Goal: Task Accomplishment & Management: Complete application form

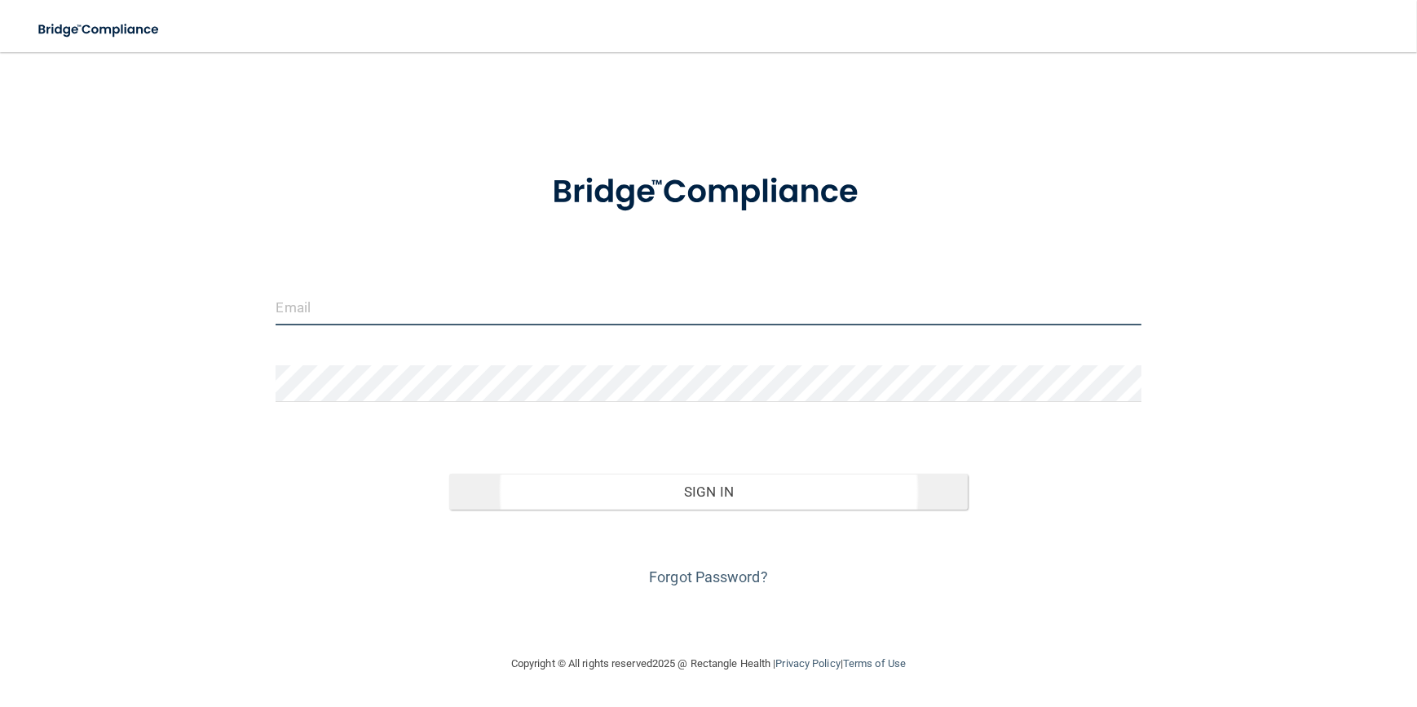
type input "[EMAIL_ADDRESS][DOMAIN_NAME]"
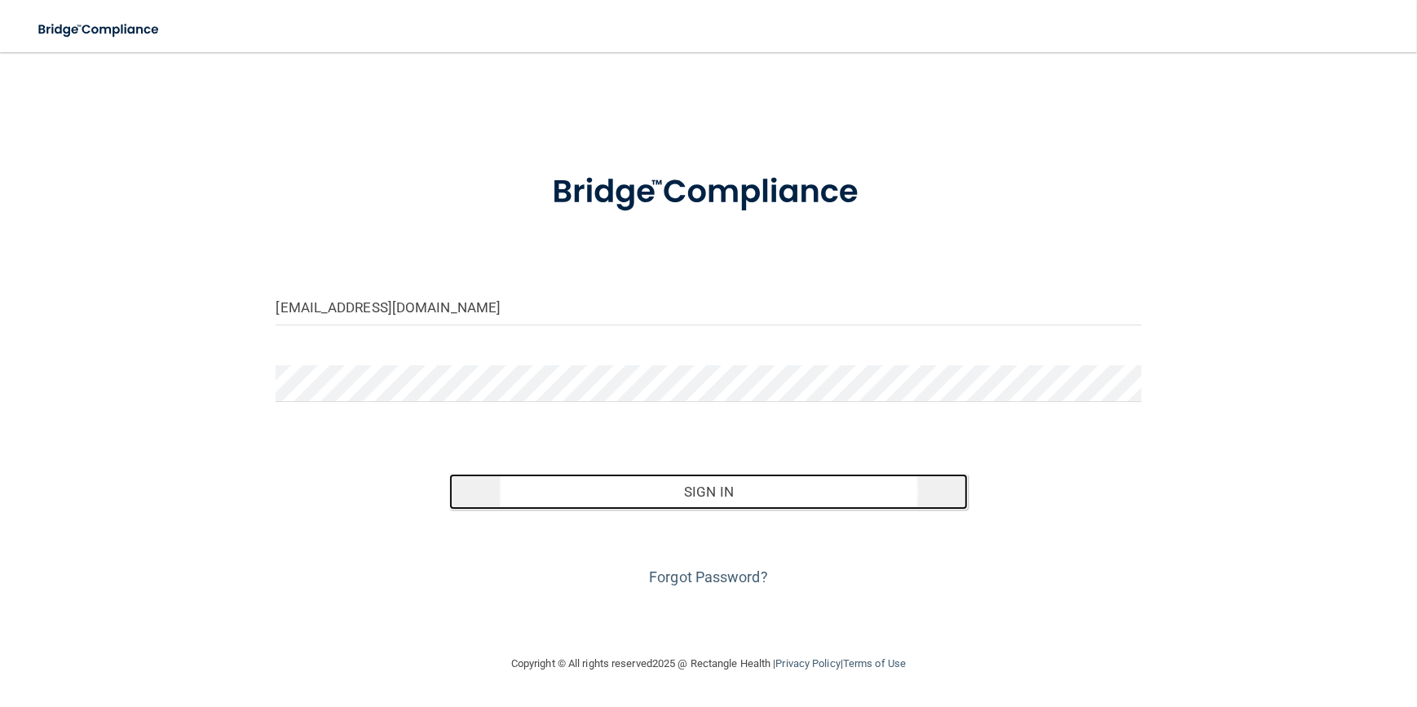
click at [718, 493] on button "Sign In" at bounding box center [708, 492] width 519 height 36
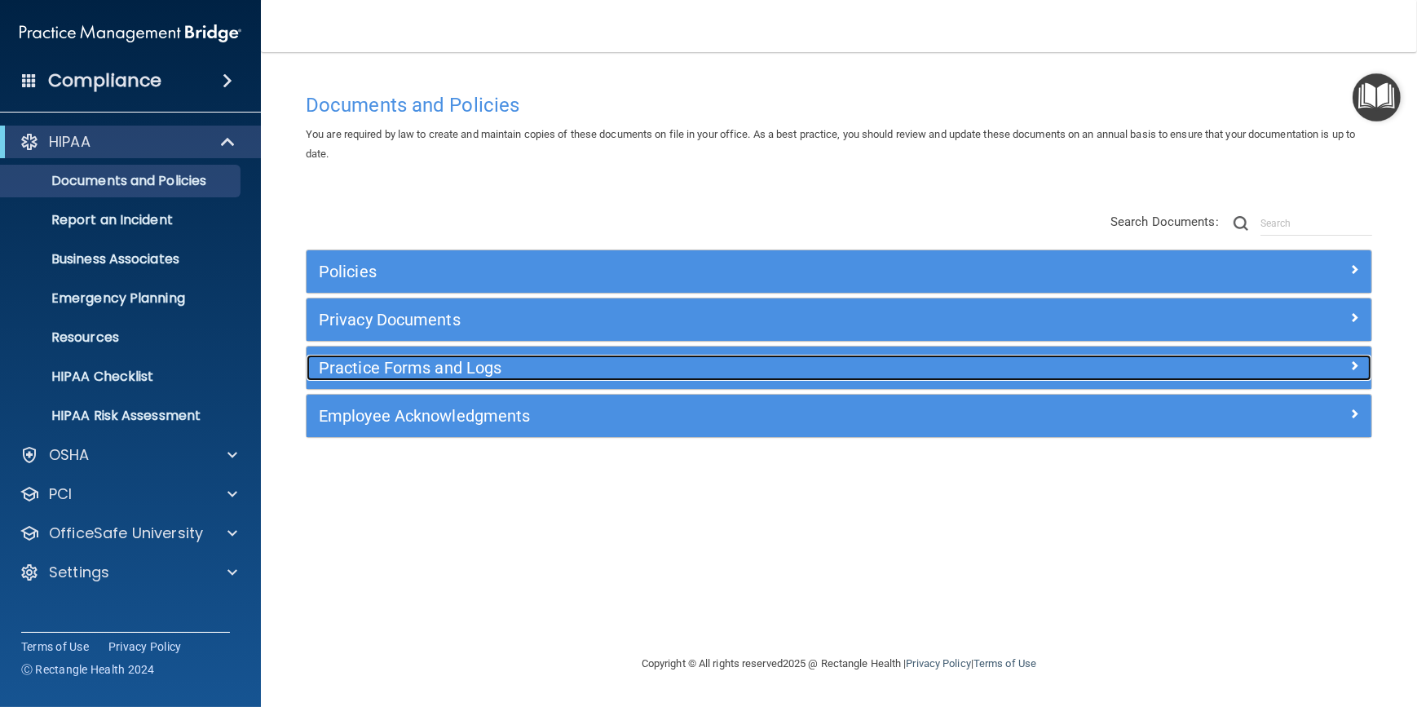
click at [693, 355] on div "Practice Forms and Logs" at bounding box center [706, 368] width 799 height 26
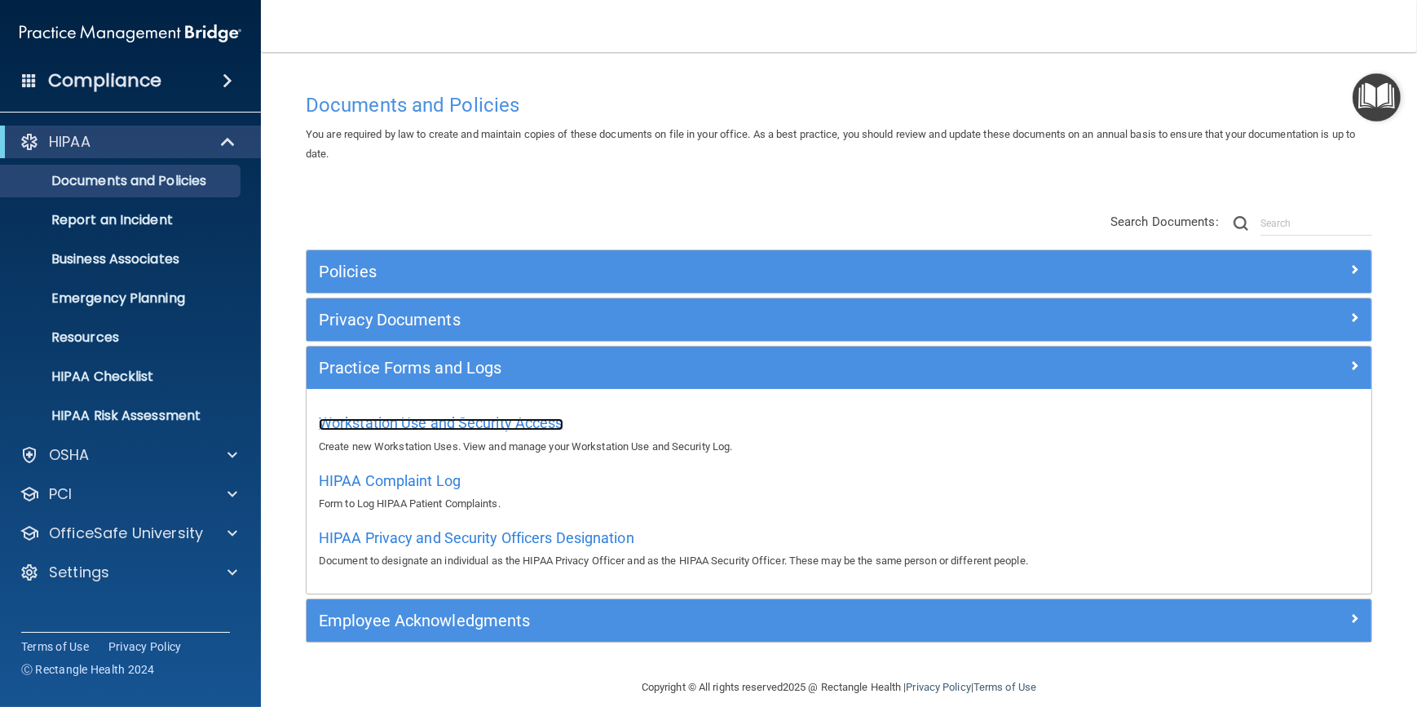
click at [477, 420] on span "Workstation Use and Security Access" at bounding box center [441, 422] width 245 height 17
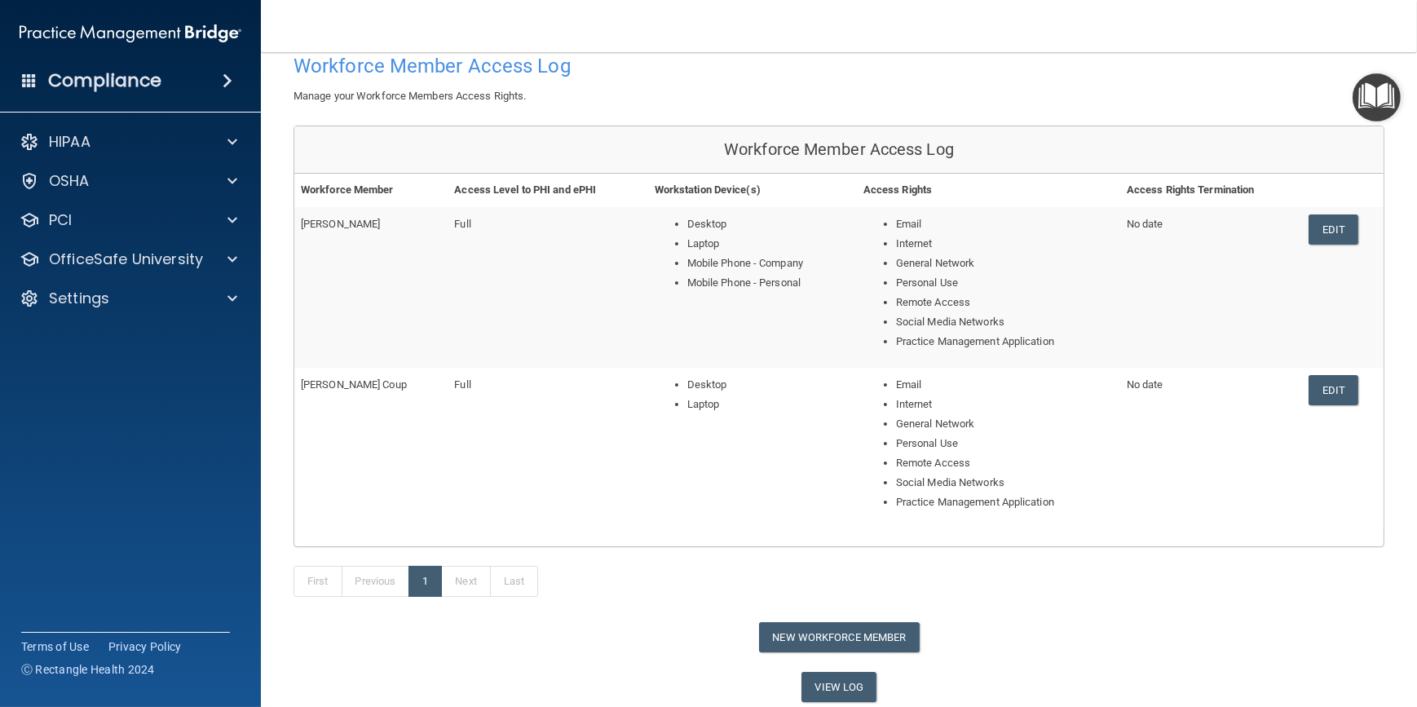
scroll to position [77, 0]
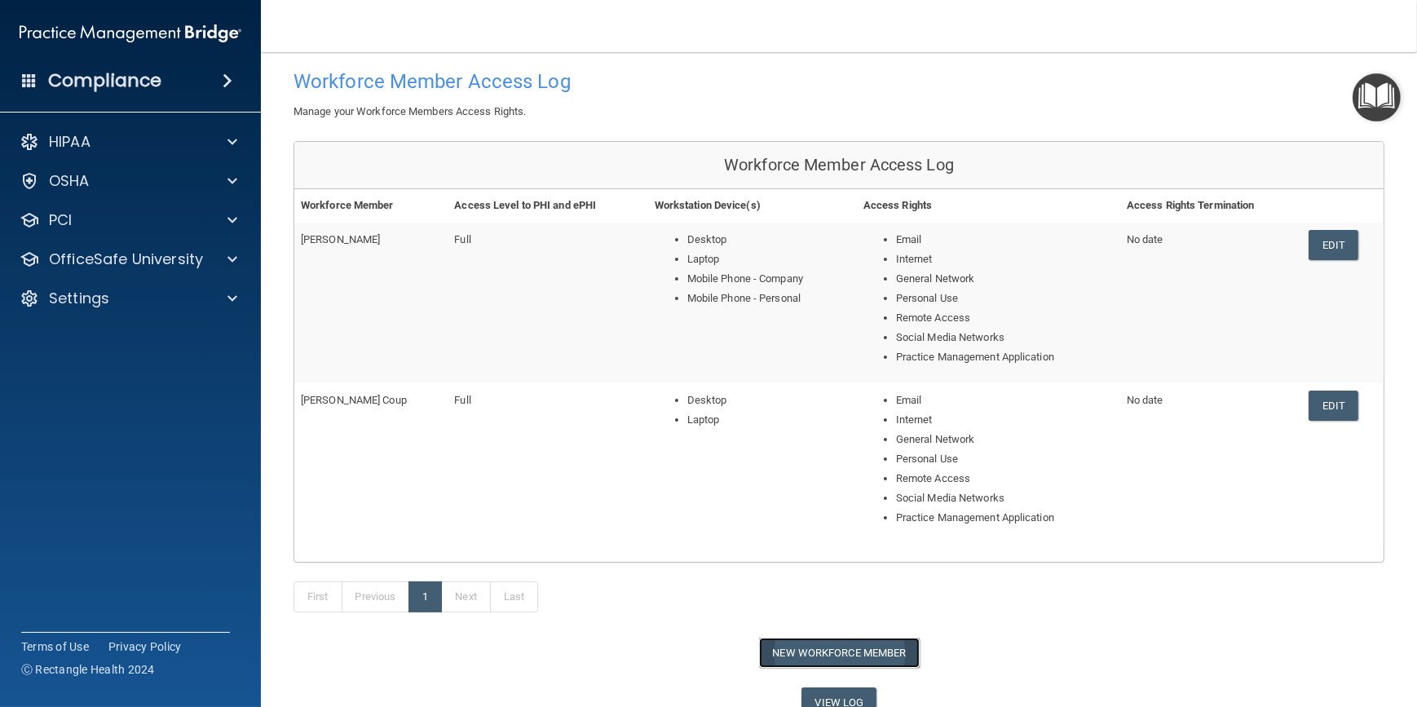
click at [820, 645] on button "New Workforce Member" at bounding box center [839, 653] width 161 height 30
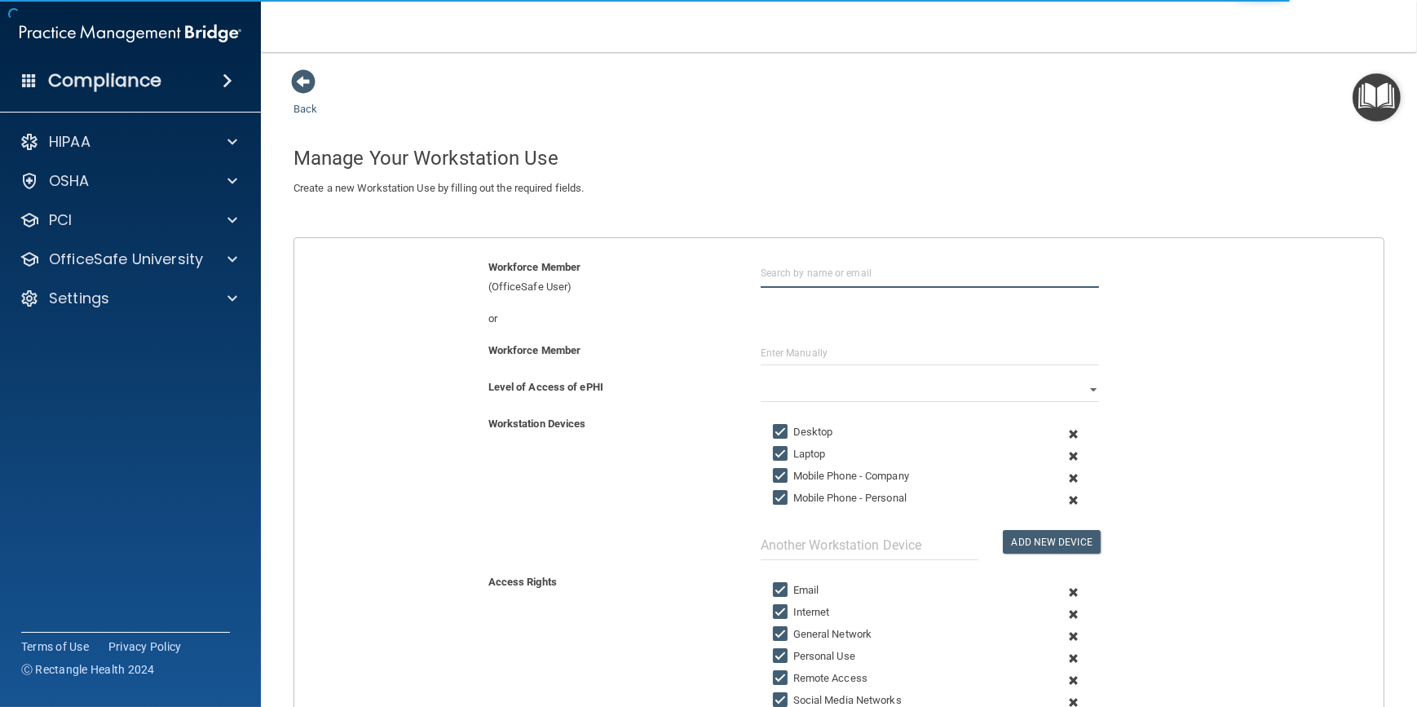
click at [835, 278] on input "text" at bounding box center [930, 273] width 338 height 30
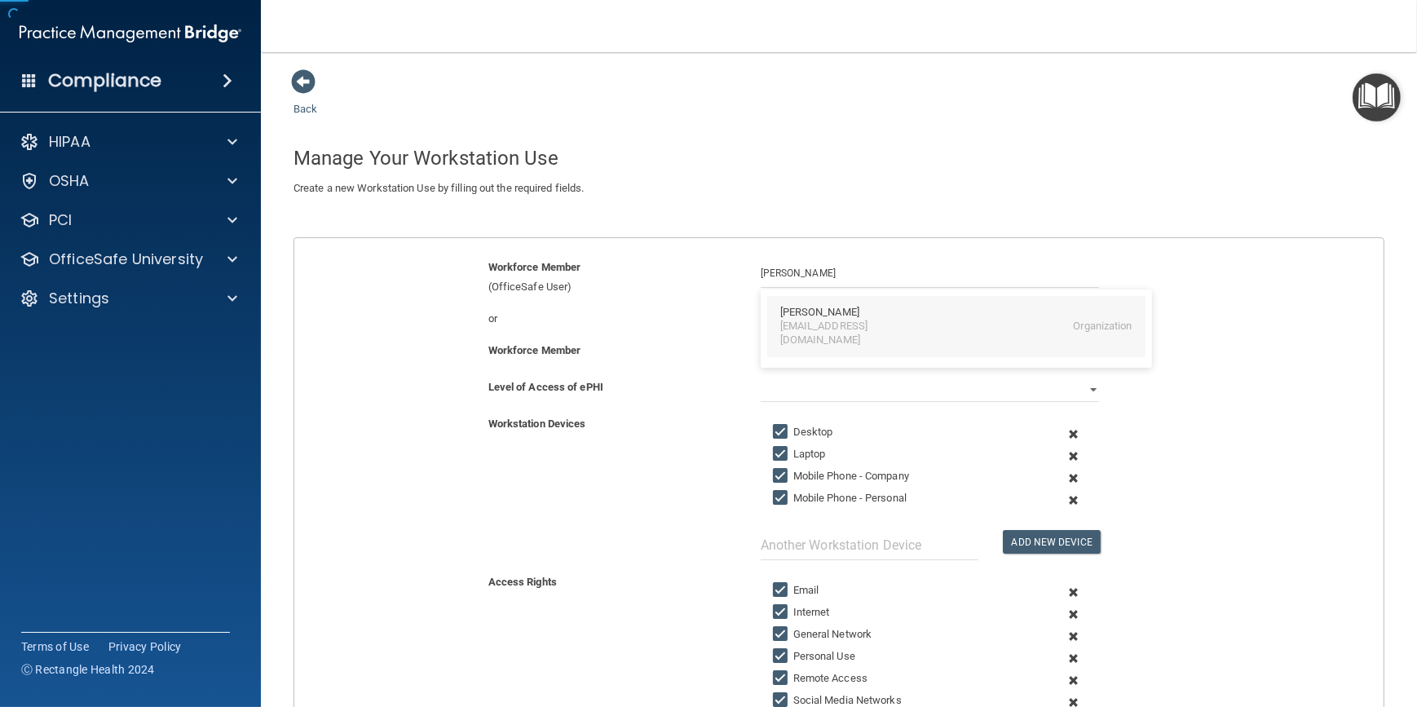
click at [869, 296] on div "Jessica Myers jmyers@williamsportoms.com Organization" at bounding box center [956, 326] width 378 height 61
type input "Jessica Myers"
click at [896, 386] on select "Full Limited None" at bounding box center [930, 390] width 338 height 24
select select "0"
click at [761, 378] on select "Full Limited None" at bounding box center [930, 390] width 338 height 24
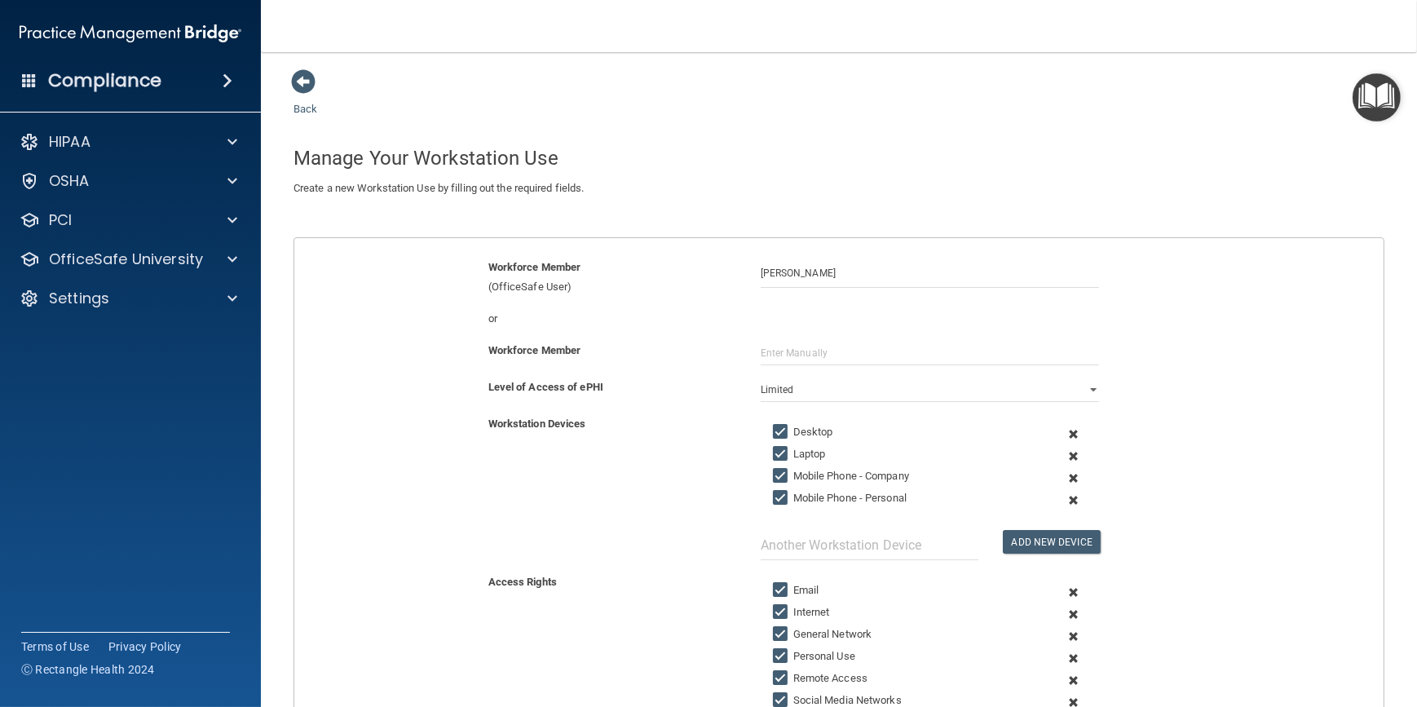
click at [775, 449] on input "Laptop" at bounding box center [782, 454] width 19 height 13
checkbox input "false"
click at [775, 473] on input "Mobile Phone - Company" at bounding box center [782, 476] width 19 height 13
click at [777, 470] on input "Mobile Phone - Company" at bounding box center [782, 476] width 19 height 13
checkbox input "true"
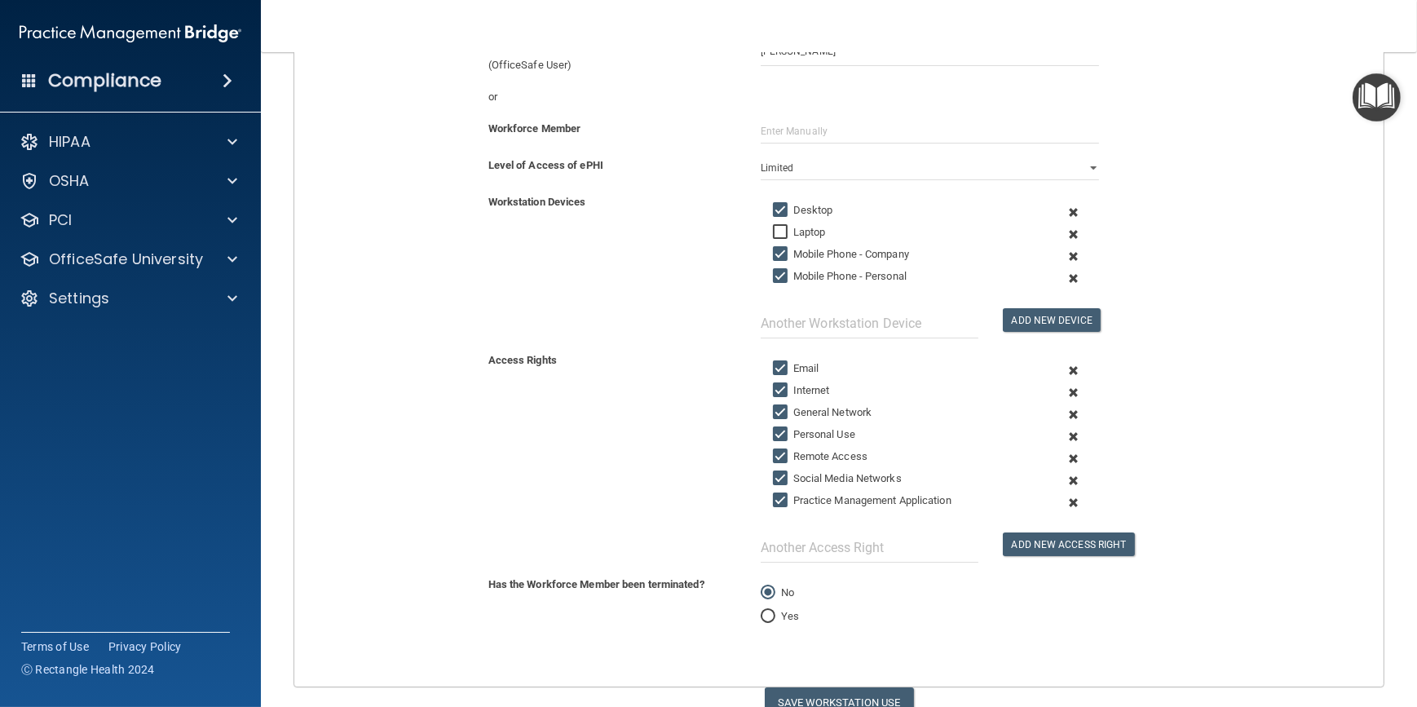
scroll to position [294, 0]
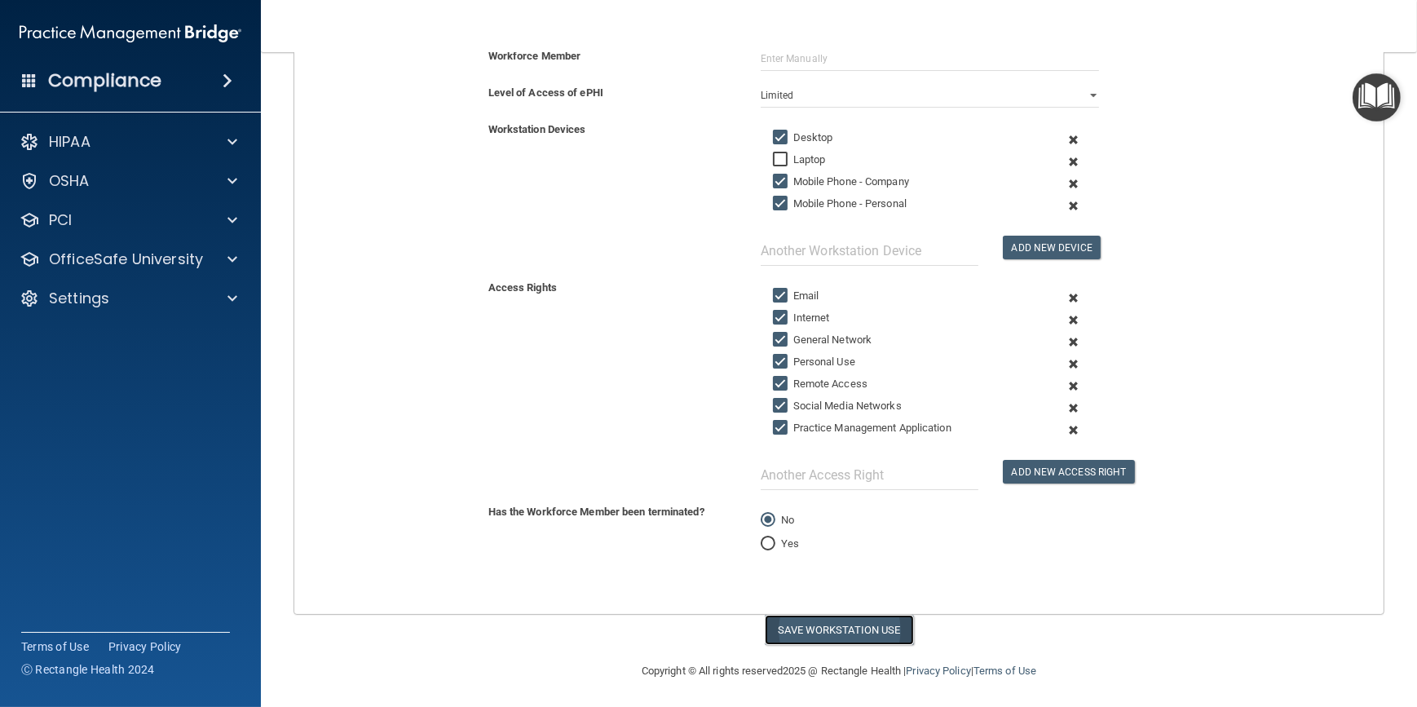
click at [829, 620] on button "Save Workstation Use" at bounding box center [839, 630] width 149 height 30
select select "? string:Full ?"
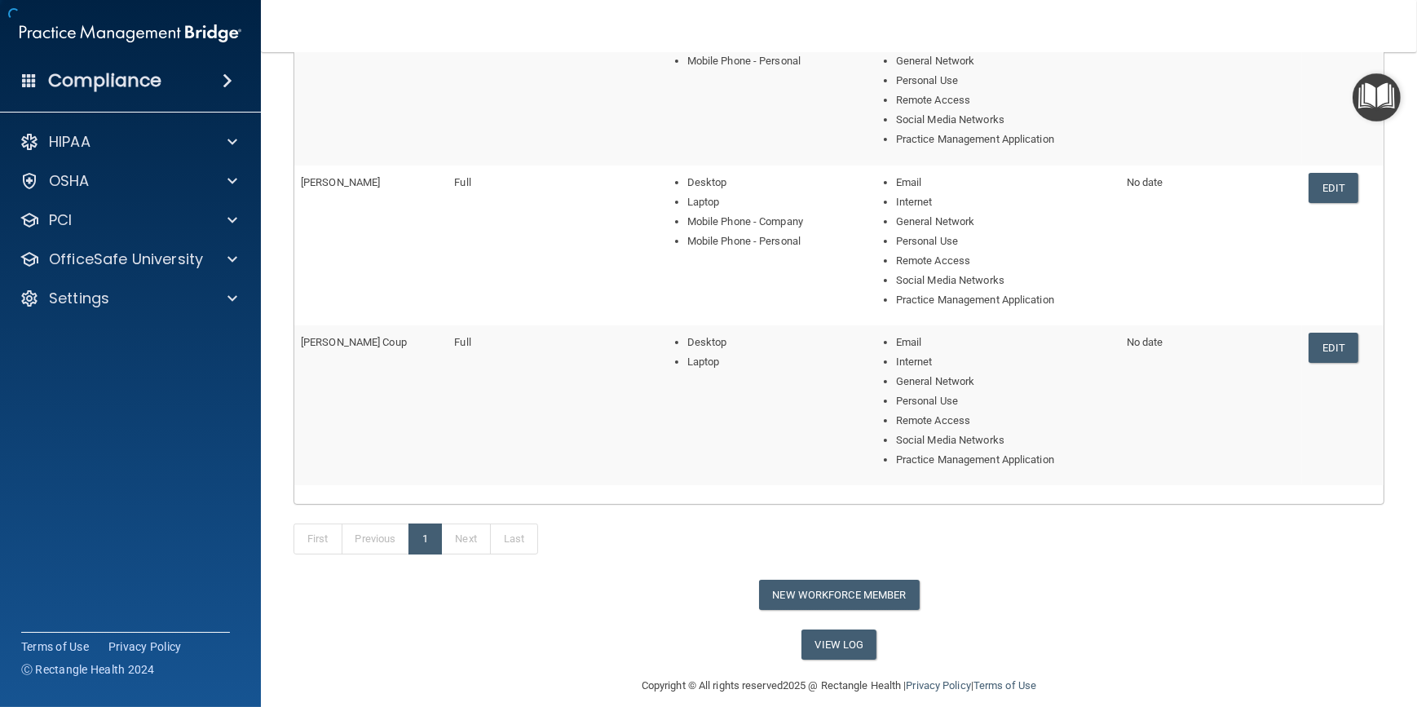
scroll to position [277, 0]
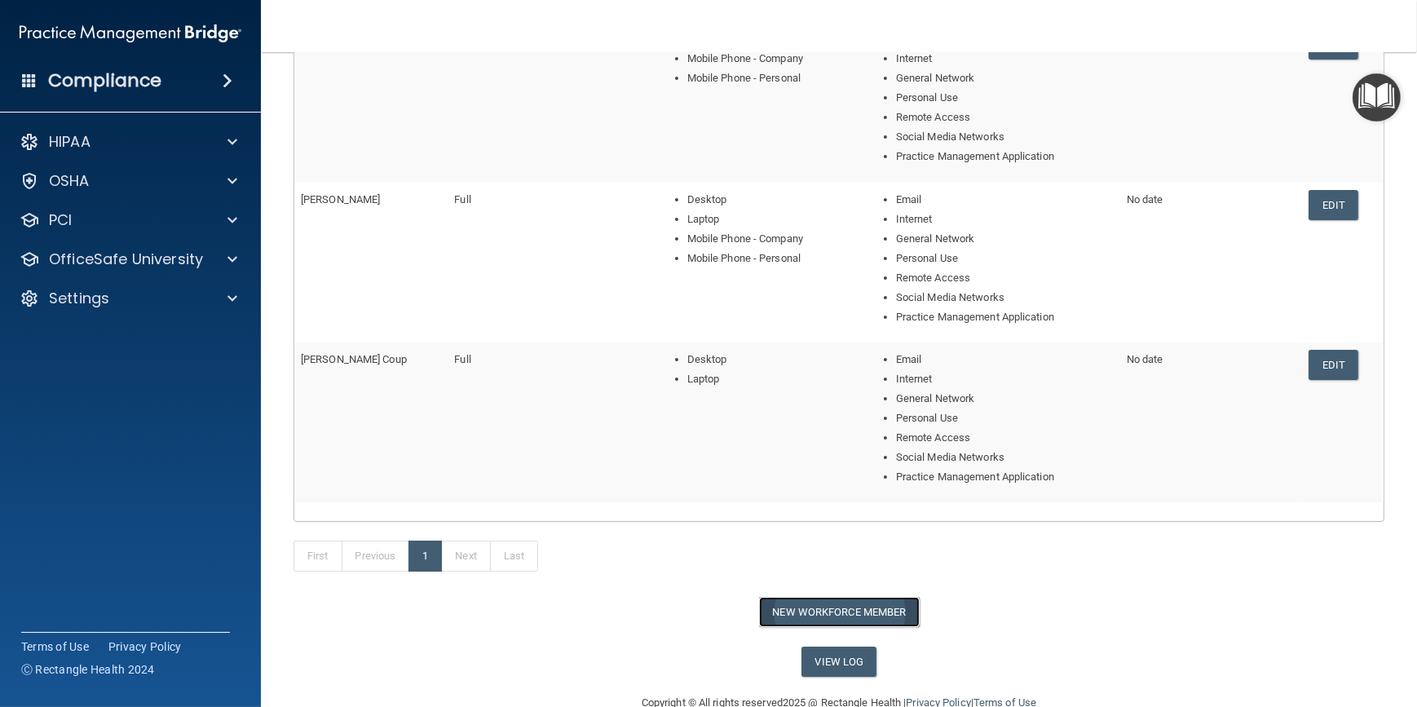
click at [820, 603] on button "New Workforce Member" at bounding box center [839, 612] width 161 height 30
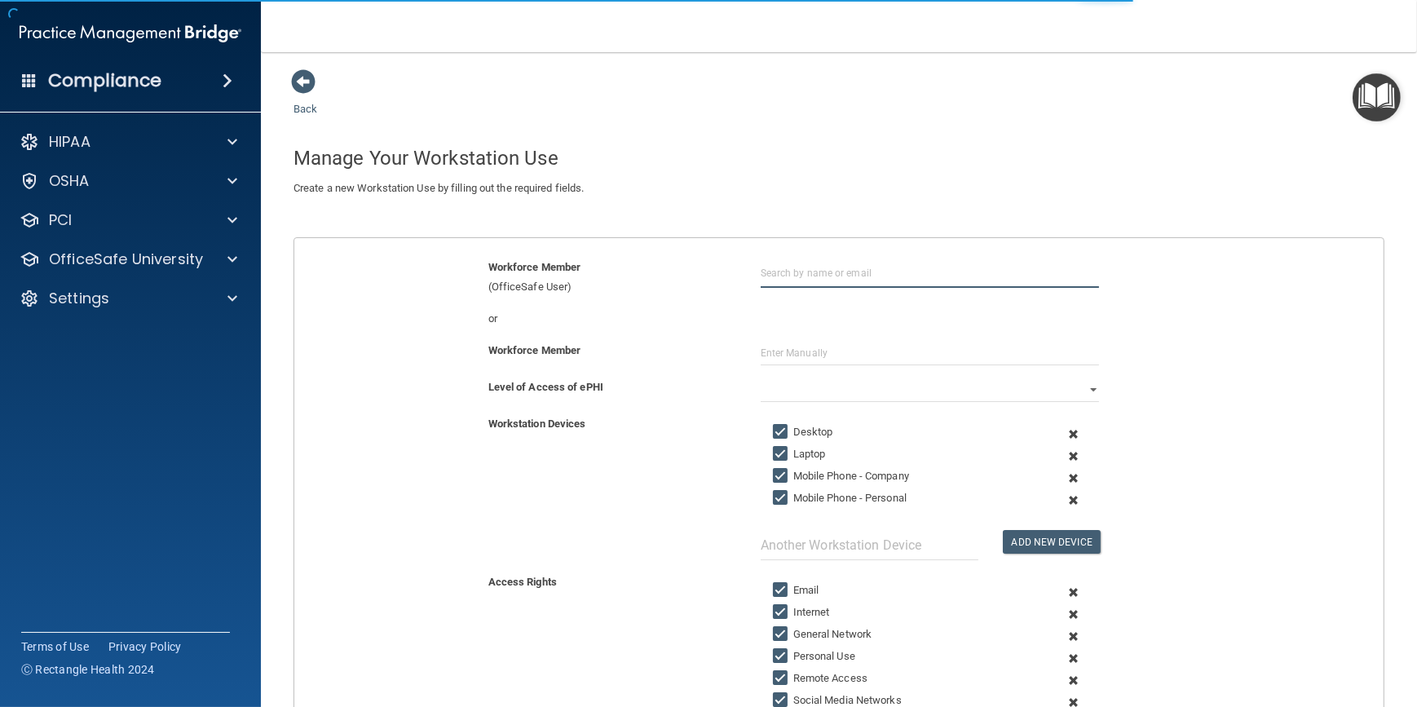
click at [807, 260] on input "text" at bounding box center [930, 273] width 338 height 30
click at [824, 316] on div "Jaiden Harzinski" at bounding box center [819, 313] width 79 height 14
type input "Jaiden Harzinski"
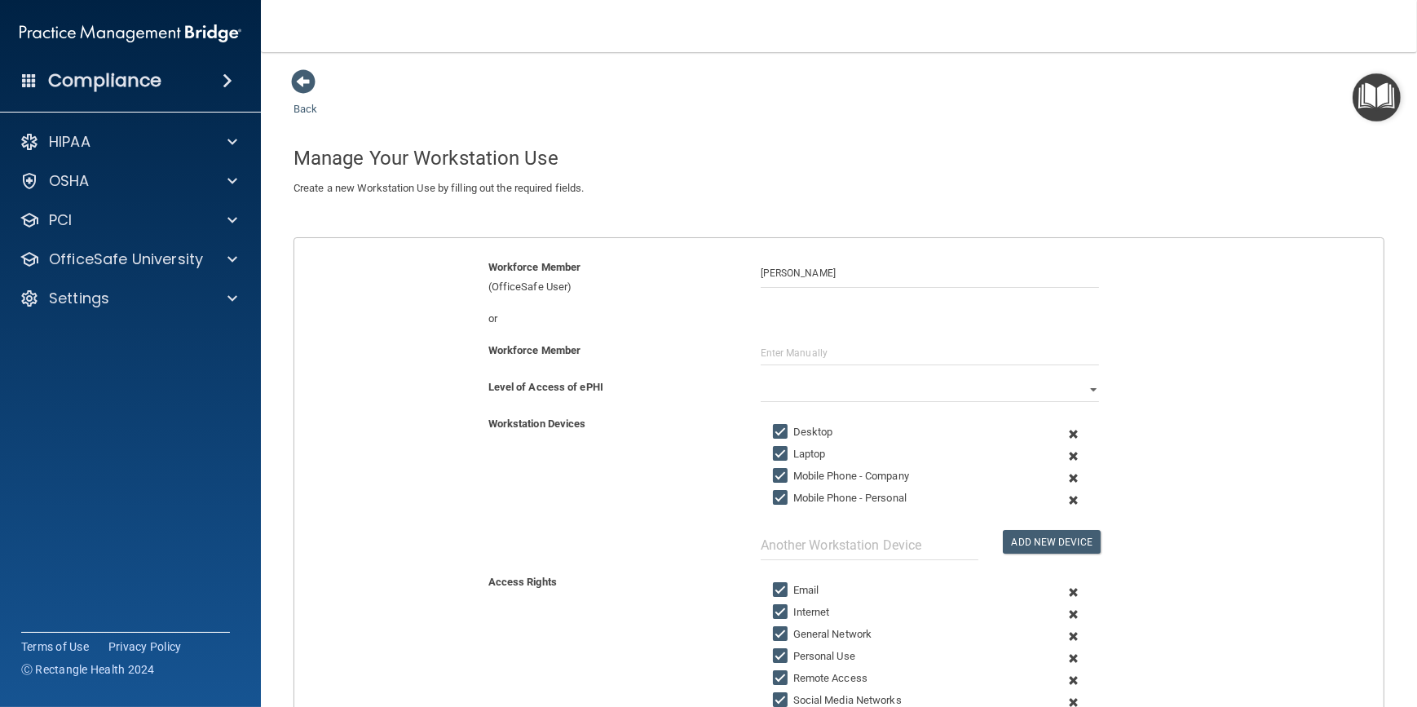
click at [774, 456] on input "Laptop" at bounding box center [782, 454] width 19 height 13
checkbox input "false"
click at [773, 476] on input "Mobile Phone - Company" at bounding box center [782, 476] width 19 height 13
click at [773, 472] on input "Mobile Phone - Company" at bounding box center [782, 476] width 19 height 13
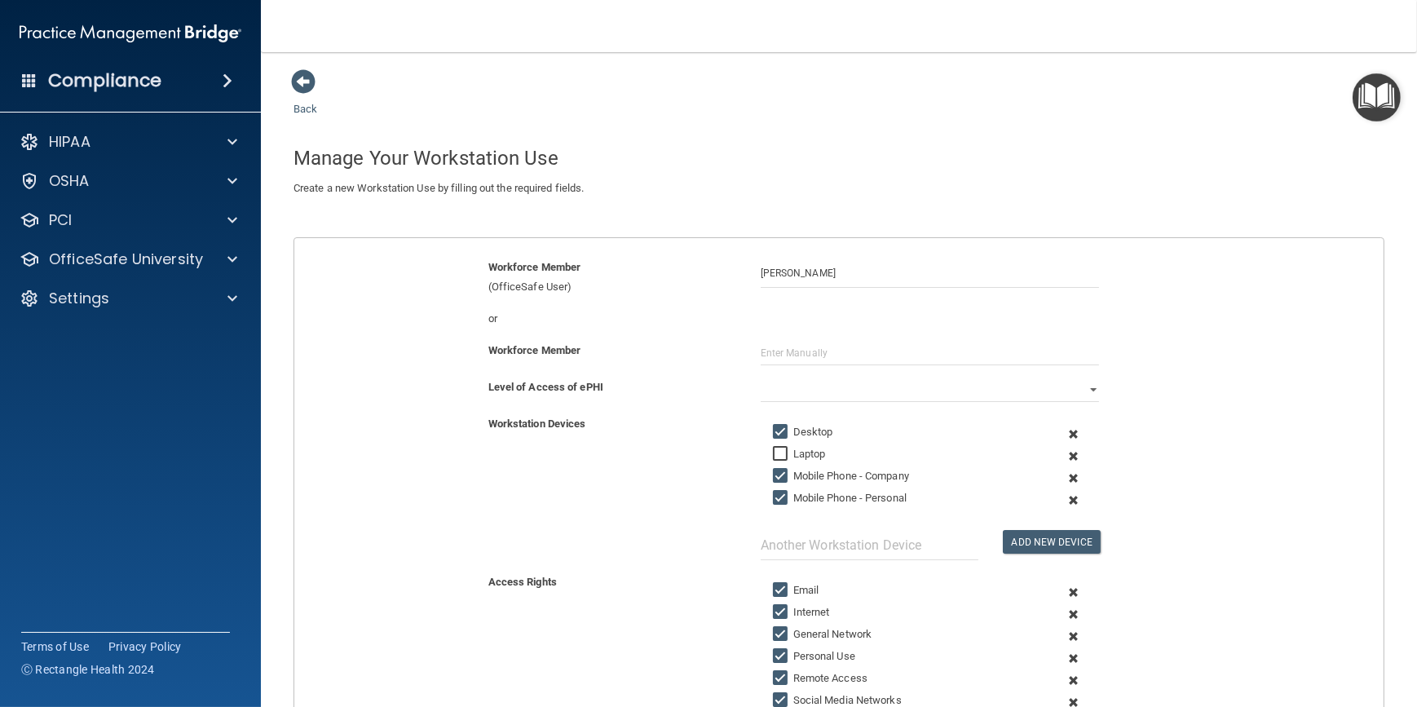
checkbox input "false"
click at [777, 493] on input "Mobile Phone - Personal" at bounding box center [782, 498] width 19 height 13
click at [776, 493] on input "Mobile Phone - Personal" at bounding box center [782, 498] width 19 height 13
checkbox input "true"
click at [847, 384] on select "Full Limited None" at bounding box center [930, 390] width 338 height 24
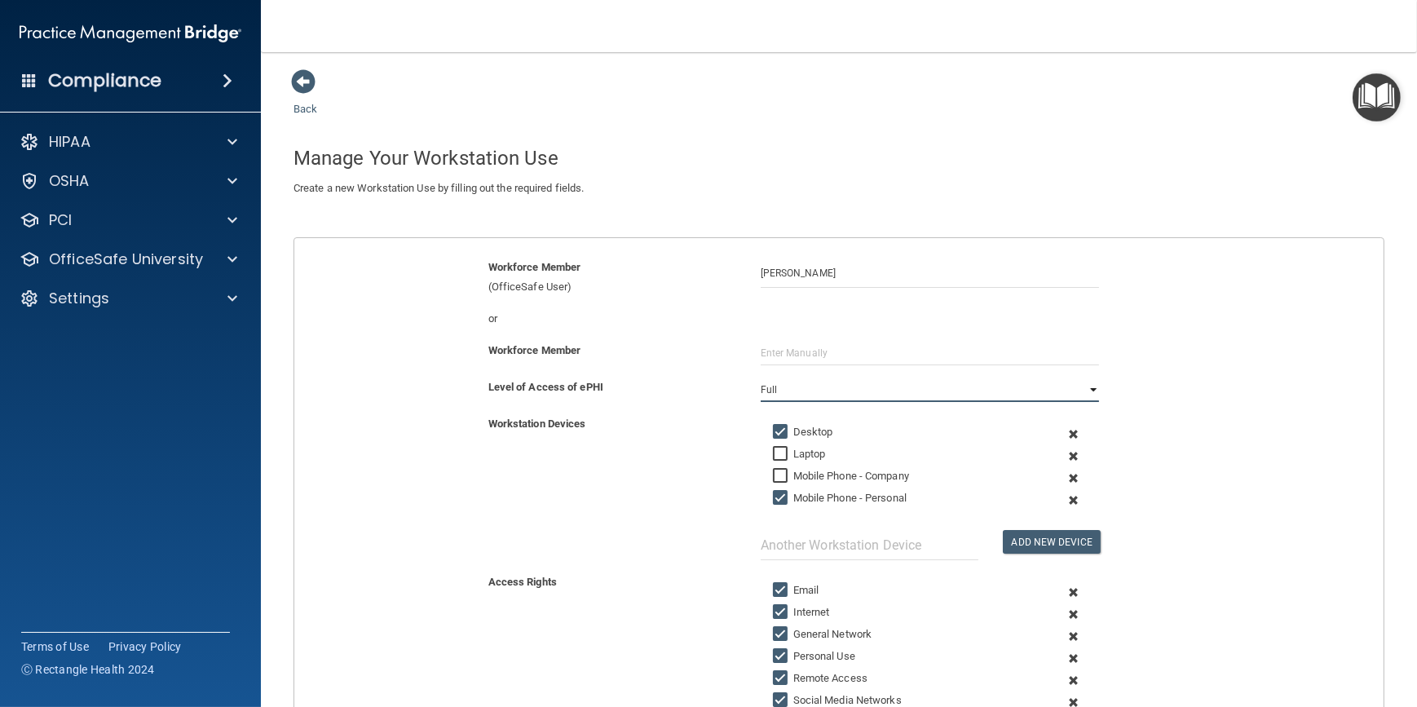
click at [761, 378] on select "Full Limited None" at bounding box center [930, 390] width 338 height 24
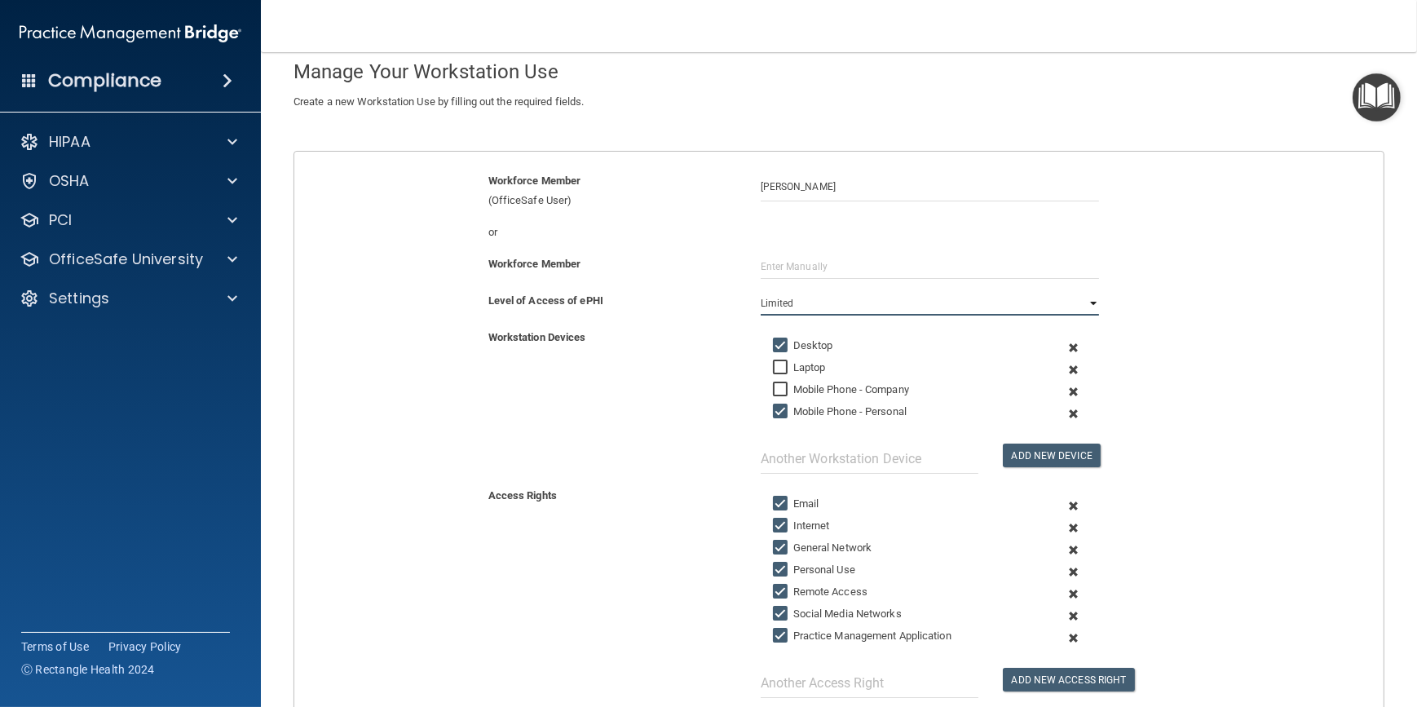
scroll to position [294, 0]
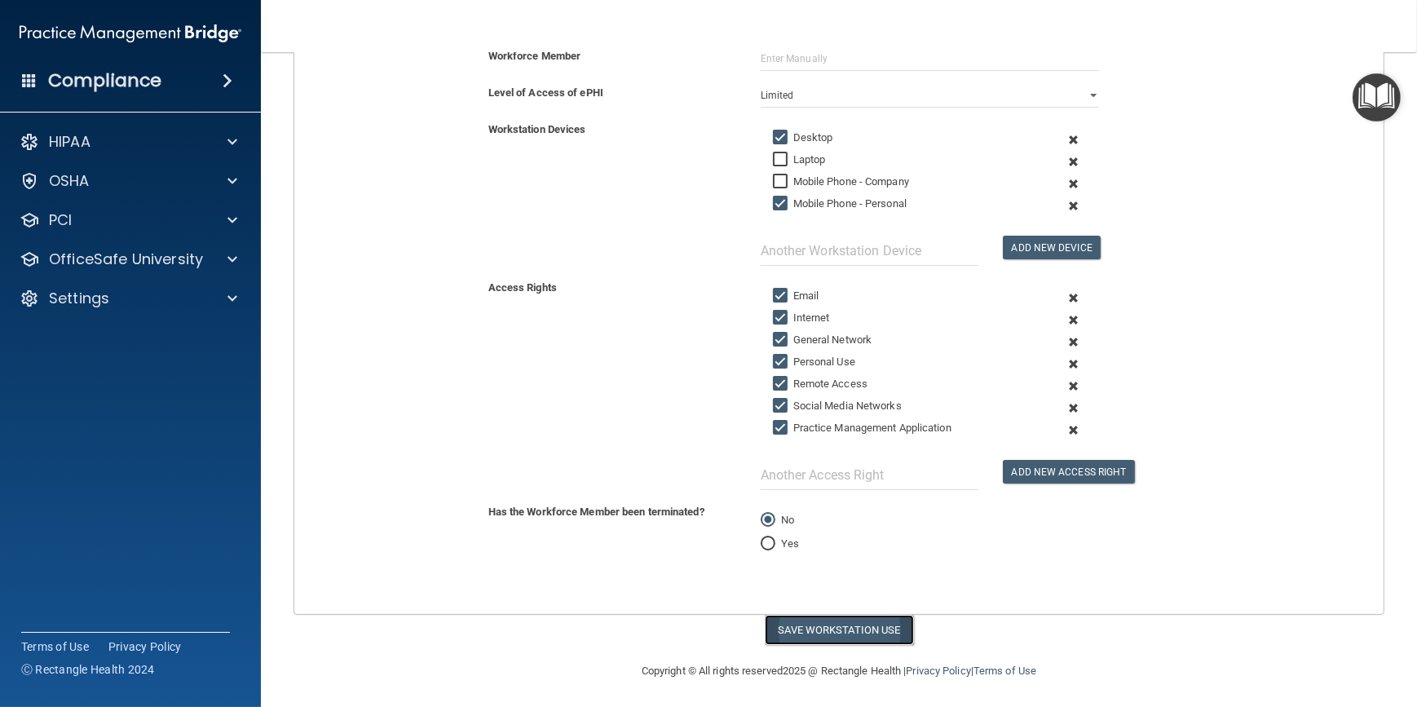
click at [807, 623] on button "Save Workstation Use" at bounding box center [839, 630] width 149 height 30
select select "? string:Full ?"
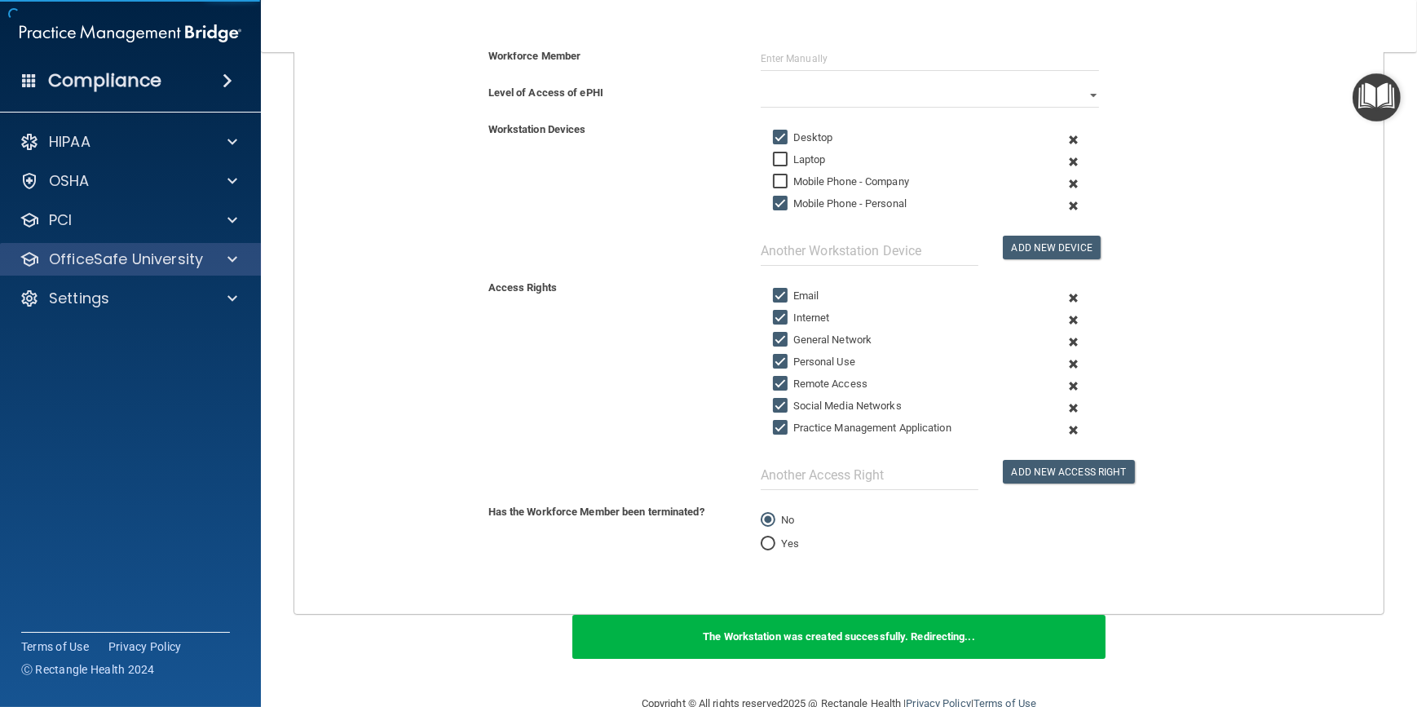
scroll to position [438, 0]
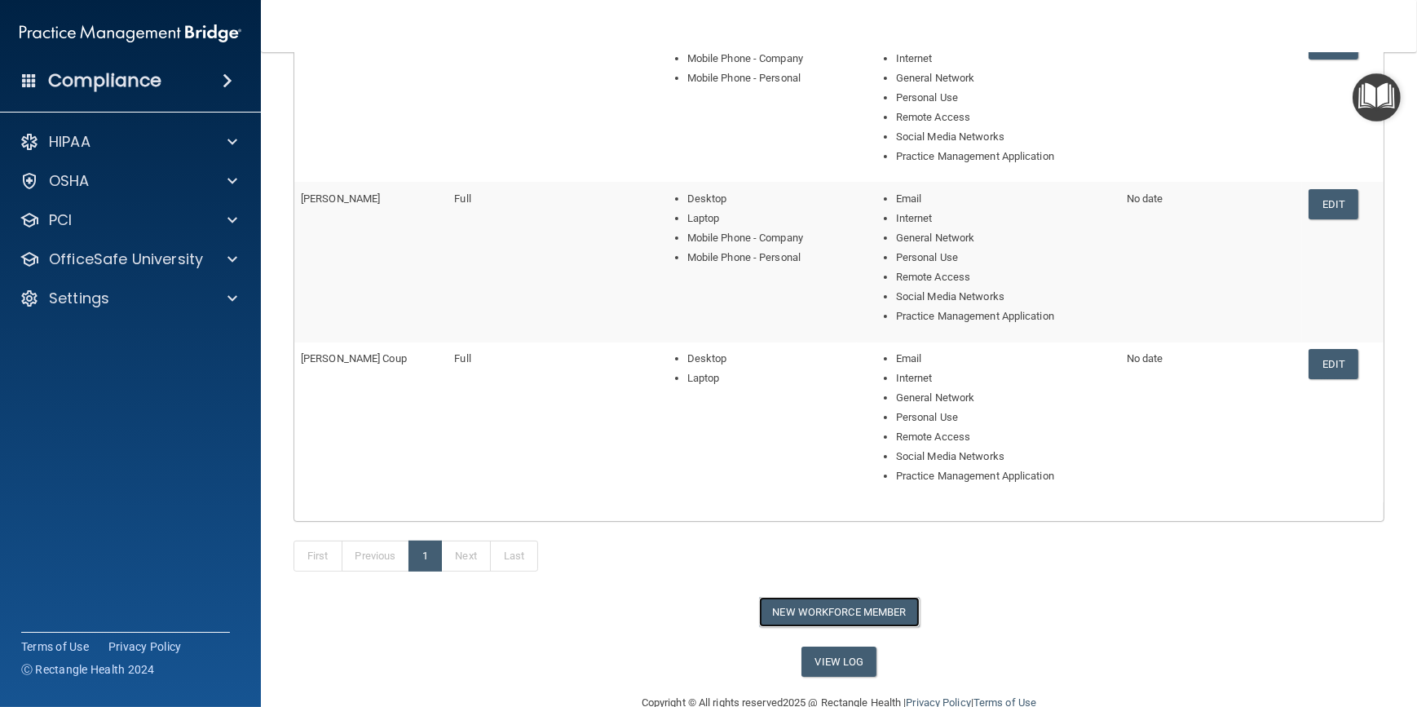
click at [822, 611] on button "New Workforce Member" at bounding box center [839, 612] width 161 height 30
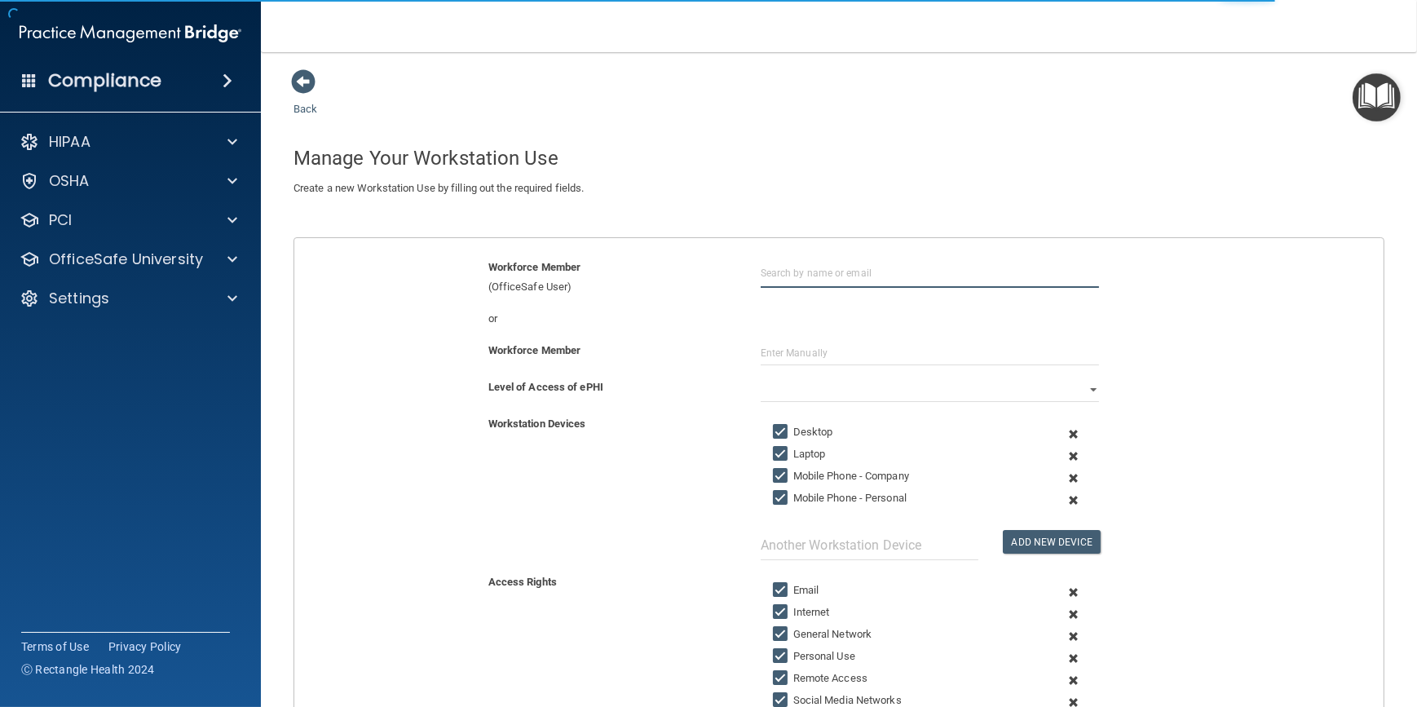
click at [816, 277] on input "text" at bounding box center [930, 273] width 338 height 30
click at [815, 312] on div "Olivia Robinson" at bounding box center [819, 313] width 79 height 14
type input "Olivia Robinson"
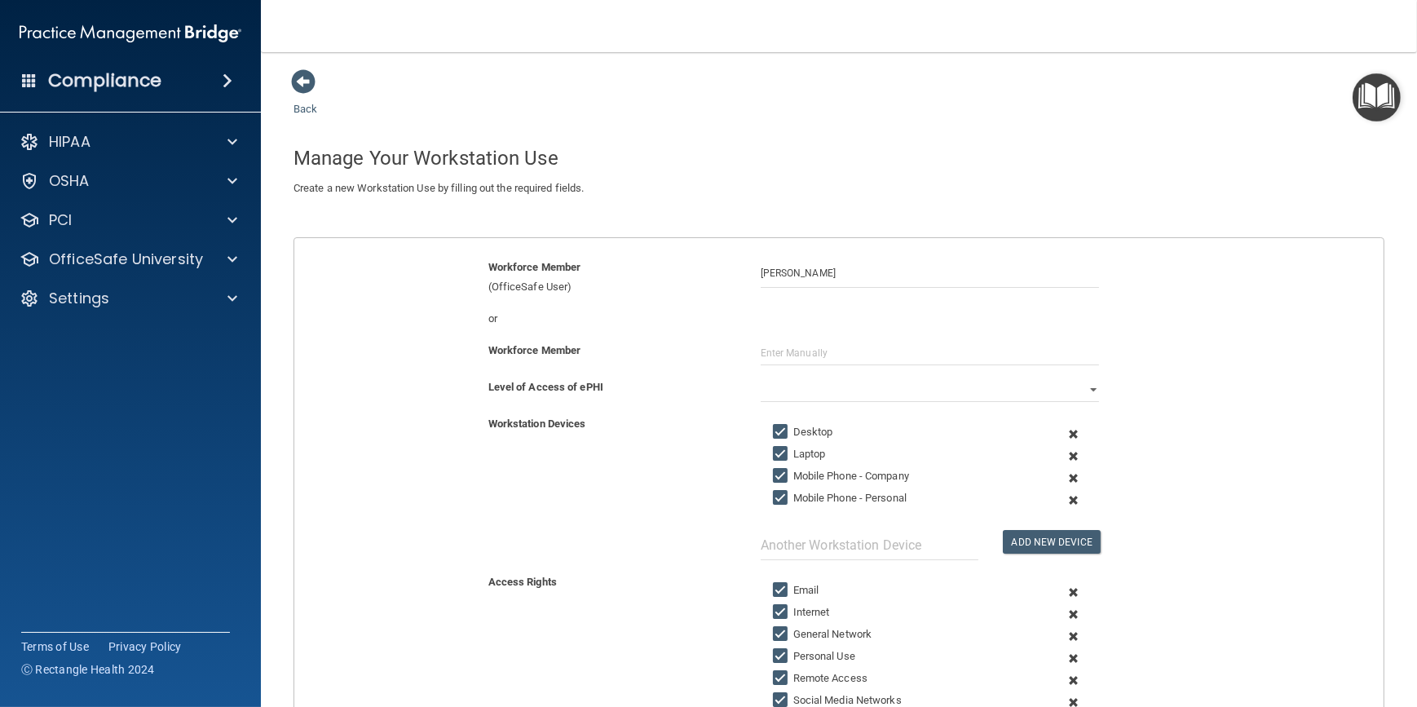
click at [774, 476] on input "Mobile Phone - Company" at bounding box center [782, 476] width 19 height 13
checkbox input "false"
click at [874, 388] on select "Full Limited None" at bounding box center [930, 390] width 338 height 24
click at [761, 378] on select "Full Limited None" at bounding box center [930, 390] width 338 height 24
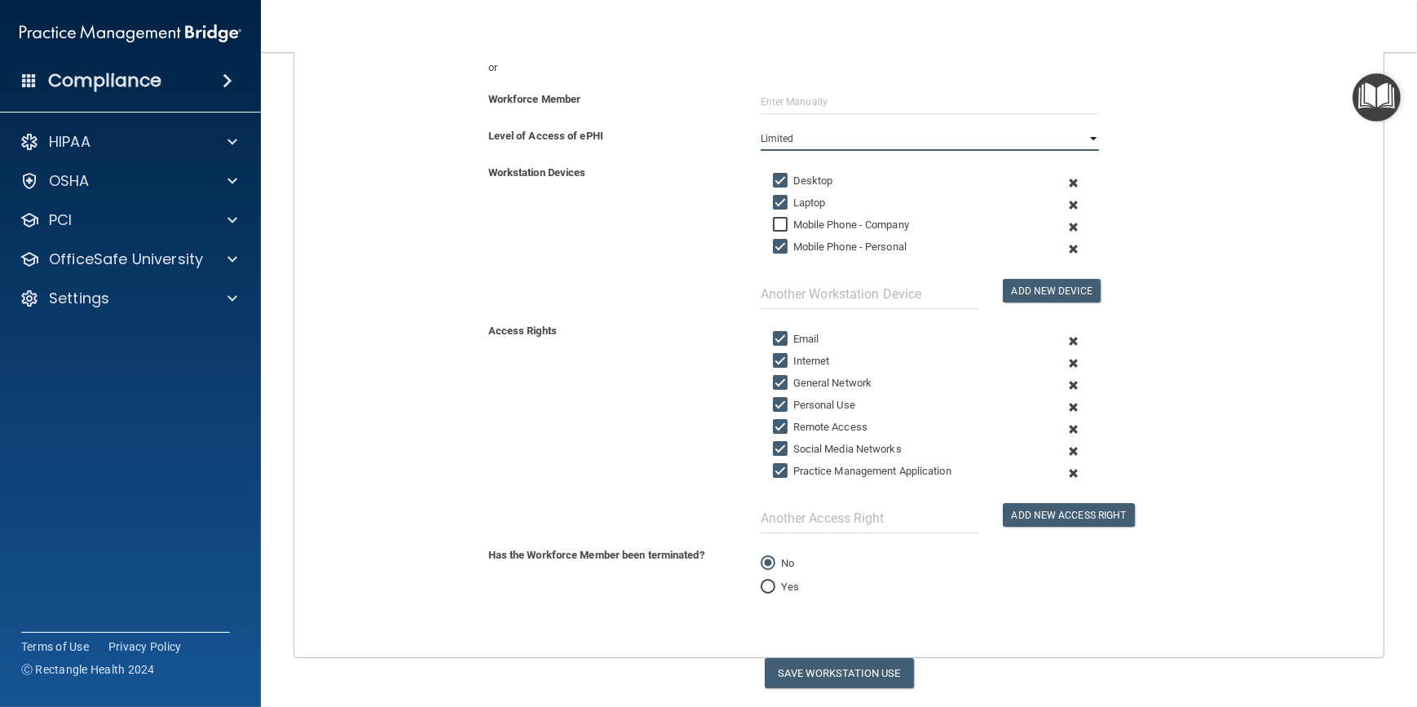
scroll to position [294, 0]
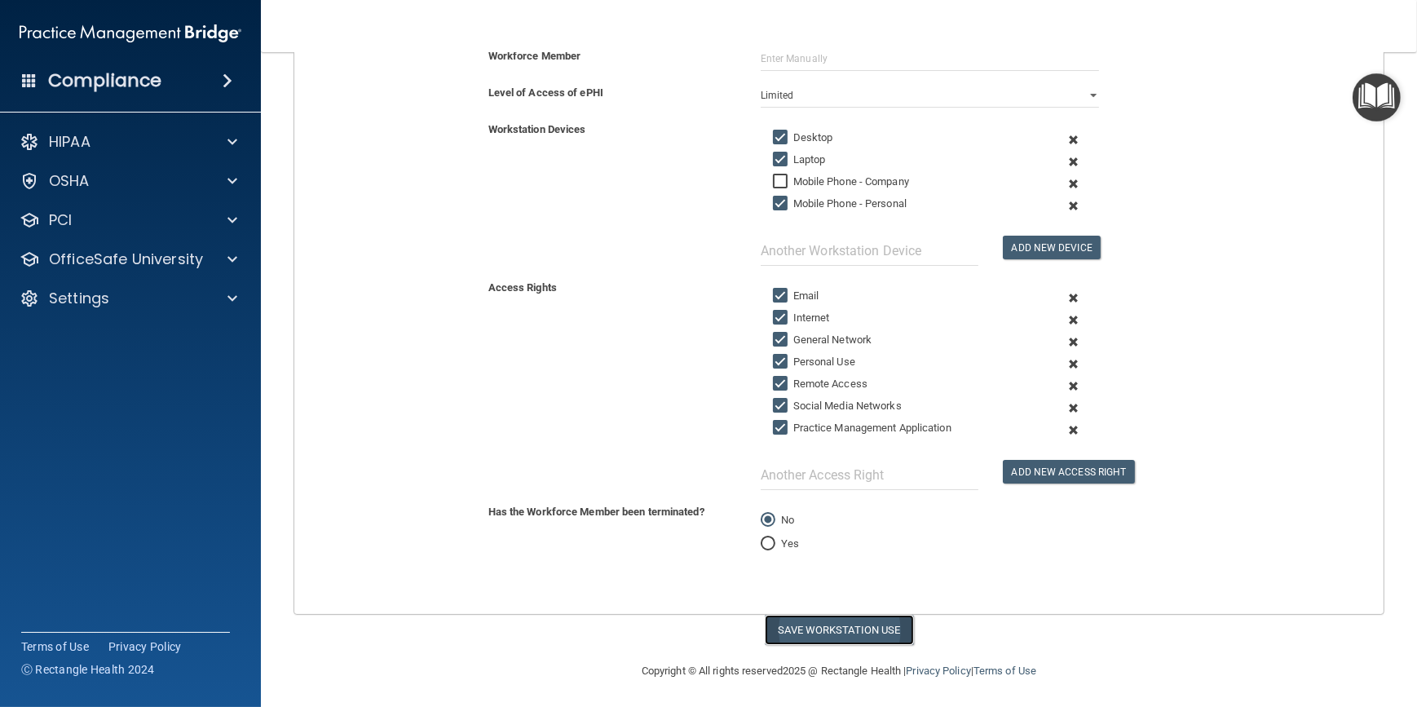
click at [834, 621] on button "Save Workstation Use" at bounding box center [839, 630] width 149 height 30
select select "? string:Full ?"
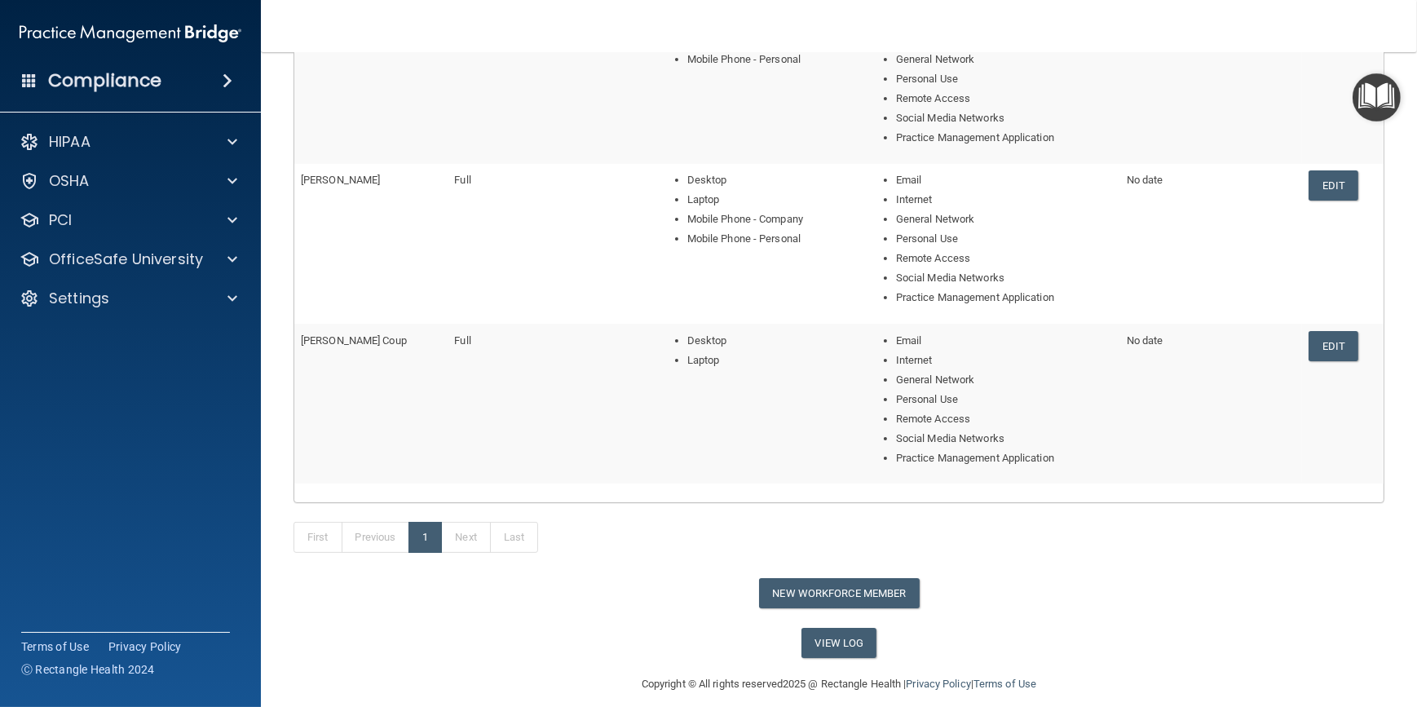
scroll to position [630, 0]
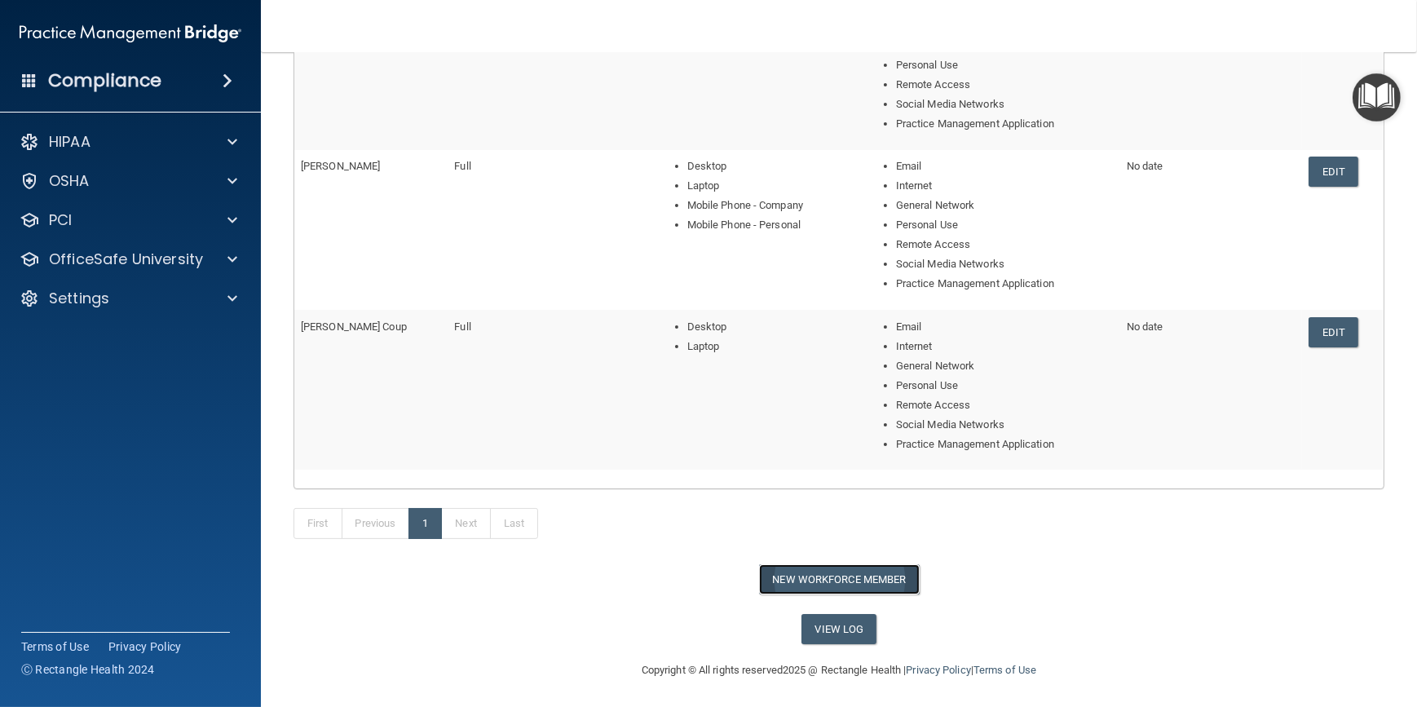
click at [811, 577] on button "New Workforce Member" at bounding box center [839, 579] width 161 height 30
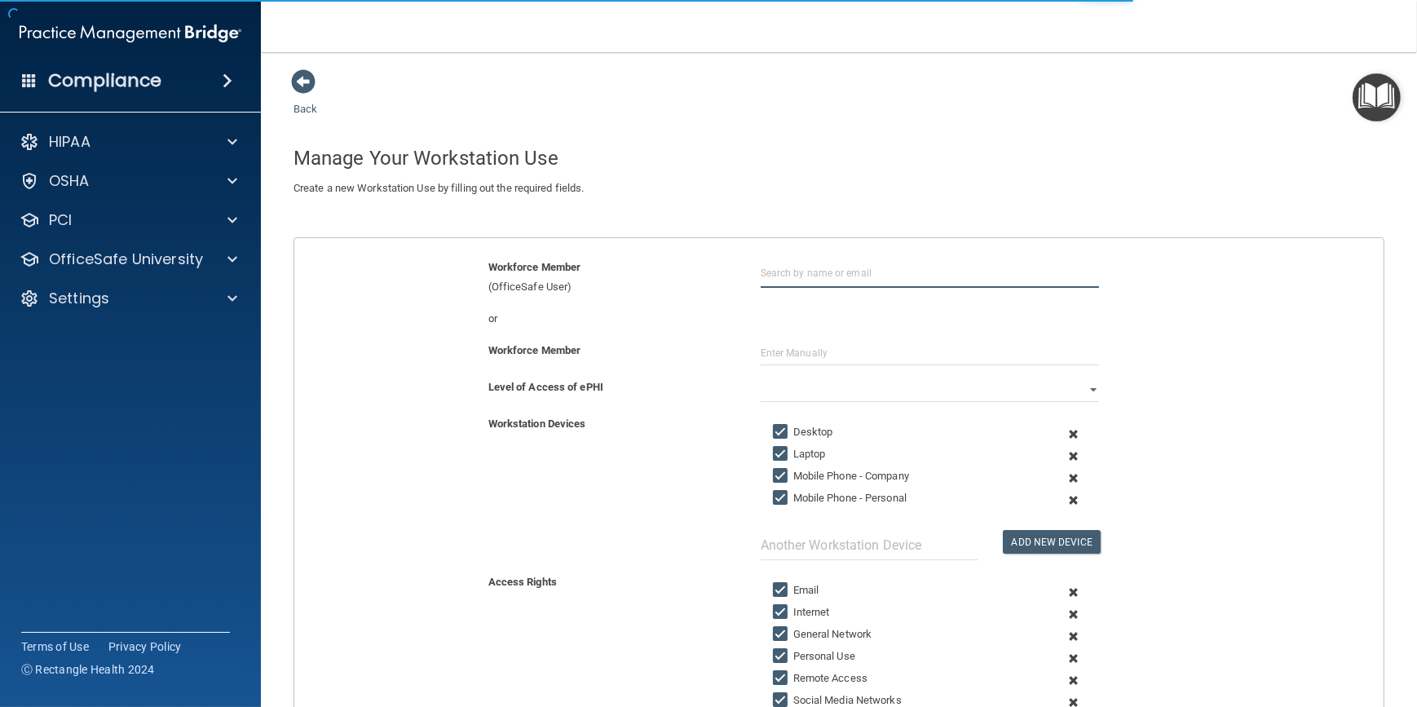
click at [795, 263] on input "text" at bounding box center [930, 273] width 338 height 30
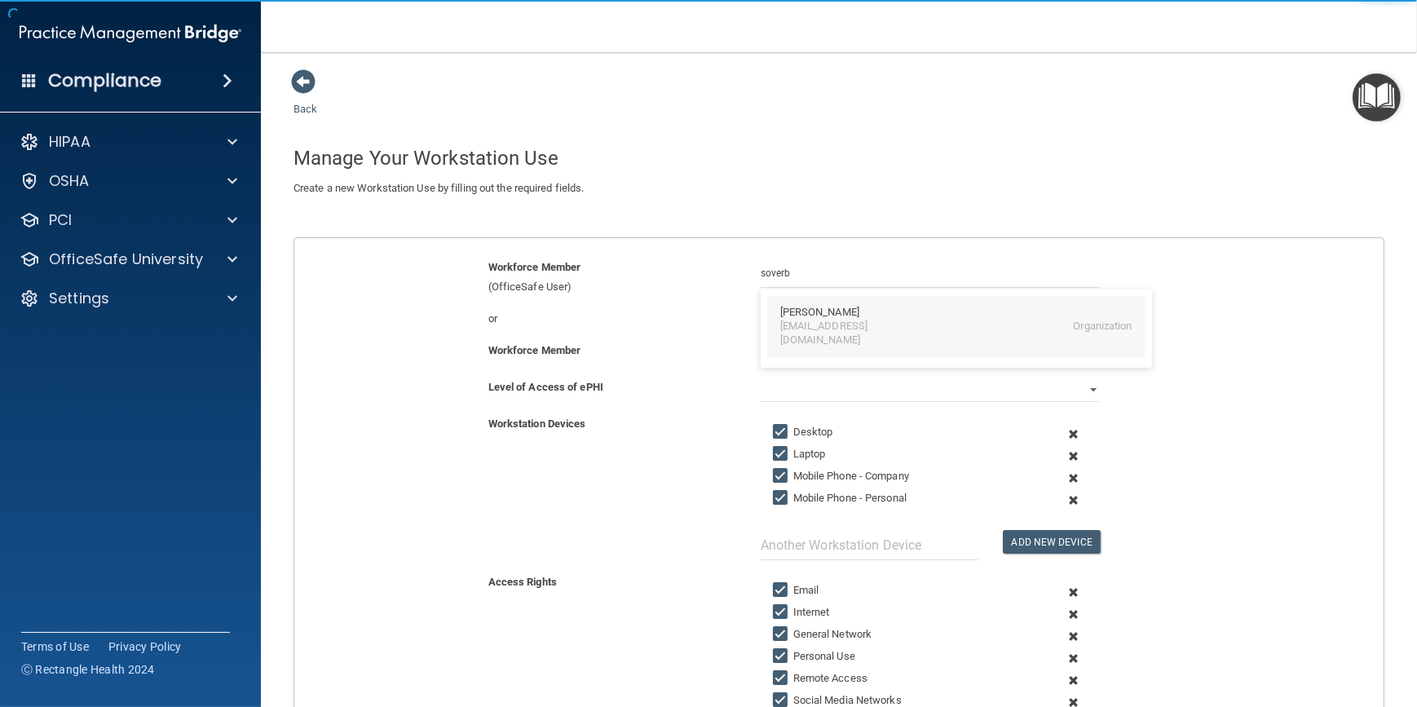
click at [843, 313] on div "[PERSON_NAME]" at bounding box center [956, 313] width 352 height 14
type input "[PERSON_NAME]"
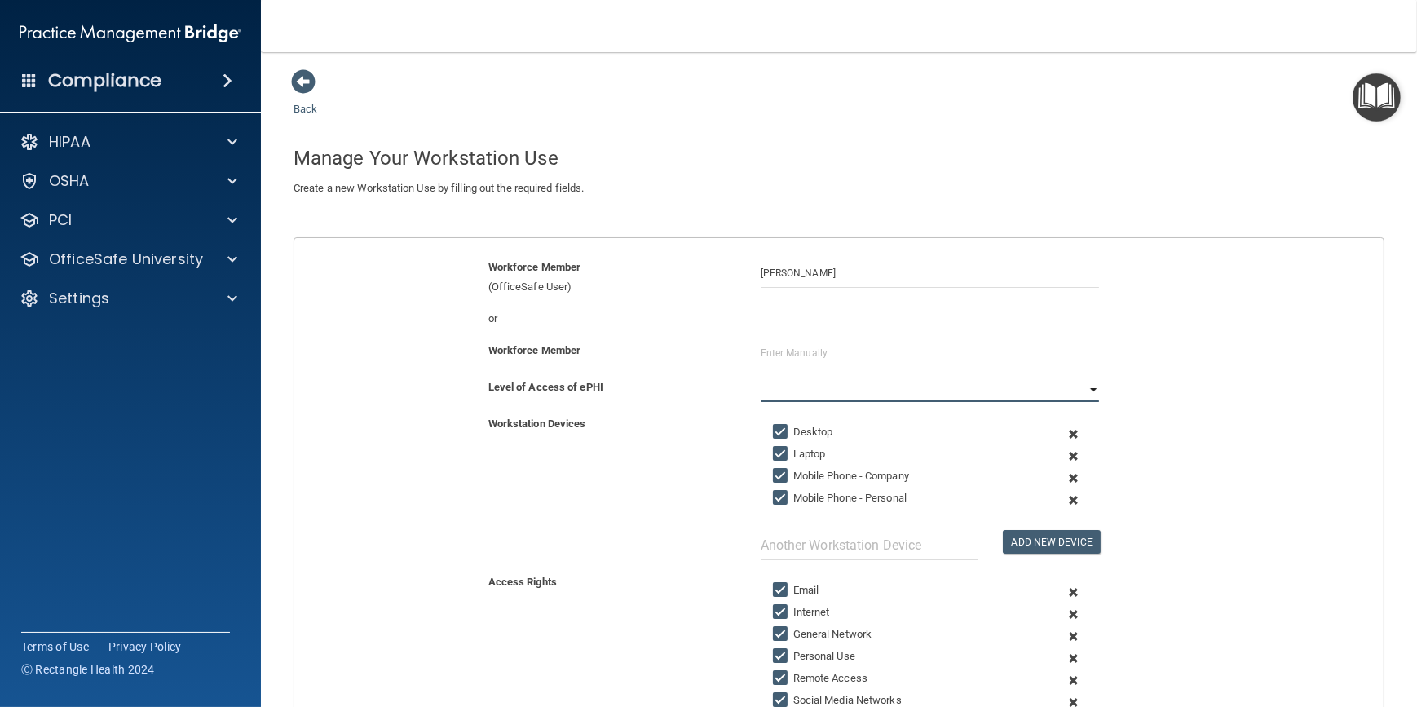
click at [848, 391] on select "Full Limited None" at bounding box center [930, 390] width 338 height 24
select select "0"
click at [761, 378] on select "Full Limited None" at bounding box center [930, 390] width 338 height 24
click at [774, 451] on input "Laptop" at bounding box center [782, 454] width 19 height 13
checkbox input "false"
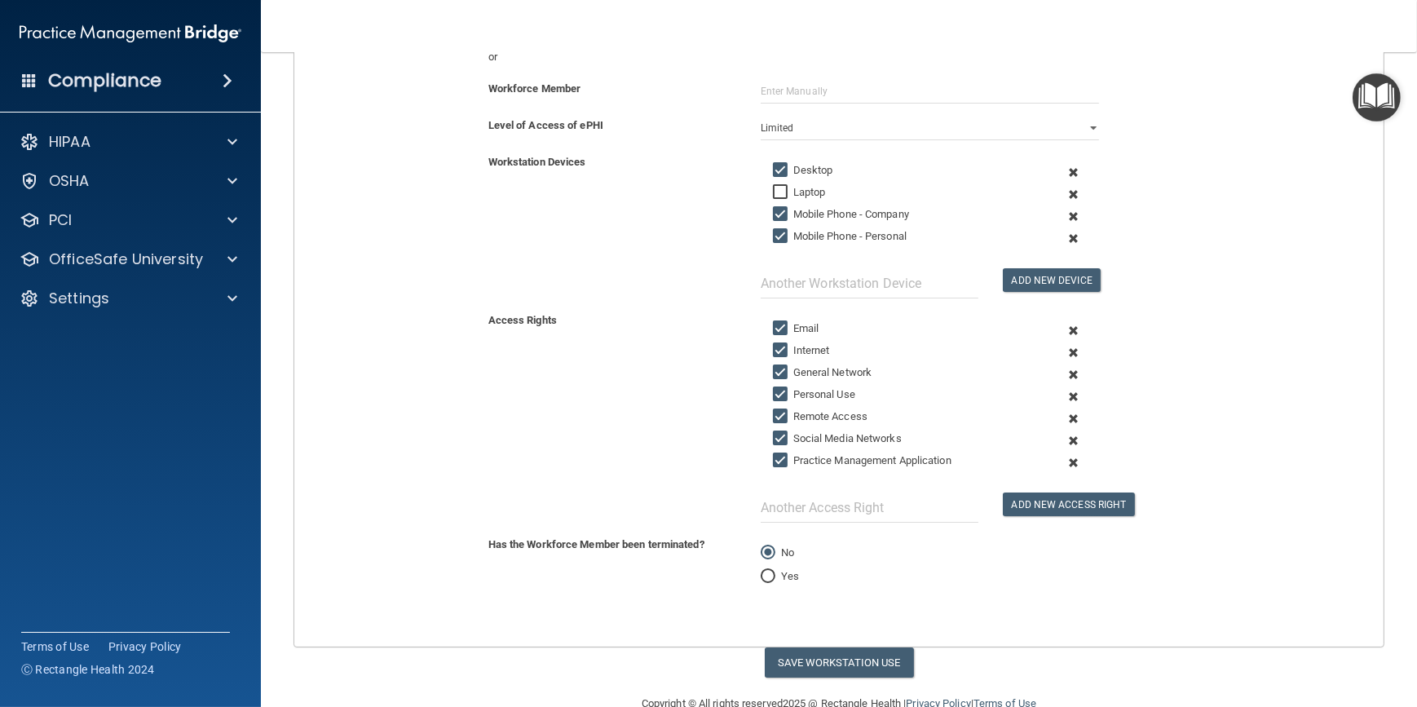
scroll to position [294, 0]
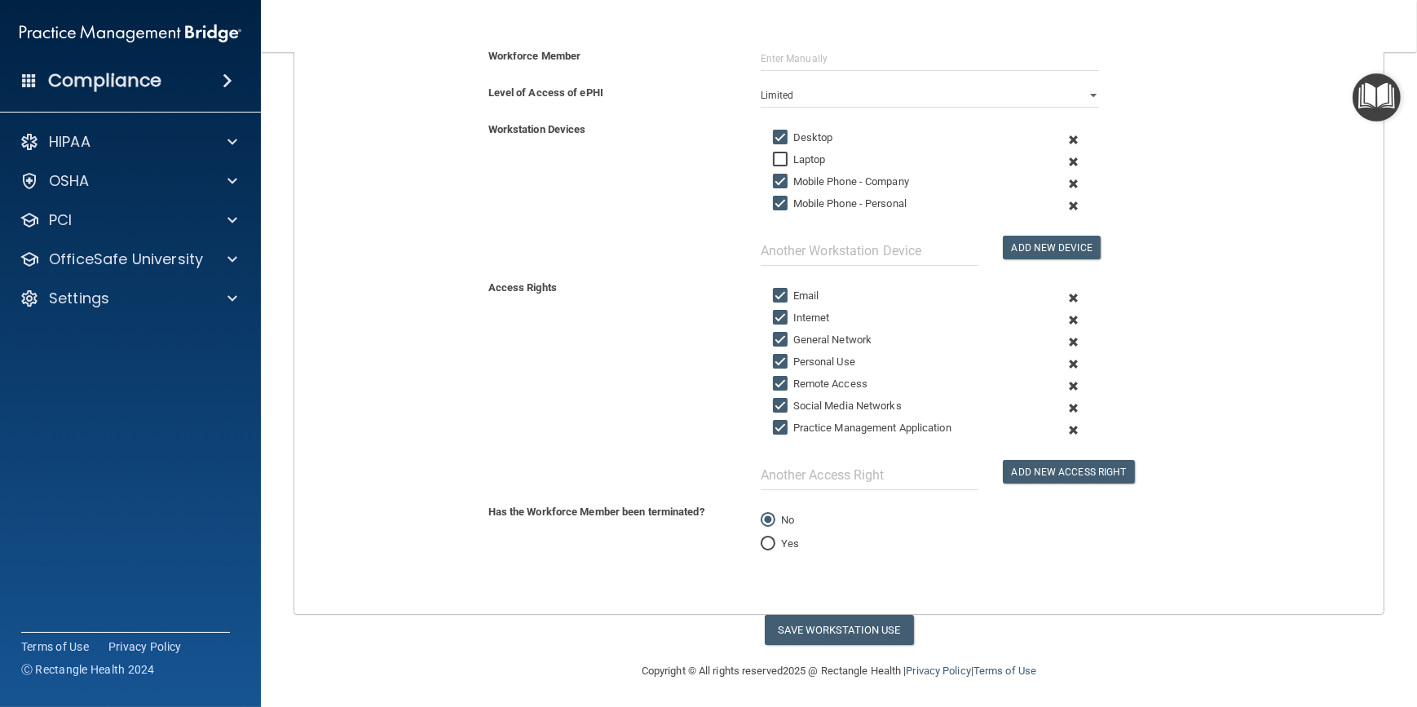
drag, startPoint x: 1090, startPoint y: 585, endPoint x: 1020, endPoint y: 572, distance: 71.2
click at [1020, 572] on form "Workforce Member (OfficeSafe User) Sara Overbay Sara Overbay soverbay@williamsp…" at bounding box center [839, 288] width 1090 height 651
click at [825, 625] on button "Save Workstation Use" at bounding box center [839, 630] width 149 height 30
select select "? string:Full ?"
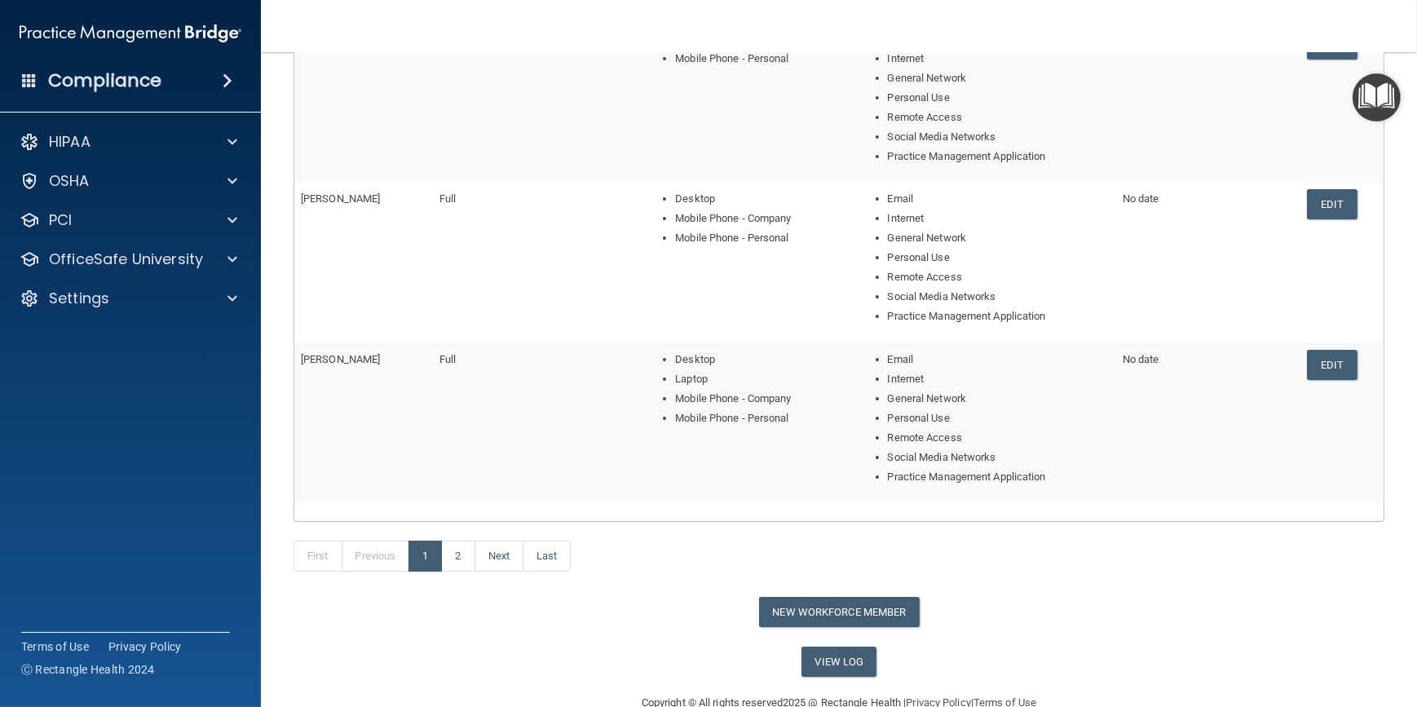
scroll to position [630, 0]
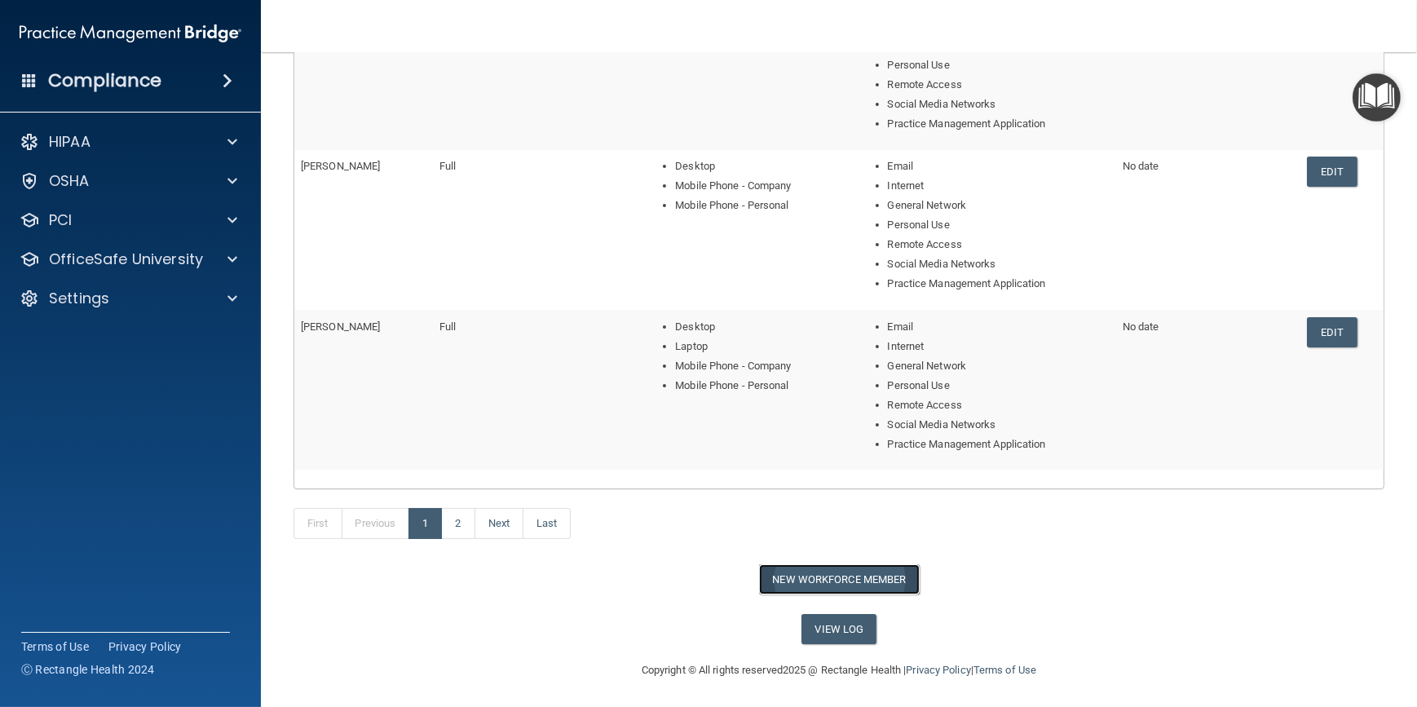
click at [816, 573] on button "New Workforce Member" at bounding box center [839, 579] width 161 height 30
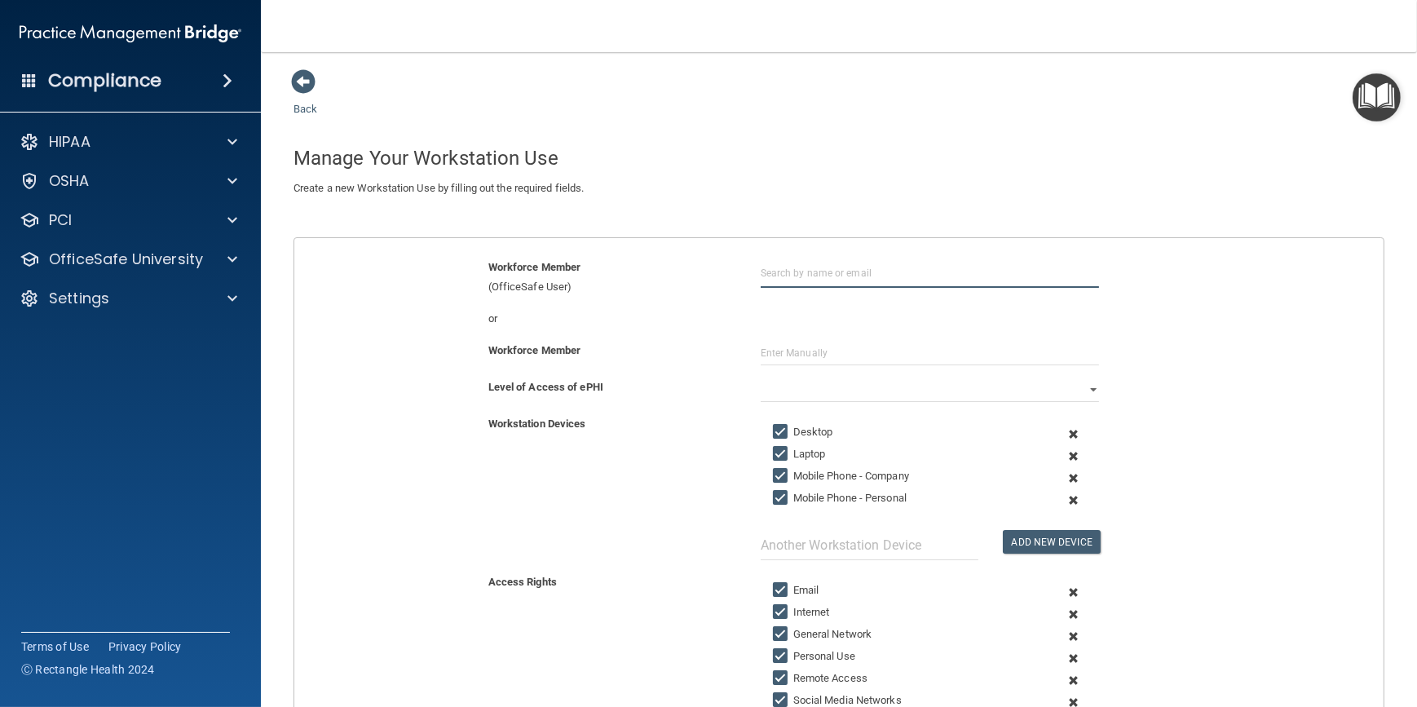
click at [764, 277] on input "text" at bounding box center [930, 273] width 338 height 30
type input "m"
click at [798, 303] on div "Katarina Schwanbeck kschwanbeck@williamsportoms.com Organization" at bounding box center [956, 326] width 378 height 61
type input "Katarina Schwanbeck"
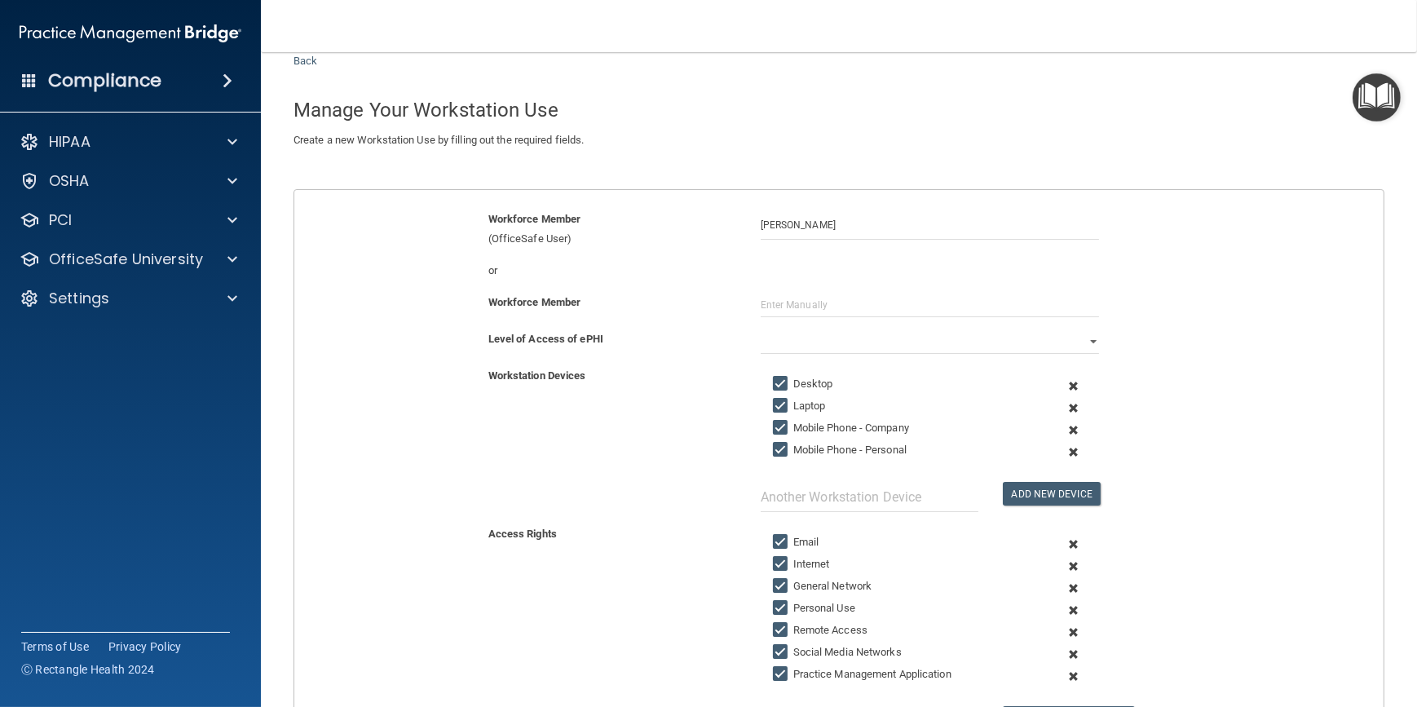
scroll to position [73, 0]
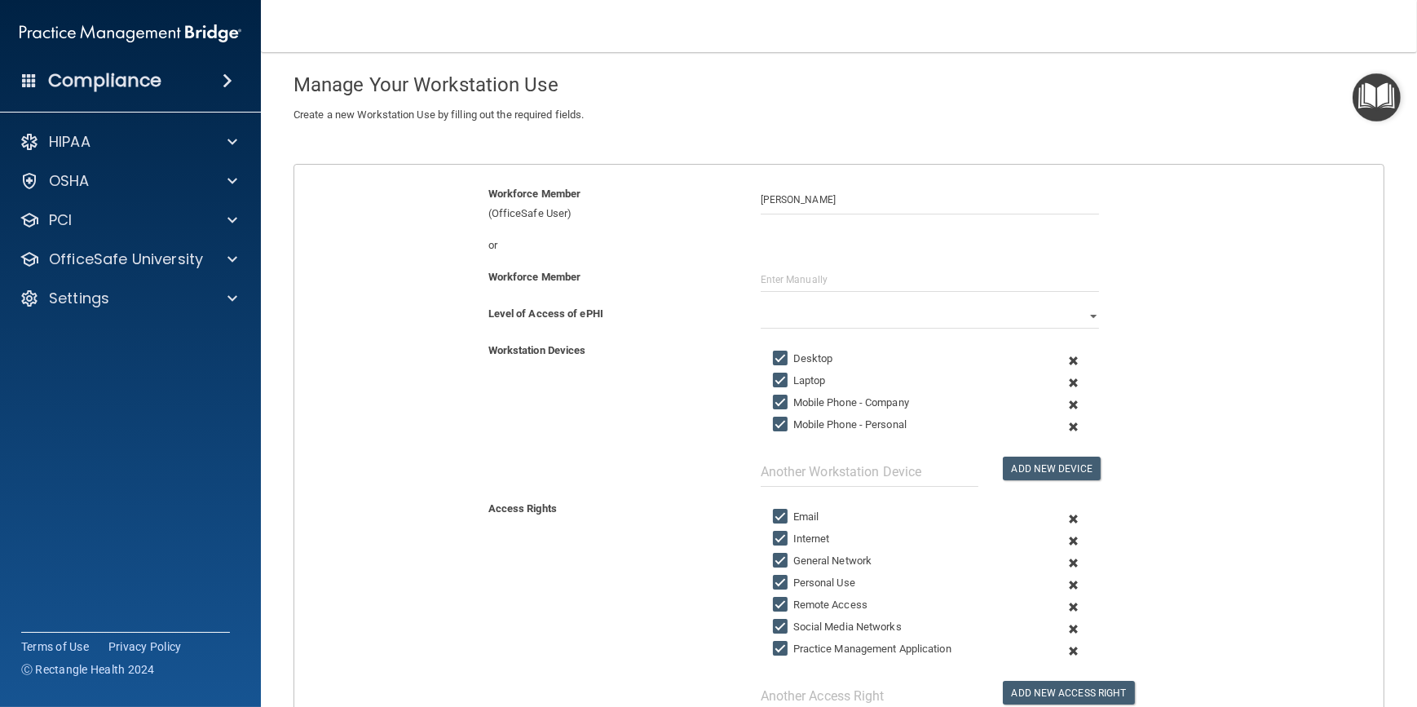
click at [774, 379] on input "Laptop" at bounding box center [782, 380] width 19 height 13
checkbox input "false"
click at [778, 399] on input "Mobile Phone - Company" at bounding box center [782, 402] width 19 height 13
checkbox input "false"
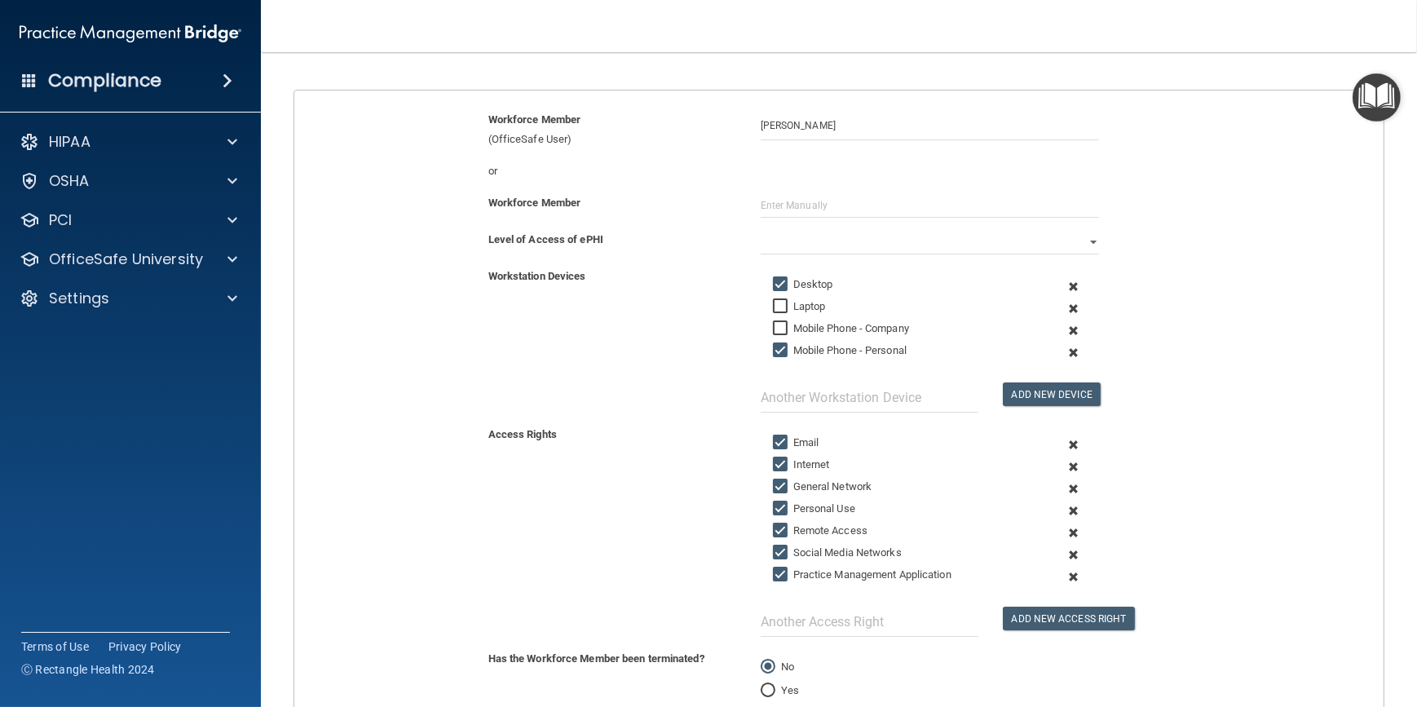
scroll to position [222, 0]
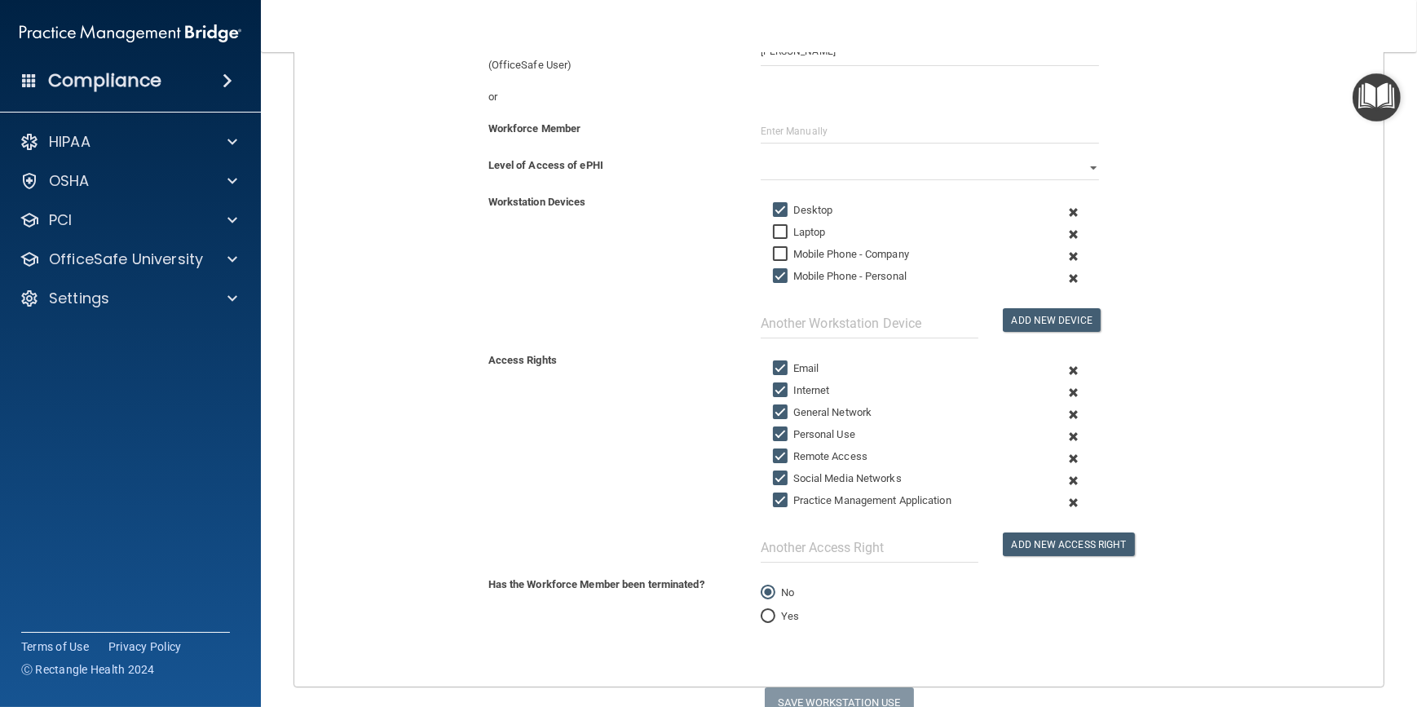
click at [859, 107] on div "or" at bounding box center [839, 103] width 1114 height 32
click at [846, 131] on input "text" at bounding box center [930, 131] width 338 height 24
click at [908, 175] on select "Full Limited None" at bounding box center [930, 168] width 338 height 24
click at [761, 156] on select "Full Limited None" at bounding box center [930, 168] width 338 height 24
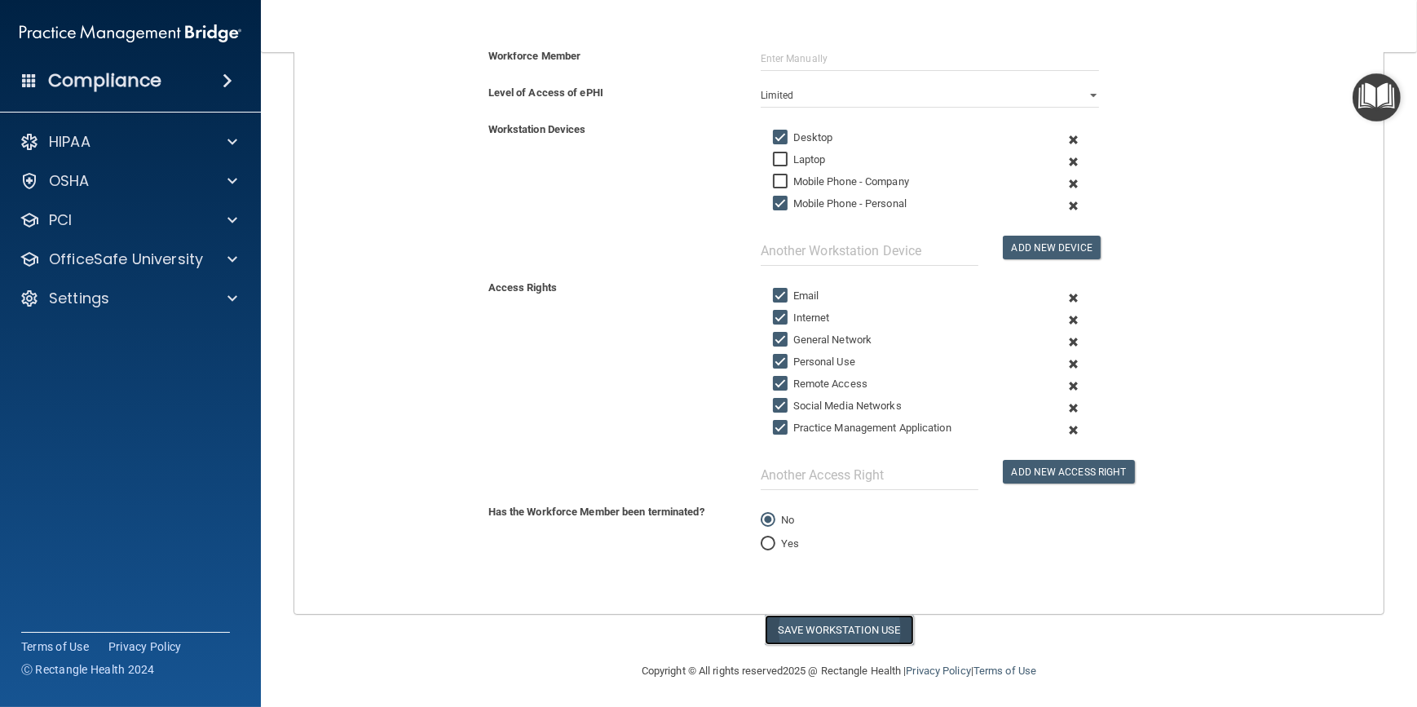
click at [819, 636] on button "Save Workstation Use" at bounding box center [839, 630] width 149 height 30
select select "? string:Full ?"
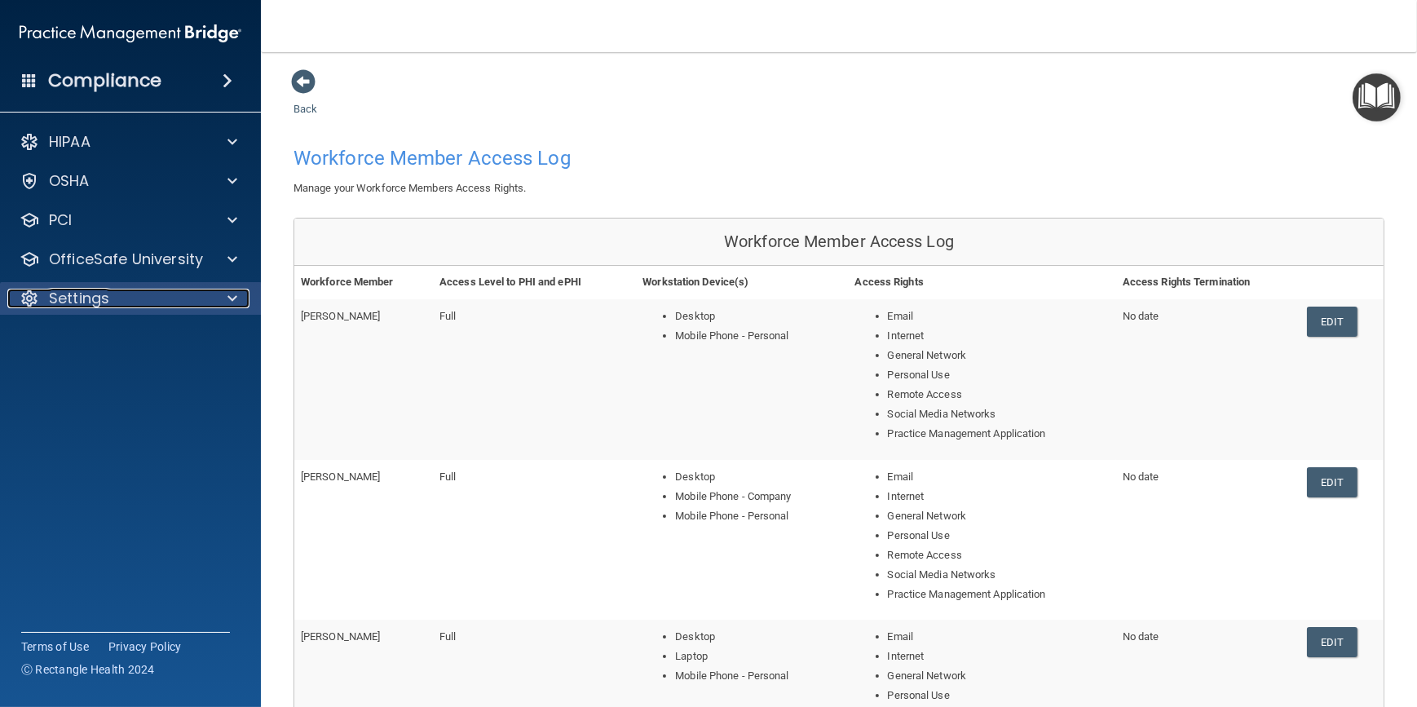
click at [228, 294] on span at bounding box center [233, 299] width 10 height 20
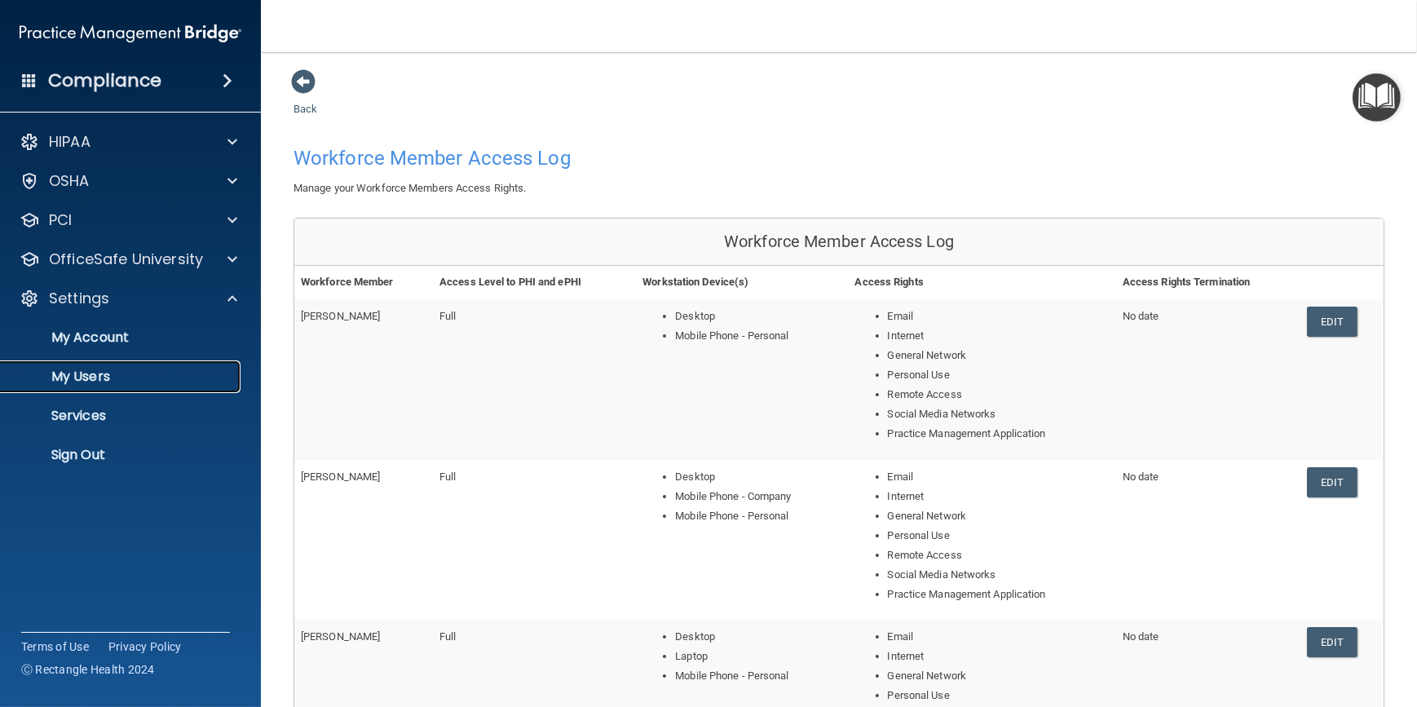
click at [88, 371] on p "My Users" at bounding box center [122, 377] width 223 height 16
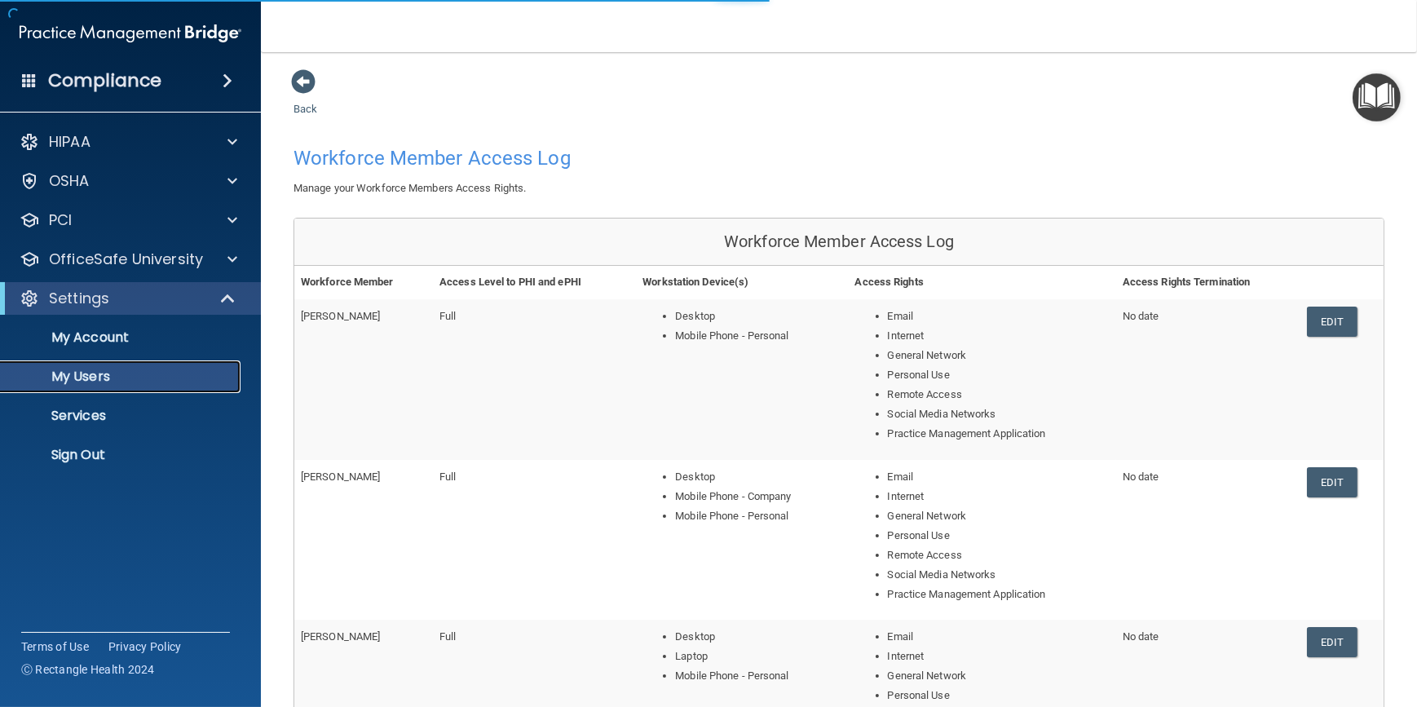
select select "20"
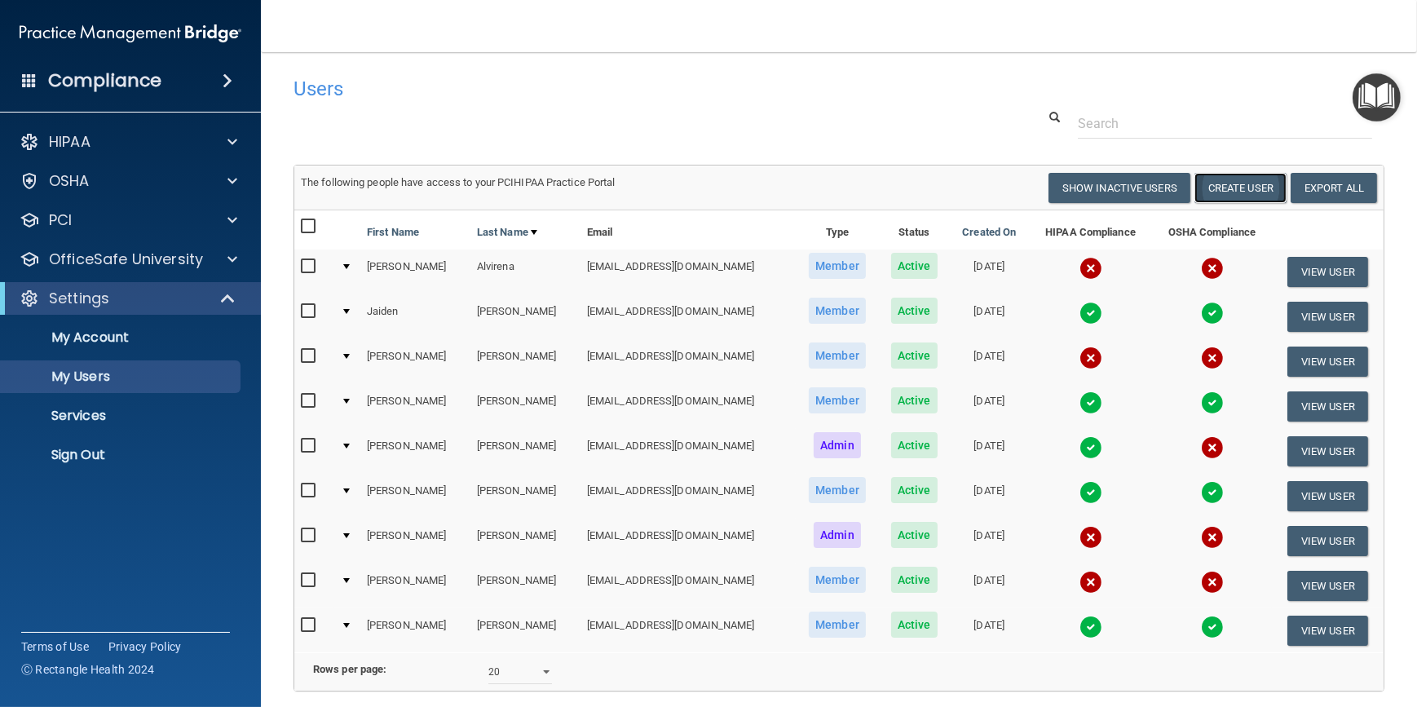
click at [1213, 178] on button "Create User" at bounding box center [1241, 188] width 92 height 30
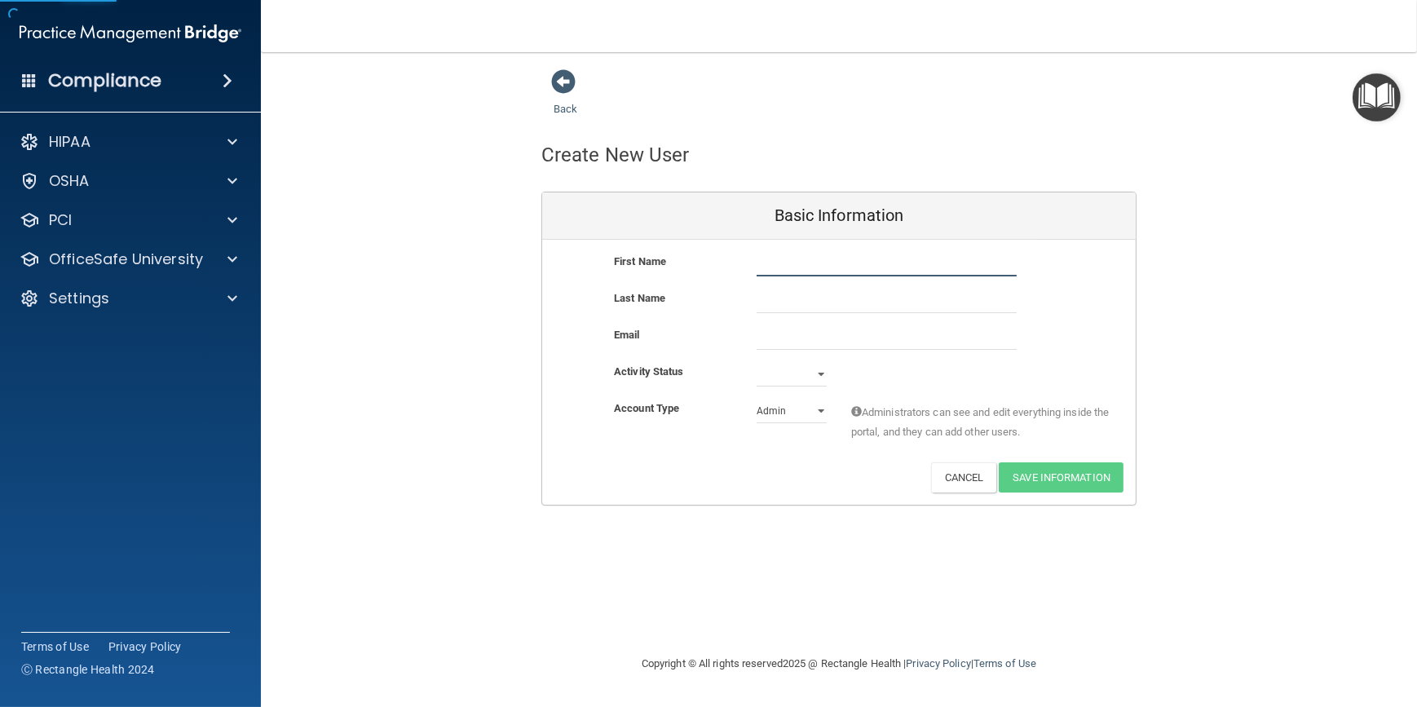
click at [838, 262] on input "text" at bounding box center [887, 264] width 260 height 24
click at [1359, 310] on div "Back Create New User Basic Information First Name Last Name Email Activity Stat…" at bounding box center [839, 287] width 1091 height 437
click at [867, 275] on input "text" at bounding box center [887, 264] width 260 height 24
paste input "Joseph Hopple <jhopple25@gmail.com>"
type input "Joseph Hopple <"
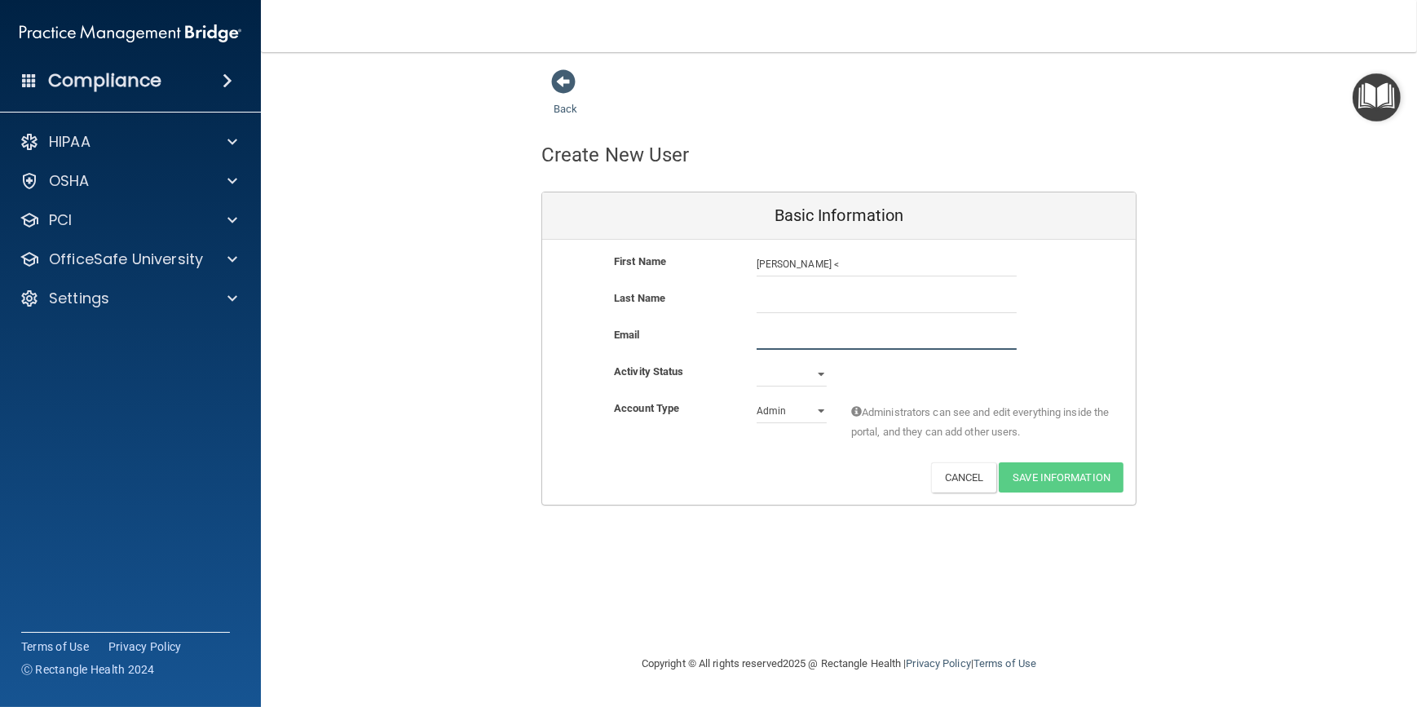
paste input "[EMAIL_ADDRESS][DOMAIN_NAME]"
type input "[EMAIL_ADDRESS][DOMAIN_NAME]"
click at [869, 278] on div "First Name Joseph Hopple < Joseph Hopple <" at bounding box center [839, 270] width 594 height 37
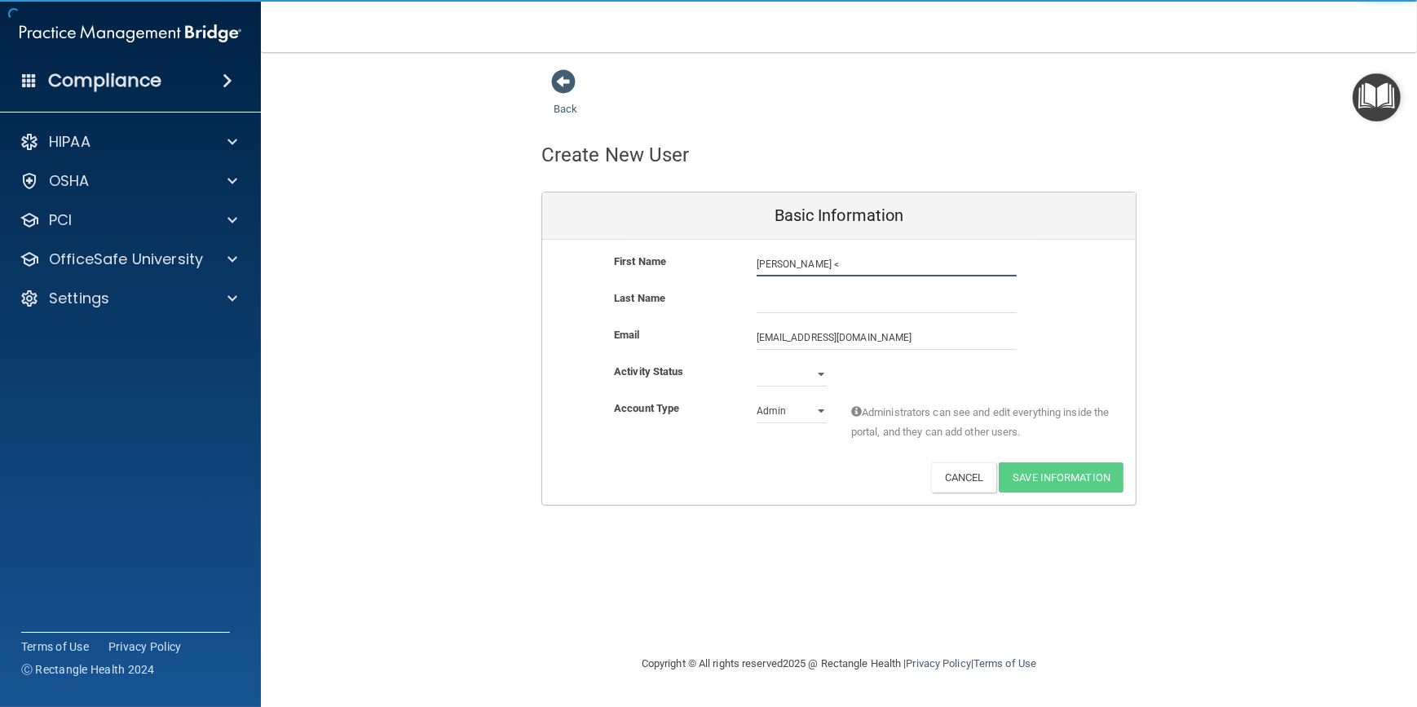
click at [860, 269] on input "Joseph Hopple <" at bounding box center [887, 264] width 260 height 24
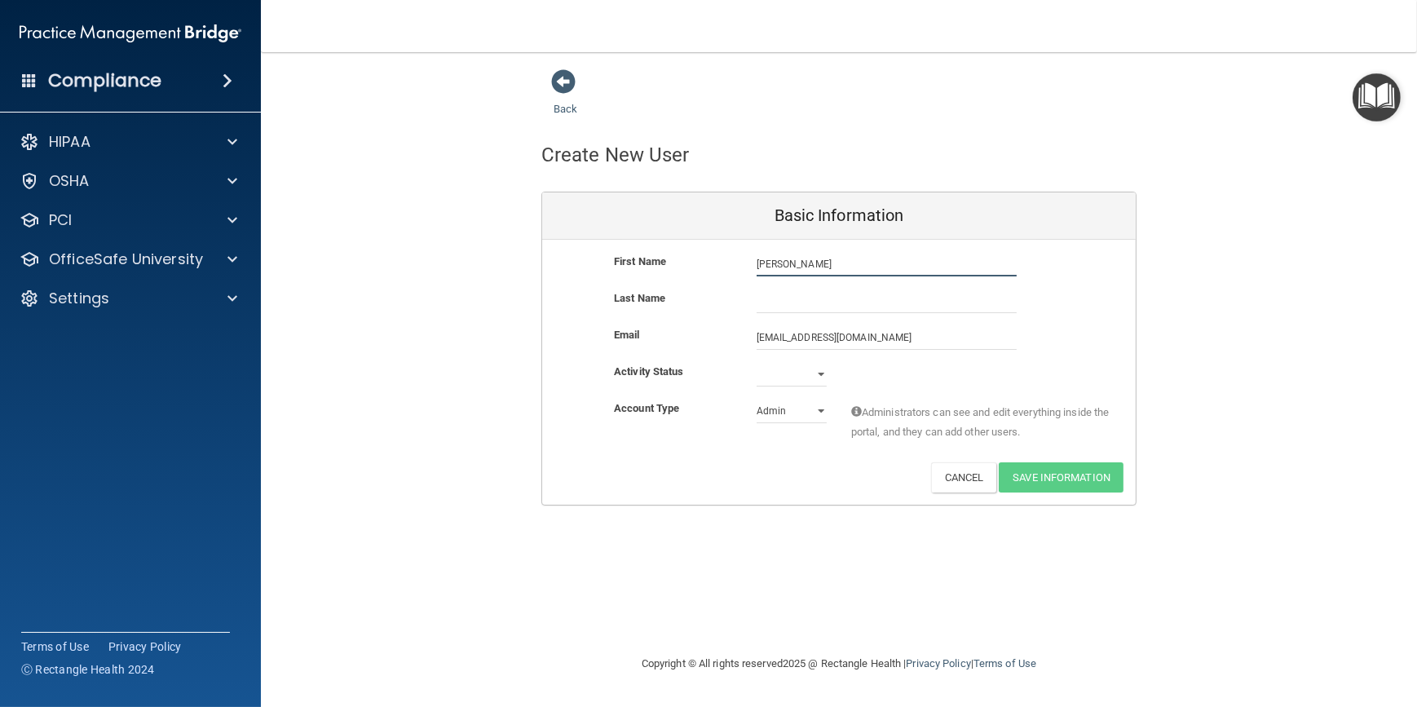
type input "[PERSON_NAME]"
paste input "[PERSON_NAME]"
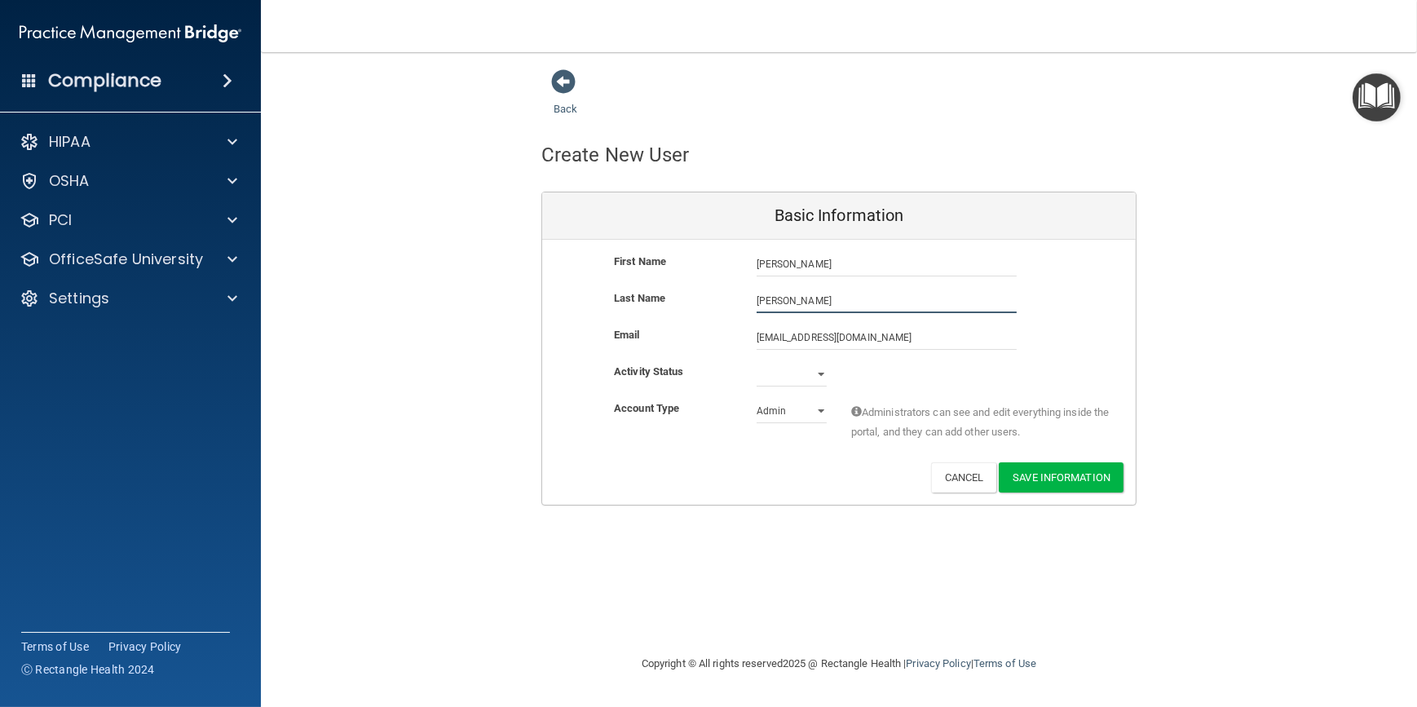
type input "[PERSON_NAME]"
click at [820, 370] on select "Active Inactive" at bounding box center [792, 374] width 70 height 24
select select "active"
click at [757, 362] on select "Active Inactive" at bounding box center [792, 374] width 70 height 24
click at [821, 409] on select "Admin Member" at bounding box center [792, 411] width 70 height 24
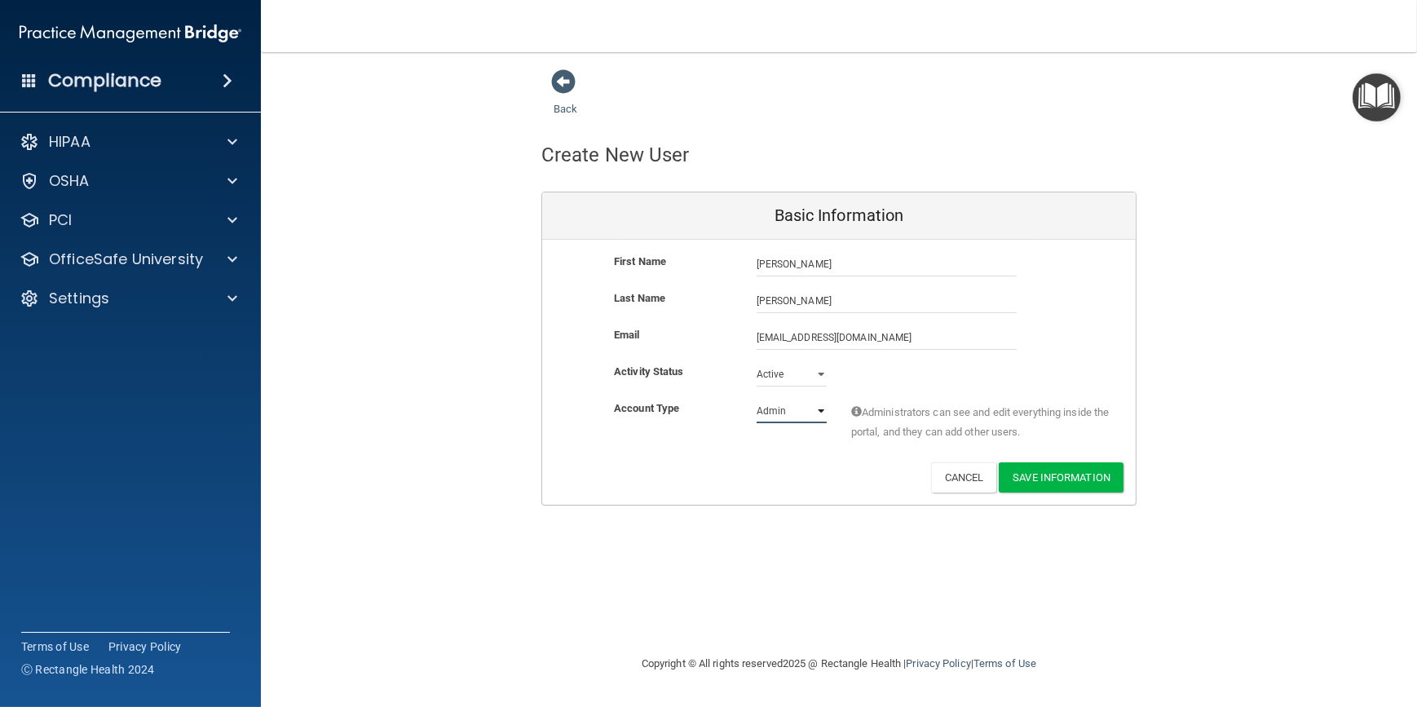
select select "practice_member"
click at [757, 399] on select "Admin Member" at bounding box center [792, 411] width 70 height 24
click at [1075, 481] on button "Save Information" at bounding box center [1061, 477] width 125 height 30
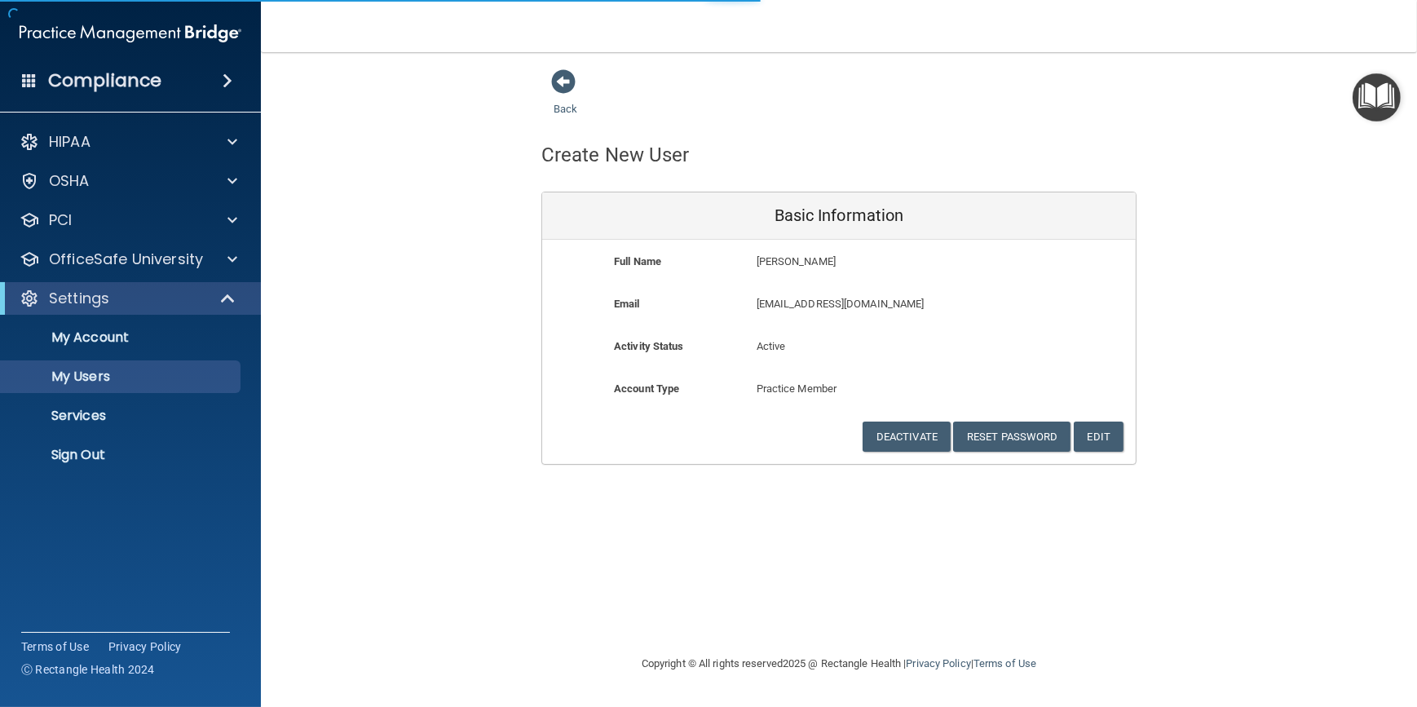
select select "20"
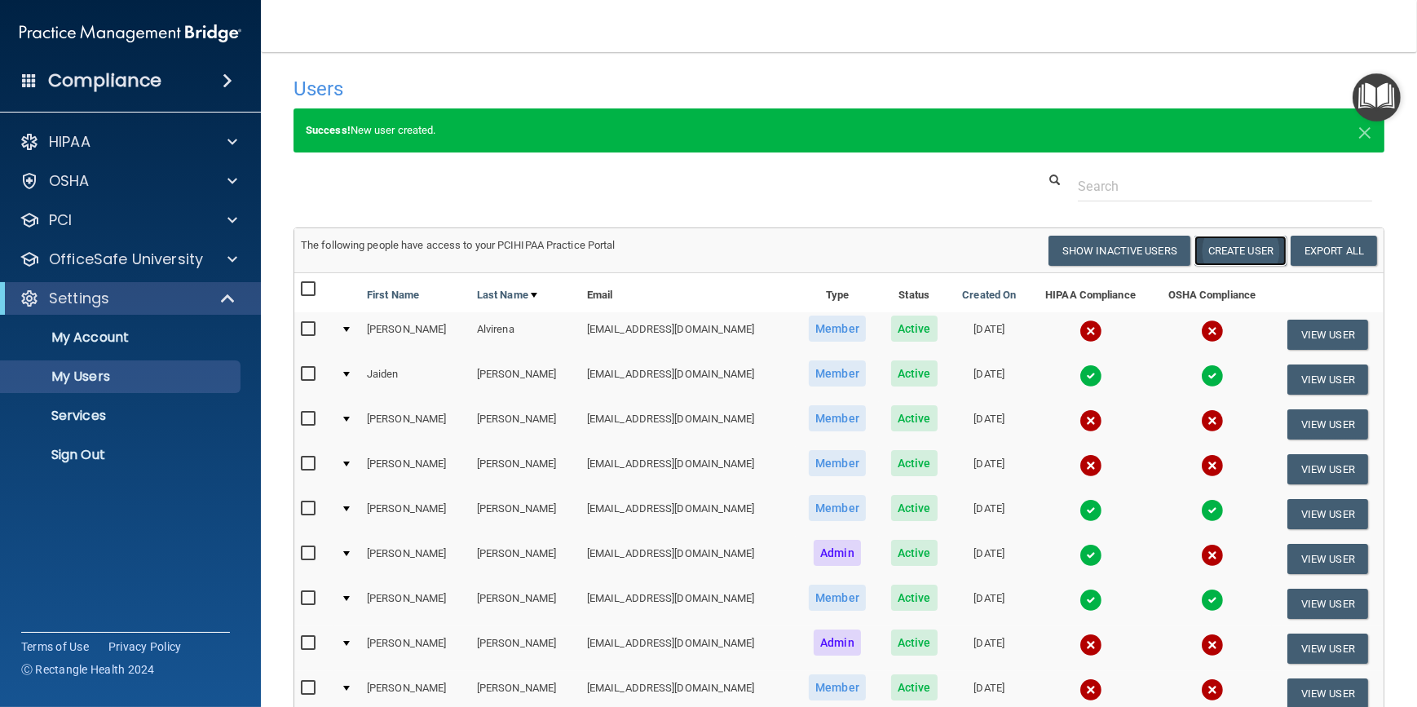
click at [1232, 248] on button "Create User" at bounding box center [1241, 251] width 92 height 30
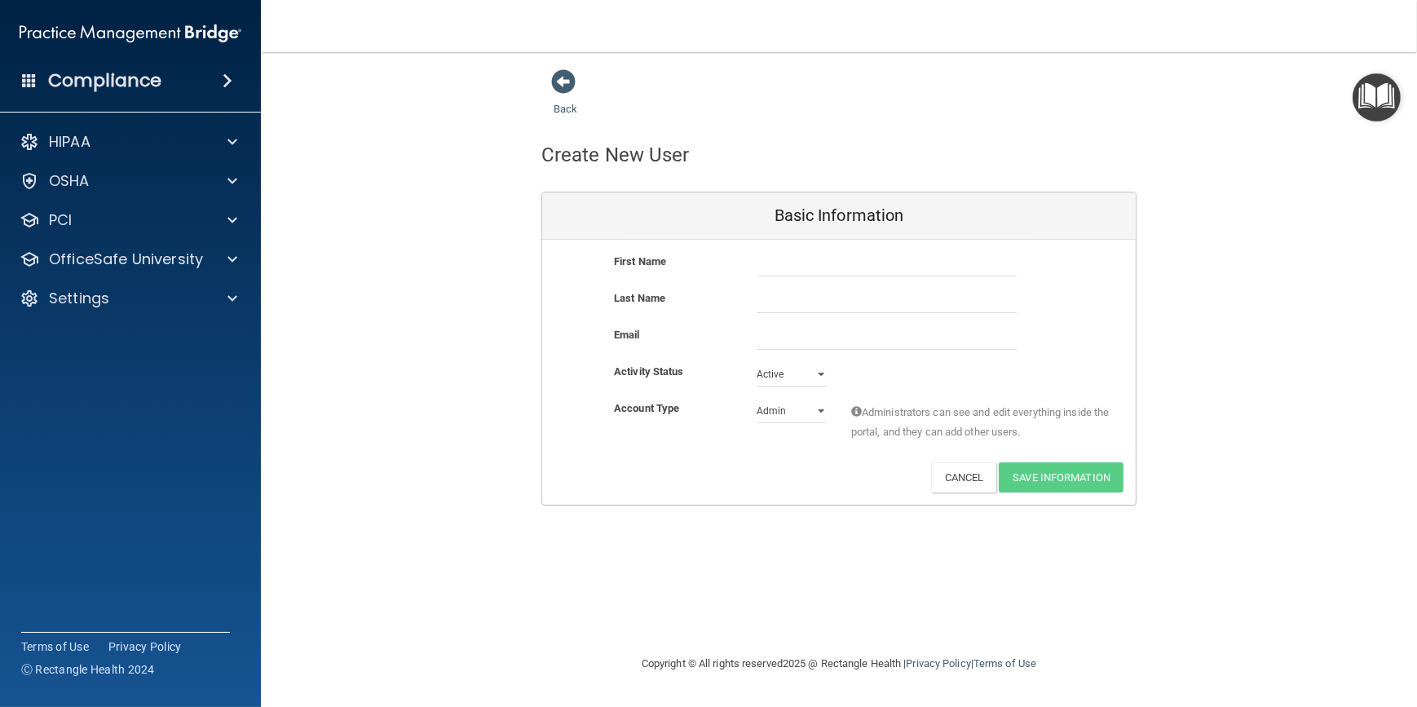
click at [1402, 357] on main "Back Create New User Basic Information First Name Last Name Email Activity Stat…" at bounding box center [839, 379] width 1156 height 655
click at [780, 259] on input "text" at bounding box center [887, 264] width 260 height 24
paste input "Michelle Comstock <MComstock@williamsportoms.com>"
drag, startPoint x: 1014, startPoint y: 262, endPoint x: 851, endPoint y: 284, distance: 163.8
click at [851, 282] on div "First Name Michelle Comstock <MComstock@williamsportoms.com Michelle Comstock <…" at bounding box center [839, 270] width 594 height 37
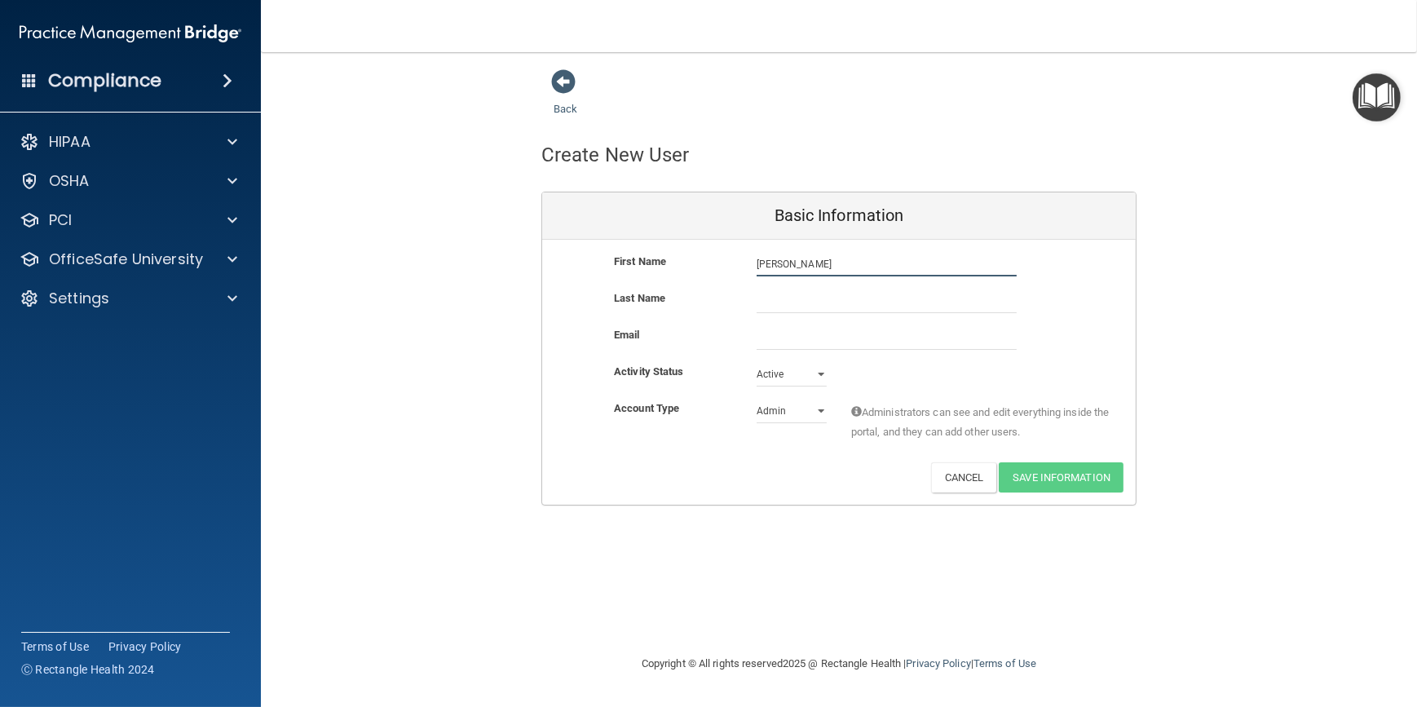
type input "Michelle Comstock"
paste input "MComstock@williamsportoms.com"
type input "MComstock@williamsportoms.com"
click at [817, 267] on input "Michelle Comstock" at bounding box center [887, 264] width 260 height 24
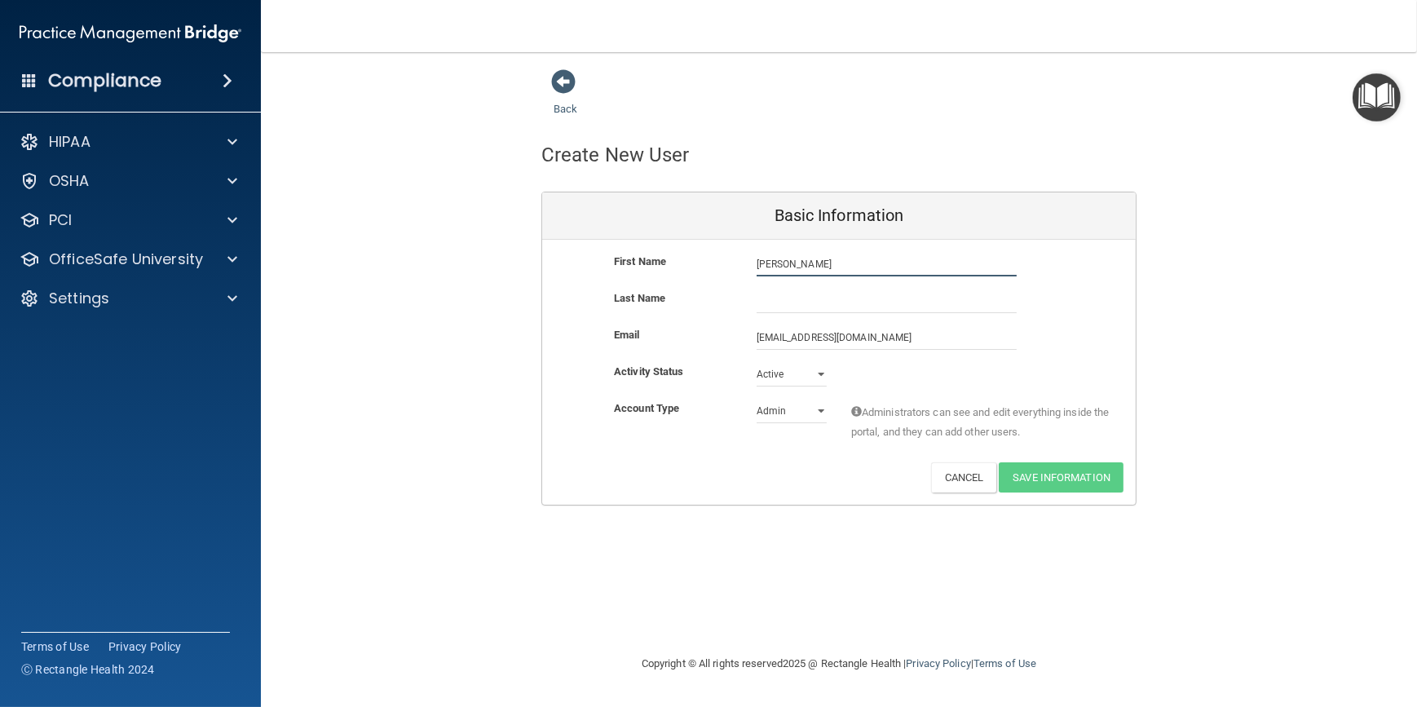
type input "[PERSON_NAME]"
paste input "[PERSON_NAME]"
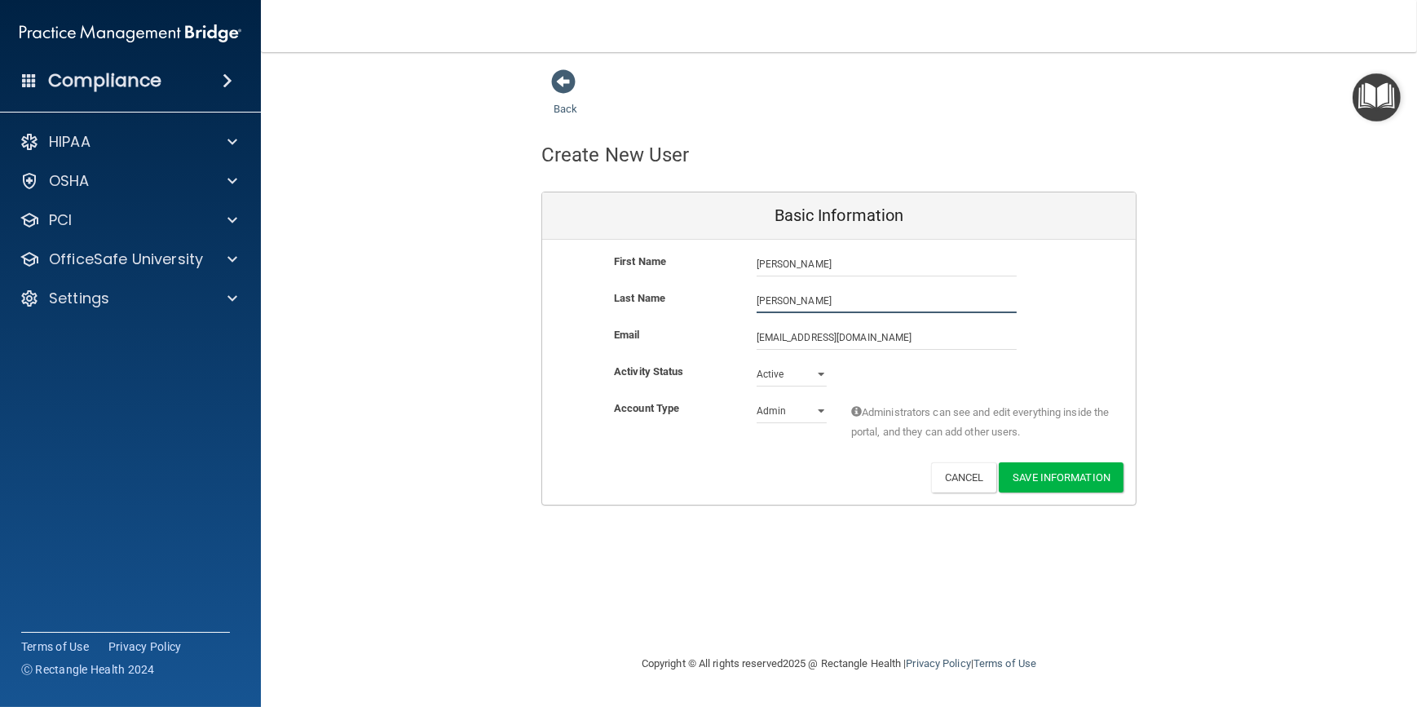
type input "[PERSON_NAME]"
click at [816, 407] on select "Admin Member" at bounding box center [792, 411] width 70 height 24
select select "practice_member"
click at [757, 399] on select "Admin Member" at bounding box center [792, 411] width 70 height 24
click at [1063, 472] on button "Save Information" at bounding box center [1061, 477] width 125 height 30
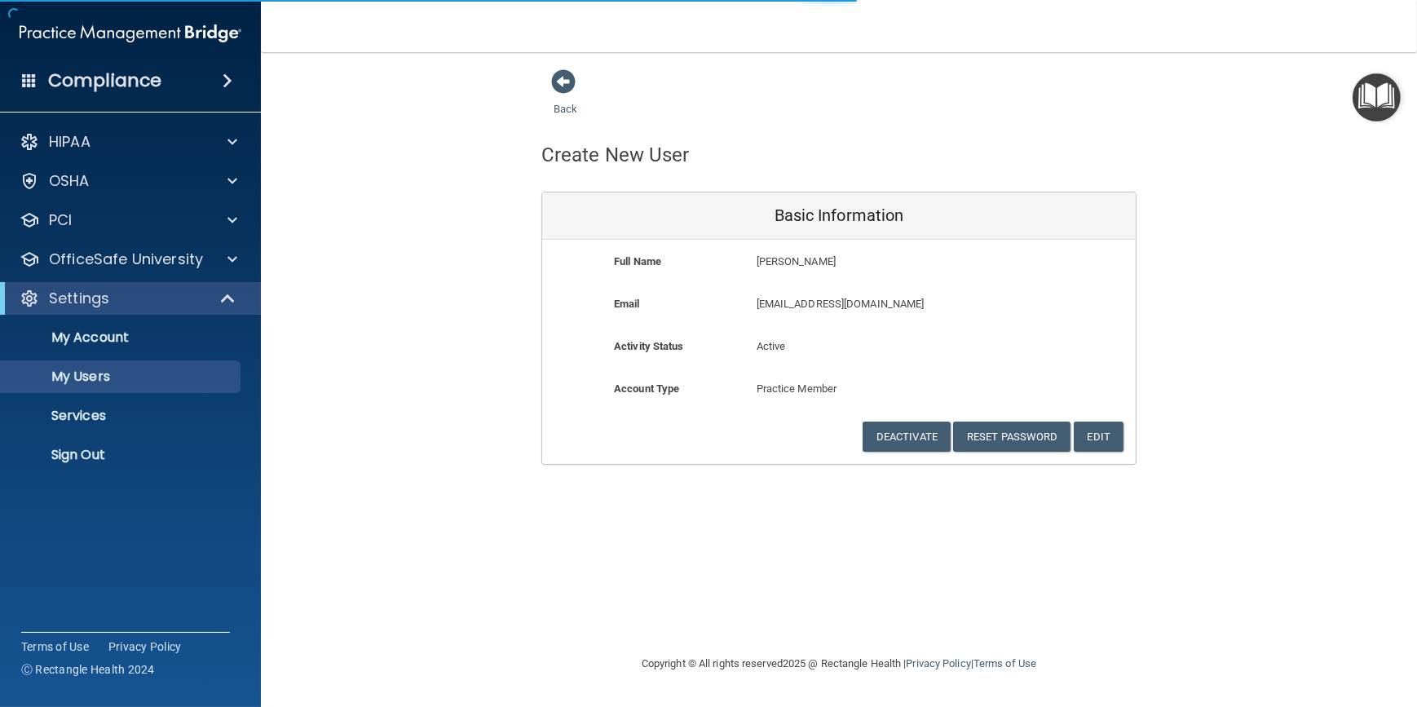
select select "20"
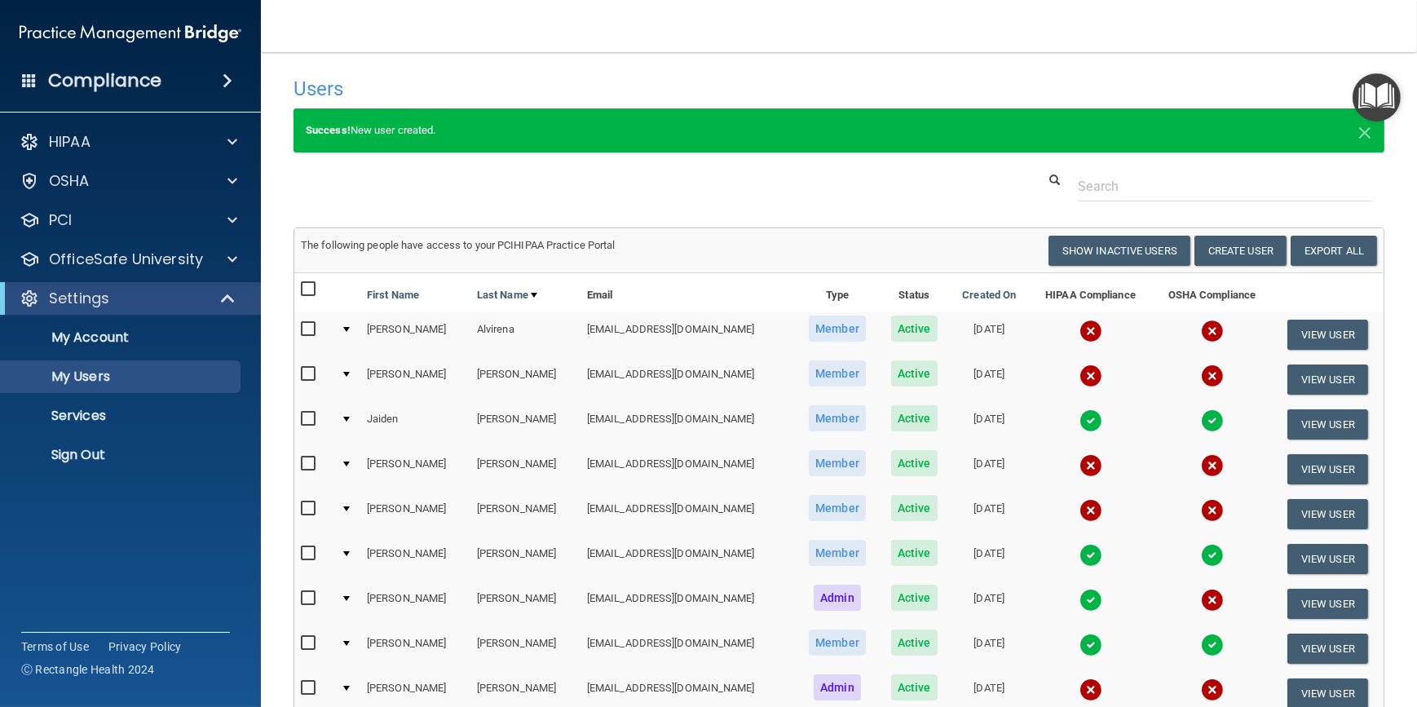
click at [1080, 328] on img at bounding box center [1091, 331] width 23 height 23
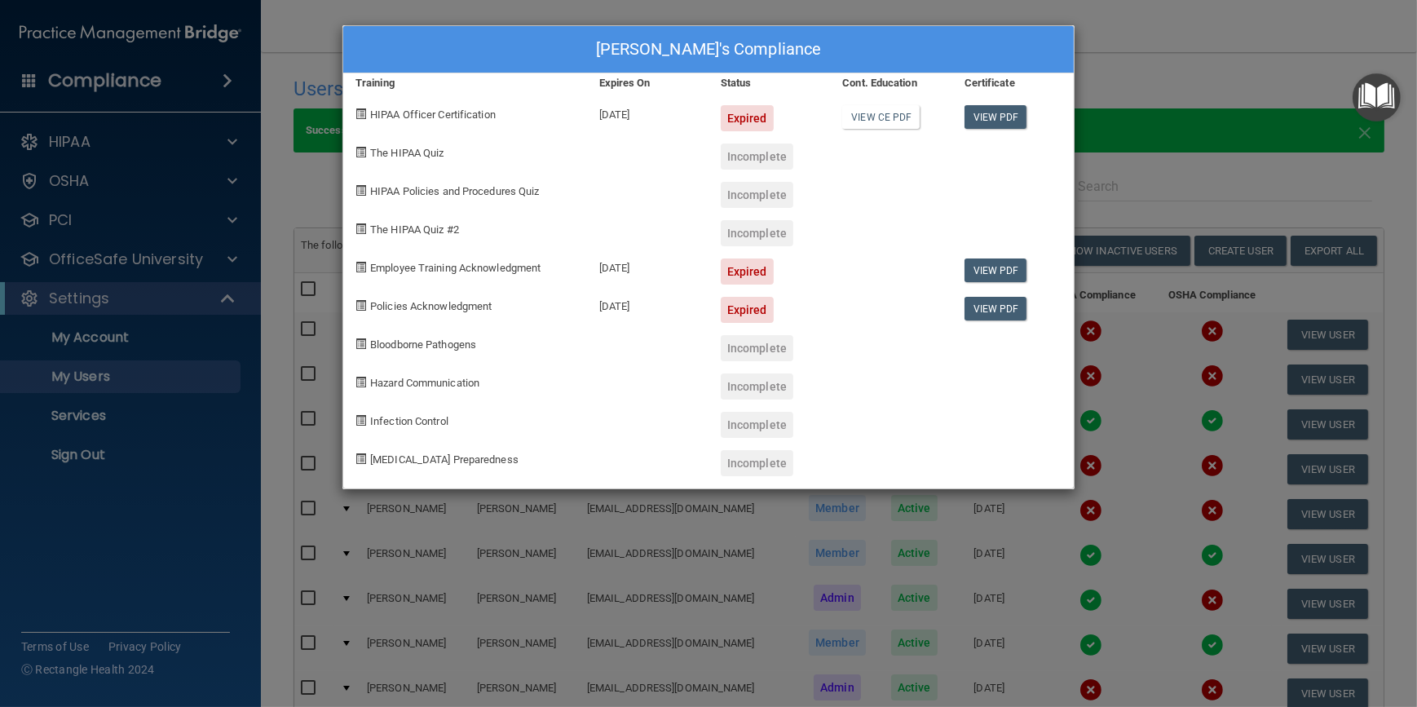
click at [1176, 170] on div "Michelle Alvirena's Compliance Training Expires On Status Cont. Education Certi…" at bounding box center [708, 353] width 1417 height 707
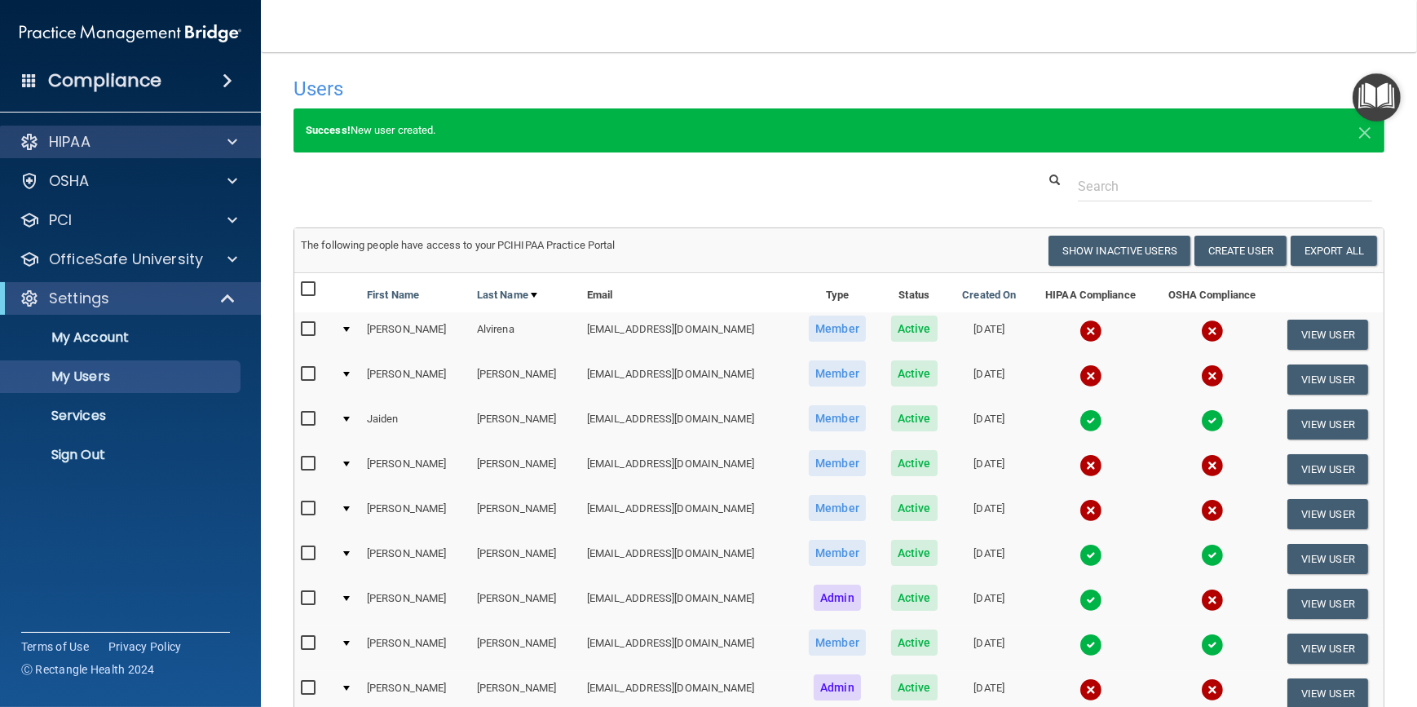
click at [233, 130] on div "HIPAA" at bounding box center [131, 142] width 262 height 33
click at [231, 140] on span at bounding box center [233, 142] width 10 height 20
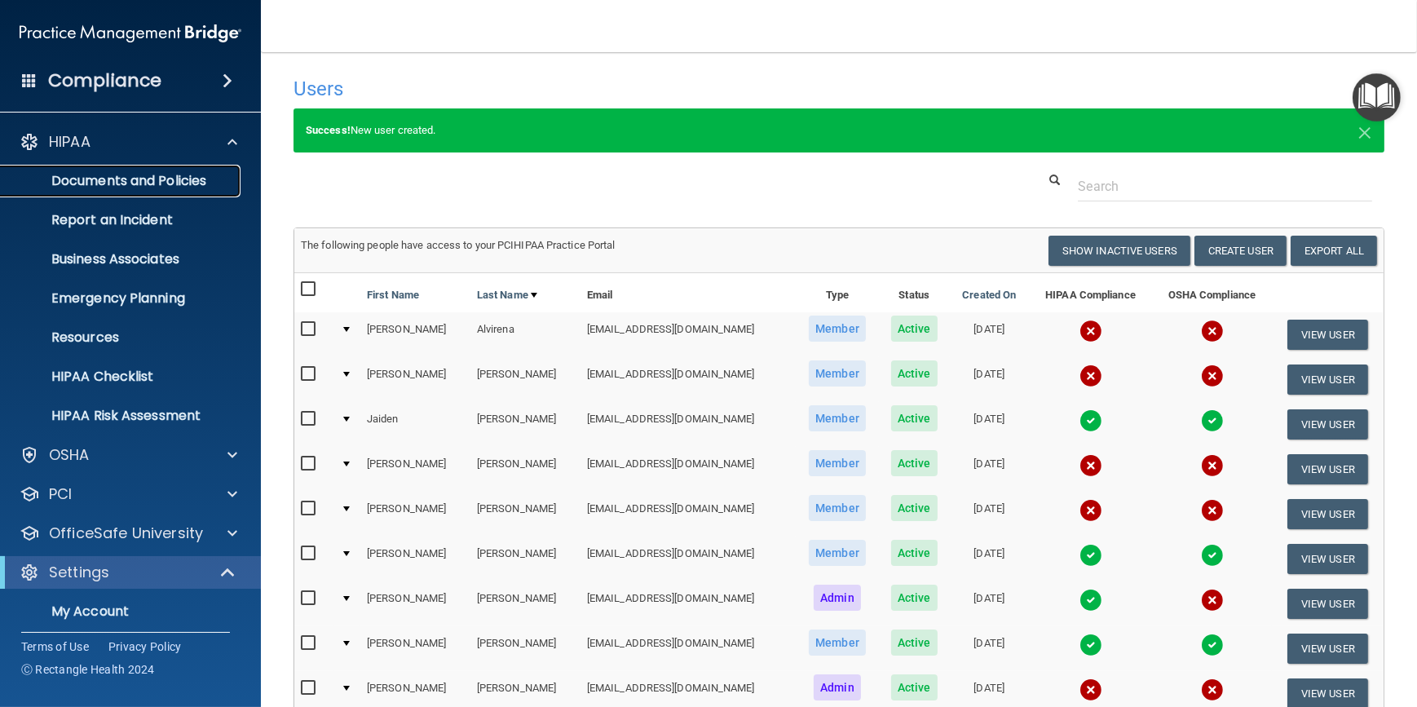
click at [130, 178] on p "Documents and Policies" at bounding box center [122, 181] width 223 height 16
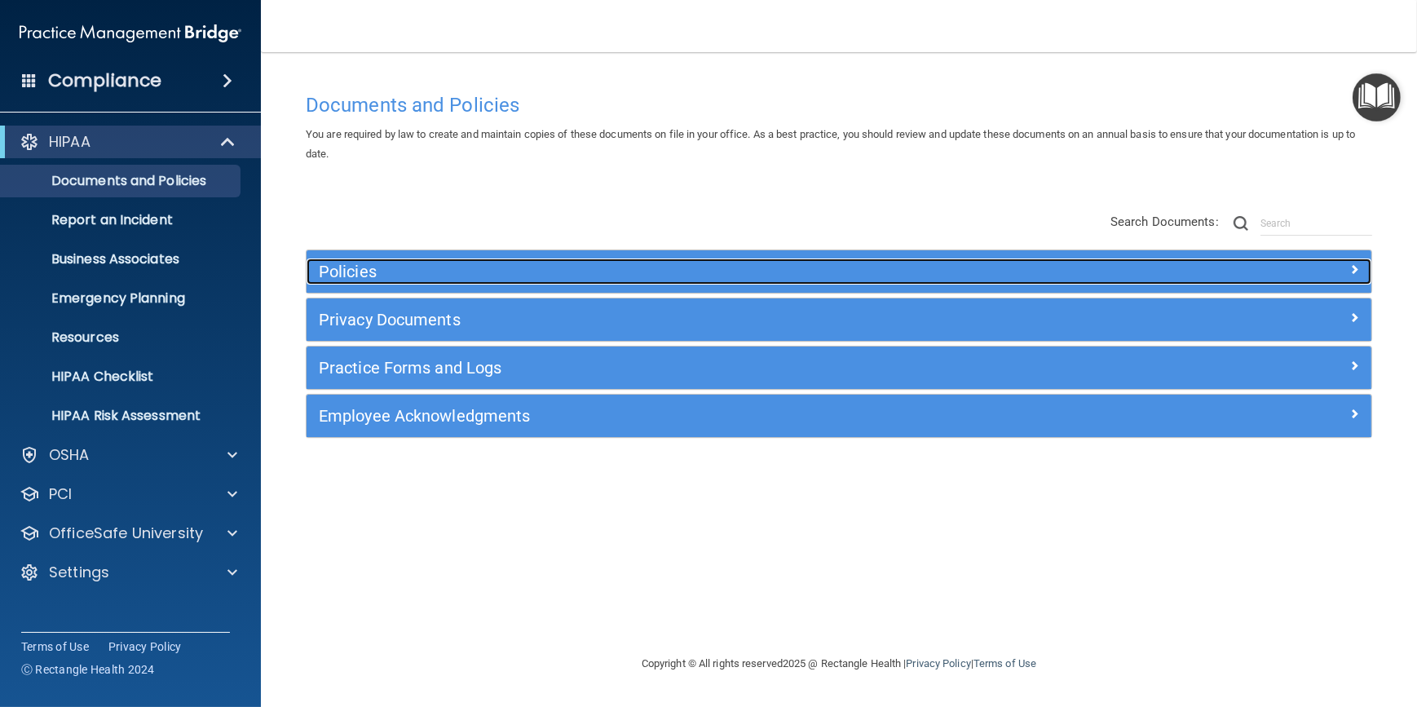
click at [682, 277] on h5 "Policies" at bounding box center [706, 272] width 775 height 18
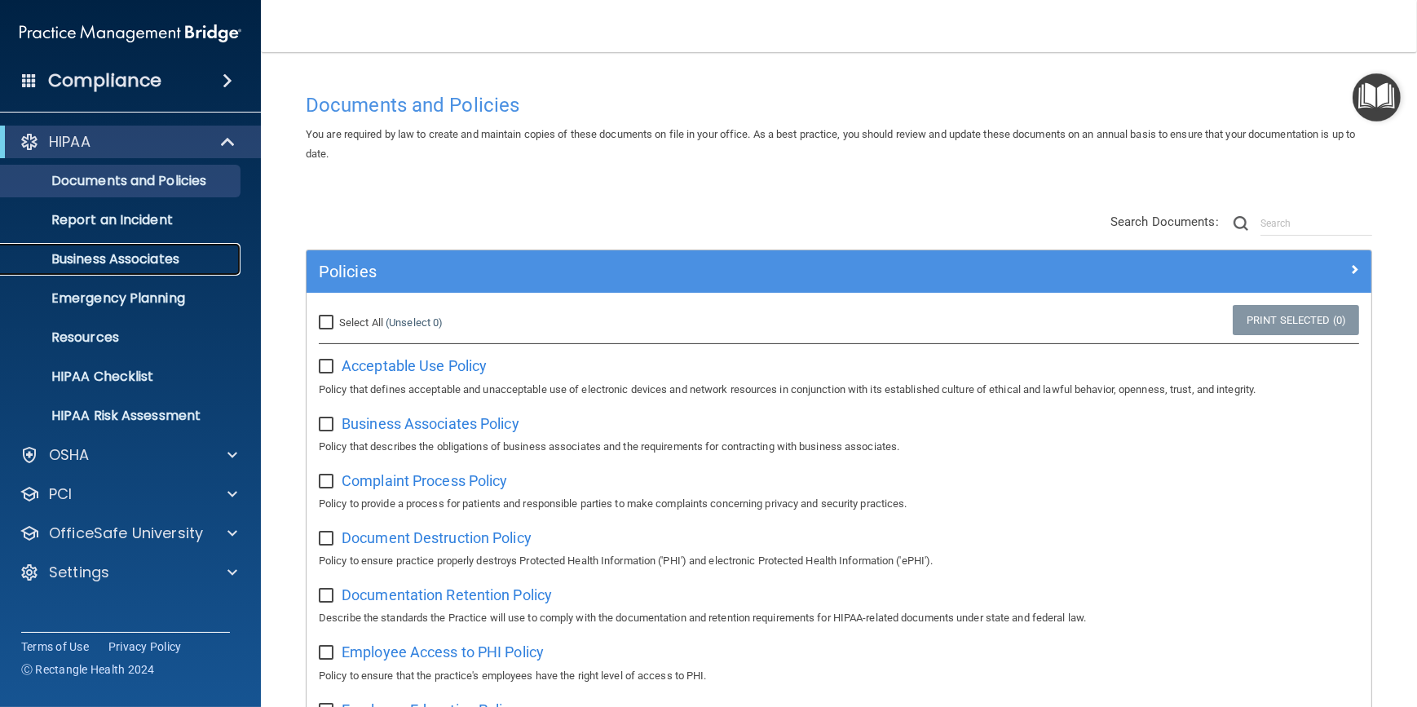
click at [126, 258] on p "Business Associates" at bounding box center [122, 259] width 223 height 16
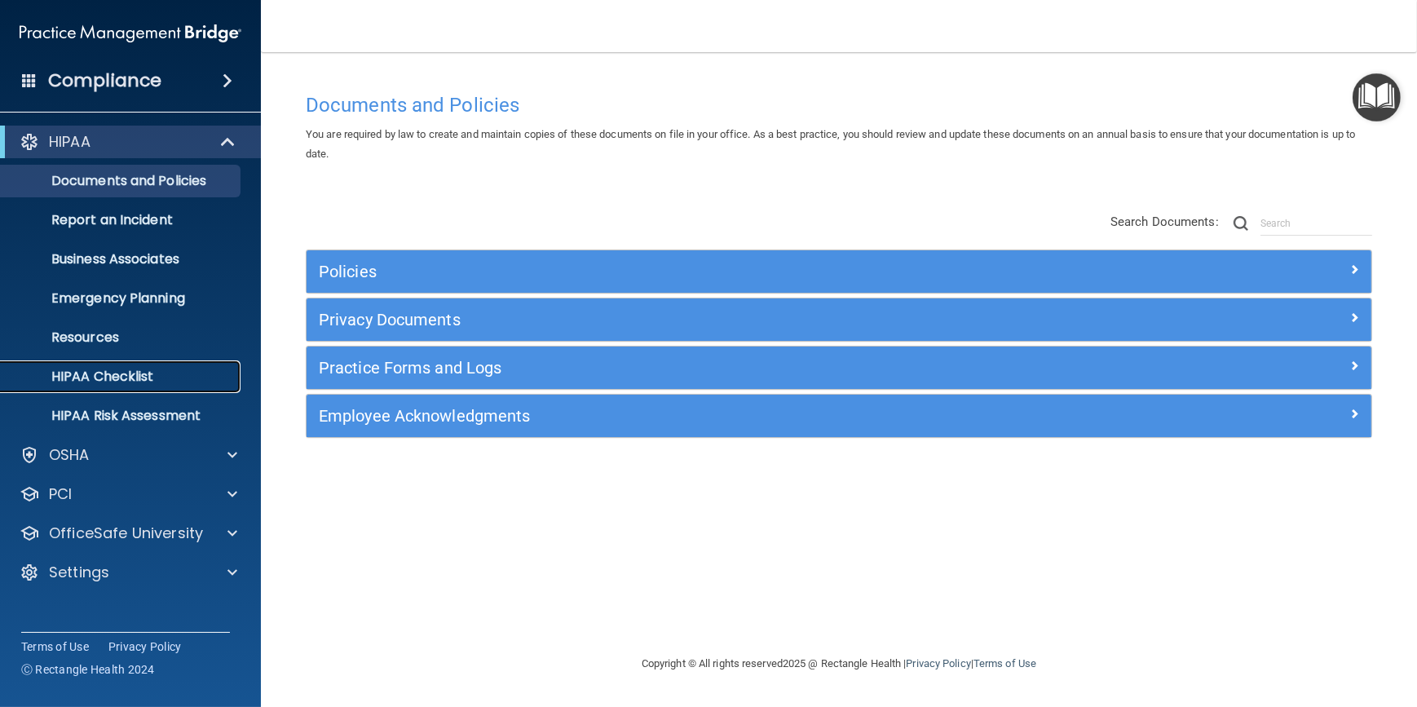
click at [94, 386] on link "HIPAA Checklist" at bounding box center [112, 376] width 257 height 33
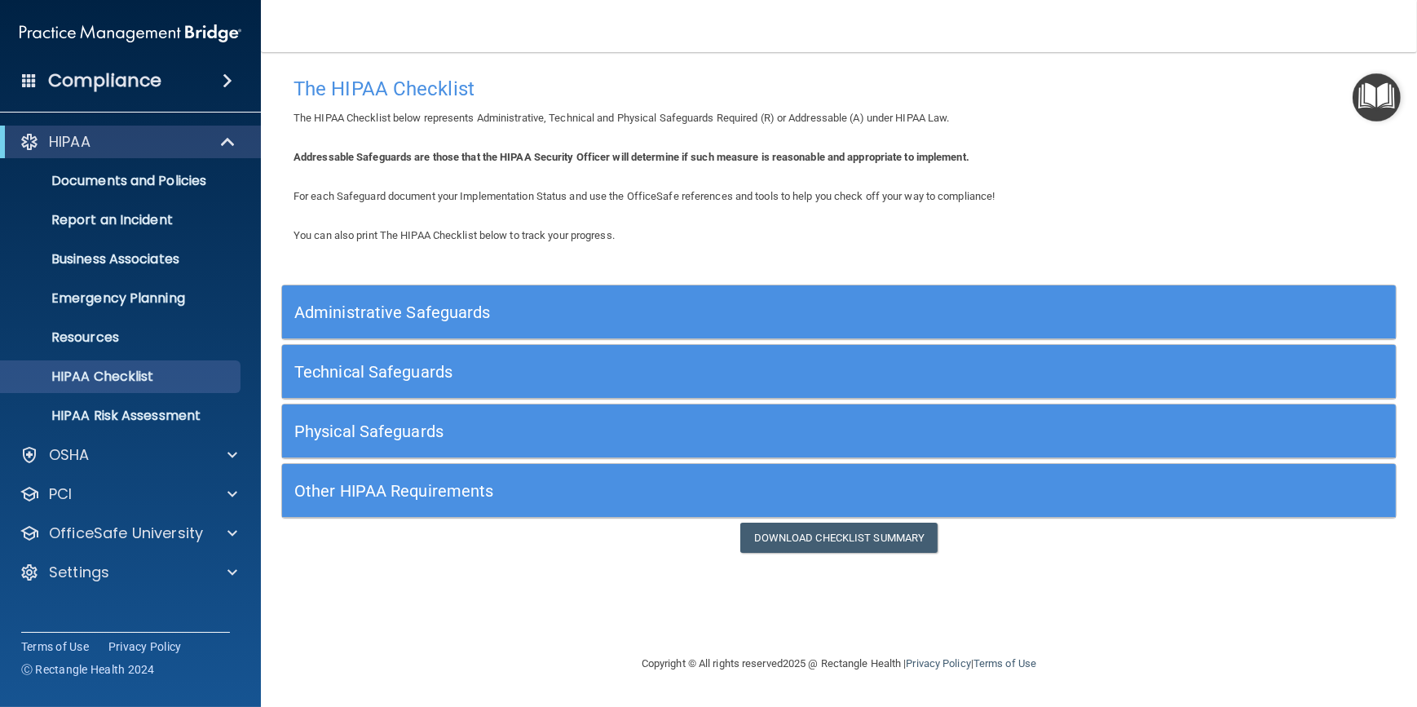
click at [630, 323] on div "Administrative Safeguards" at bounding box center [700, 312] width 836 height 37
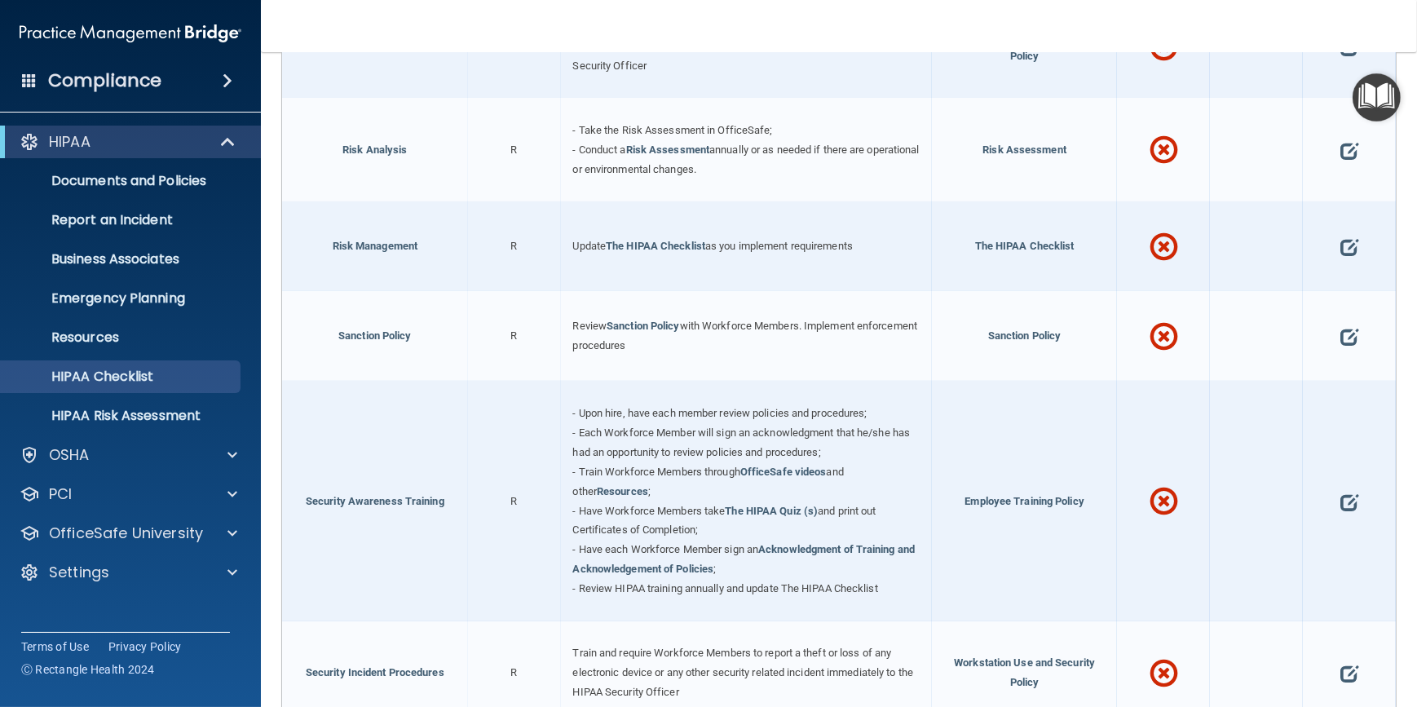
scroll to position [1037, 0]
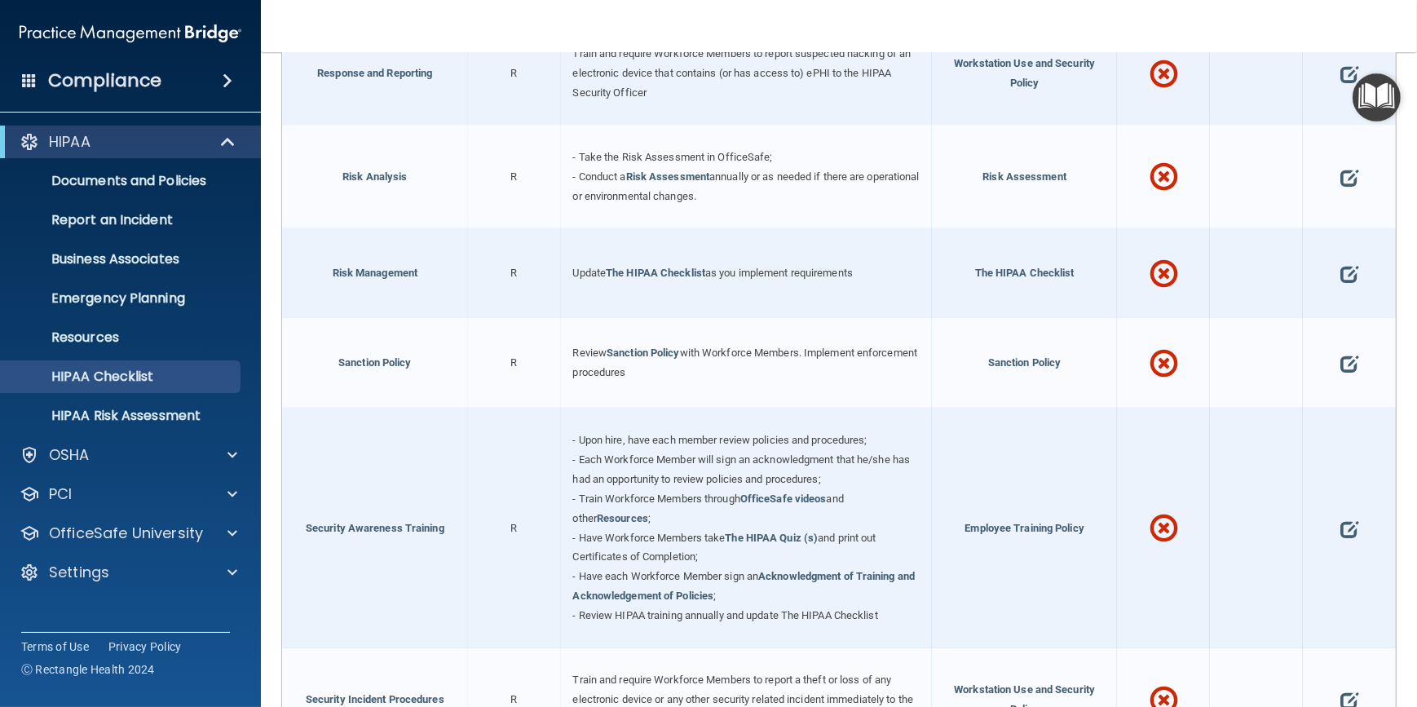
click at [1154, 356] on span at bounding box center [1164, 364] width 29 height 66
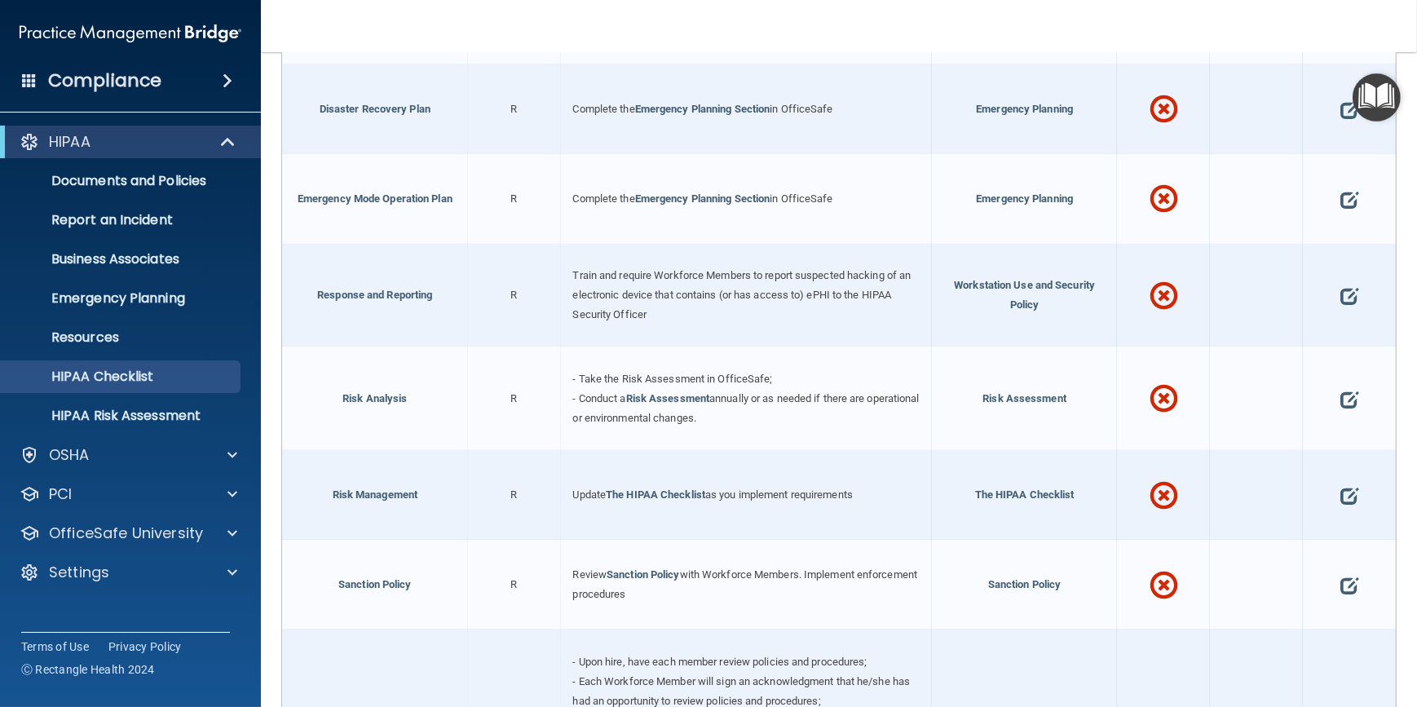
scroll to position [963, 0]
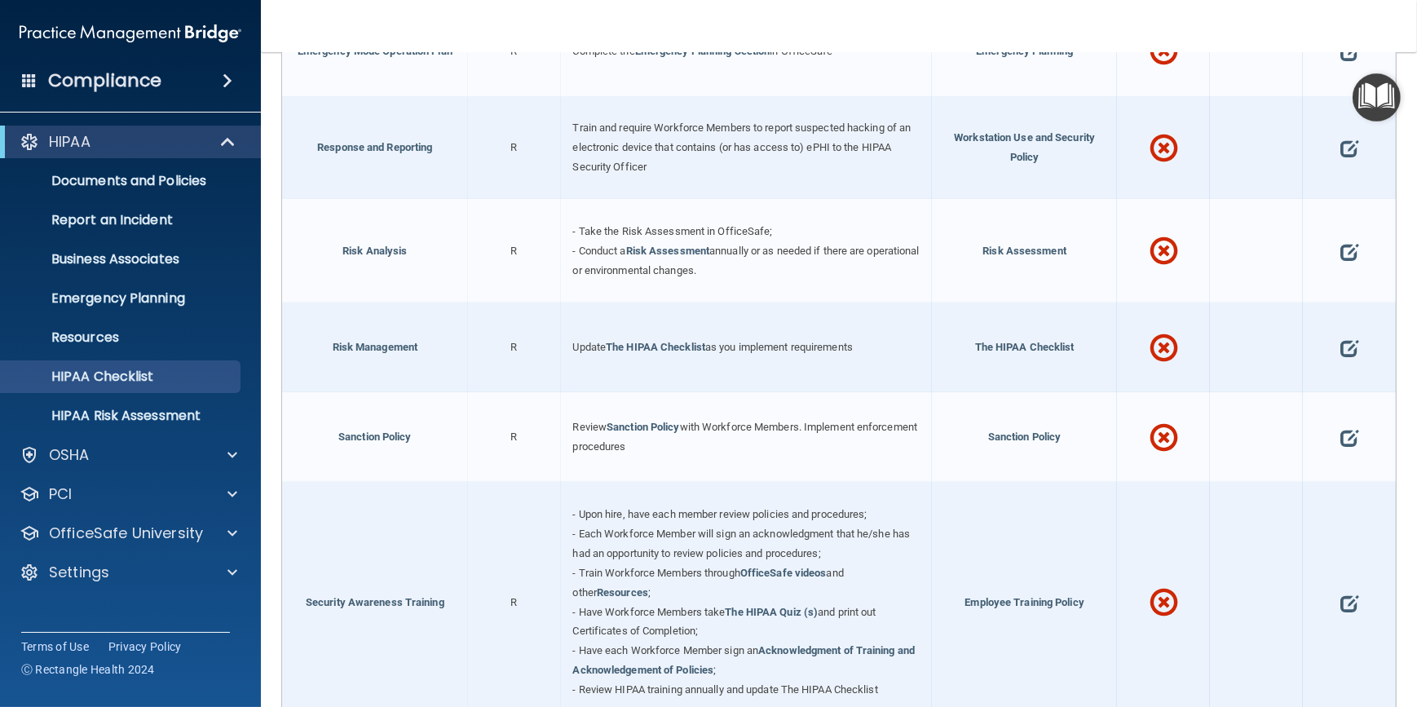
drag, startPoint x: 1150, startPoint y: 431, endPoint x: 1138, endPoint y: 419, distance: 16.7
click at [1138, 419] on div at bounding box center [1163, 437] width 93 height 90
click at [1341, 430] on span at bounding box center [1350, 438] width 18 height 46
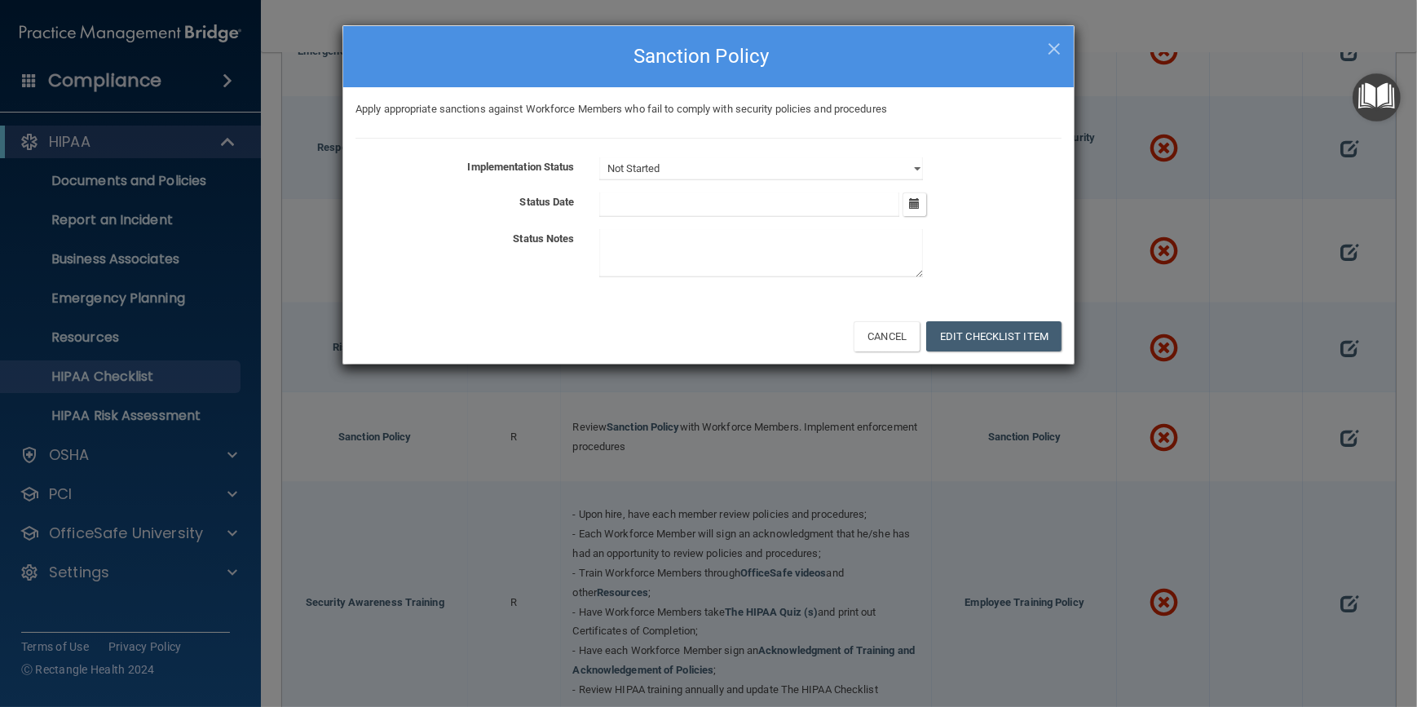
click at [802, 211] on input "text" at bounding box center [749, 204] width 301 height 24
click at [916, 166] on select "Not Started In Progress Completed" at bounding box center [761, 168] width 324 height 23
select select "completed"
click at [599, 157] on select "Not Started In Progress Completed" at bounding box center [761, 168] width 324 height 23
click at [913, 203] on icon "button" at bounding box center [914, 203] width 11 height 11
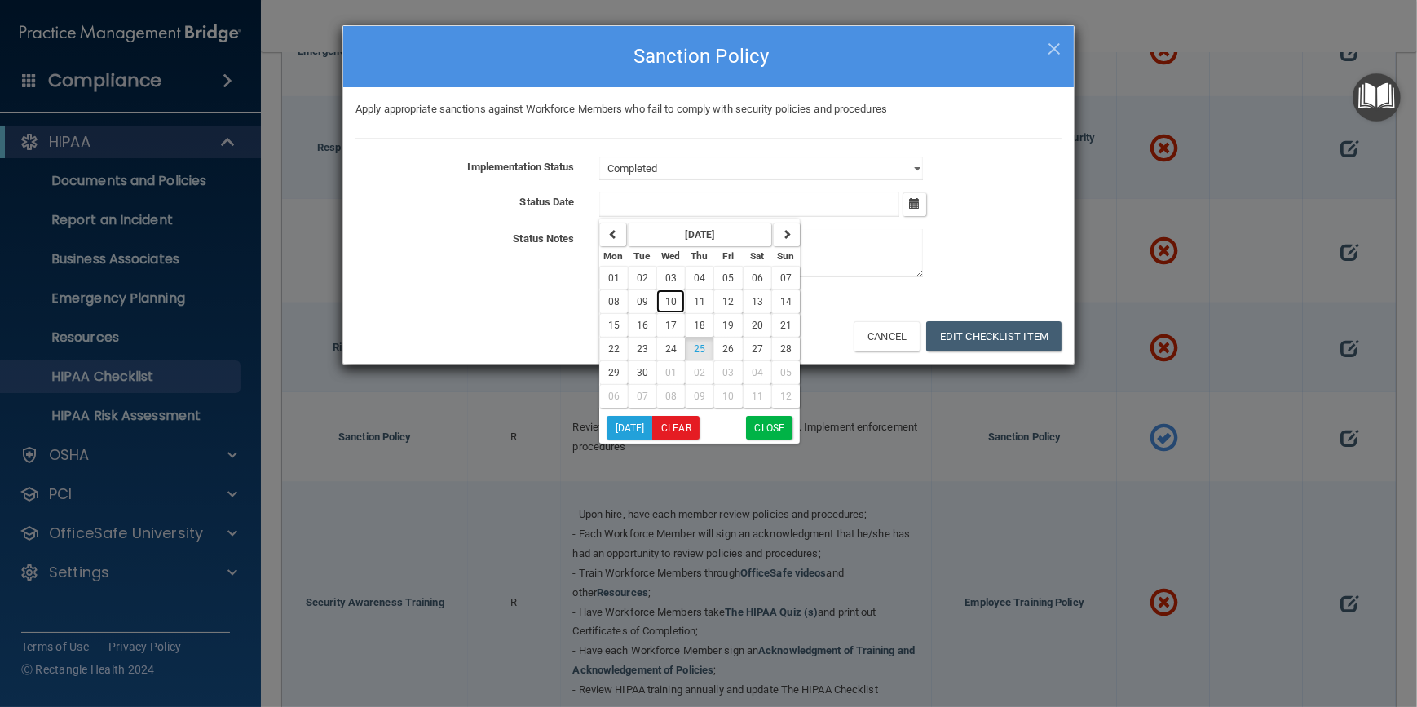
click at [668, 297] on span "10" at bounding box center [670, 301] width 11 height 11
type input "[DATE]"
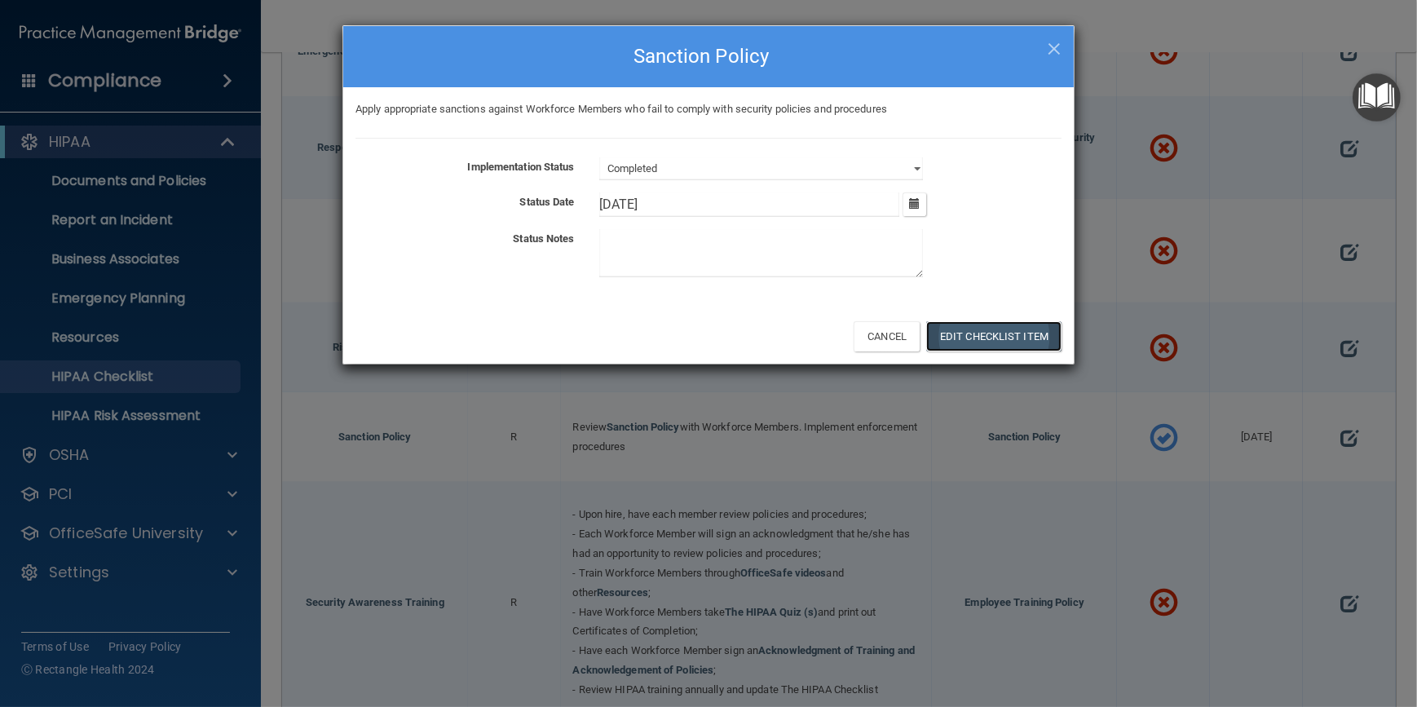
click at [997, 334] on button "Edit Checklist Item" at bounding box center [993, 336] width 135 height 30
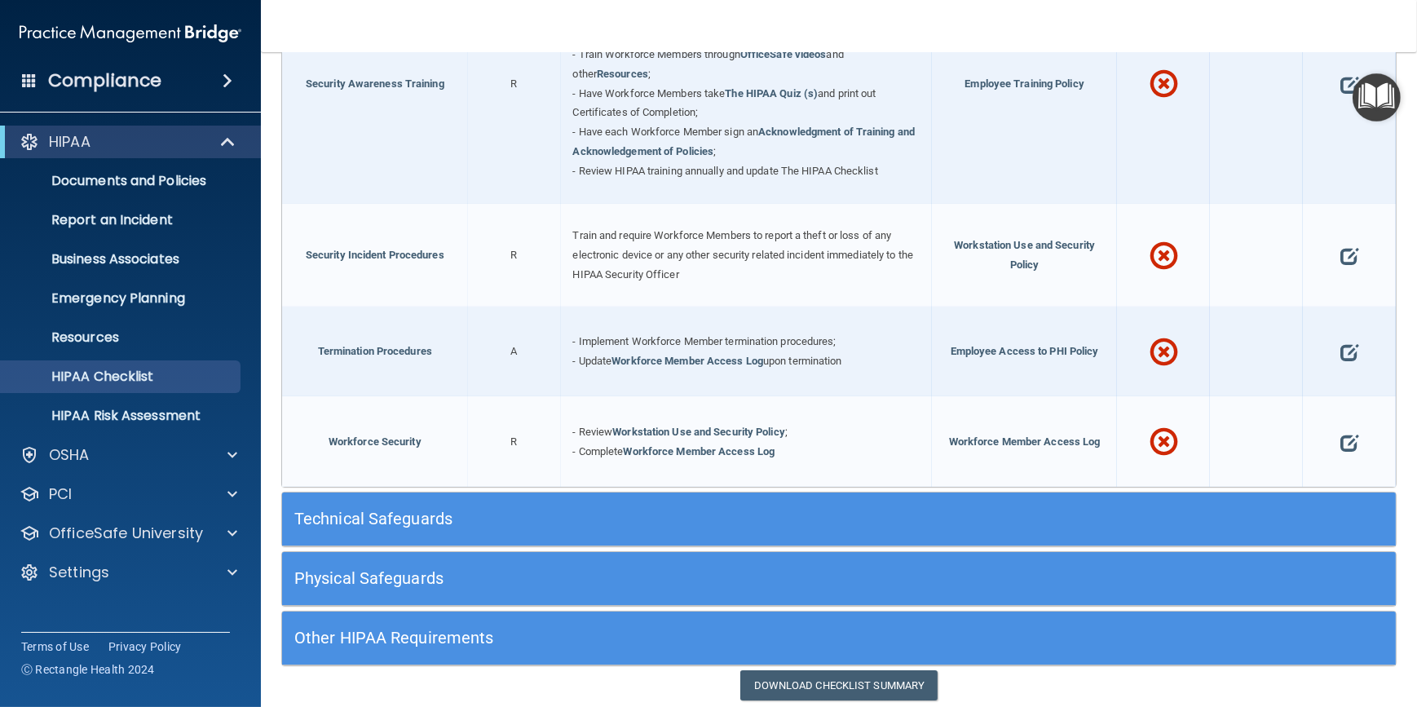
scroll to position [1483, 0]
click at [593, 568] on h5 "Physical Safeguards" at bounding box center [699, 577] width 811 height 18
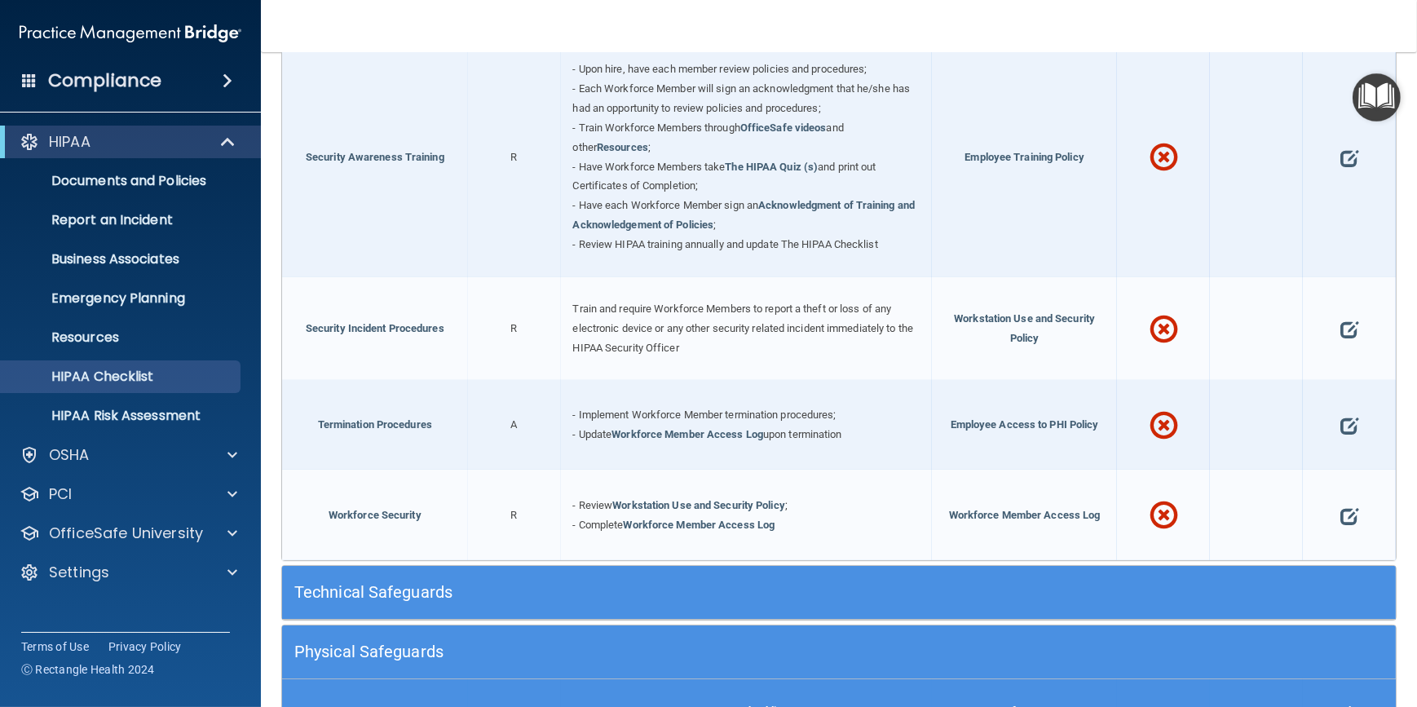
scroll to position [1779, 0]
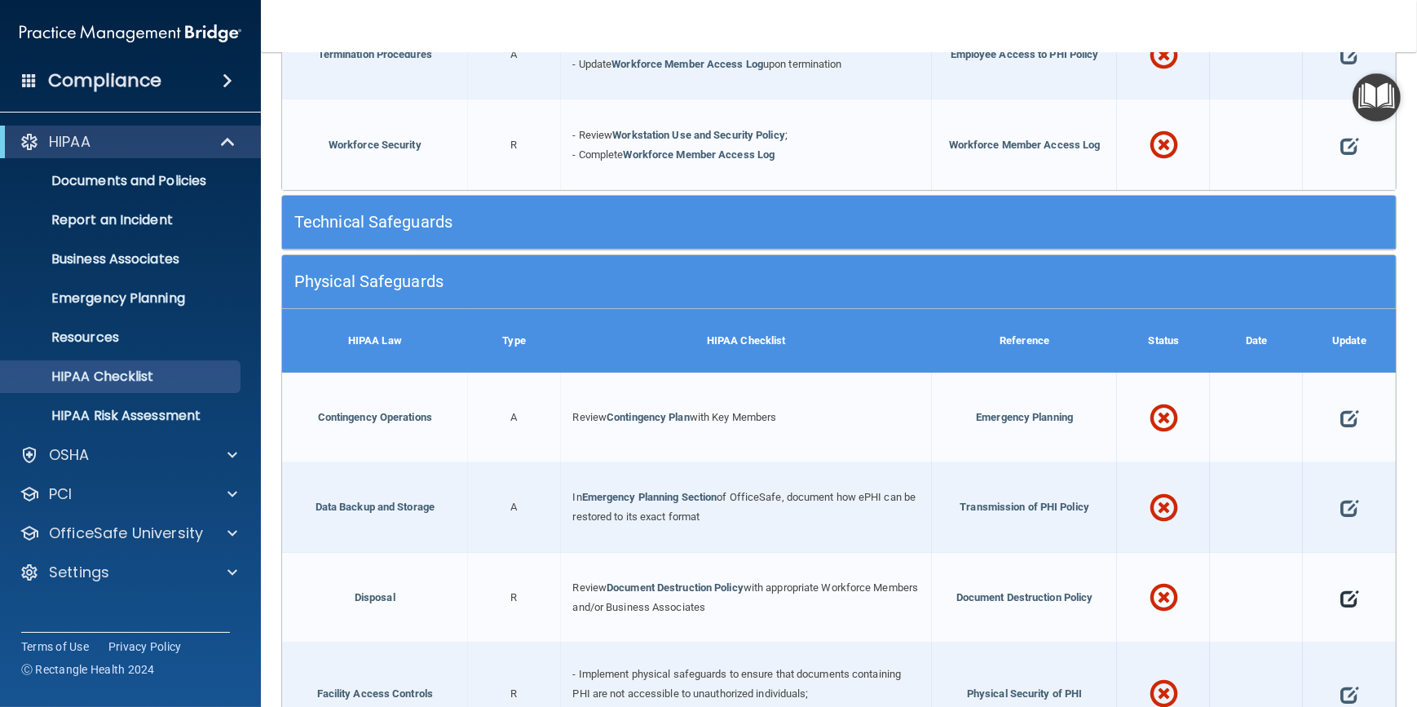
click at [1341, 589] on span at bounding box center [1350, 599] width 18 height 46
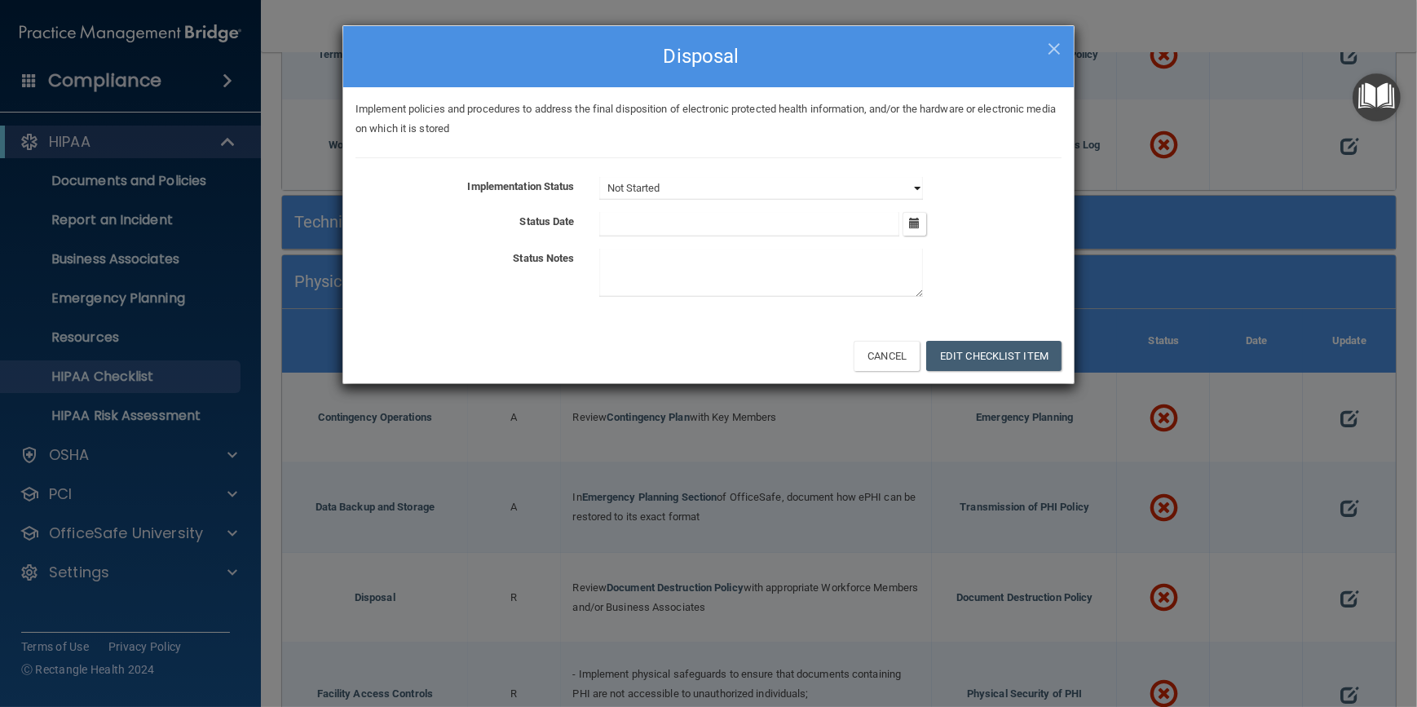
click at [911, 183] on select "Not Started In Progress Completed" at bounding box center [761, 188] width 324 height 23
select select "completed"
click at [599, 177] on select "Not Started In Progress Completed" at bounding box center [761, 188] width 324 height 23
click at [917, 228] on icon "button" at bounding box center [914, 223] width 11 height 11
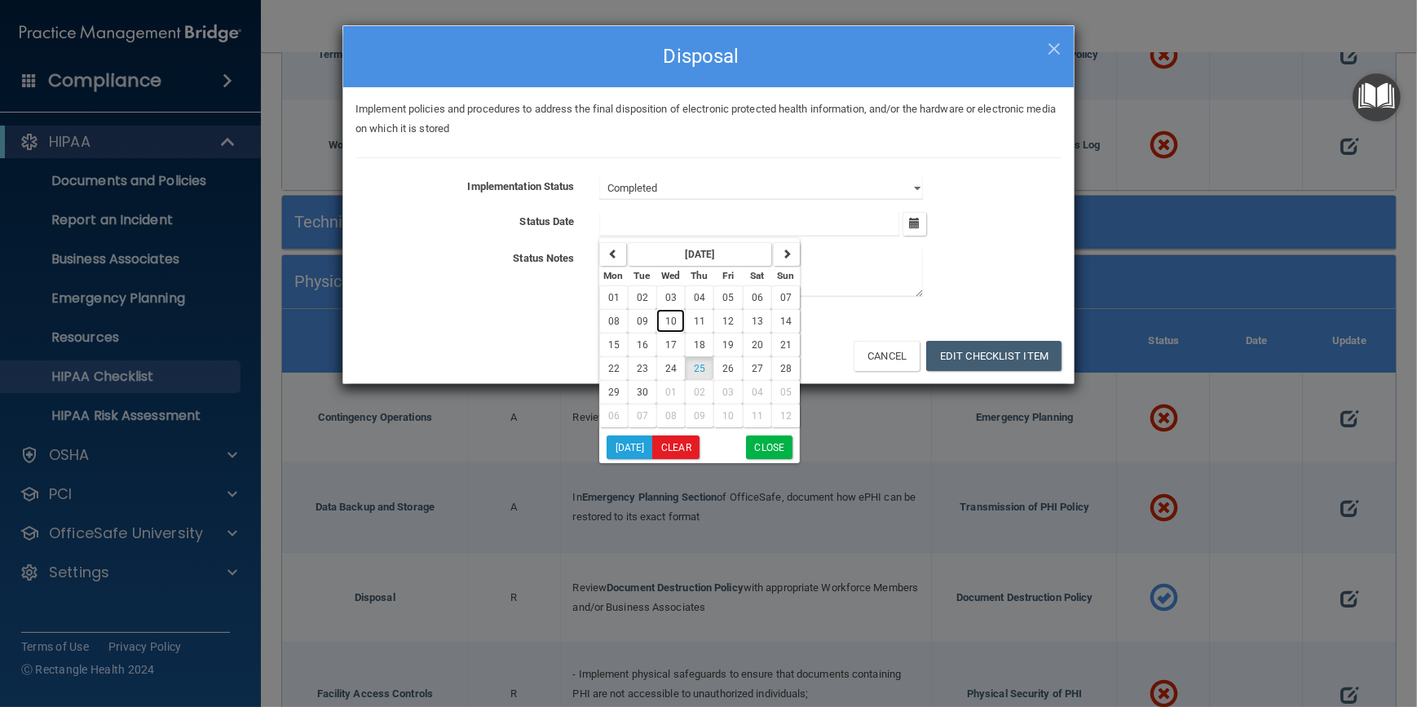
click at [677, 320] on button "10" at bounding box center [670, 321] width 29 height 24
type input "[DATE]"
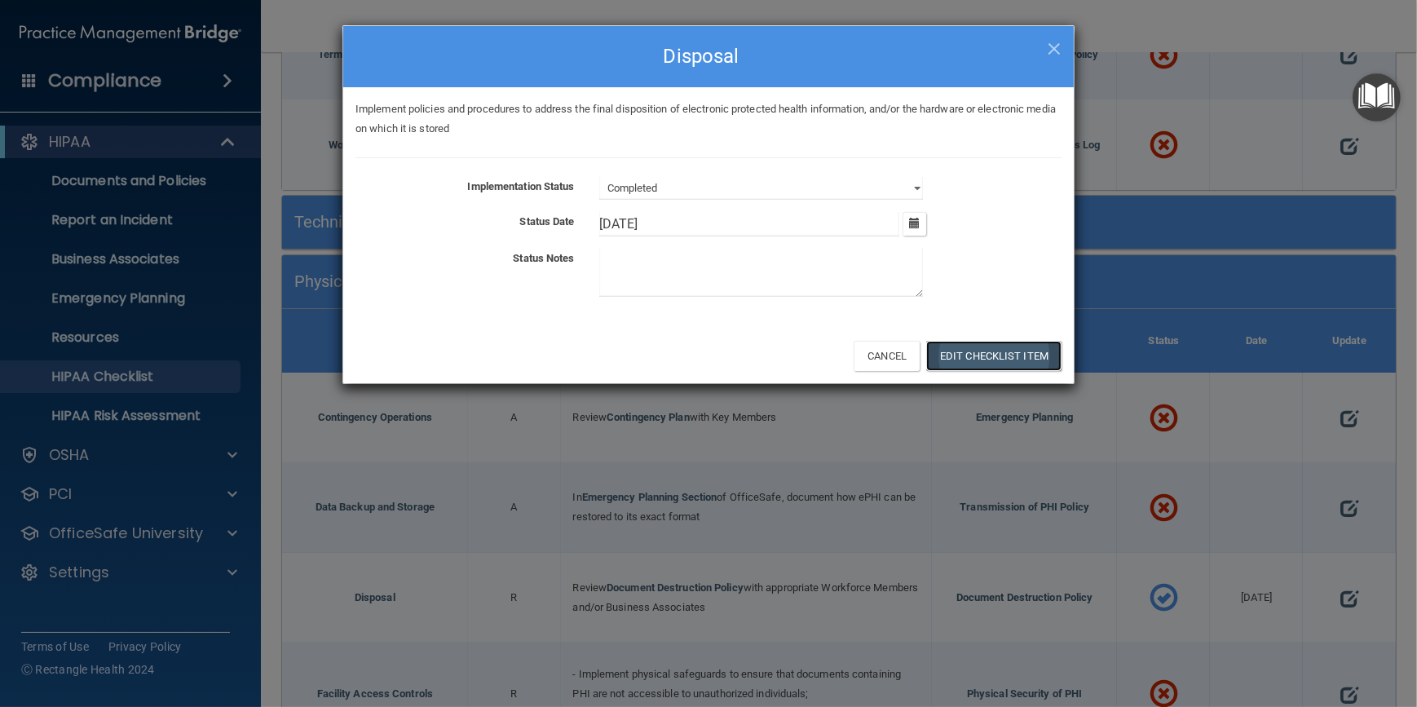
click at [1001, 351] on button "Edit Checklist Item" at bounding box center [993, 356] width 135 height 30
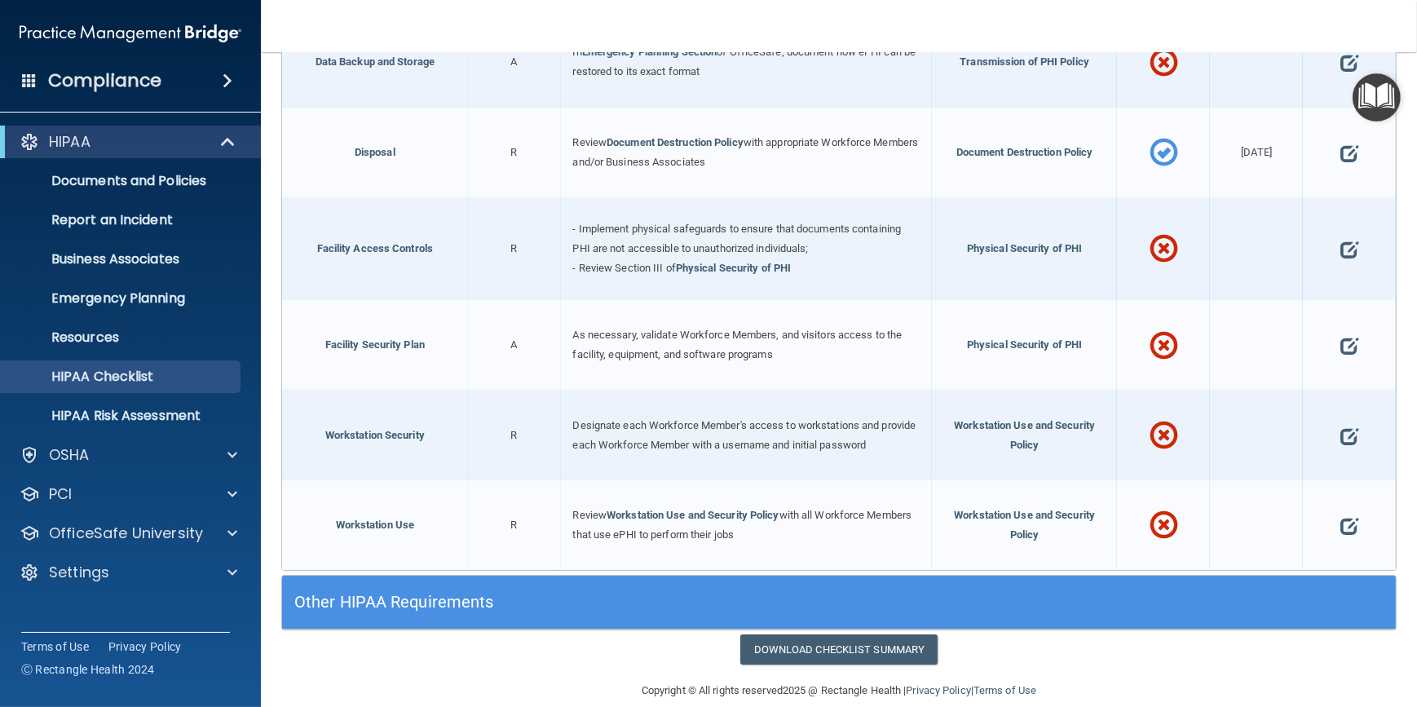
scroll to position [2229, 0]
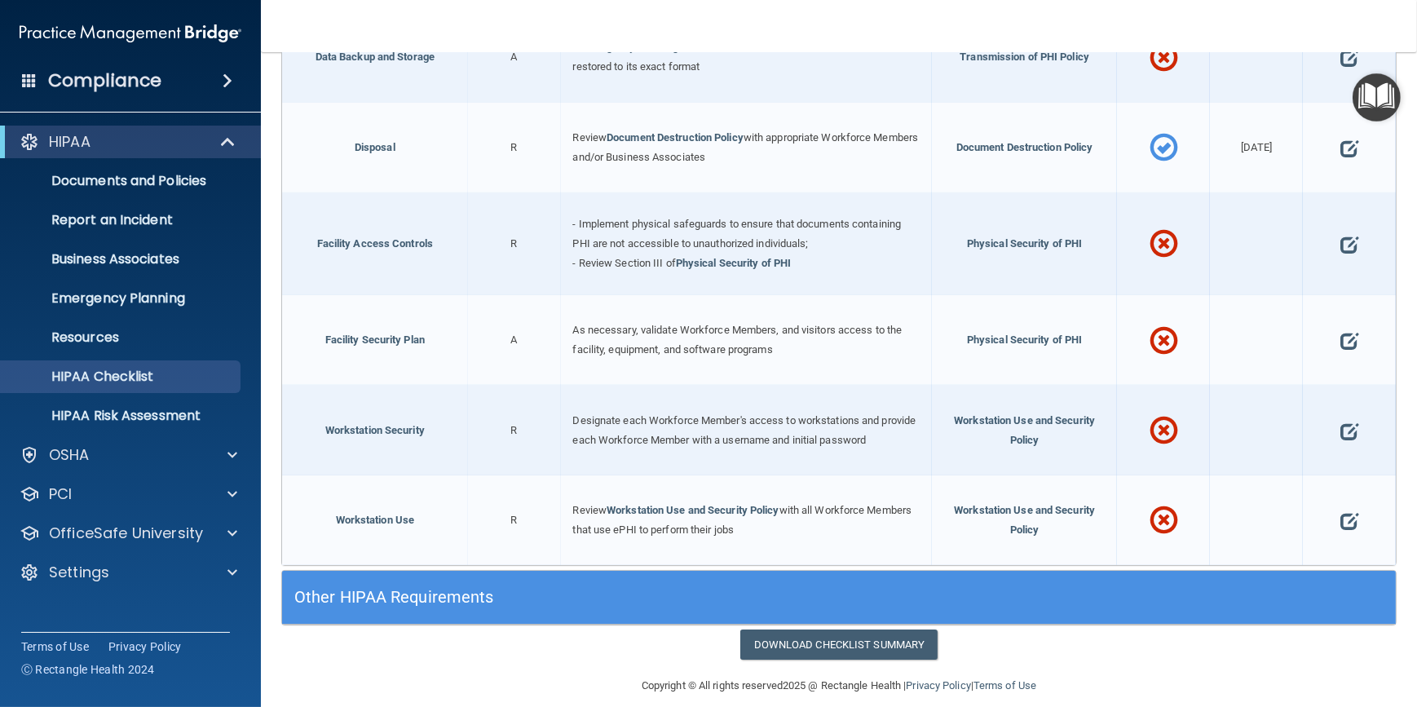
click at [572, 588] on h5 "Other HIPAA Requirements" at bounding box center [699, 597] width 811 height 18
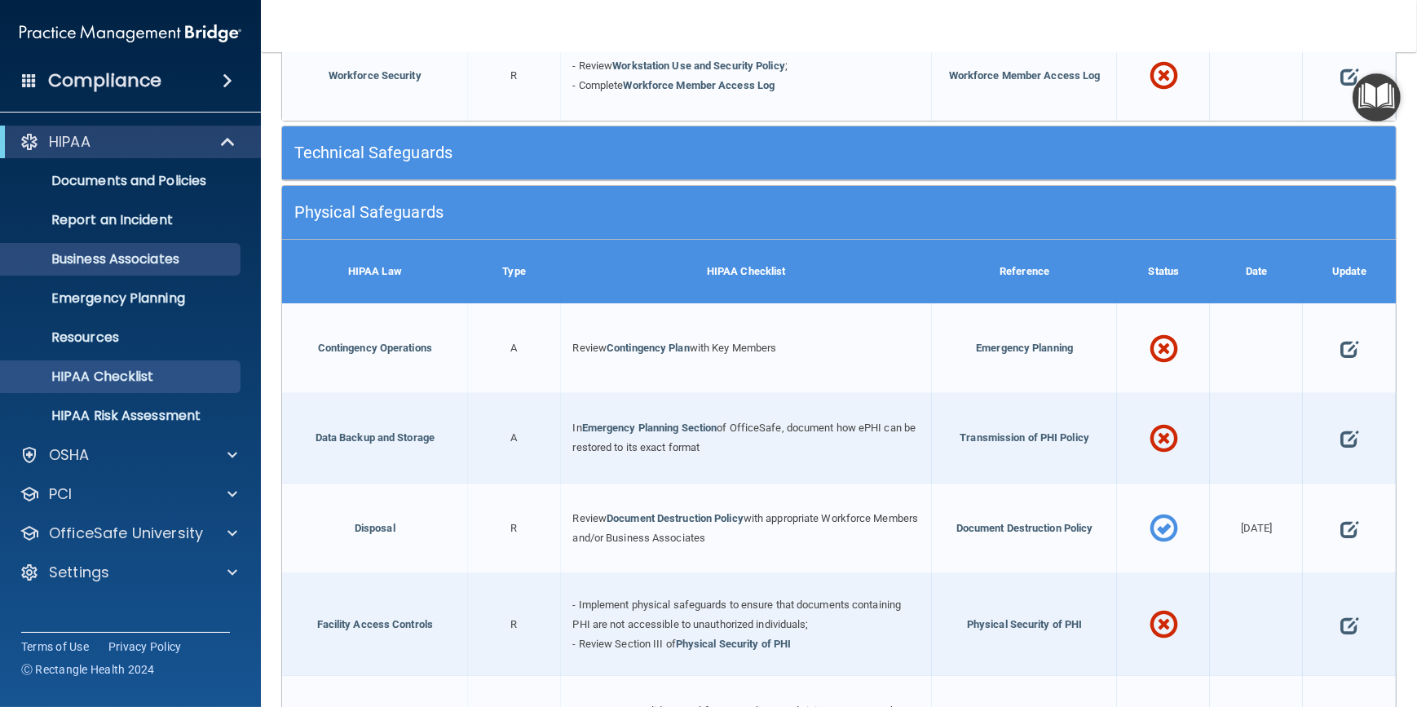
scroll to position [1920, 0]
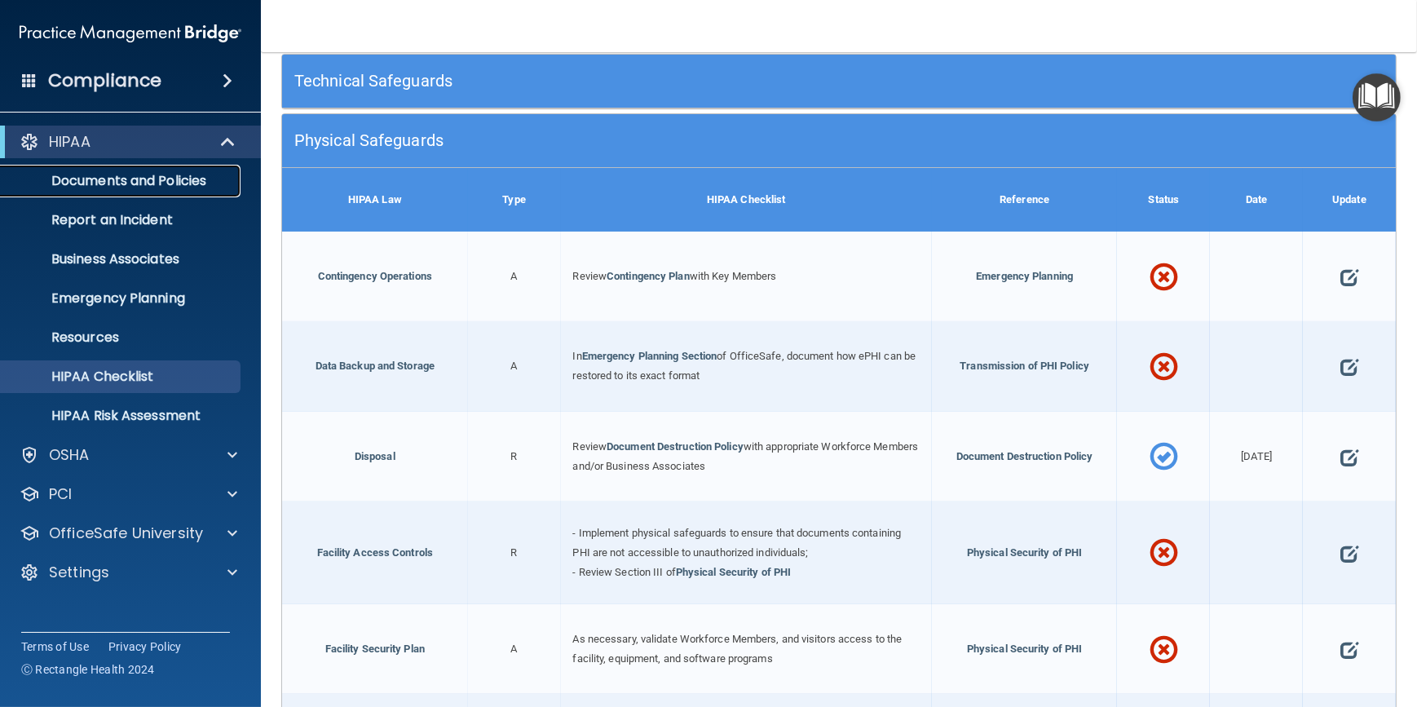
click at [141, 177] on p "Documents and Policies" at bounding box center [122, 181] width 223 height 16
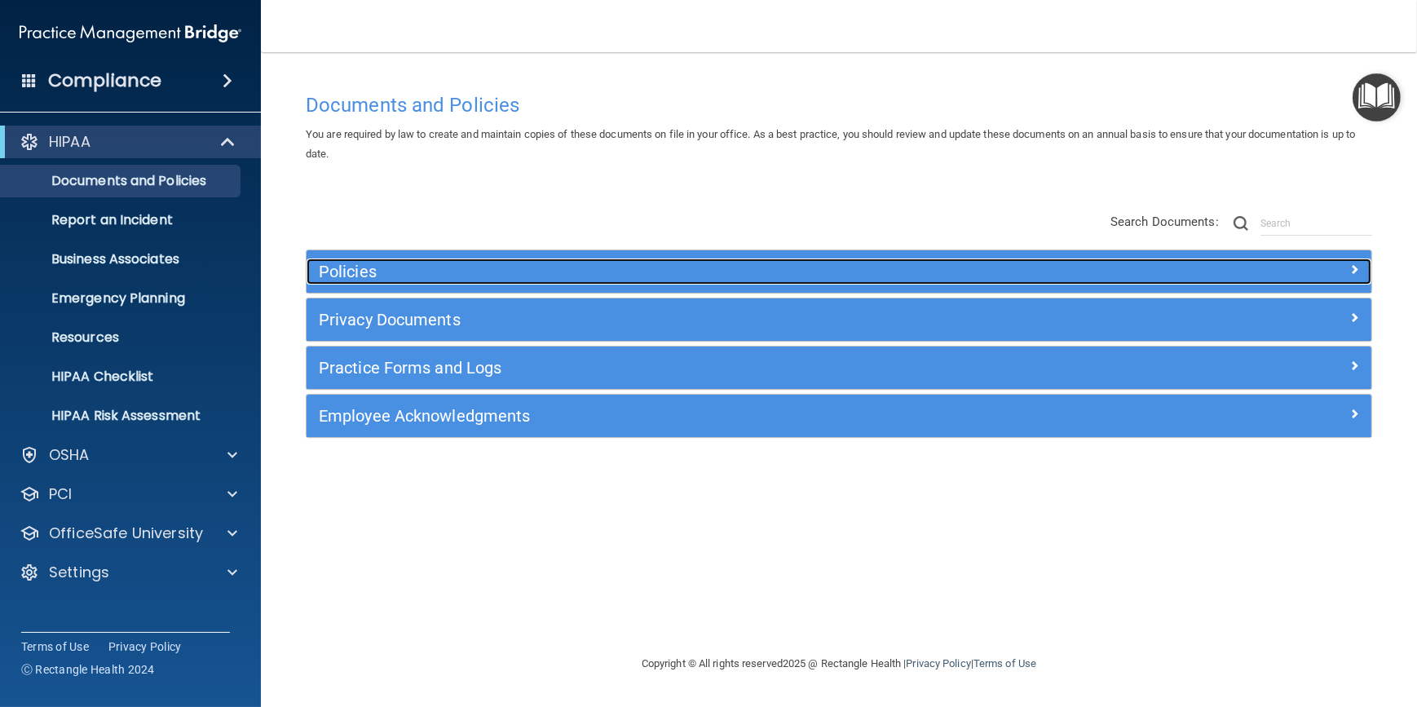
click at [510, 268] on h5 "Policies" at bounding box center [706, 272] width 775 height 18
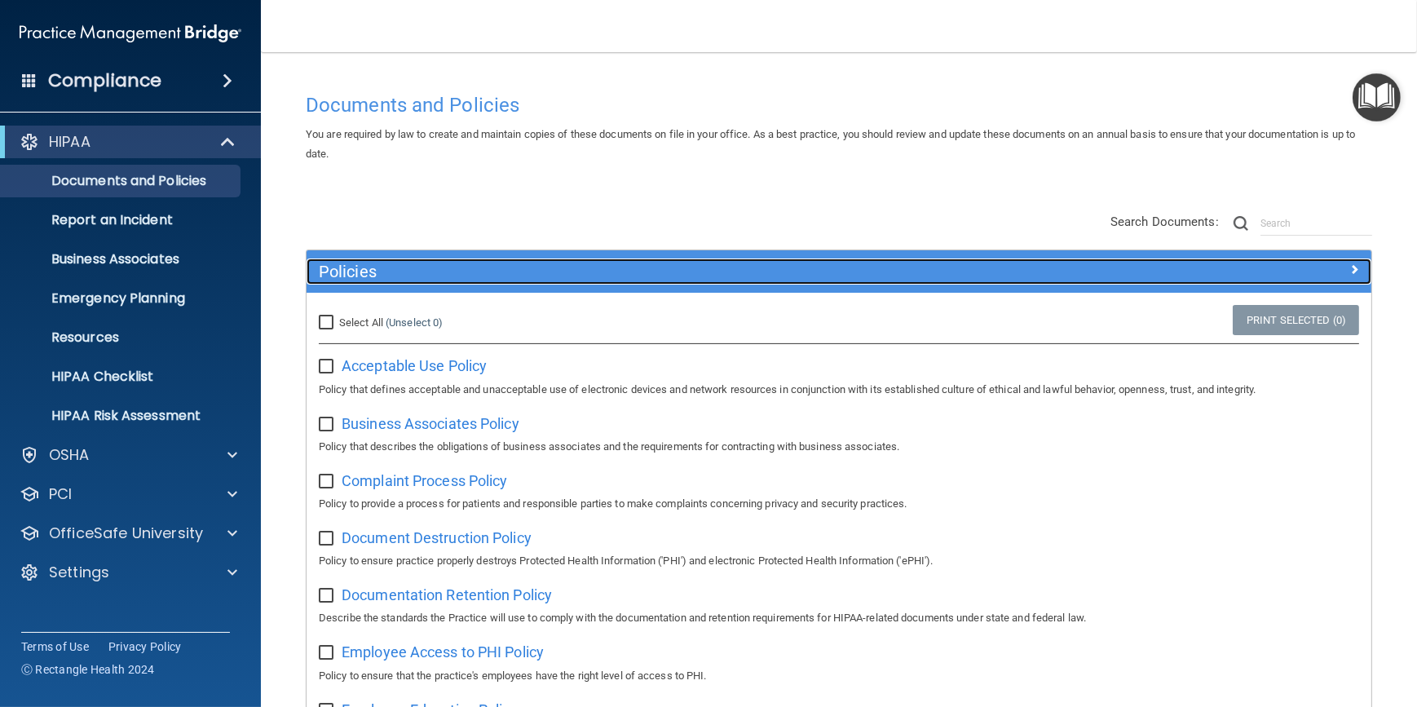
click at [510, 268] on h5 "Policies" at bounding box center [706, 272] width 775 height 18
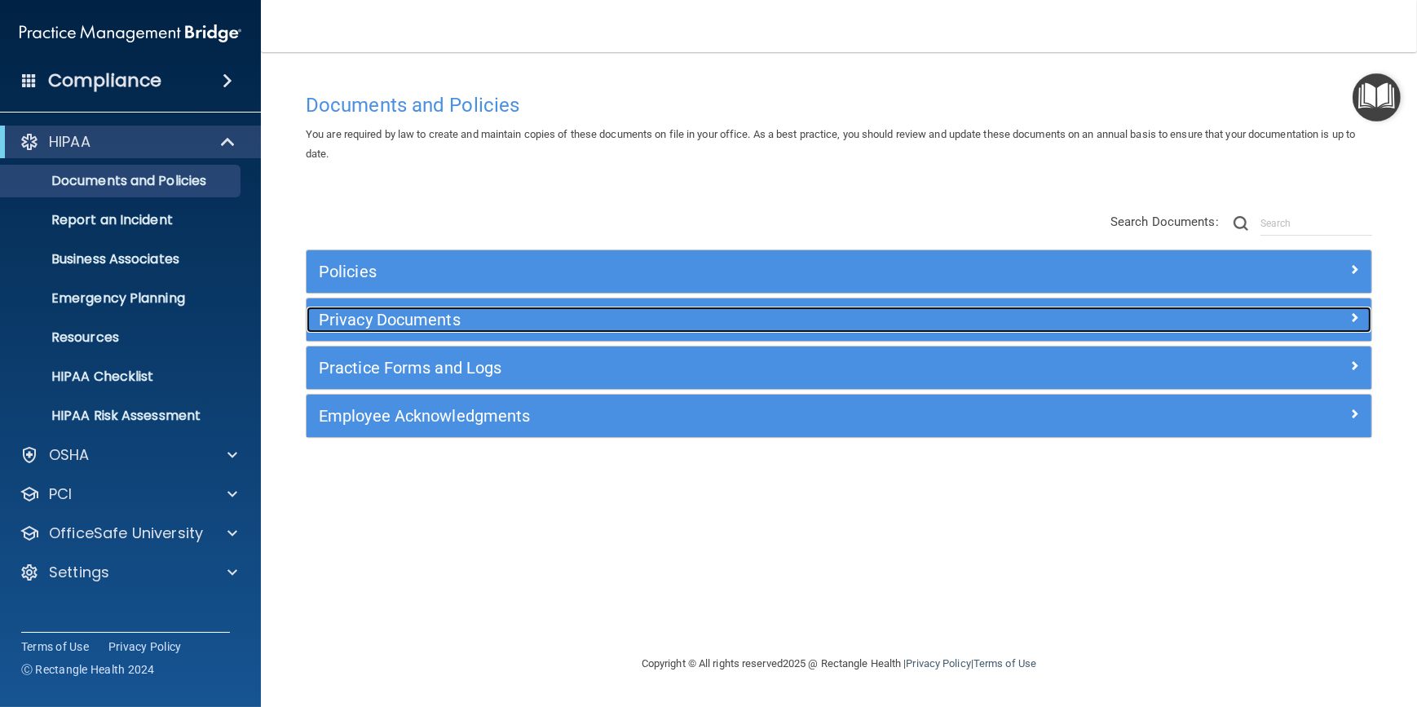
click at [450, 316] on h5 "Privacy Documents" at bounding box center [706, 320] width 775 height 18
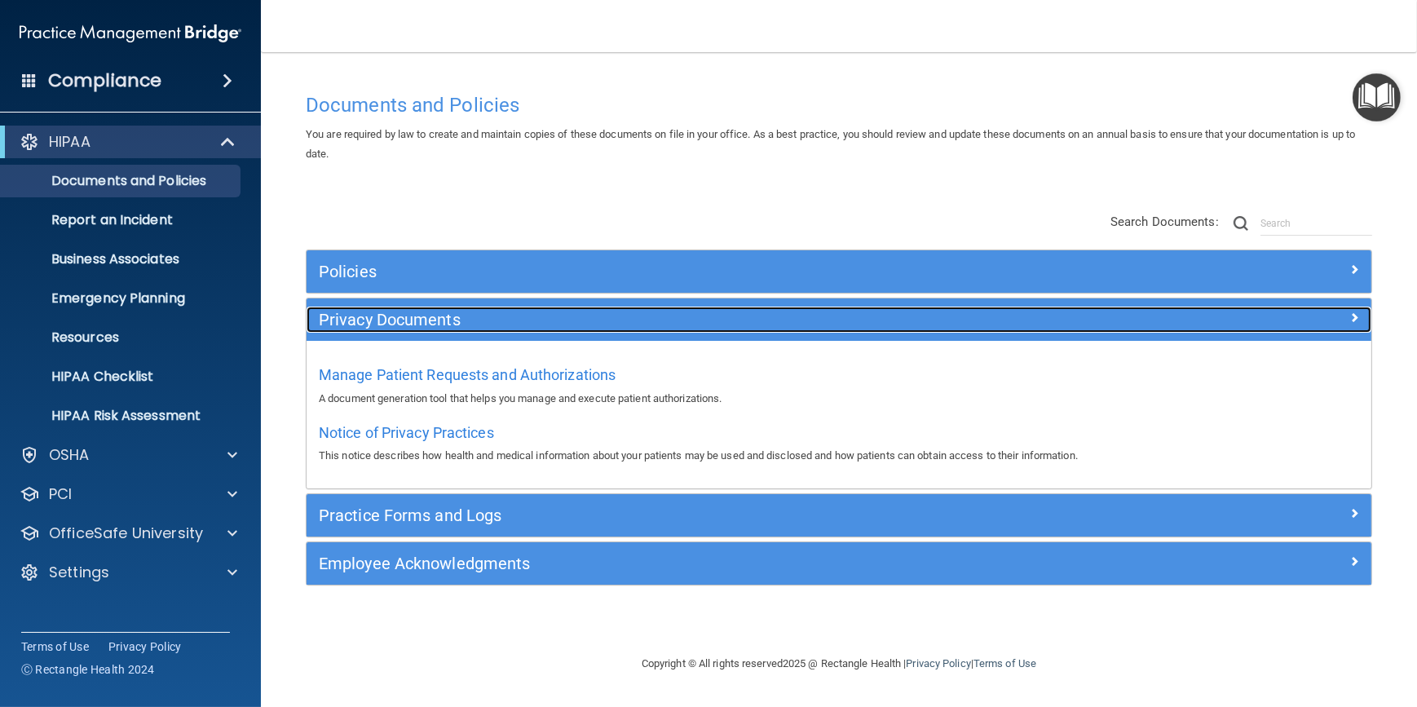
click at [450, 316] on h5 "Privacy Documents" at bounding box center [706, 320] width 775 height 18
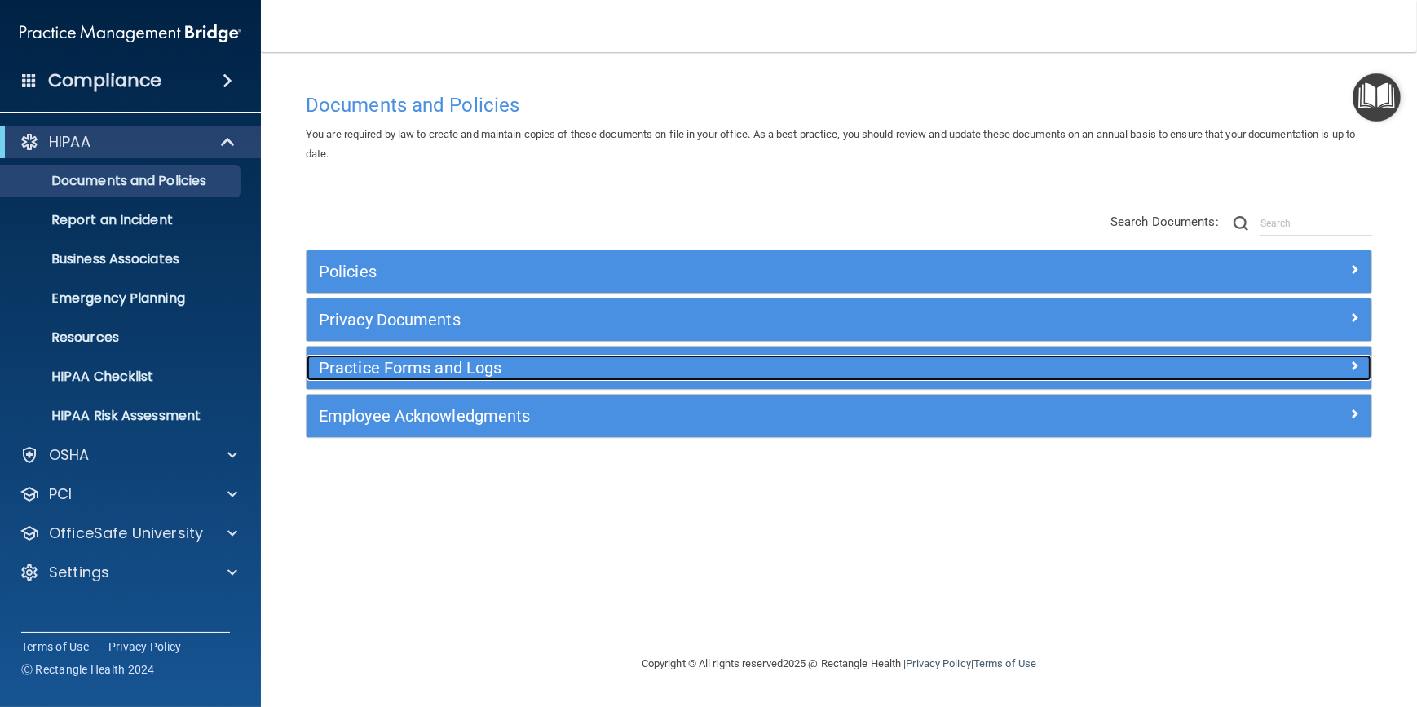
click at [469, 373] on h5 "Practice Forms and Logs" at bounding box center [706, 368] width 775 height 18
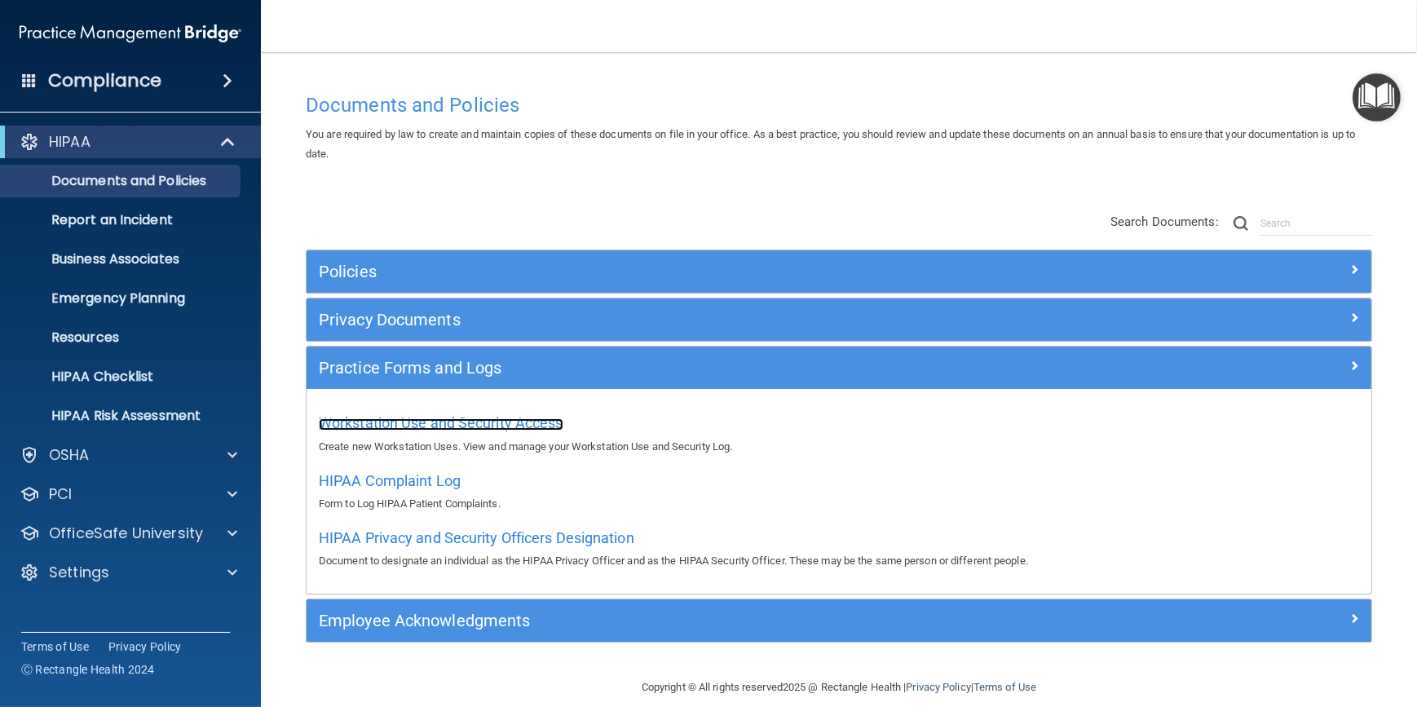
click at [476, 430] on span "Workstation Use and Security Access" at bounding box center [441, 422] width 245 height 17
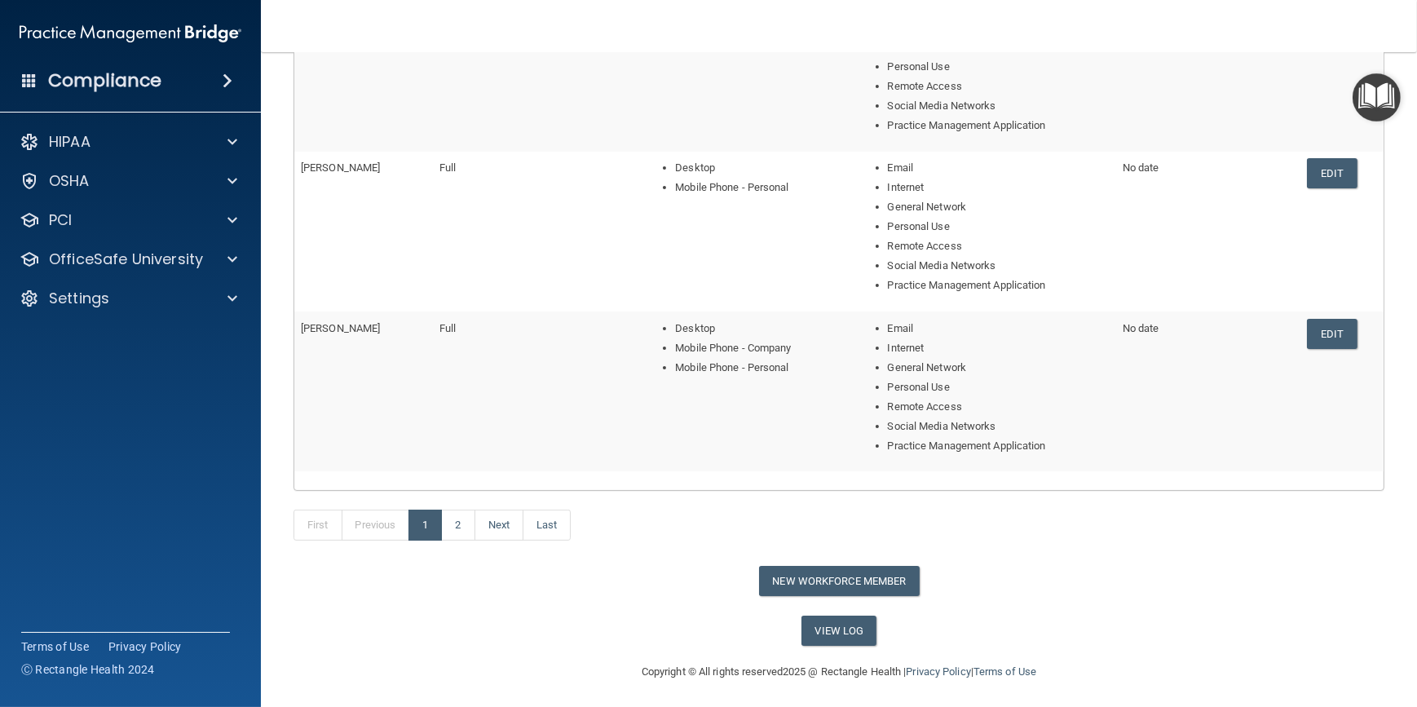
scroll to position [630, 0]
click at [464, 514] on link "2" at bounding box center [457, 523] width 33 height 31
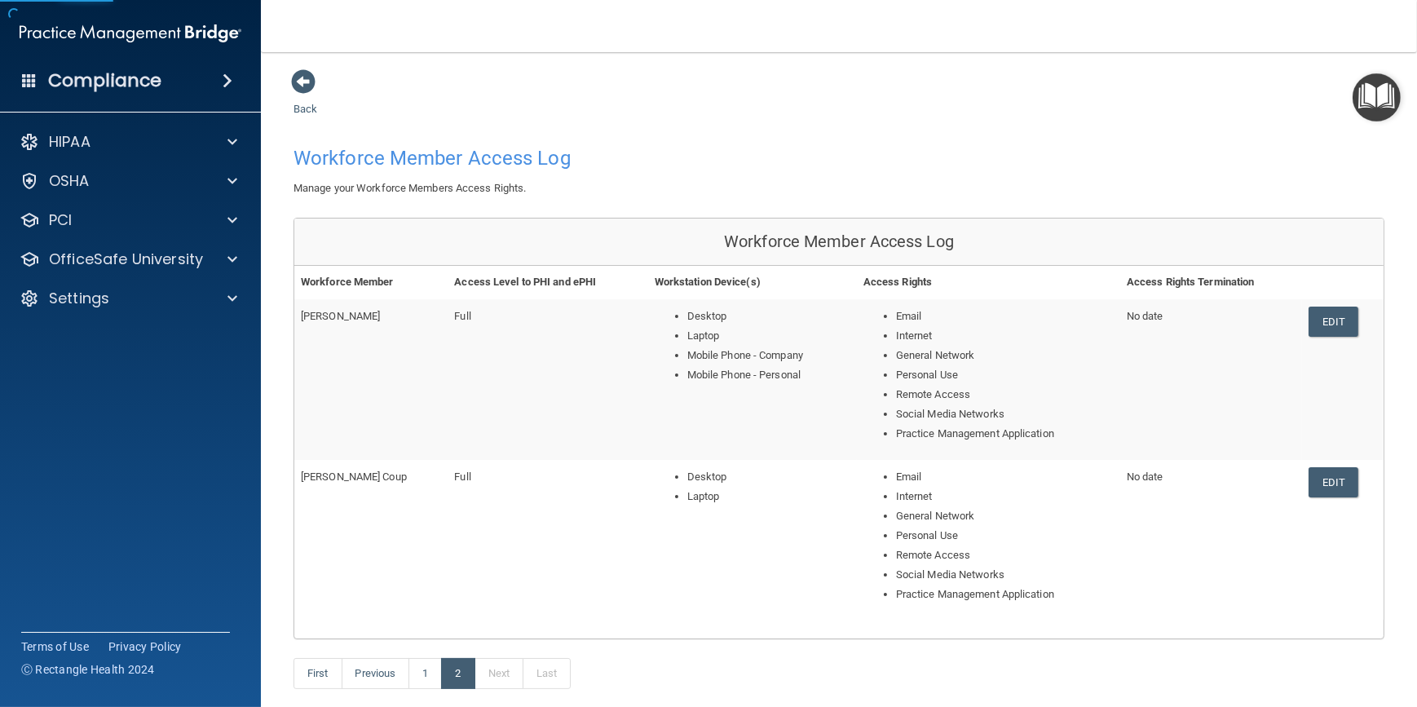
scroll to position [150, 0]
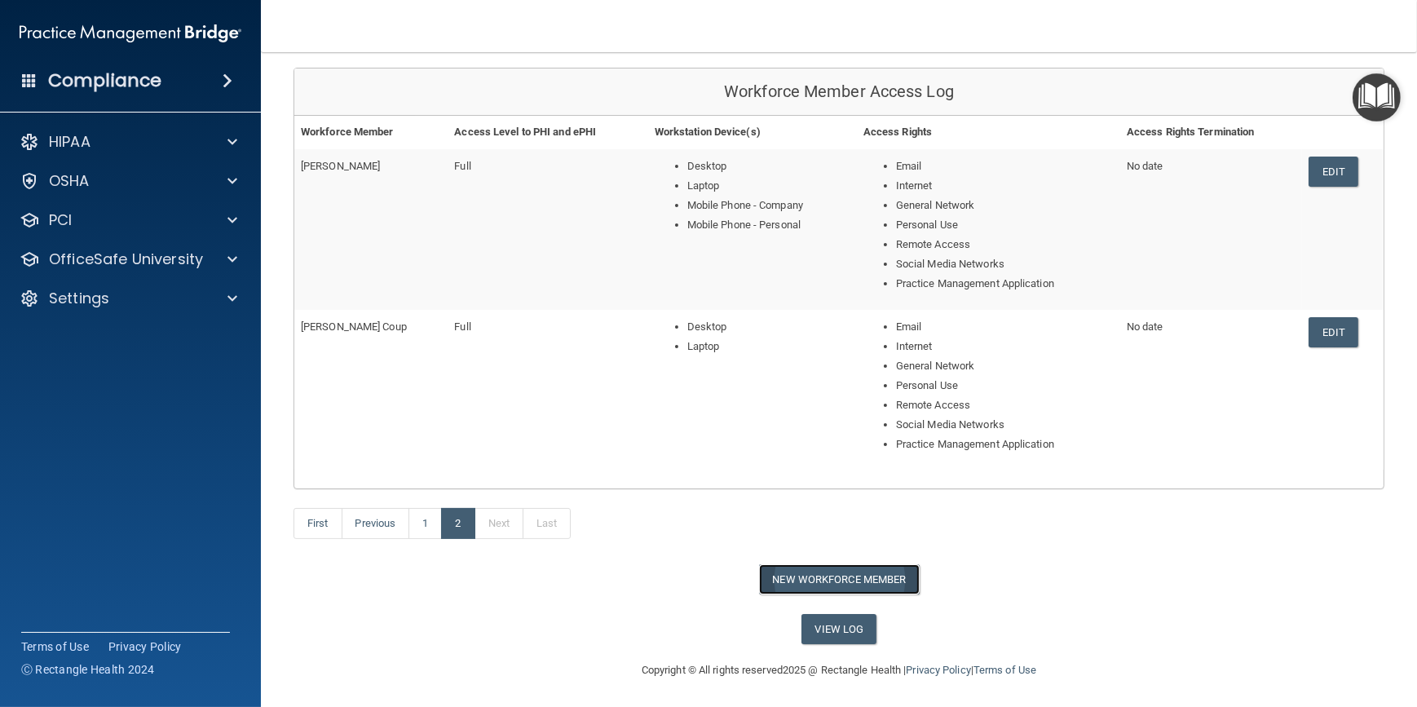
click at [839, 577] on button "New Workforce Member" at bounding box center [839, 579] width 161 height 30
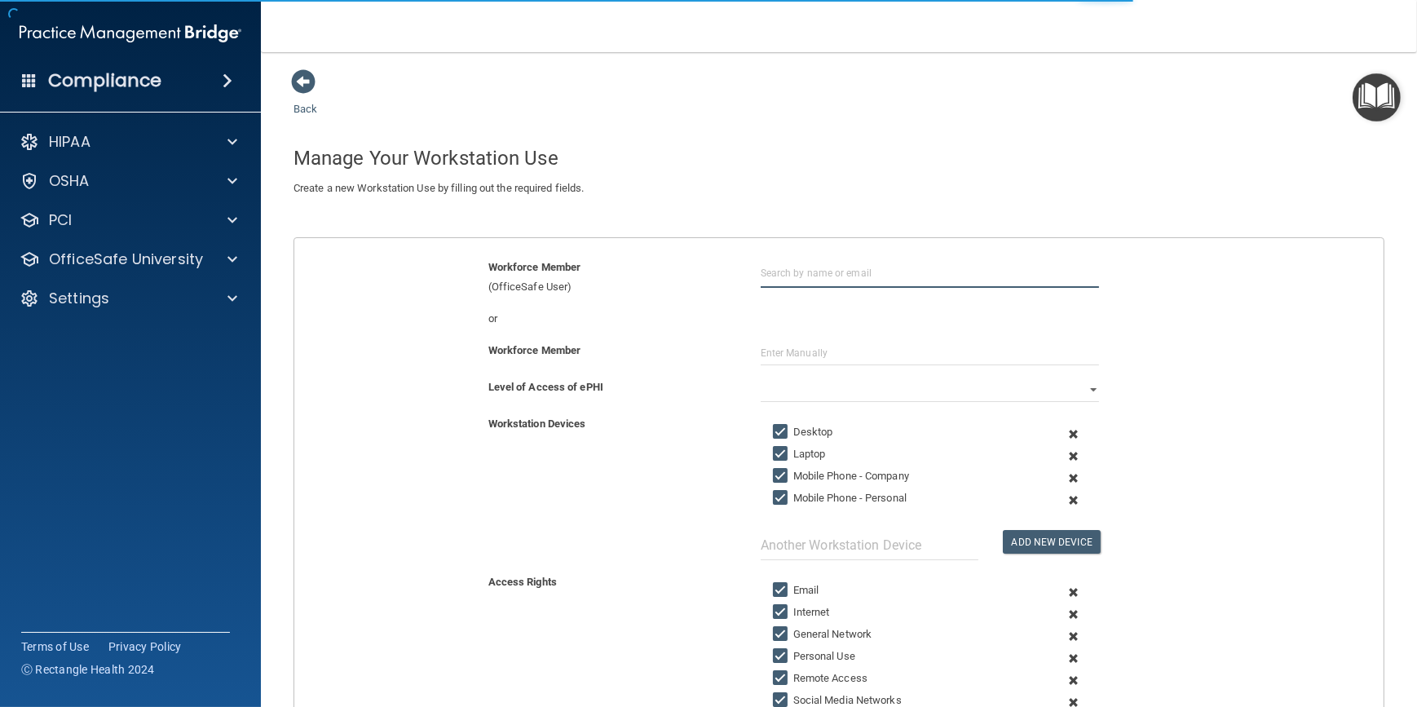
click at [790, 275] on input "text" at bounding box center [930, 273] width 338 height 30
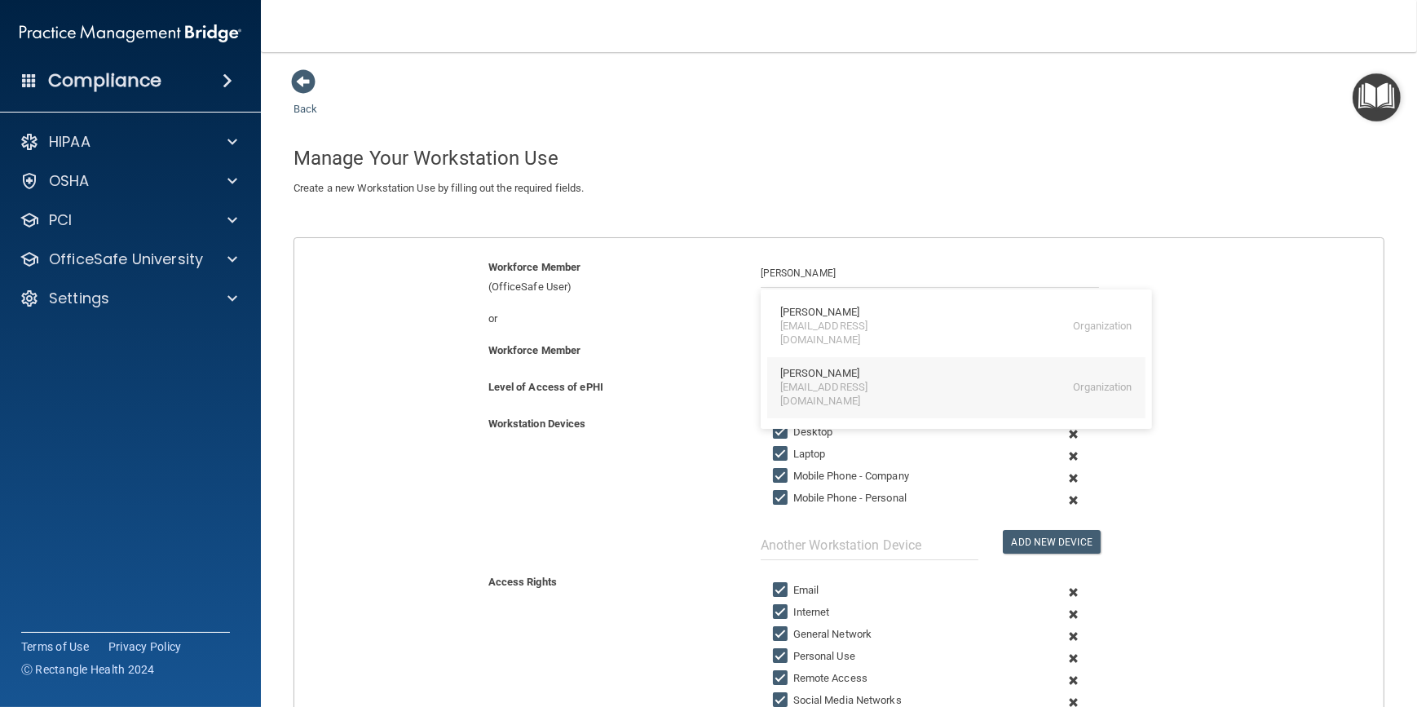
click at [851, 381] on div "[EMAIL_ADDRESS][DOMAIN_NAME]" at bounding box center [850, 395] width 141 height 28
type input "Michelle Comstock"
click at [813, 387] on select "Full Limited None" at bounding box center [930, 390] width 338 height 24
select select "0"
click at [761, 378] on select "Full Limited None" at bounding box center [930, 390] width 338 height 24
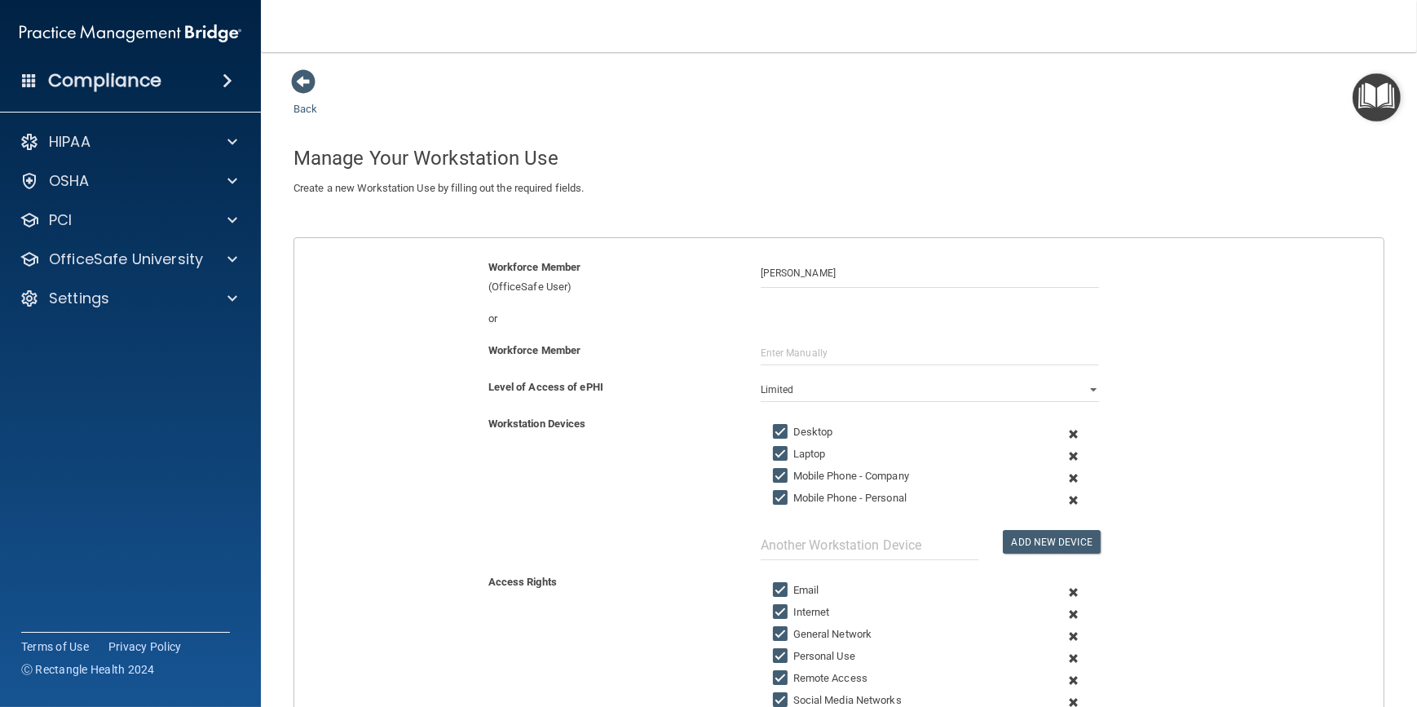
click at [773, 451] on input "Laptop" at bounding box center [782, 454] width 19 height 13
checkbox input "false"
click at [774, 477] on input "Mobile Phone - Company" at bounding box center [782, 476] width 19 height 13
click at [774, 478] on input "Mobile Phone - Company" at bounding box center [782, 476] width 19 height 13
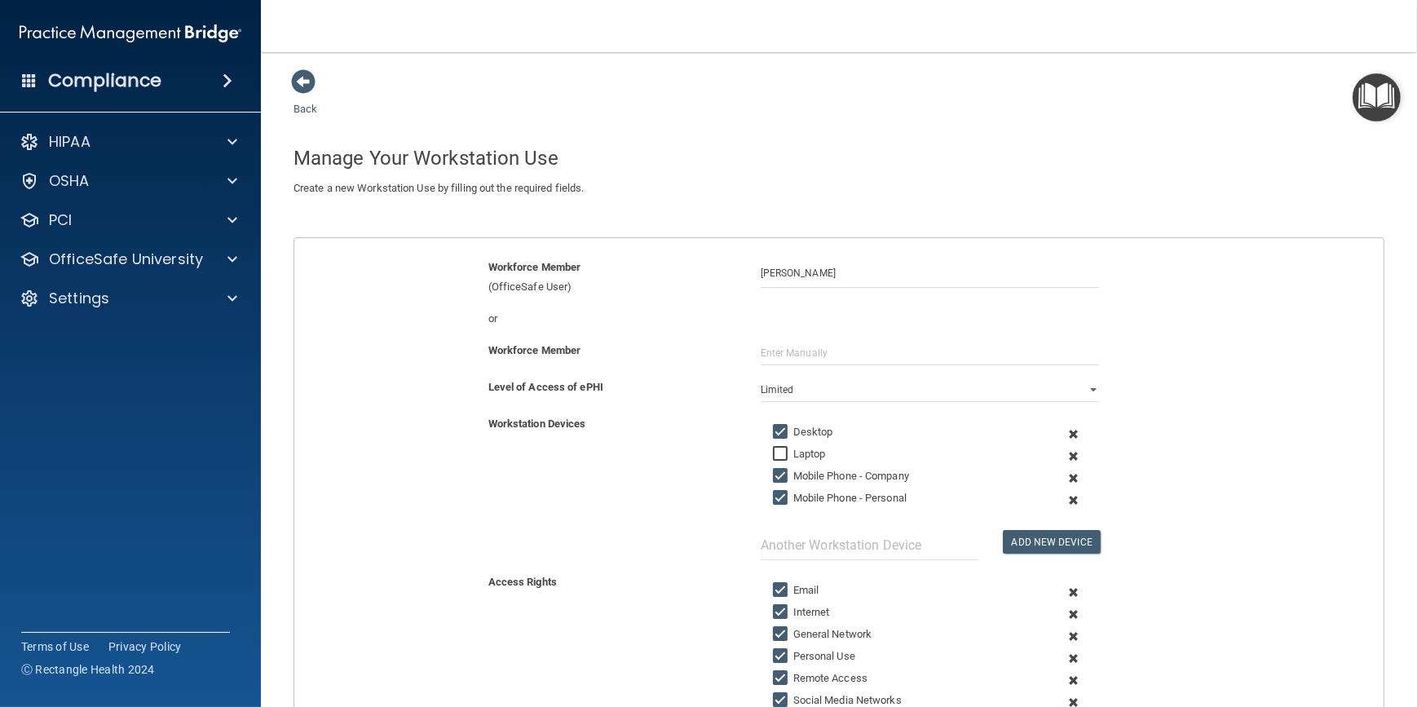
checkbox input "false"
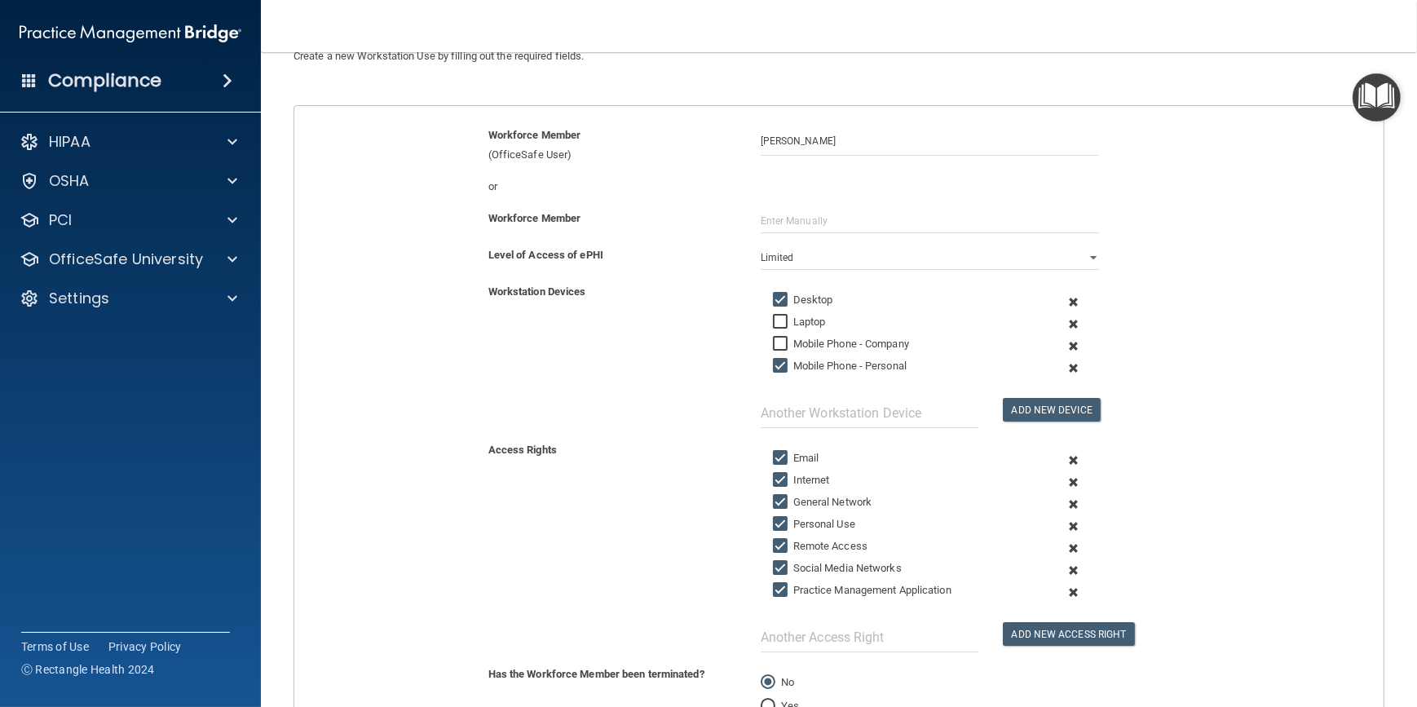
scroll to position [294, 0]
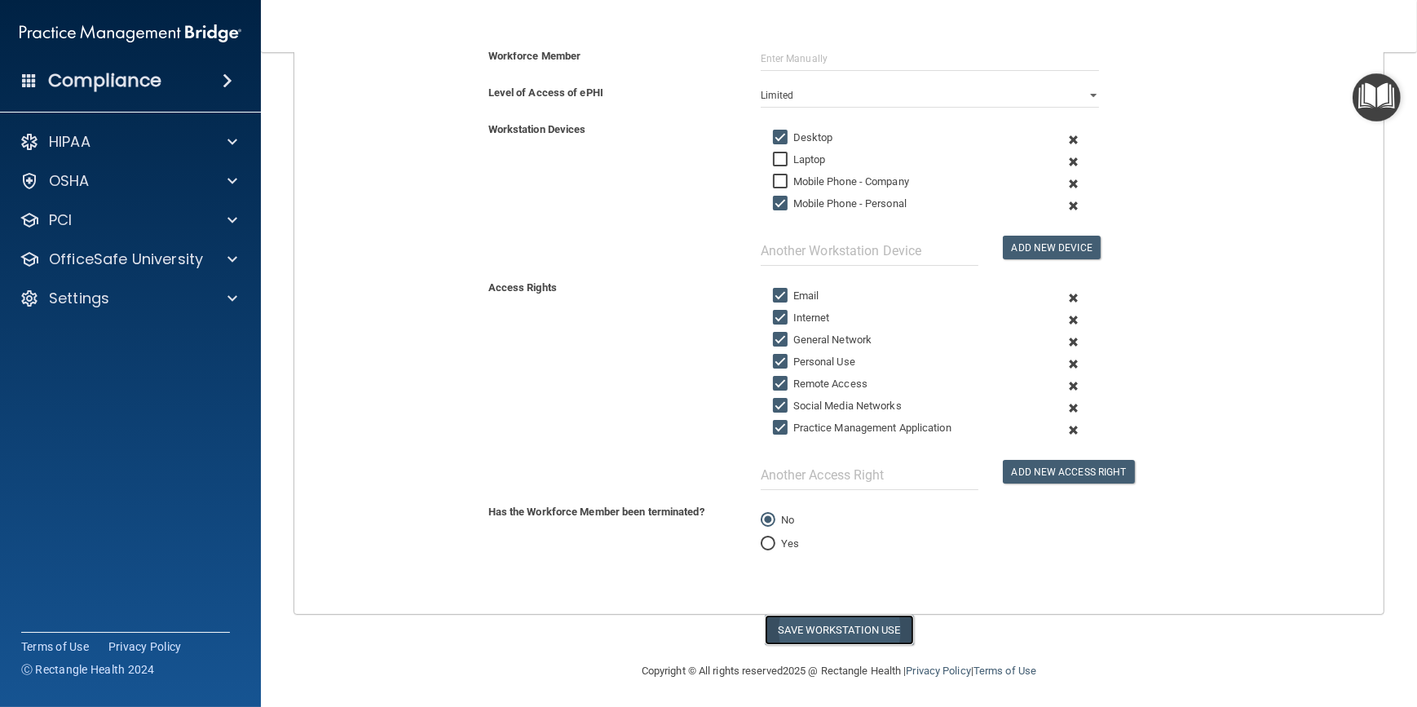
click at [811, 634] on button "Save Workstation Use" at bounding box center [839, 630] width 149 height 30
select select "? string:Full ?"
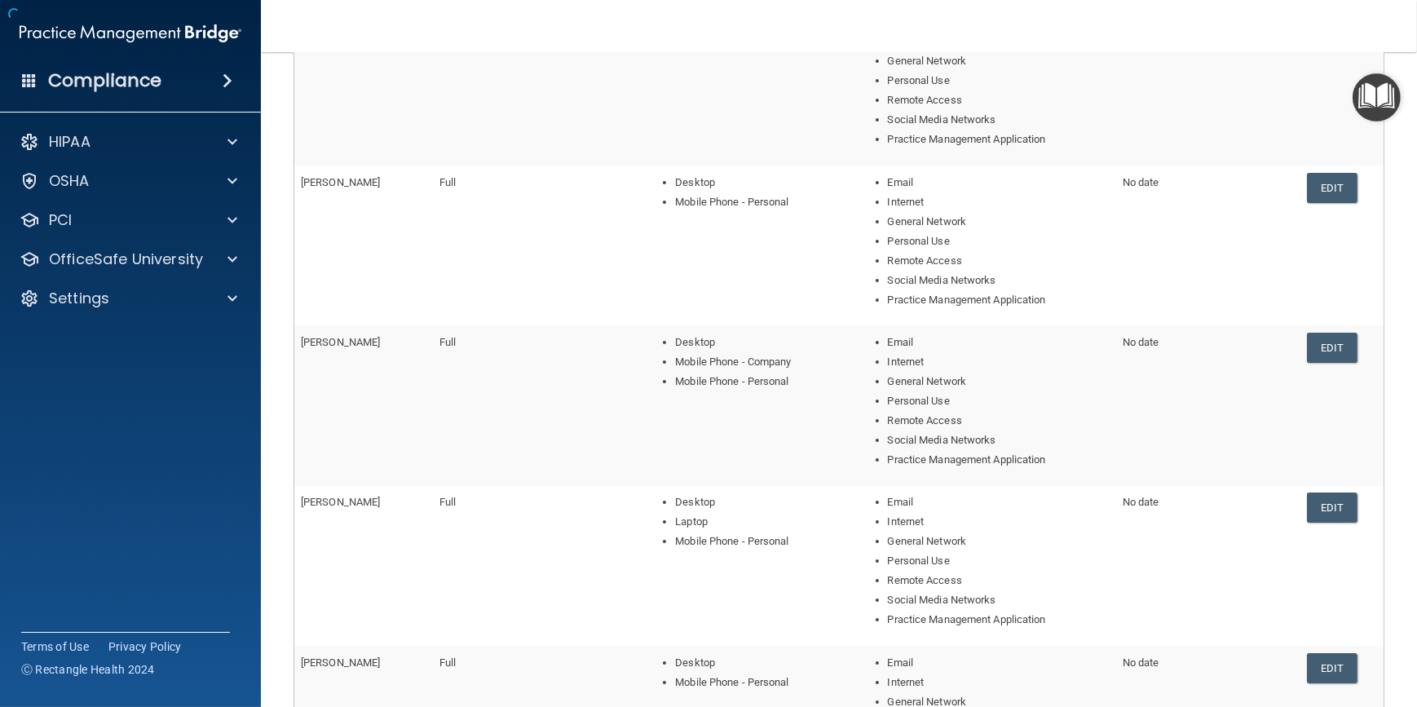
scroll to position [598, 0]
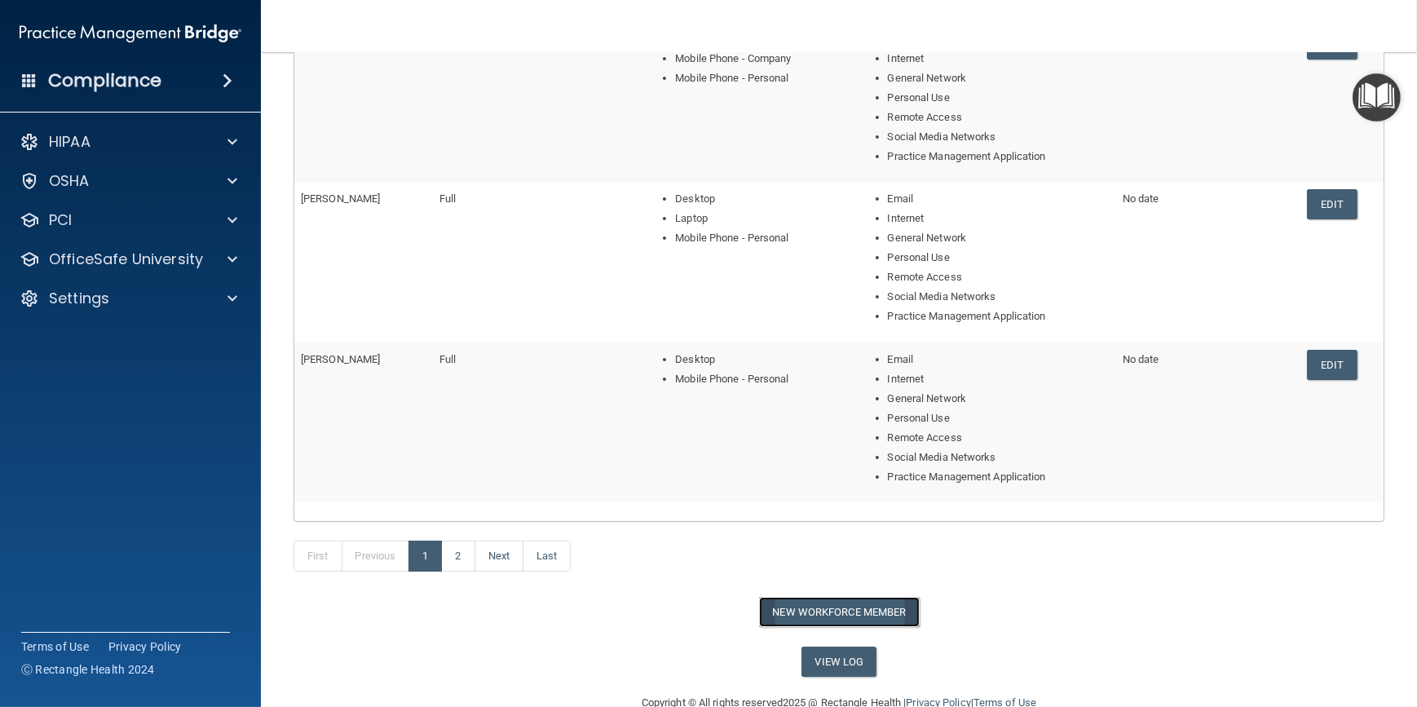
click at [834, 609] on button "New Workforce Member" at bounding box center [839, 612] width 161 height 30
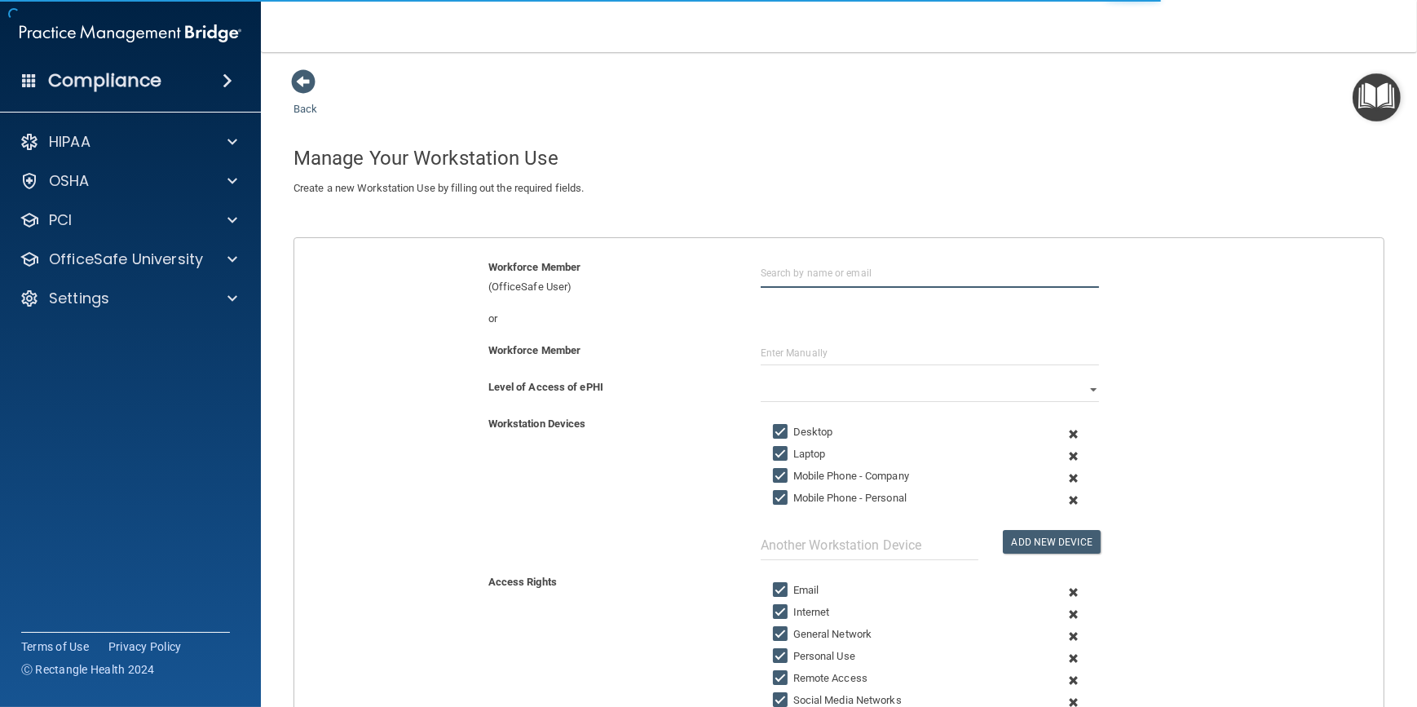
click at [837, 274] on input "text" at bounding box center [930, 273] width 338 height 30
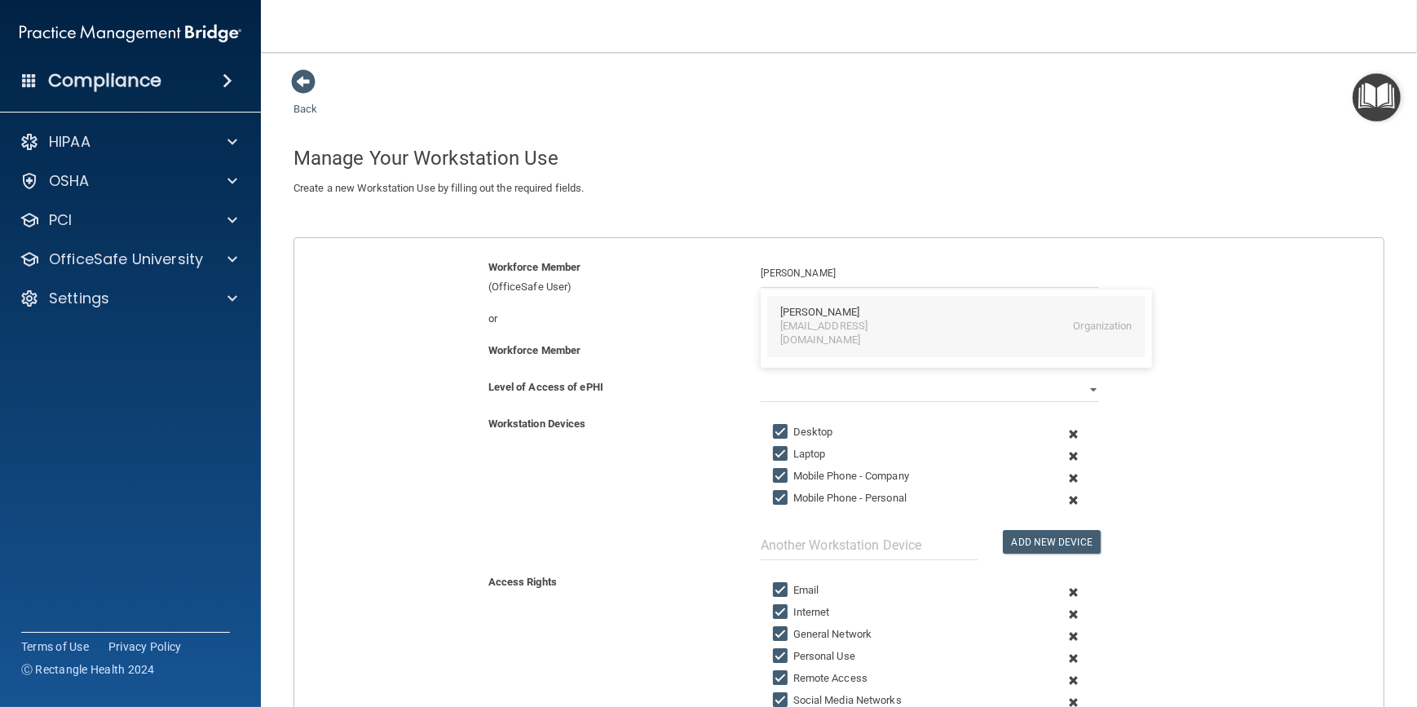
click at [821, 311] on div "Joseph Hopple" at bounding box center [819, 313] width 79 height 14
type input "Joseph Hopple"
click at [820, 393] on select "Full Limited None" at bounding box center [930, 390] width 338 height 24
select select "0"
click at [761, 378] on select "Full Limited None" at bounding box center [930, 390] width 338 height 24
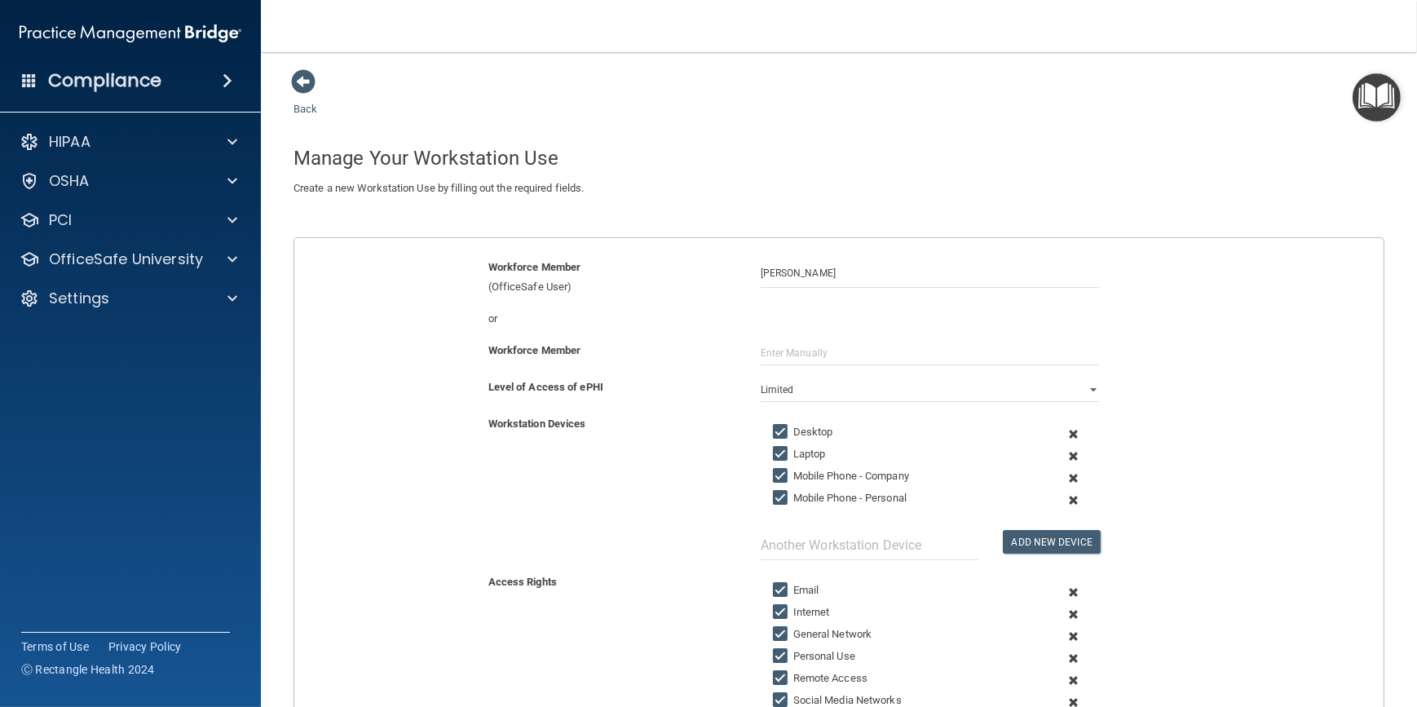
click at [829, 475] on label "Mobile Phone - Company" at bounding box center [841, 476] width 136 height 20
click at [792, 475] on input "Mobile Phone - Company" at bounding box center [782, 476] width 19 height 13
checkbox input "false"
click at [792, 449] on label "Laptop" at bounding box center [799, 454] width 53 height 20
click at [792, 449] on input "Laptop" at bounding box center [782, 454] width 19 height 13
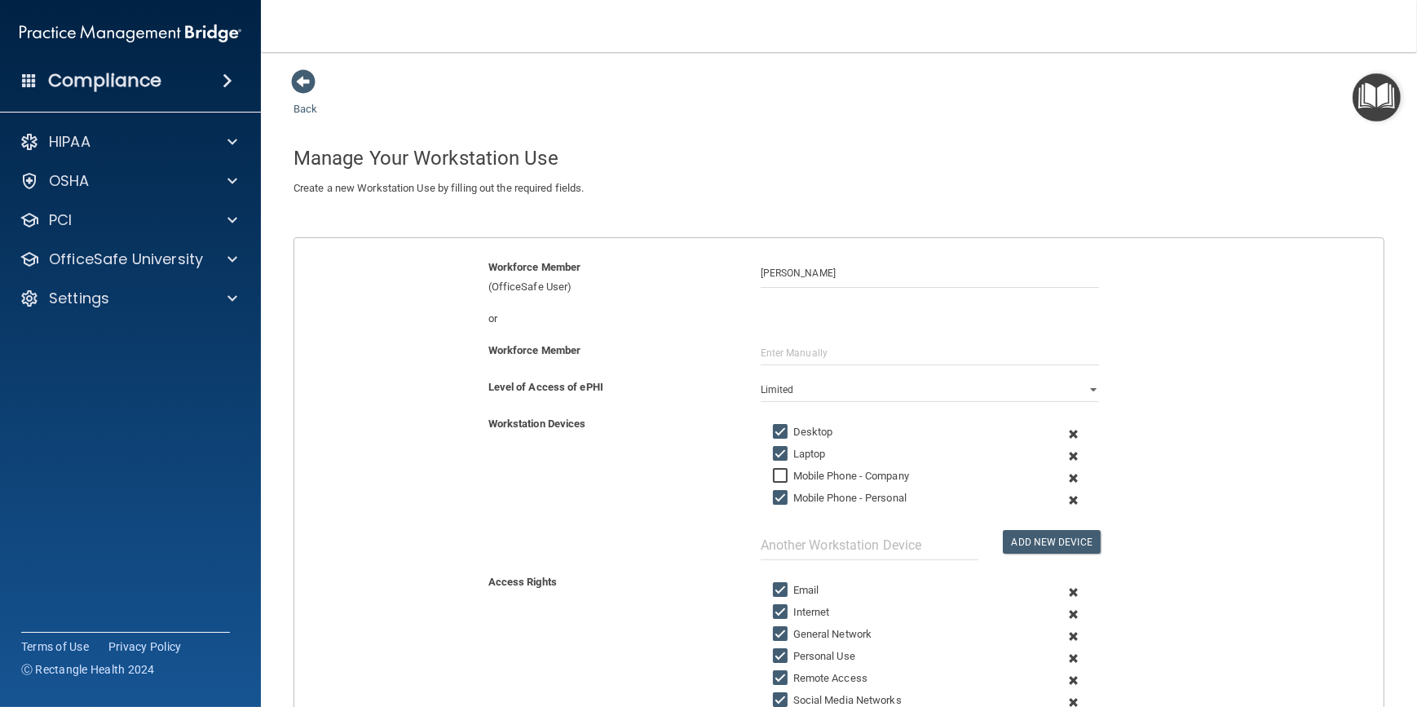
checkbox input "false"
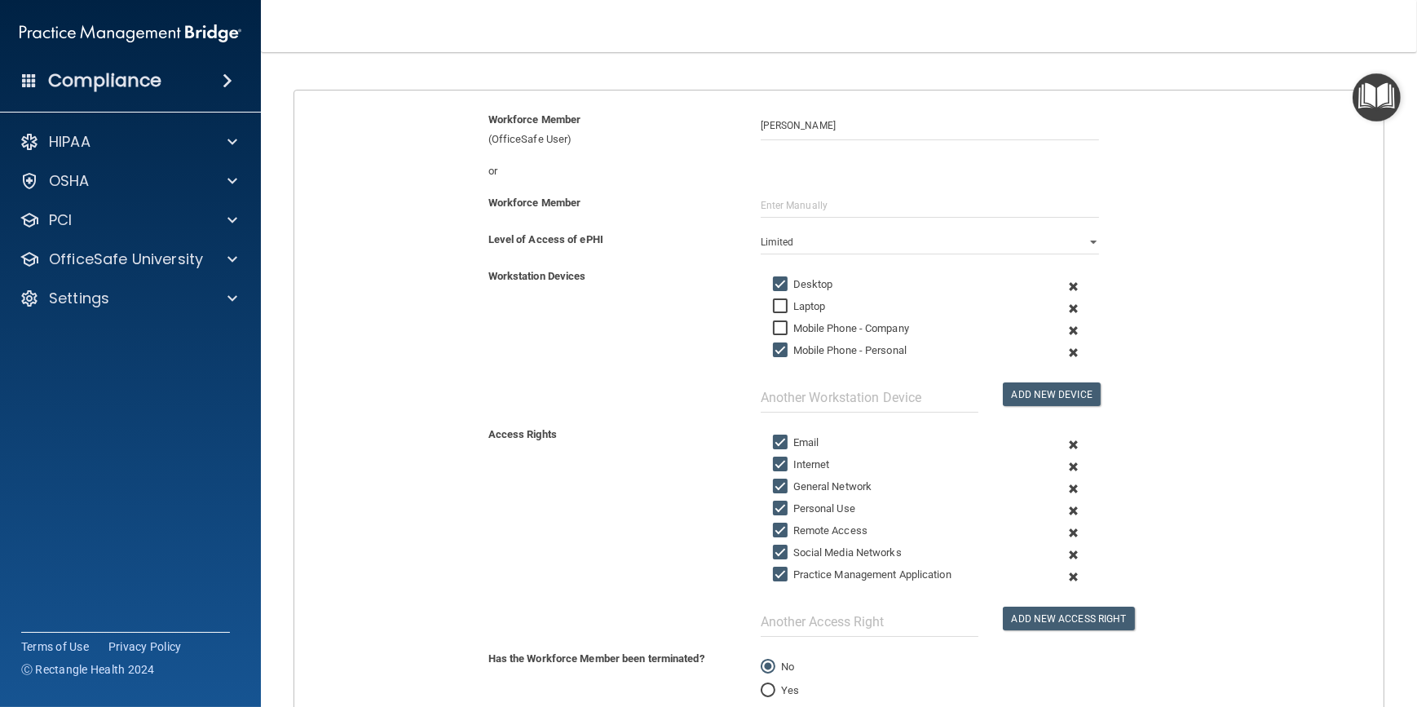
scroll to position [294, 0]
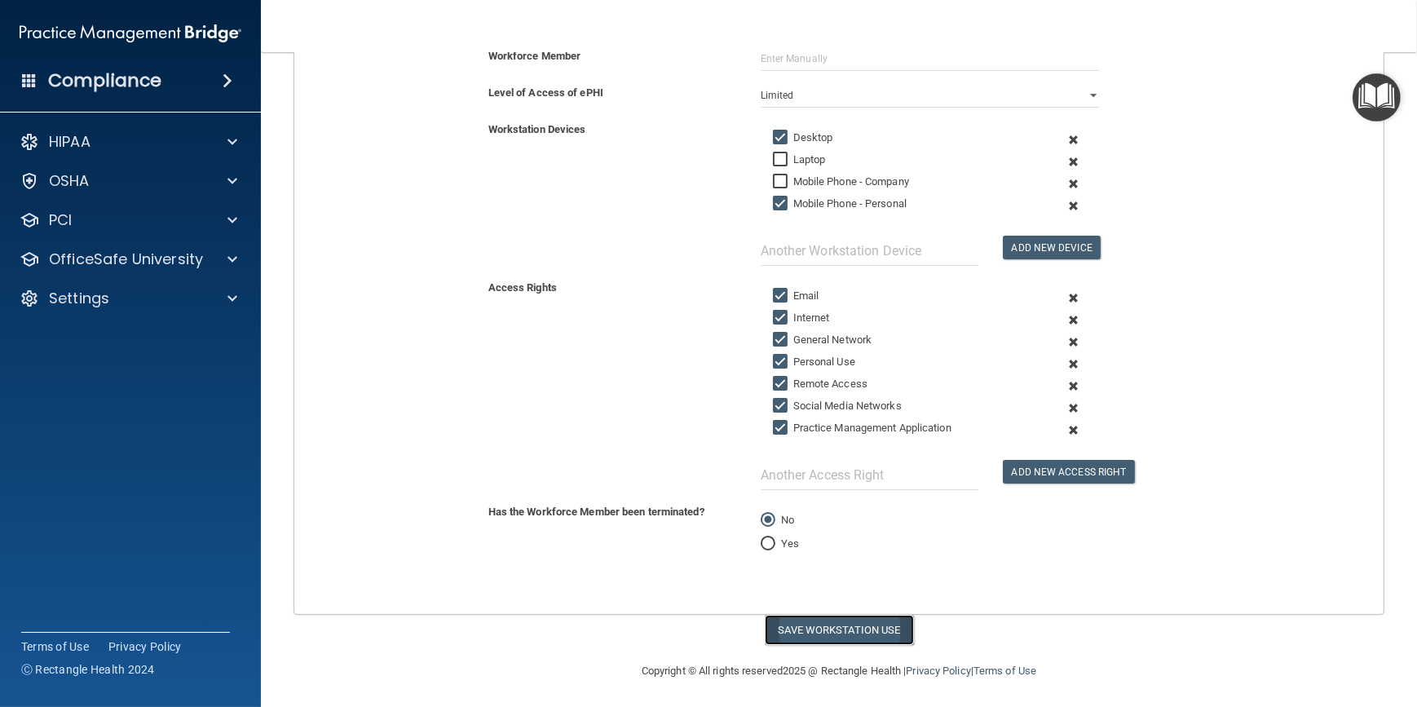
click at [786, 625] on button "Save Workstation Use" at bounding box center [839, 630] width 149 height 30
select select "? string:Full ?"
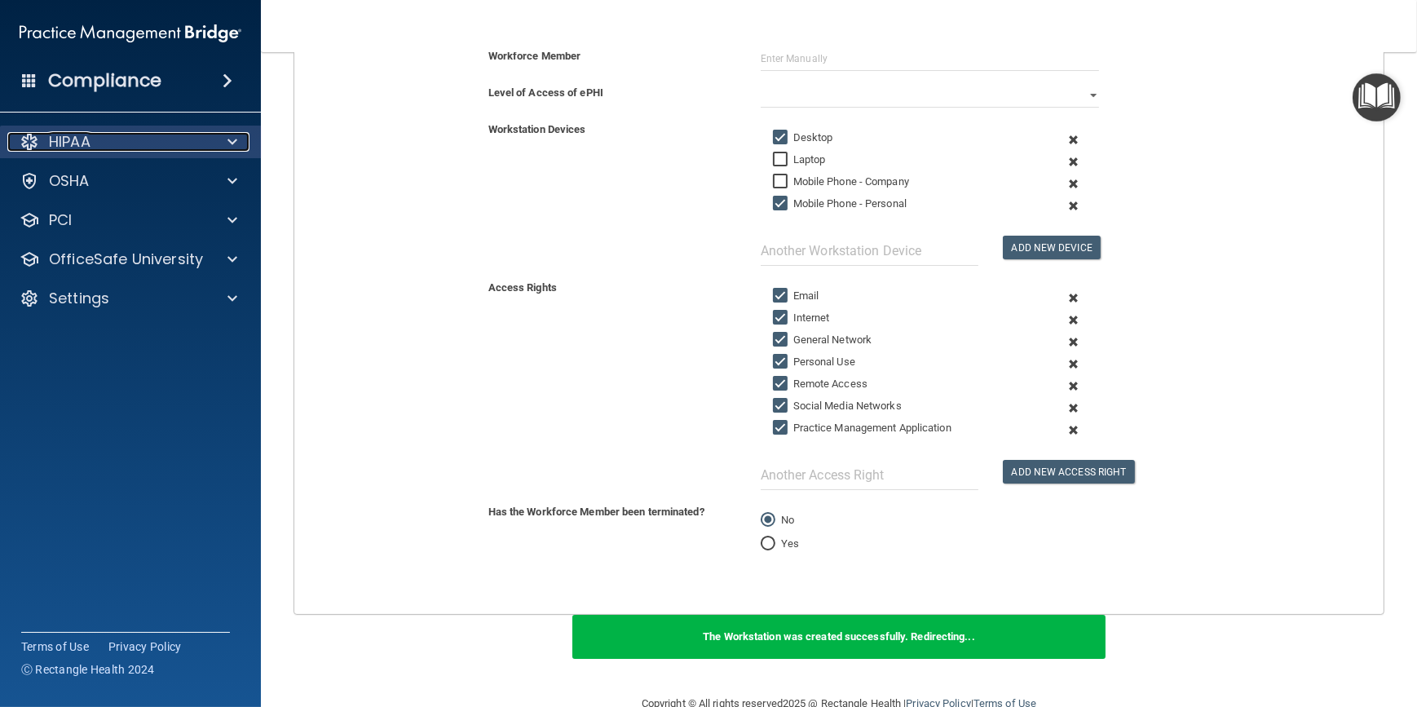
click at [230, 138] on span at bounding box center [233, 142] width 10 height 20
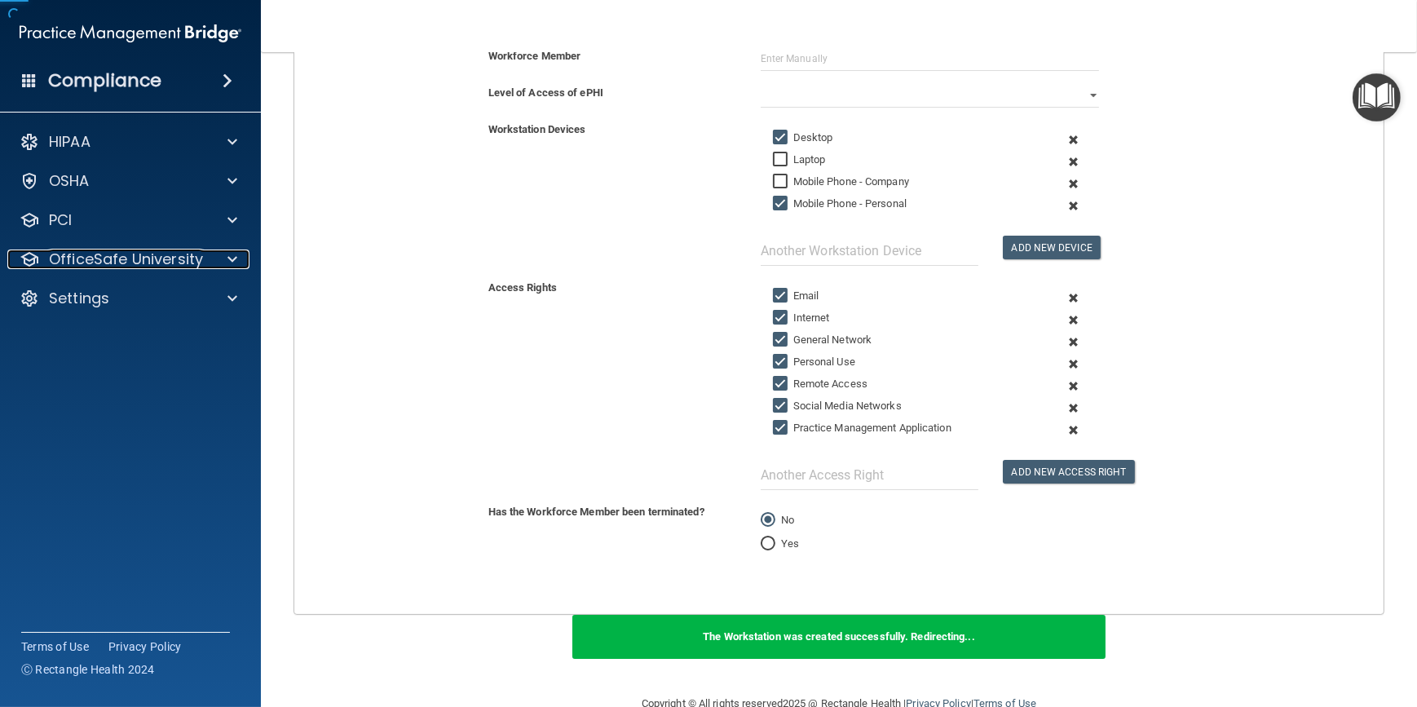
click at [88, 375] on accordion "HIPAA Documents and Policies Report an Incident Business Associates Emergency P…" at bounding box center [131, 307] width 262 height 377
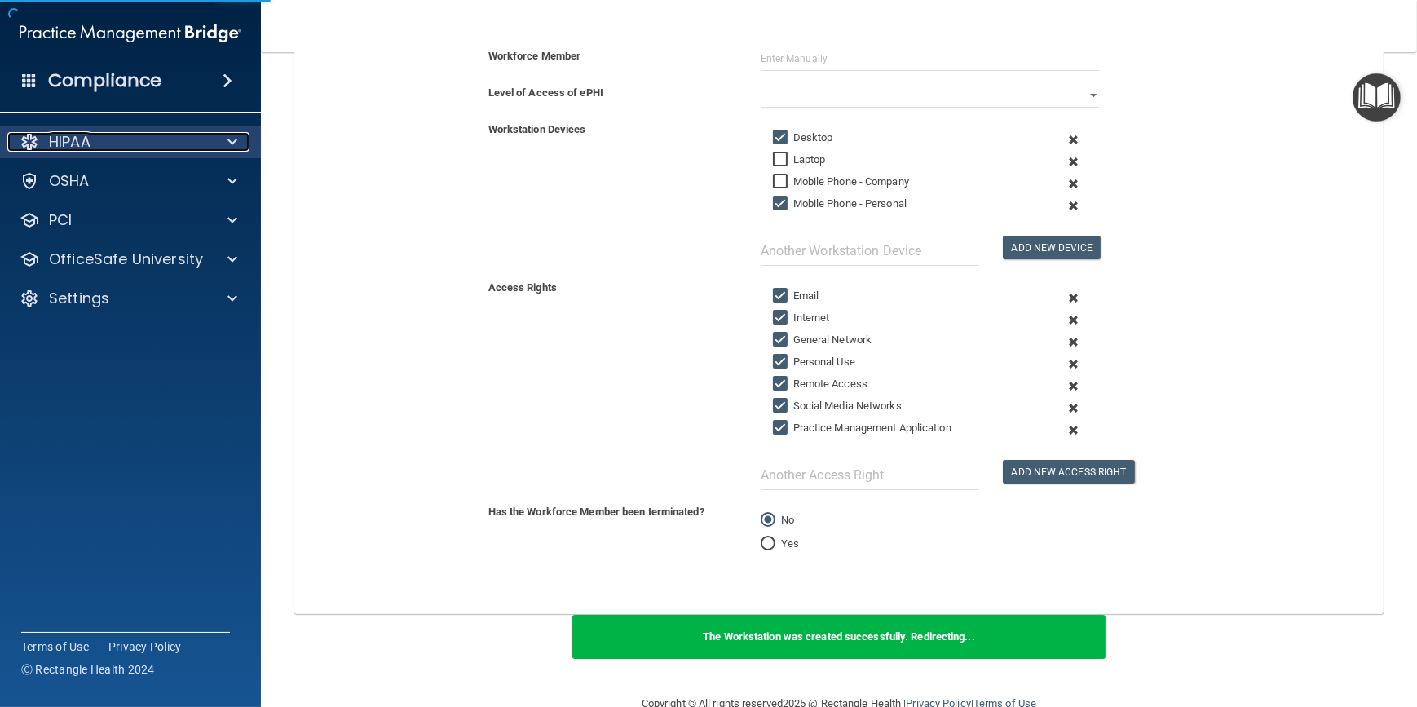
click at [225, 133] on div at bounding box center [230, 142] width 41 height 20
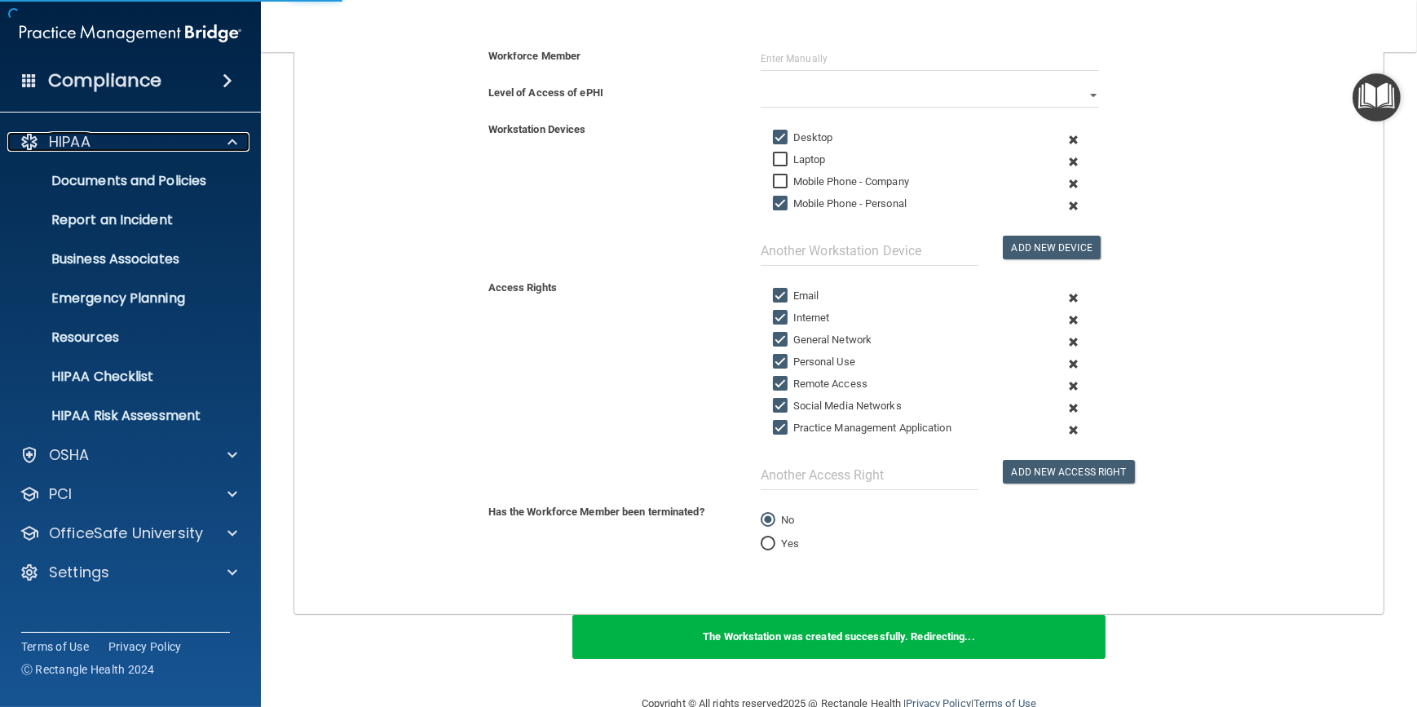
scroll to position [598, 0]
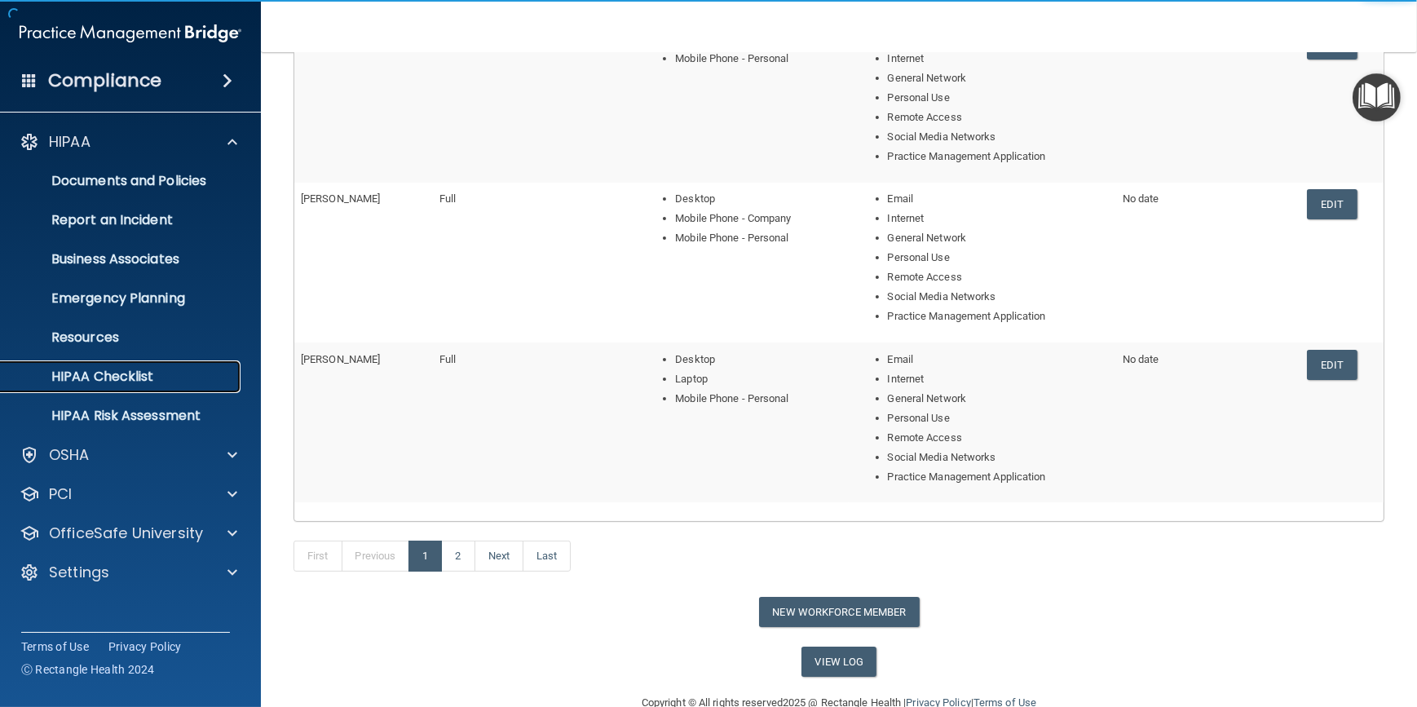
click at [117, 365] on link "HIPAA Checklist" at bounding box center [112, 376] width 257 height 33
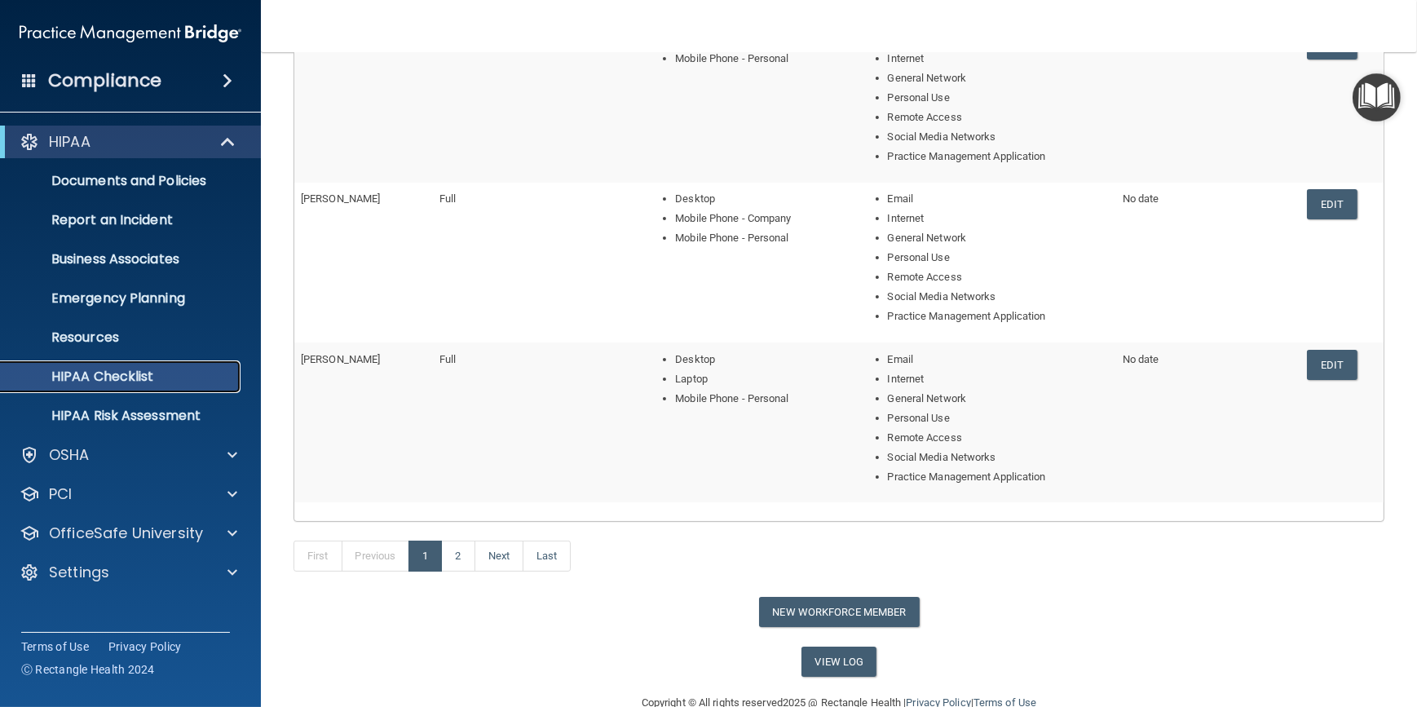
click at [102, 370] on p "HIPAA Checklist" at bounding box center [122, 377] width 223 height 16
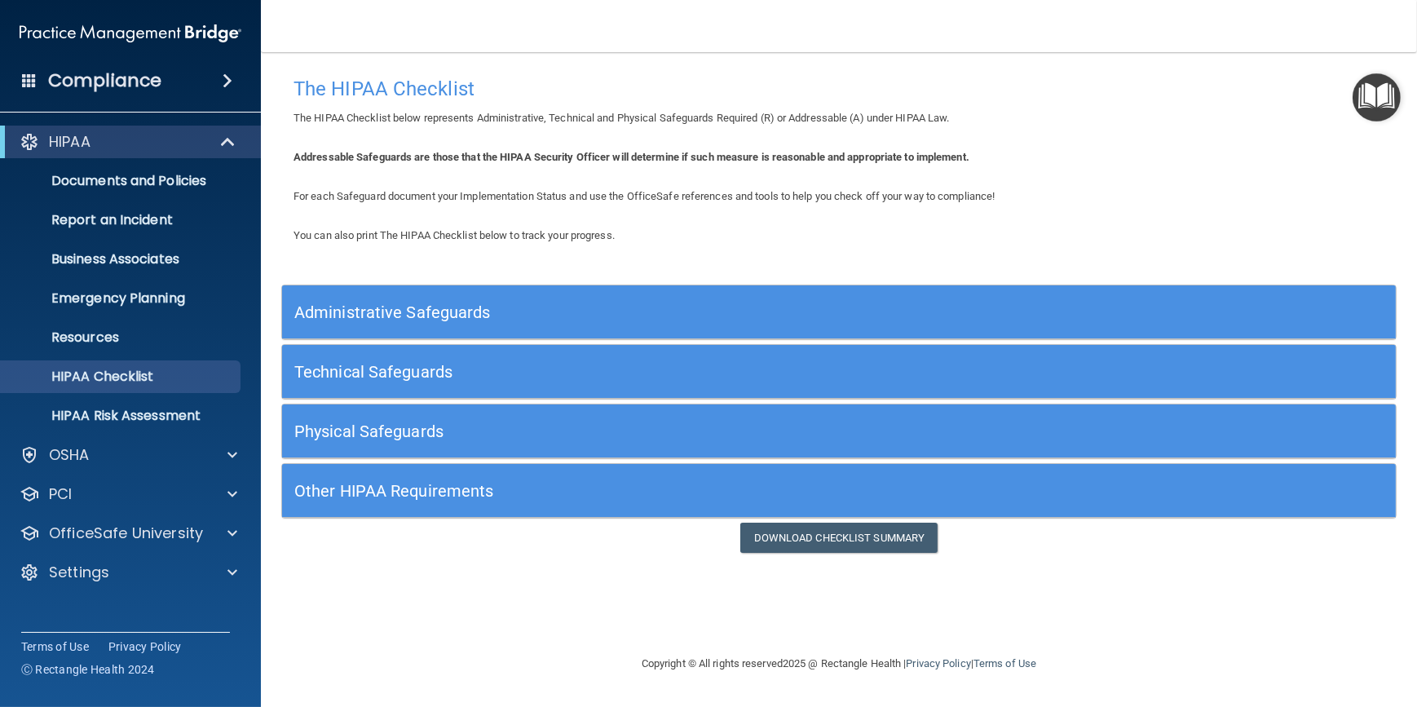
click at [438, 440] on div "Physical Safeguards" at bounding box center [700, 431] width 836 height 37
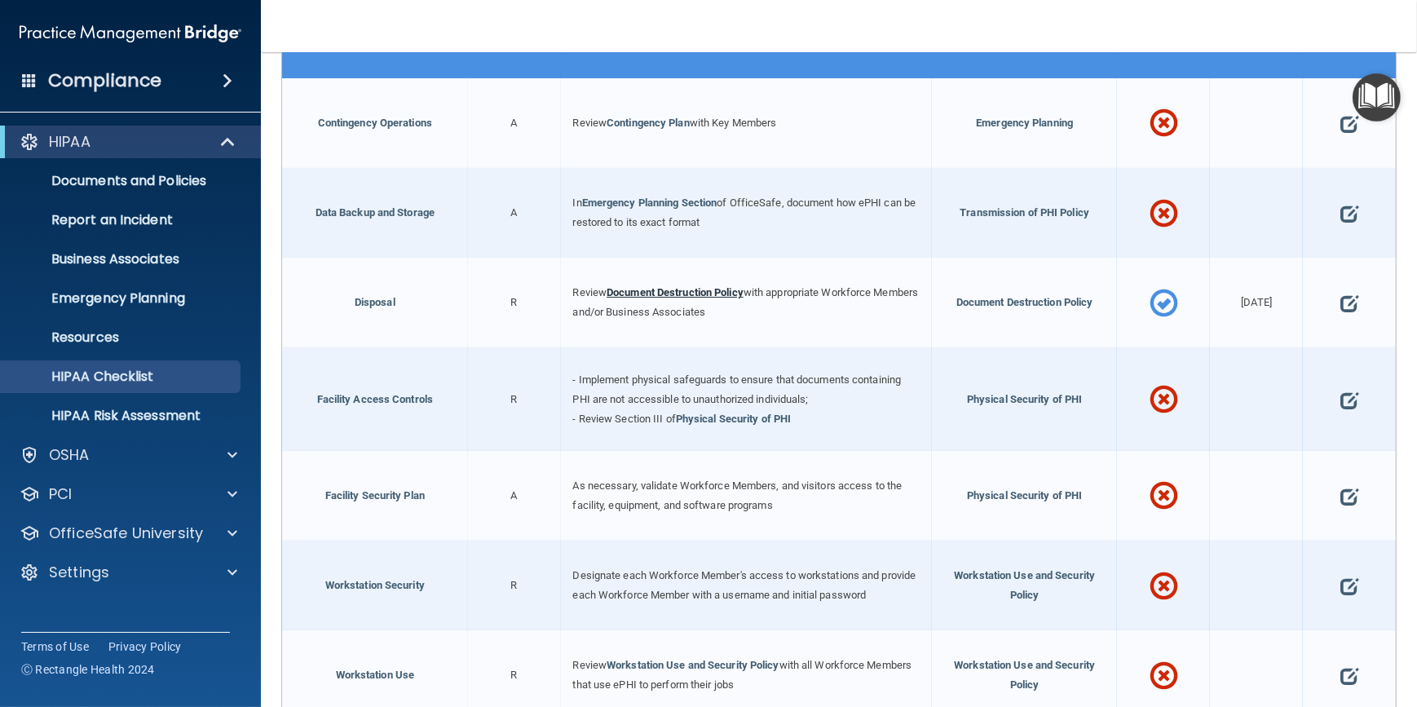
scroll to position [519, 0]
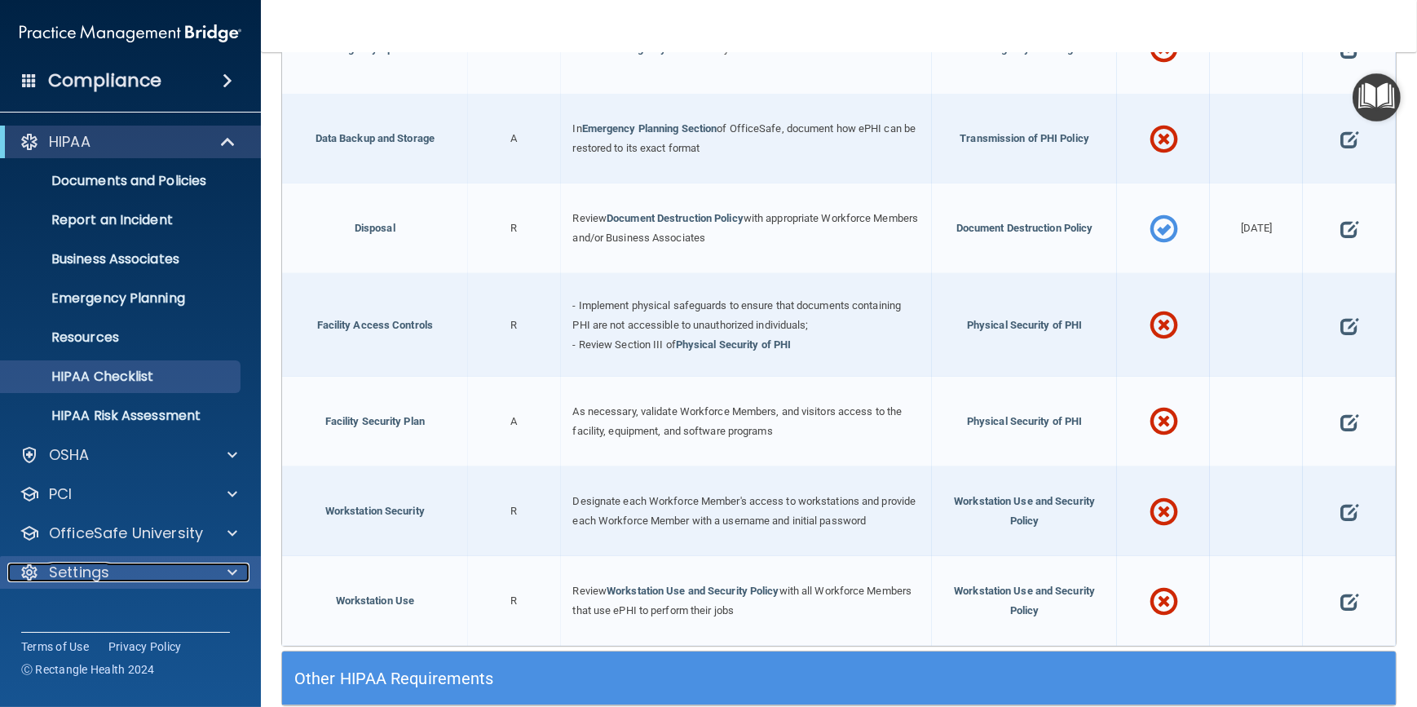
click at [211, 564] on div at bounding box center [230, 573] width 41 height 20
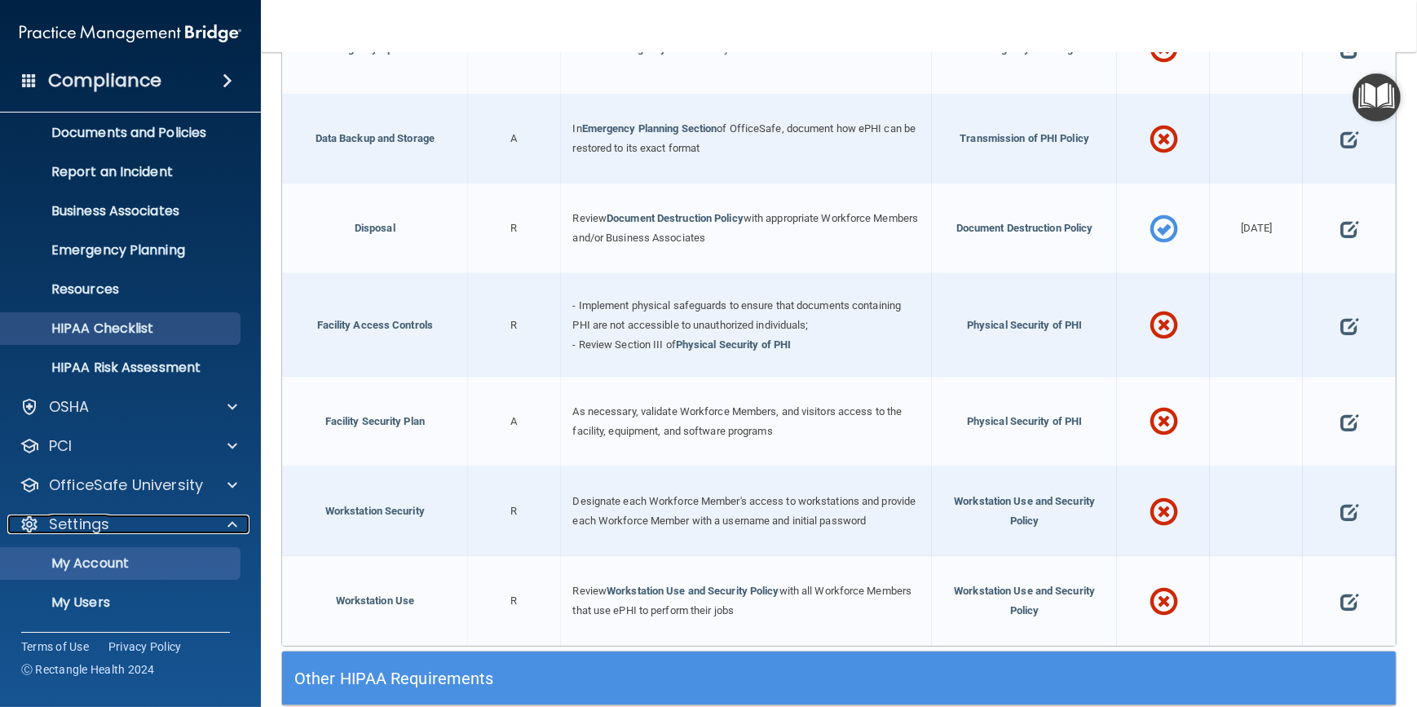
scroll to position [126, 0]
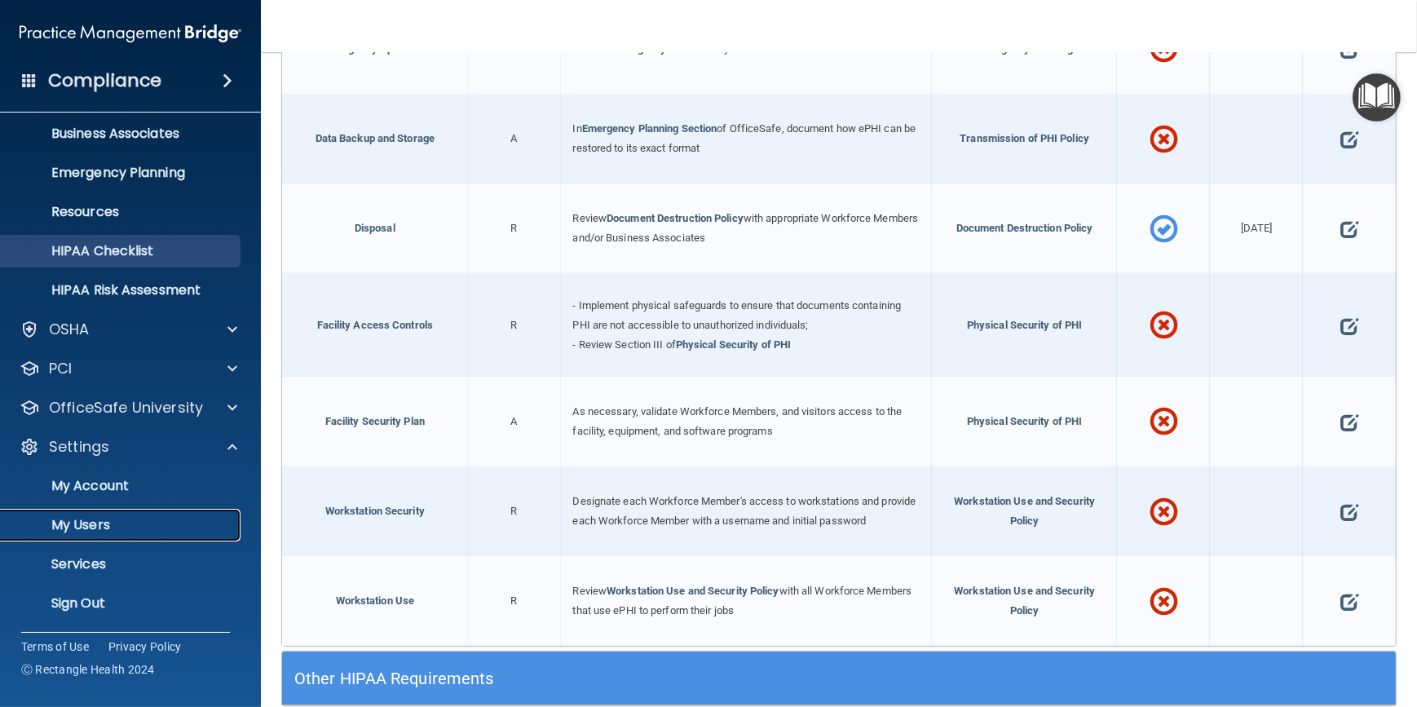
click at [113, 520] on p "My Users" at bounding box center [122, 525] width 223 height 16
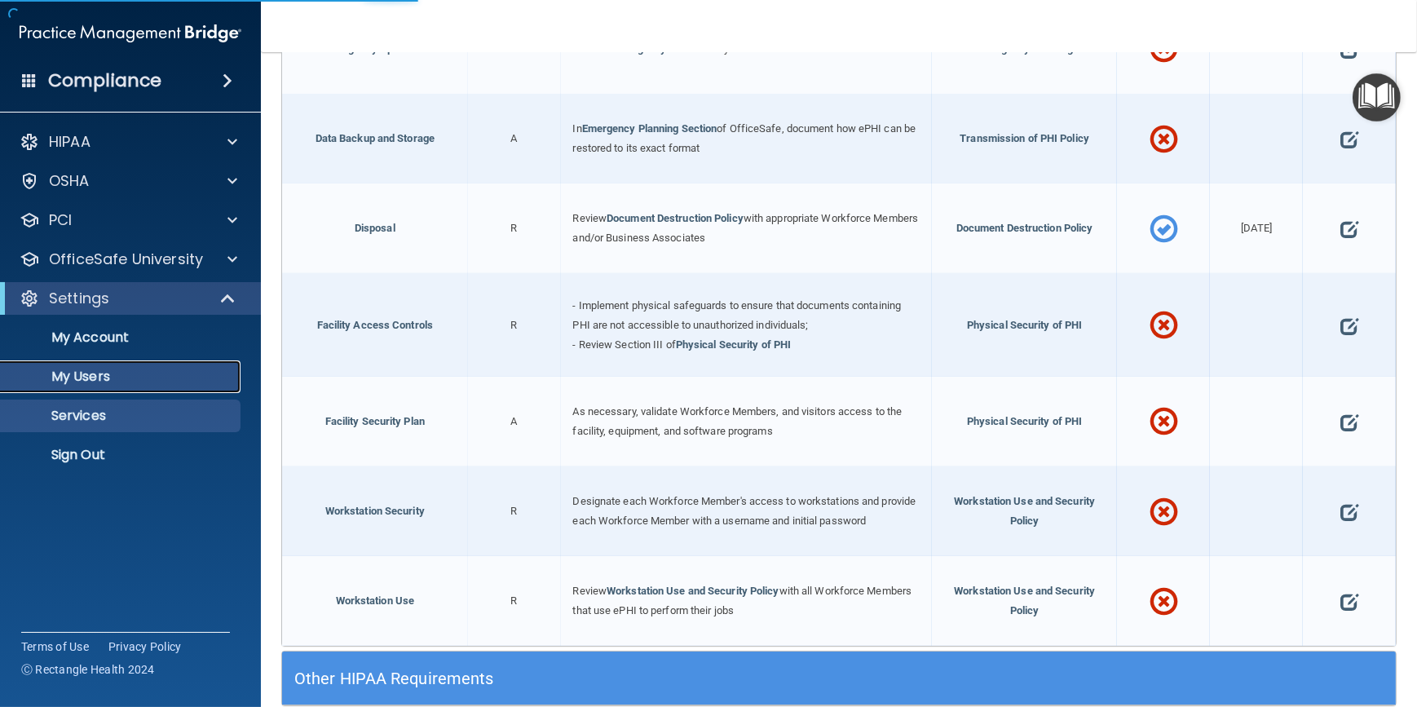
select select "20"
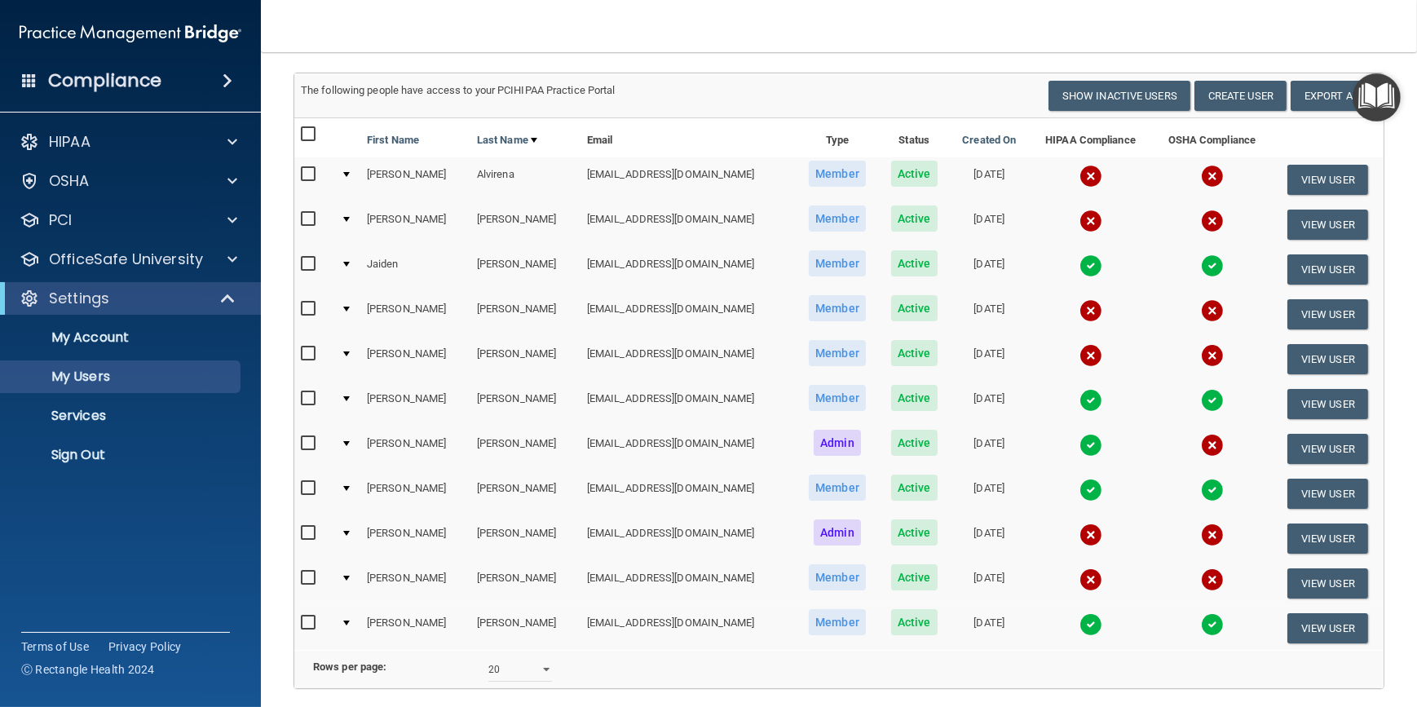
scroll to position [232, 0]
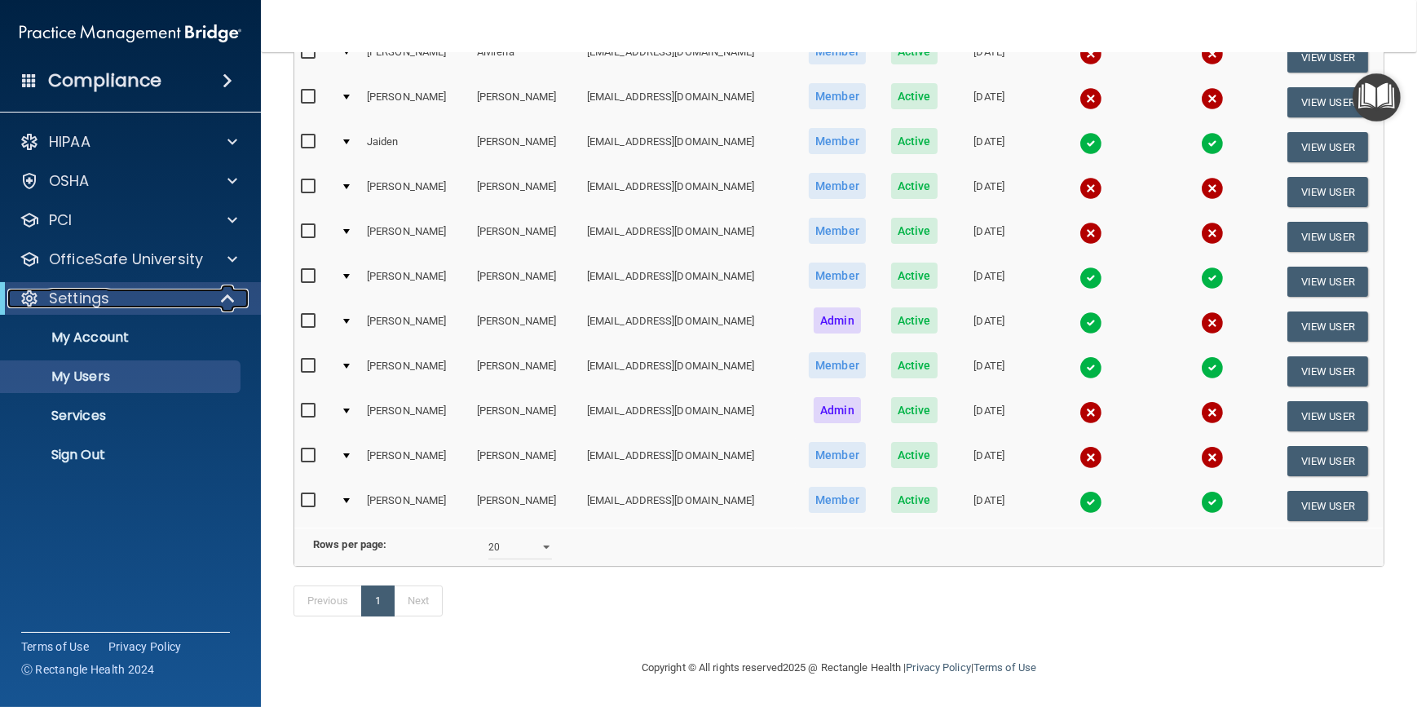
click at [226, 298] on span at bounding box center [230, 299] width 14 height 20
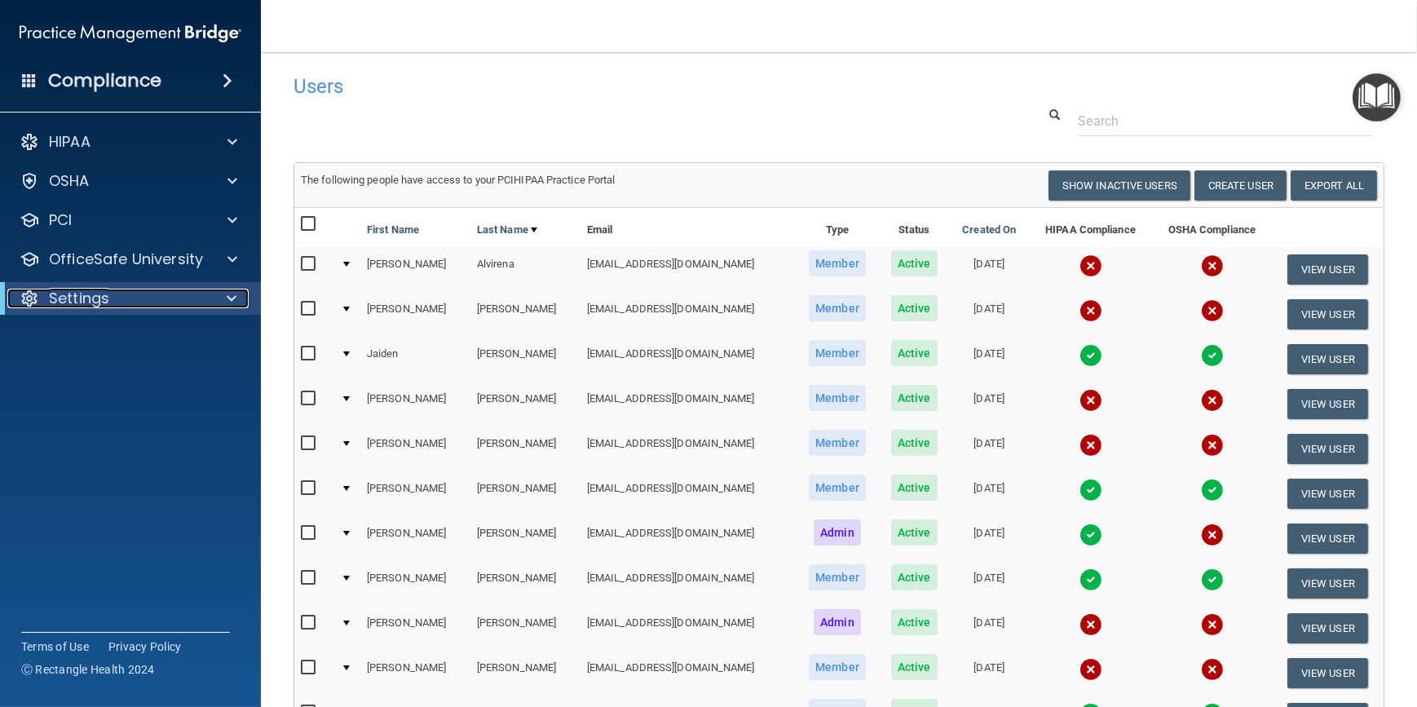
scroll to position [0, 0]
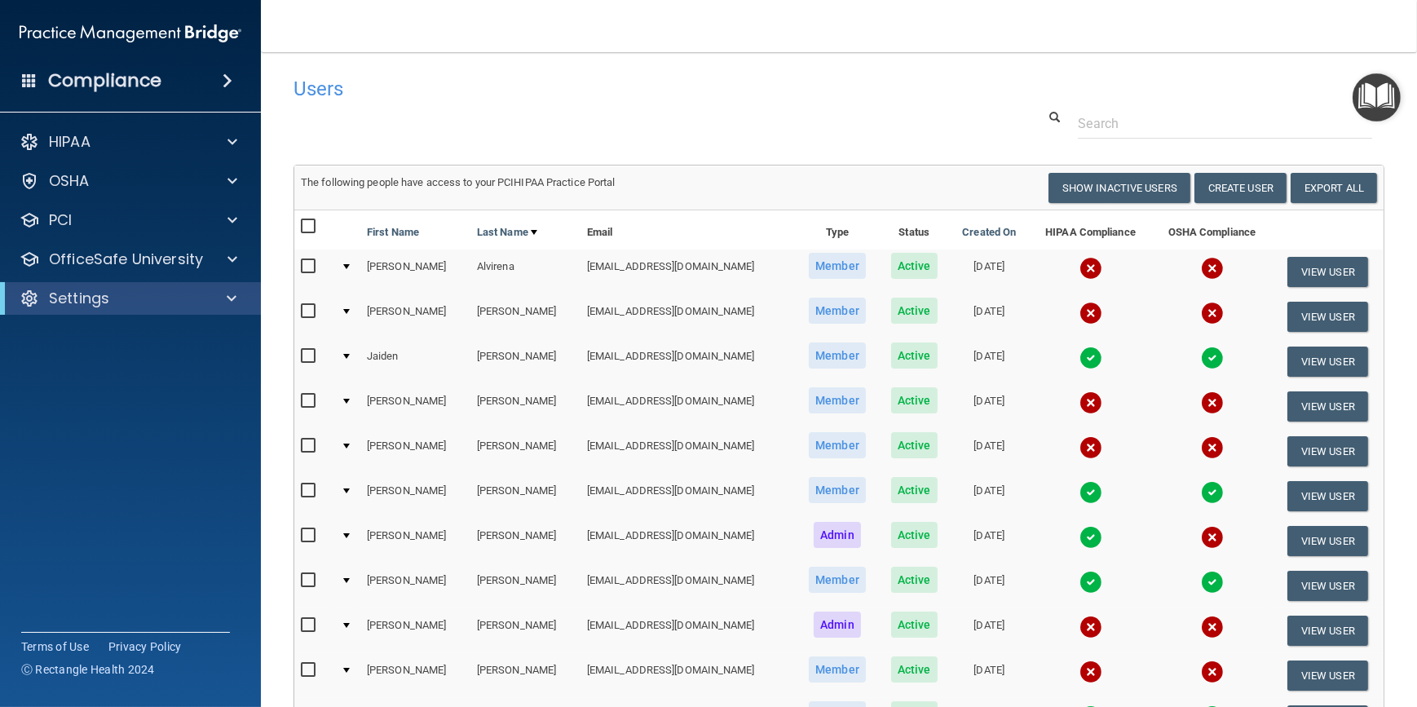
drag, startPoint x: 860, startPoint y: 111, endPoint x: 762, endPoint y: 122, distance: 98.4
click at [762, 122] on div at bounding box center [839, 123] width 1116 height 30
click at [232, 130] on div "HIPAA" at bounding box center [131, 142] width 262 height 33
click at [232, 142] on span at bounding box center [233, 142] width 10 height 20
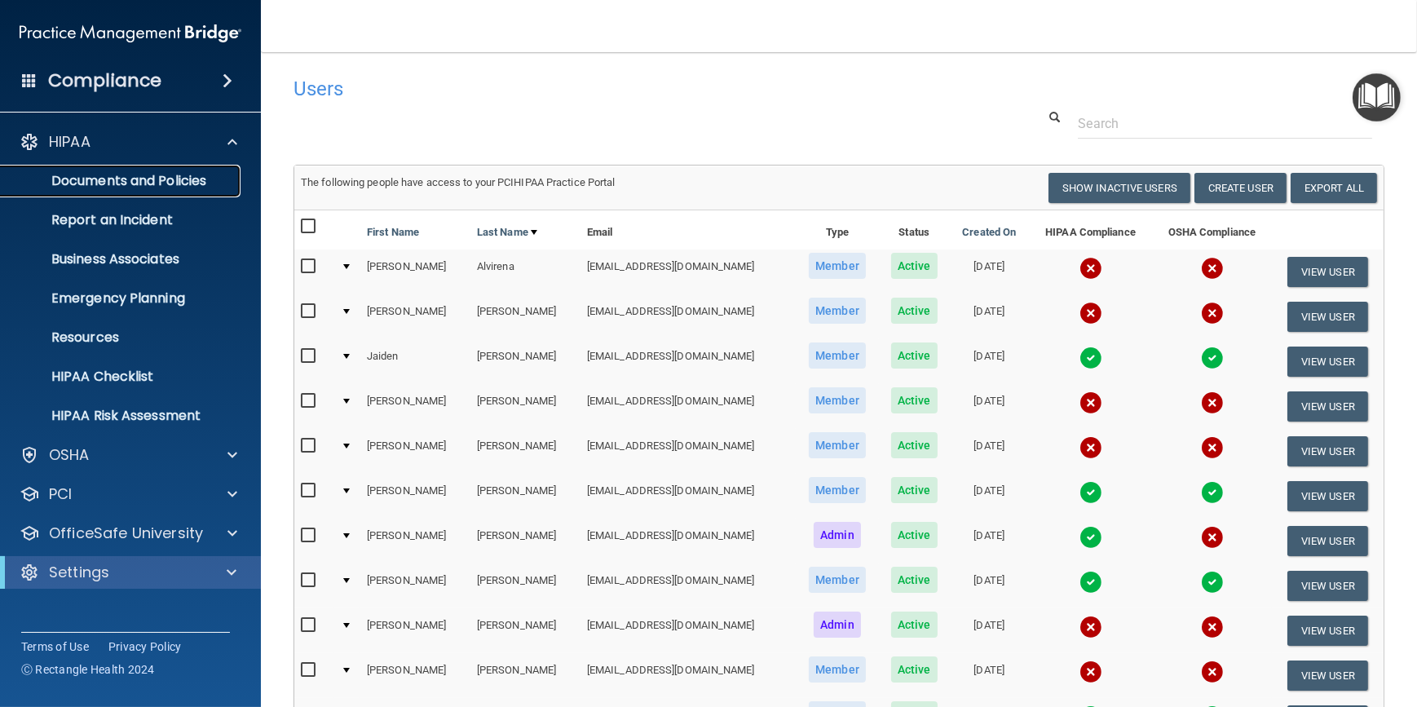
click at [139, 177] on p "Documents and Policies" at bounding box center [122, 181] width 223 height 16
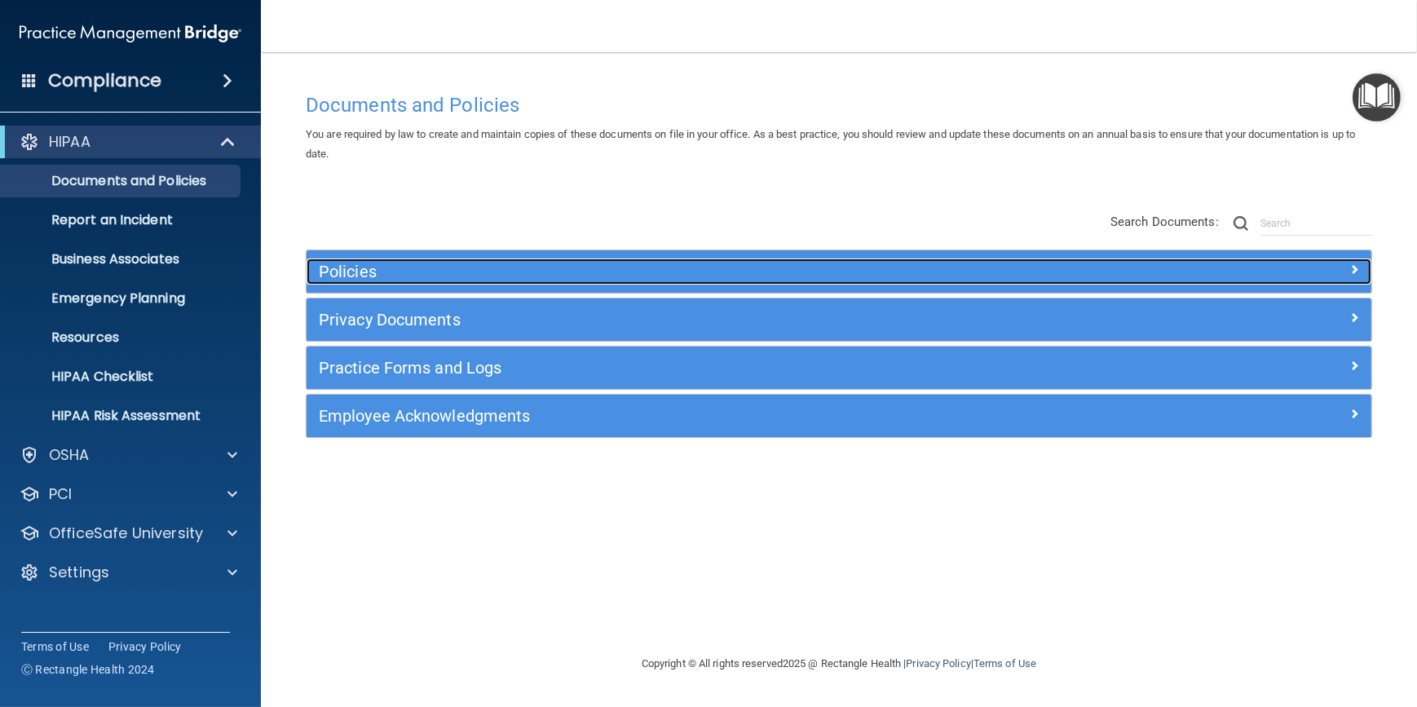
click at [966, 267] on h5 "Policies" at bounding box center [706, 272] width 775 height 18
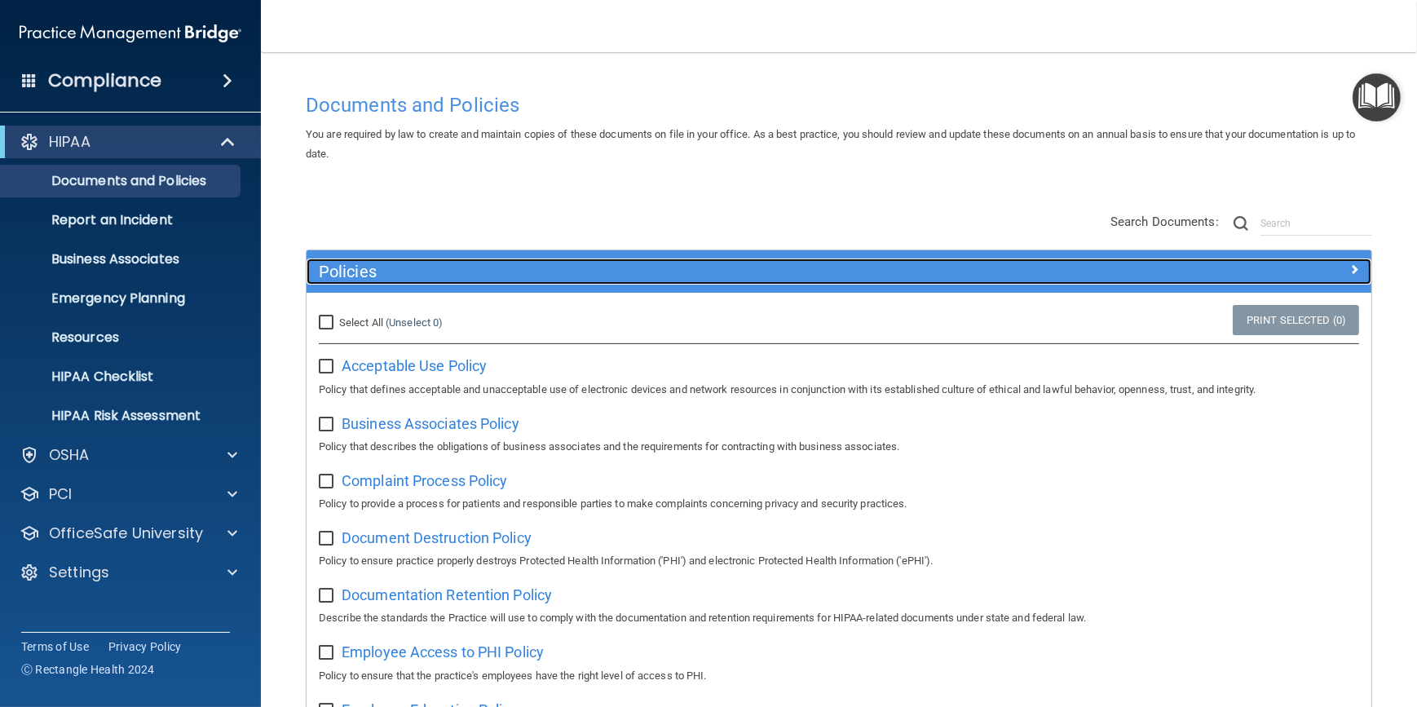
click at [966, 267] on h5 "Policies" at bounding box center [706, 272] width 775 height 18
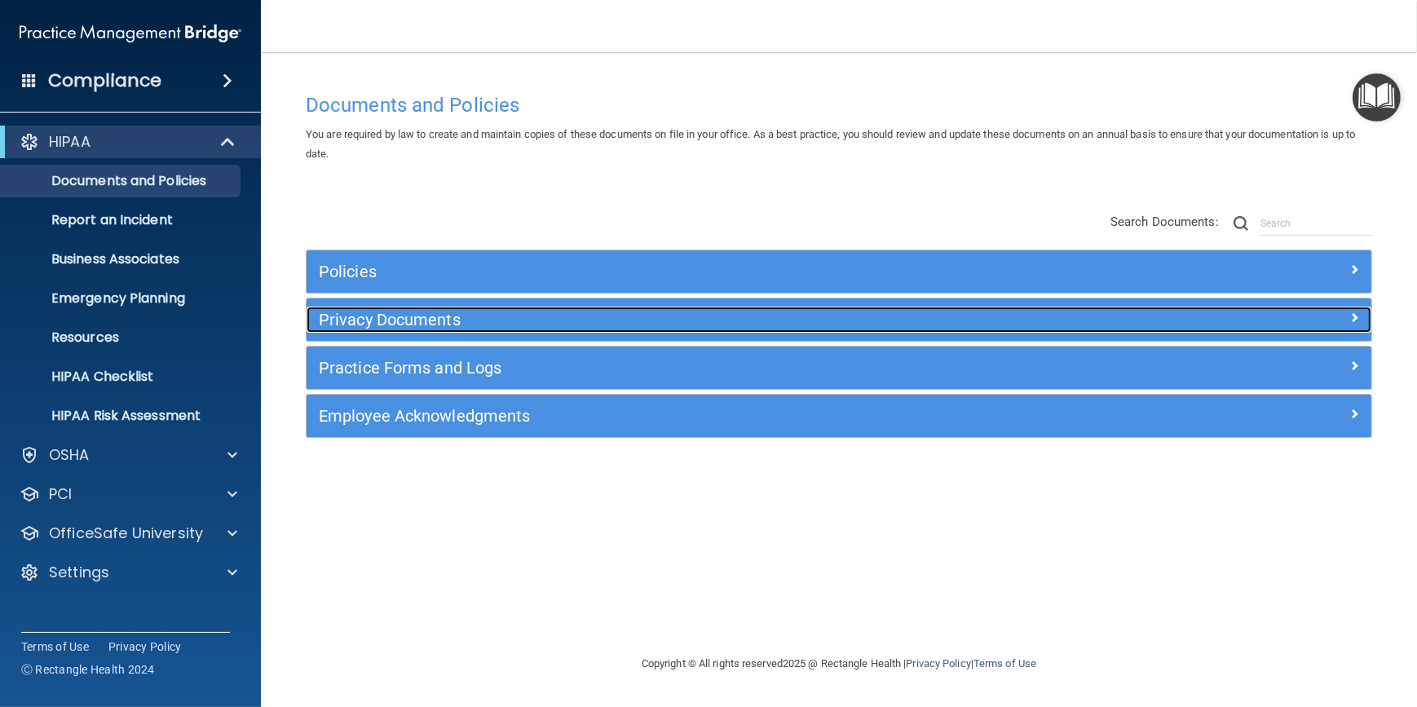
click at [537, 329] on h5 "Privacy Documents" at bounding box center [706, 320] width 775 height 18
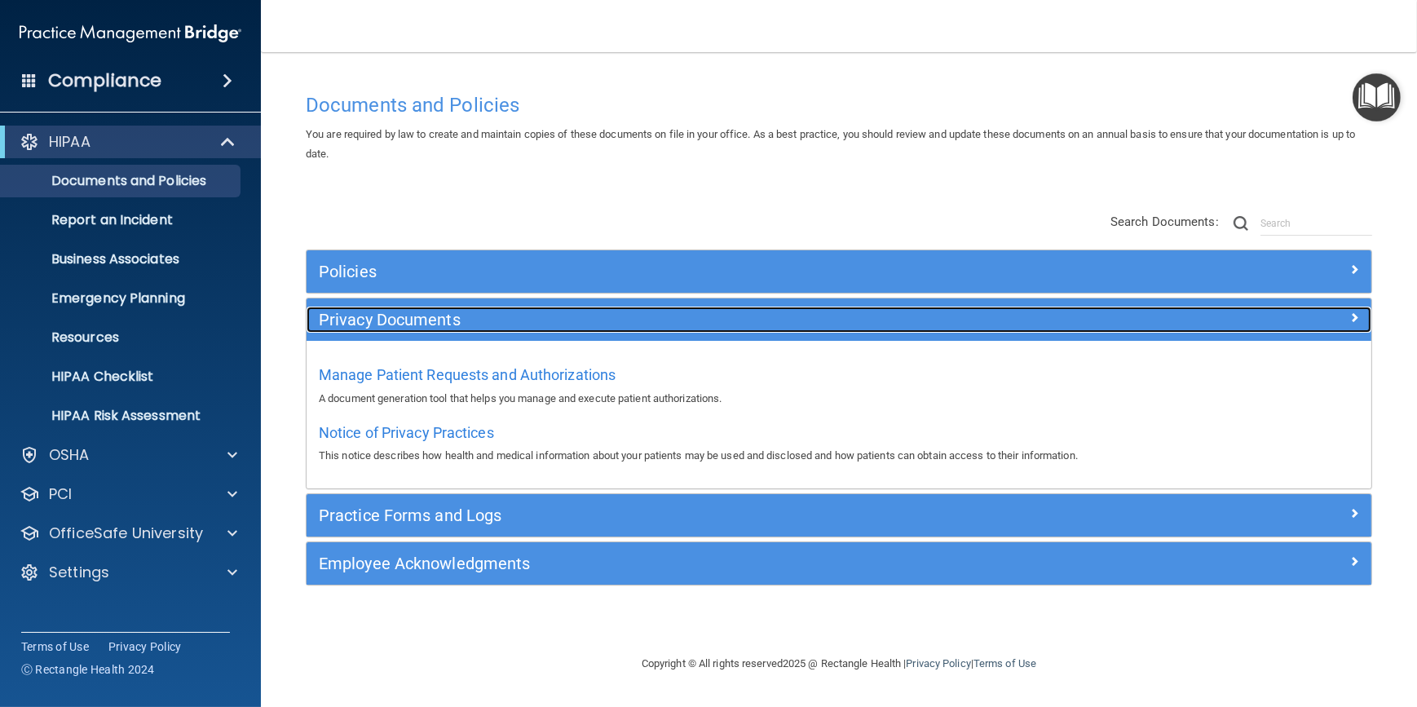
click at [537, 329] on h5 "Privacy Documents" at bounding box center [706, 320] width 775 height 18
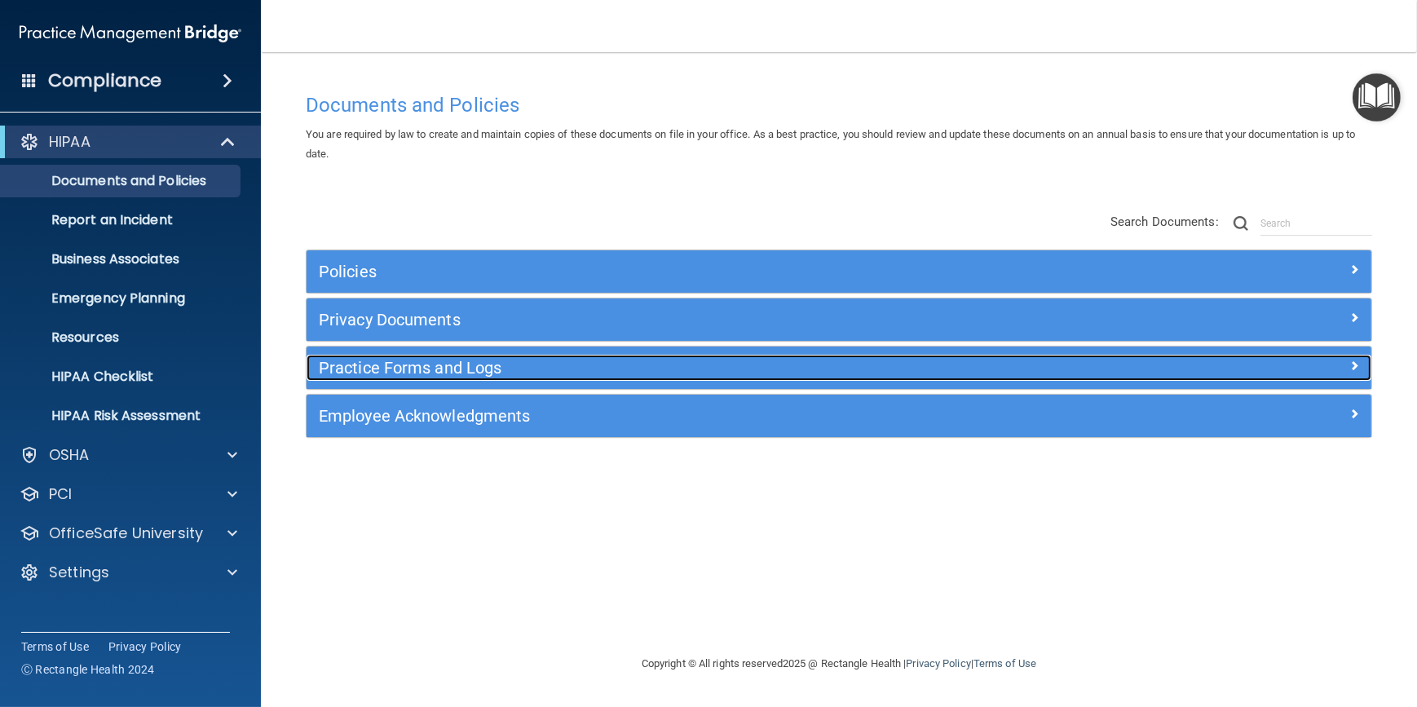
click at [510, 381] on div "Practice Forms and Logs" at bounding box center [706, 368] width 799 height 26
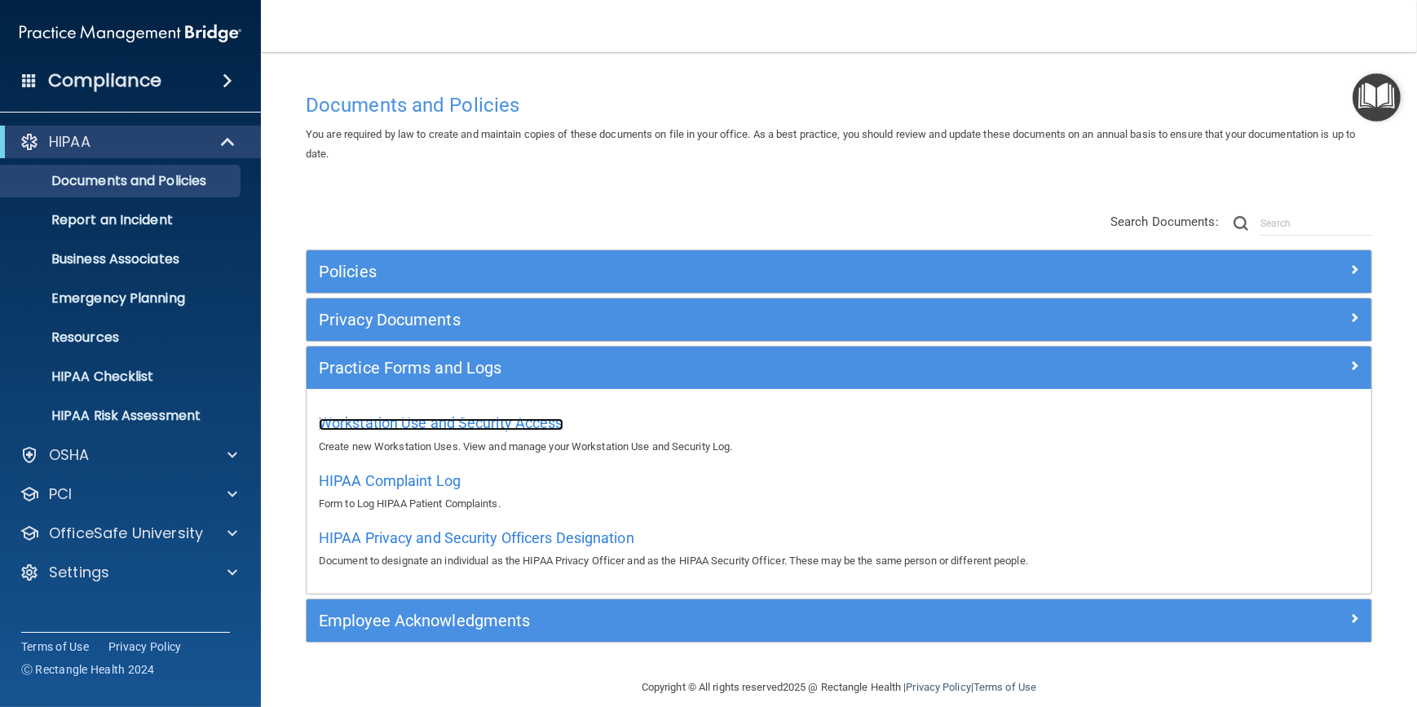
click at [493, 431] on span "Workstation Use and Security Access" at bounding box center [441, 422] width 245 height 17
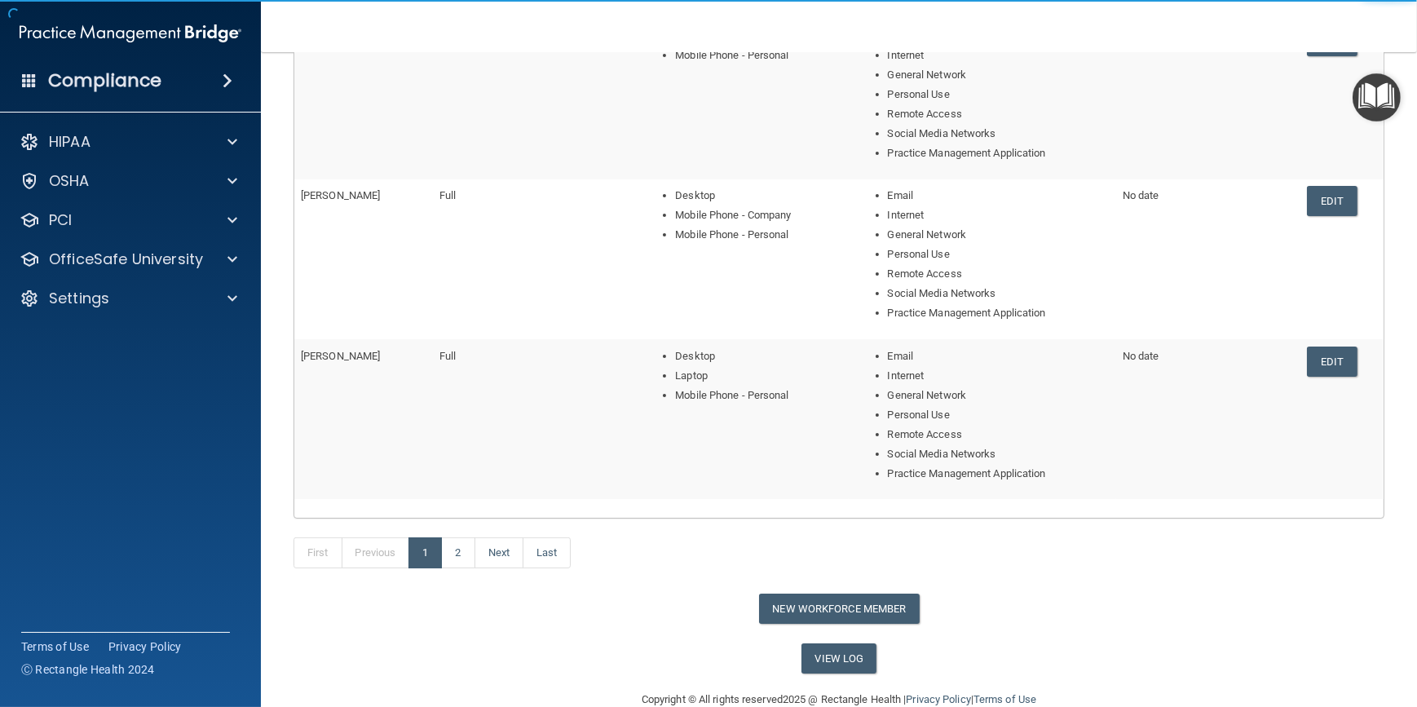
scroll to position [630, 0]
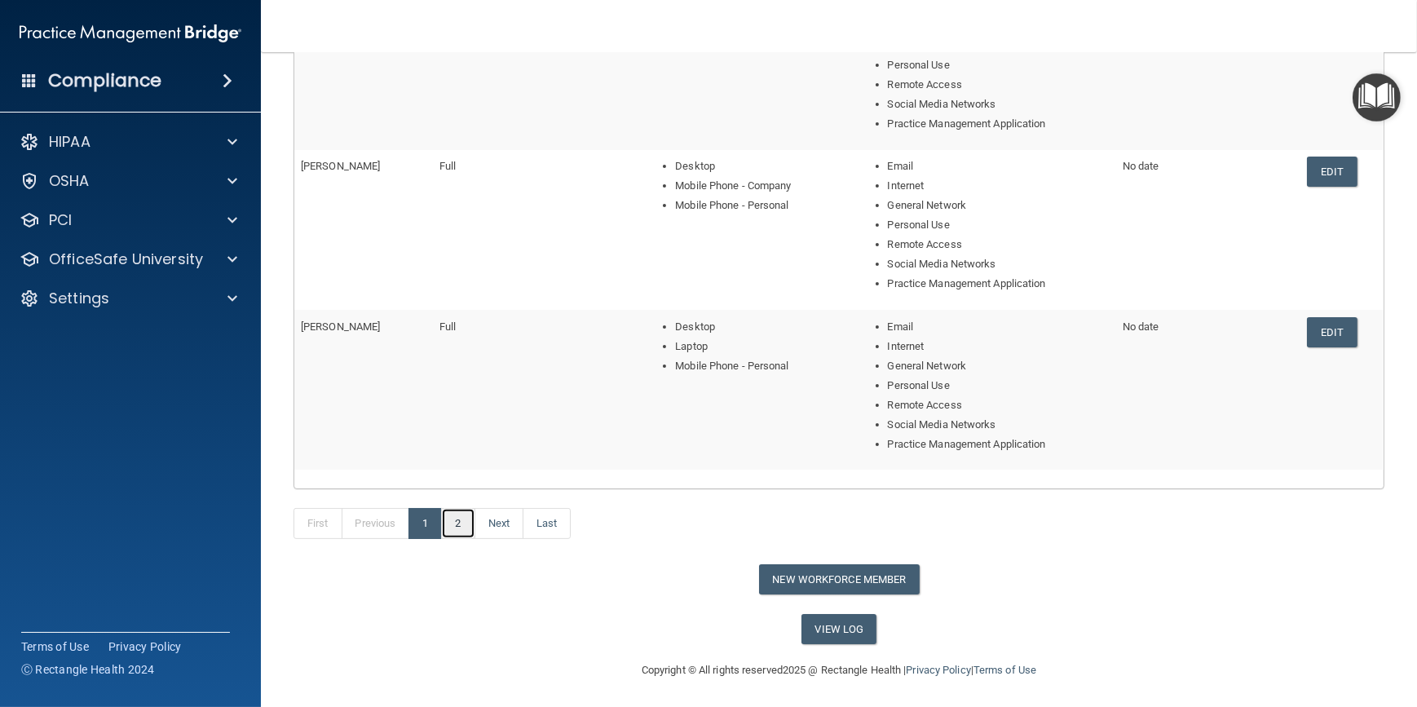
click at [462, 526] on link "2" at bounding box center [457, 523] width 33 height 31
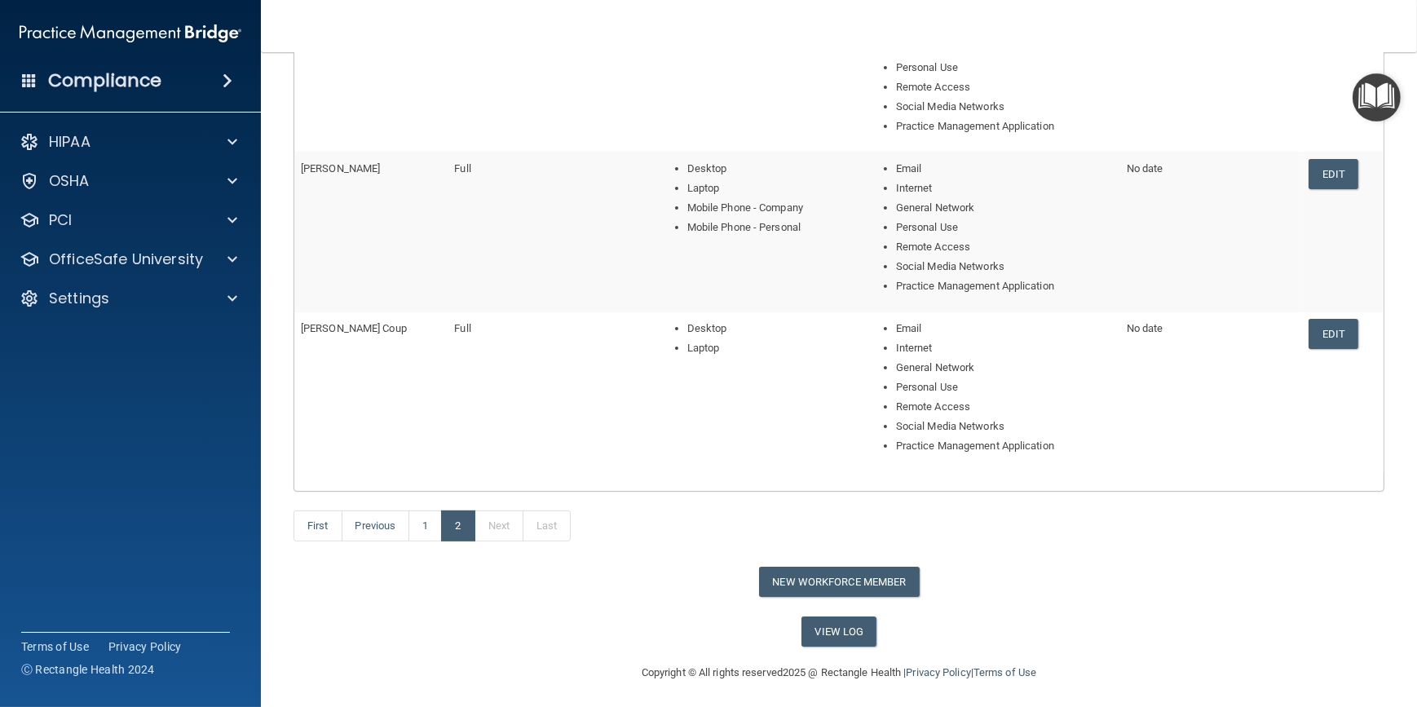
scroll to position [471, 0]
click at [1316, 337] on link "Edit" at bounding box center [1334, 331] width 50 height 30
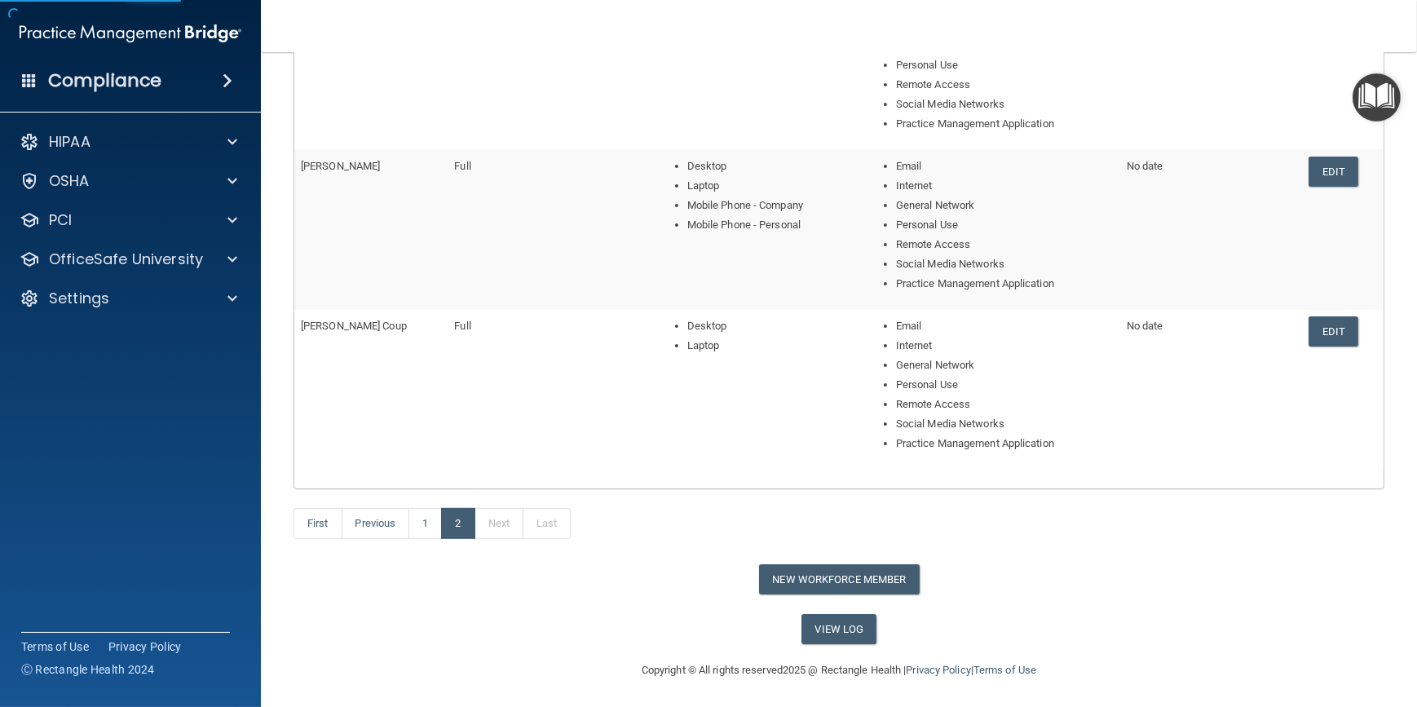
scroll to position [324, 0]
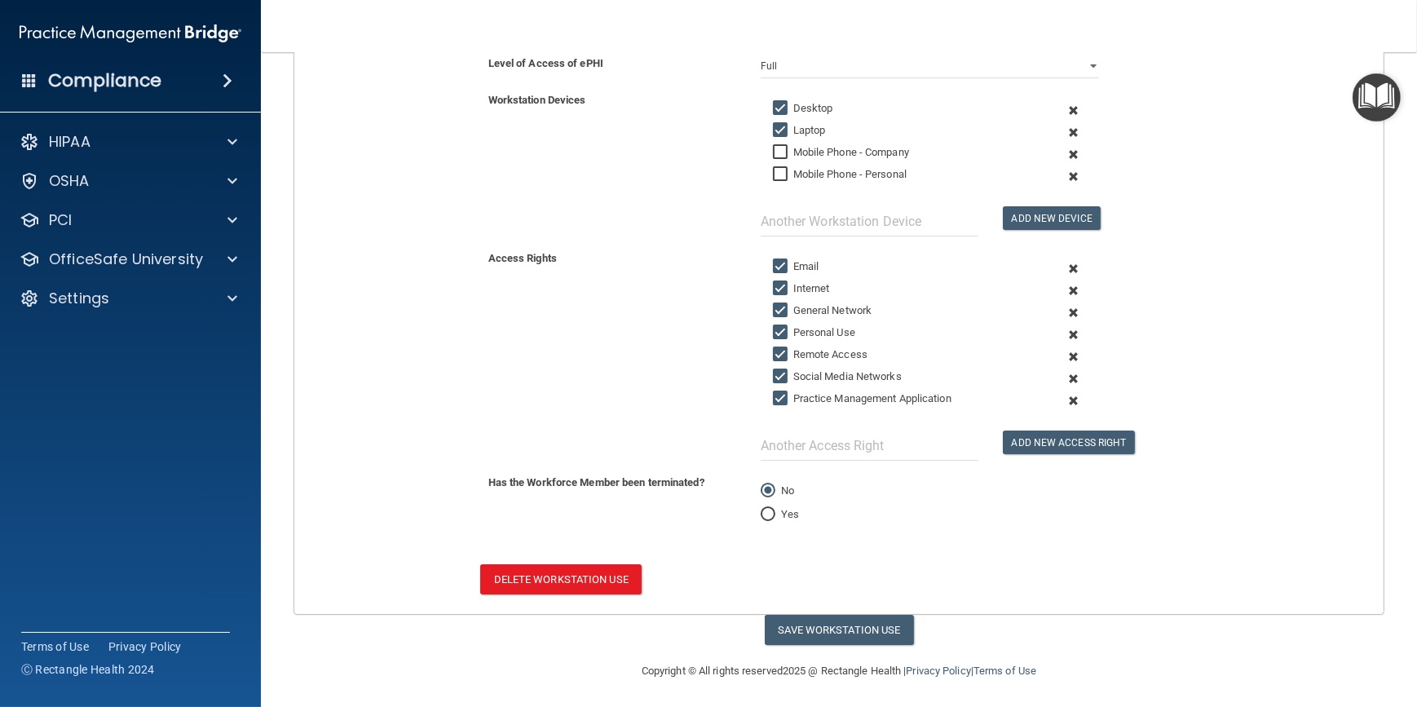
click at [762, 509] on input "Yes" at bounding box center [768, 515] width 15 height 12
radio input "true"
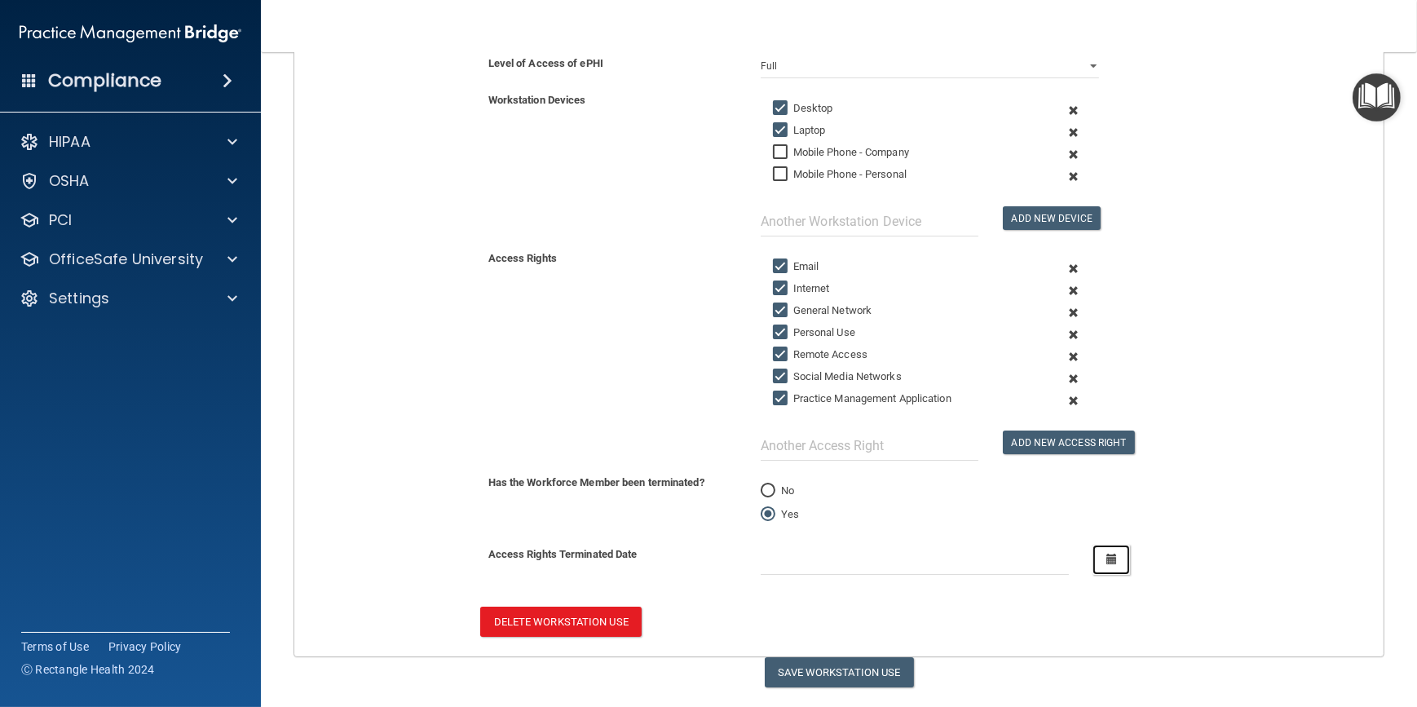
click at [1107, 554] on icon "button" at bounding box center [1112, 559] width 11 height 11
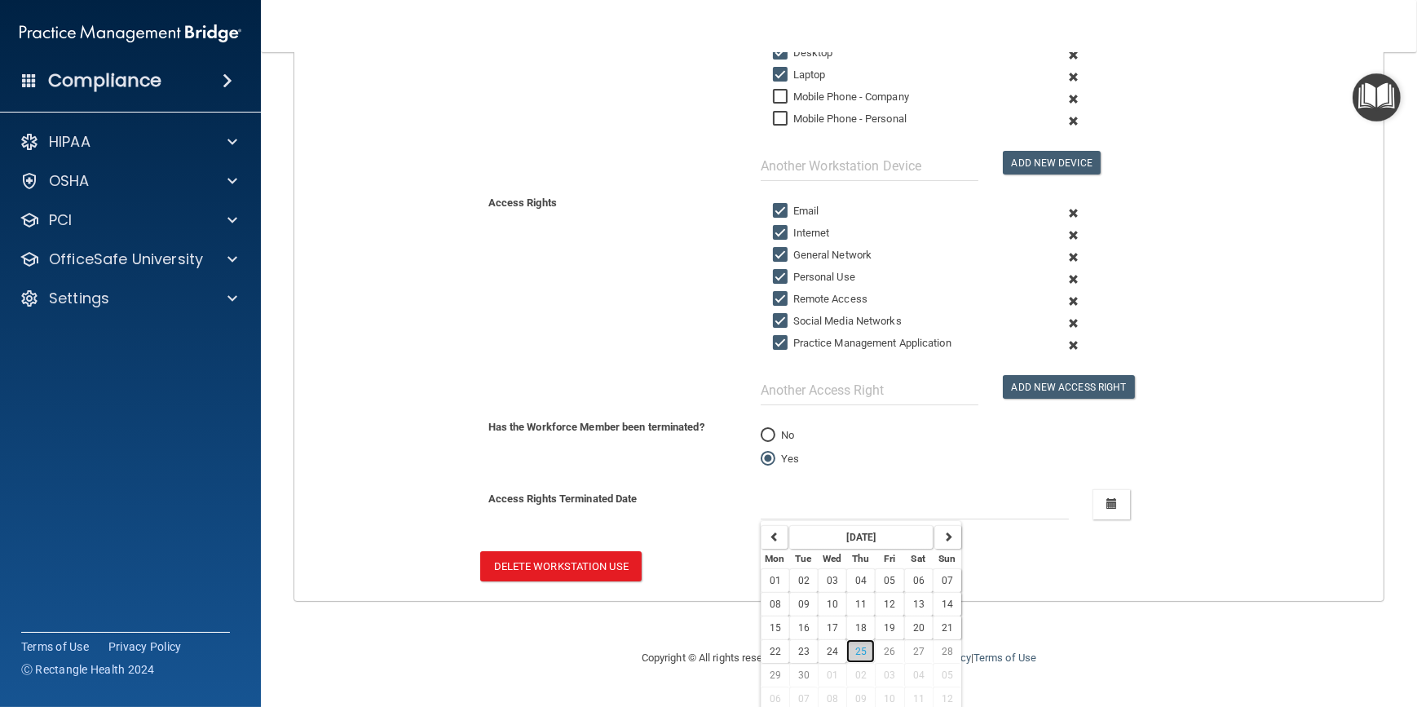
click at [855, 646] on span "25" at bounding box center [860, 651] width 11 height 11
type input "[DATE]"
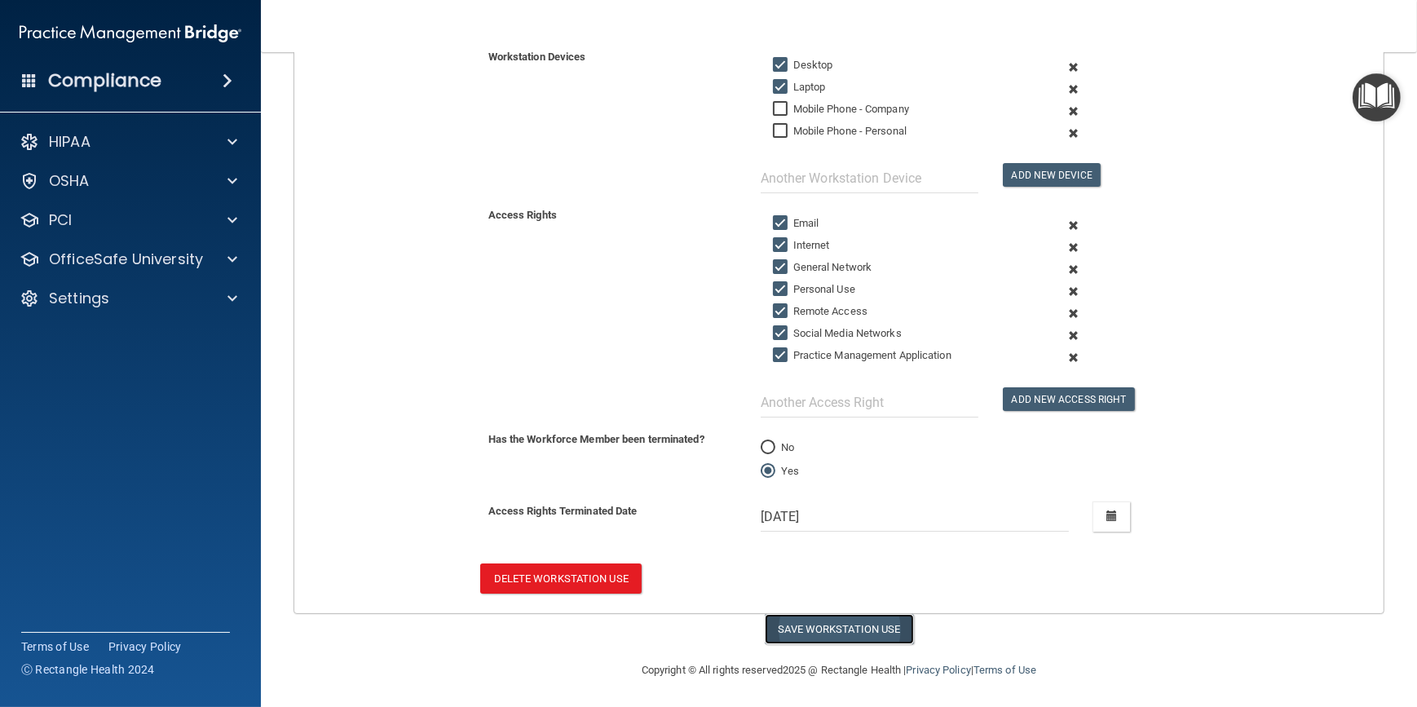
click at [820, 622] on button "Save Workstation Use" at bounding box center [839, 629] width 149 height 30
select select "? string:Full ?"
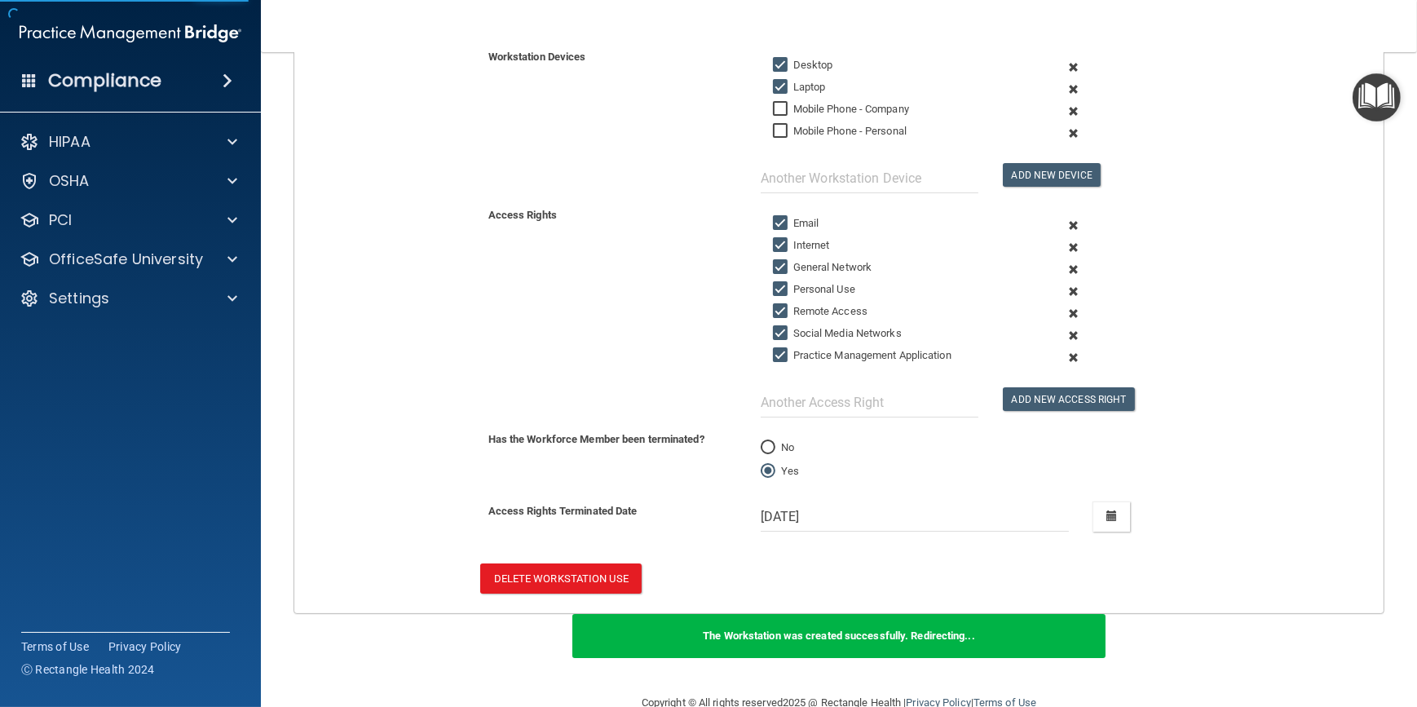
scroll to position [598, 0]
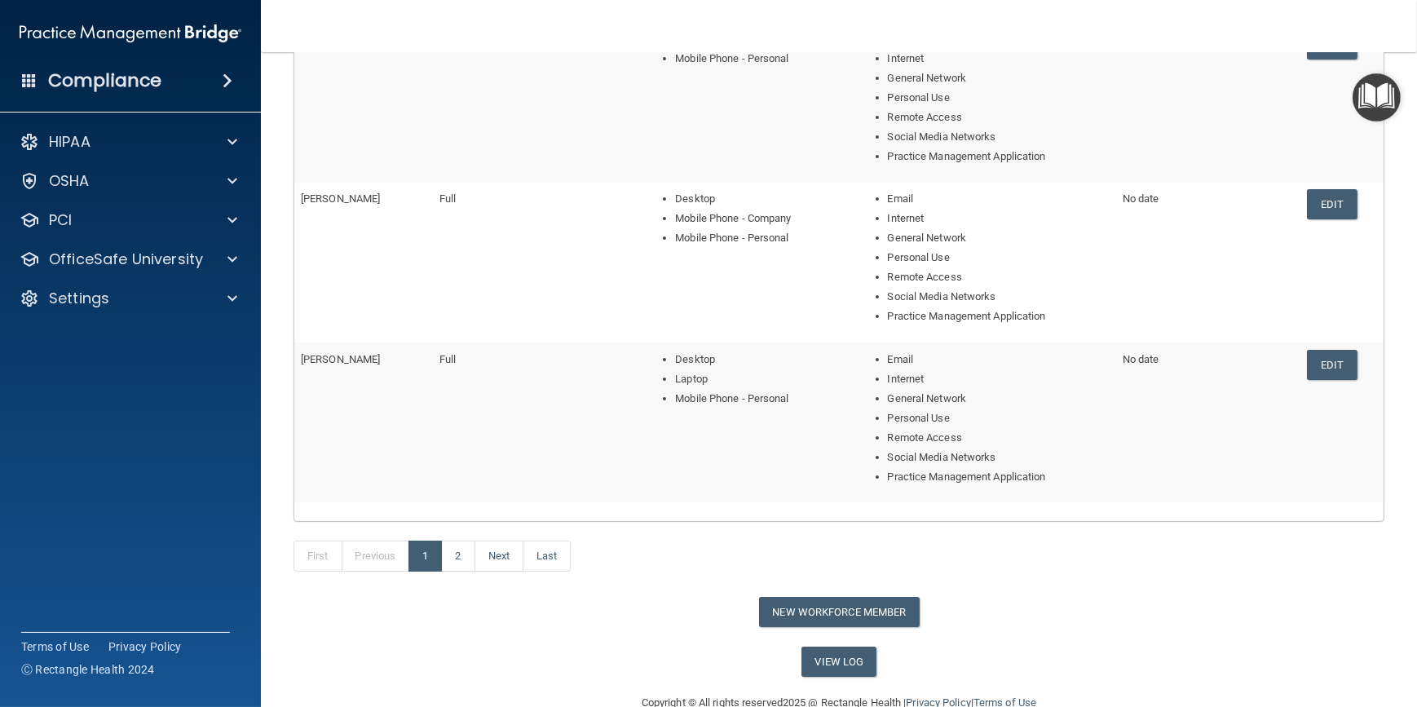
drag, startPoint x: 657, startPoint y: 629, endPoint x: 595, endPoint y: 631, distance: 62.0
click at [595, 631] on div "Back Workforce Member Access Log Manage your Workforce Members Access Rights. W…" at bounding box center [839, 74] width 1091 height 1206
drag, startPoint x: 600, startPoint y: 629, endPoint x: 563, endPoint y: 620, distance: 38.6
click at [512, 635] on div "Back Workforce Member Access Log Manage your Workforce Members Access Rights. W…" at bounding box center [839, 74] width 1091 height 1206
drag, startPoint x: 670, startPoint y: 612, endPoint x: 548, endPoint y: 612, distance: 122.3
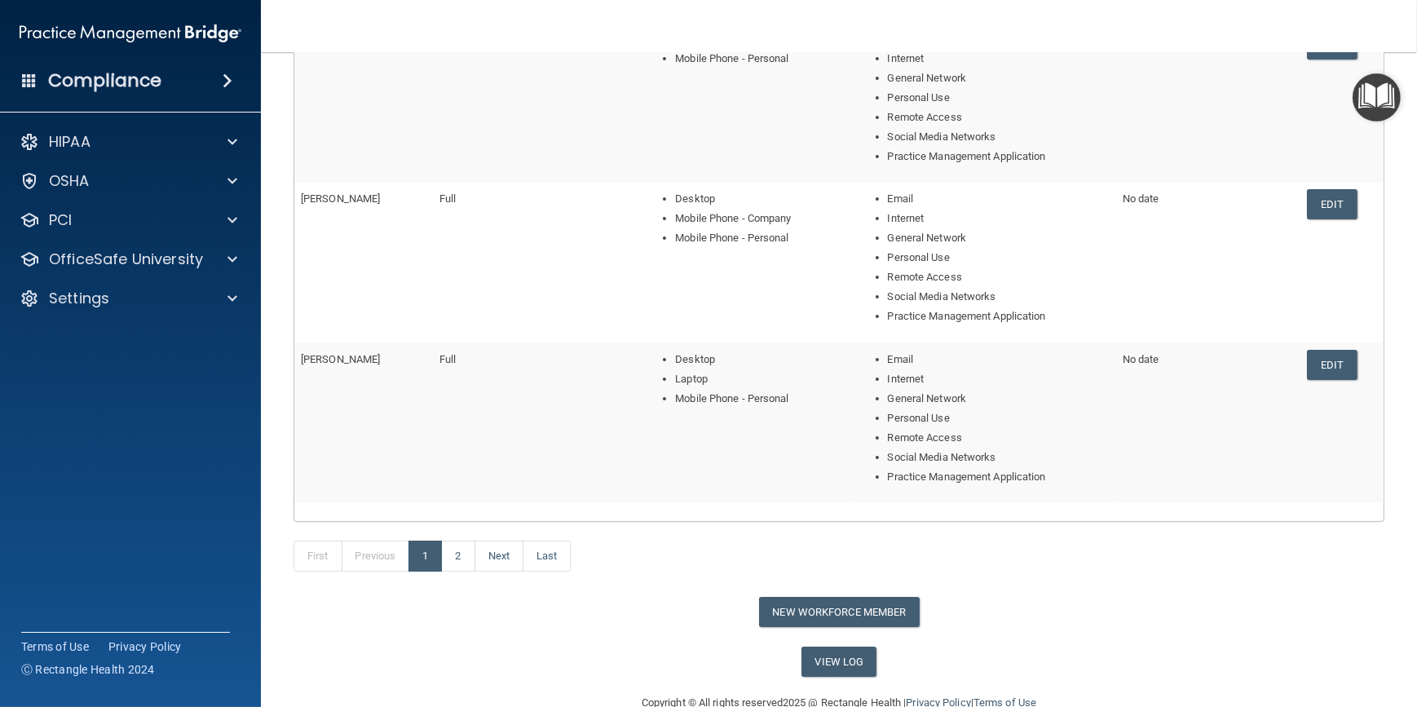
click at [548, 612] on div "New Workforce Member" at bounding box center [839, 612] width 1116 height 30
drag, startPoint x: 618, startPoint y: 599, endPoint x: 522, endPoint y: 617, distance: 97.9
click at [519, 614] on div "New Workforce Member" at bounding box center [839, 612] width 1116 height 30
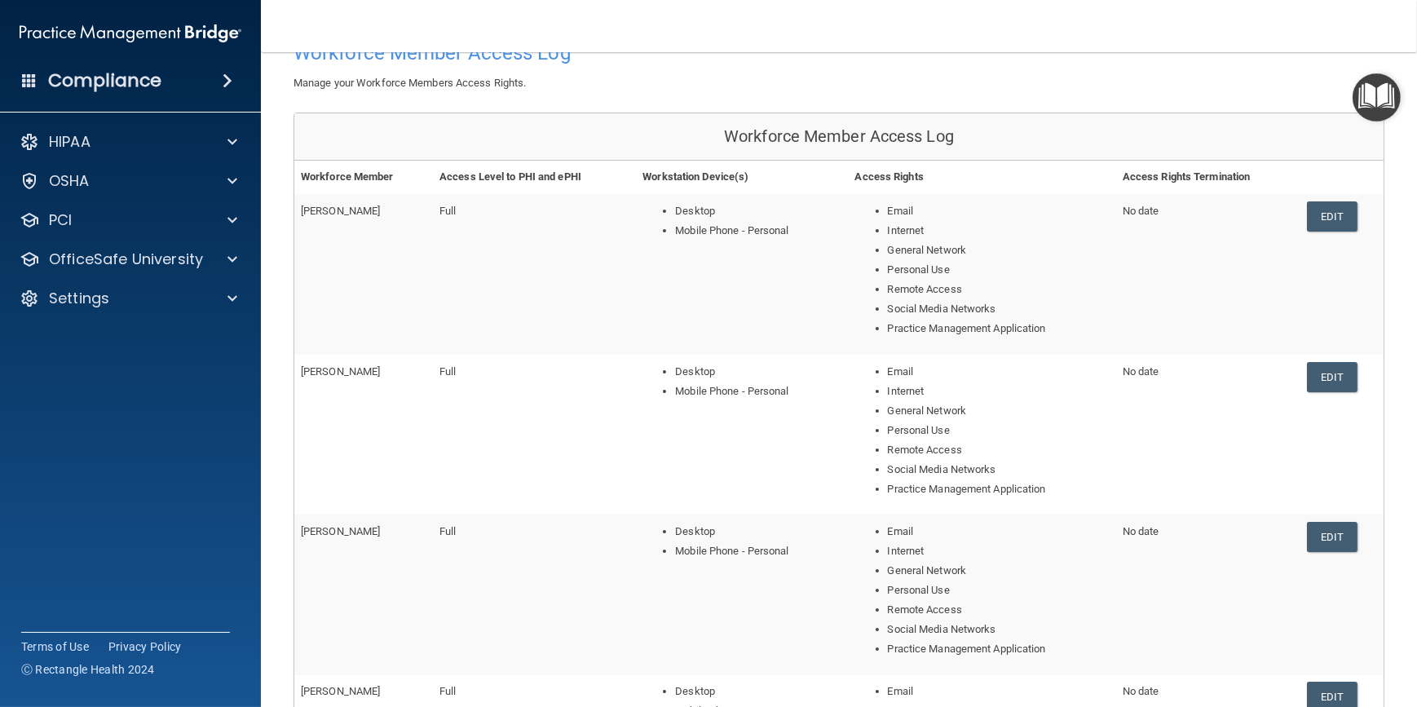
scroll to position [0, 0]
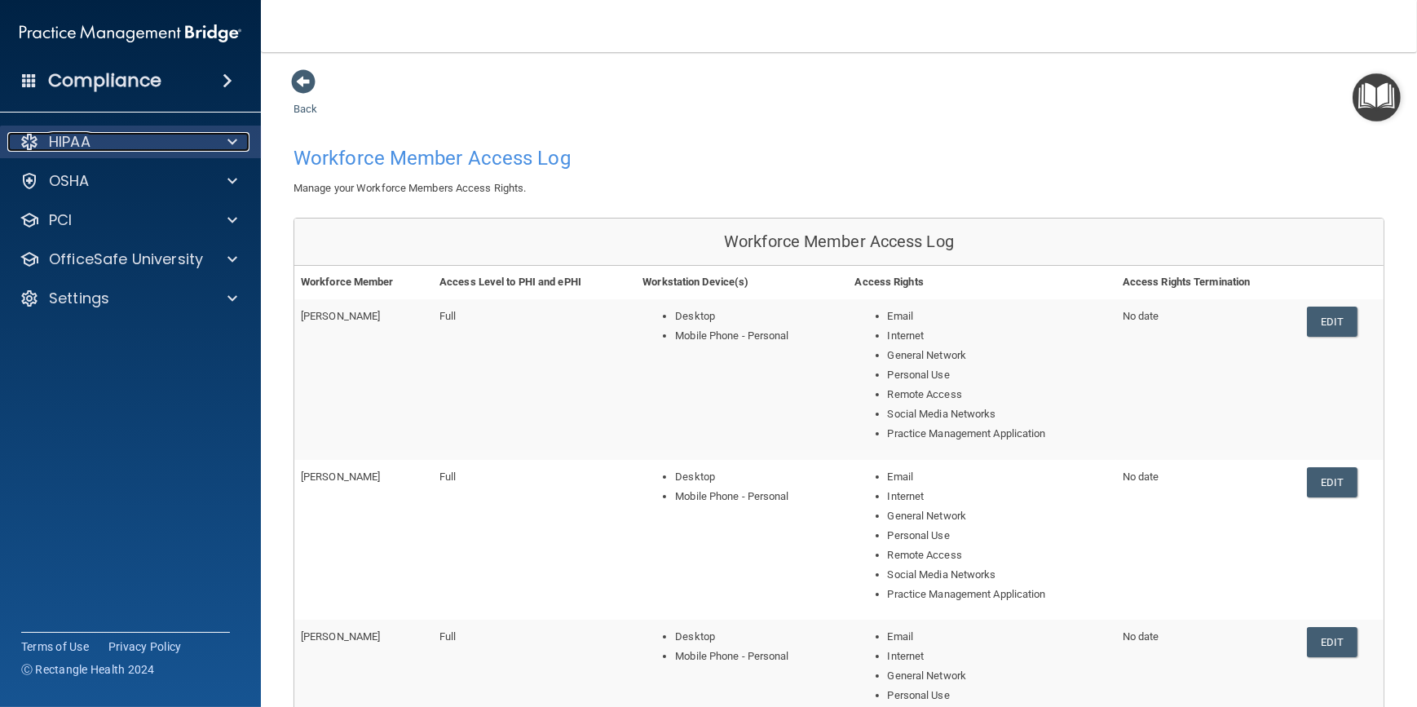
click at [226, 135] on div at bounding box center [230, 142] width 41 height 20
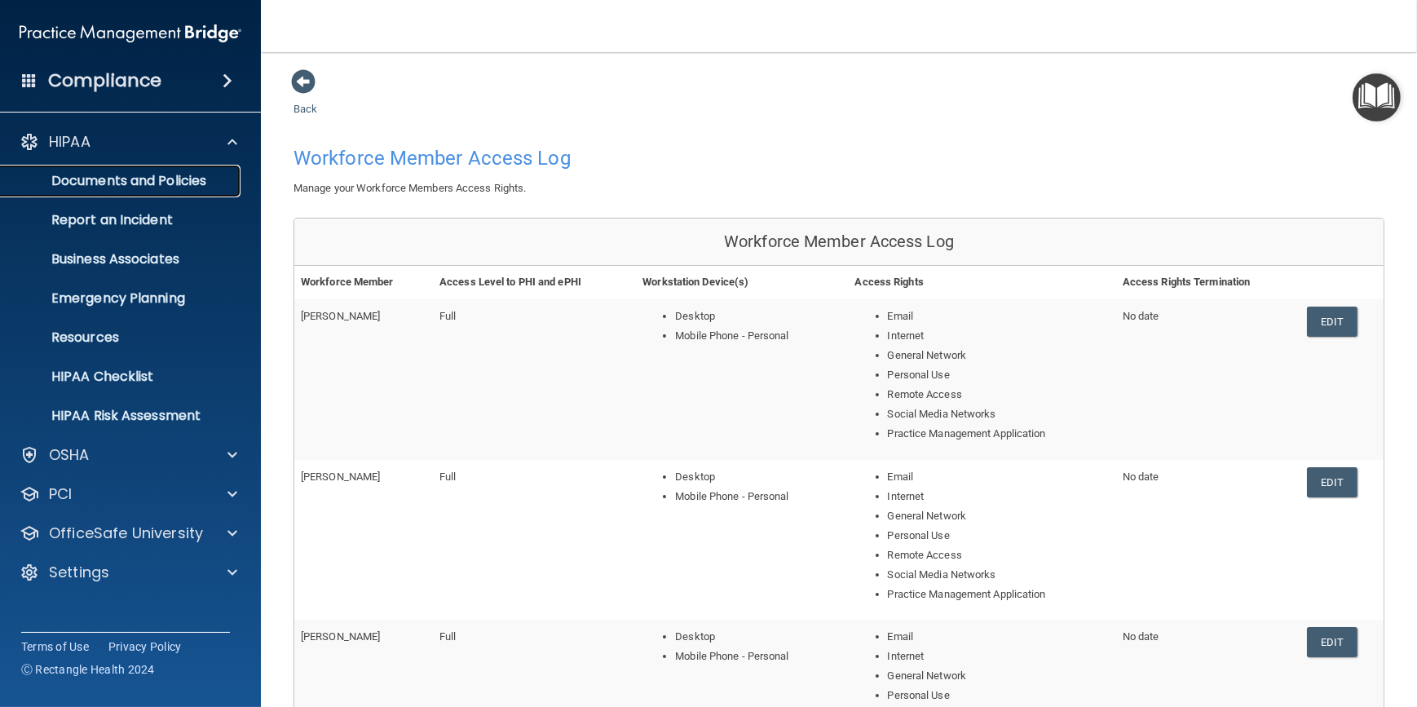
click at [164, 183] on p "Documents and Policies" at bounding box center [122, 181] width 223 height 16
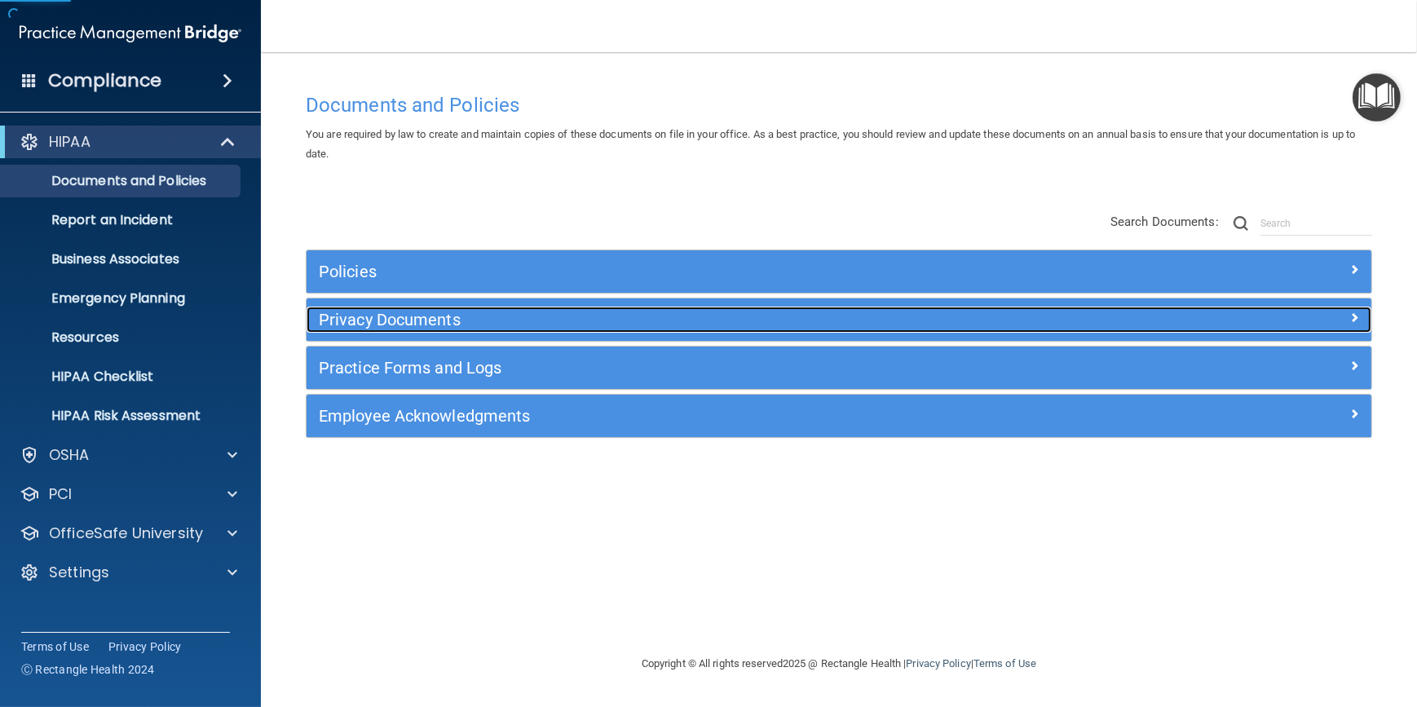
click at [480, 329] on div "Privacy Documents" at bounding box center [706, 320] width 799 height 26
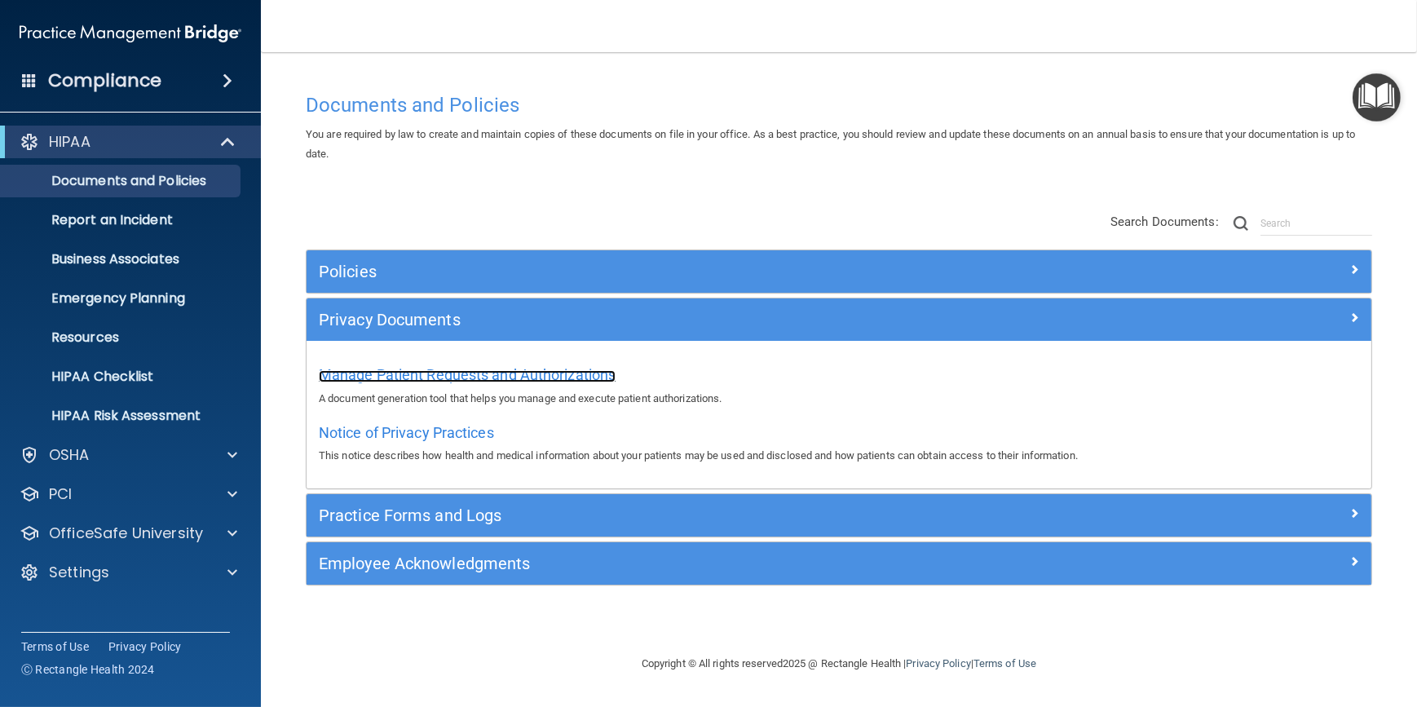
click at [562, 379] on span "Manage Patient Requests and Authorizations" at bounding box center [467, 374] width 297 height 17
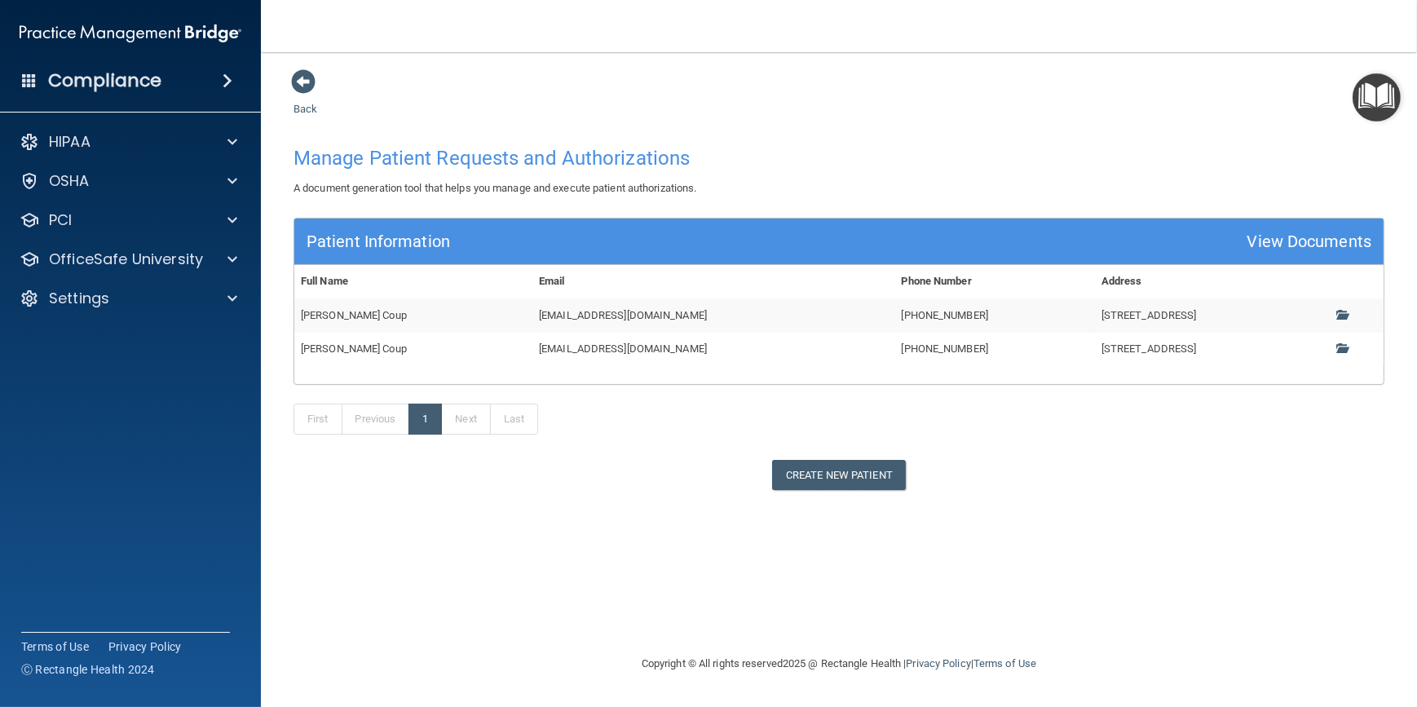
click at [1337, 312] on td at bounding box center [1348, 314] width 72 height 33
click at [1343, 314] on span at bounding box center [1342, 314] width 11 height 11
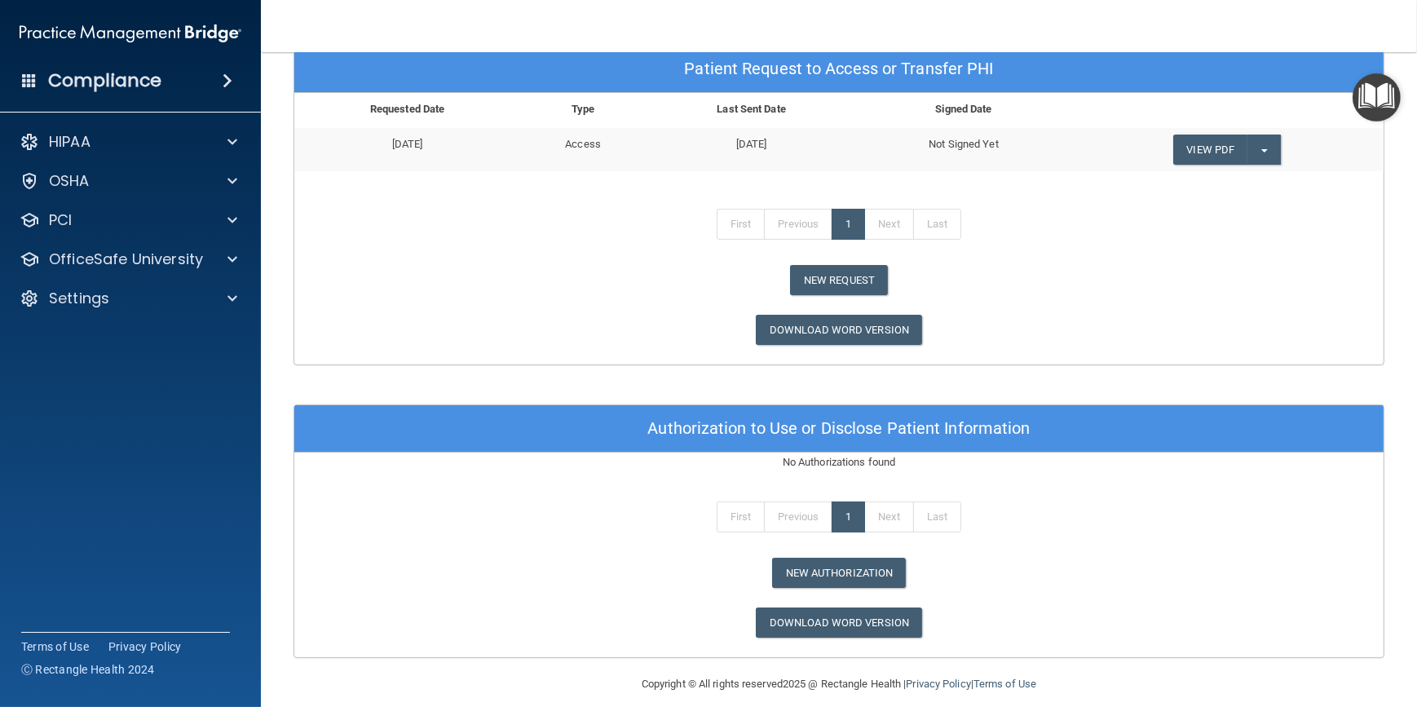
scroll to position [916, 0]
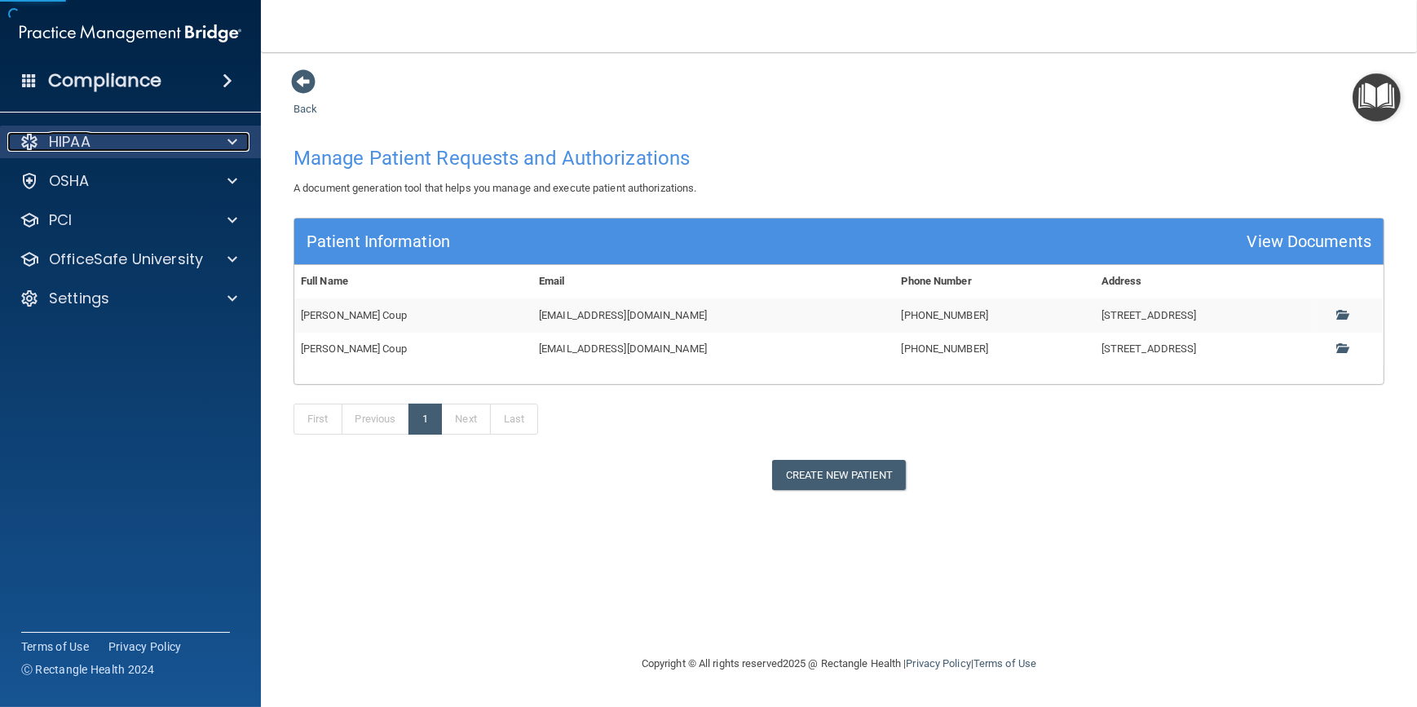
click at [225, 132] on div at bounding box center [230, 142] width 41 height 20
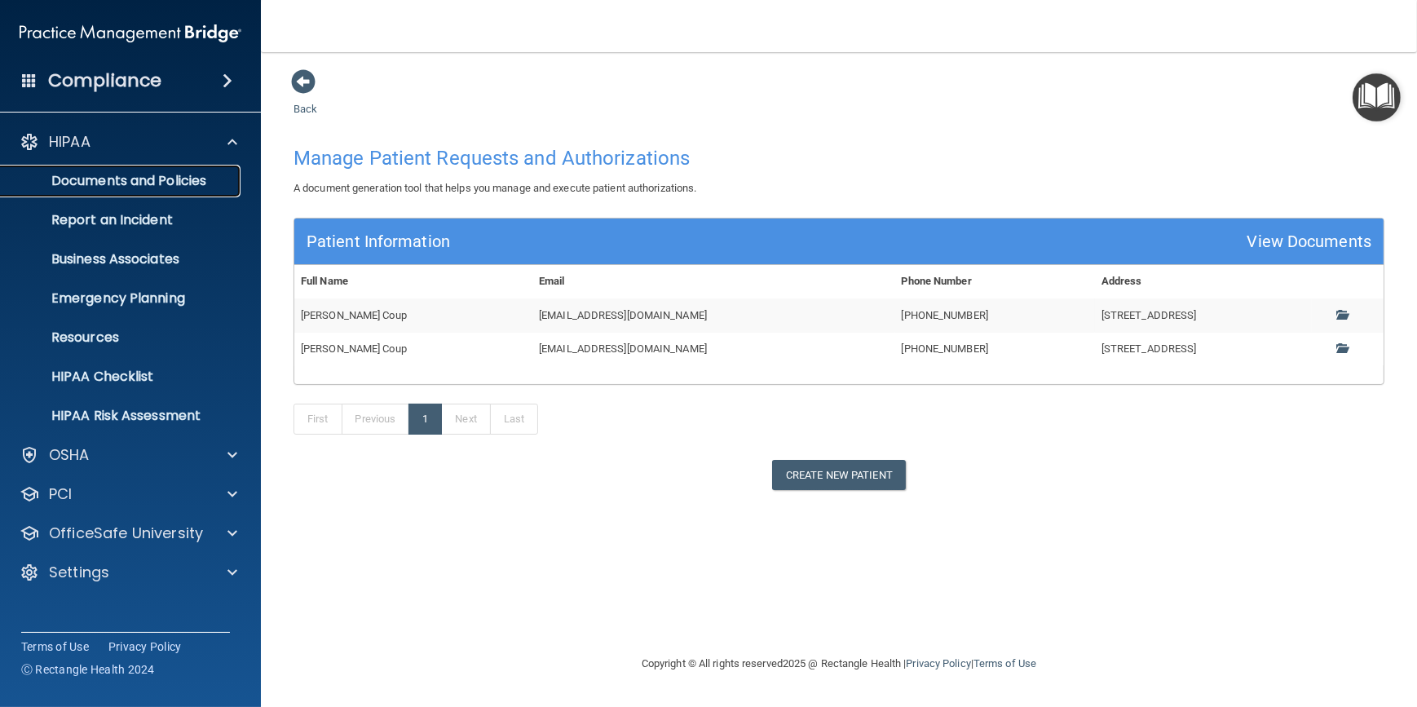
click at [114, 179] on p "Documents and Policies" at bounding box center [122, 181] width 223 height 16
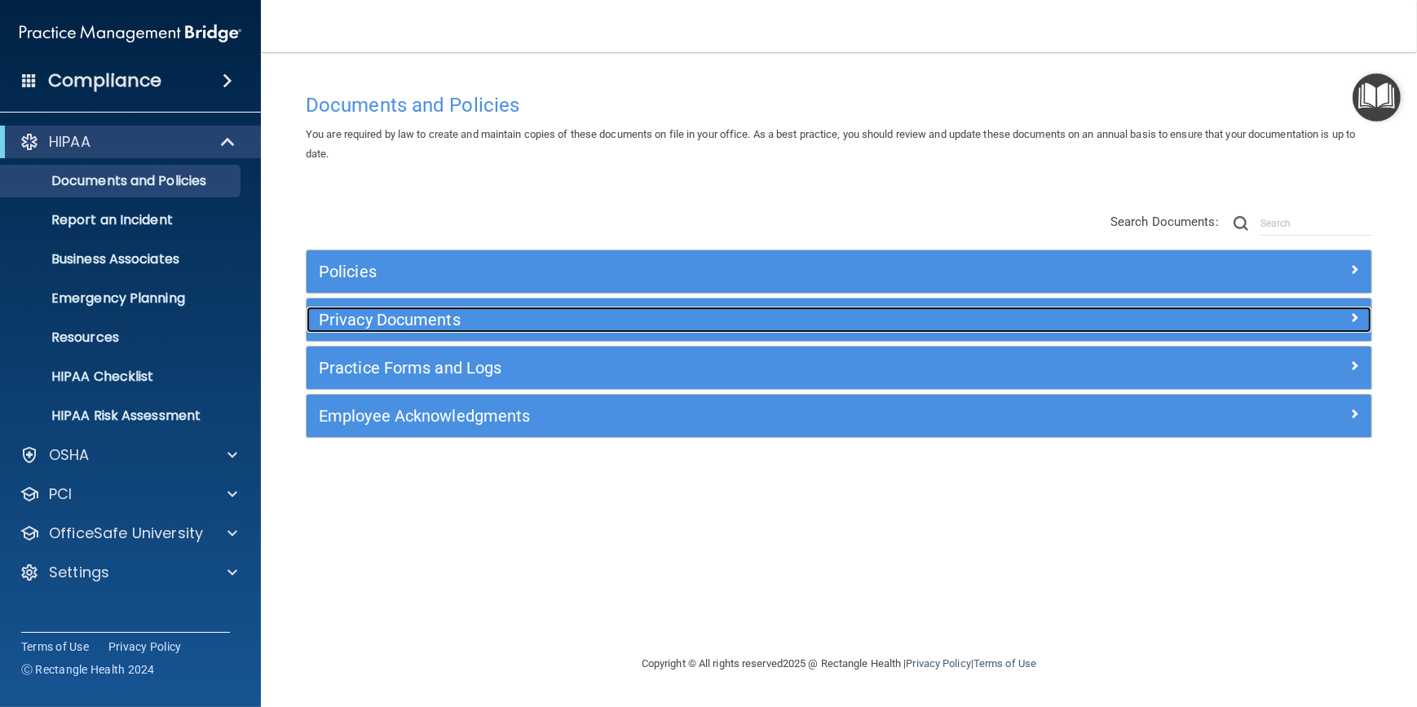
click at [763, 318] on h5 "Privacy Documents" at bounding box center [706, 320] width 775 height 18
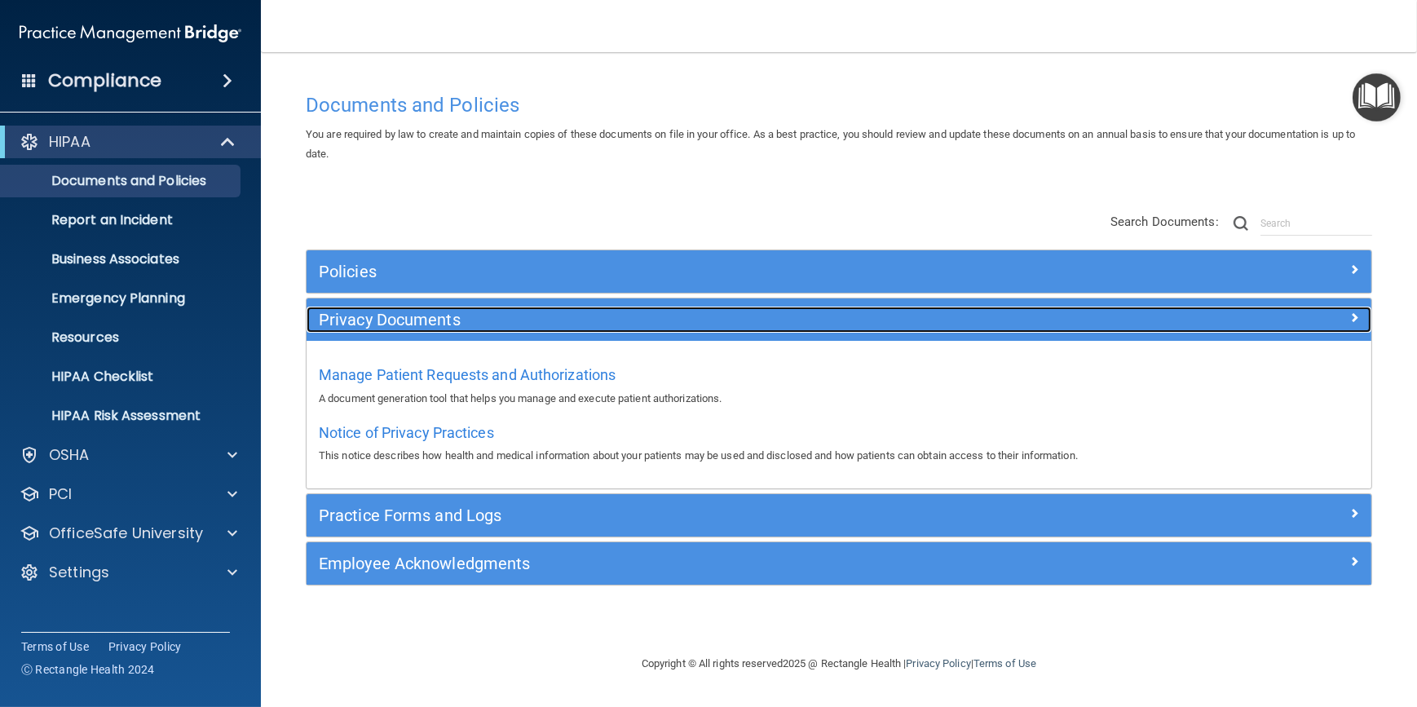
click at [597, 329] on h5 "Privacy Documents" at bounding box center [706, 320] width 775 height 18
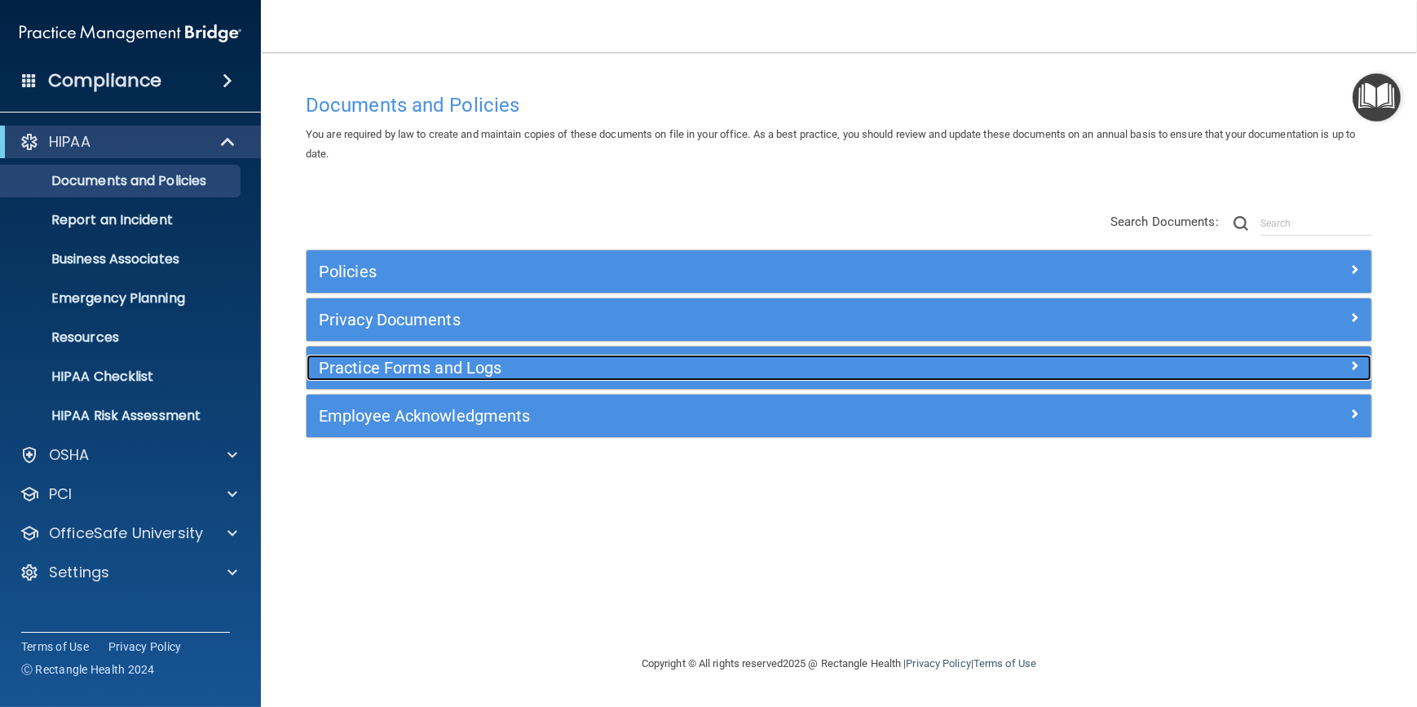
click at [558, 366] on h5 "Practice Forms and Logs" at bounding box center [706, 368] width 775 height 18
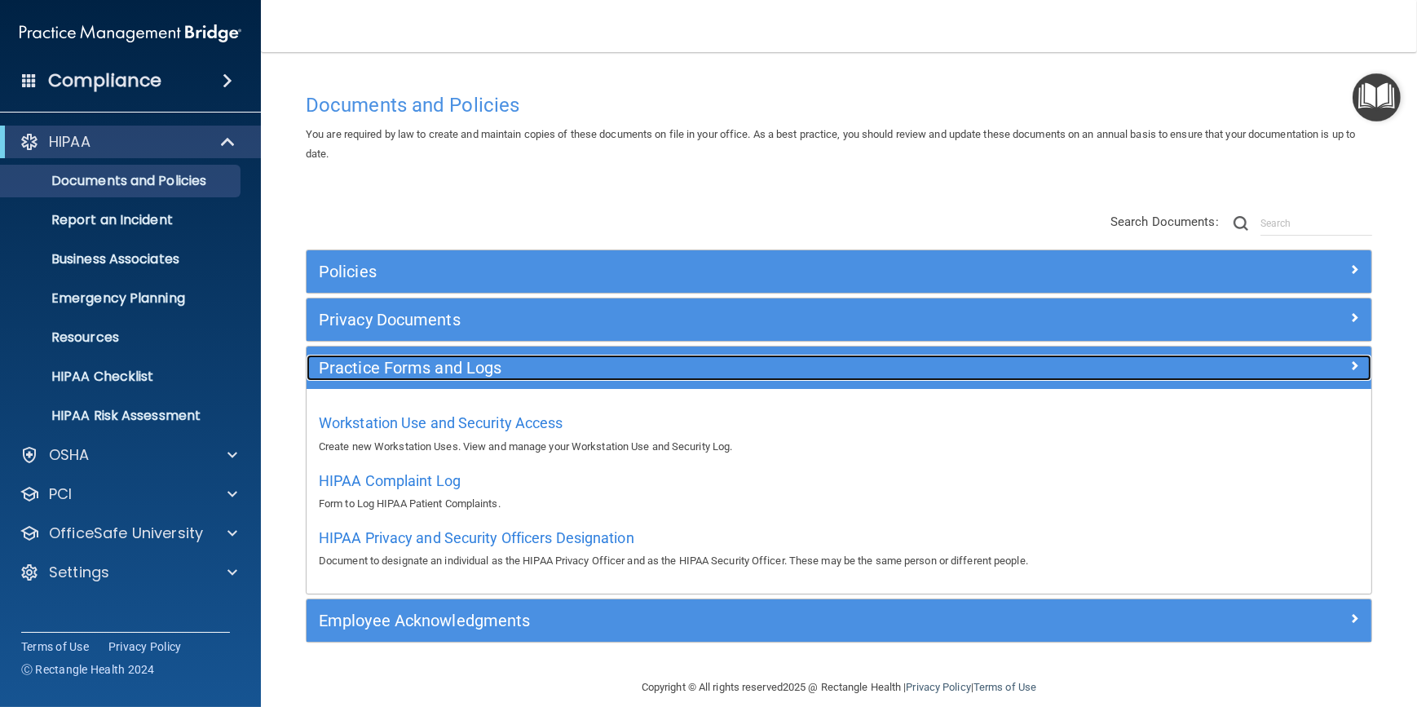
scroll to position [19, 0]
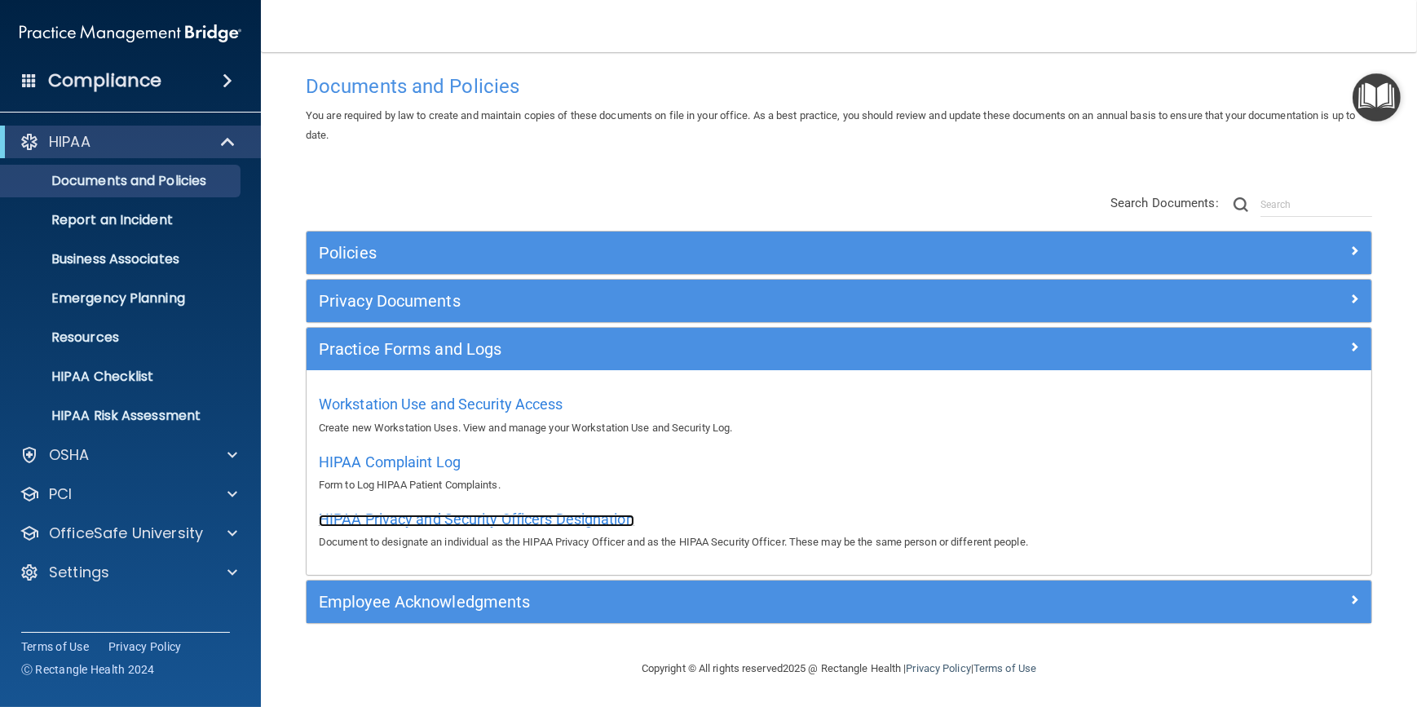
click at [456, 515] on span "HIPAA Privacy and Security Officers Designation" at bounding box center [477, 519] width 316 height 17
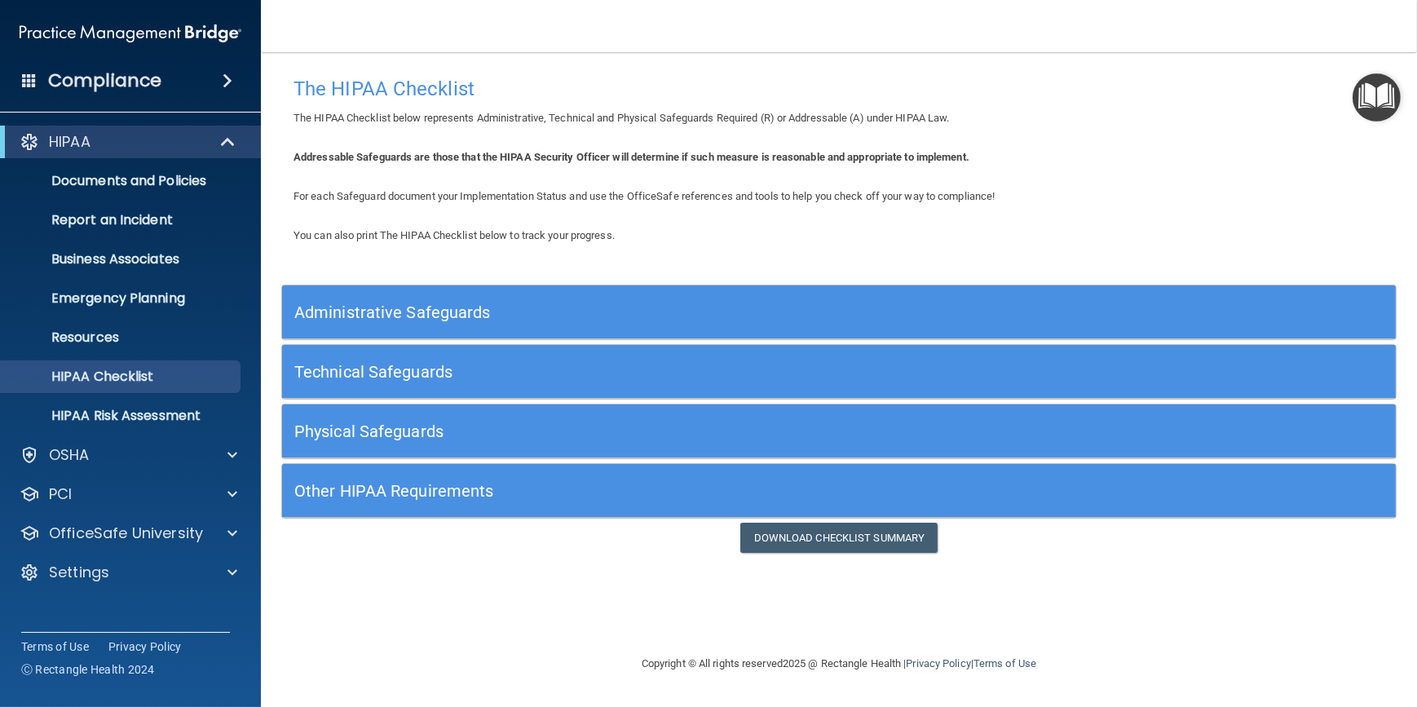
drag, startPoint x: 818, startPoint y: 114, endPoint x: 810, endPoint y: 117, distance: 8.8
drag, startPoint x: 810, startPoint y: 117, endPoint x: 667, endPoint y: 144, distance: 145.2
click at [667, 144] on div "The HIPAA Checklist The HIPAA Checklist below represents Administrative, Techni…" at bounding box center [839, 311] width 1091 height 484
click at [555, 298] on div "Administrative Safeguards" at bounding box center [700, 312] width 836 height 37
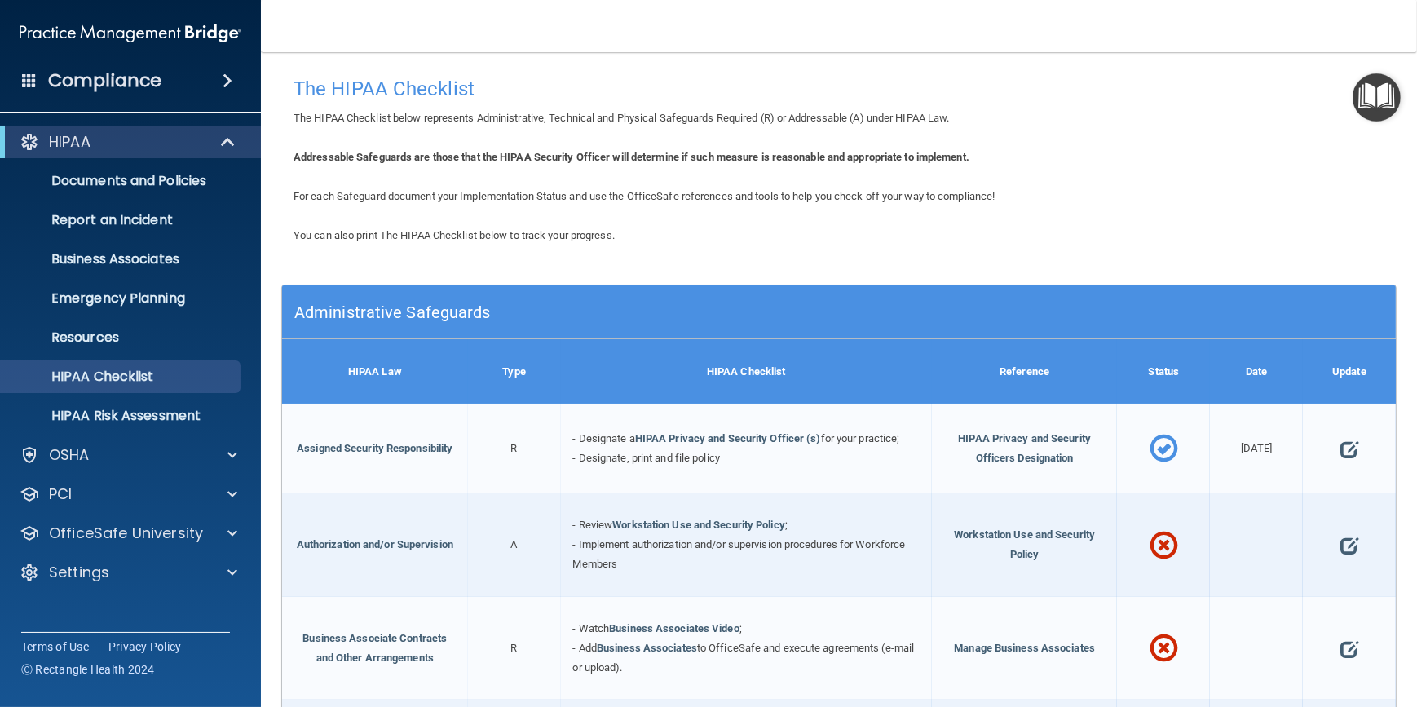
drag, startPoint x: 594, startPoint y: 157, endPoint x: 511, endPoint y: 151, distance: 83.4
click at [511, 151] on b "Addressable Safeguards are those that the HIPAA Security Officer will determine…" at bounding box center [632, 157] width 676 height 12
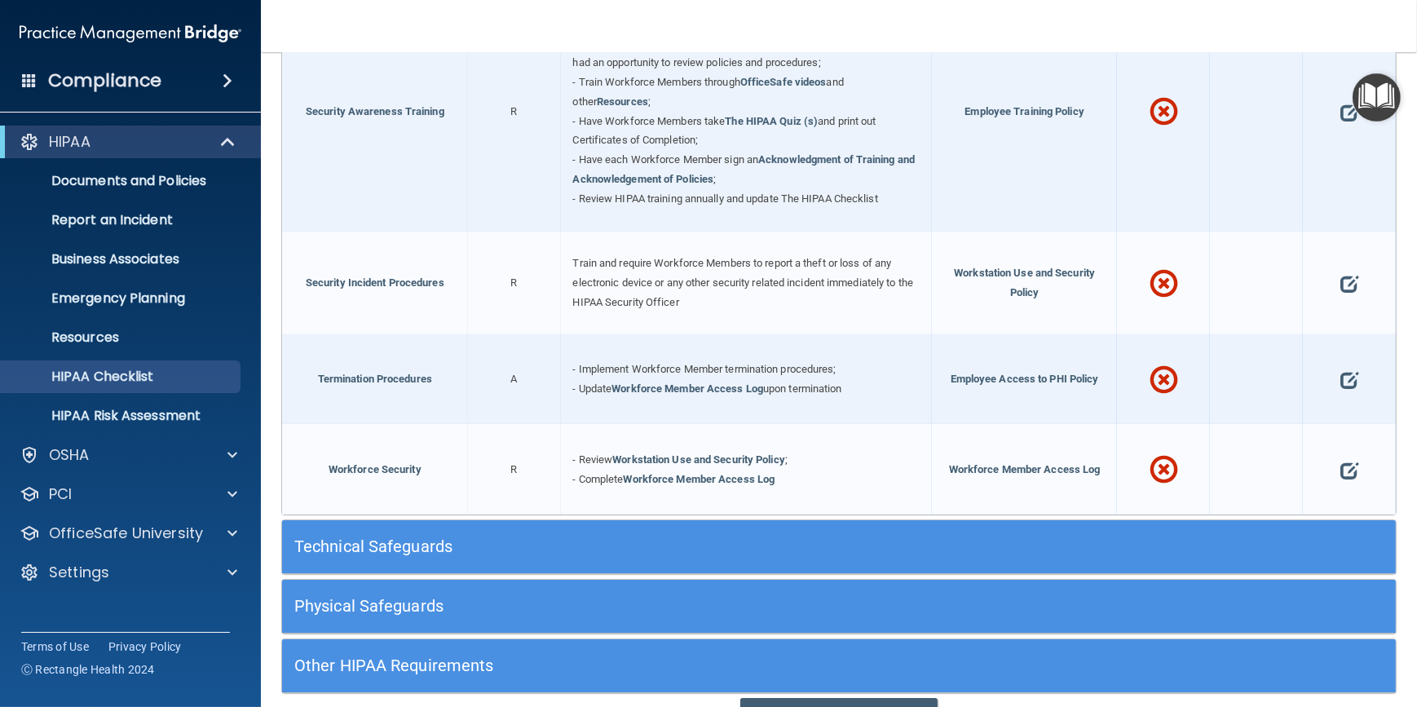
scroll to position [1528, 0]
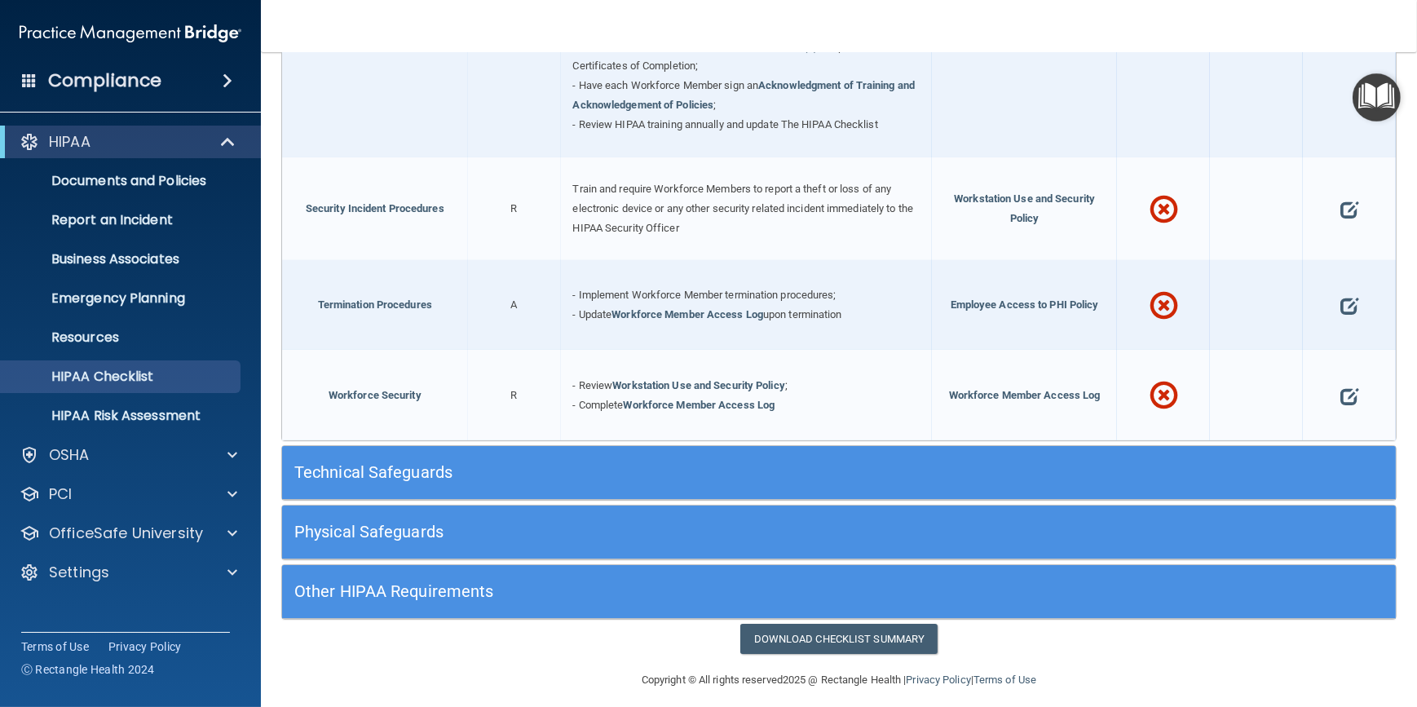
drag, startPoint x: 588, startPoint y: 681, endPoint x: 518, endPoint y: 655, distance: 74.8
click at [518, 655] on footer "Copyright © All rights reserved 2025 @ Rectangle Health | Privacy Policy | Term…" at bounding box center [839, 678] width 1091 height 49
drag, startPoint x: 623, startPoint y: 674, endPoint x: 593, endPoint y: 674, distance: 30.2
click at [593, 674] on div "Copyright © All rights reserved 2025 @ Rectangle Health | Privacy Policy | Term…" at bounding box center [838, 680] width 595 height 52
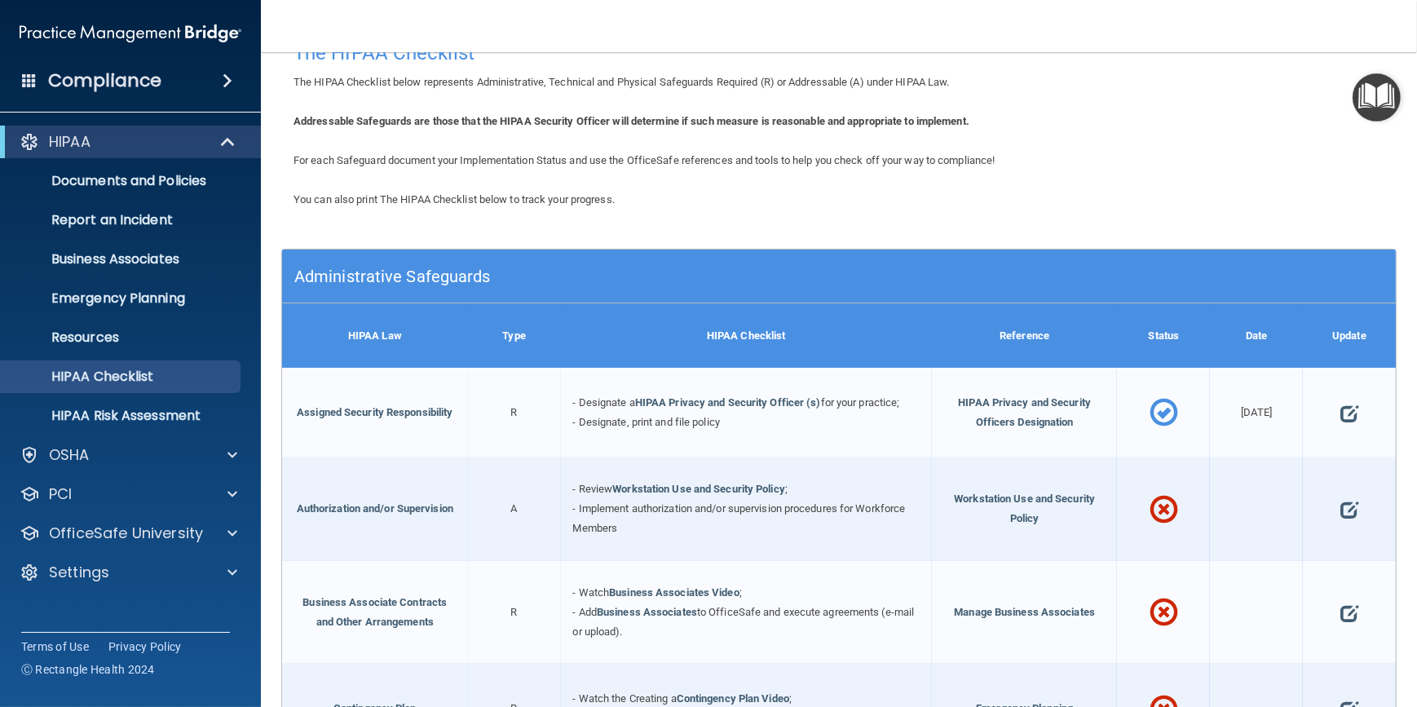
scroll to position [0, 0]
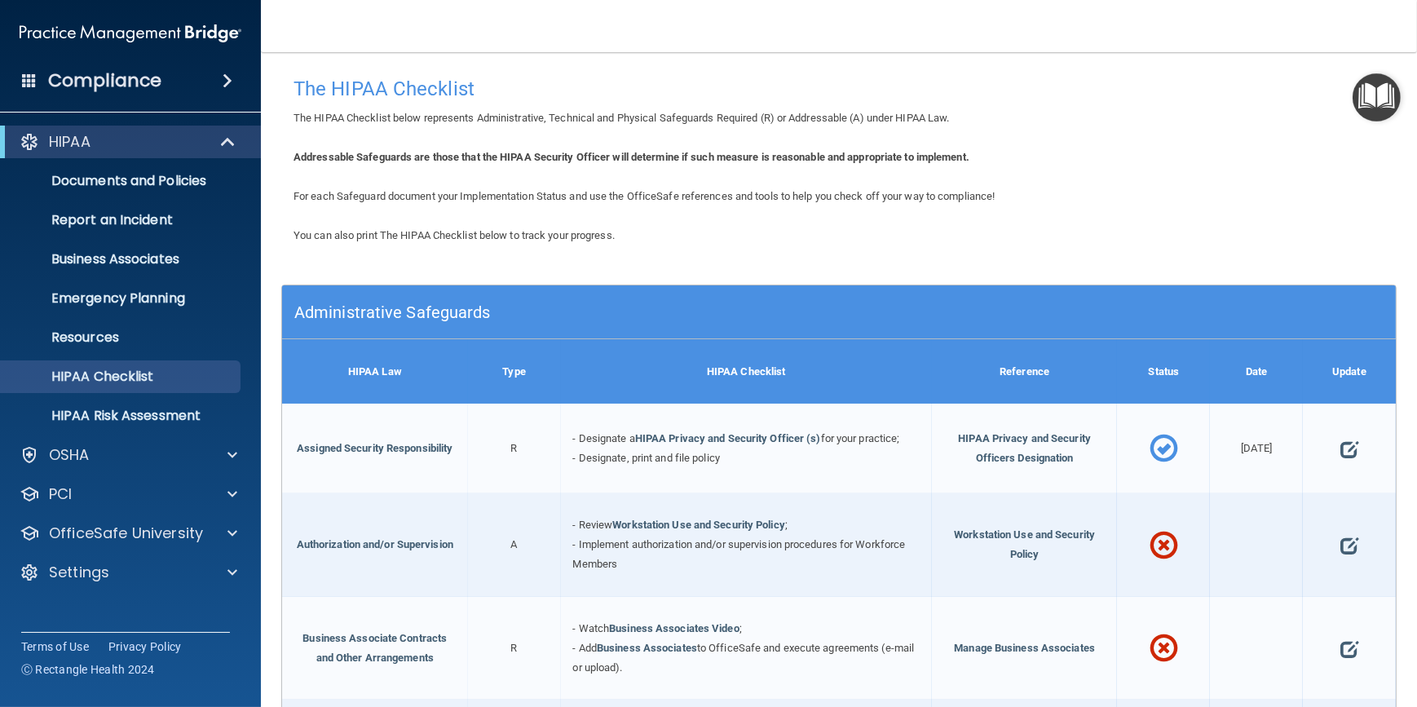
drag, startPoint x: 739, startPoint y: 189, endPoint x: 652, endPoint y: 175, distance: 87.7
drag, startPoint x: 571, startPoint y: 151, endPoint x: 586, endPoint y: 140, distance: 18.1
drag, startPoint x: 586, startPoint y: 140, endPoint x: 485, endPoint y: 140, distance: 100.3
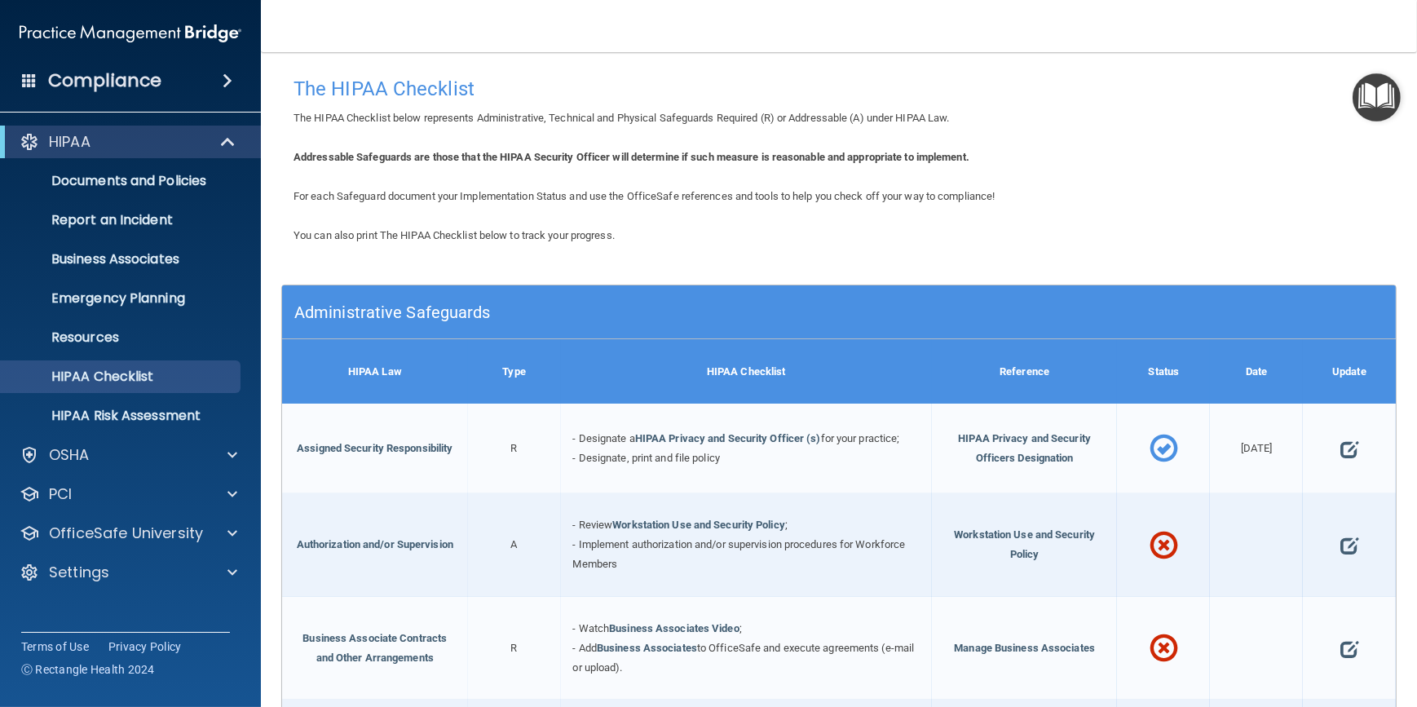
drag, startPoint x: 501, startPoint y: 162, endPoint x: 427, endPoint y: 148, distance: 74.8
click at [440, 157] on b "Addressable Safeguards are those that the HIPAA Security Officer will determine…" at bounding box center [632, 157] width 676 height 12
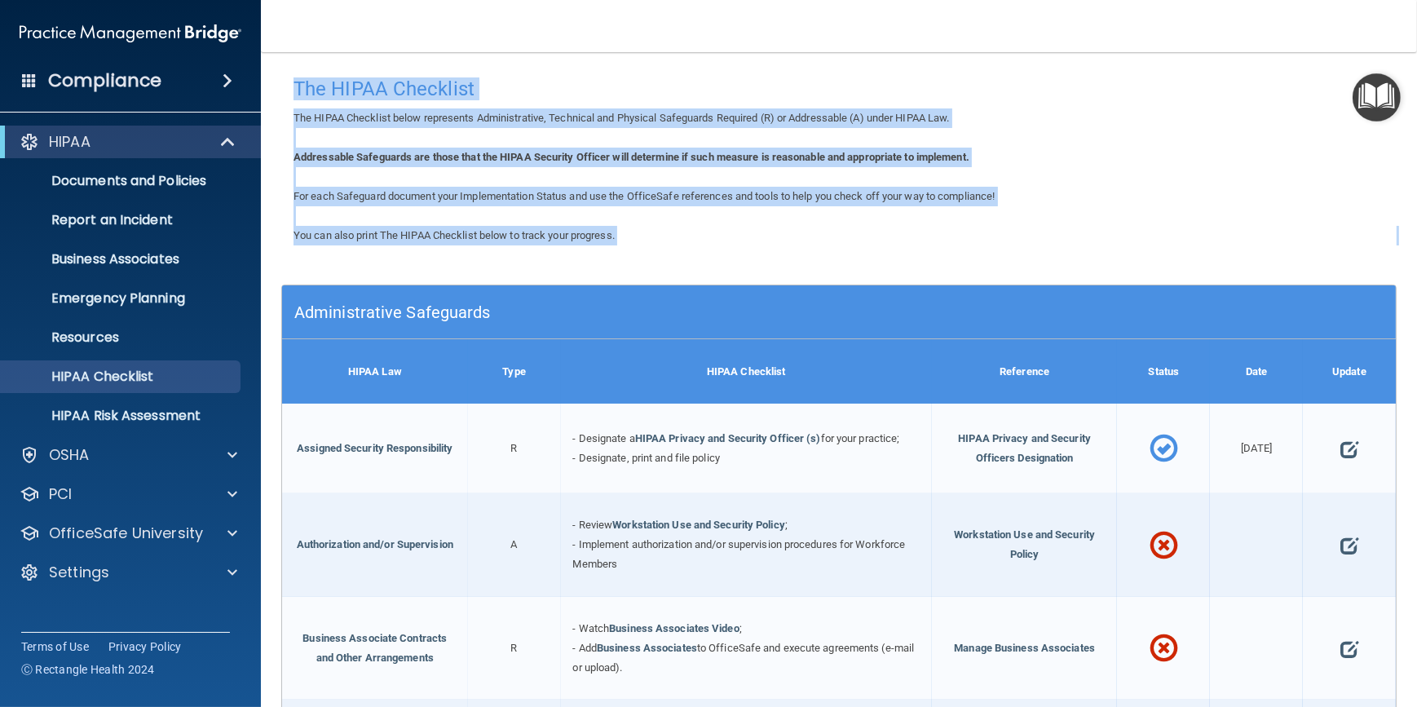
drag, startPoint x: 295, startPoint y: 87, endPoint x: 736, endPoint y: 254, distance: 471.5
drag, startPoint x: 736, startPoint y: 254, endPoint x: 727, endPoint y: 206, distance: 48.9
click at [727, 206] on div "For each Safeguard document your Implementation Status and use the OfficeSafe r…" at bounding box center [839, 197] width 1116 height 20
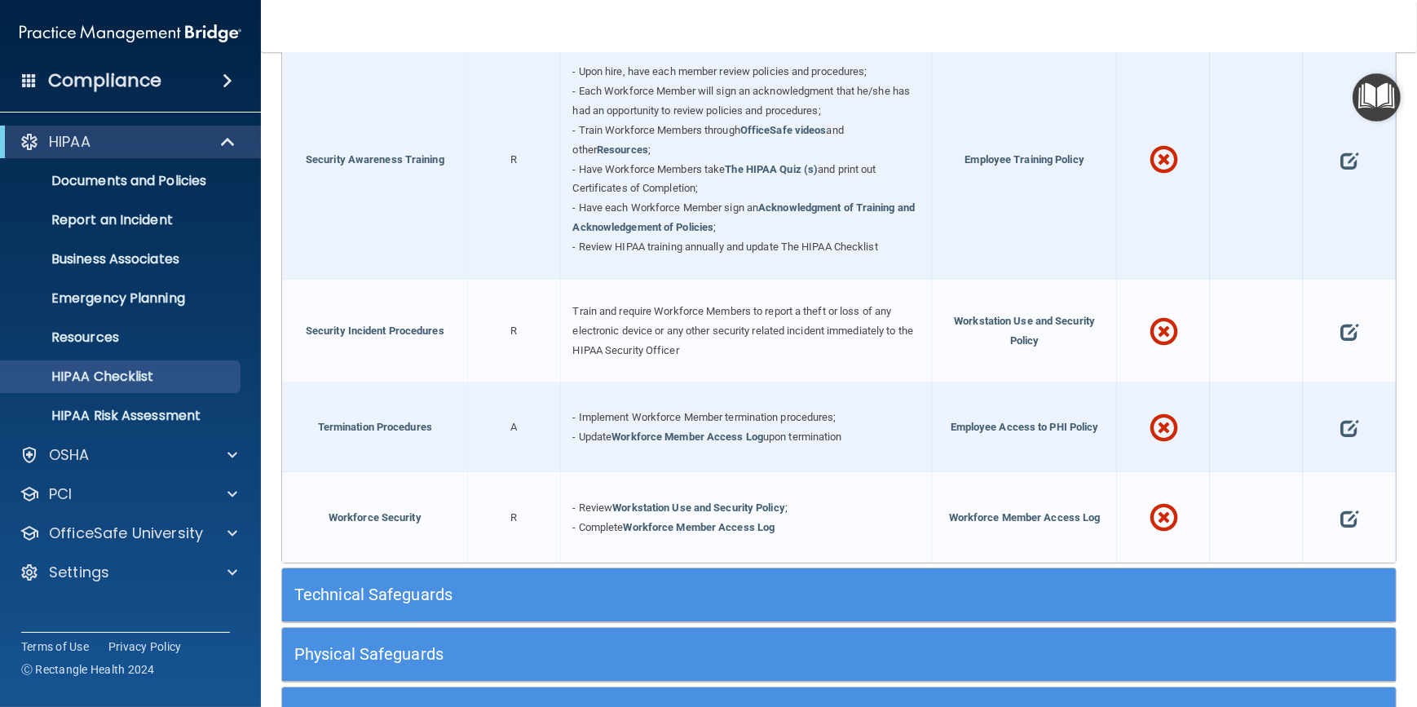
scroll to position [1380, 0]
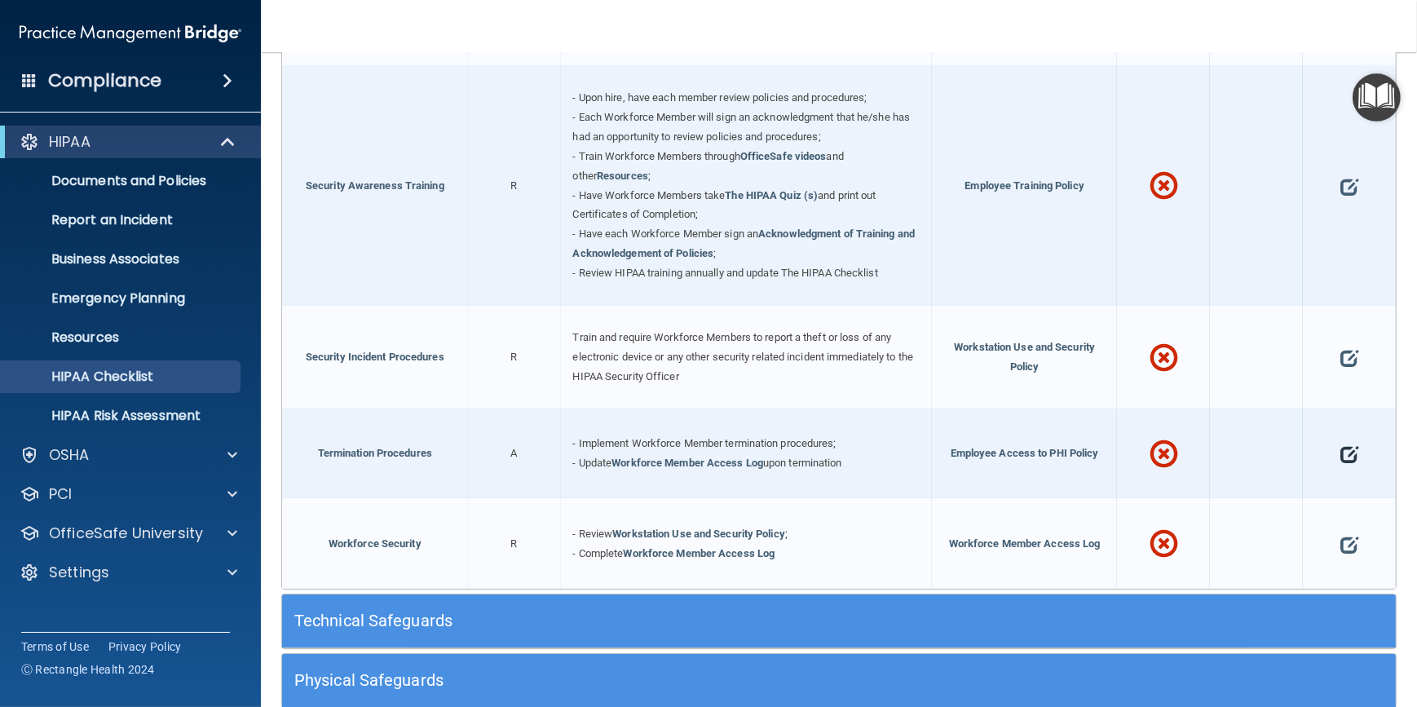
click at [1341, 444] on span at bounding box center [1350, 455] width 18 height 46
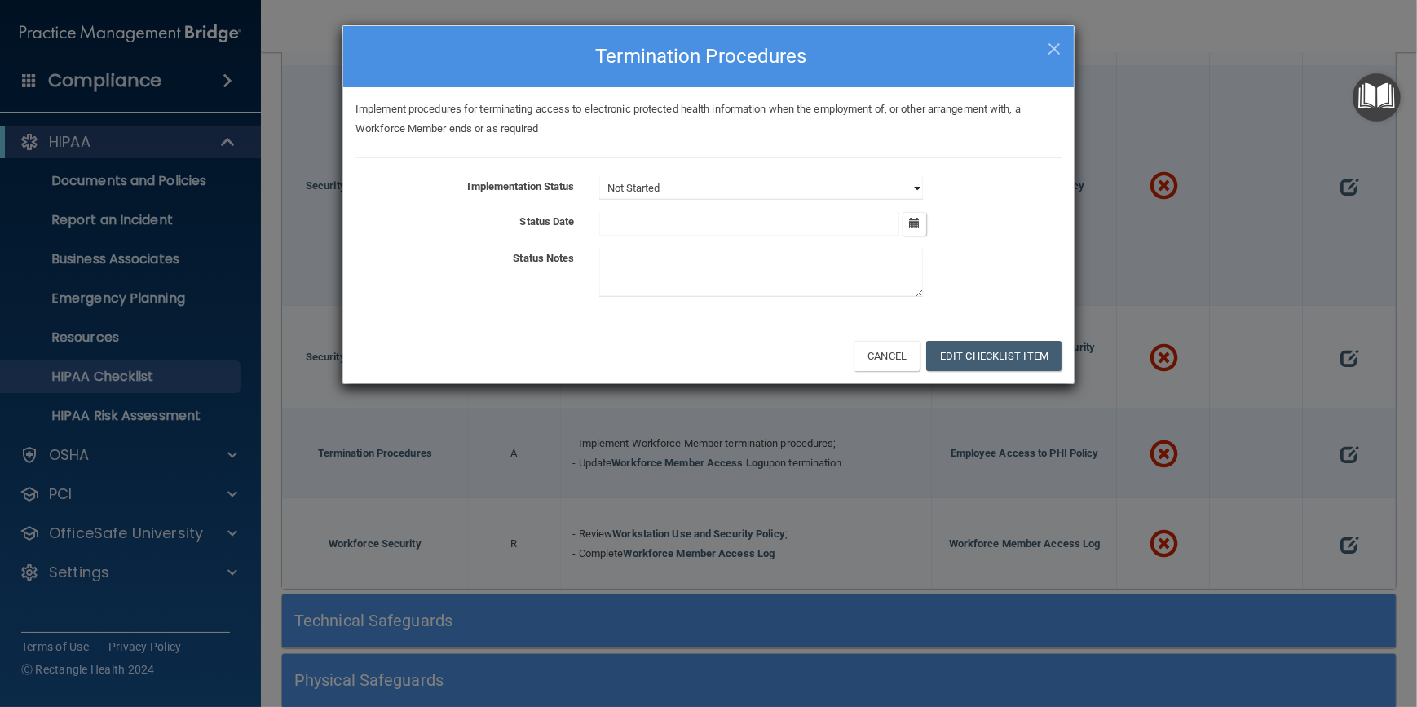
click at [914, 188] on select "Not Started In Progress Completed" at bounding box center [761, 188] width 324 height 23
select select "completed"
click at [599, 177] on select "Not Started In Progress Completed" at bounding box center [761, 188] width 324 height 23
click at [915, 227] on icon "button" at bounding box center [914, 223] width 11 height 11
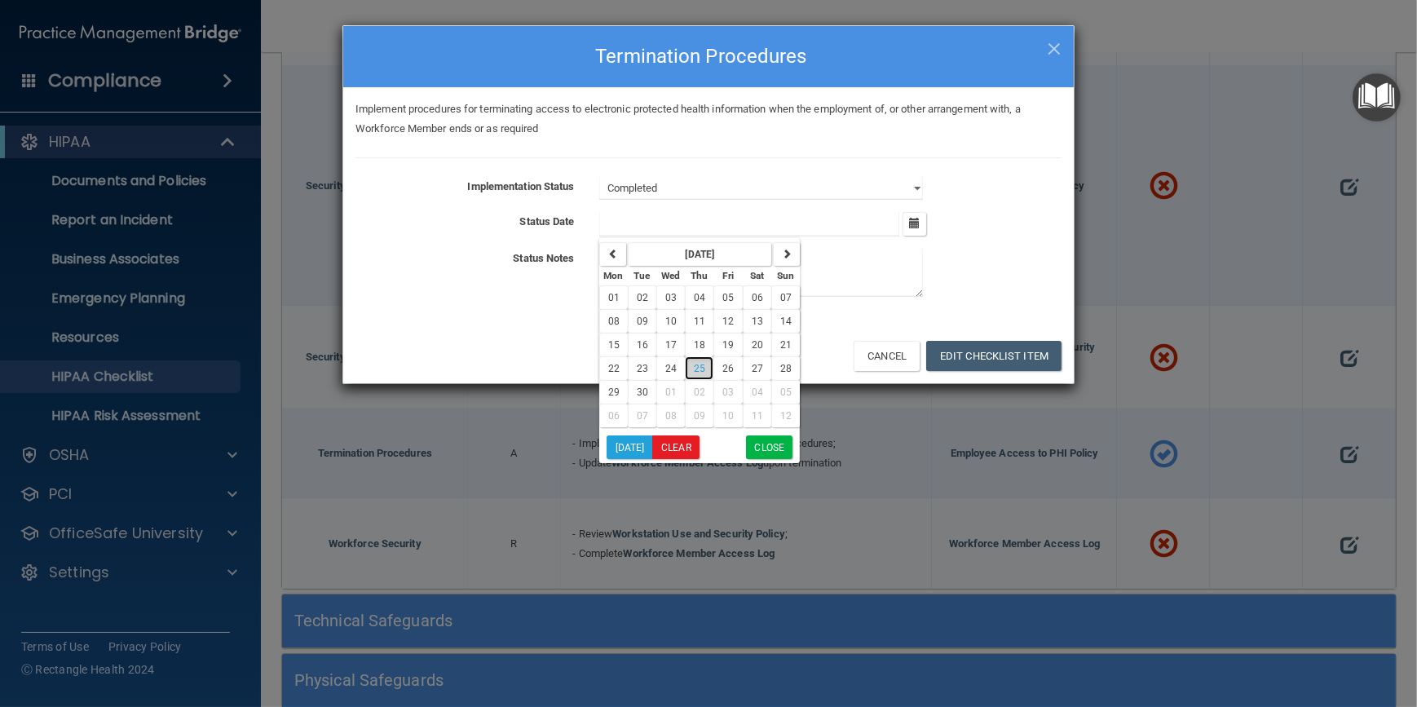
click at [693, 374] on button "25" at bounding box center [699, 368] width 29 height 24
type input "[DATE]"
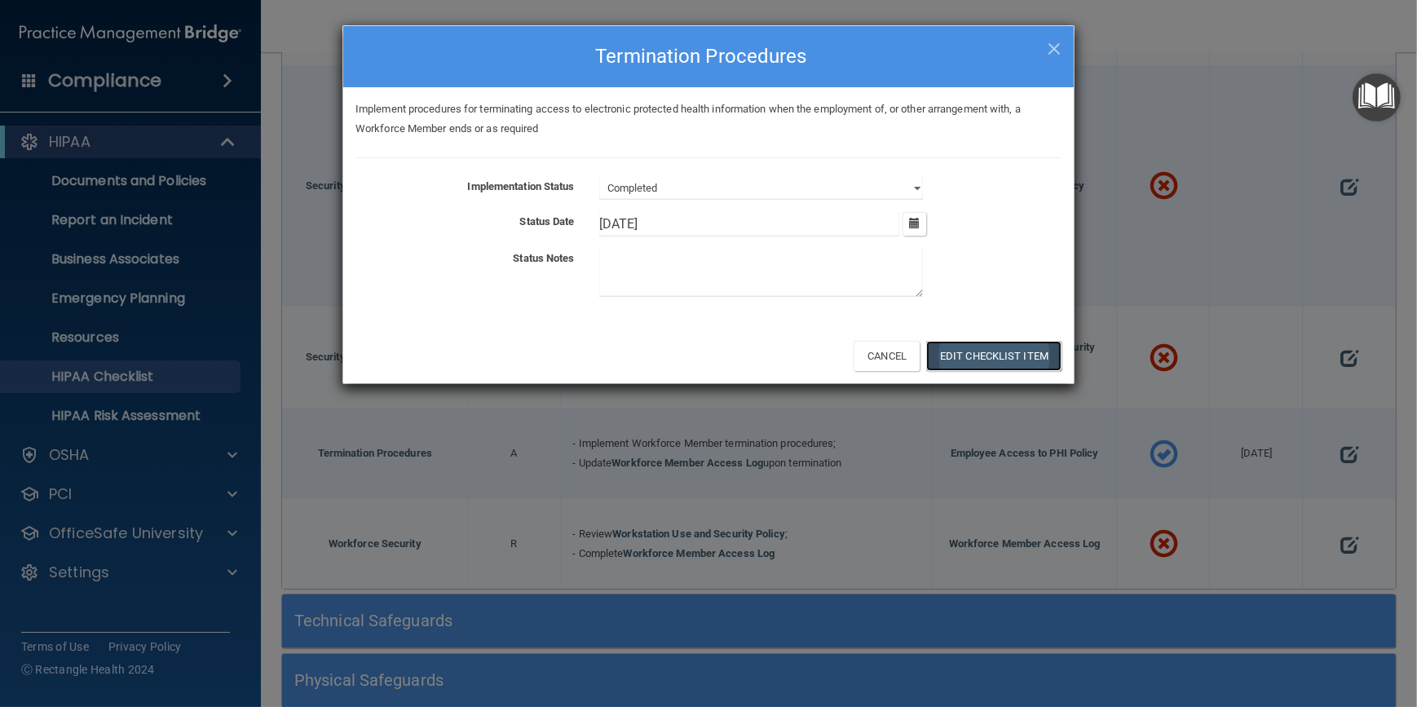
click at [970, 357] on button "Edit Checklist Item" at bounding box center [993, 356] width 135 height 30
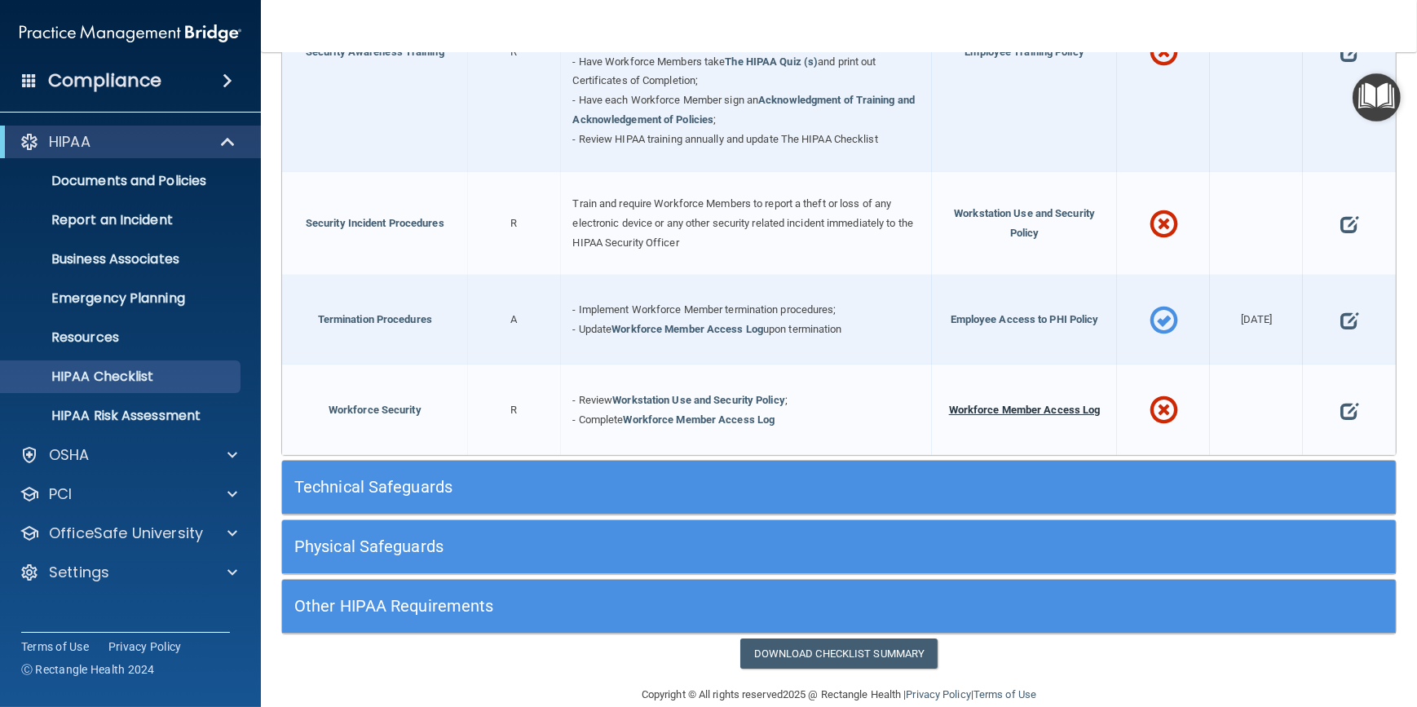
scroll to position [1528, 0]
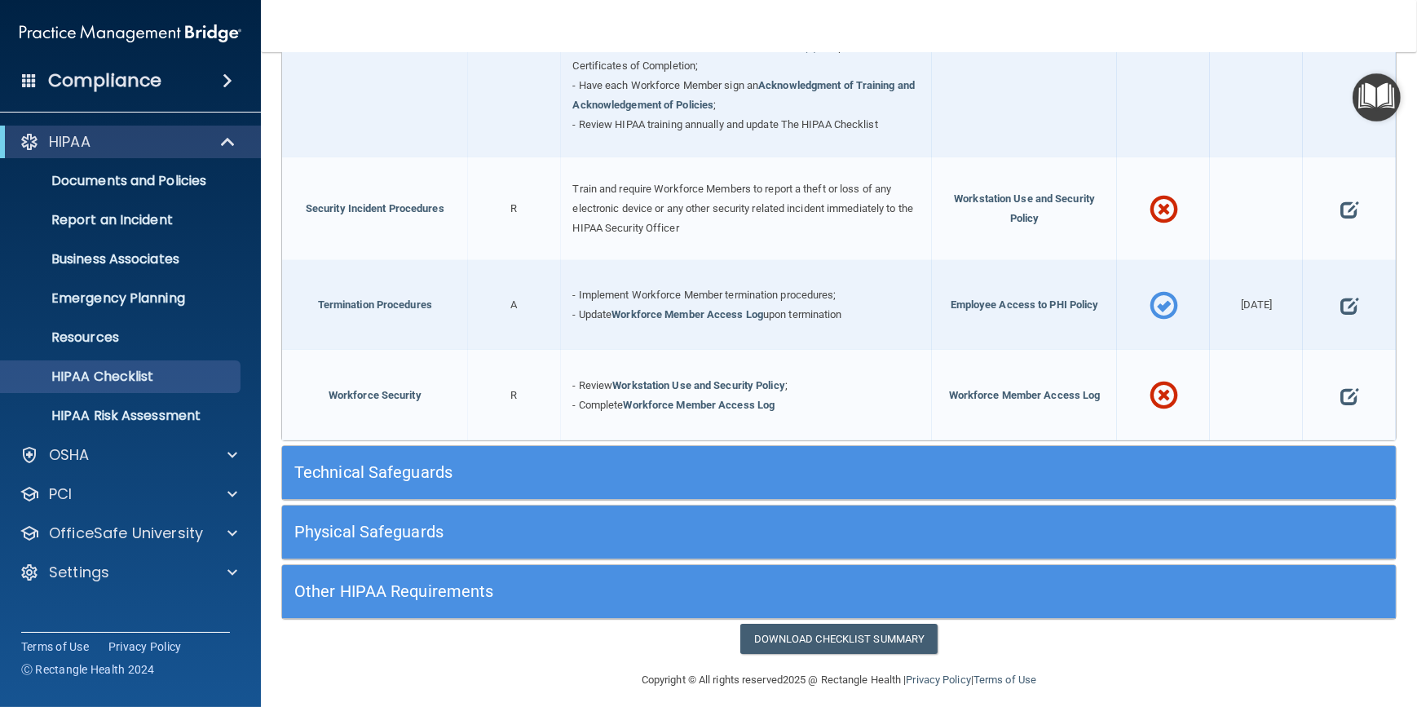
click at [394, 466] on h5 "Technical Safeguards" at bounding box center [699, 472] width 811 height 18
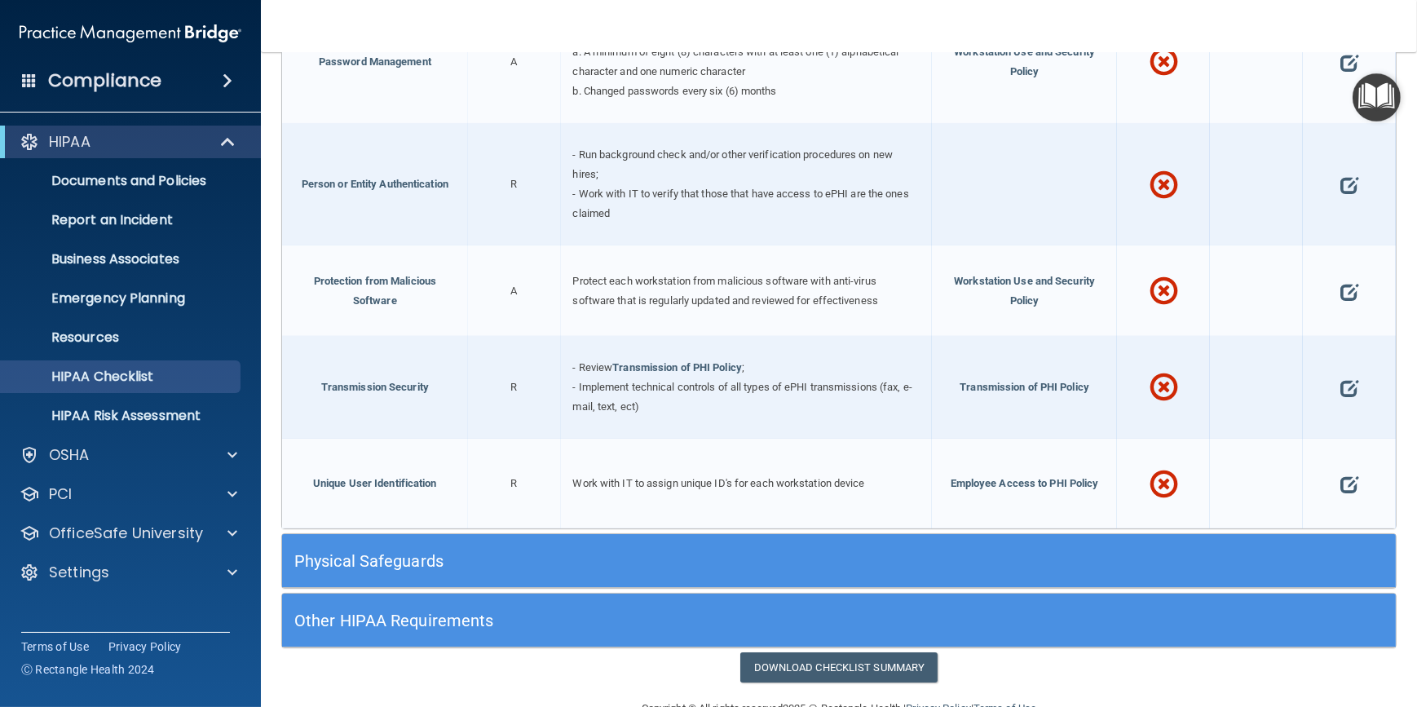
scroll to position [2890, 0]
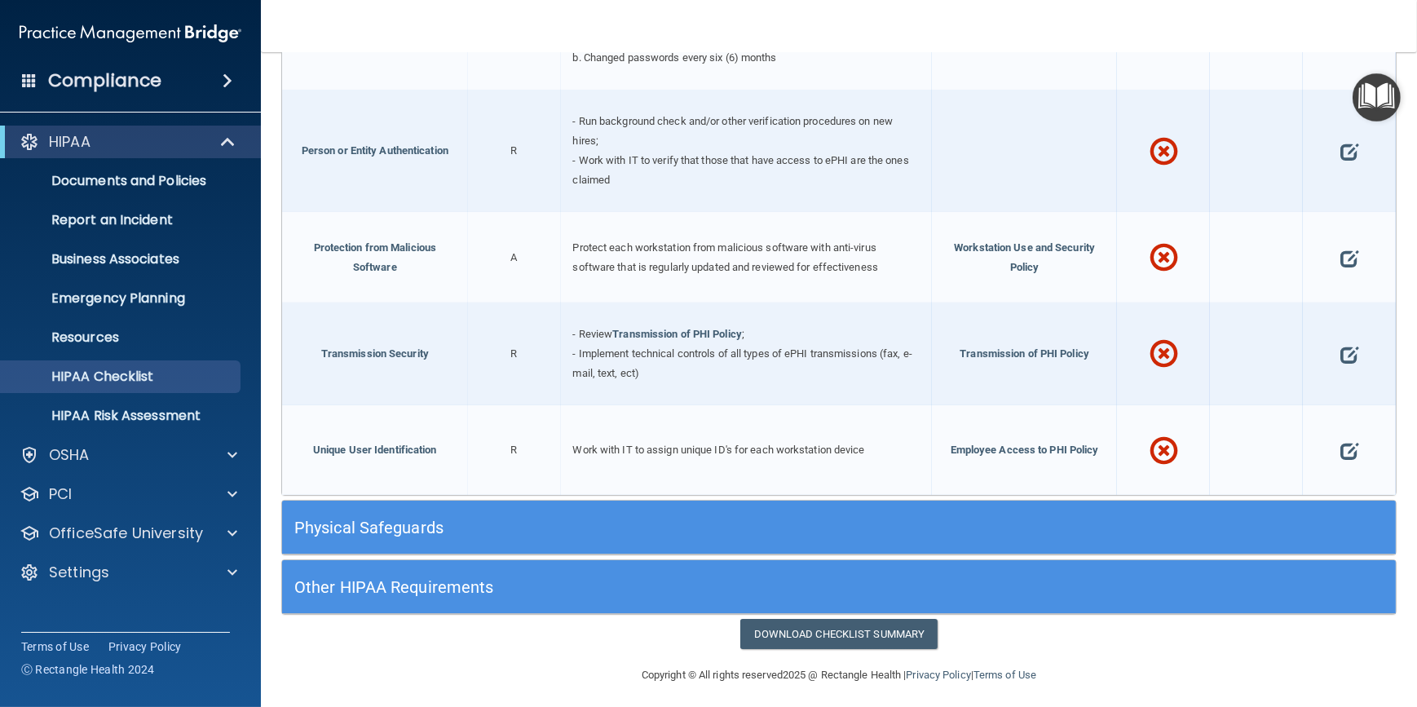
click at [568, 501] on div "Physical Safeguards" at bounding box center [839, 528] width 1114 height 54
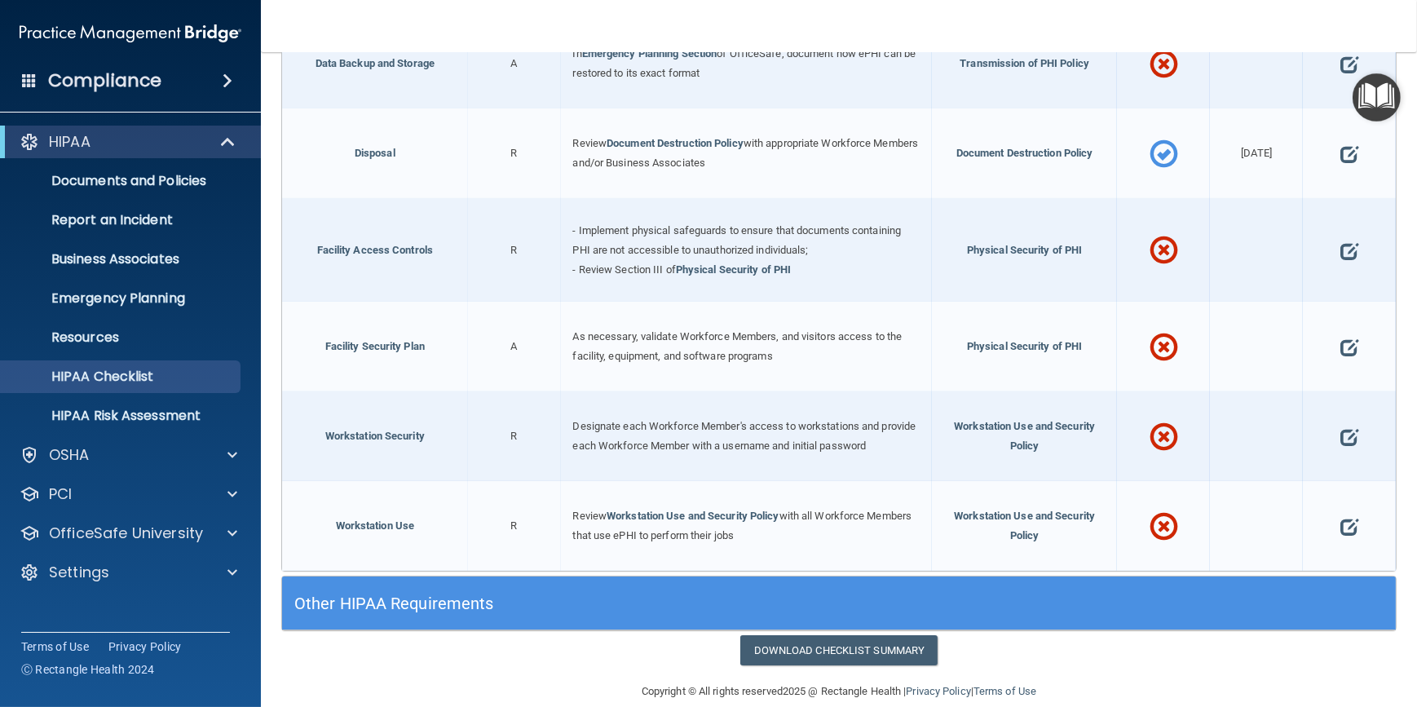
scroll to position [3591, 0]
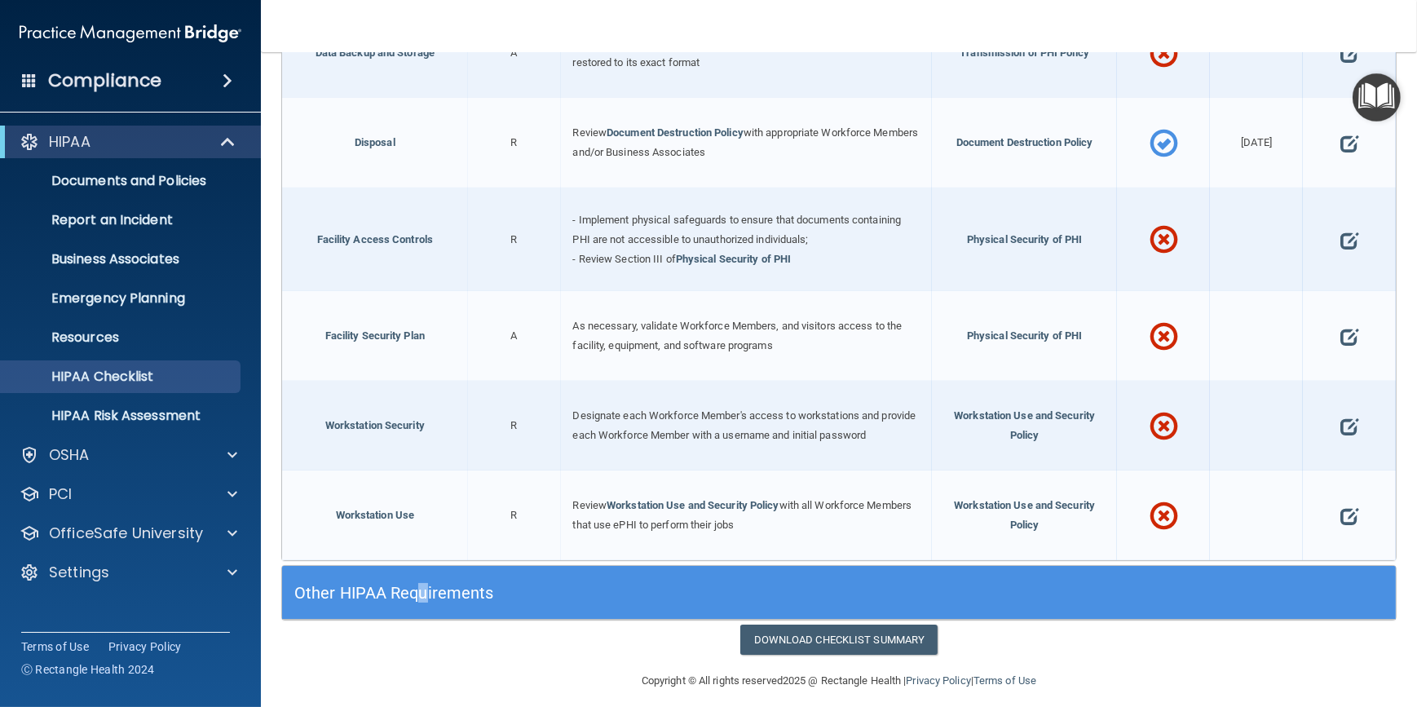
click at [416, 590] on div "Other HIPAA Requirements" at bounding box center [700, 592] width 836 height 37
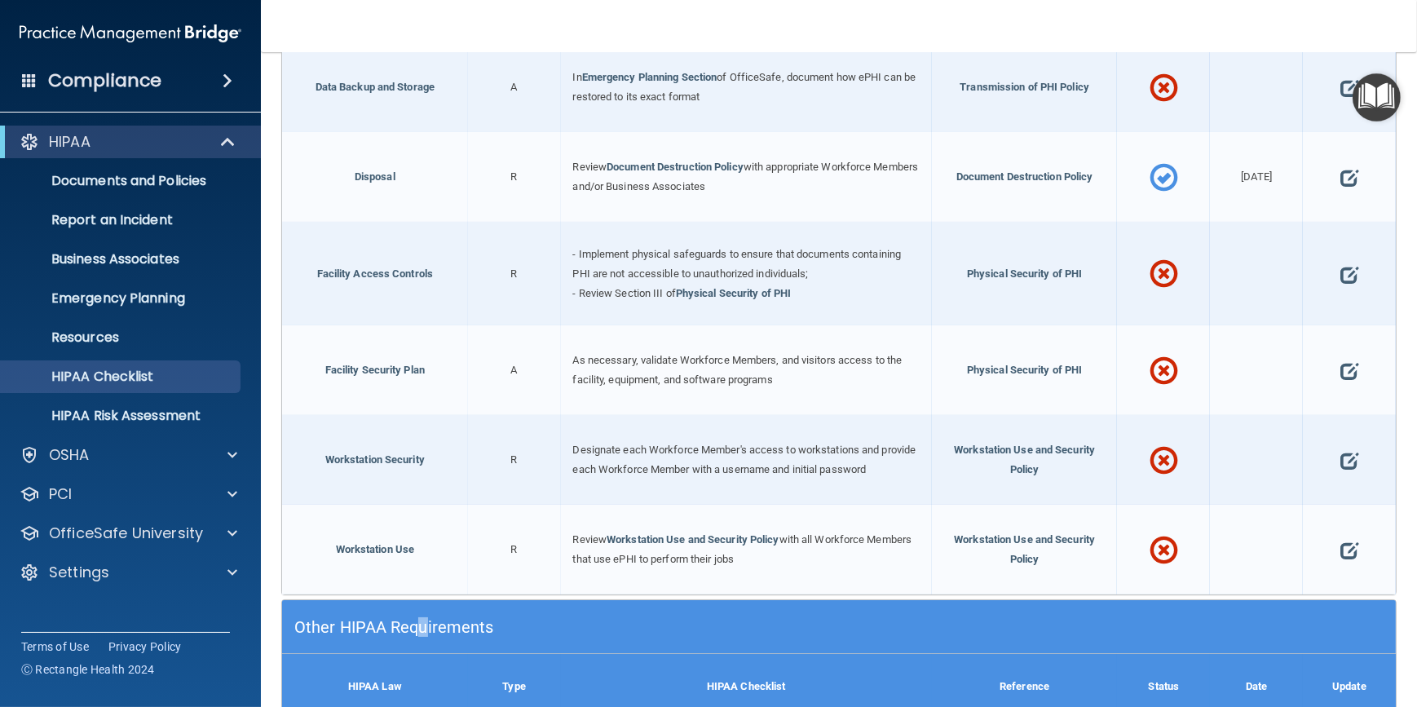
scroll to position [3504, 0]
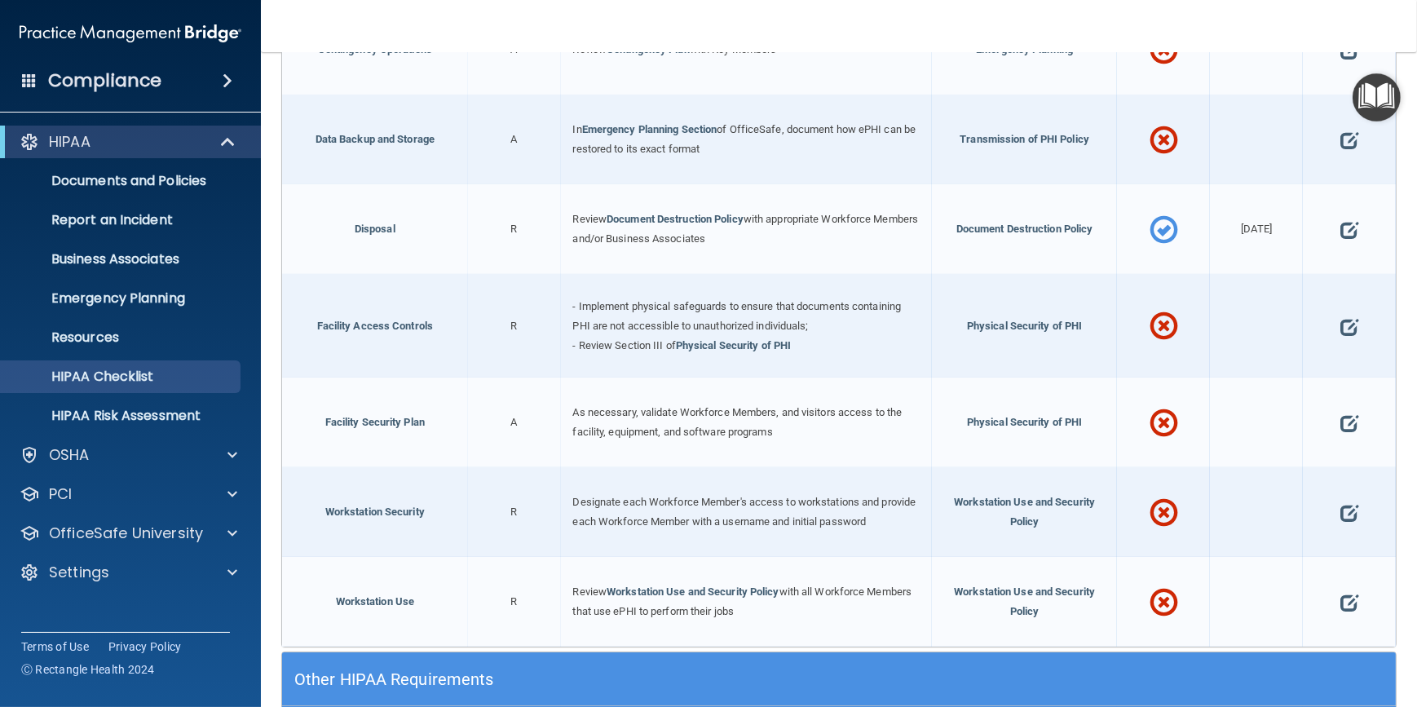
click at [546, 670] on h5 "Other HIPAA Requirements" at bounding box center [699, 679] width 811 height 18
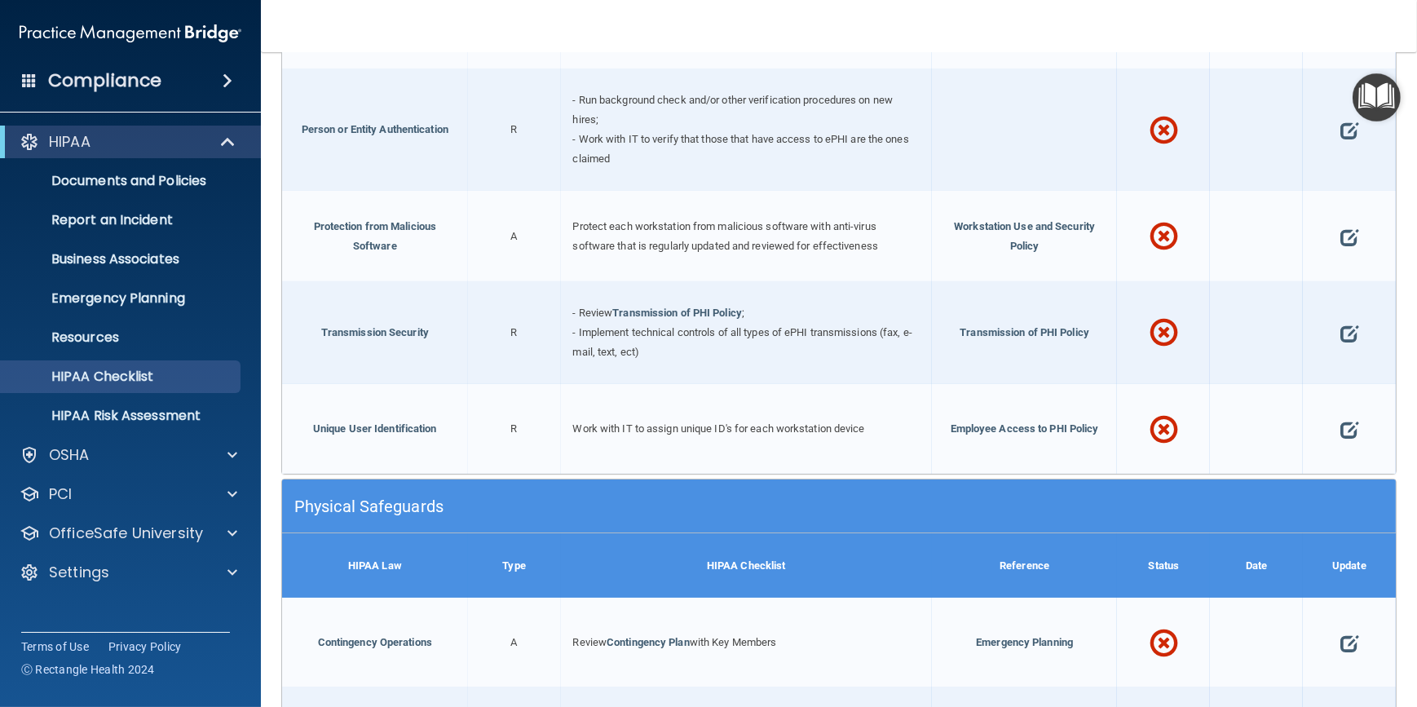
click at [488, 511] on div "Physical Safeguards" at bounding box center [700, 506] width 836 height 37
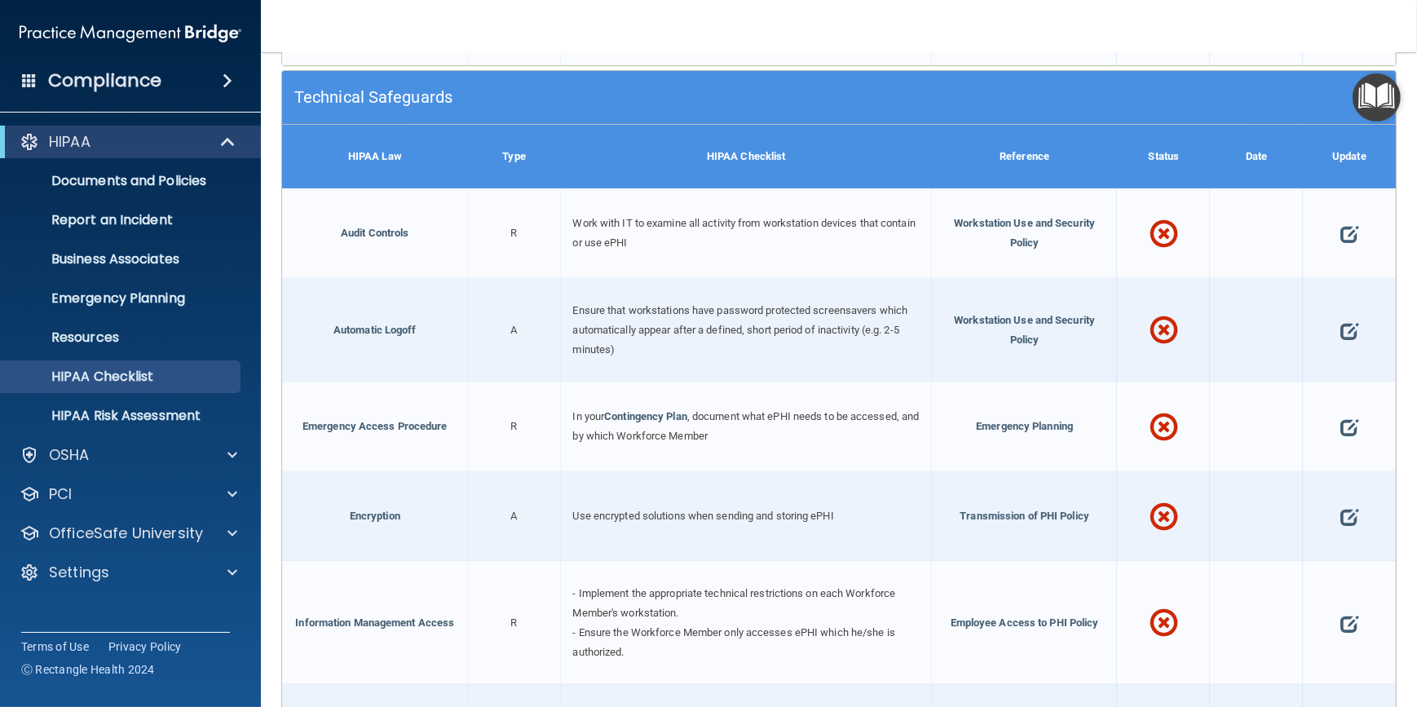
scroll to position [1926, 0]
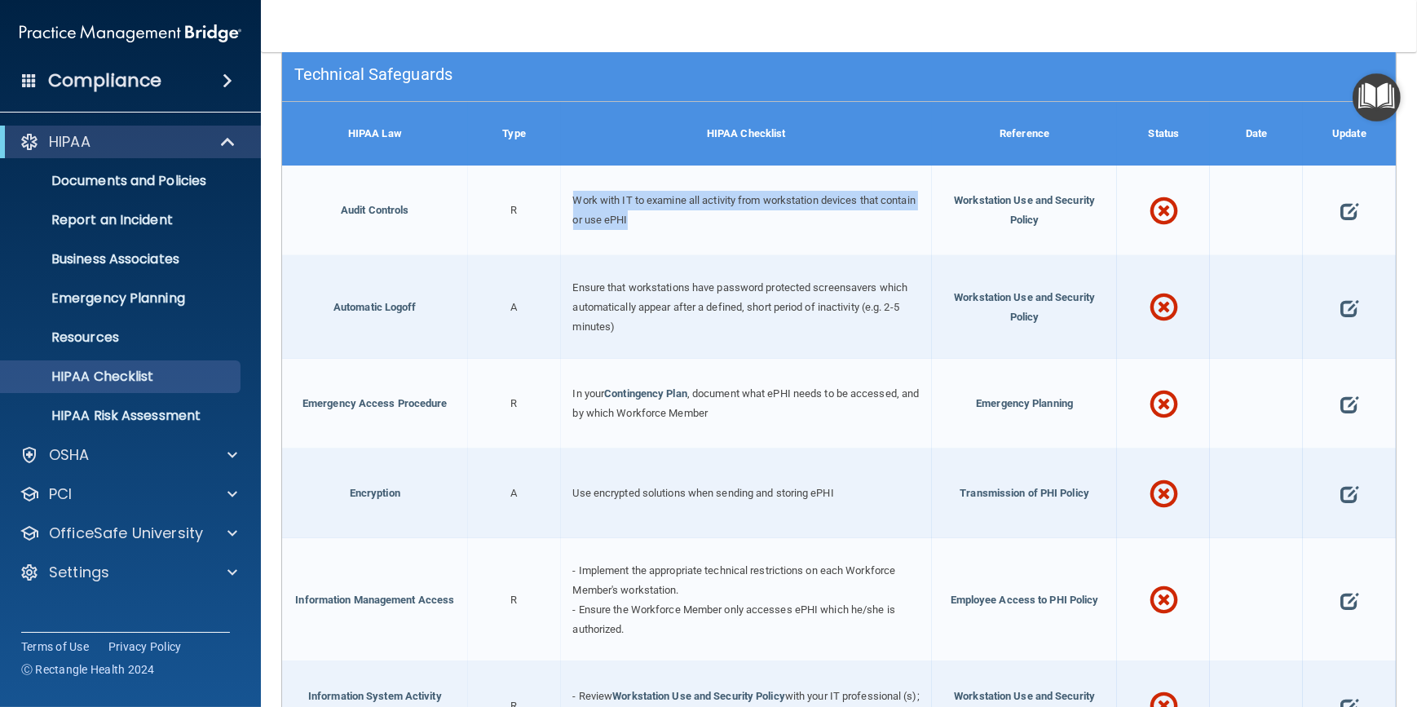
drag, startPoint x: 662, startPoint y: 209, endPoint x: 396, endPoint y: 206, distance: 265.9
click at [573, 194] on span "Work with IT to examine all activity from workstation devices that contain or u…" at bounding box center [744, 210] width 343 height 32
copy span "Work with IT to examine all activity from workstation devices that contain or u…"
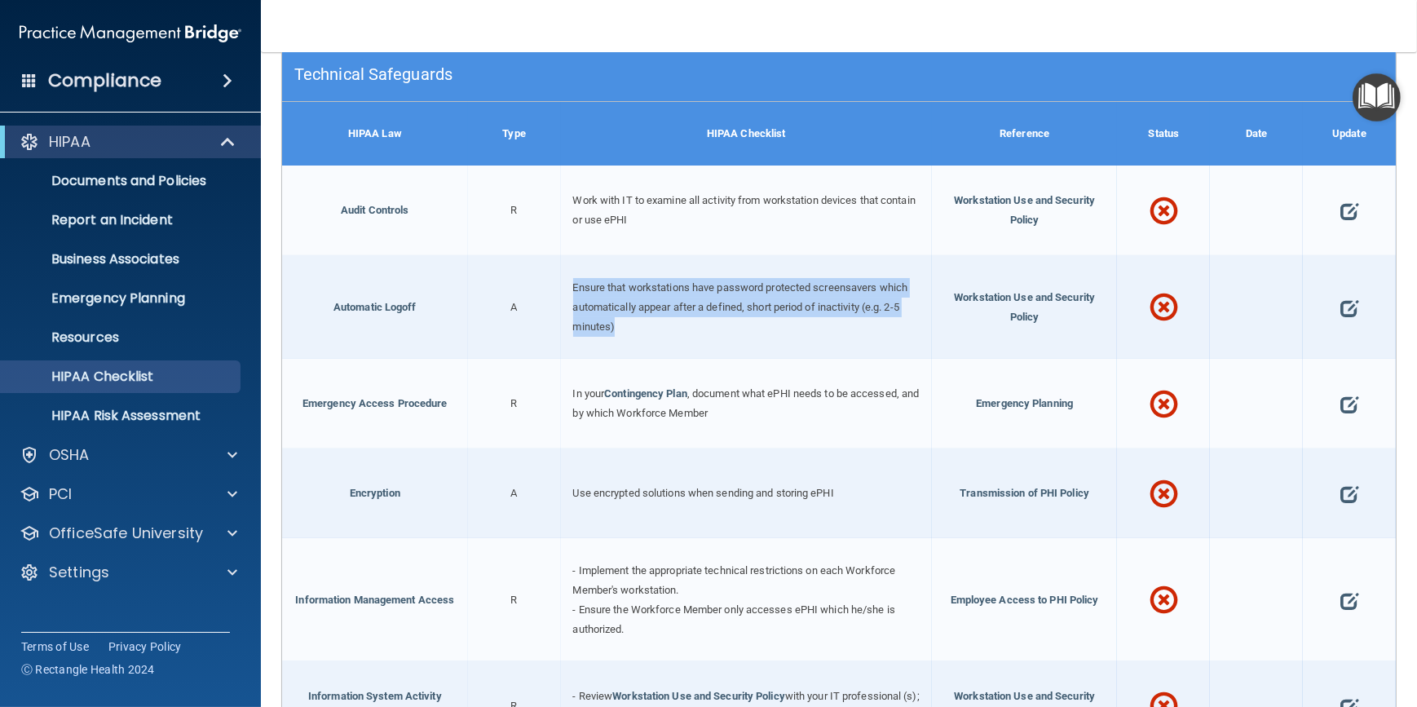
drag, startPoint x: 611, startPoint y: 314, endPoint x: 566, endPoint y: 272, distance: 61.7
click at [566, 272] on div "Ensure that workstations have password protected screensavers which automatical…" at bounding box center [746, 307] width 371 height 104
copy span "Ensure that workstations have password protected screensavers which automatical…"
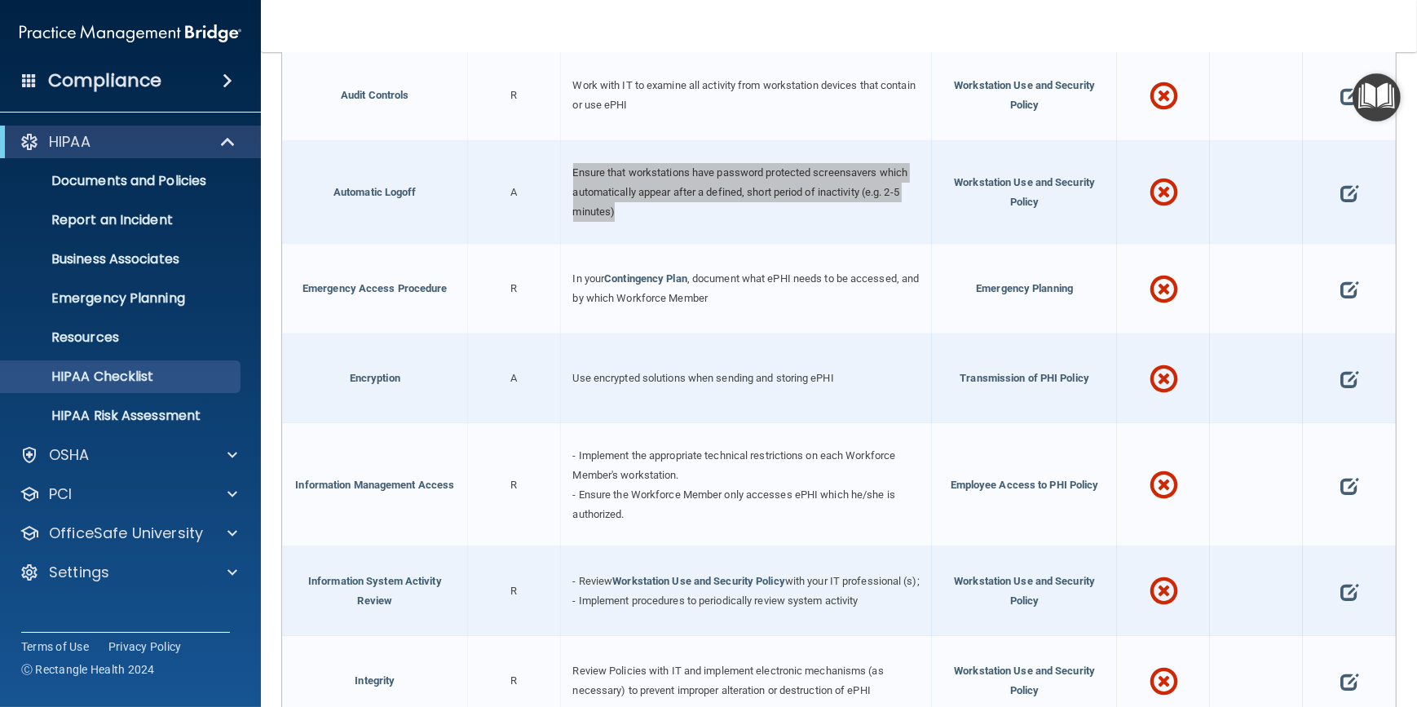
scroll to position [2075, 0]
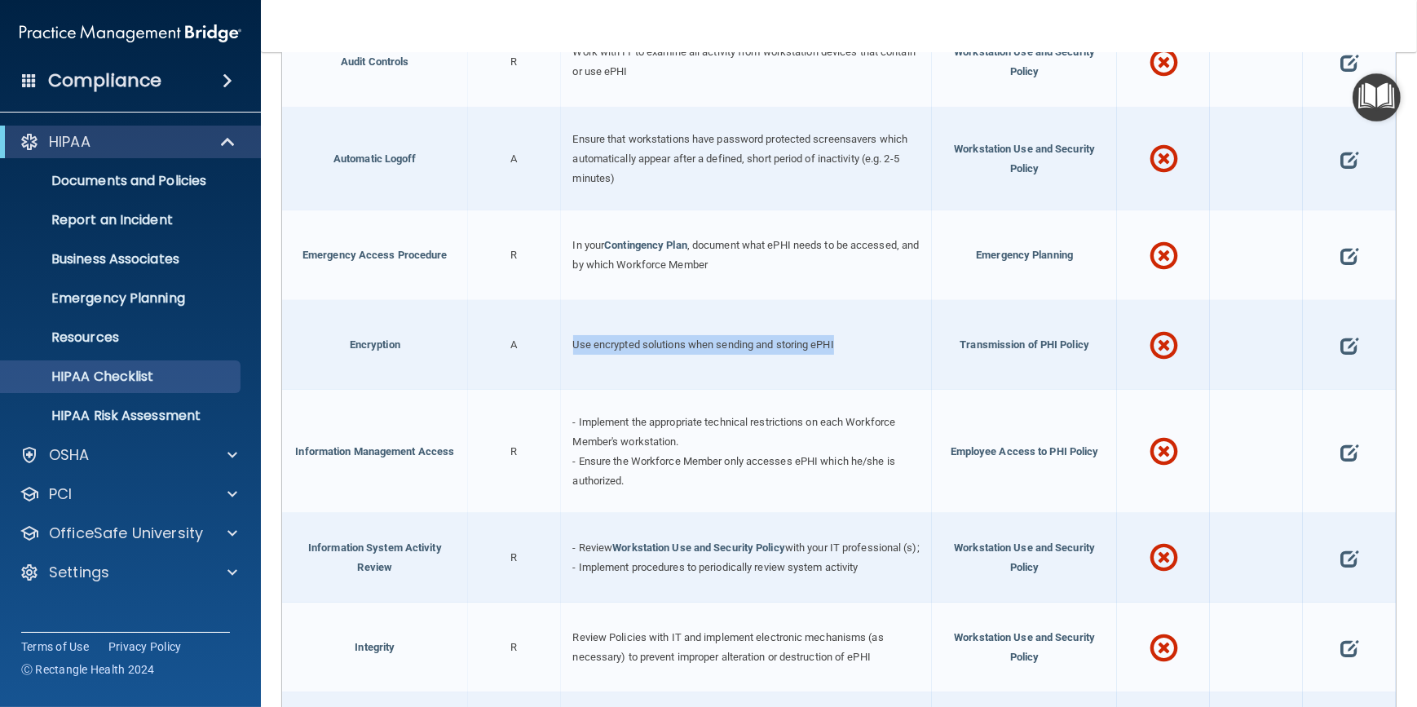
drag, startPoint x: 835, startPoint y: 330, endPoint x: 542, endPoint y: 334, distance: 292.8
click at [561, 324] on div "Use encrypted solutions when sending and storing ePHI" at bounding box center [746, 345] width 371 height 90
copy span "Use encrypted solutions when sending and storing ePHI"
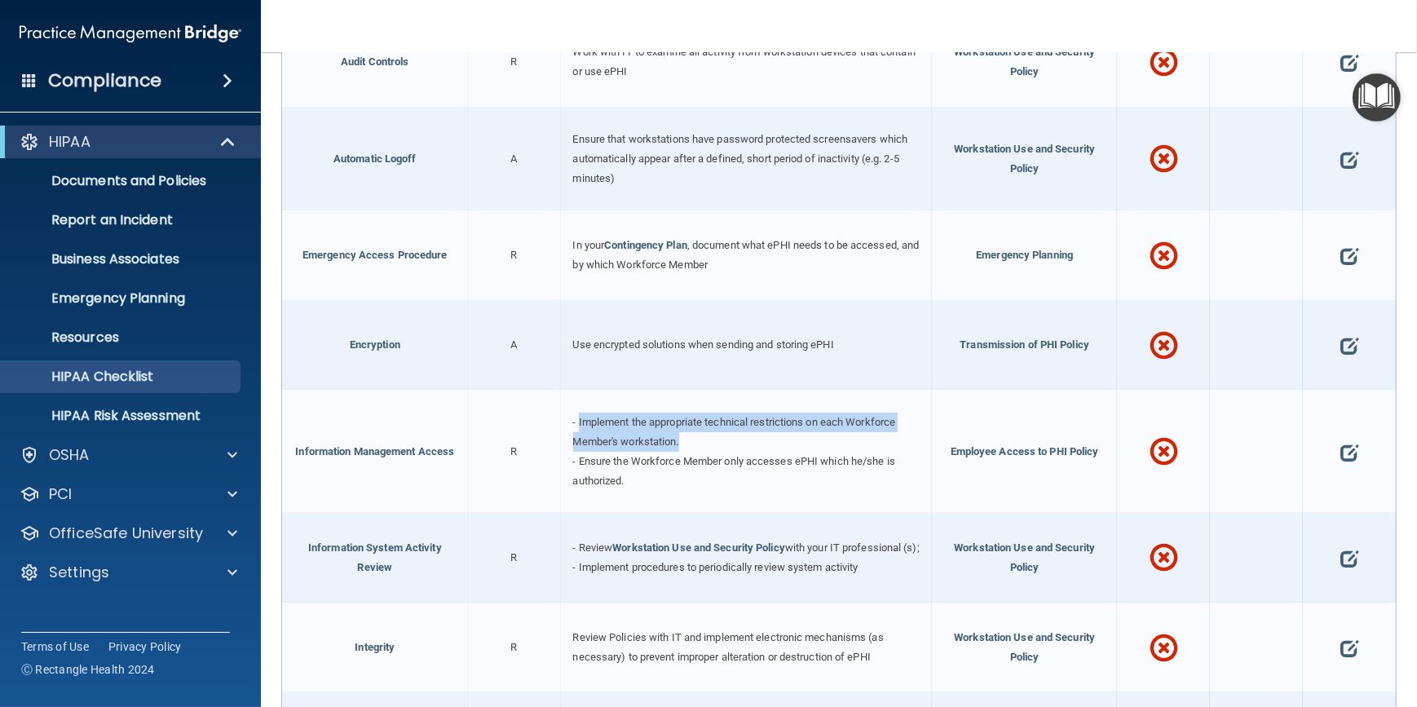
drag, startPoint x: 678, startPoint y: 427, endPoint x: 576, endPoint y: 411, distance: 103.1
click at [576, 416] on span "- Implement the appropriate technical restrictions on each Workforce Member's w…" at bounding box center [734, 432] width 323 height 32
copy span "Implement the appropriate technical restrictions on each Workforce Member's wor…"
drag, startPoint x: 623, startPoint y: 466, endPoint x: 578, endPoint y: 444, distance: 50.0
click at [578, 455] on span "- Ensure the Workforce Member only accesses ePHI which he/she is authorized." at bounding box center [734, 471] width 322 height 32
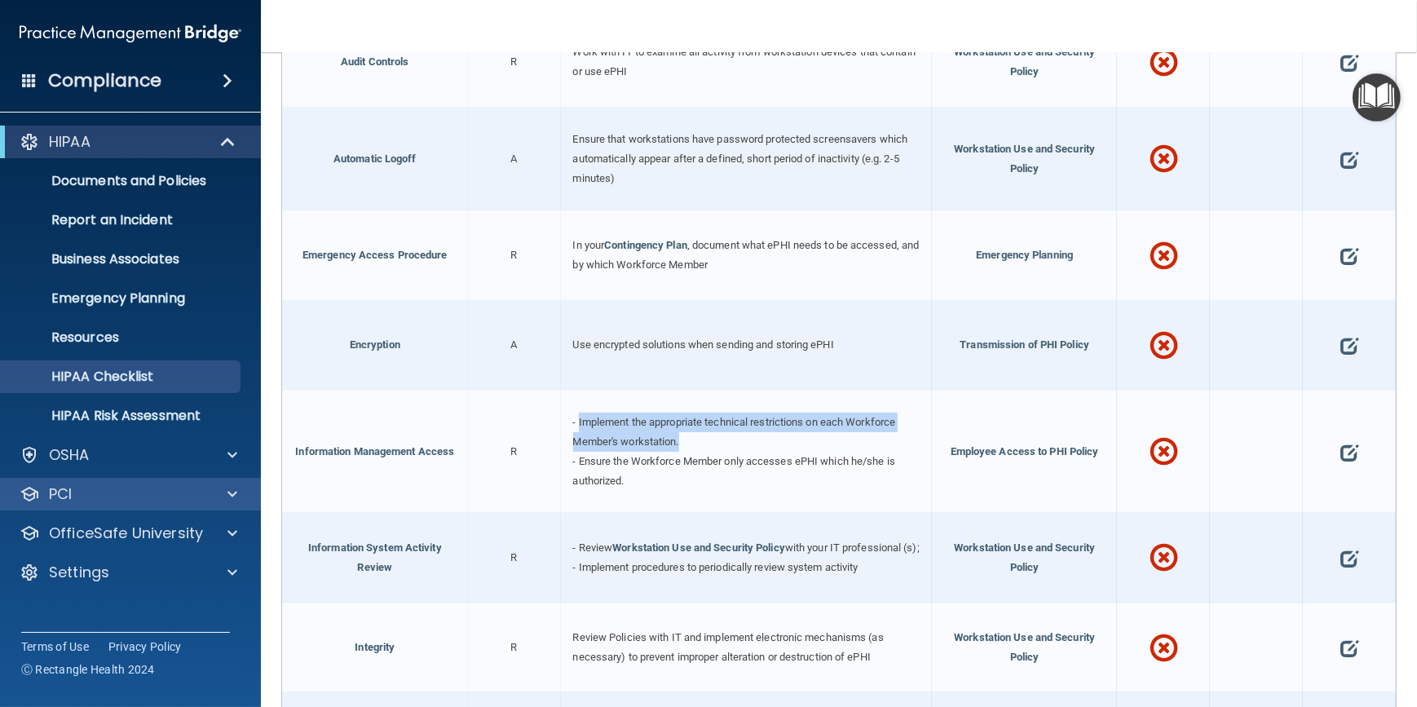
copy span "Ensure the Workforce Member only accesses ePHI which he/she is authorized."
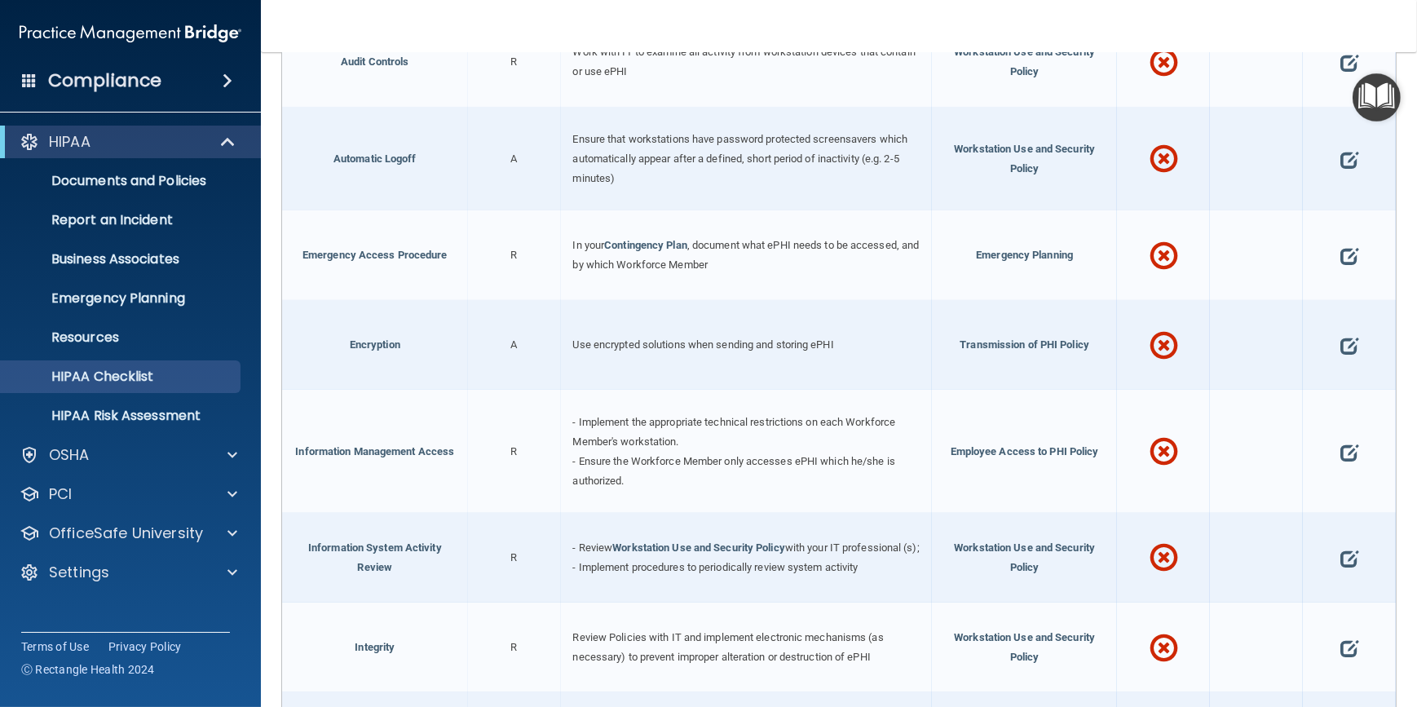
click at [703, 590] on div "- Review Workstation Use and Security Policy with your IT professional (s); - I…" at bounding box center [746, 558] width 371 height 90
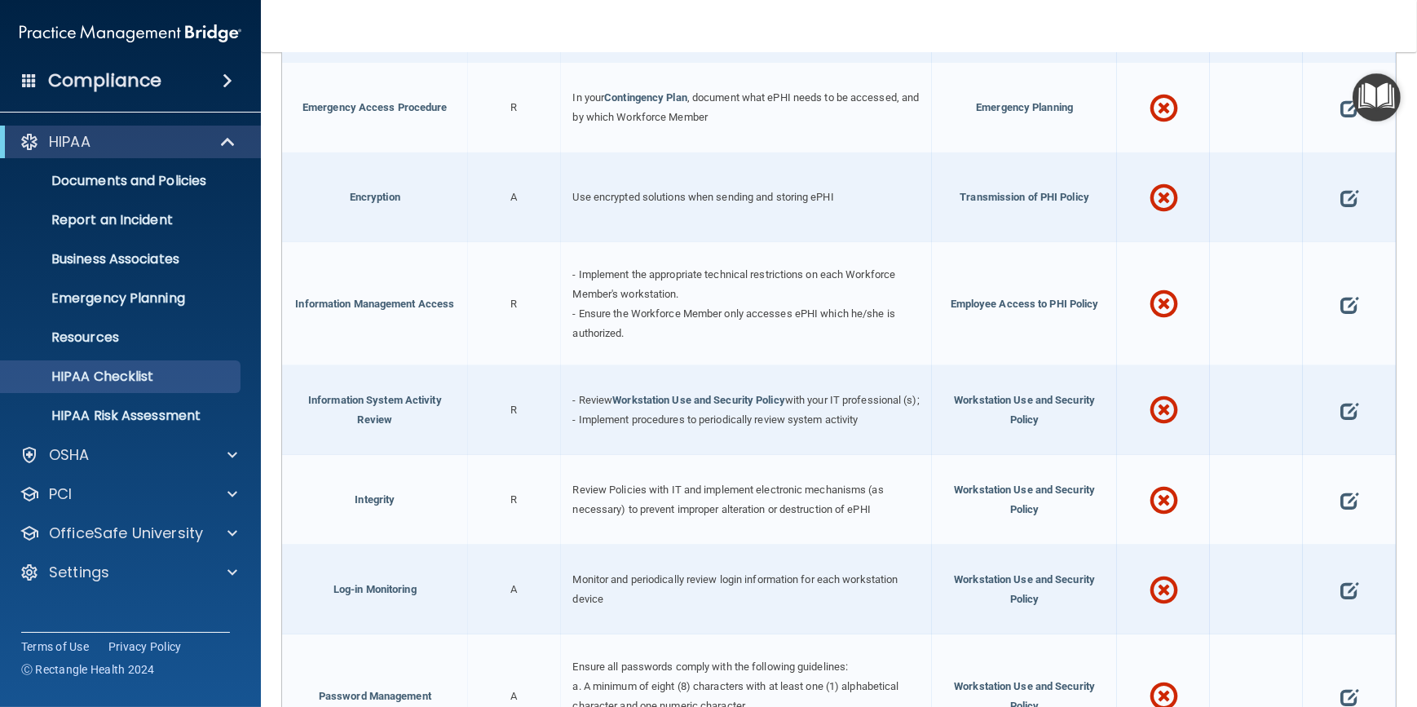
scroll to position [2223, 0]
drag, startPoint x: 860, startPoint y: 421, endPoint x: 575, endPoint y: 429, distance: 284.7
click at [575, 429] on div "- Review Workstation Use and Security Policy with your IT professional (s); - I…" at bounding box center [746, 410] width 371 height 90
copy span "Implement procedures to periodically review system activity"
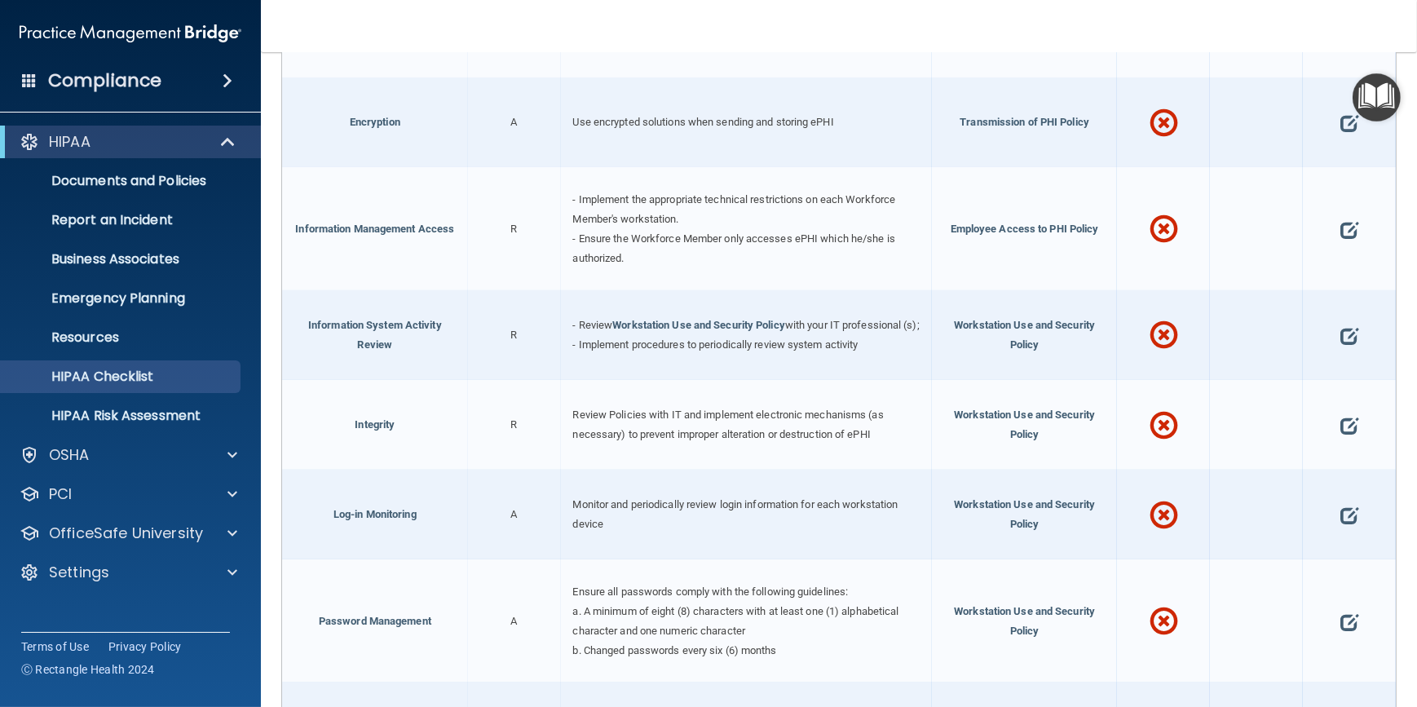
scroll to position [2371, 0]
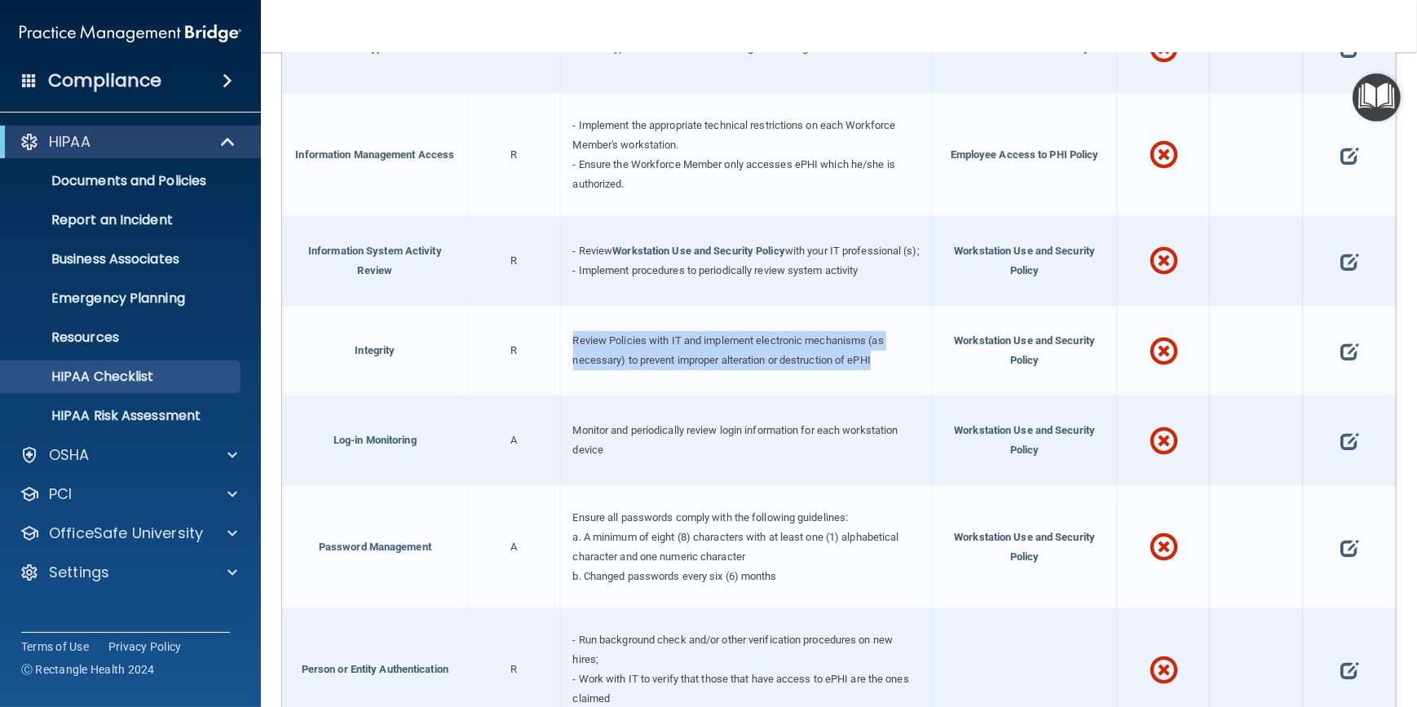
drag, startPoint x: 874, startPoint y: 357, endPoint x: 427, endPoint y: 392, distance: 449.1
click at [568, 347] on div "Review Policies with IT and implement electronic mechanisms (as necessary) to p…" at bounding box center [746, 351] width 371 height 90
copy span "Review Policies with IT and implement electronic mechanisms (as necessary) to p…"
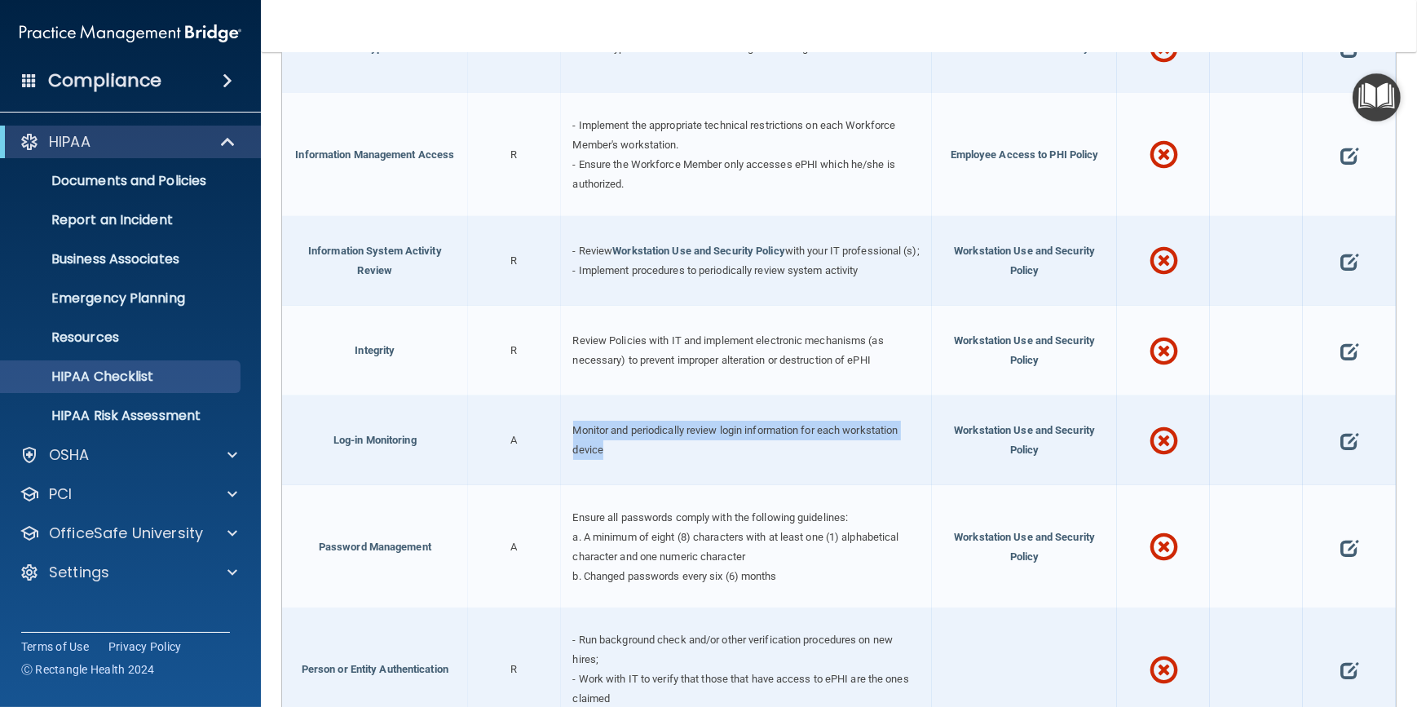
drag, startPoint x: 599, startPoint y: 449, endPoint x: 565, endPoint y: 422, distance: 43.6
click at [565, 422] on div "Monitor and periodically review login information for each workstation device" at bounding box center [746, 441] width 371 height 90
copy span "Monitor and periodically review login information for each workstation device"
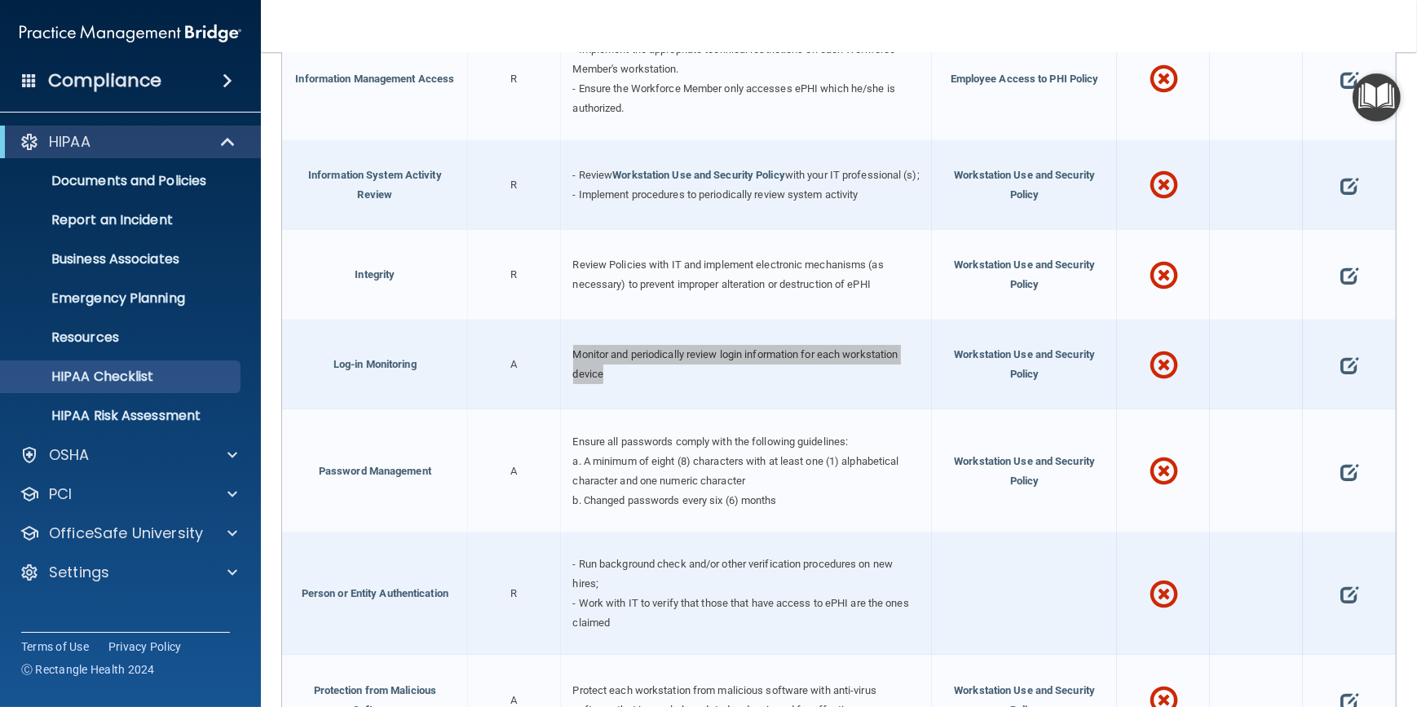
scroll to position [2520, 0]
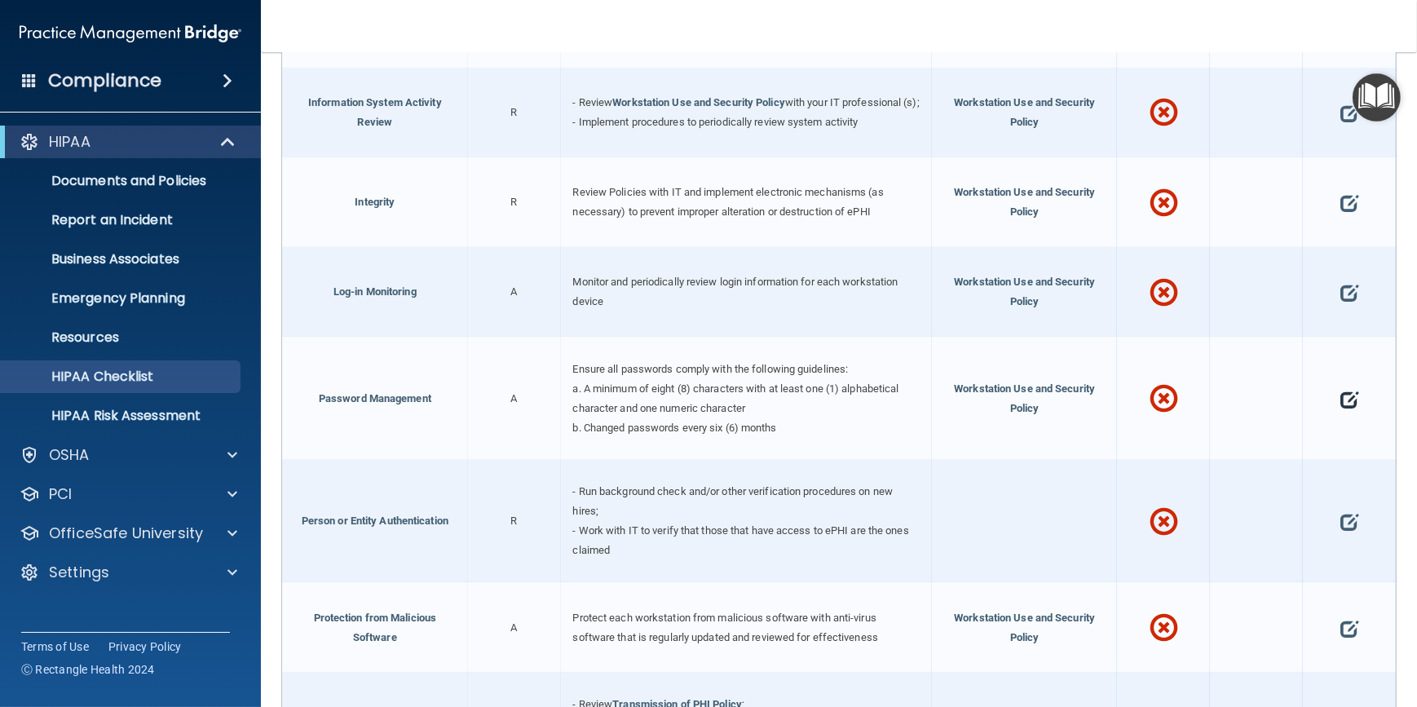
click at [1341, 393] on span at bounding box center [1350, 400] width 18 height 46
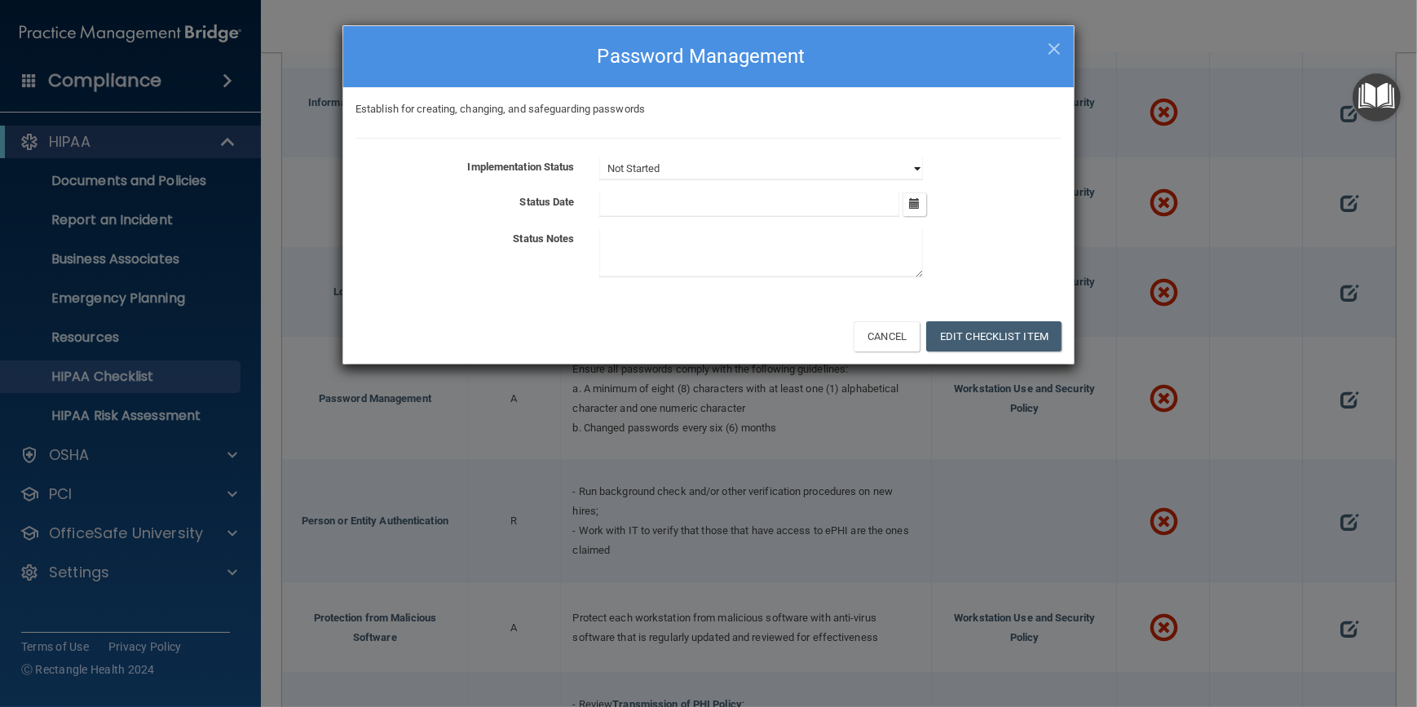
click at [919, 166] on select "Not Started In Progress Completed" at bounding box center [761, 168] width 324 height 23
select select "completed"
click at [599, 157] on select "Not Started In Progress Completed" at bounding box center [761, 168] width 324 height 23
click at [966, 342] on button "Edit Checklist Item" at bounding box center [993, 336] width 135 height 30
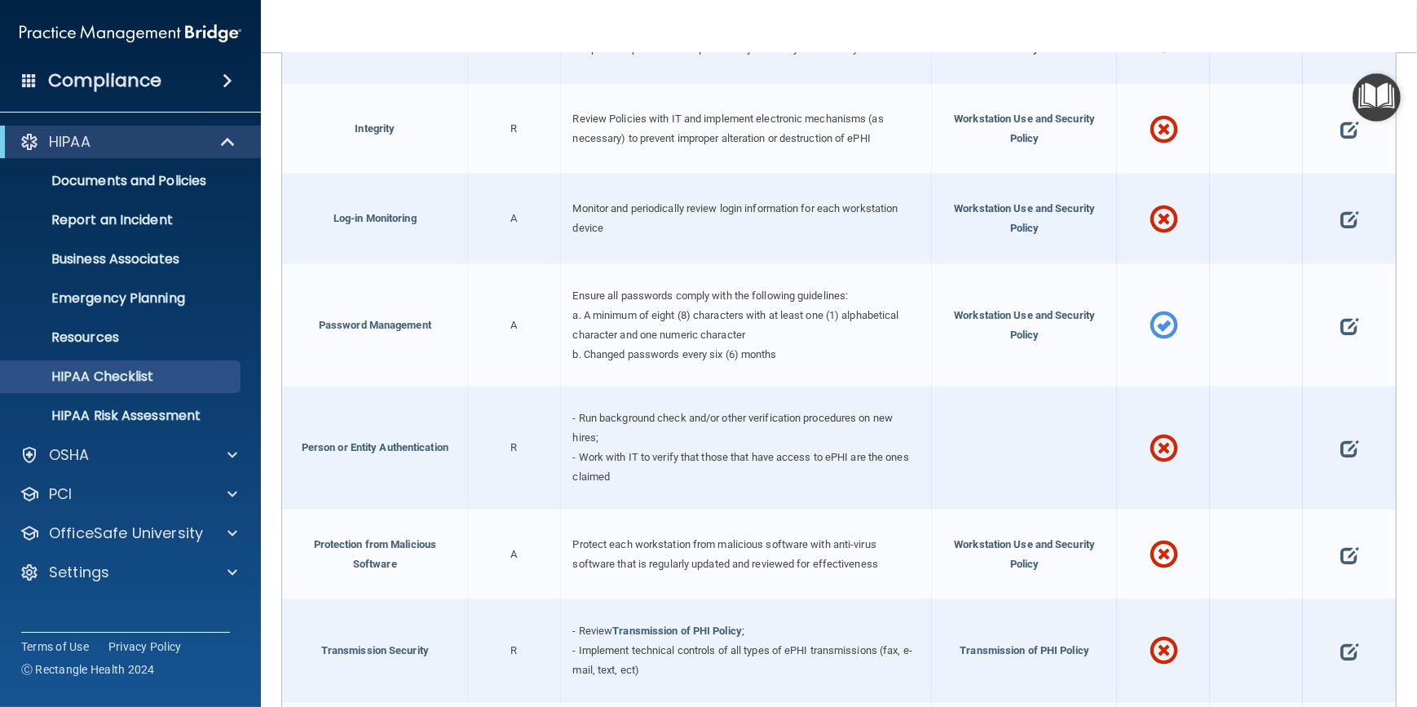
scroll to position [2668, 0]
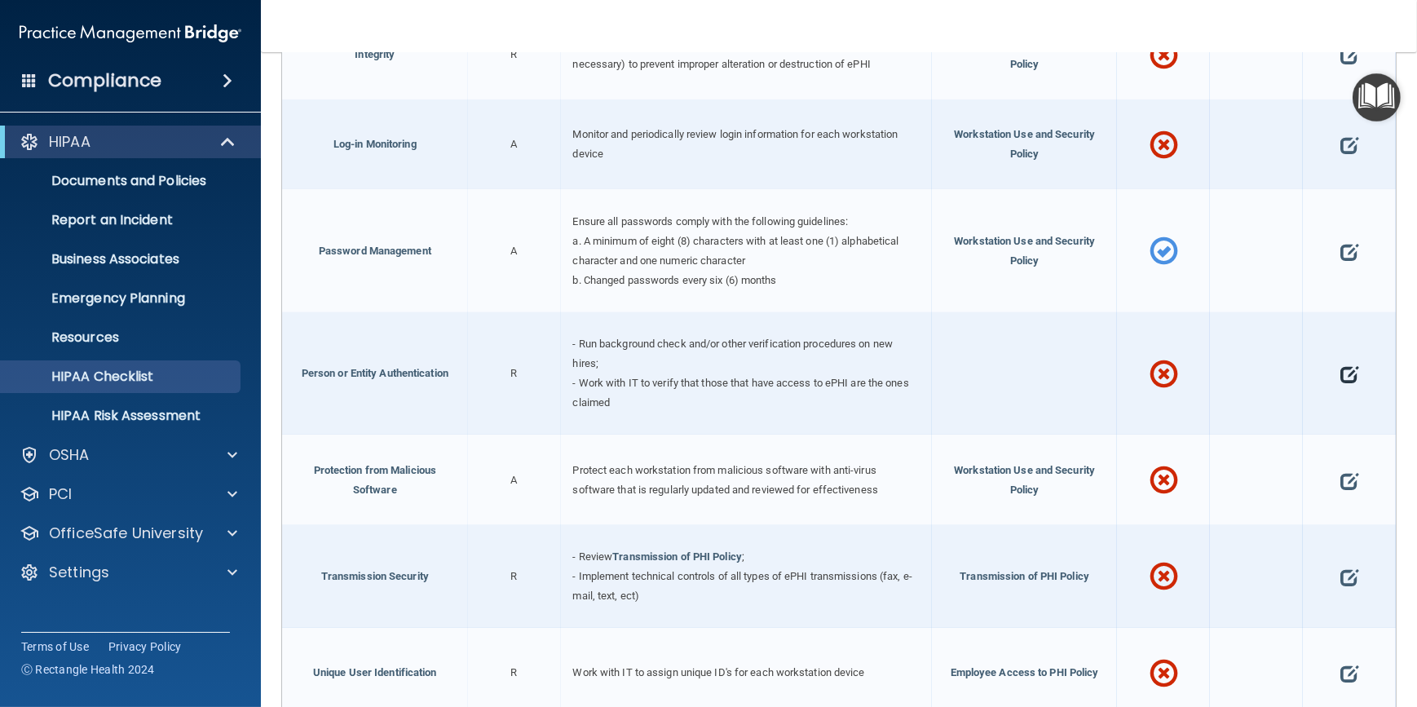
click at [1344, 365] on span at bounding box center [1350, 374] width 18 height 46
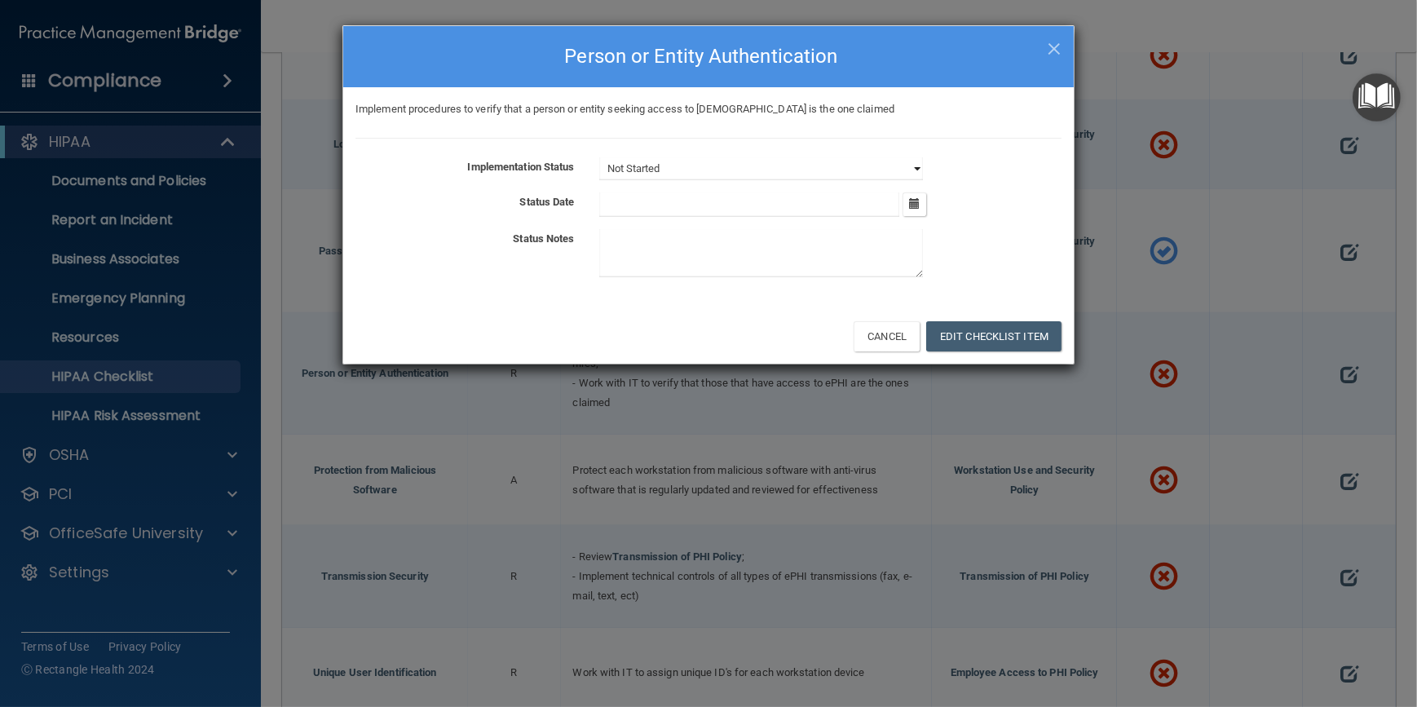
click at [913, 164] on select "Not Started In Progress Completed" at bounding box center [761, 168] width 324 height 23
select select "completed"
click at [599, 157] on select "Not Started In Progress Completed" at bounding box center [761, 168] width 324 height 23
click at [963, 339] on button "Edit Checklist Item" at bounding box center [993, 336] width 135 height 30
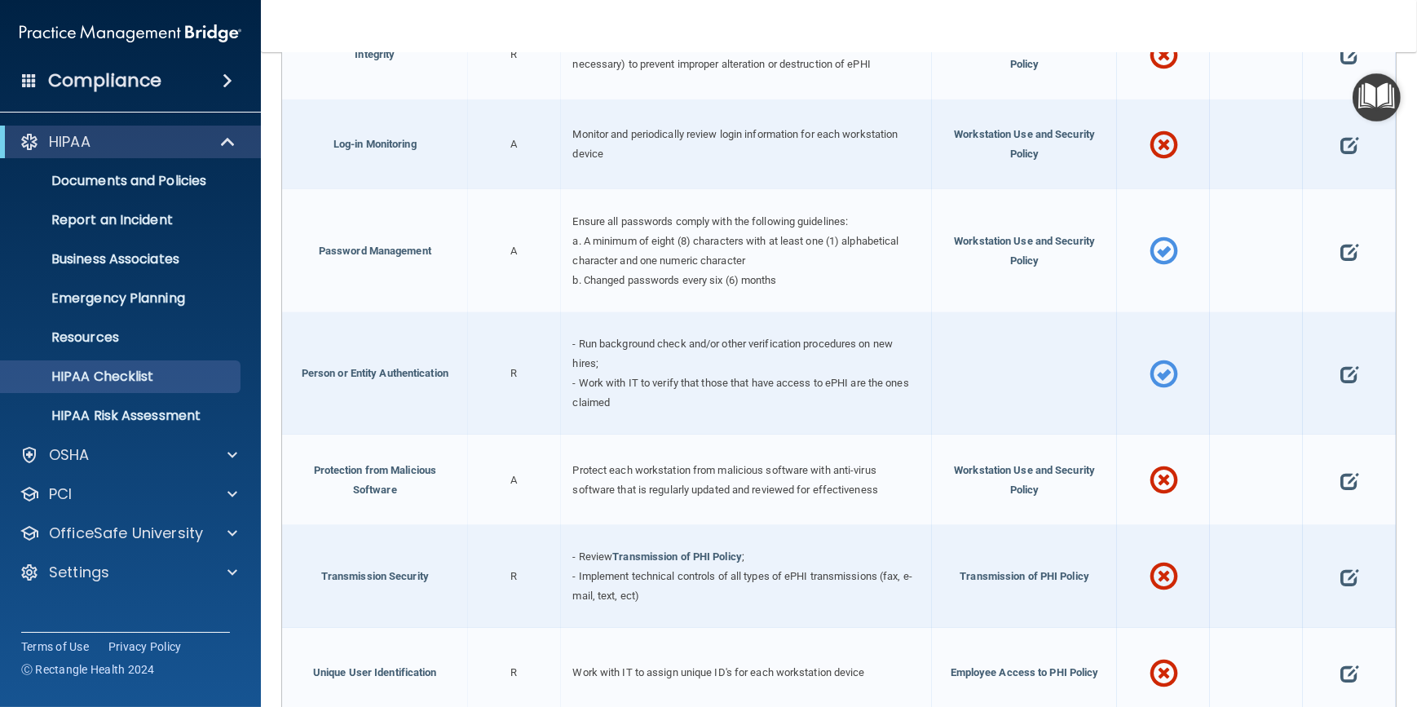
drag, startPoint x: 784, startPoint y: 464, endPoint x: 723, endPoint y: 463, distance: 60.4
click at [723, 464] on span "Protect each workstation from malicious software with anti-virus software that …" at bounding box center [726, 480] width 306 height 32
drag, startPoint x: 743, startPoint y: 468, endPoint x: 687, endPoint y: 466, distance: 56.3
click at [687, 466] on span "Protect each workstation from malicious software with anti-virus software that …" at bounding box center [726, 480] width 306 height 32
drag, startPoint x: 676, startPoint y: 466, endPoint x: 641, endPoint y: 471, distance: 35.3
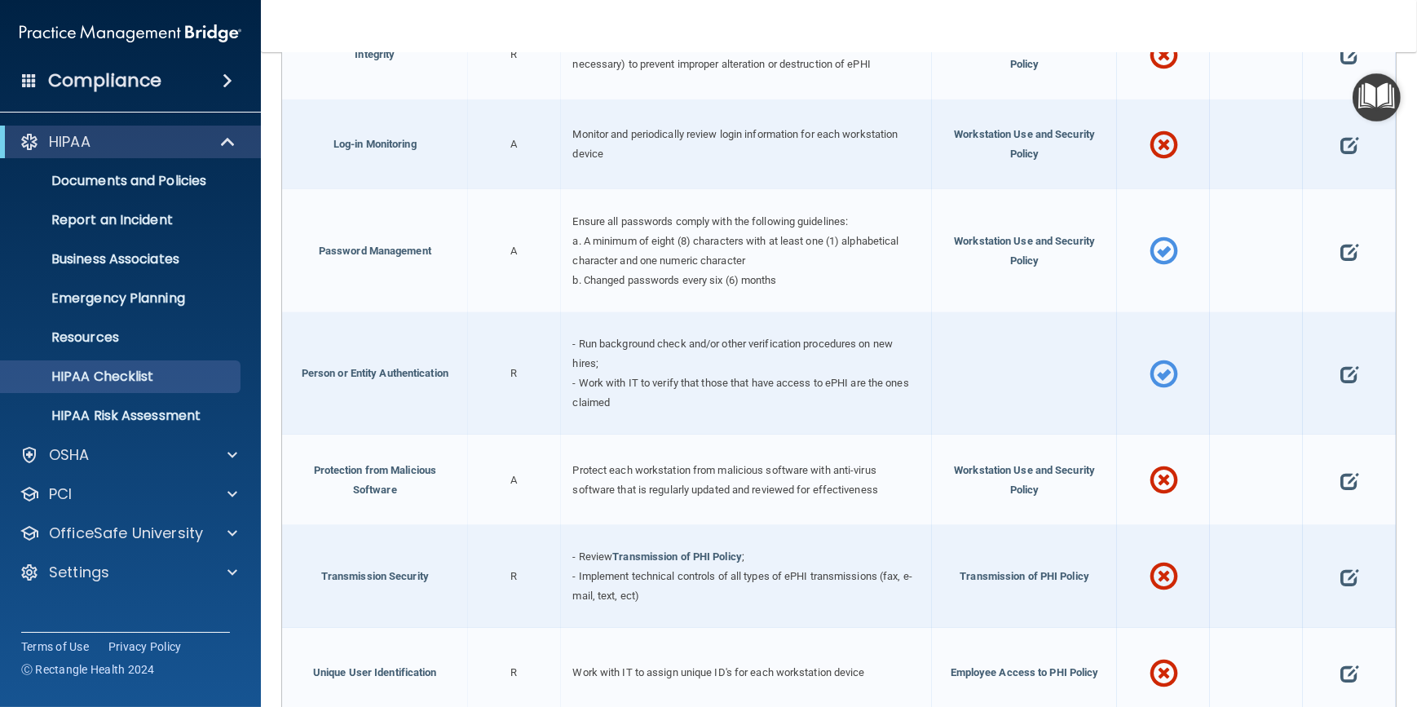
click at [641, 471] on span "Protect each workstation from malicious software with anti-virus software that …" at bounding box center [726, 480] width 306 height 32
drag, startPoint x: 879, startPoint y: 484, endPoint x: 540, endPoint y: 469, distance: 339.6
click at [540, 469] on div "Protection from Malicious Software A Protect each workstation from malicious so…" at bounding box center [839, 480] width 1114 height 90
copy div "Protect each workstation from malicious software with anti-virus software that …"
click at [720, 601] on div "- Review Transmission of PHI Policy ; - Implement technical controls of all typ…" at bounding box center [746, 577] width 371 height 104
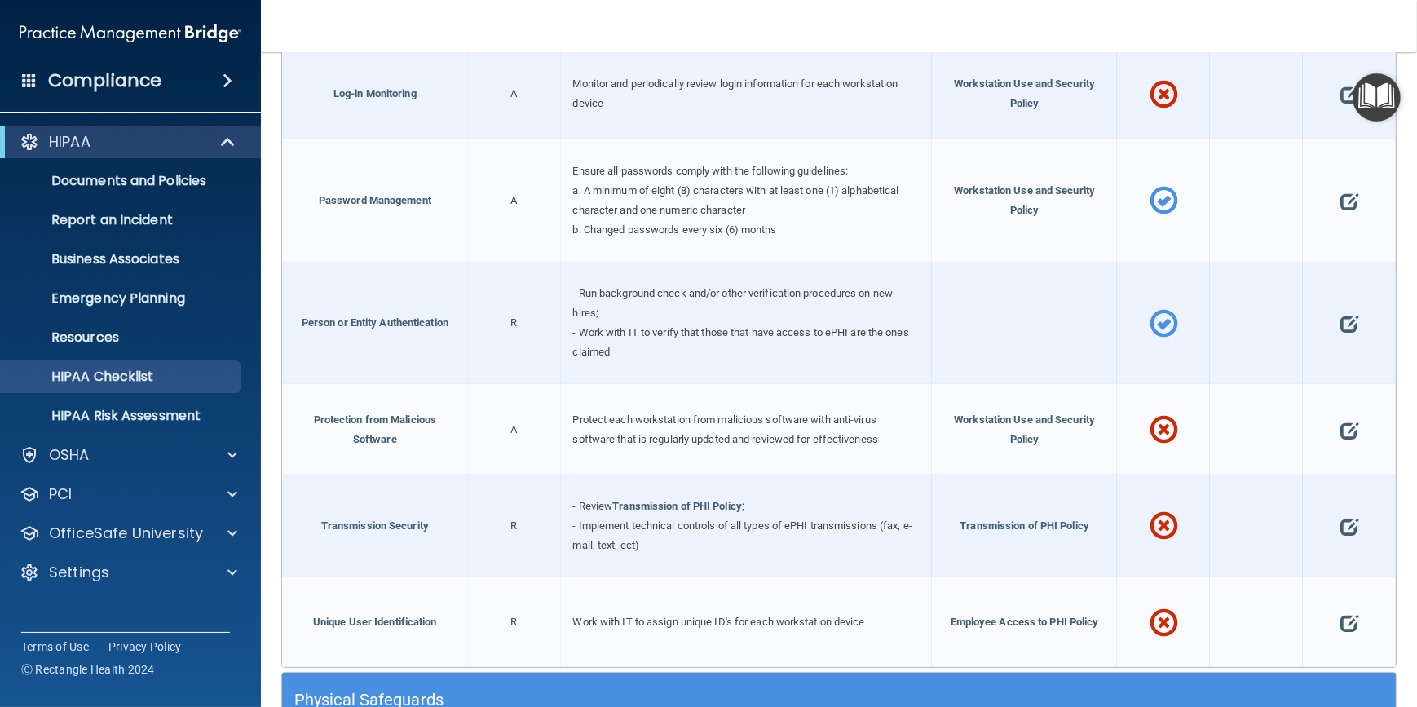
scroll to position [2816, 0]
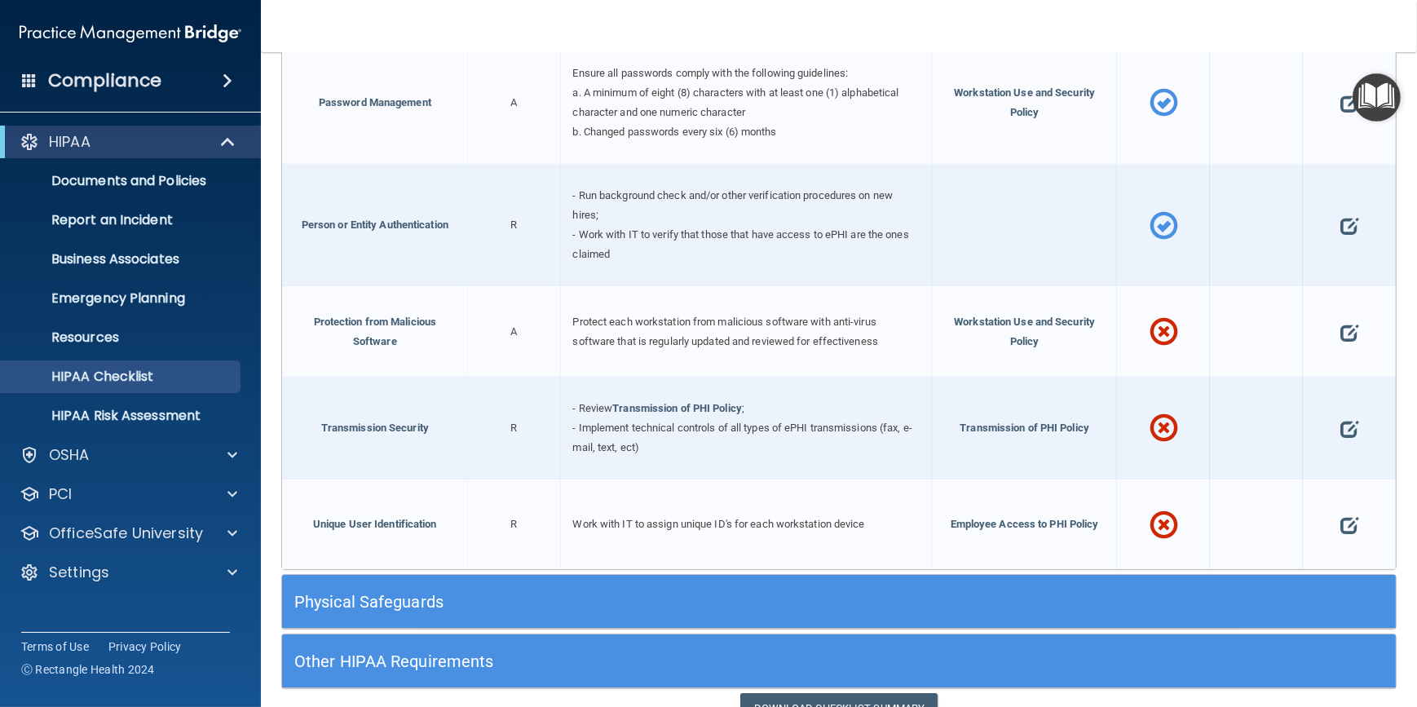
click at [1348, 517] on div at bounding box center [1349, 525] width 93 height 90
click at [1341, 519] on span at bounding box center [1350, 525] width 18 height 46
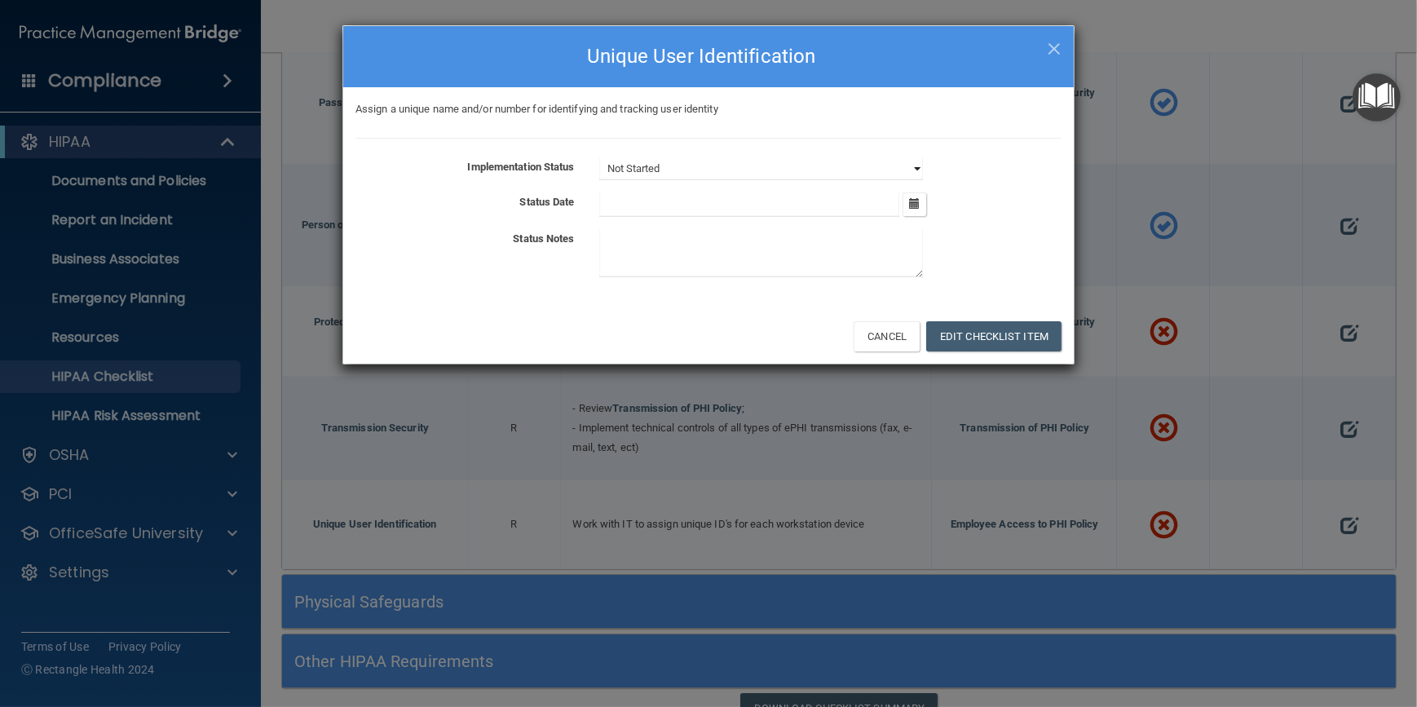
click at [922, 164] on select "Not Started In Progress Completed" at bounding box center [761, 168] width 324 height 23
select select "completed"
click at [599, 157] on select "Not Started In Progress Completed" at bounding box center [761, 168] width 324 height 23
click at [994, 334] on button "Edit Checklist Item" at bounding box center [993, 336] width 135 height 30
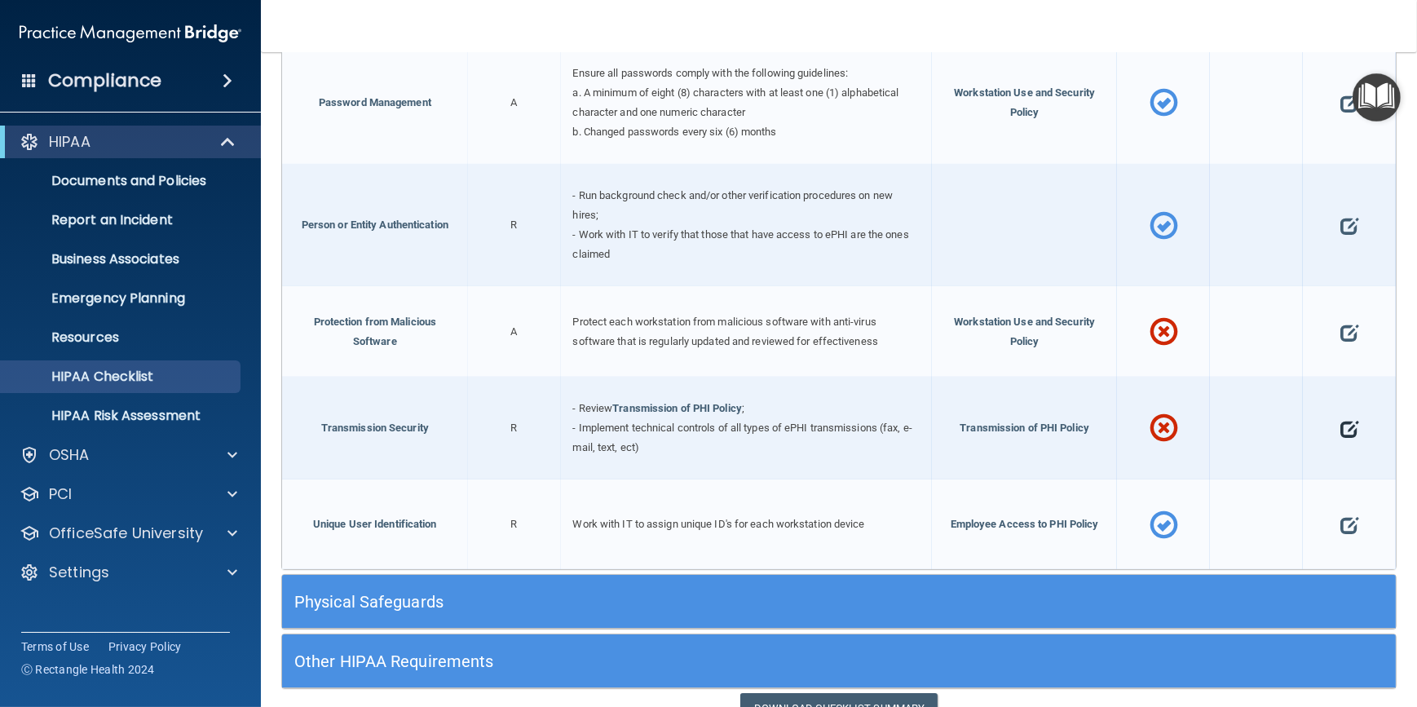
click at [1343, 425] on span at bounding box center [1350, 429] width 18 height 46
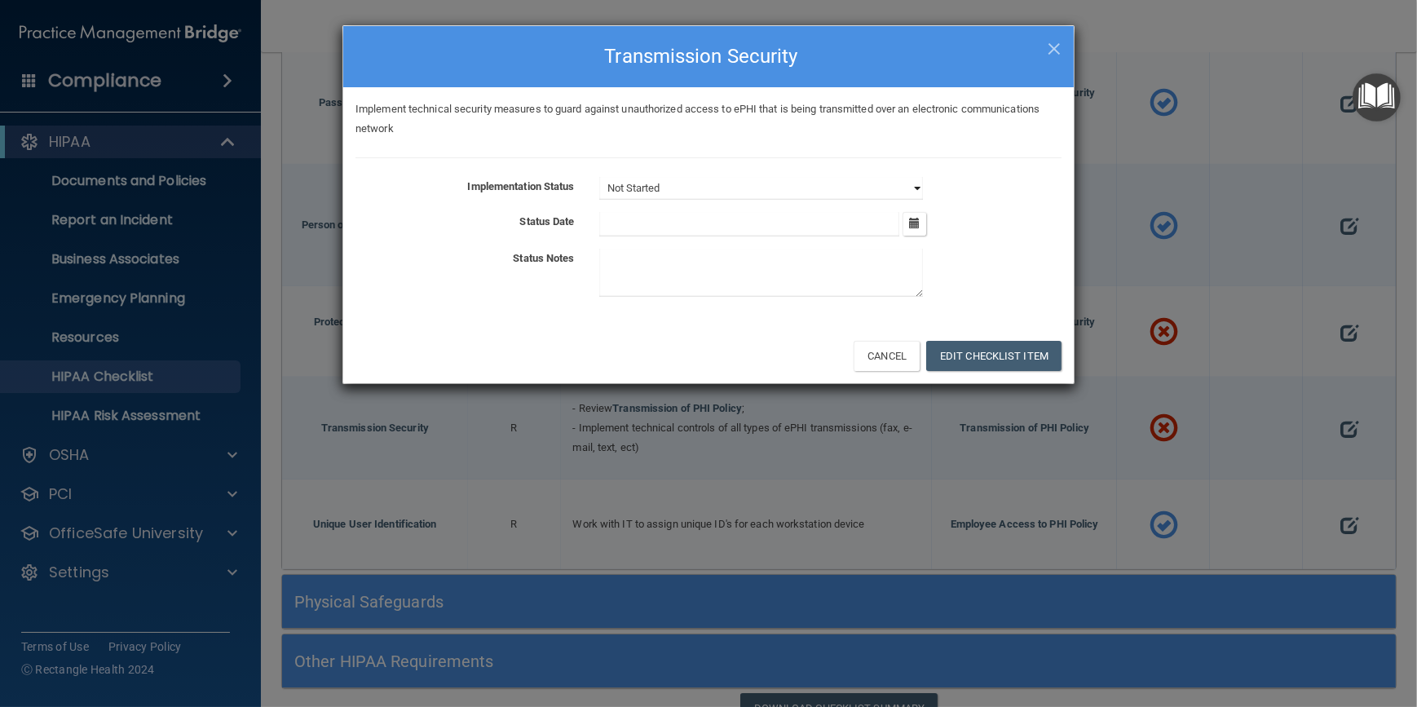
click at [905, 183] on select "Not Started In Progress Completed" at bounding box center [761, 188] width 324 height 23
select select "completed"
click at [599, 177] on select "Not Started In Progress Completed" at bounding box center [761, 188] width 324 height 23
click at [959, 348] on button "Edit Checklist Item" at bounding box center [993, 356] width 135 height 30
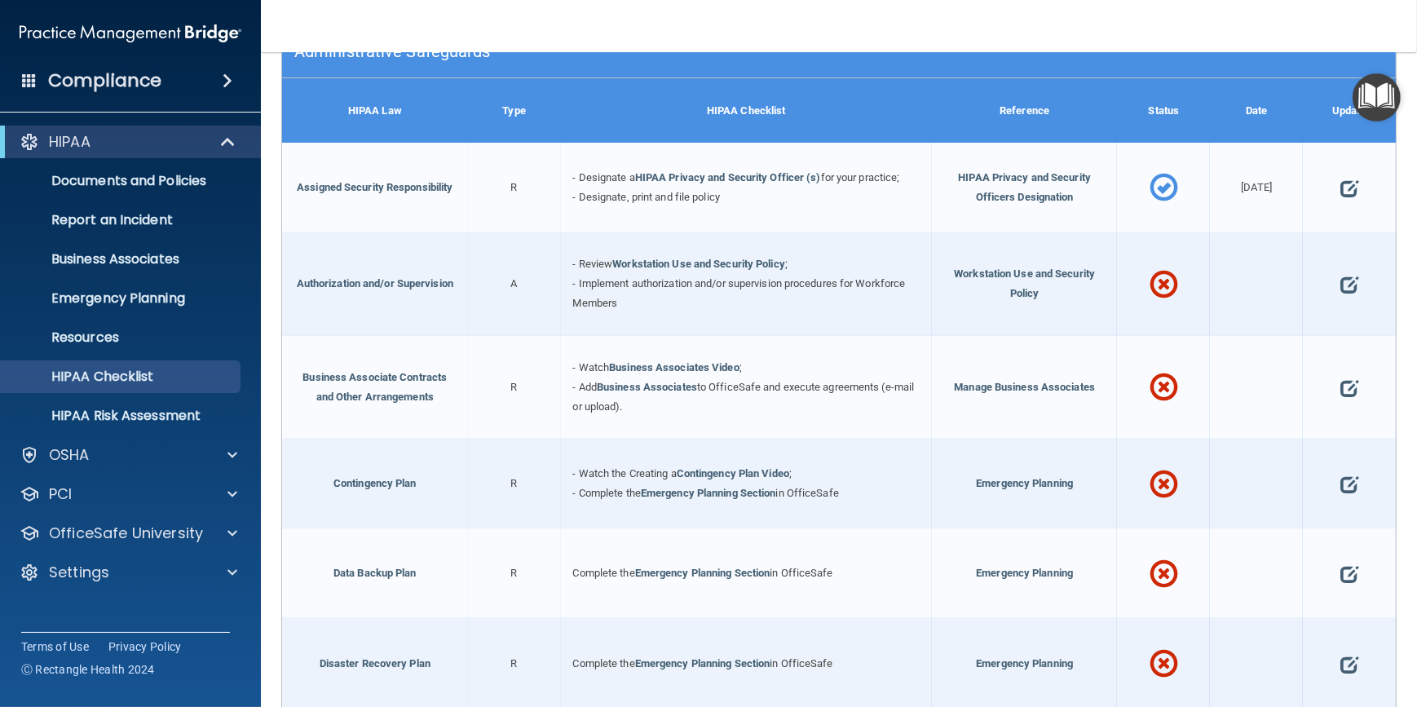
scroll to position [296, 0]
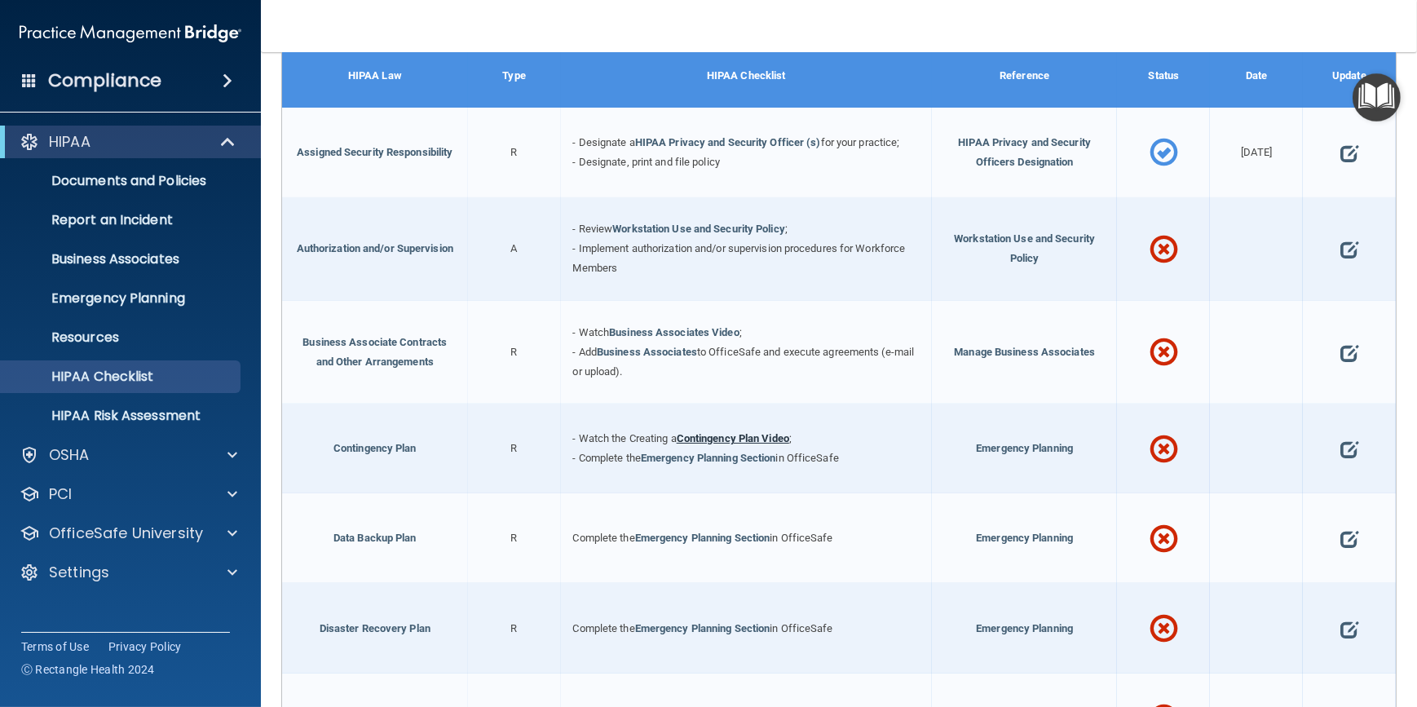
click at [751, 432] on link "Contingency Plan Video" at bounding box center [733, 438] width 113 height 12
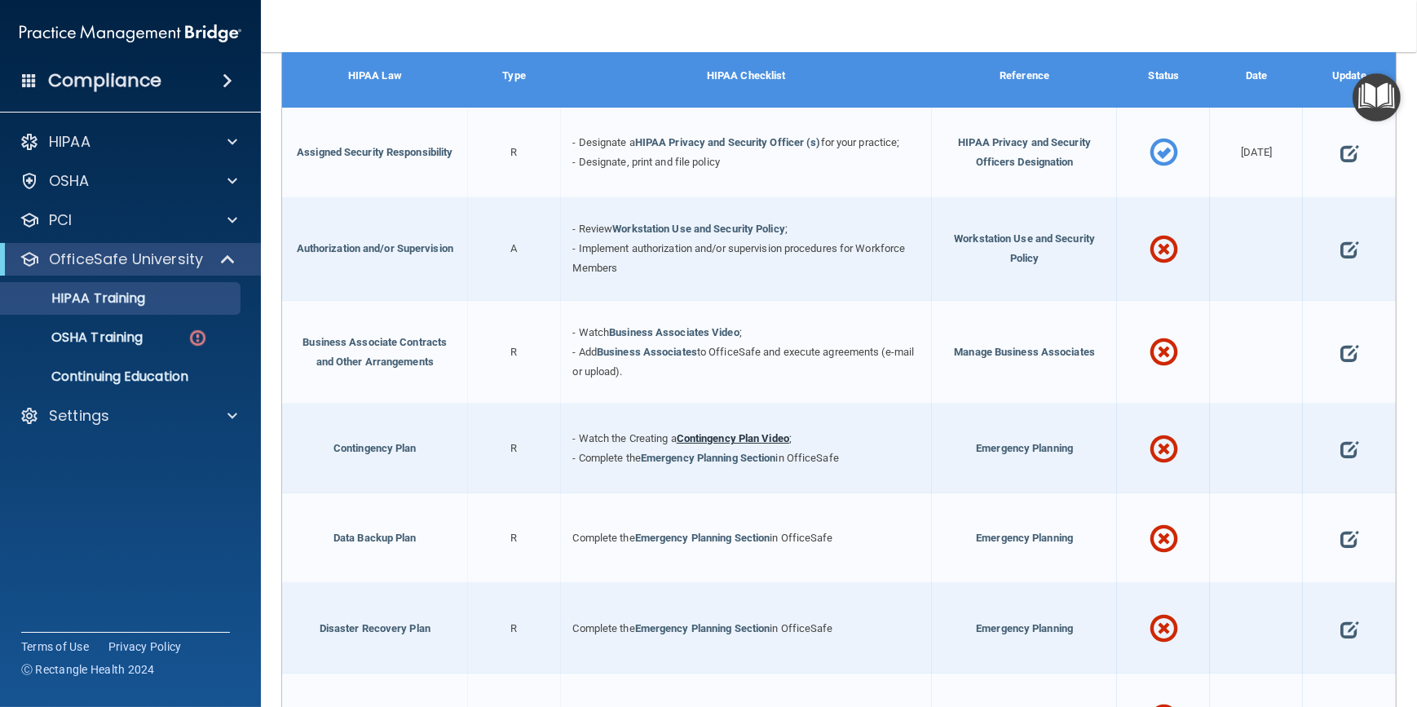
scroll to position [645, 0]
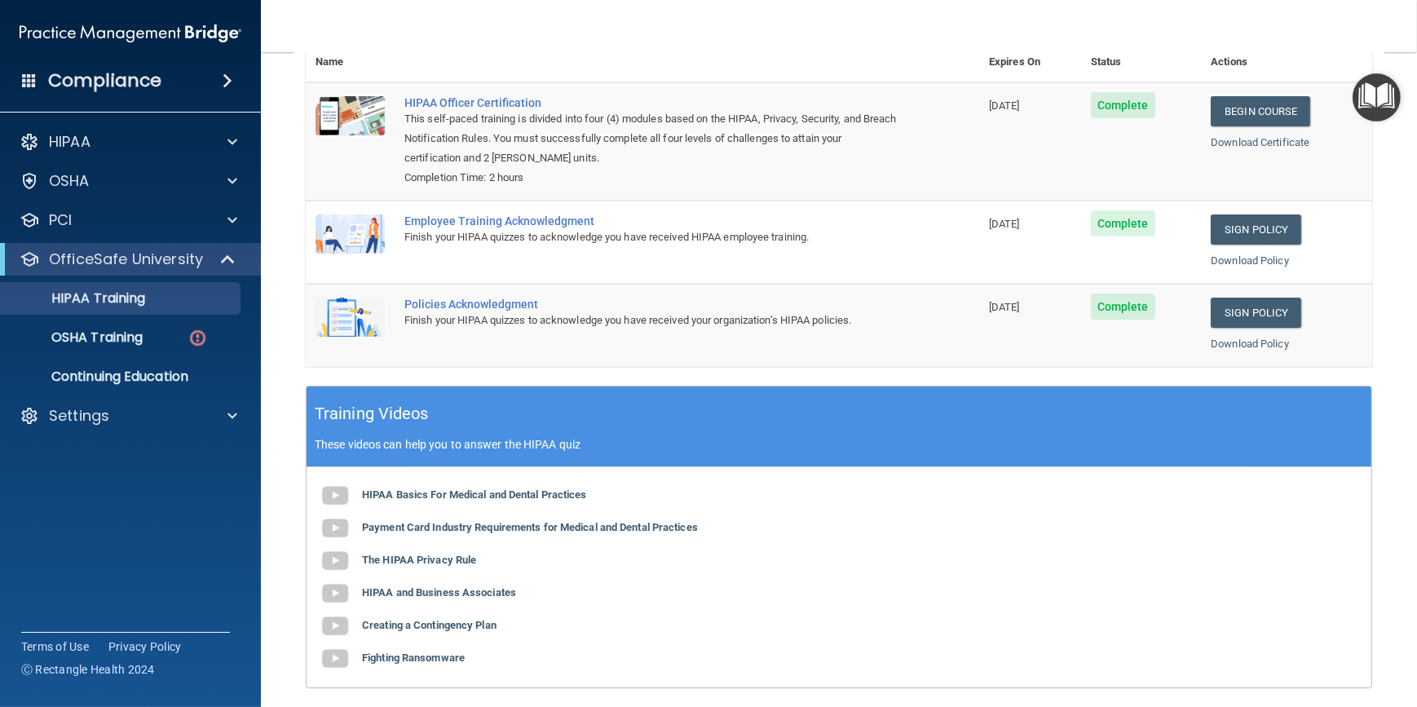
scroll to position [296, 0]
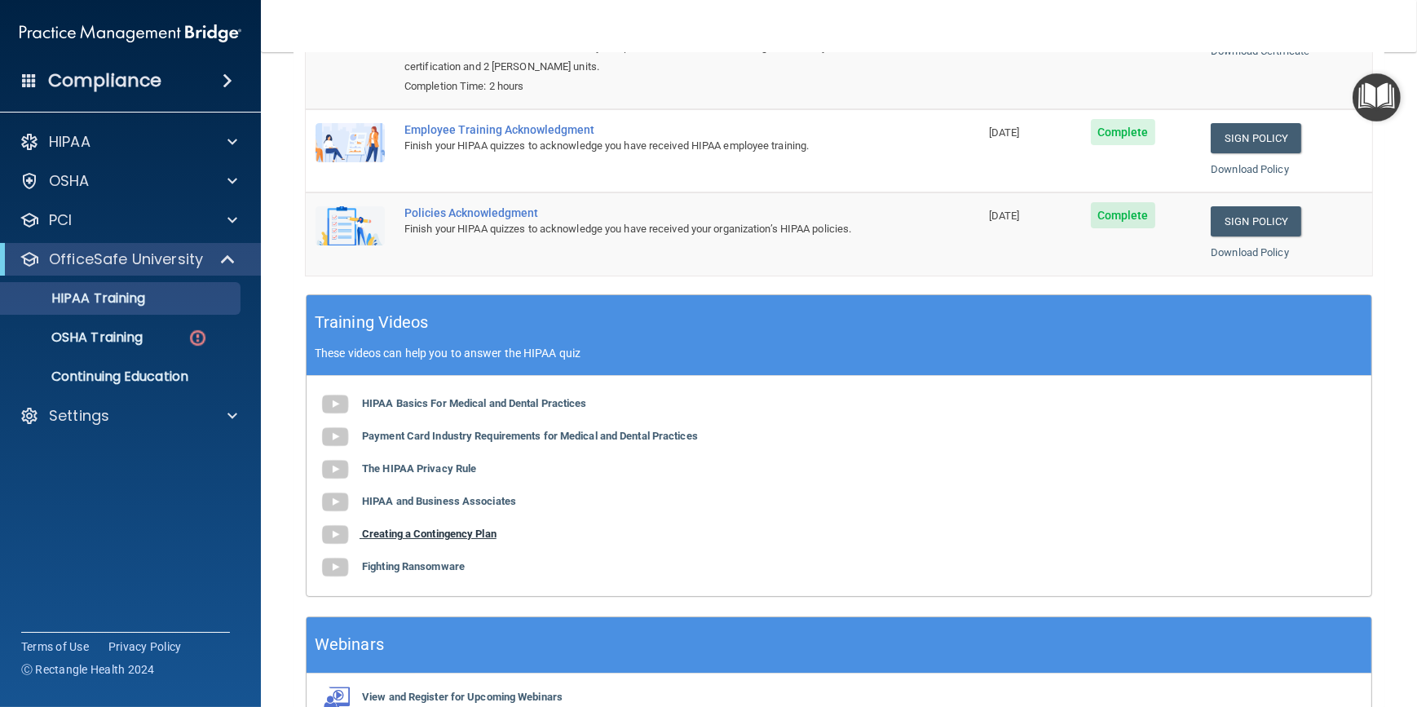
click at [418, 533] on b "Creating a Contingency Plan" at bounding box center [429, 534] width 135 height 12
click at [231, 258] on span at bounding box center [230, 260] width 14 height 20
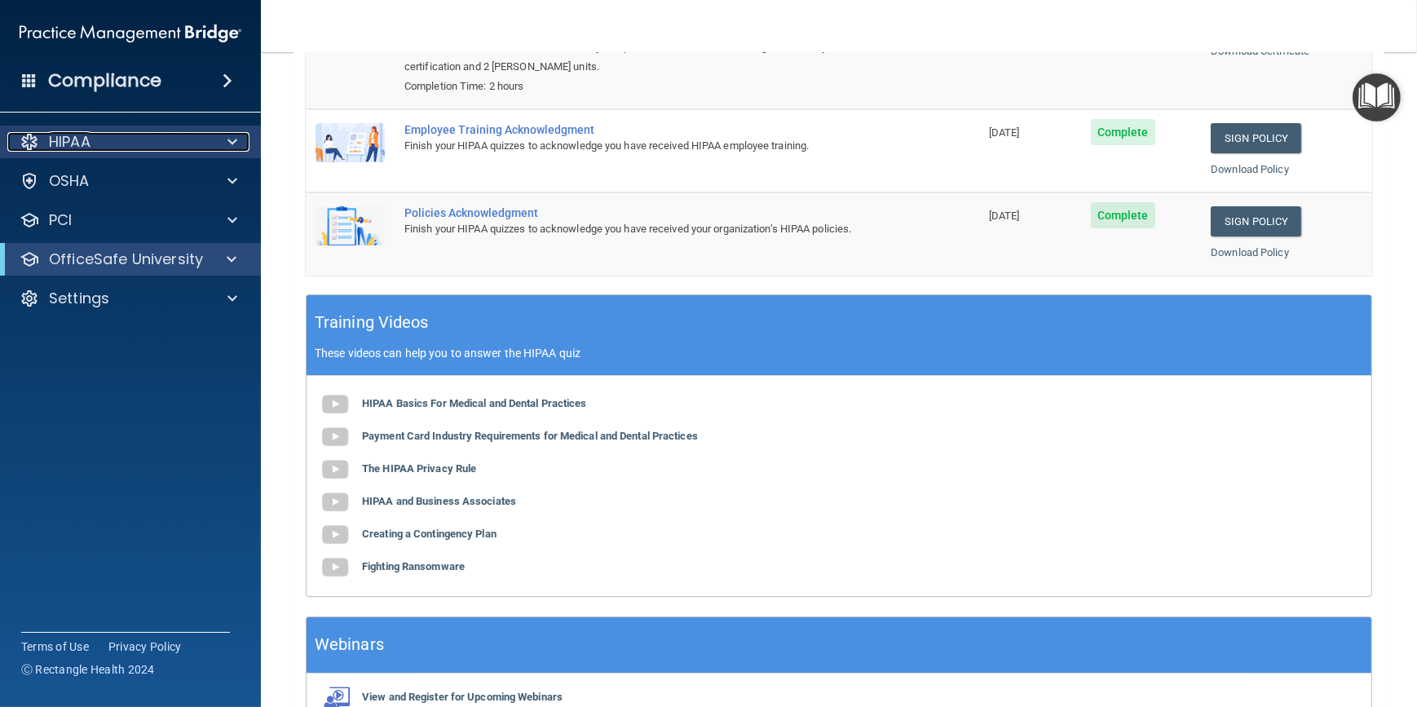
click at [234, 139] on span at bounding box center [233, 142] width 10 height 20
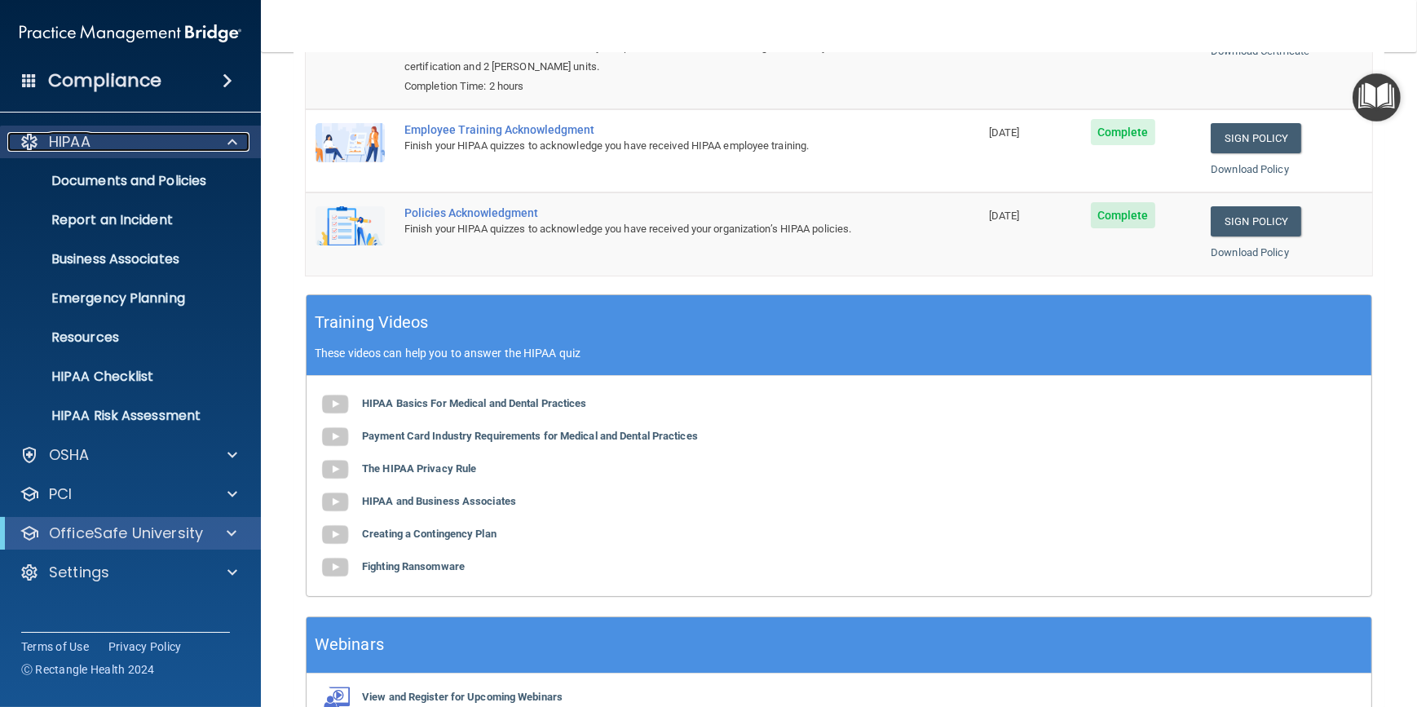
click at [113, 138] on div "HIPAA" at bounding box center [108, 142] width 202 height 20
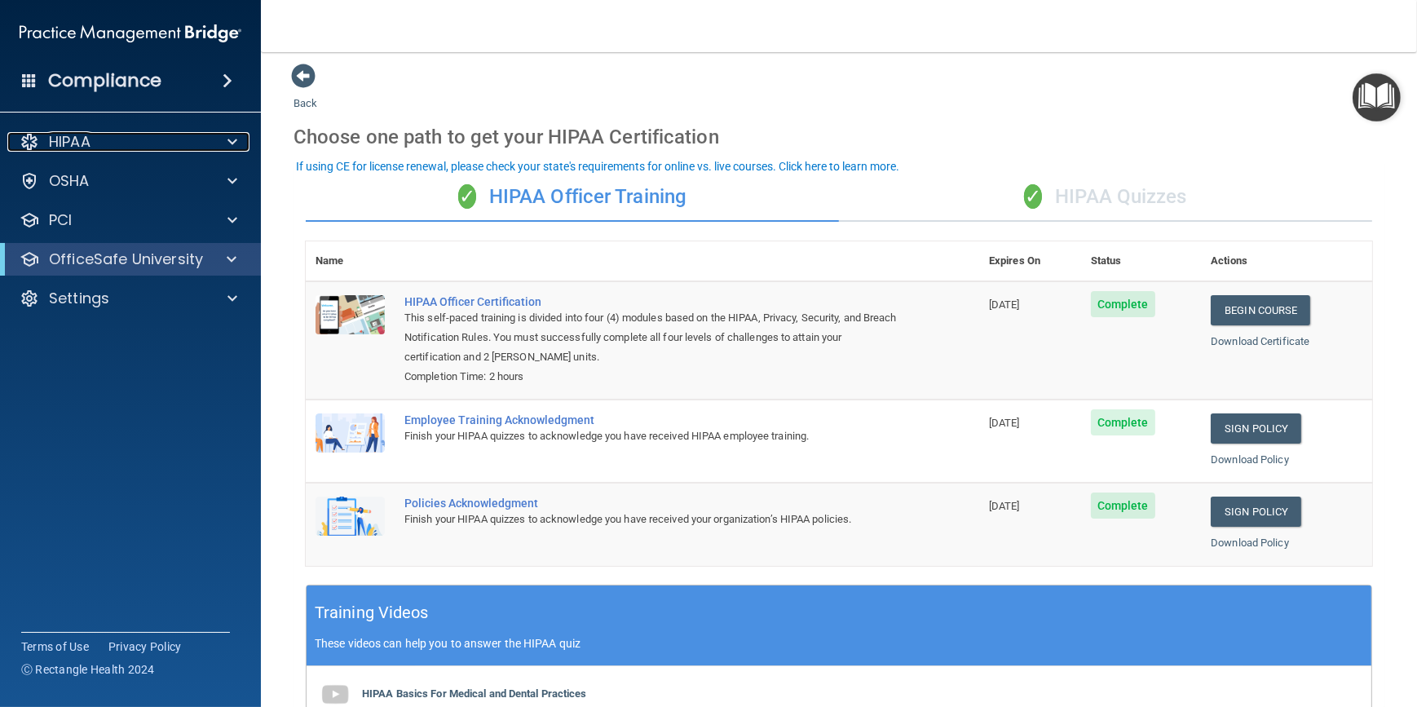
scroll to position [0, 0]
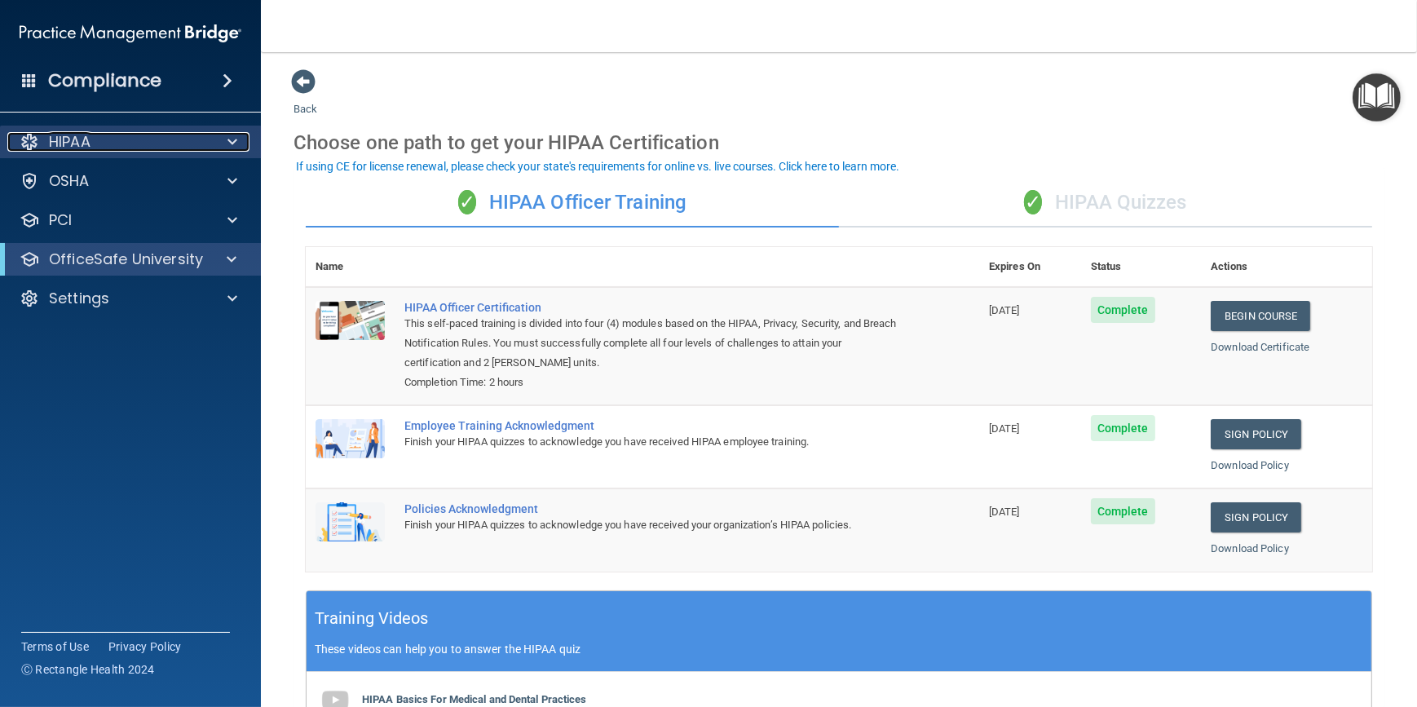
click at [114, 139] on div "HIPAA" at bounding box center [108, 142] width 202 height 20
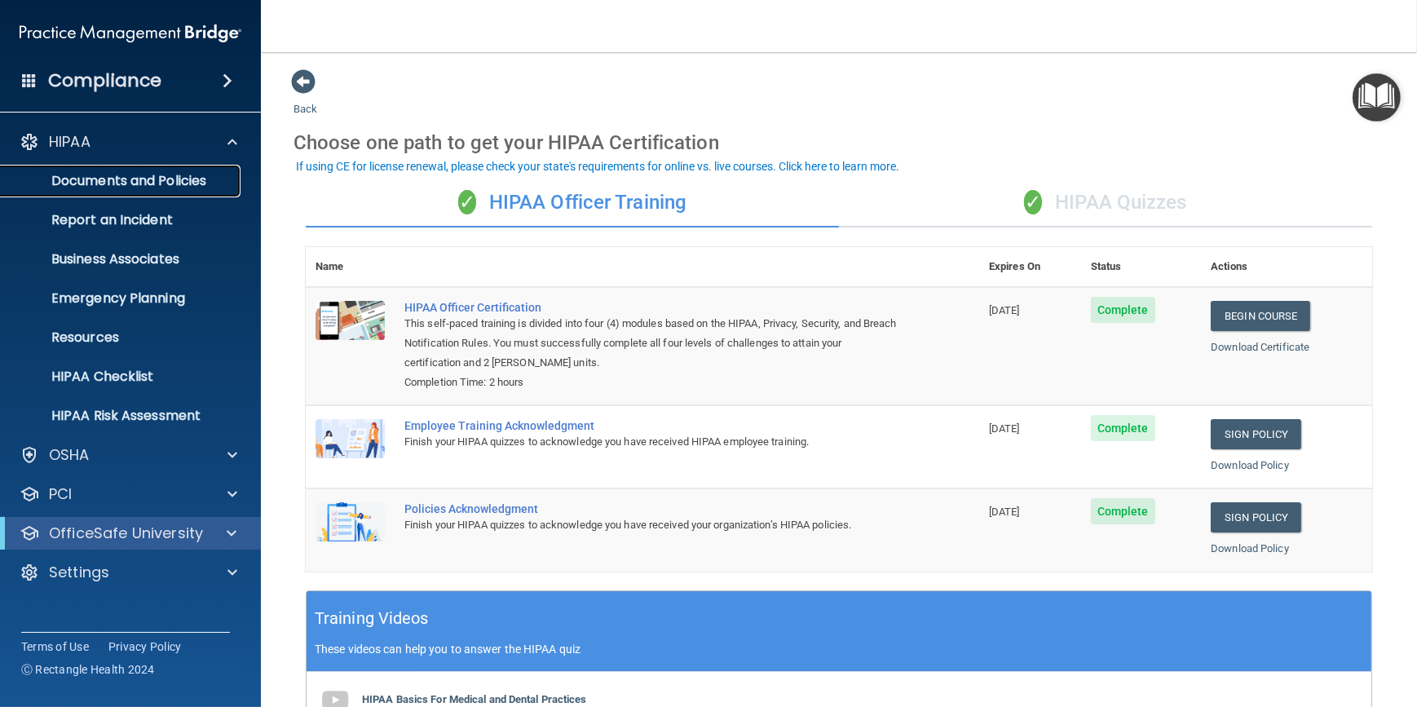
click at [95, 173] on p "Documents and Policies" at bounding box center [122, 181] width 223 height 16
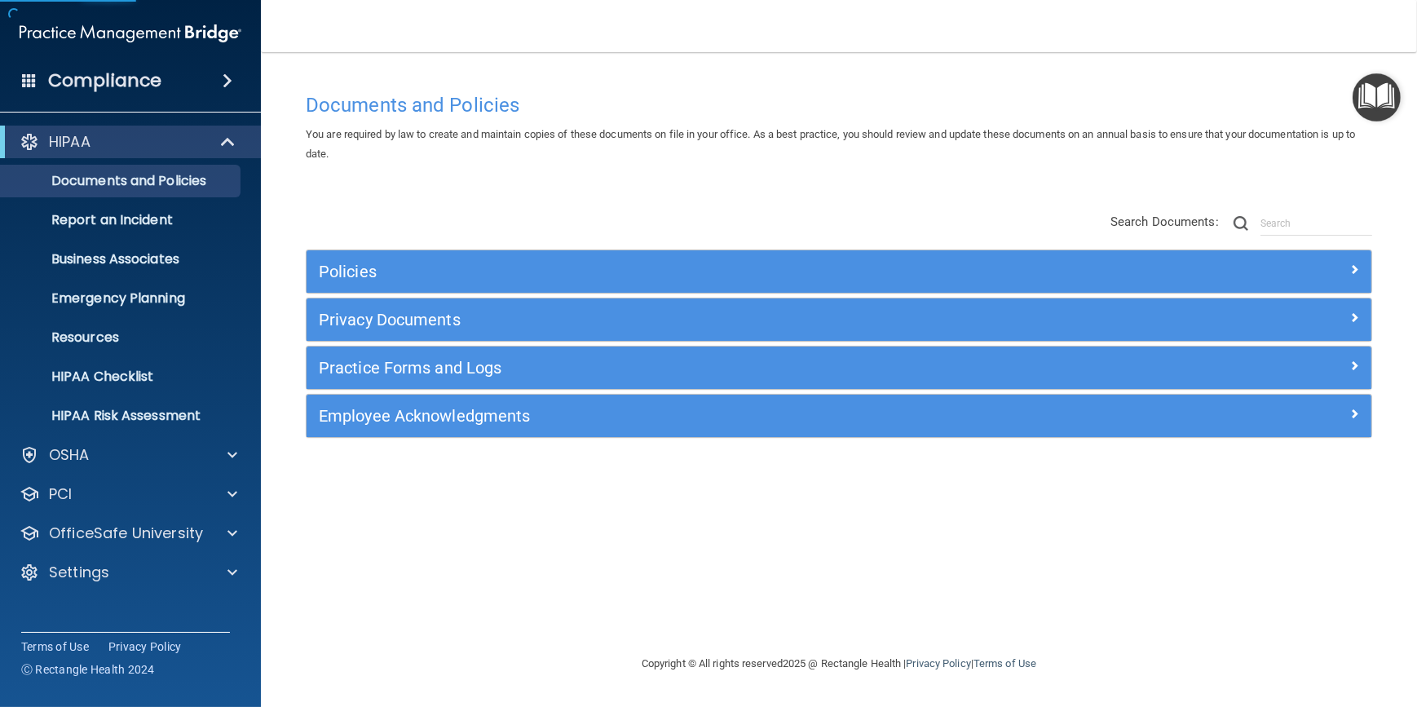
click at [510, 285] on div "Policies" at bounding box center [839, 271] width 1065 height 42
click at [104, 375] on p "HIPAA Checklist" at bounding box center [122, 377] width 223 height 16
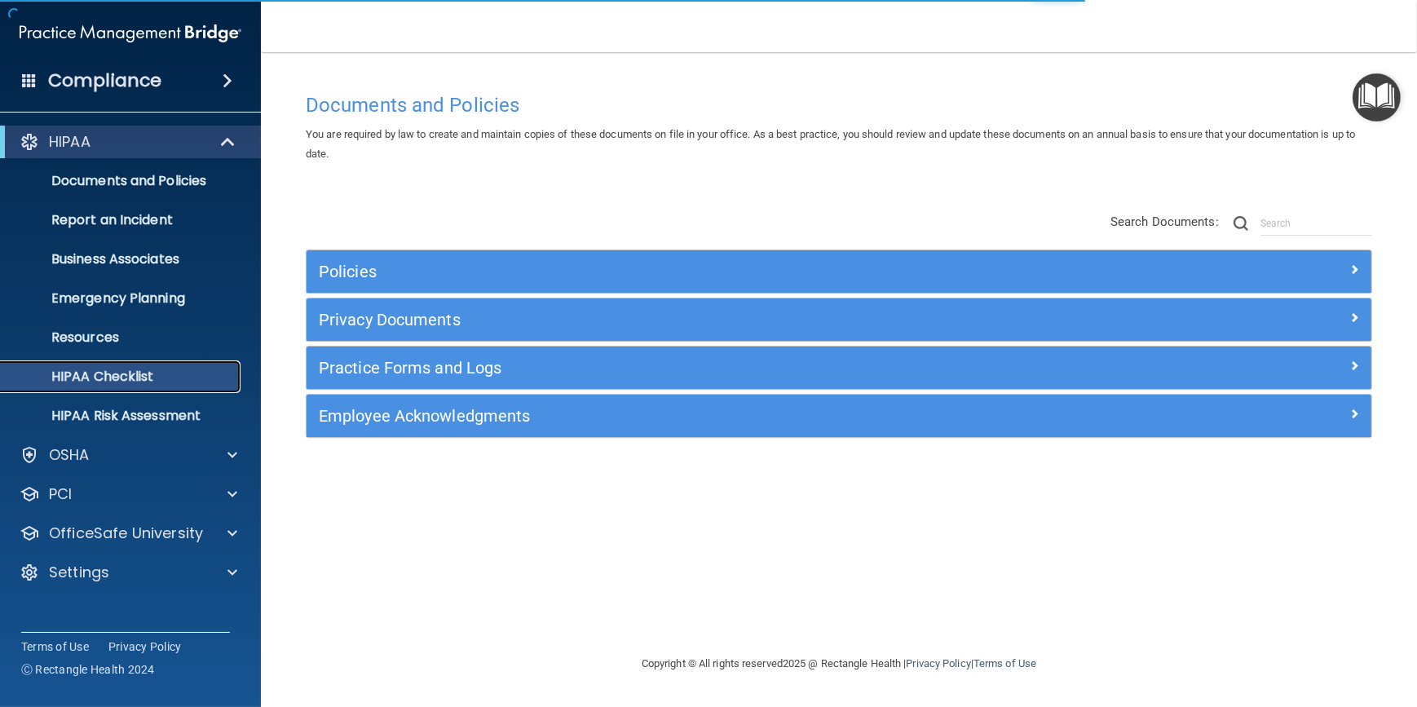
click at [106, 378] on p "HIPAA Checklist" at bounding box center [122, 377] width 223 height 16
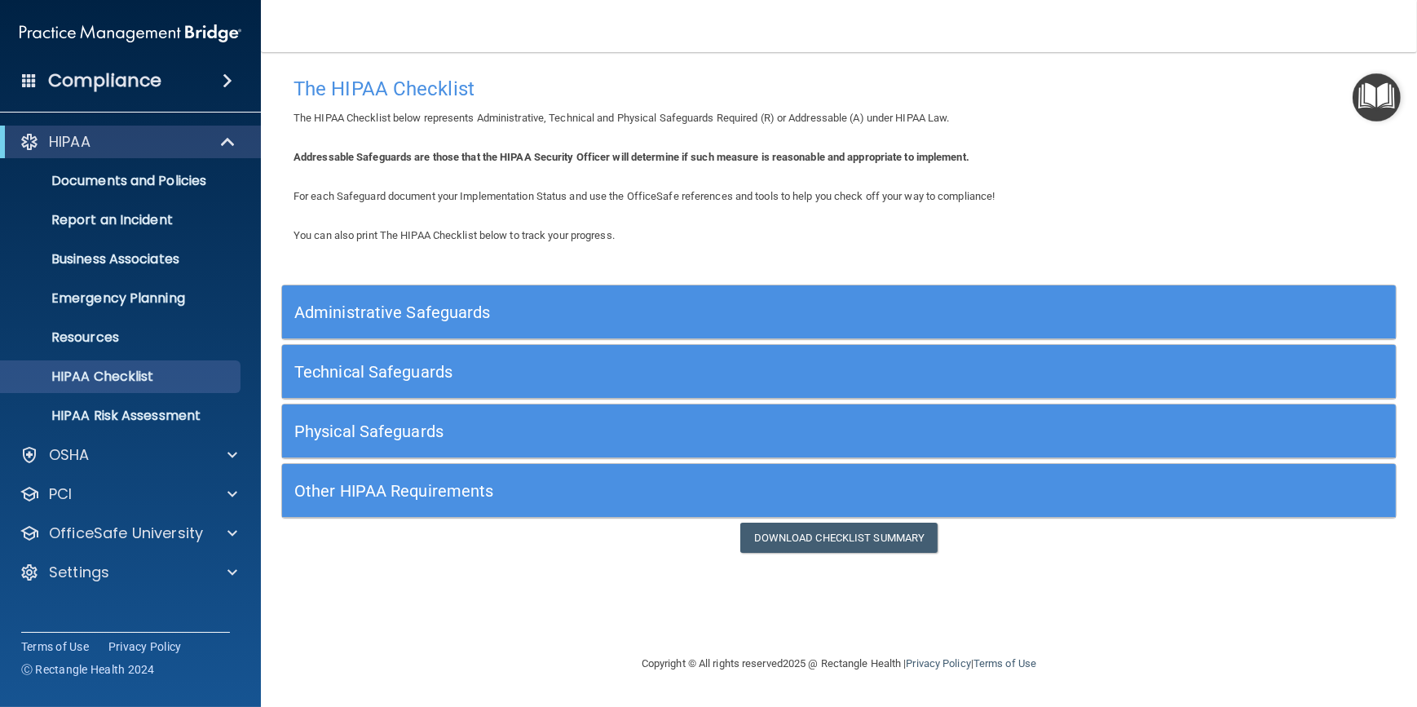
click at [1121, 312] on div "Administrative Safeguards" at bounding box center [839, 312] width 1114 height 37
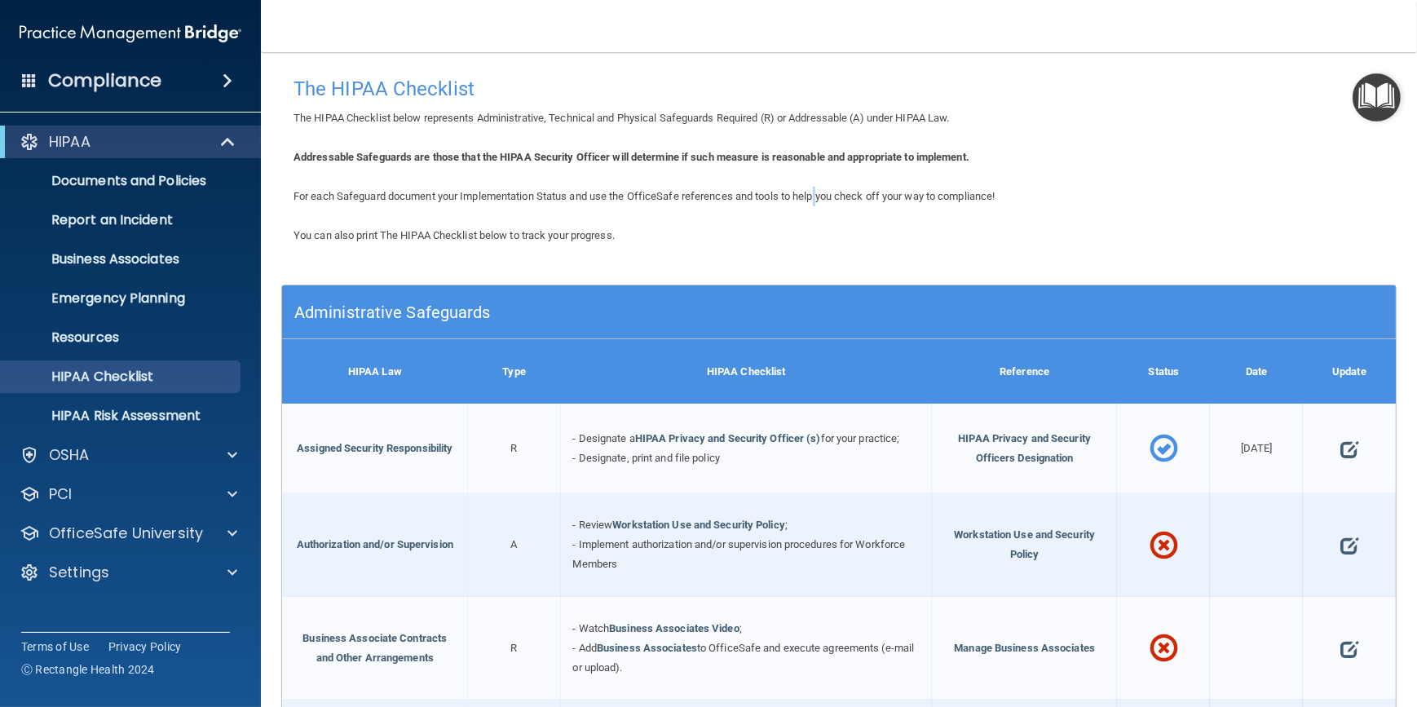
drag, startPoint x: 981, startPoint y: 185, endPoint x: 822, endPoint y: 188, distance: 159.0
click at [822, 188] on div "For each Safeguard document your Implementation Status and use the OfficeSafe r…" at bounding box center [839, 197] width 1116 height 20
drag, startPoint x: 831, startPoint y: 204, endPoint x: 776, endPoint y: 206, distance: 55.5
drag, startPoint x: 789, startPoint y: 197, endPoint x: 751, endPoint y: 194, distance: 38.5
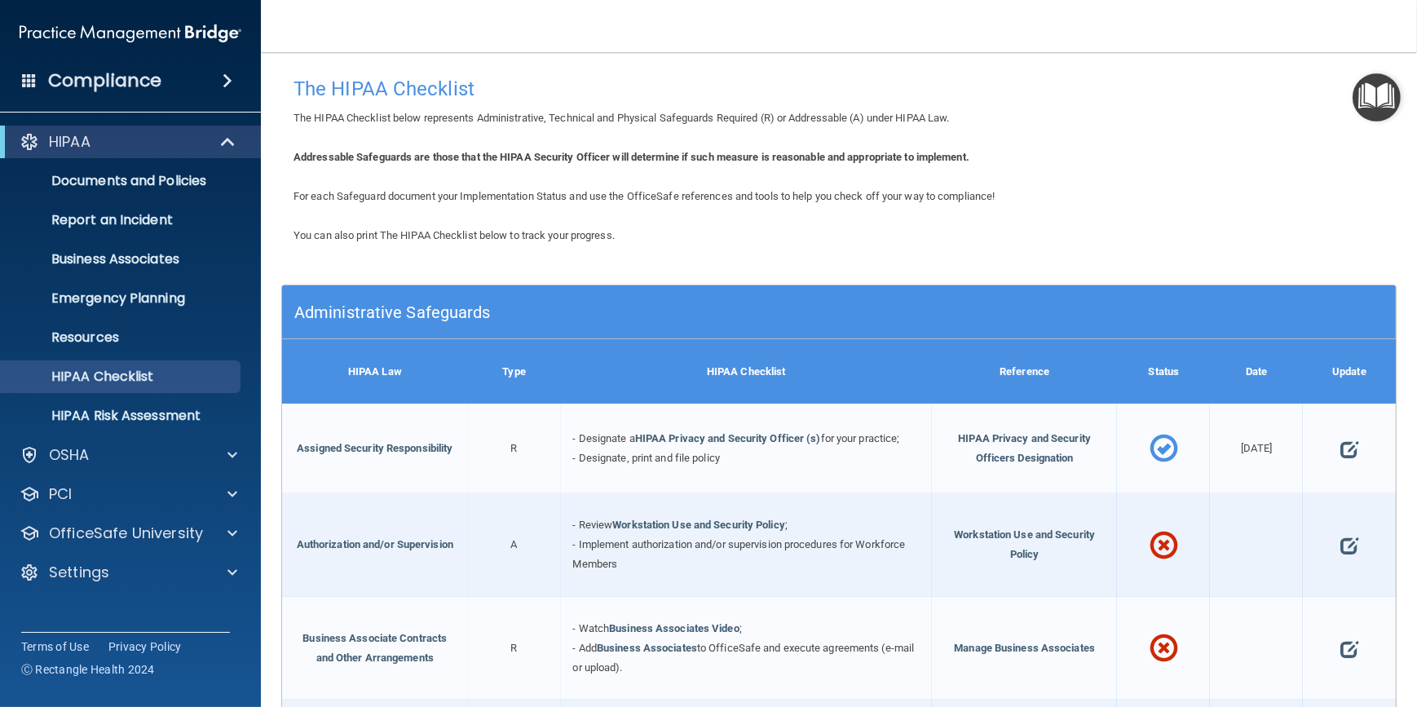
click at [751, 194] on span "For each Safeguard document your Implementation Status and use the OfficeSafe r…" at bounding box center [644, 196] width 701 height 12
drag, startPoint x: 751, startPoint y: 194, endPoint x: 805, endPoint y: 184, distance: 54.7
drag, startPoint x: 805, startPoint y: 184, endPoint x: 736, endPoint y: 188, distance: 68.6
click at [736, 188] on div "For each Safeguard document your Implementation Status and use the OfficeSafe r…" at bounding box center [839, 197] width 1116 height 20
drag, startPoint x: 811, startPoint y: 163, endPoint x: 651, endPoint y: 179, distance: 160.6
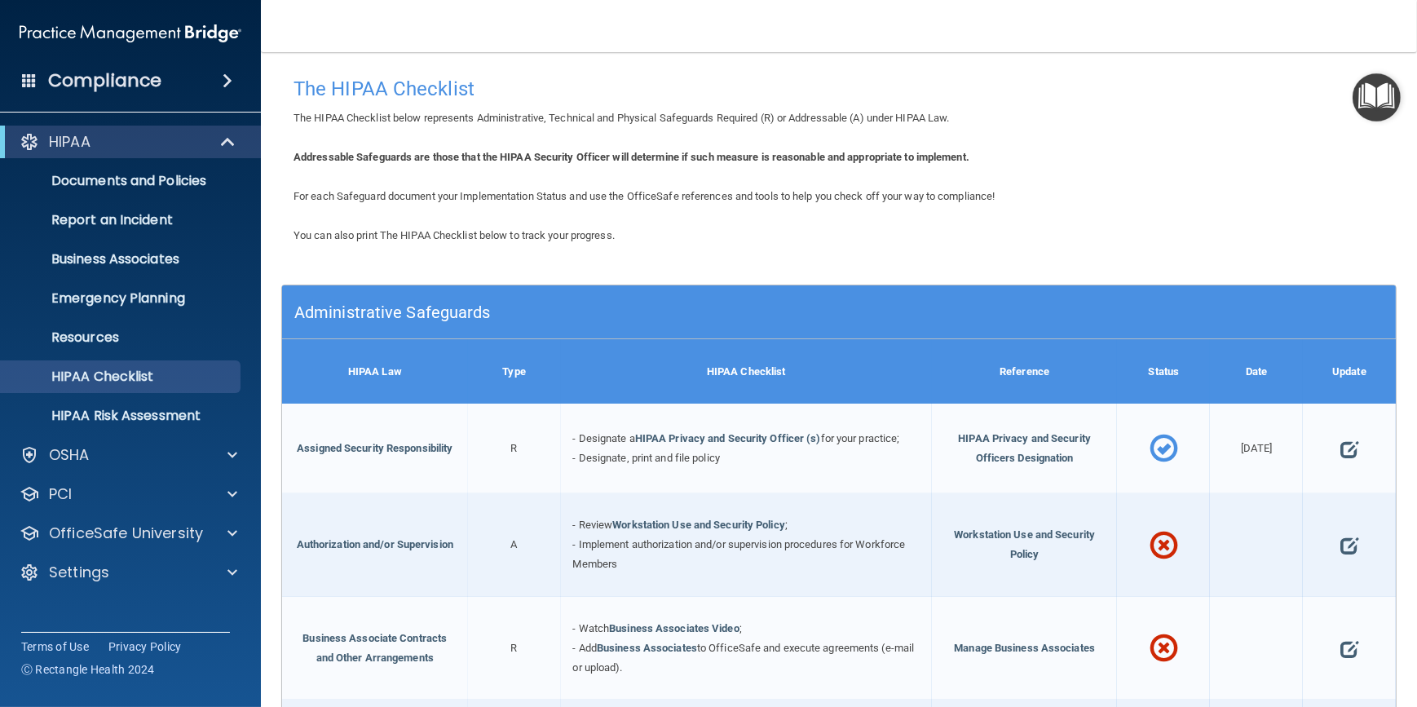
drag, startPoint x: 758, startPoint y: 168, endPoint x: 621, endPoint y: 166, distance: 136.2
drag, startPoint x: 754, startPoint y: 148, endPoint x: 568, endPoint y: 164, distance: 186.6
click at [568, 164] on div "Addressable Safeguards are those that the HIPAA Security Officer will determine…" at bounding box center [839, 158] width 1116 height 20
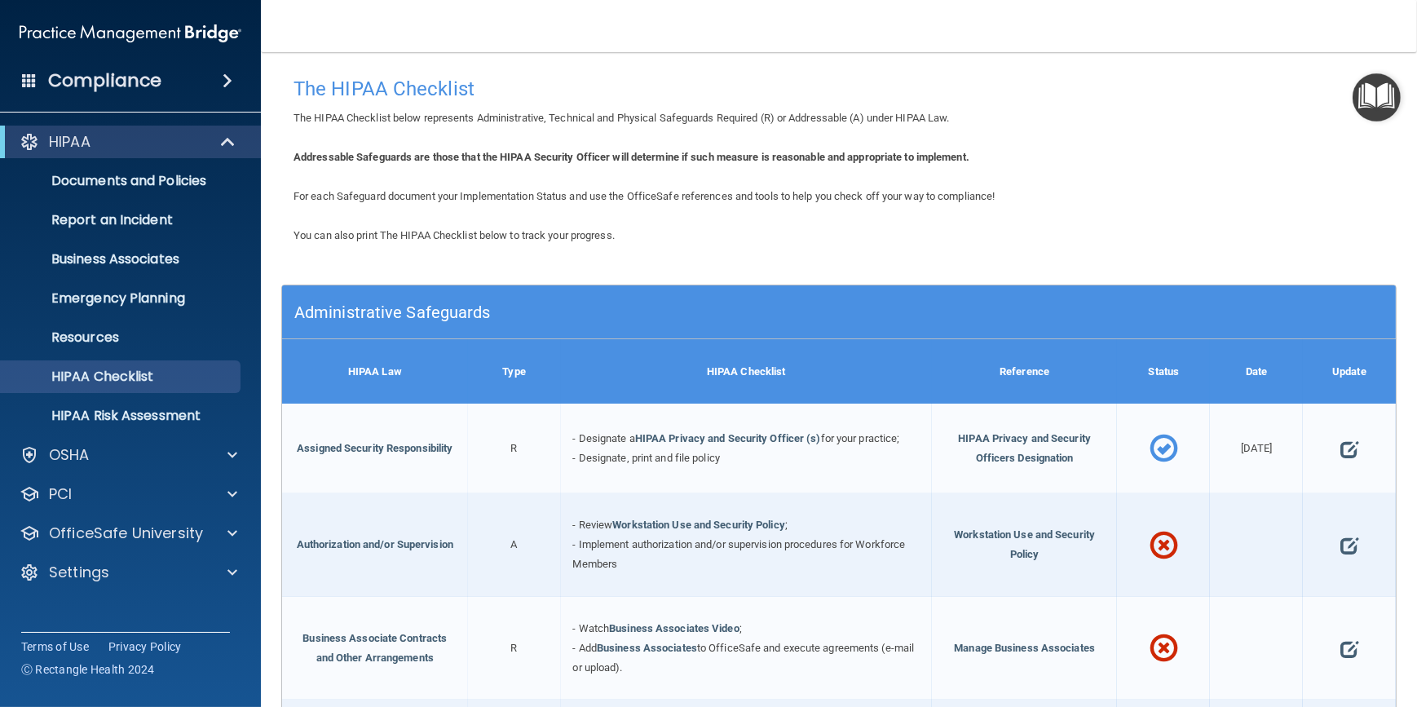
drag, startPoint x: 568, startPoint y: 164, endPoint x: 769, endPoint y: 157, distance: 200.7
drag, startPoint x: 769, startPoint y: 157, endPoint x: 599, endPoint y: 170, distance: 170.1
drag, startPoint x: 604, startPoint y: 163, endPoint x: 581, endPoint y: 161, distance: 23.0
click at [581, 161] on b "Addressable Safeguards are those that the HIPAA Security Officer will determine…" at bounding box center [632, 157] width 676 height 12
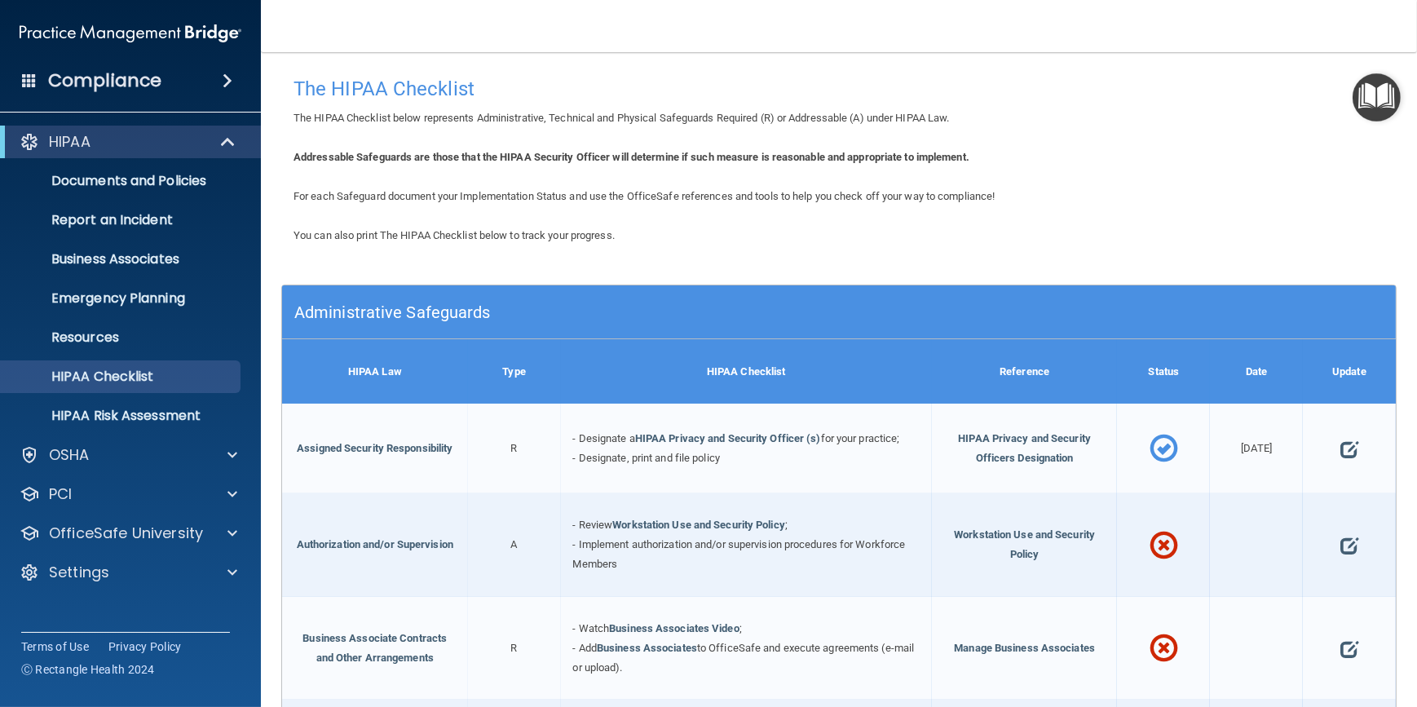
drag, startPoint x: 581, startPoint y: 161, endPoint x: 603, endPoint y: 157, distance: 22.3
drag, startPoint x: 603, startPoint y: 157, endPoint x: 550, endPoint y: 157, distance: 53.0
click at [550, 157] on b "Addressable Safeguards are those that the HIPAA Security Officer will determine…" at bounding box center [632, 157] width 676 height 12
drag, startPoint x: 497, startPoint y: 166, endPoint x: 408, endPoint y: 164, distance: 88.9
click at [408, 164] on div "Addressable Safeguards are those that the HIPAA Security Officer will determine…" at bounding box center [839, 158] width 1116 height 20
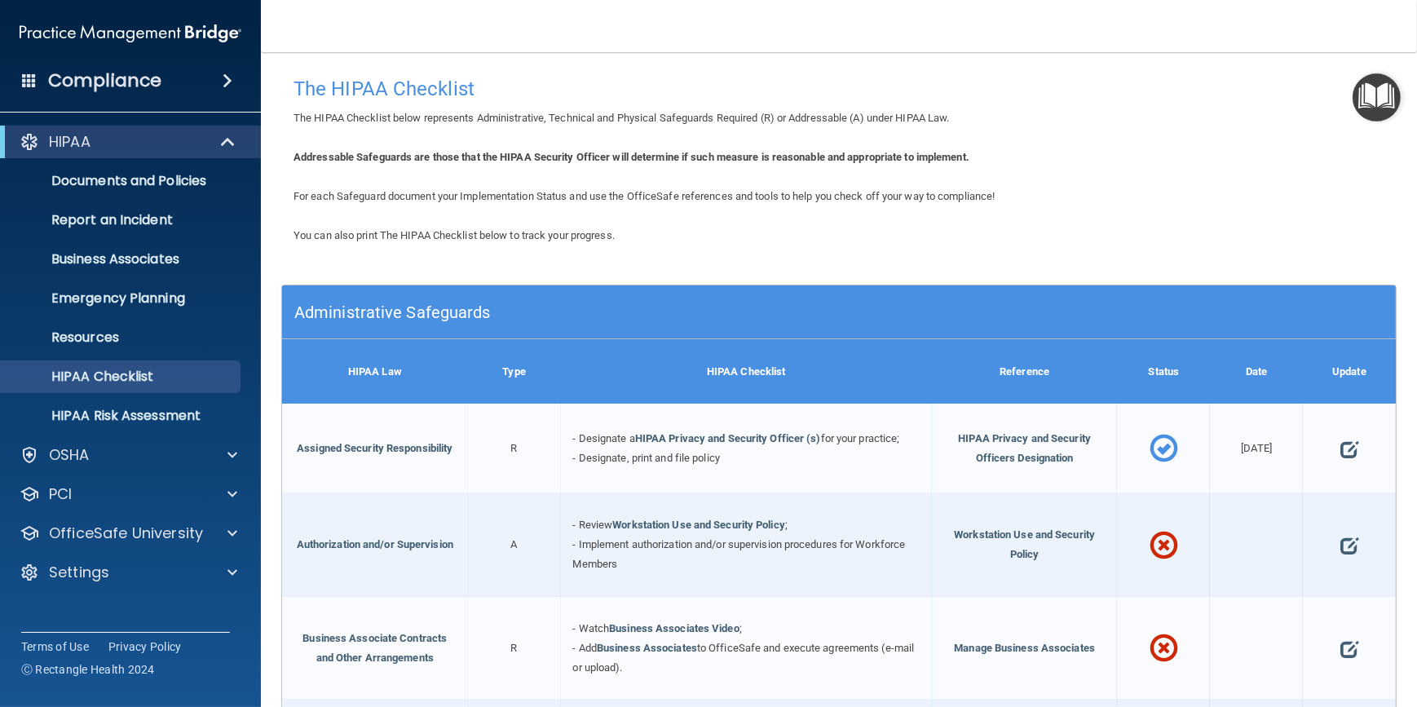
drag, startPoint x: 408, startPoint y: 164, endPoint x: 334, endPoint y: 157, distance: 74.6
click at [334, 157] on b "Addressable Safeguards are those that the HIPAA Security Officer will determine…" at bounding box center [632, 157] width 676 height 12
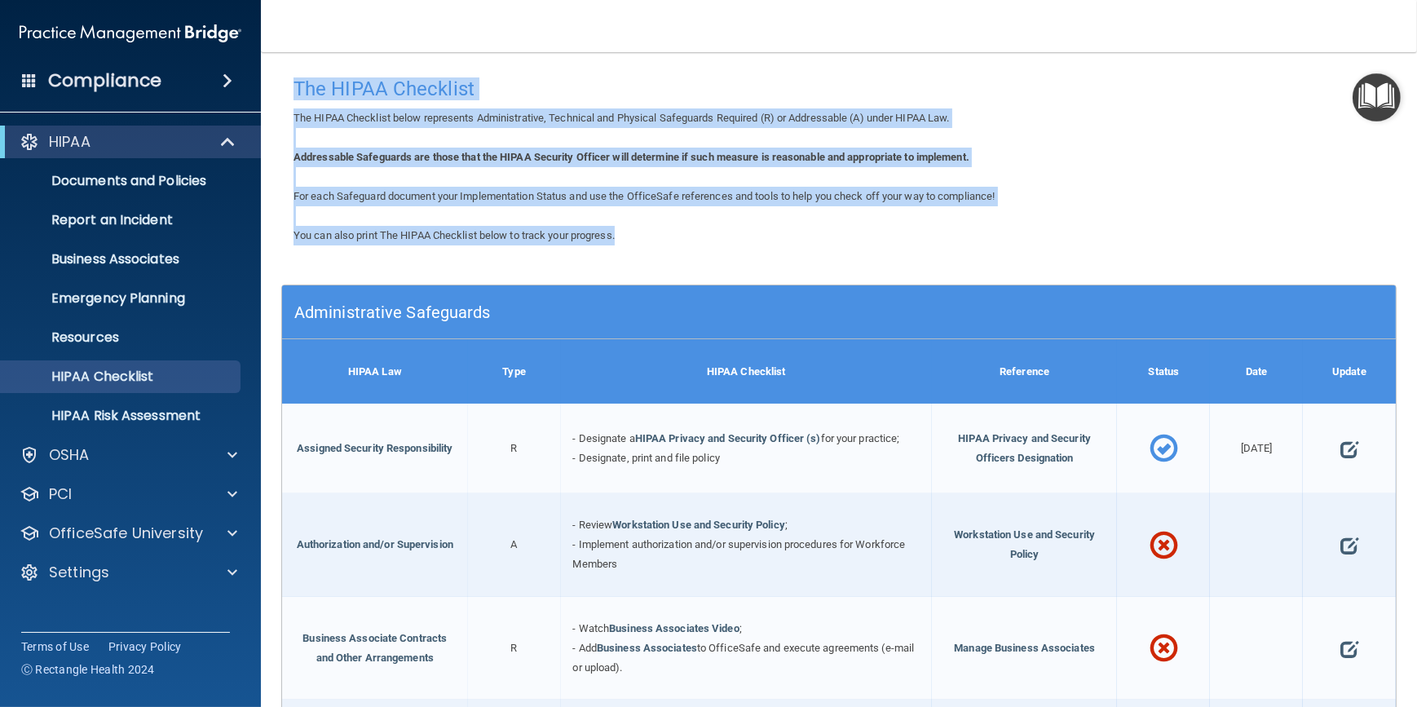
drag, startPoint x: 293, startPoint y: 83, endPoint x: 952, endPoint y: 239, distance: 677.1
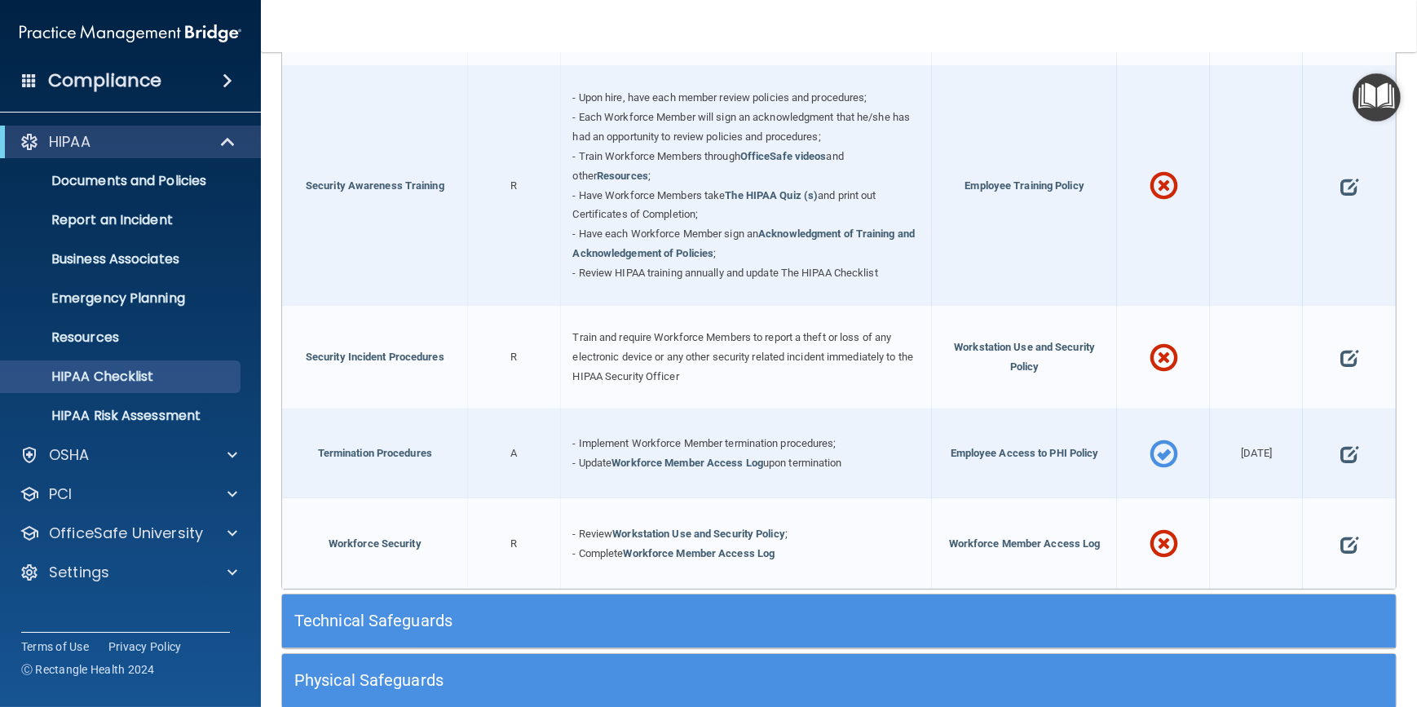
scroll to position [1528, 0]
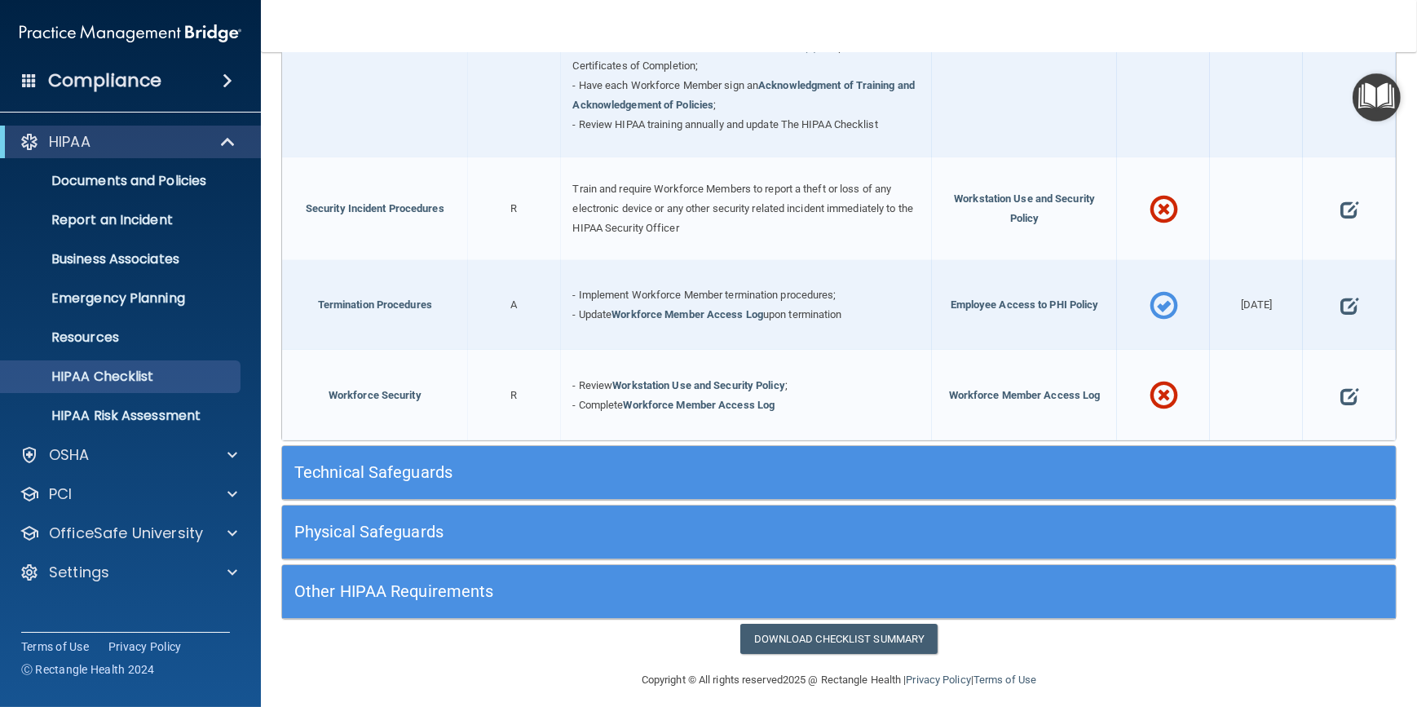
drag, startPoint x: 595, startPoint y: 652, endPoint x: 513, endPoint y: 652, distance: 82.4
click at [513, 654] on footer "Copyright © All rights reserved 2025 @ Rectangle Health | Privacy Policy | Term…" at bounding box center [839, 678] width 1091 height 49
drag, startPoint x: 563, startPoint y: 637, endPoint x: 488, endPoint y: 644, distance: 74.6
click at [488, 654] on footer "Copyright © All rights reserved 2025 @ Rectangle Health | Privacy Policy | Term…" at bounding box center [839, 678] width 1091 height 49
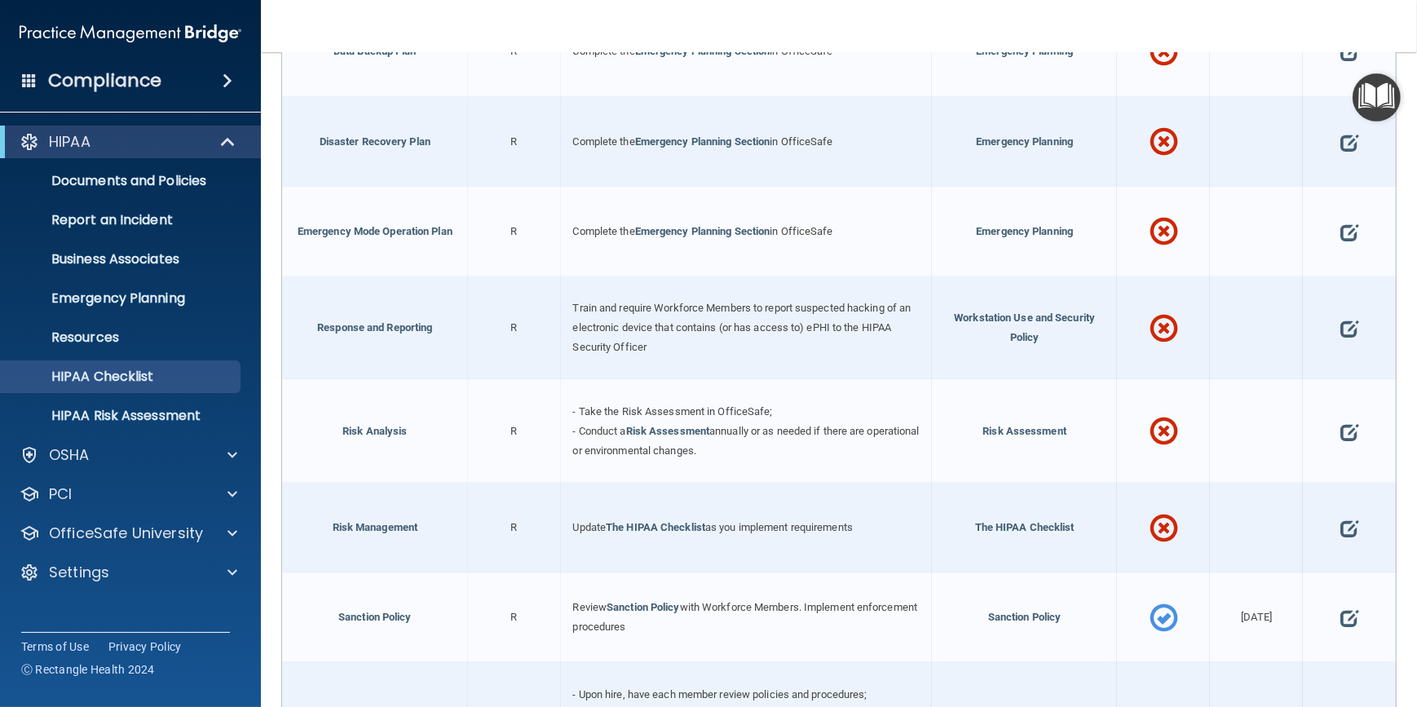
scroll to position [0, 0]
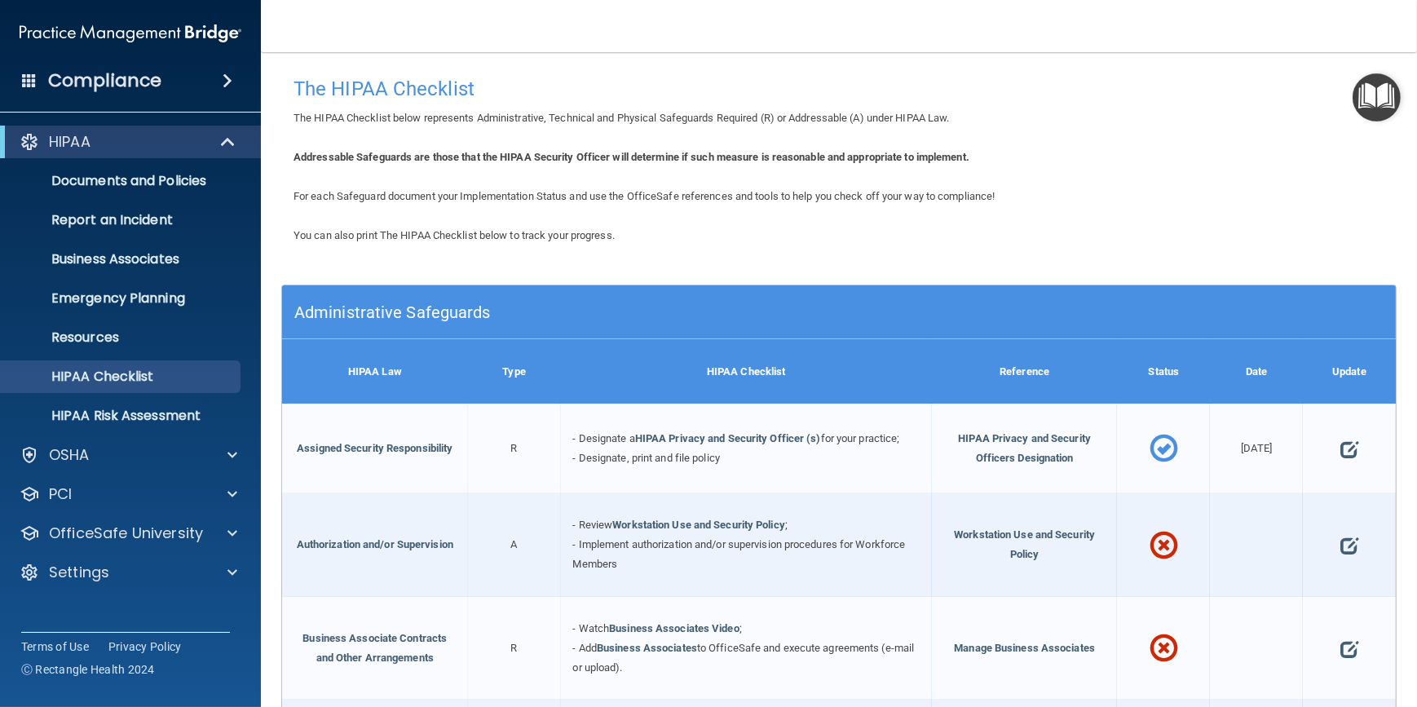
drag, startPoint x: 866, startPoint y: 196, endPoint x: 707, endPoint y: 171, distance: 160.9
drag, startPoint x: 802, startPoint y: 174, endPoint x: 610, endPoint y: 166, distance: 191.8
click at [610, 166] on div "Addressable Safeguards are those that the HIPAA Security Officer will determine…" at bounding box center [839, 158] width 1116 height 20
drag, startPoint x: 928, startPoint y: 154, endPoint x: 737, endPoint y: 165, distance: 191.1
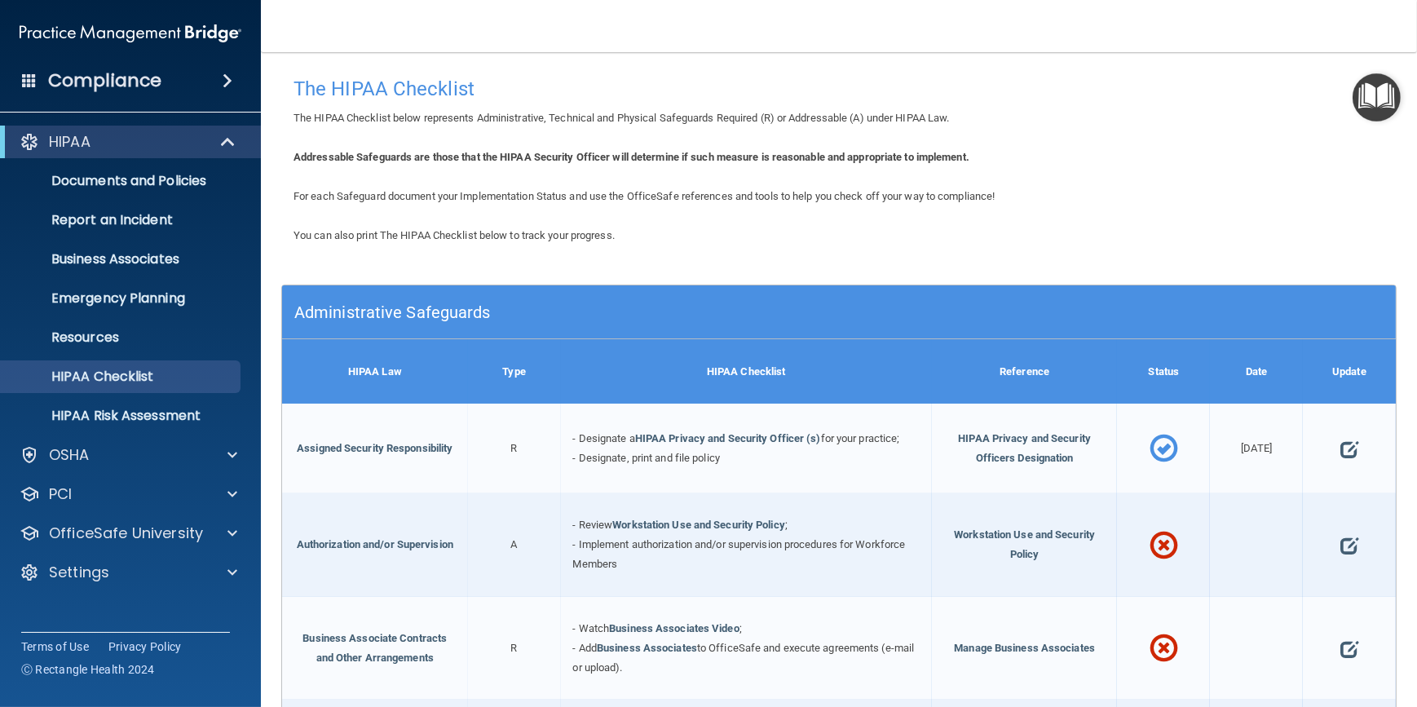
click at [737, 165] on div "Addressable Safeguards are those that the HIPAA Security Officer will determine…" at bounding box center [839, 158] width 1116 height 20
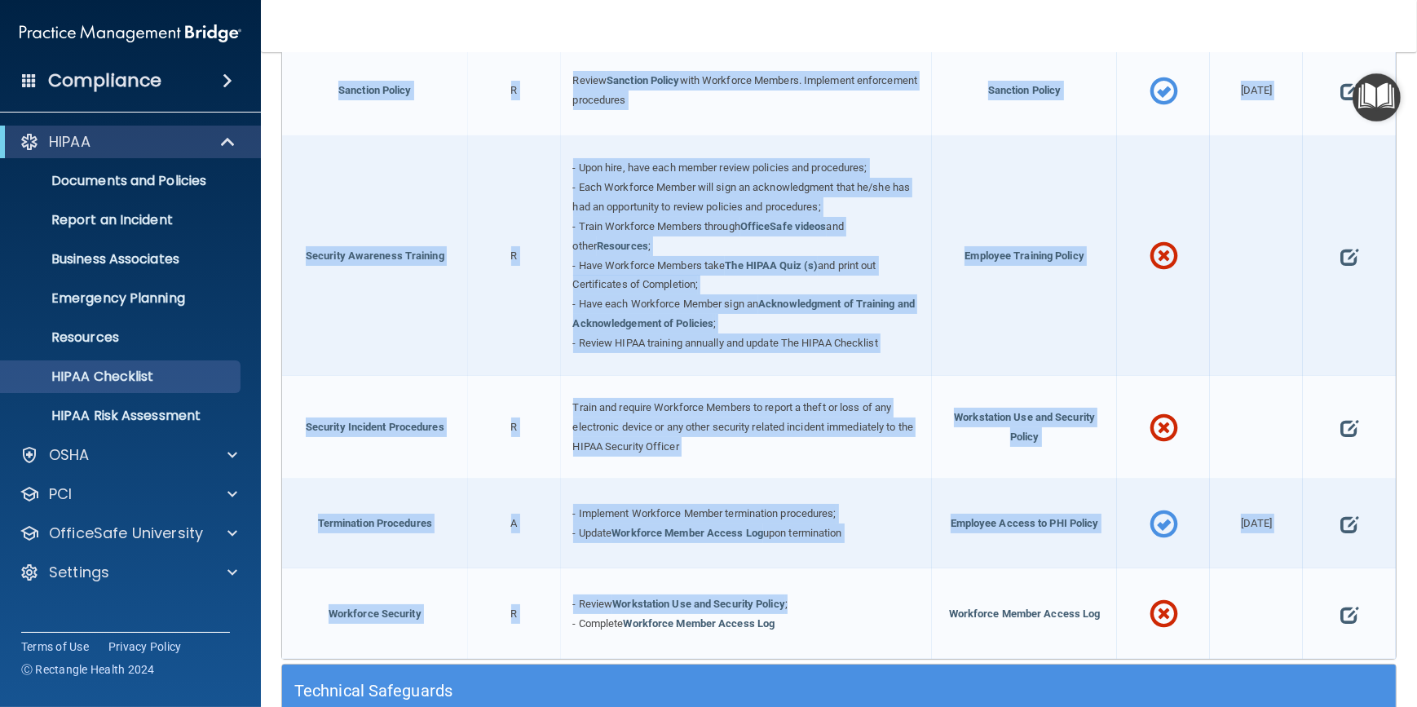
scroll to position [1528, 0]
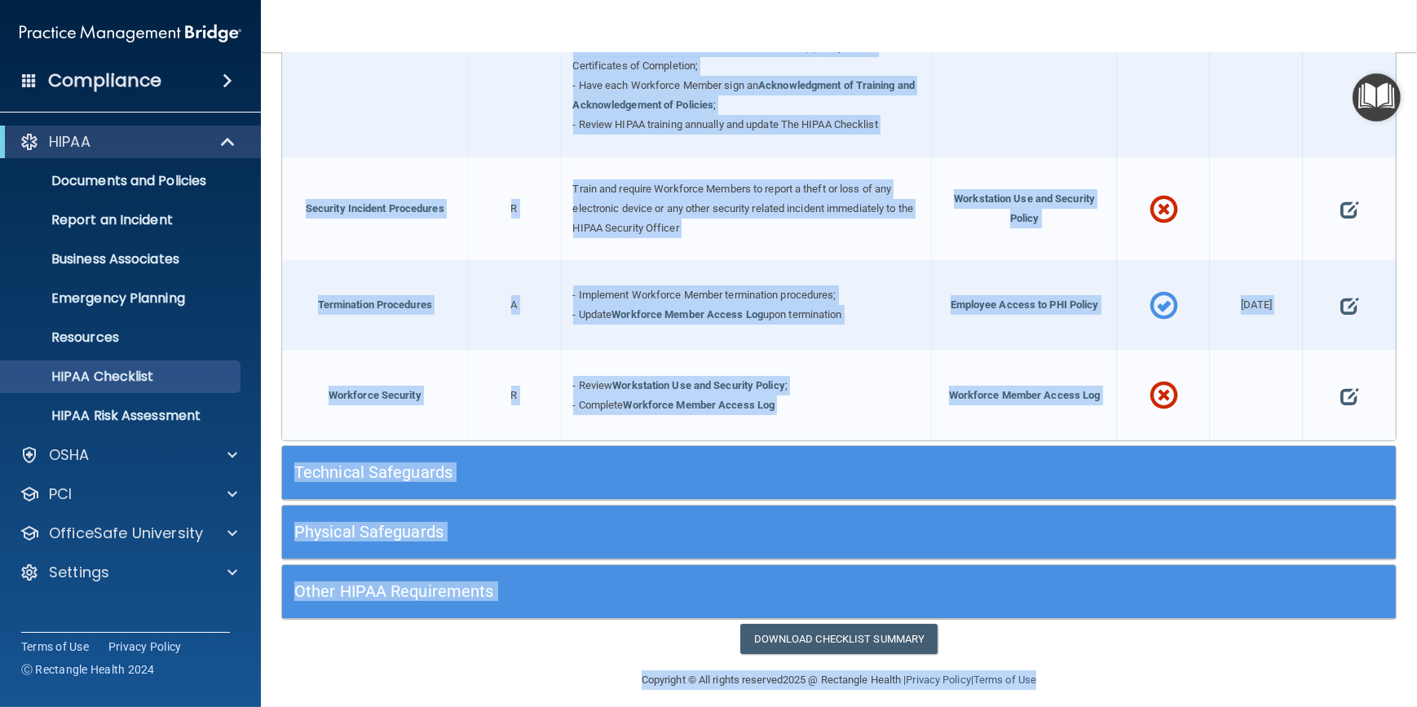
drag, startPoint x: 294, startPoint y: 85, endPoint x: 1207, endPoint y: 731, distance: 1118.0
click at [1207, 706] on html "Compliance HIPAA Documents and Policies Report an Incident Business Associates …" at bounding box center [708, 353] width 1417 height 707
click at [1089, 663] on div "Copyright © All rights reserved 2025 @ Rectangle Health | Privacy Policy | Term…" at bounding box center [838, 680] width 595 height 52
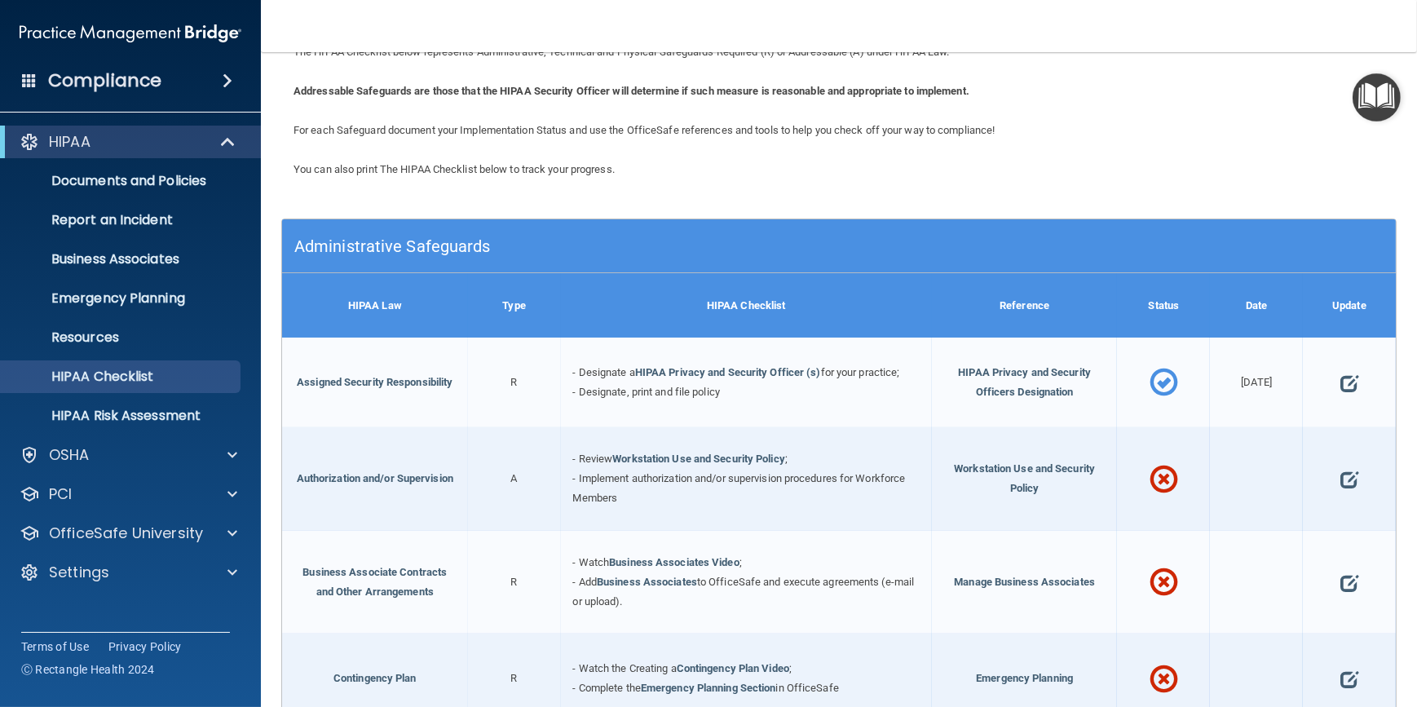
scroll to position [0, 0]
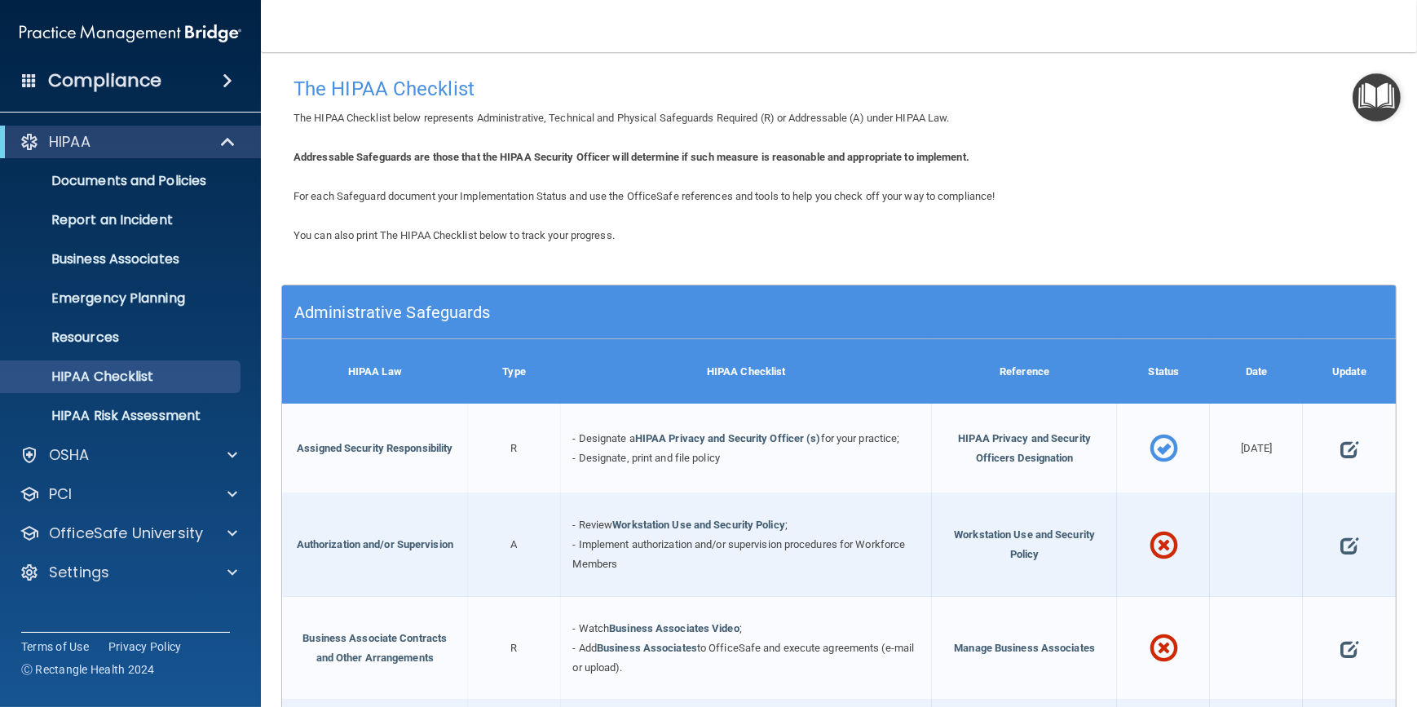
drag, startPoint x: 625, startPoint y: 171, endPoint x: 614, endPoint y: 172, distance: 10.6
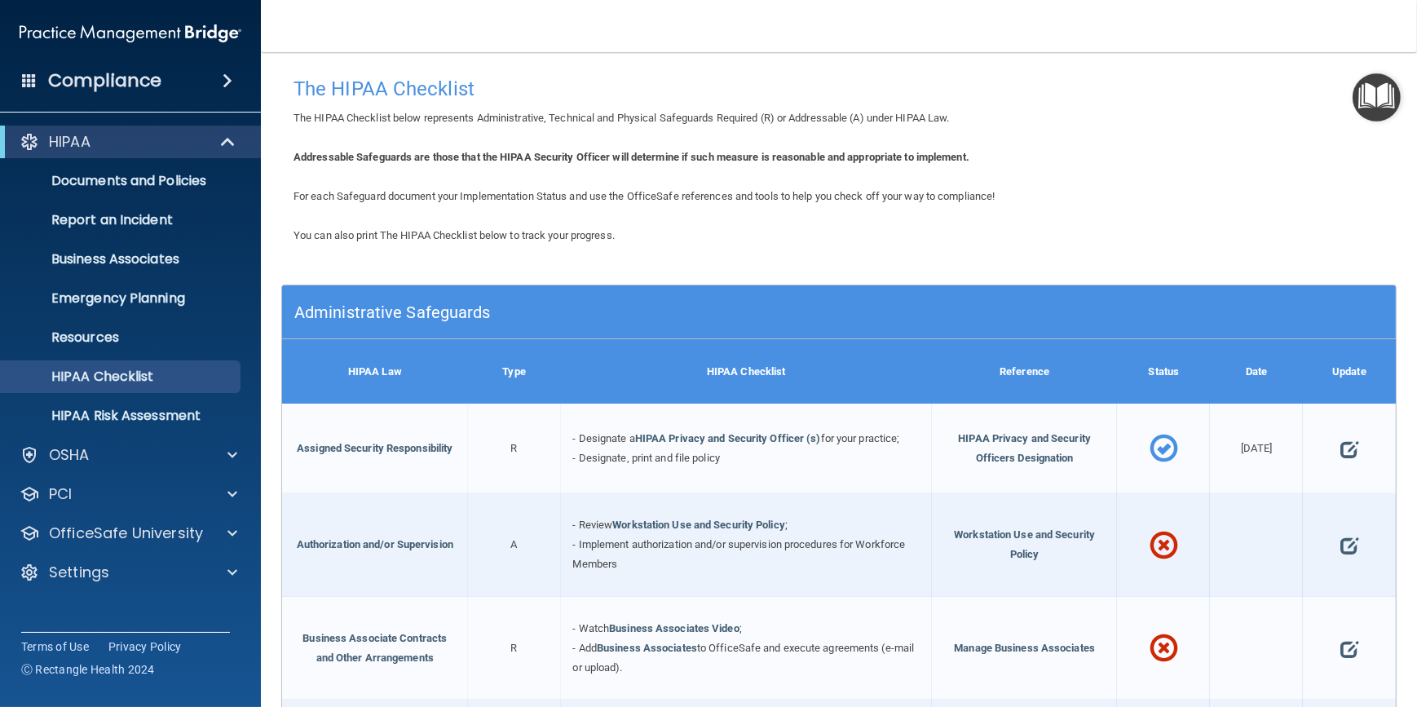
drag, startPoint x: 689, startPoint y: 117, endPoint x: 599, endPoint y: 126, distance: 90.2
click at [599, 126] on div "The HIPAA Checklist below represents Administrative, Technical and Physical Saf…" at bounding box center [839, 118] width 1116 height 20
drag, startPoint x: 601, startPoint y: 127, endPoint x: 562, endPoint y: 114, distance: 41.3
click at [562, 114] on span "The HIPAA Checklist below represents Administrative, Technical and Physical Saf…" at bounding box center [622, 118] width 656 height 12
drag, startPoint x: 583, startPoint y: 108, endPoint x: 515, endPoint y: 114, distance: 68.0
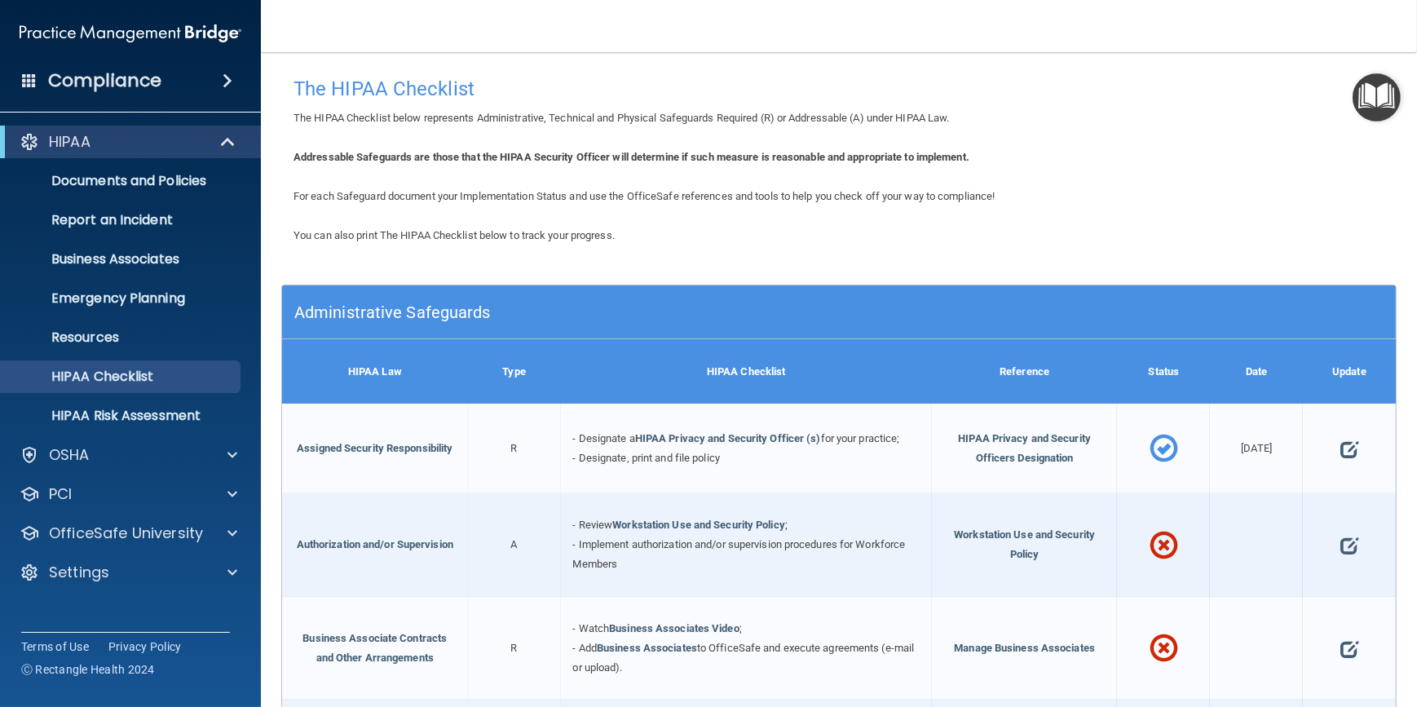
click at [515, 114] on span "The HIPAA Checklist below represents Administrative, Technical and Physical Saf…" at bounding box center [622, 118] width 656 height 12
drag, startPoint x: 515, startPoint y: 114, endPoint x: 489, endPoint y: 117, distance: 26.3
click at [493, 116] on span "The HIPAA Checklist below represents Administrative, Technical and Physical Saf…" at bounding box center [622, 118] width 656 height 12
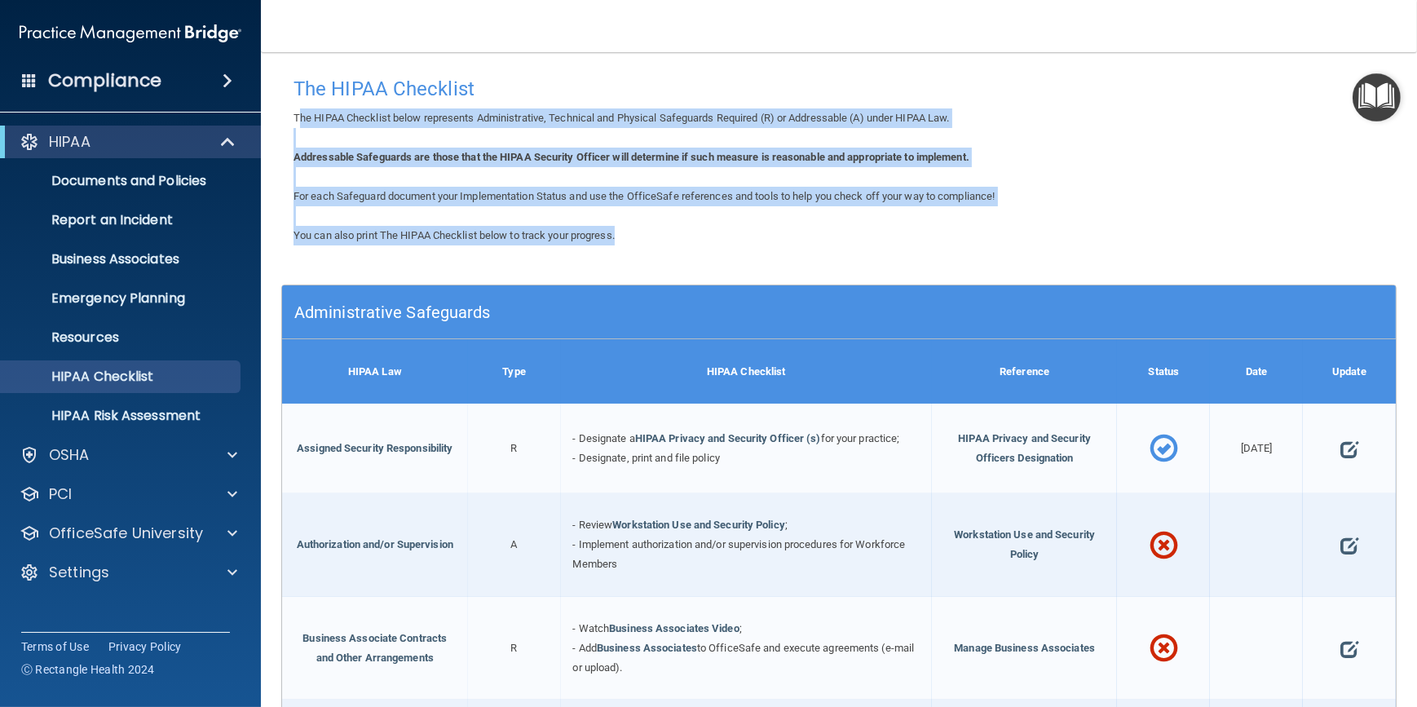
drag, startPoint x: 294, startPoint y: 121, endPoint x: 1069, endPoint y: 243, distance: 785.1
click at [830, 157] on b "Addressable Safeguards are those that the HIPAA Security Officer will determine…" at bounding box center [632, 157] width 676 height 12
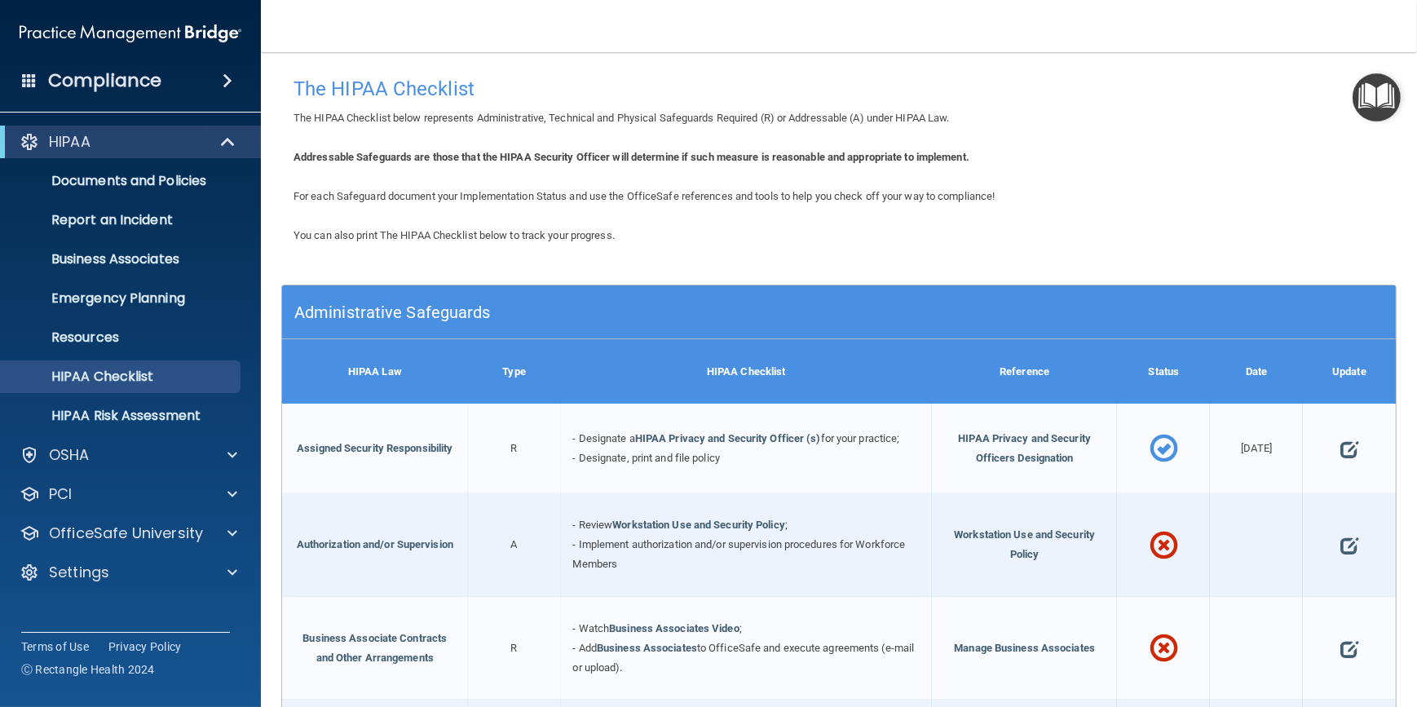
drag, startPoint x: 623, startPoint y: 163, endPoint x: 585, endPoint y: 169, distance: 38.8
drag, startPoint x: 550, startPoint y: 175, endPoint x: 479, endPoint y: 145, distance: 77.8
click at [473, 148] on div "Addressable Safeguards are those that the HIPAA Security Officer will determine…" at bounding box center [839, 158] width 1116 height 20
drag, startPoint x: 295, startPoint y: 89, endPoint x: 279, endPoint y: 97, distance: 18.2
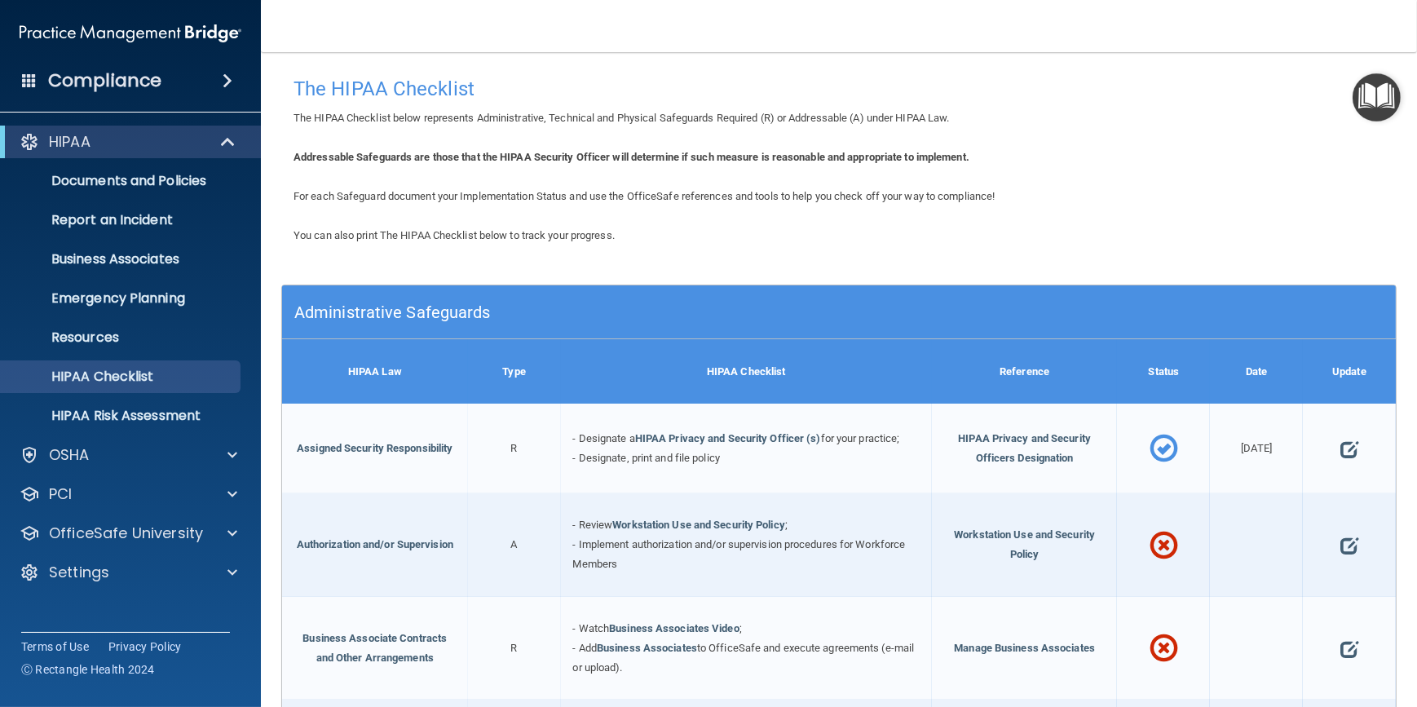
click at [279, 97] on main "The HIPAA Checklist The HIPAA Checklist below represents Administrative, Techni…" at bounding box center [839, 379] width 1156 height 655
drag, startPoint x: 725, startPoint y: 188, endPoint x: 577, endPoint y: 170, distance: 149.4
drag, startPoint x: 877, startPoint y: 135, endPoint x: 510, endPoint y: 99, distance: 368.6
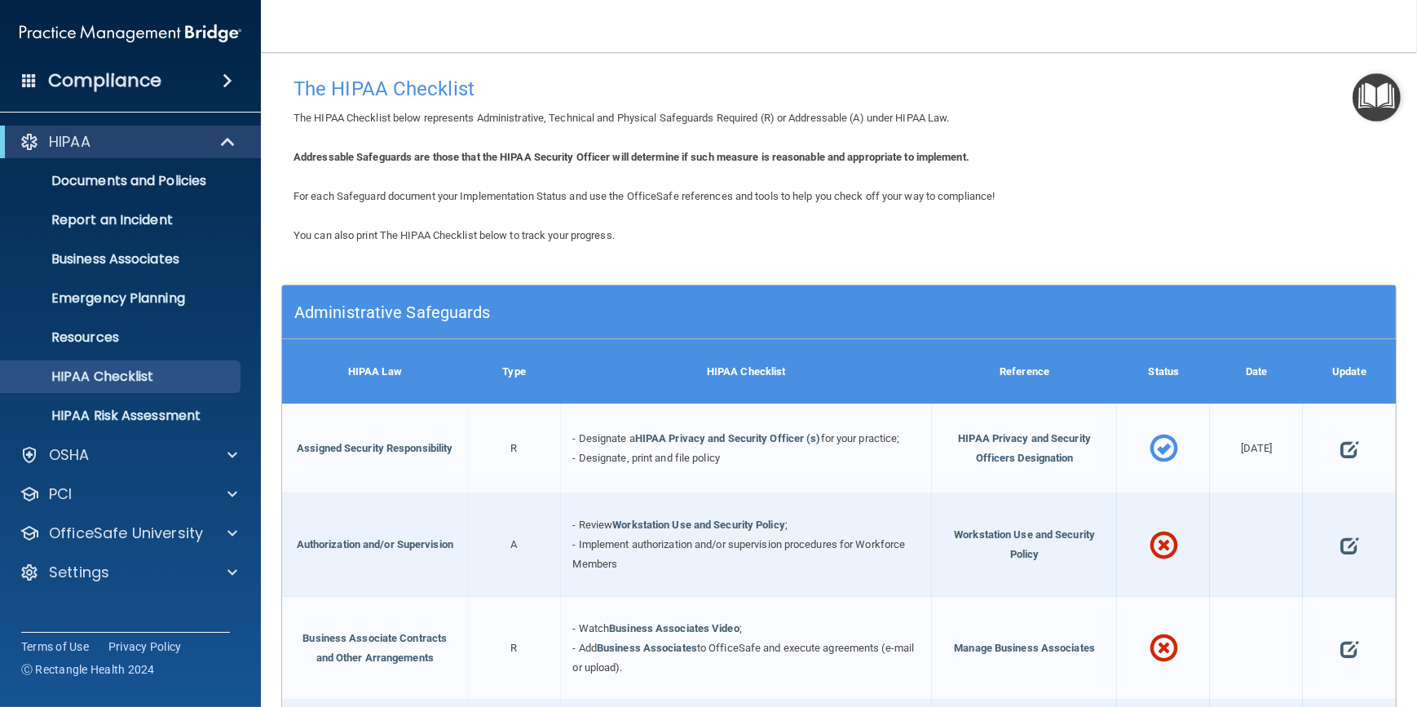
click at [510, 99] on div "The HIPAA Checklist" at bounding box center [839, 89] width 1116 height 40
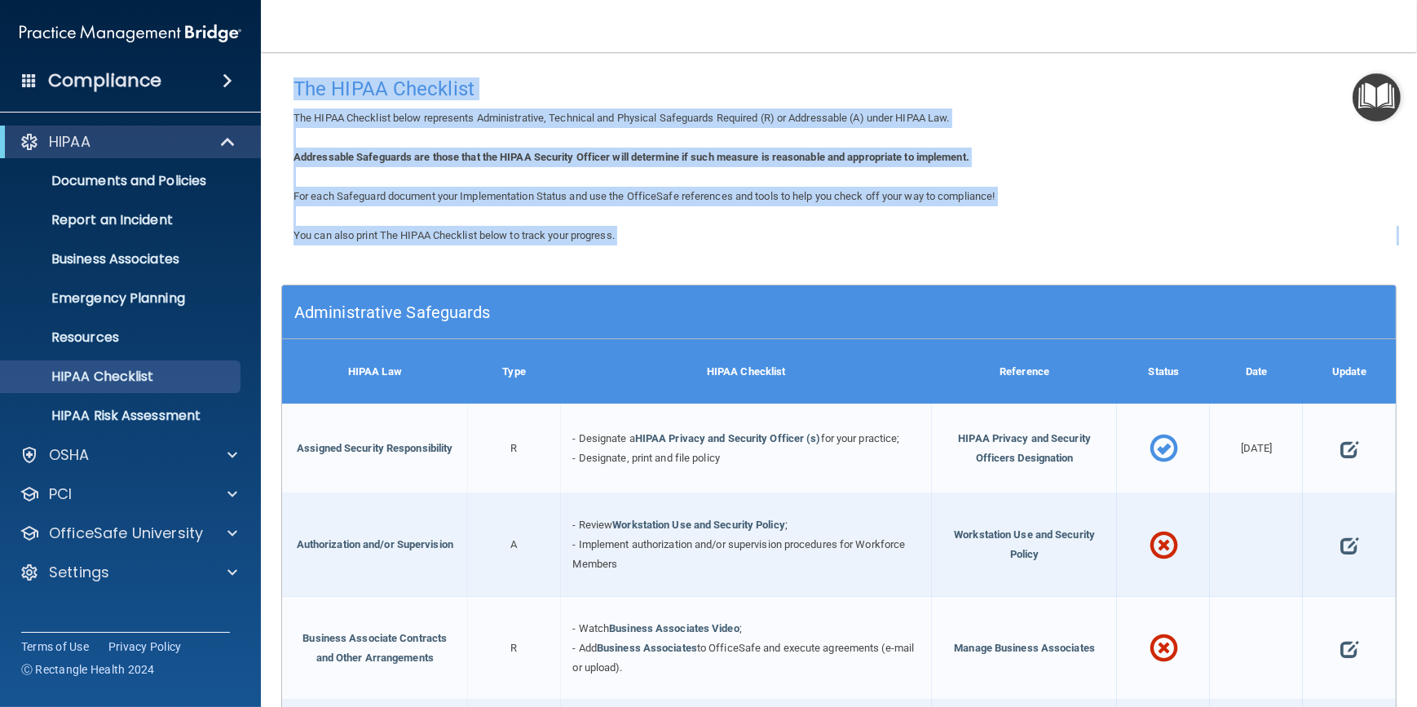
drag, startPoint x: 297, startPoint y: 85, endPoint x: 793, endPoint y: 259, distance: 525.4
drag, startPoint x: 793, startPoint y: 259, endPoint x: 723, endPoint y: 241, distance: 71.4
click at [723, 241] on div "You can also print The HIPAA Checklist below to track your progress." at bounding box center [839, 236] width 1116 height 20
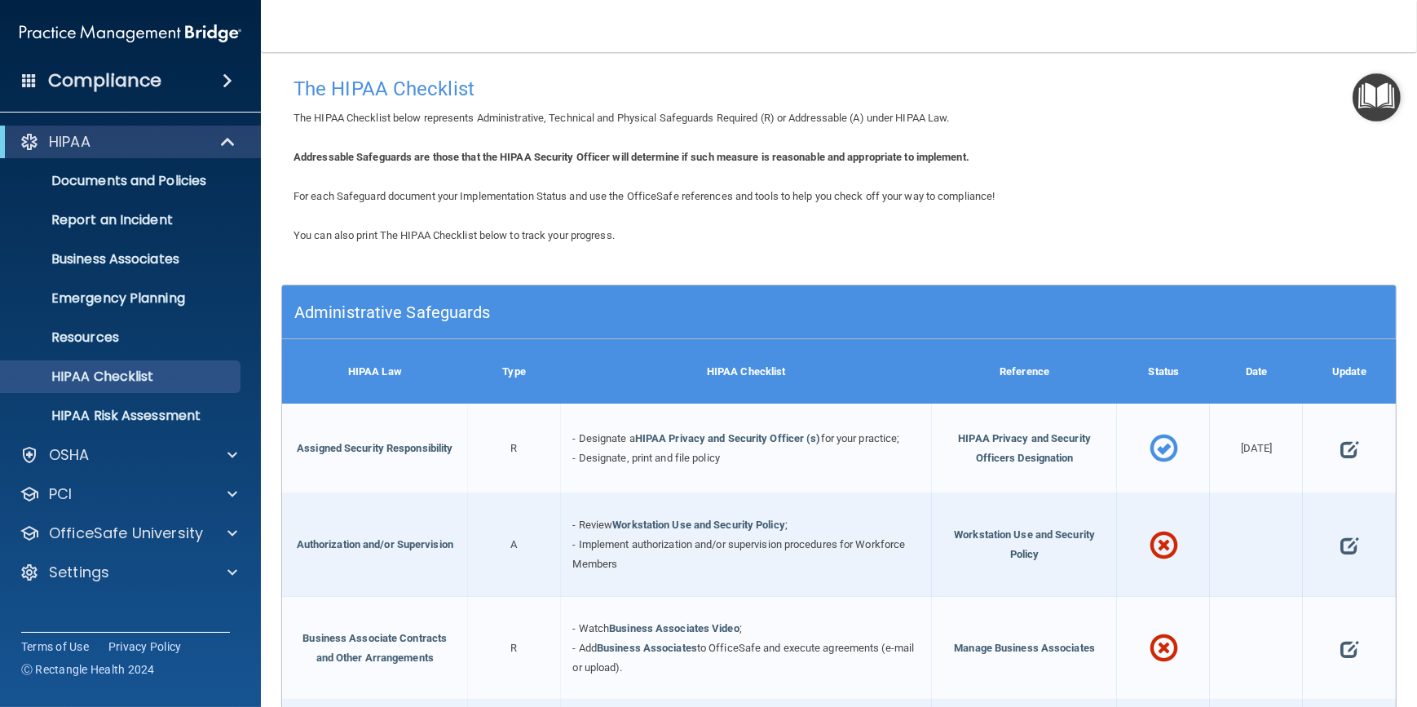
drag, startPoint x: 849, startPoint y: 190, endPoint x: 801, endPoint y: 186, distance: 48.3
drag, startPoint x: 968, startPoint y: 201, endPoint x: 685, endPoint y: 170, distance: 284.7
drag, startPoint x: 749, startPoint y: 182, endPoint x: 643, endPoint y: 177, distance: 106.9
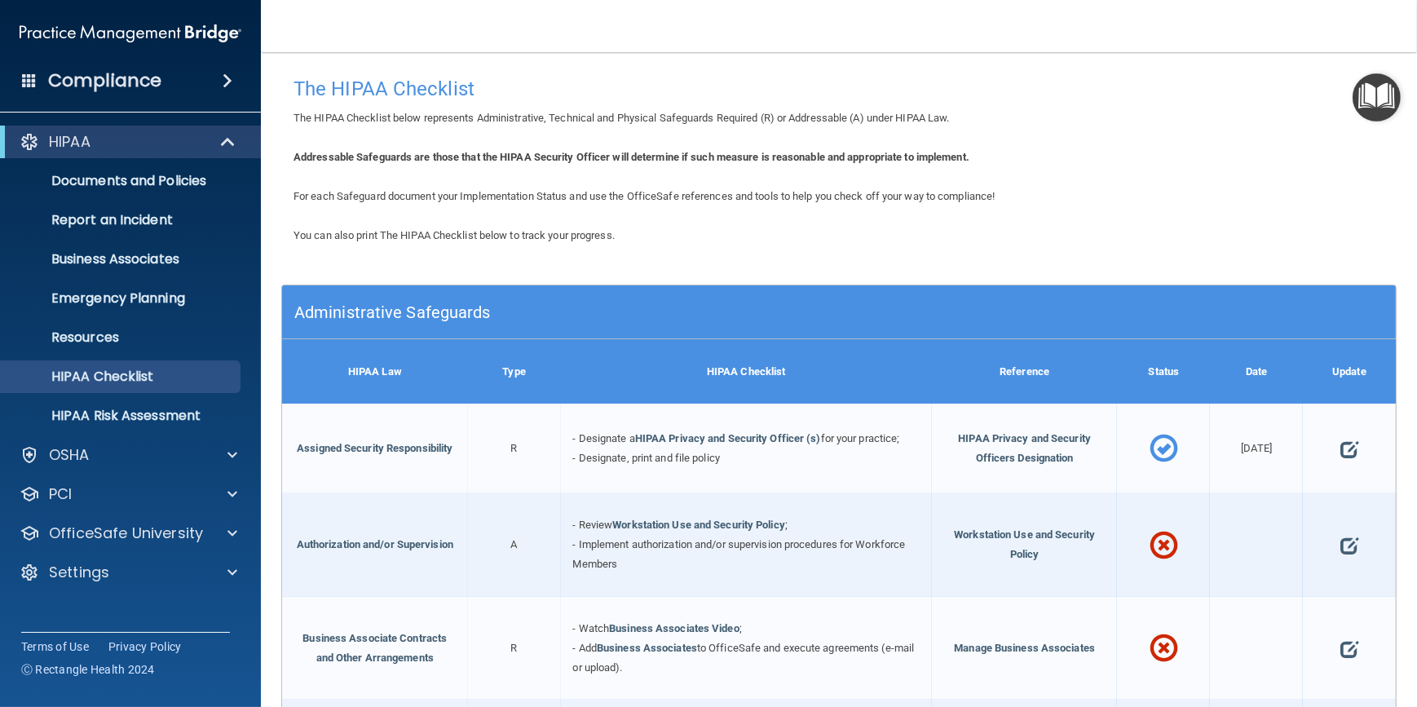
drag, startPoint x: 617, startPoint y: 175, endPoint x: 550, endPoint y: 187, distance: 68.6
click at [550, 187] on div "For each Safeguard document your Implementation Status and use the OfficeSafe r…" at bounding box center [839, 197] width 1116 height 20
drag, startPoint x: 504, startPoint y: 157, endPoint x: 478, endPoint y: 154, distance: 26.2
click at [478, 154] on b "Addressable Safeguards are those that the HIPAA Security Officer will determine…" at bounding box center [632, 157] width 676 height 12
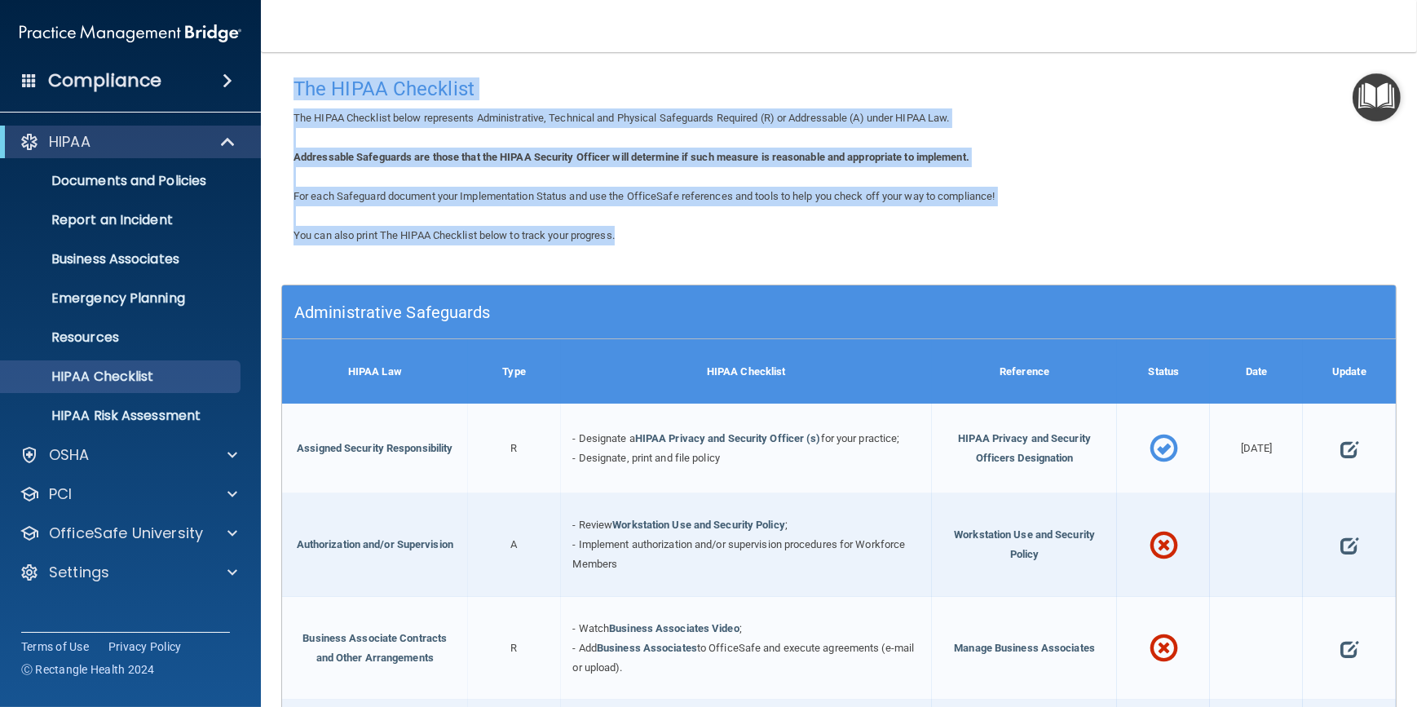
drag, startPoint x: 295, startPoint y: 86, endPoint x: 752, endPoint y: 231, distance: 479.2
drag, startPoint x: 752, startPoint y: 231, endPoint x: 657, endPoint y: 227, distance: 94.7
click at [657, 227] on div "You can also print The HIPAA Checklist below to track your progress." at bounding box center [839, 236] width 1116 height 20
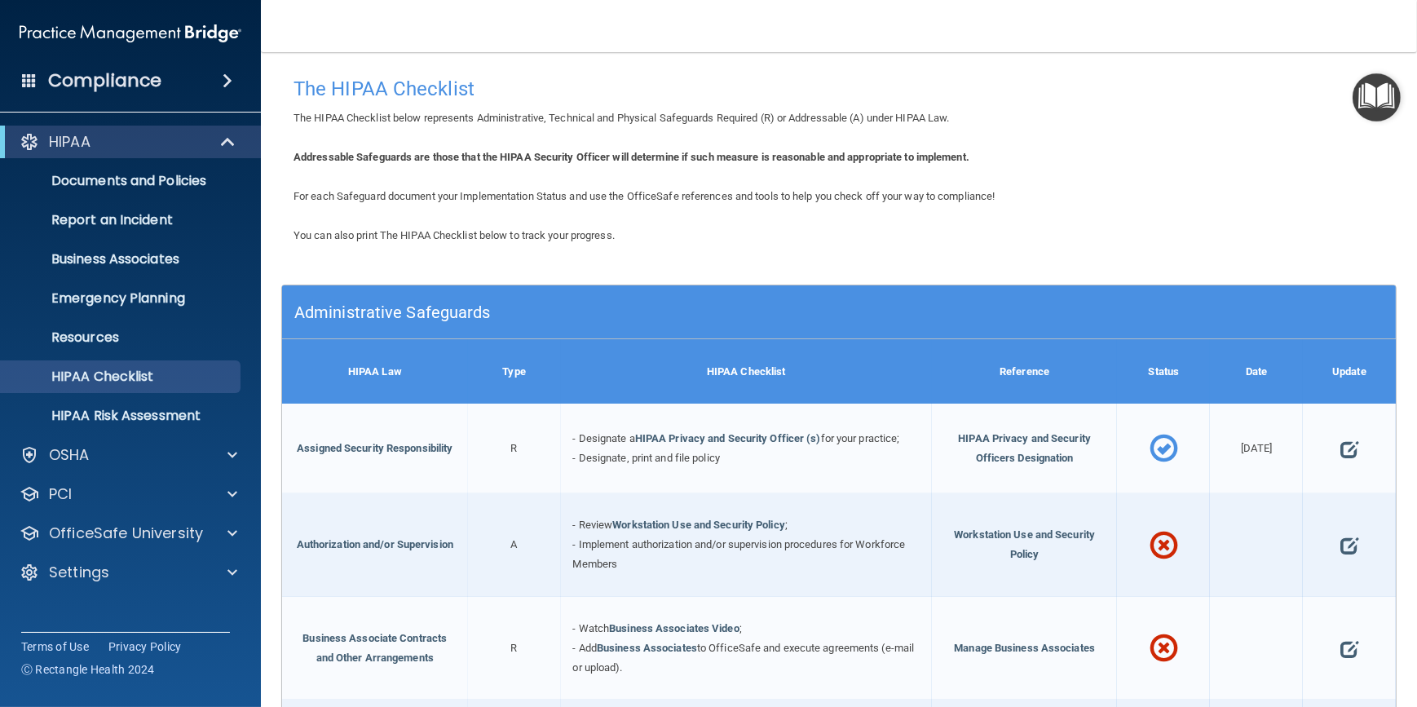
drag, startPoint x: 731, startPoint y: 184, endPoint x: 581, endPoint y: 165, distance: 150.5
click at [581, 165] on div "Addressable Safeguards are those that the HIPAA Security Officer will determine…" at bounding box center [839, 158] width 1116 height 20
drag, startPoint x: 811, startPoint y: 238, endPoint x: 716, endPoint y: 199, distance: 103.1
drag, startPoint x: 652, startPoint y: 196, endPoint x: 552, endPoint y: 197, distance: 99.5
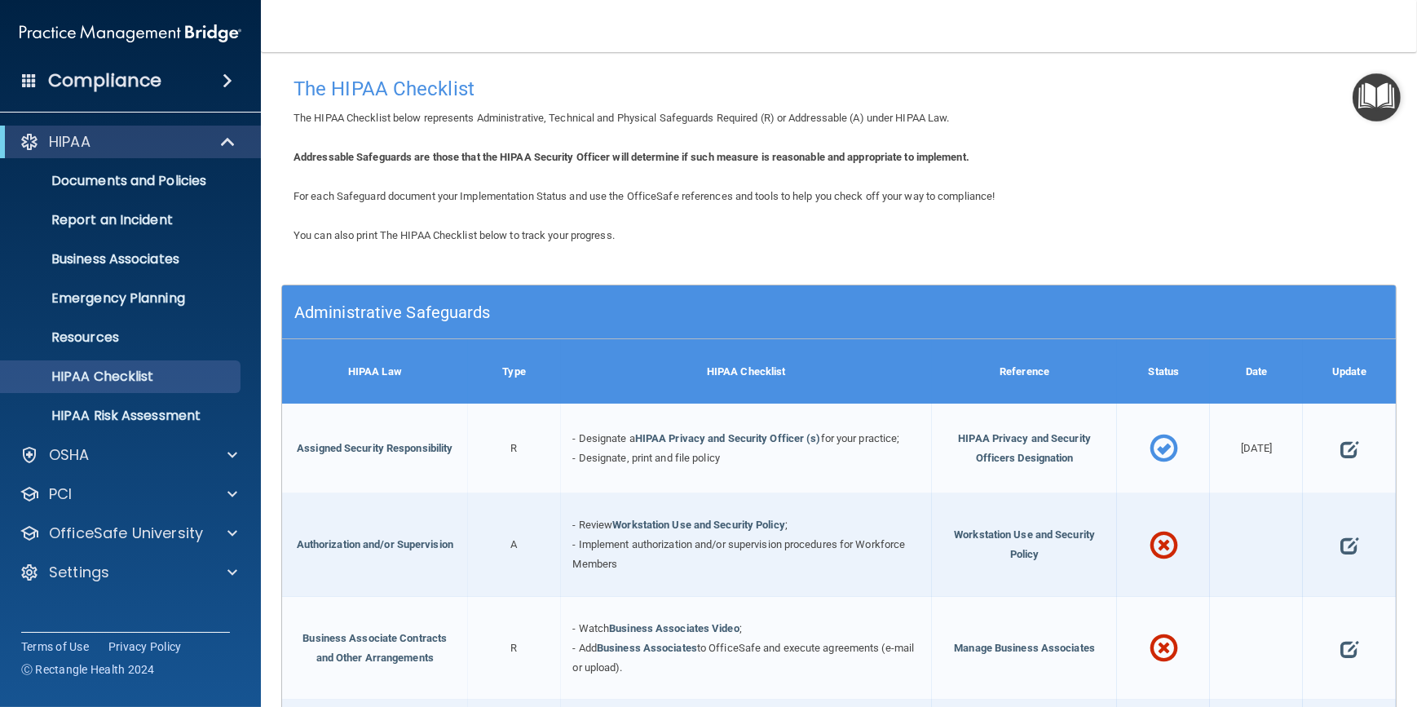
click at [552, 197] on span "For each Safeguard document your Implementation Status and use the OfficeSafe r…" at bounding box center [644, 196] width 701 height 12
drag, startPoint x: 607, startPoint y: 197, endPoint x: 541, endPoint y: 199, distance: 65.3
click at [541, 199] on span "For each Safeguard document your Implementation Status and use the OfficeSafe r…" at bounding box center [644, 196] width 701 height 12
drag, startPoint x: 447, startPoint y: 179, endPoint x: 400, endPoint y: 150, distance: 55.0
click at [400, 151] on b "Addressable Safeguards are those that the HIPAA Security Officer will determine…" at bounding box center [632, 157] width 676 height 12
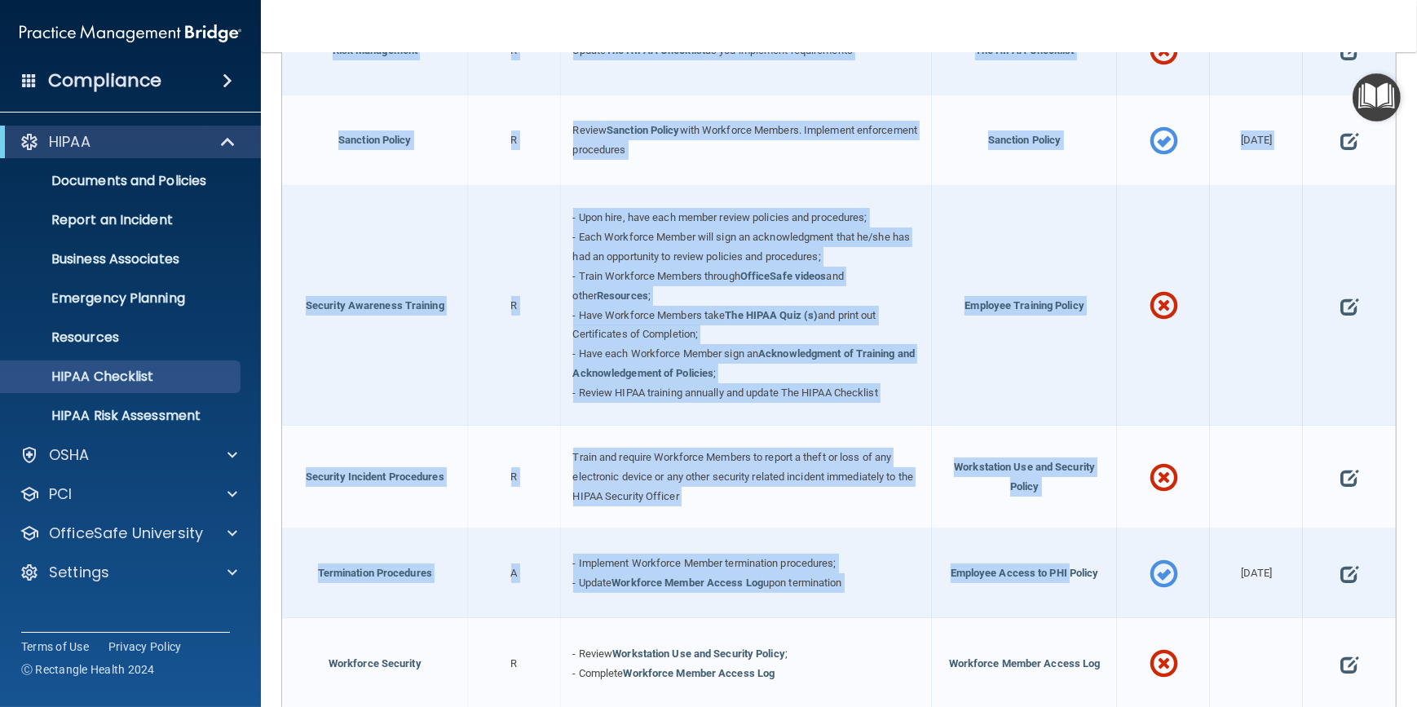
scroll to position [1528, 0]
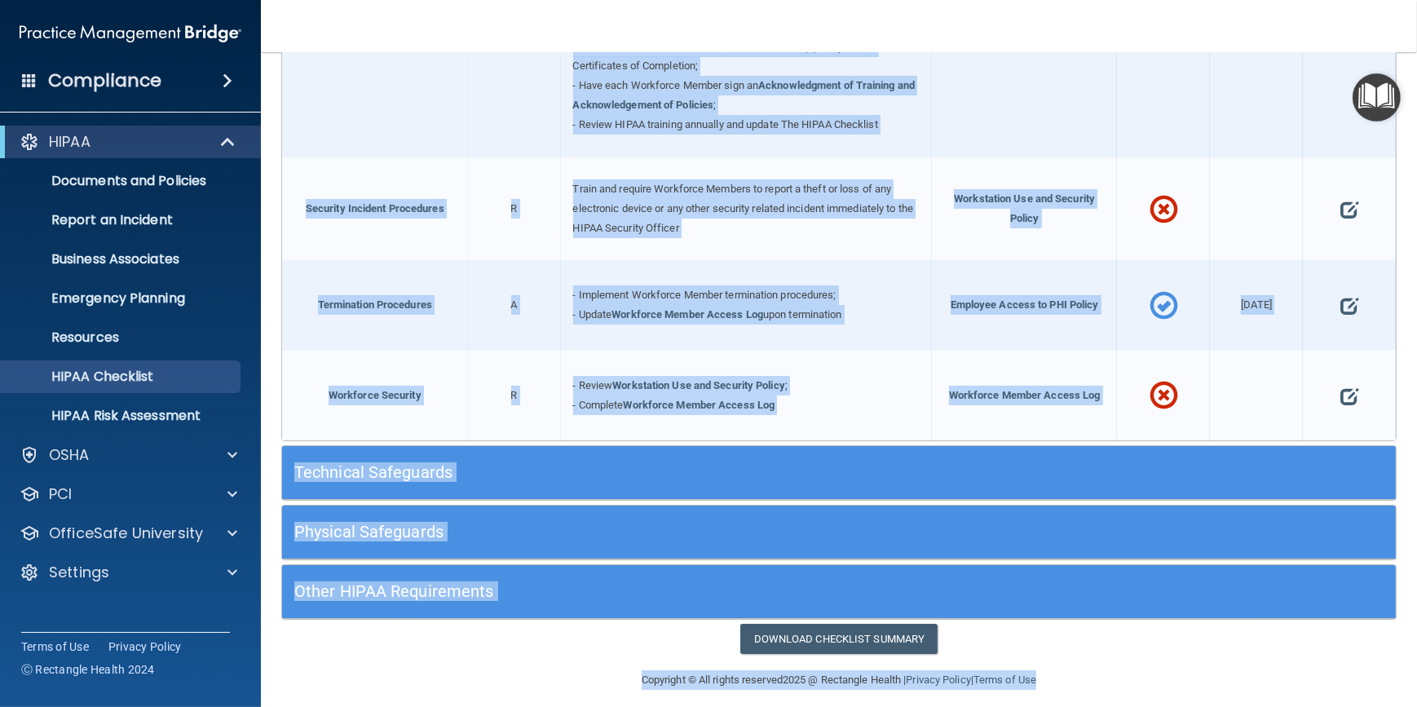
drag, startPoint x: 295, startPoint y: 82, endPoint x: 1272, endPoint y: 664, distance: 1136.9
click at [1272, 664] on main "The HIPAA Checklist The HIPAA Checklist below represents Administrative, Techni…" at bounding box center [839, 379] width 1156 height 655
click at [661, 654] on div "Copyright © All rights reserved 2025 @ Rectangle Health | Privacy Policy | Term…" at bounding box center [838, 680] width 595 height 52
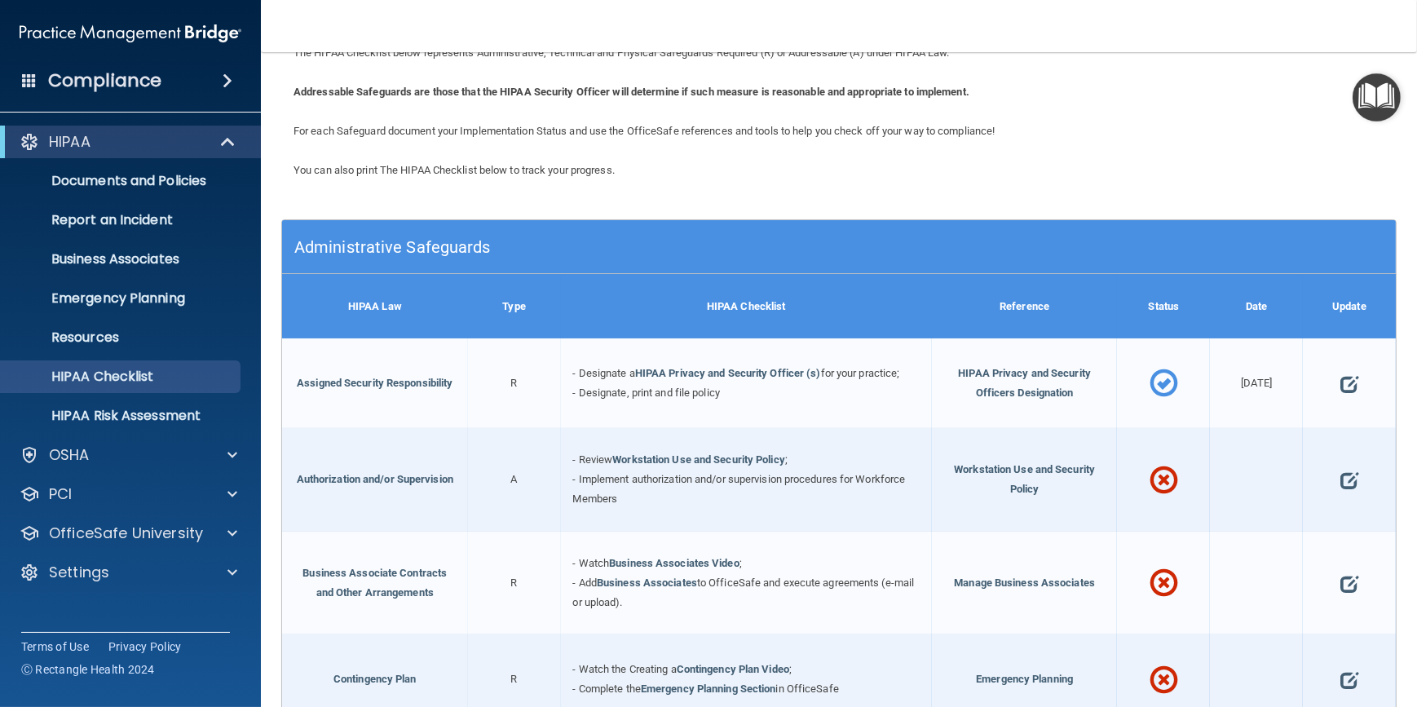
scroll to position [0, 0]
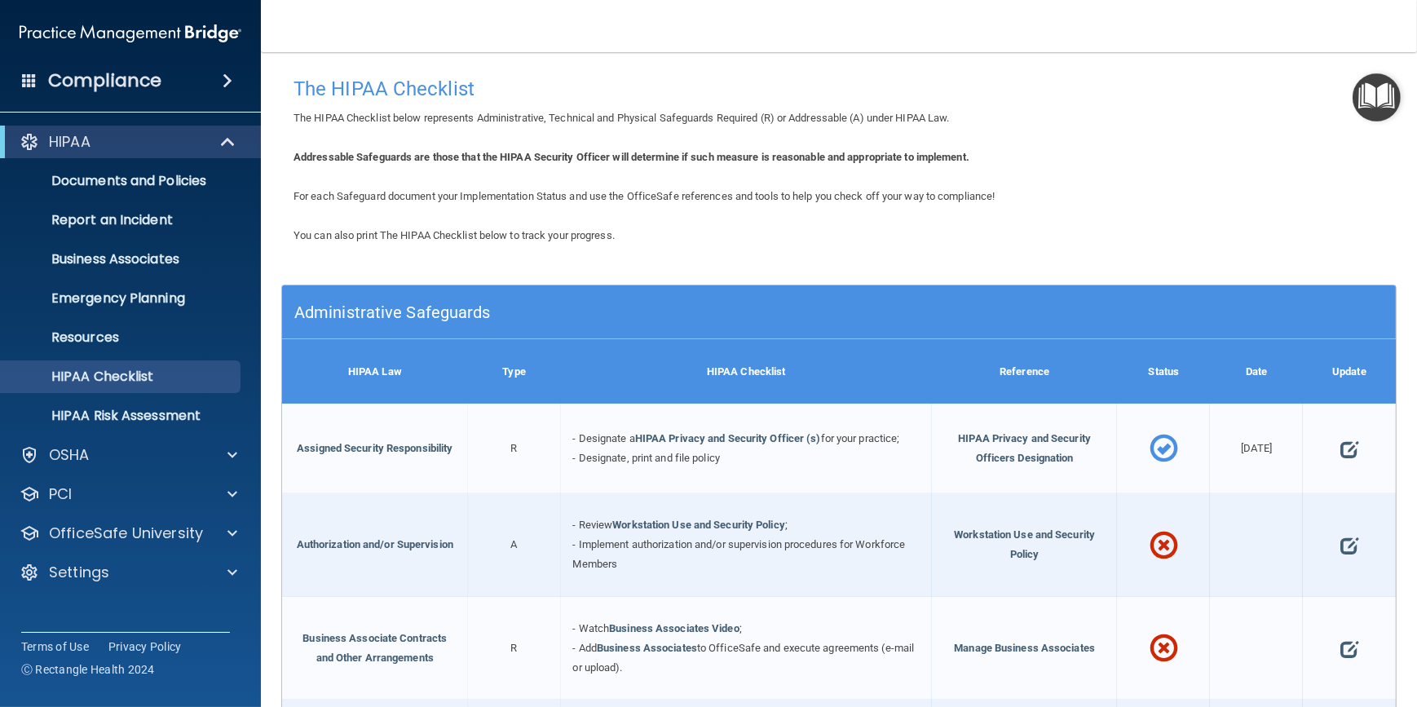
drag, startPoint x: 846, startPoint y: 153, endPoint x: 701, endPoint y: 122, distance: 148.4
click at [701, 122] on span "The HIPAA Checklist below represents Administrative, Technical and Physical Saf…" at bounding box center [622, 118] width 656 height 12
drag, startPoint x: 842, startPoint y: 147, endPoint x: 725, endPoint y: 137, distance: 117.8
drag, startPoint x: 839, startPoint y: 181, endPoint x: 754, endPoint y: 170, distance: 86.3
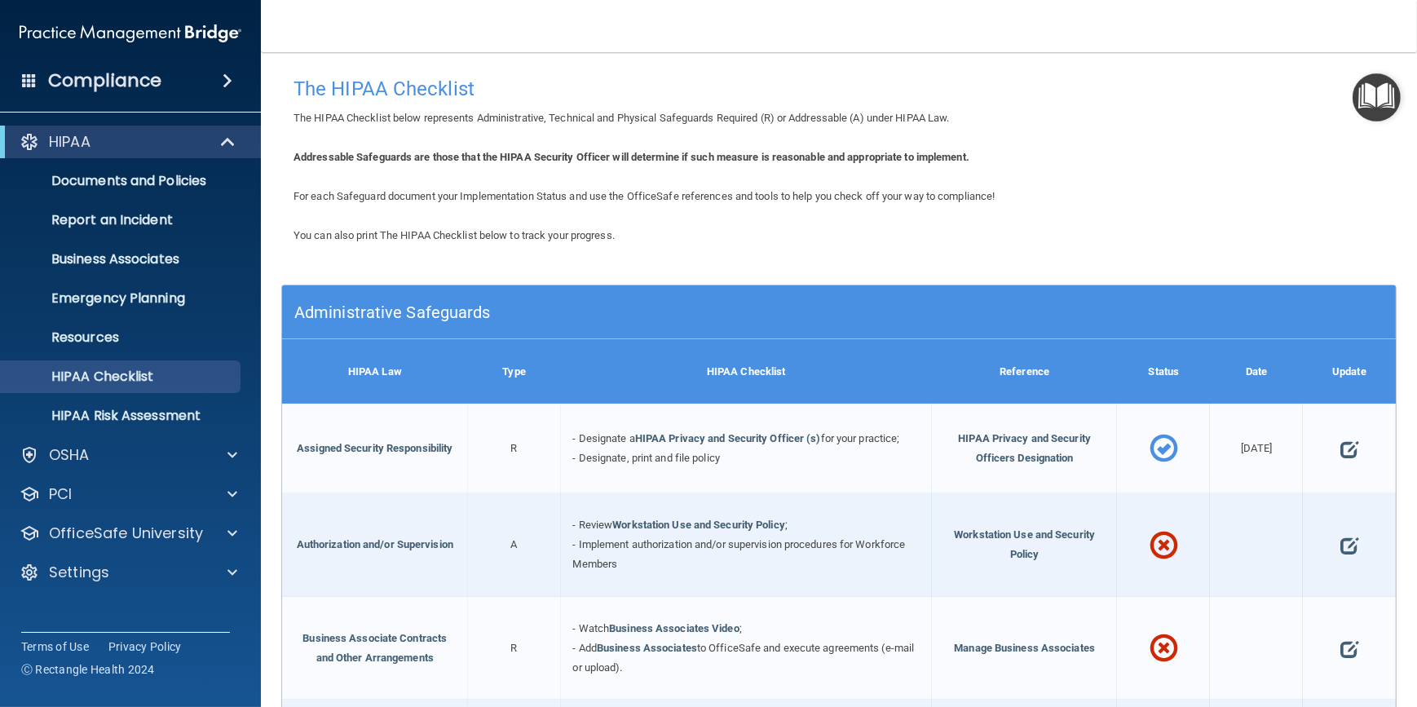
drag, startPoint x: 754, startPoint y: 187, endPoint x: 692, endPoint y: 191, distance: 62.1
click at [691, 190] on span "For each Safeguard document your Implementation Status and use the OfficeSafe r…" at bounding box center [644, 196] width 701 height 12
drag, startPoint x: 699, startPoint y: 194, endPoint x: 633, endPoint y: 194, distance: 66.1
click at [633, 194] on span "For each Safeguard document your Implementation Status and use the OfficeSafe r…" at bounding box center [644, 196] width 701 height 12
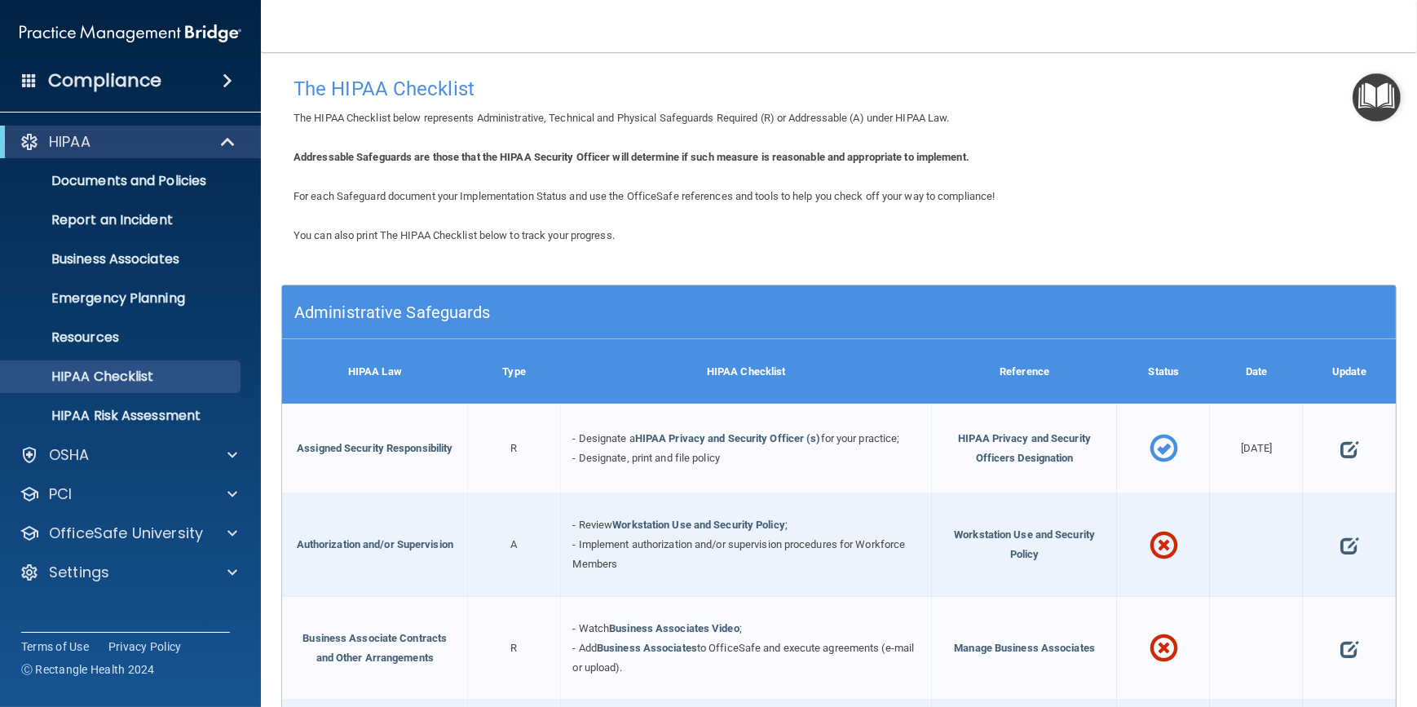
drag, startPoint x: 758, startPoint y: 182, endPoint x: 722, endPoint y: 196, distance: 39.2
click at [722, 196] on span "For each Safeguard document your Implementation Status and use the OfficeSafe r…" at bounding box center [644, 196] width 701 height 12
drag, startPoint x: 719, startPoint y: 197, endPoint x: 697, endPoint y: 206, distance: 24.1
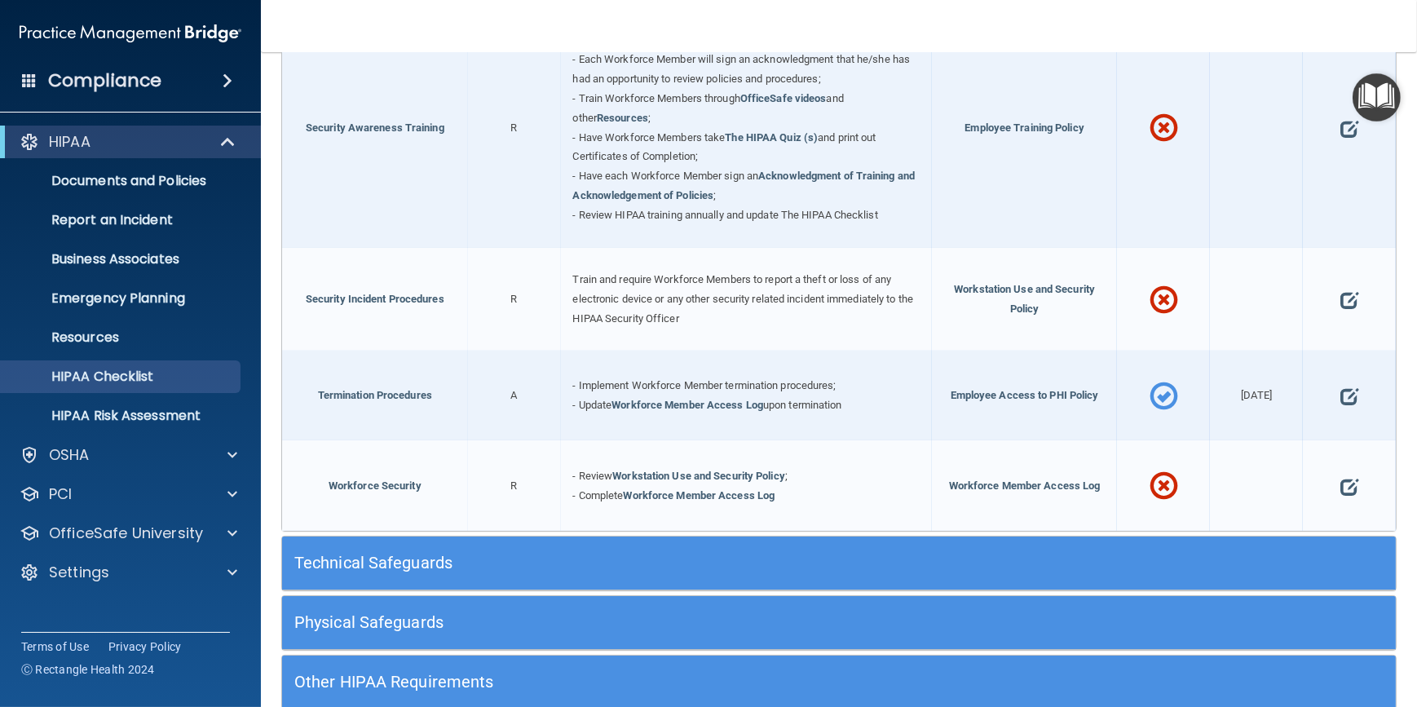
scroll to position [1528, 0]
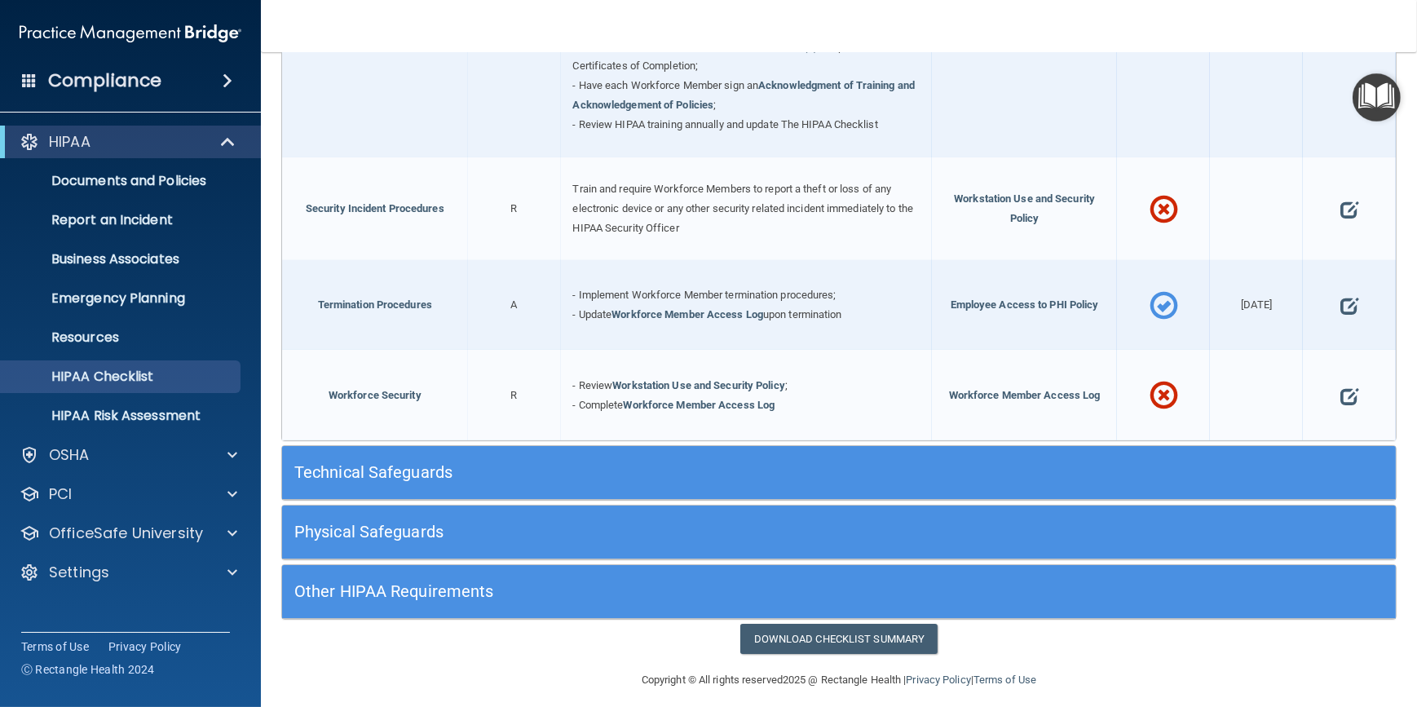
click at [1068, 654] on div "Copyright © All rights reserved 2025 @ Rectangle Health | Privacy Policy | Term…" at bounding box center [838, 680] width 595 height 52
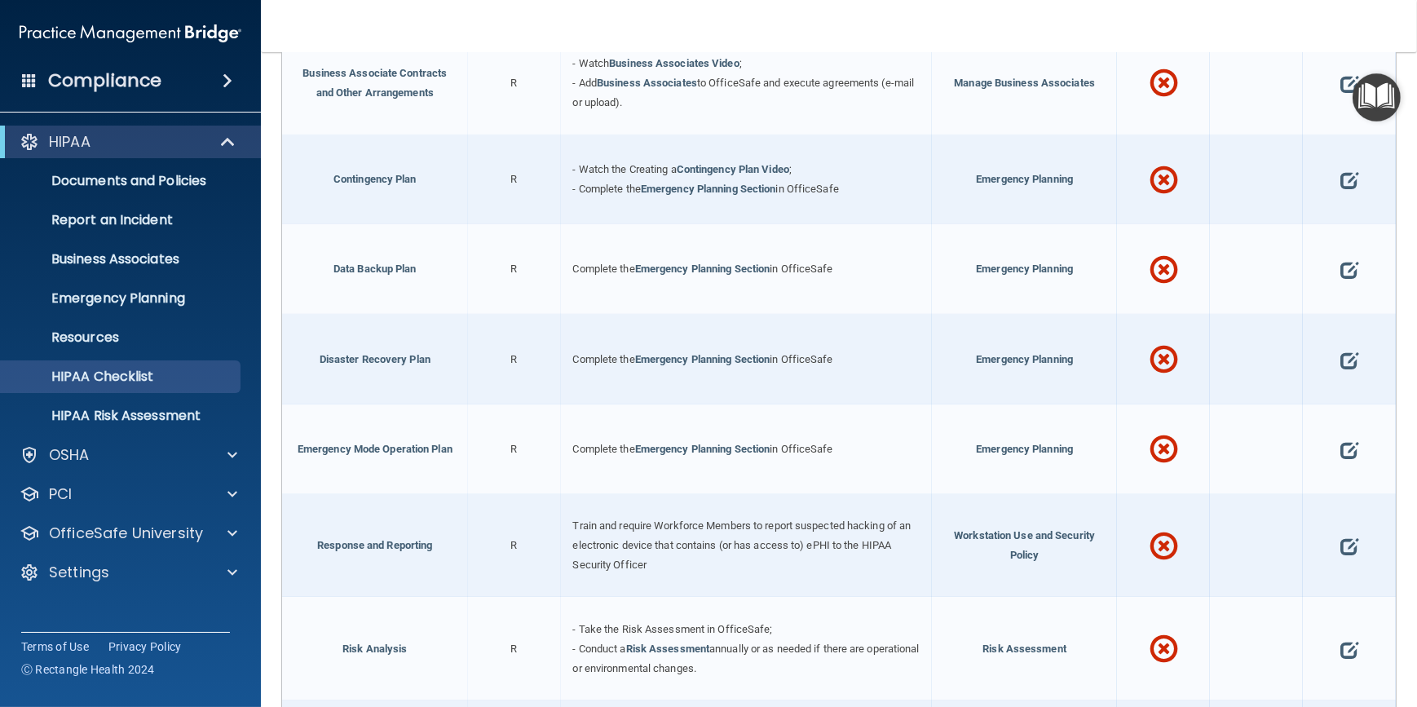
scroll to position [0, 0]
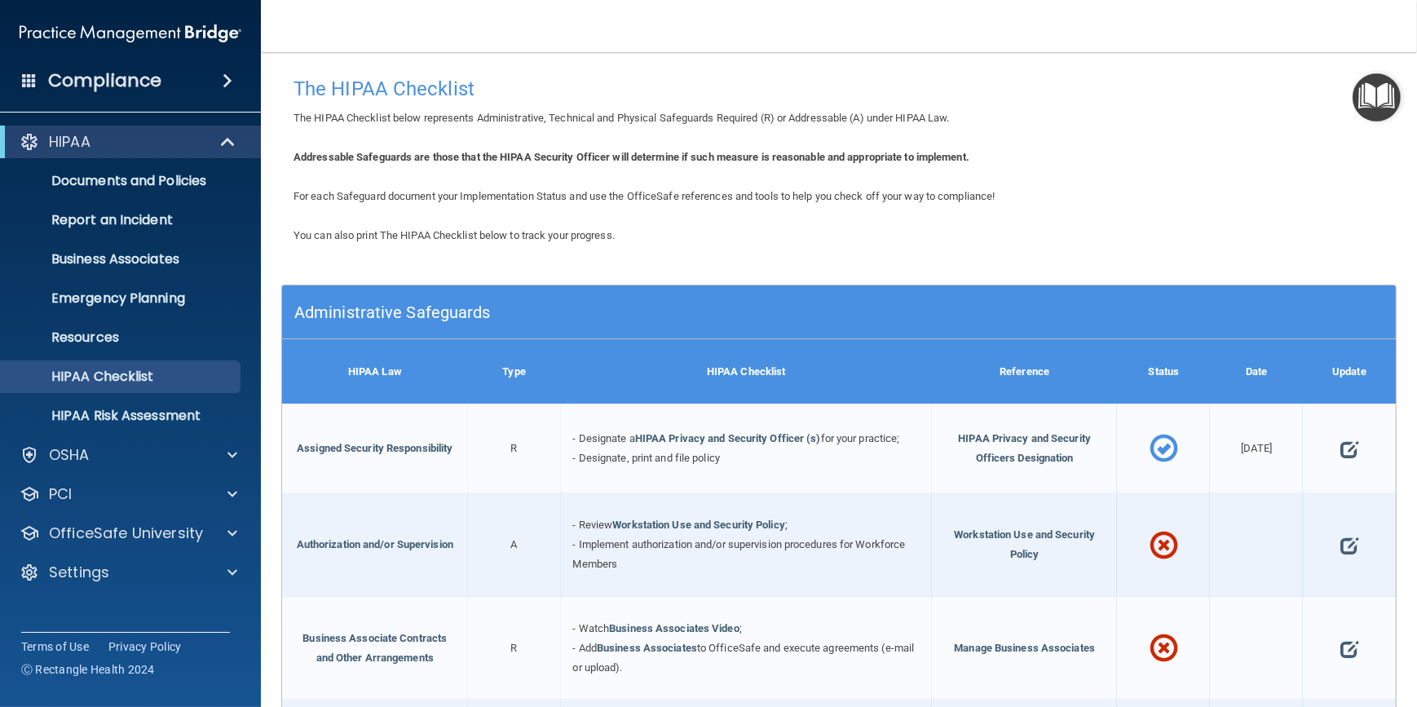
drag, startPoint x: 803, startPoint y: 167, endPoint x: 784, endPoint y: 171, distance: 20.0
drag, startPoint x: 784, startPoint y: 171, endPoint x: 741, endPoint y: 150, distance: 47.4
click at [724, 155] on b "Addressable Safeguards are those that the HIPAA Security Officer will determine…" at bounding box center [632, 157] width 676 height 12
drag, startPoint x: 797, startPoint y: 170, endPoint x: 693, endPoint y: 151, distance: 105.4
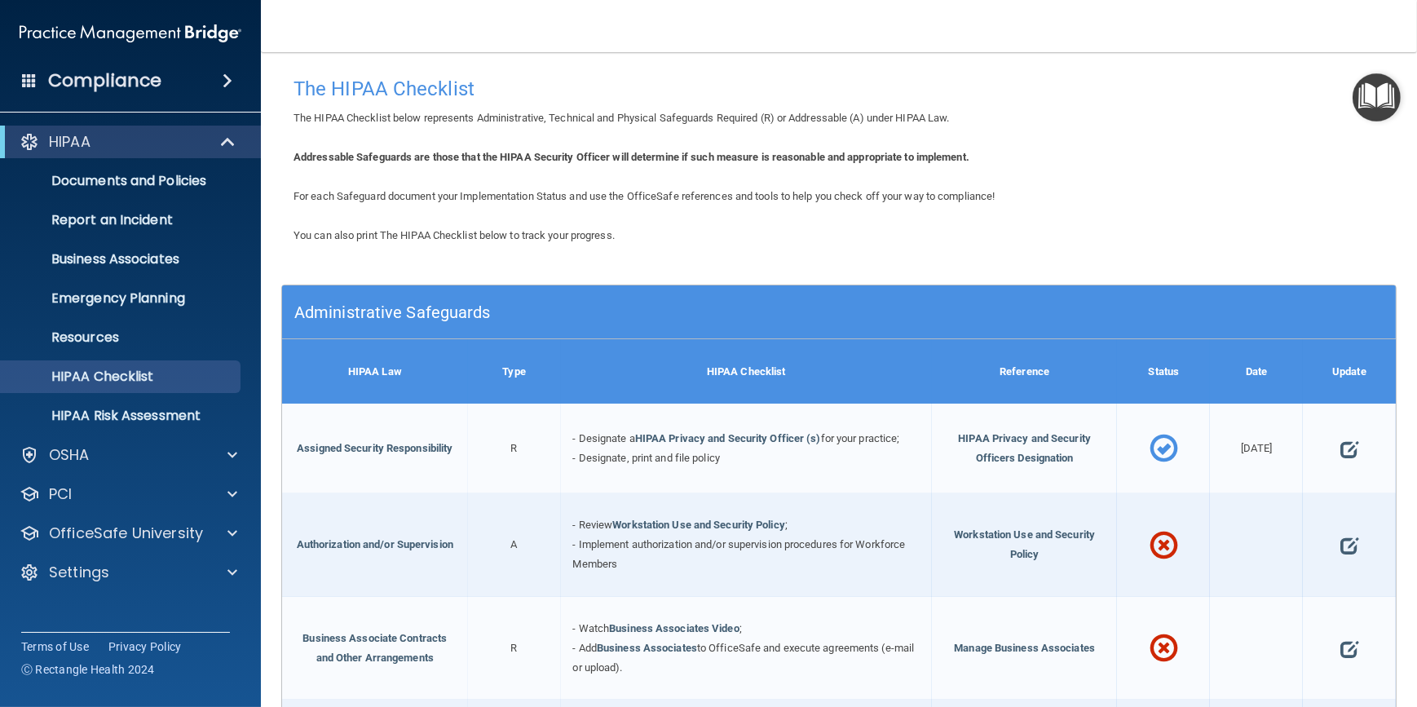
click at [693, 151] on b "Addressable Safeguards are those that the HIPAA Security Officer will determine…" at bounding box center [632, 157] width 676 height 12
drag, startPoint x: 693, startPoint y: 151, endPoint x: 780, endPoint y: 173, distance: 89.2
drag, startPoint x: 780, startPoint y: 173, endPoint x: 773, endPoint y: 162, distance: 12.4
drag, startPoint x: 801, startPoint y: 166, endPoint x: 754, endPoint y: 157, distance: 48.0
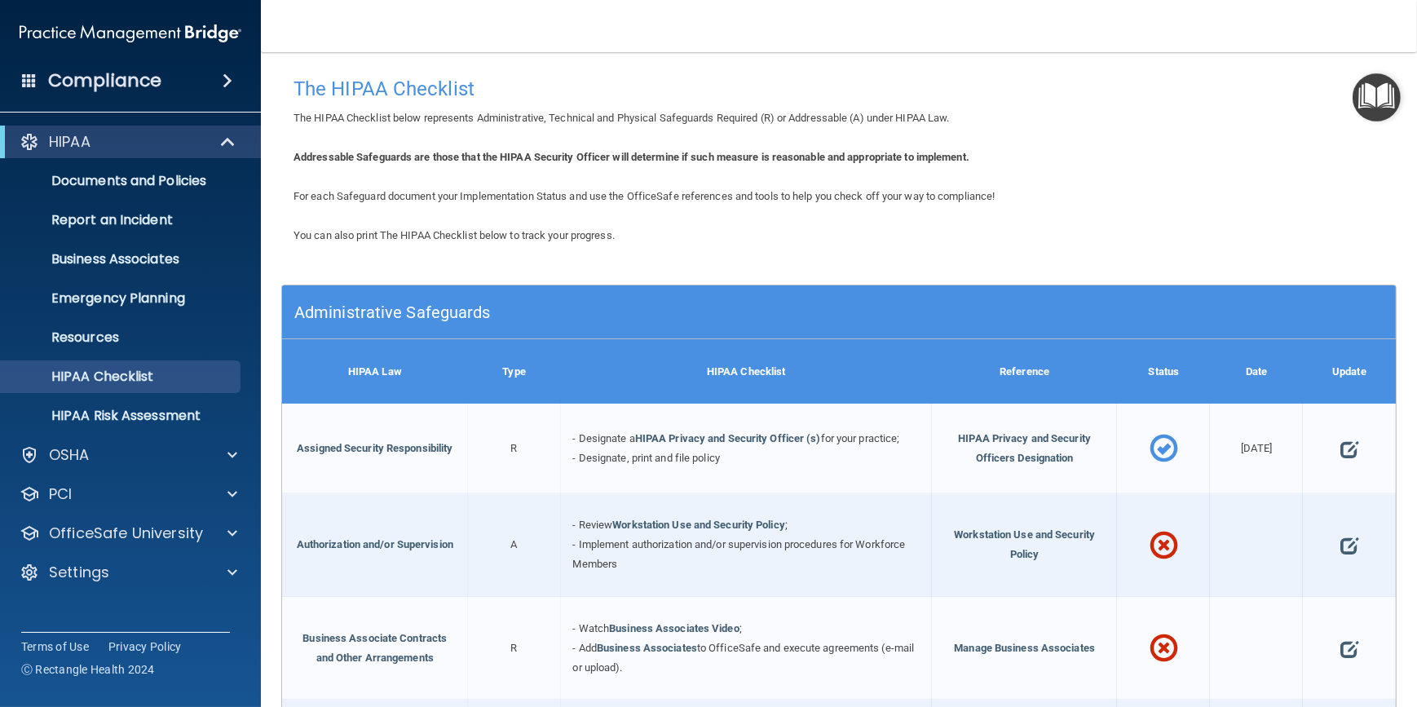
click at [740, 161] on b "Addressable Safeguards are those that the HIPAA Security Officer will determine…" at bounding box center [632, 157] width 676 height 12
drag, startPoint x: 765, startPoint y: 158, endPoint x: 732, endPoint y: 156, distance: 32.7
click at [732, 156] on b "Addressable Safeguards are those that the HIPAA Security Officer will determine…" at bounding box center [632, 157] width 676 height 12
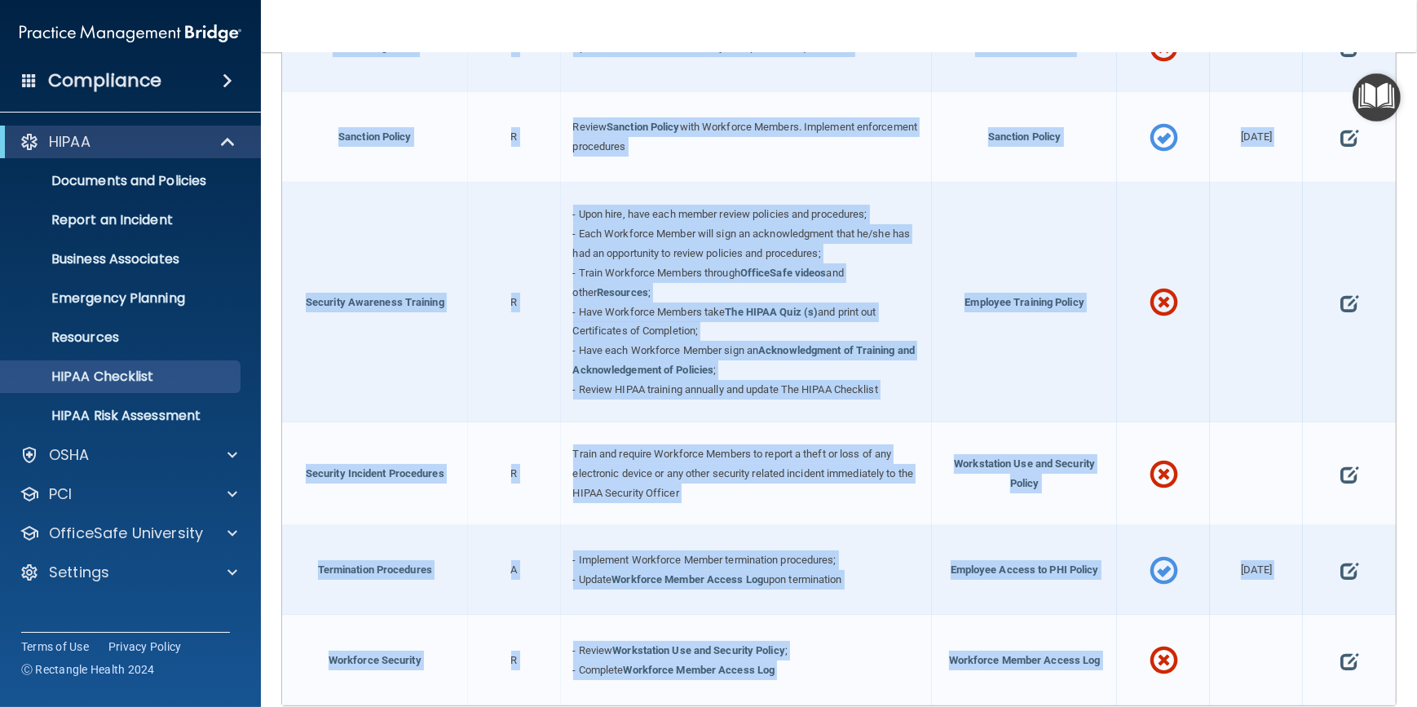
scroll to position [1528, 0]
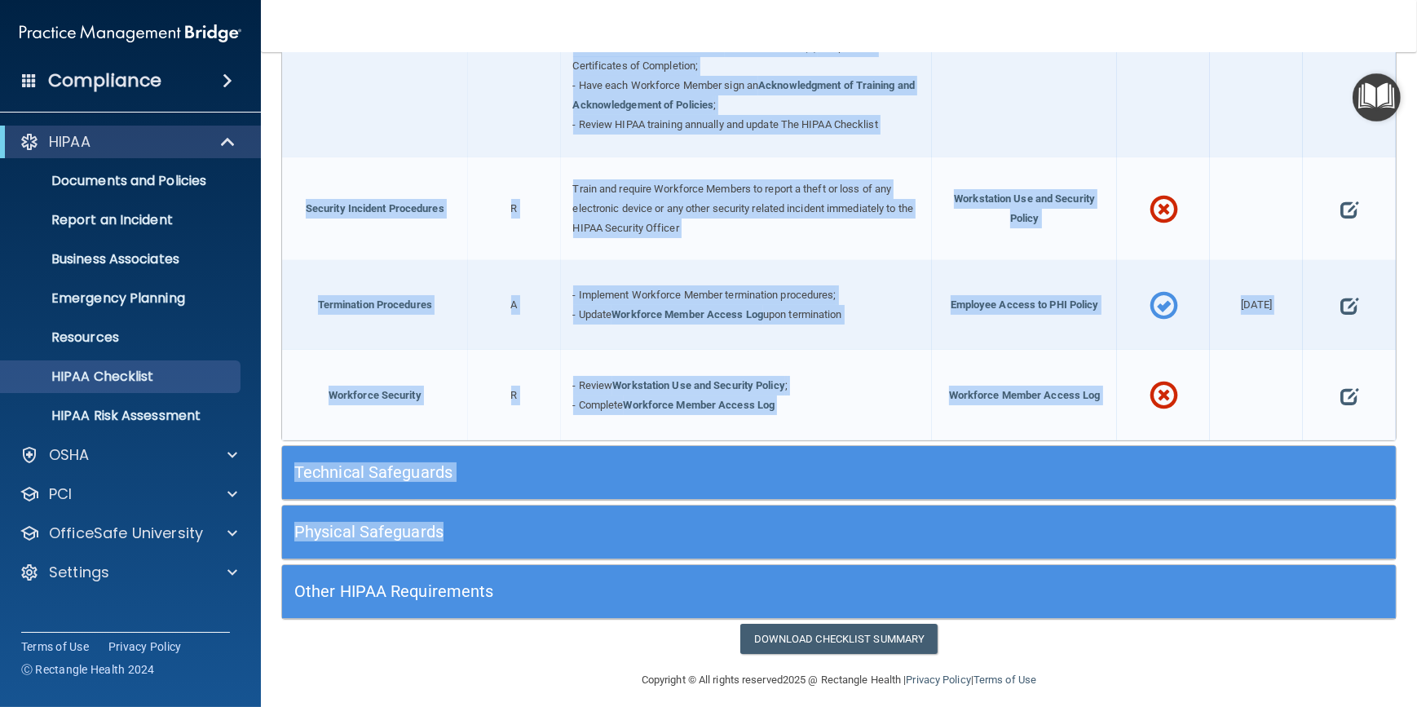
drag, startPoint x: 295, startPoint y: 83, endPoint x: 1227, endPoint y: 507, distance: 1024.1
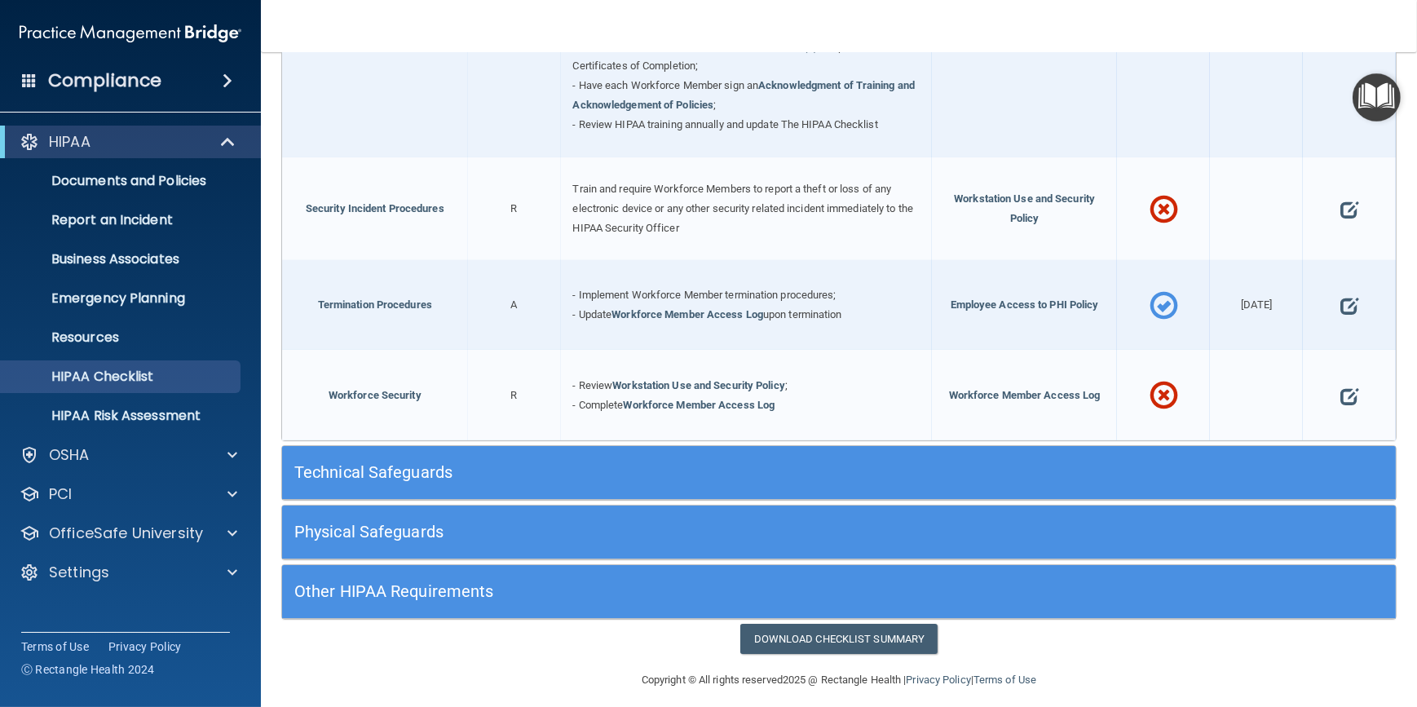
click at [1128, 655] on div "Copyright © All rights reserved 2025 @ Rectangle Health | Privacy Policy | Term…" at bounding box center [838, 680] width 595 height 52
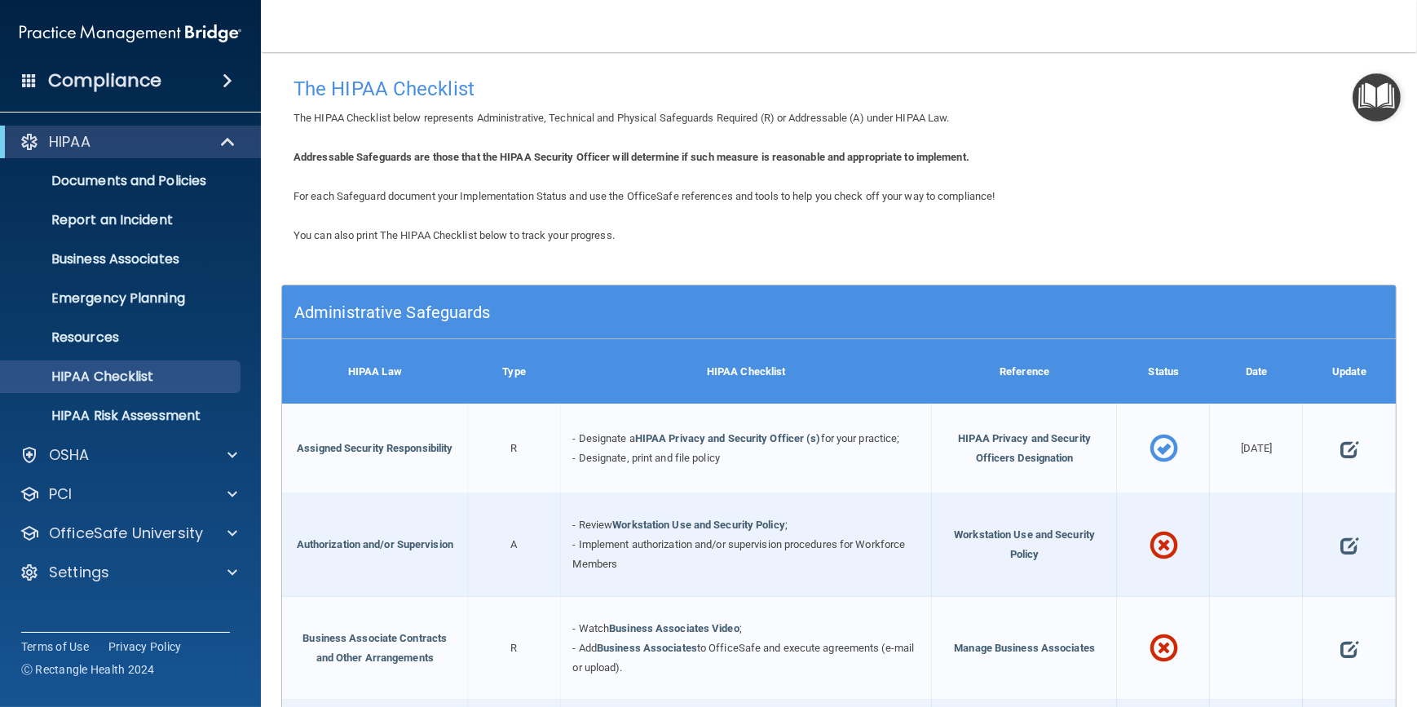
drag, startPoint x: 859, startPoint y: 162, endPoint x: 781, endPoint y: 138, distance: 81.2
drag, startPoint x: 875, startPoint y: 175, endPoint x: 772, endPoint y: 174, distance: 102.8
drag, startPoint x: 780, startPoint y: 177, endPoint x: 679, endPoint y: 156, distance: 104.1
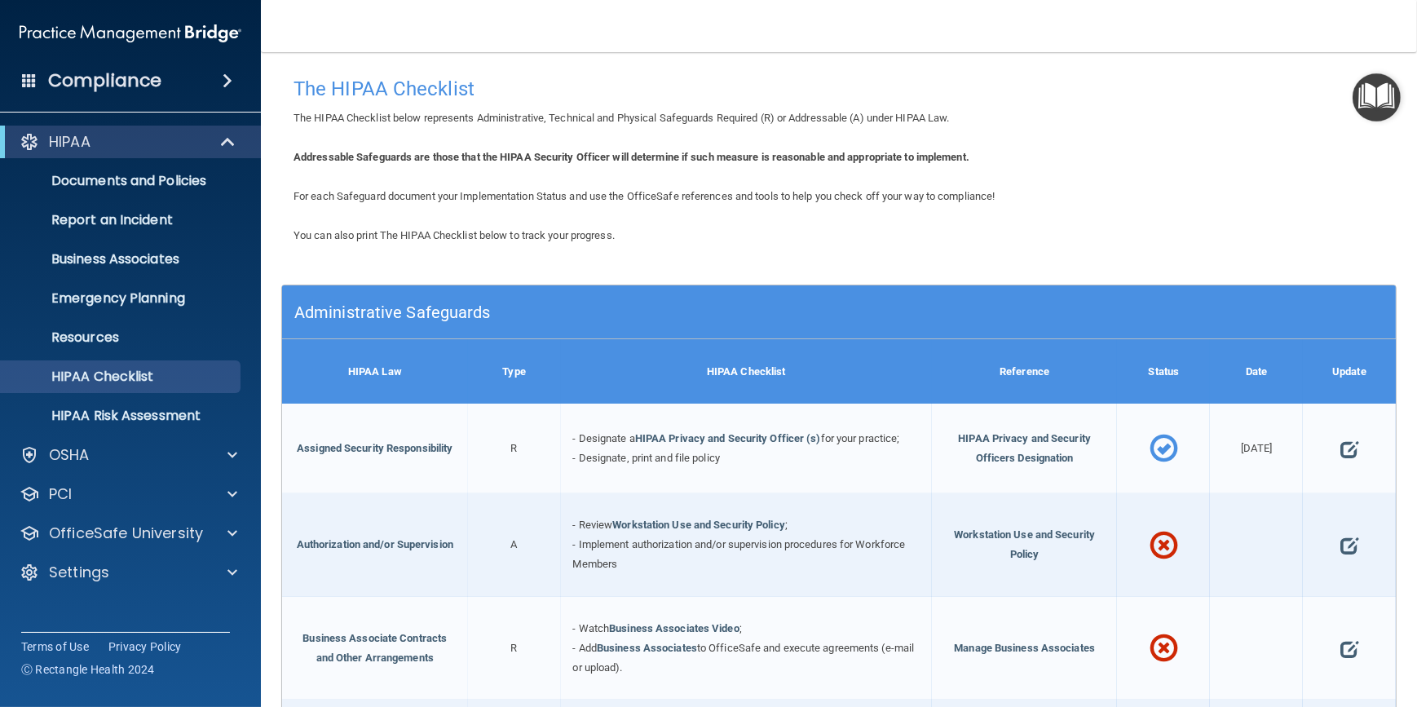
click at [679, 156] on b "Addressable Safeguards are those that the HIPAA Security Officer will determine…" at bounding box center [632, 157] width 676 height 12
drag, startPoint x: 679, startPoint y: 156, endPoint x: 768, endPoint y: 179, distance: 92.6
drag, startPoint x: 768, startPoint y: 179, endPoint x: 686, endPoint y: 166, distance: 83.4
drag, startPoint x: 679, startPoint y: 161, endPoint x: 631, endPoint y: 148, distance: 50.1
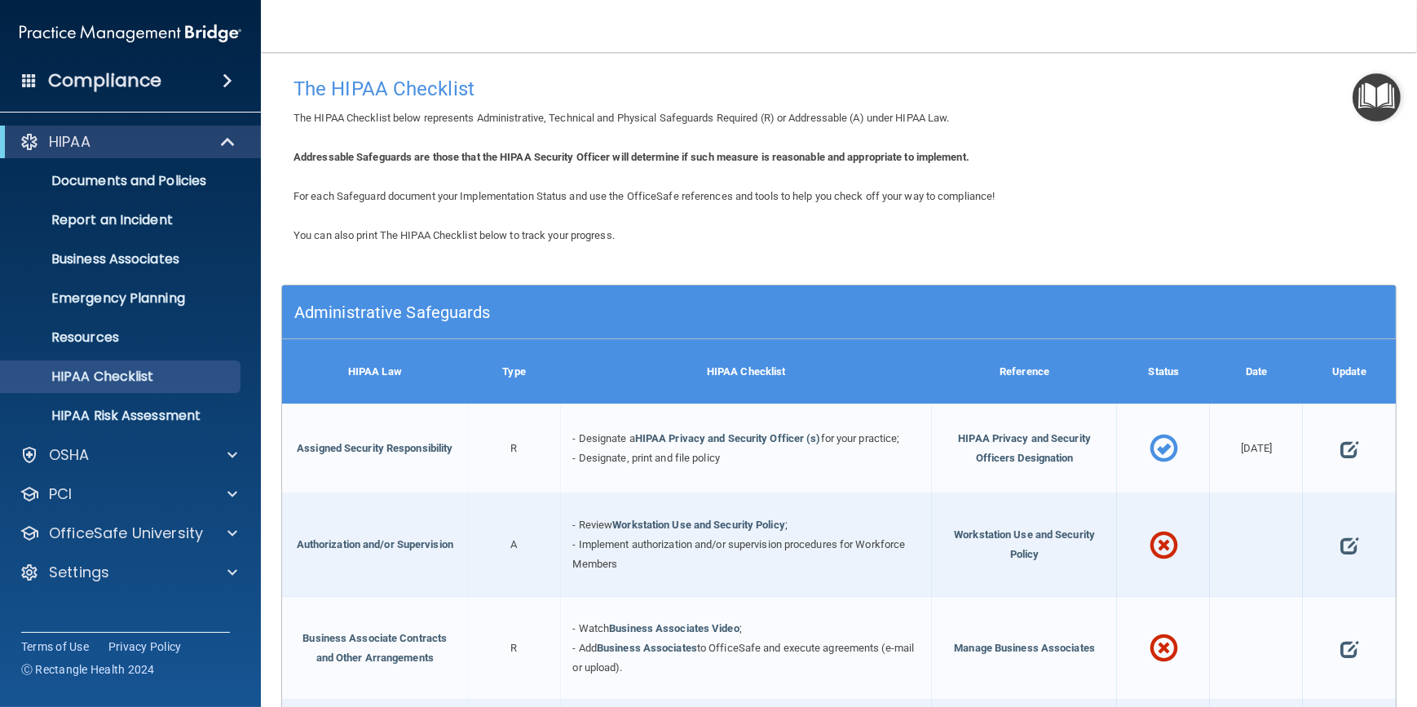
click at [604, 148] on div "Addressable Safeguards are those that the HIPAA Security Officer will determine…" at bounding box center [839, 158] width 1116 height 20
drag, startPoint x: 640, startPoint y: 157, endPoint x: 588, endPoint y: 150, distance: 52.7
click at [587, 151] on b "Addressable Safeguards are those that the HIPAA Security Officer will determine…" at bounding box center [632, 157] width 676 height 12
drag, startPoint x: 796, startPoint y: 208, endPoint x: 626, endPoint y: 163, distance: 175.5
click at [626, 163] on b "Addressable Safeguards are those that the HIPAA Security Officer will determine…" at bounding box center [632, 157] width 676 height 12
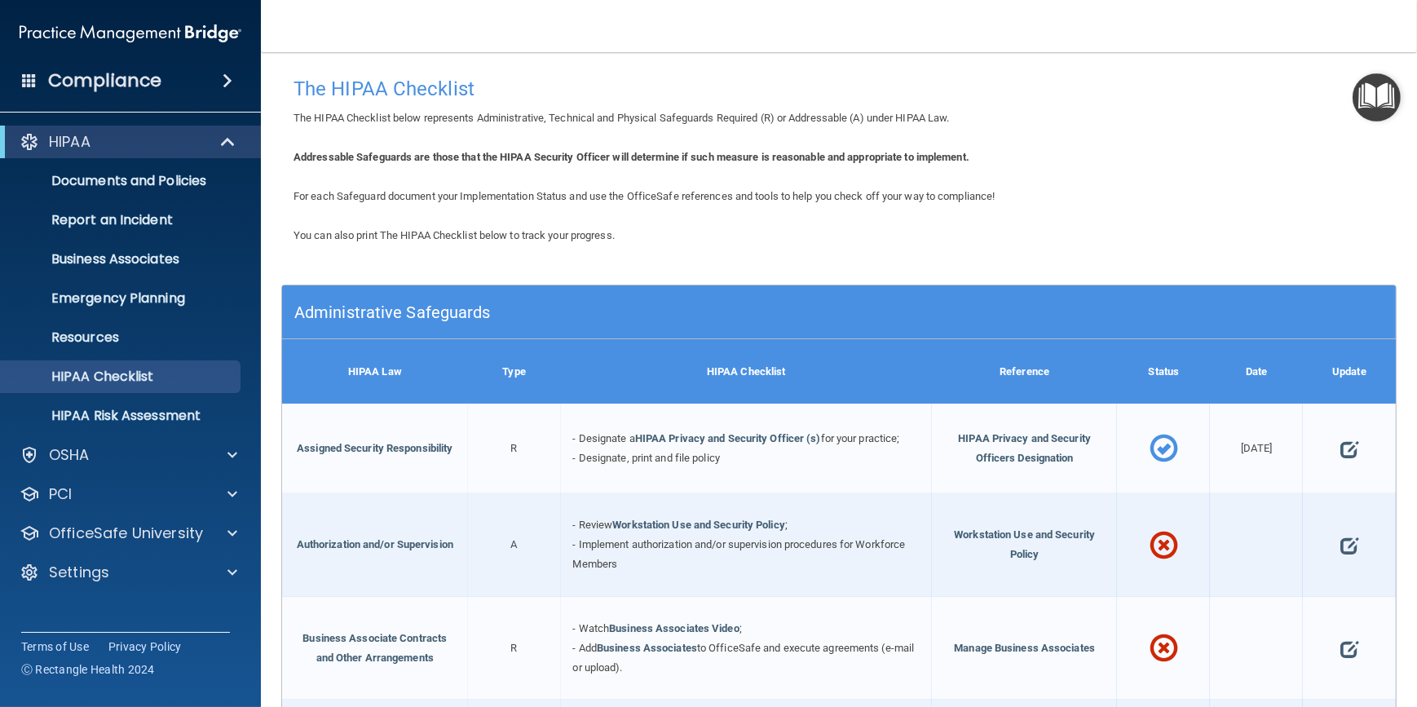
drag, startPoint x: 629, startPoint y: 159, endPoint x: 542, endPoint y: 159, distance: 86.4
click at [543, 160] on b "Addressable Safeguards are those that the HIPAA Security Officer will determine…" at bounding box center [632, 157] width 676 height 12
drag, startPoint x: 530, startPoint y: 124, endPoint x: 425, endPoint y: 115, distance: 105.6
click at [425, 115] on span "The HIPAA Checklist below represents Administrative, Technical and Physical Saf…" at bounding box center [622, 118] width 656 height 12
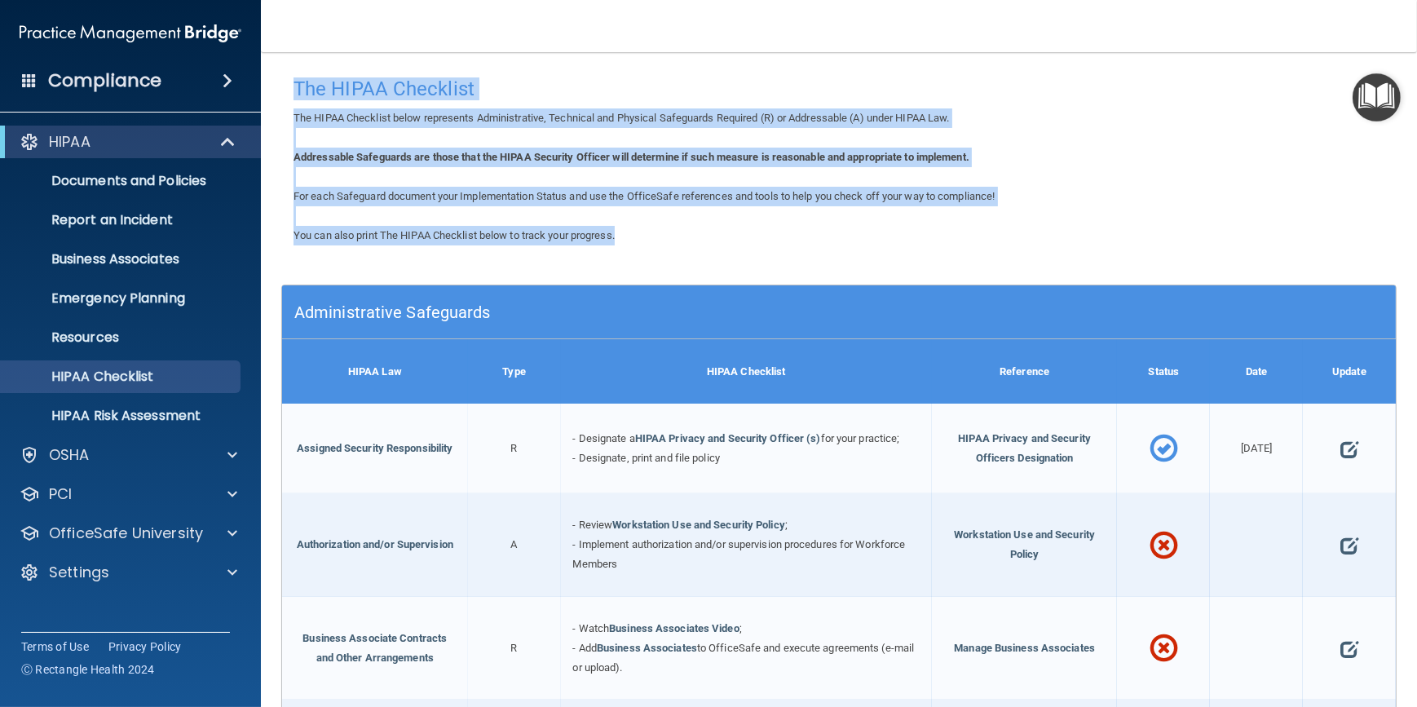
drag, startPoint x: 298, startPoint y: 86, endPoint x: 668, endPoint y: 237, distance: 399.8
drag, startPoint x: 668, startPoint y: 237, endPoint x: 537, endPoint y: 142, distance: 162.3
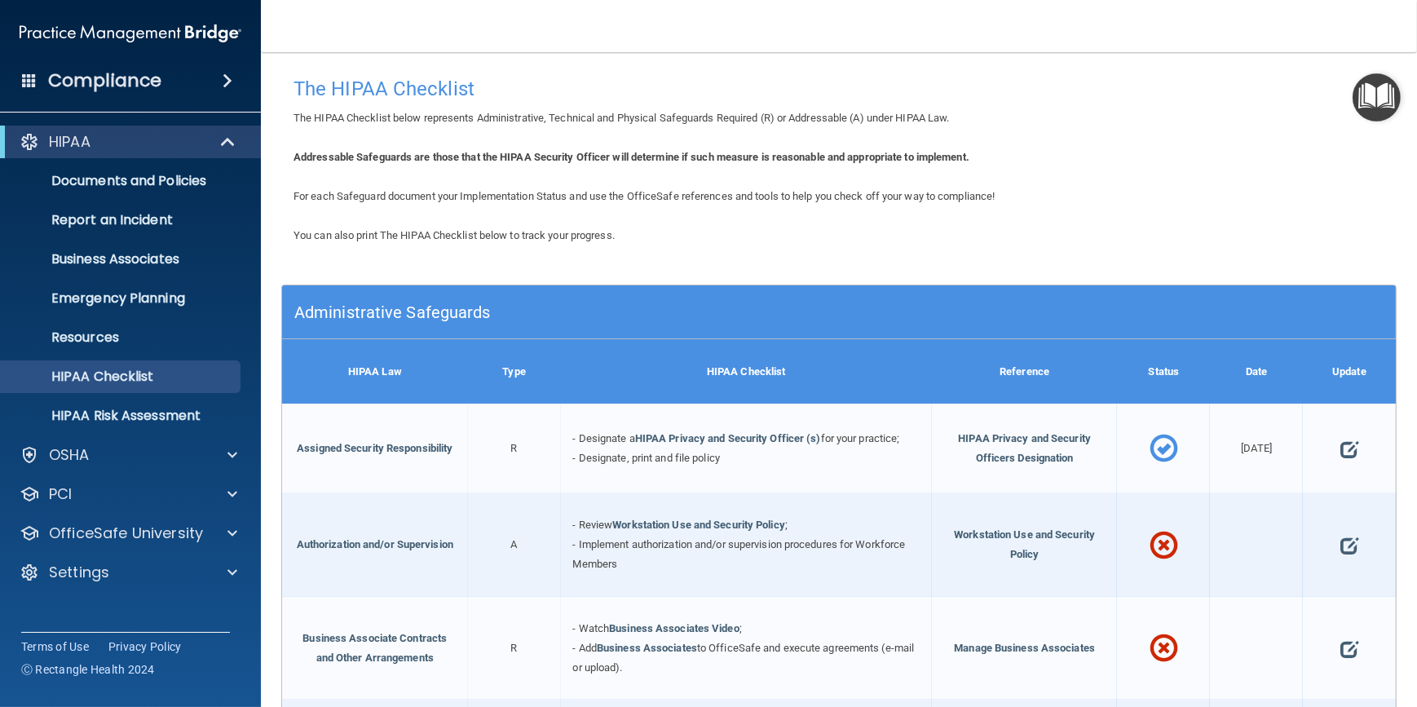
drag, startPoint x: 646, startPoint y: 171, endPoint x: 563, endPoint y: 138, distance: 89.6
drag, startPoint x: 767, startPoint y: 167, endPoint x: 717, endPoint y: 158, distance: 51.4
drag, startPoint x: 748, startPoint y: 163, endPoint x: 497, endPoint y: 178, distance: 251.6
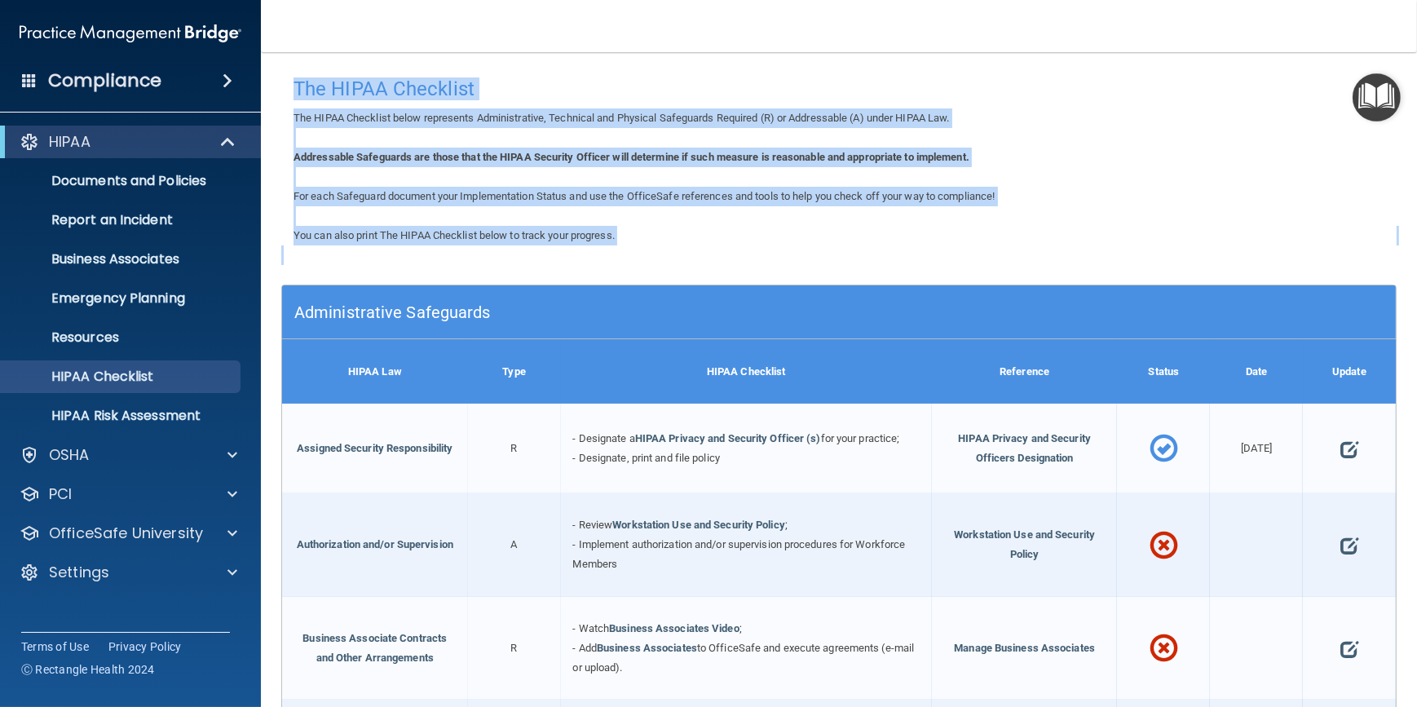
drag, startPoint x: 298, startPoint y: 83, endPoint x: 784, endPoint y: 276, distance: 522.8
drag, startPoint x: 784, startPoint y: 276, endPoint x: 741, endPoint y: 181, distance: 103.7
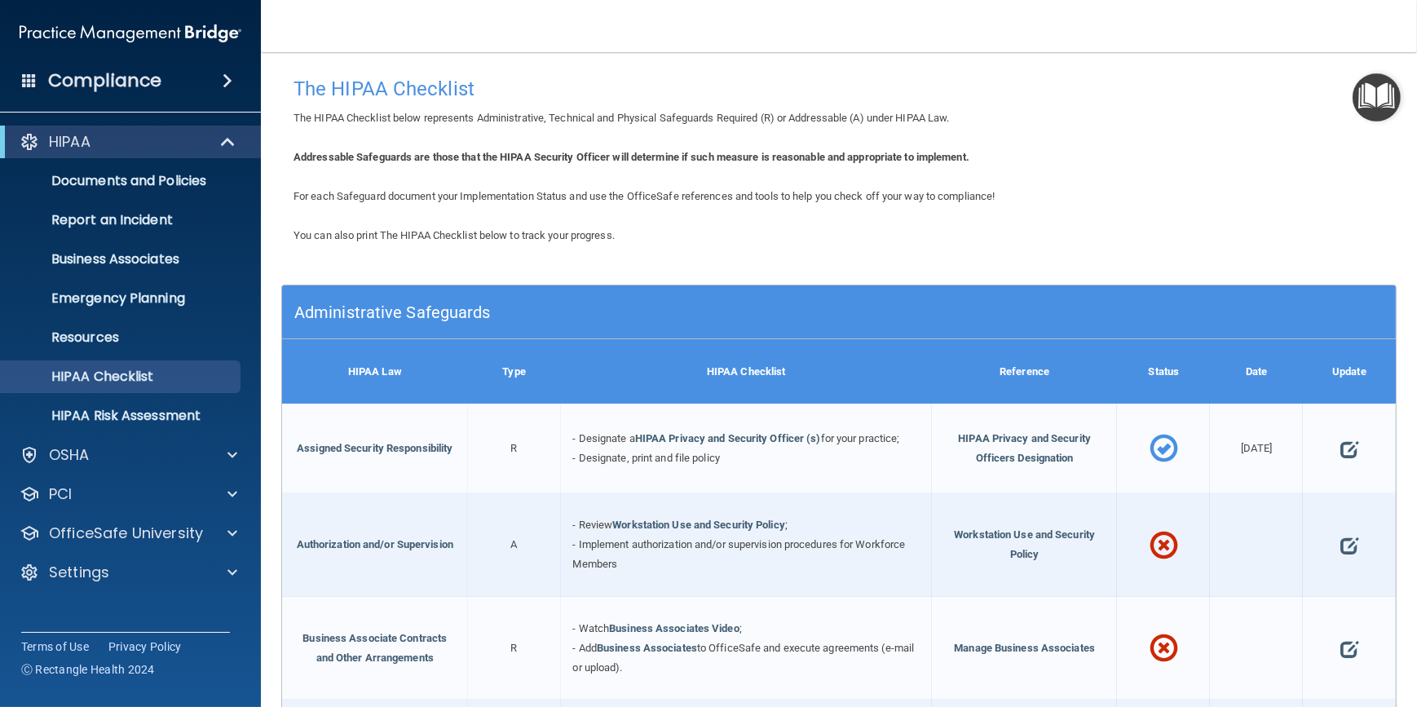
drag, startPoint x: 644, startPoint y: 189, endPoint x: 506, endPoint y: 161, distance: 140.6
drag, startPoint x: 294, startPoint y: 82, endPoint x: 826, endPoint y: 299, distance: 575.0
drag, startPoint x: 826, startPoint y: 299, endPoint x: 831, endPoint y: 245, distance: 54.9
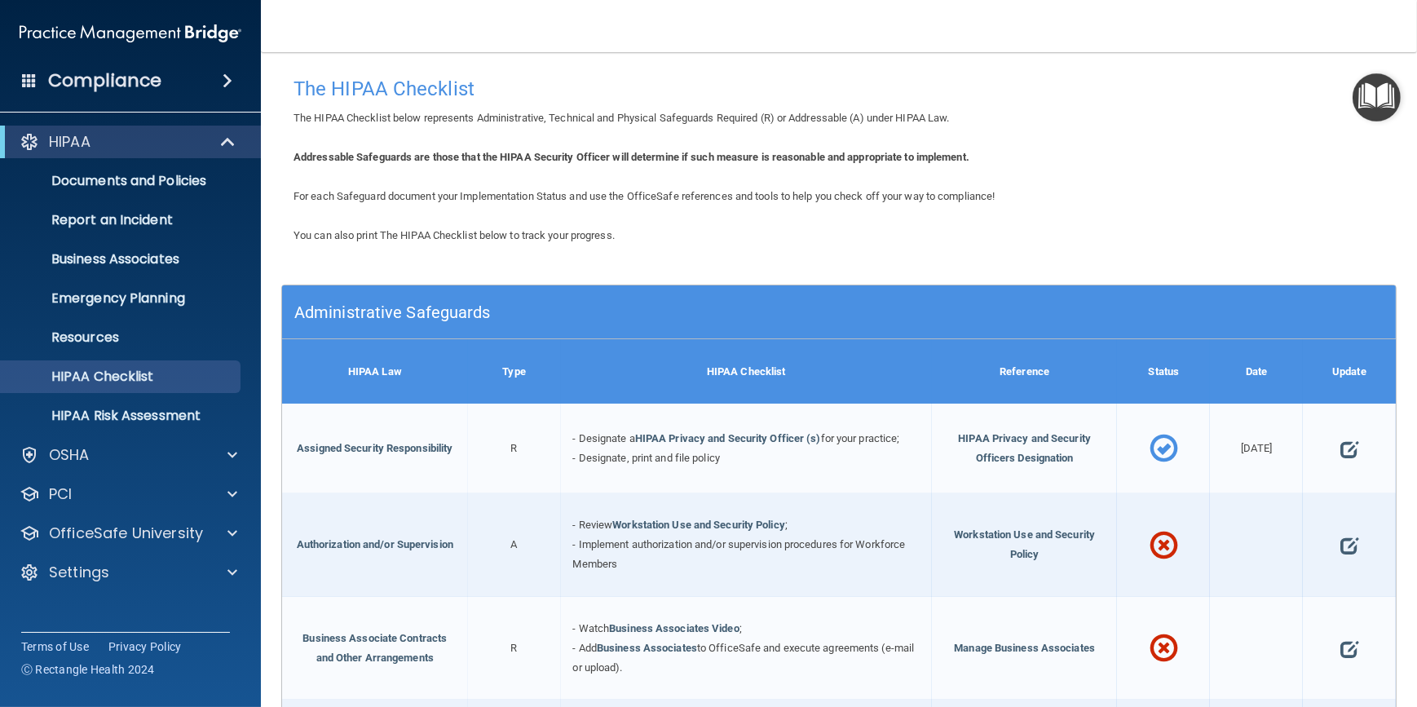
click at [831, 245] on div "You can also print The HIPAA Checklist below to track your progress." at bounding box center [839, 236] width 1116 height 20
drag, startPoint x: 650, startPoint y: 232, endPoint x: 655, endPoint y: 192, distance: 39.4
drag, startPoint x: 658, startPoint y: 192, endPoint x: 517, endPoint y: 158, distance: 145.2
click at [517, 158] on b "Addressable Safeguards are those that the HIPAA Security Officer will determine…" at bounding box center [632, 157] width 676 height 12
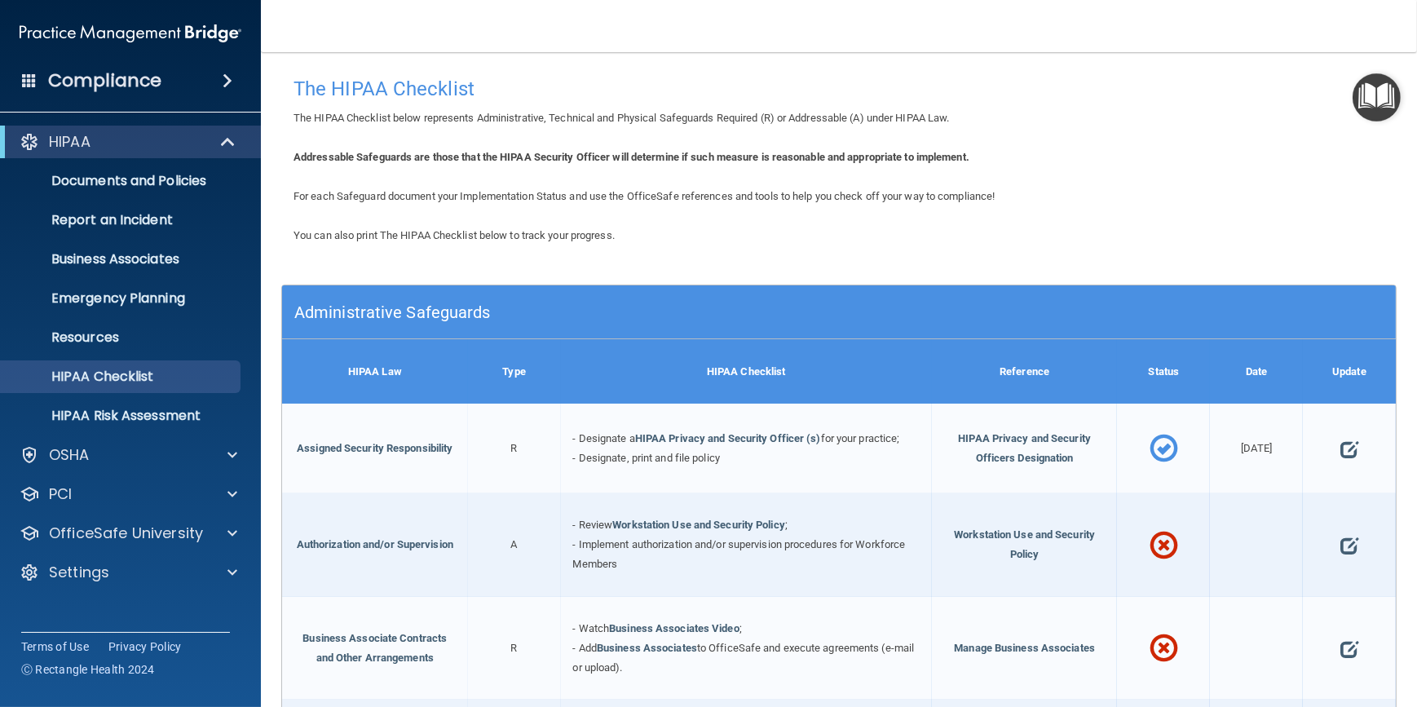
drag, startPoint x: 517, startPoint y: 158, endPoint x: 789, endPoint y: 177, distance: 272.2
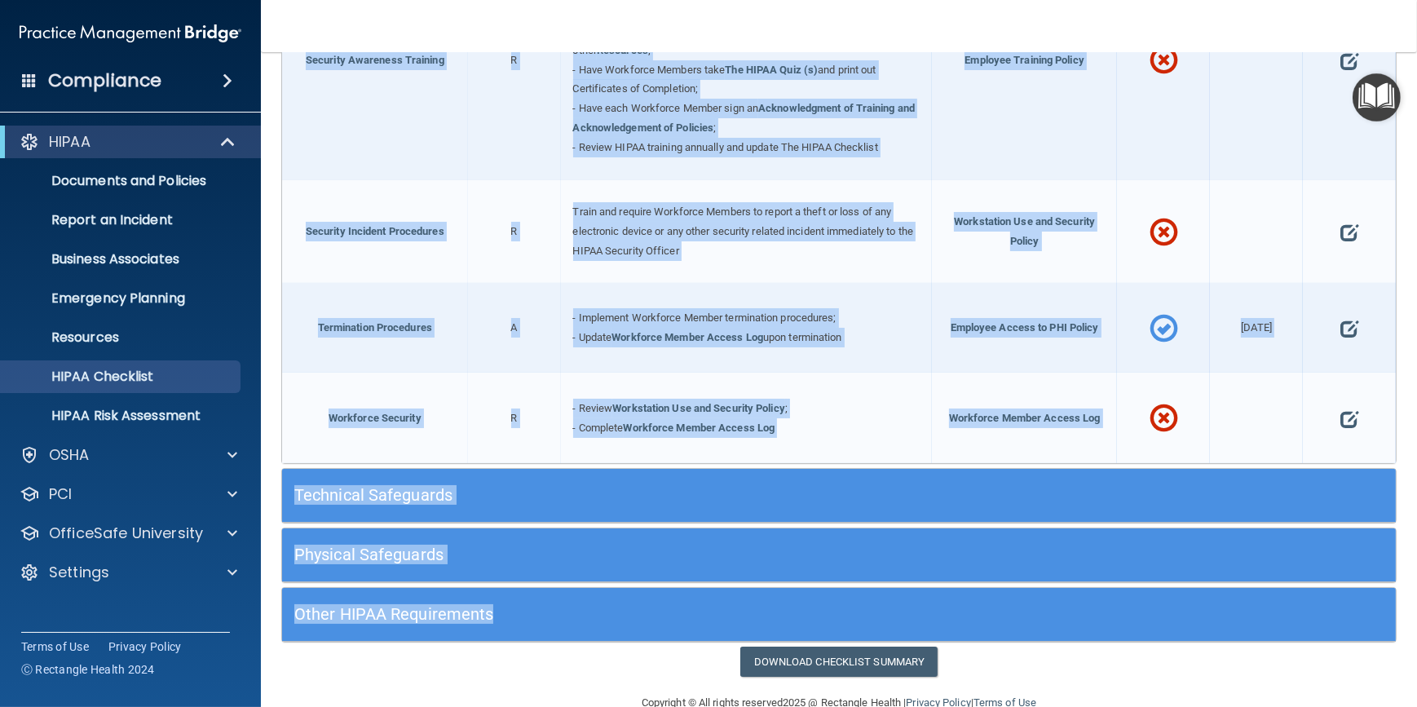
scroll to position [1528, 0]
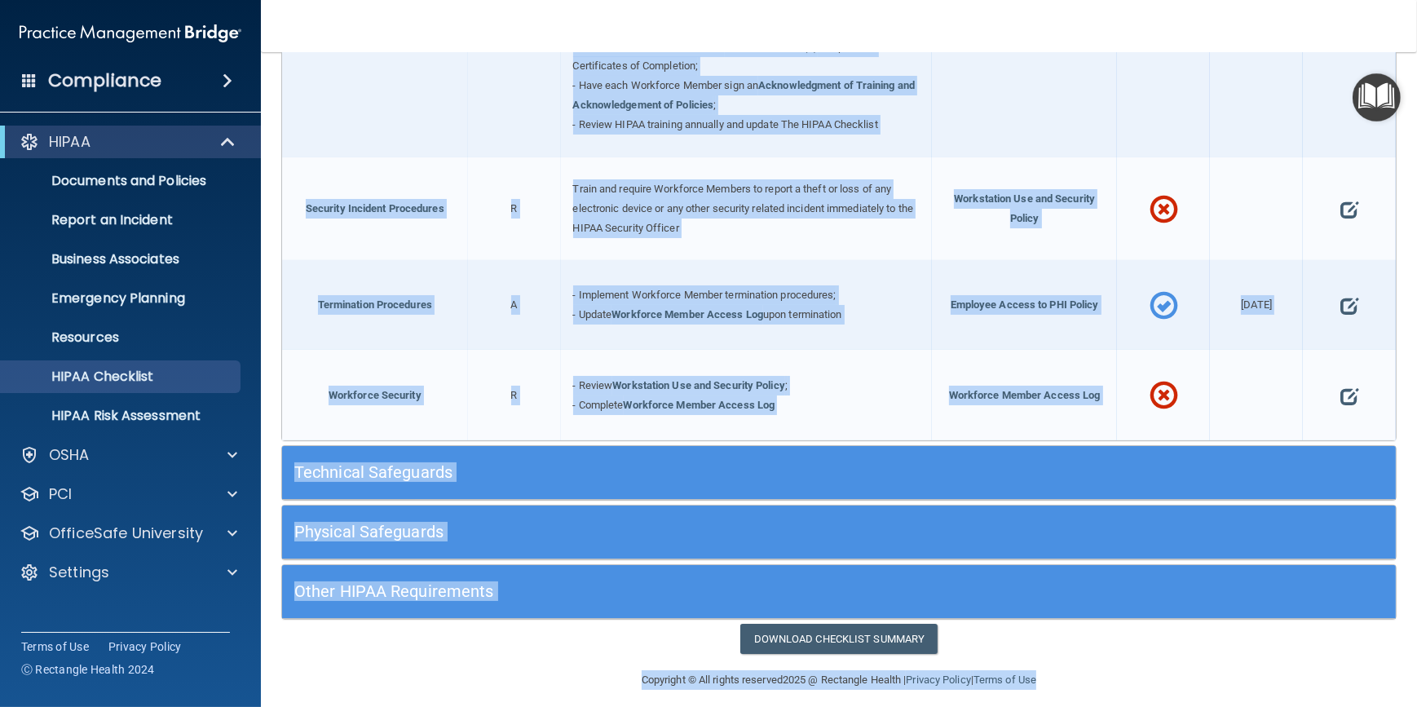
drag, startPoint x: 298, startPoint y: 86, endPoint x: 1418, endPoint y: 745, distance: 1299.9
click at [1417, 706] on html "Compliance HIPAA Documents and Policies Report an Incident Business Associates …" at bounding box center [708, 353] width 1417 height 707
click at [1191, 661] on footer "Copyright © All rights reserved 2025 @ Rectangle Health | Privacy Policy | Term…" at bounding box center [839, 678] width 1091 height 49
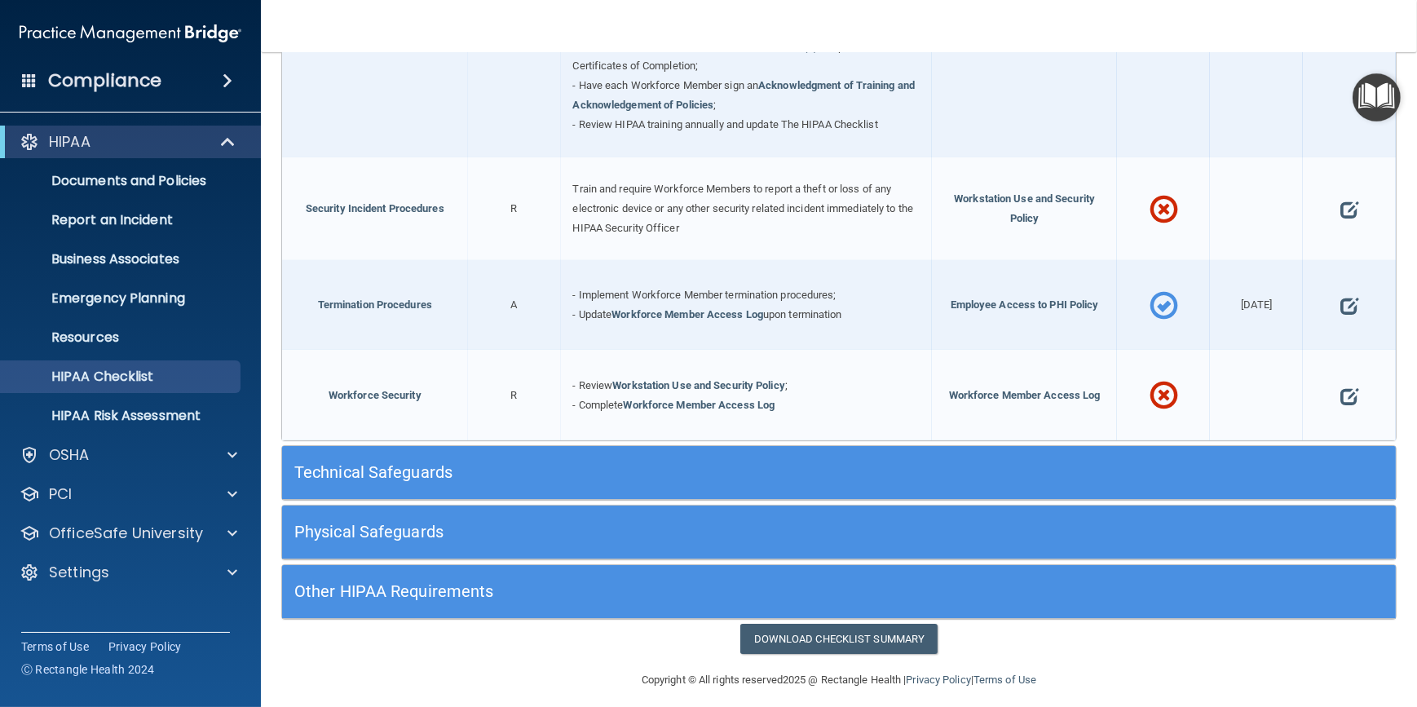
drag, startPoint x: 546, startPoint y: 635, endPoint x: 444, endPoint y: 646, distance: 102.5
click at [444, 654] on footer "Copyright © All rights reserved 2025 @ Rectangle Health | Privacy Policy | Term…" at bounding box center [839, 678] width 1091 height 49
drag, startPoint x: 568, startPoint y: 628, endPoint x: 530, endPoint y: 642, distance: 40.0
click at [529, 641] on div "Download Checklist Summary" at bounding box center [839, 639] width 1140 height 30
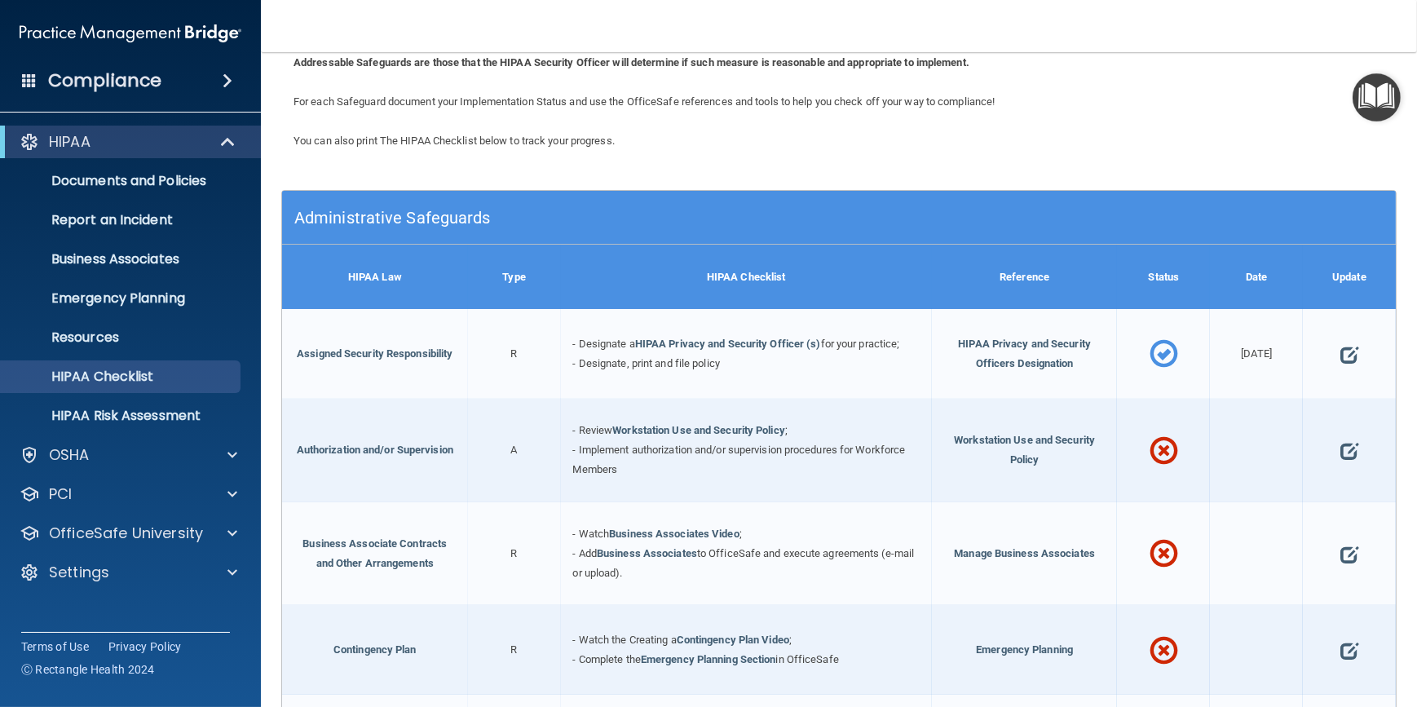
scroll to position [0, 0]
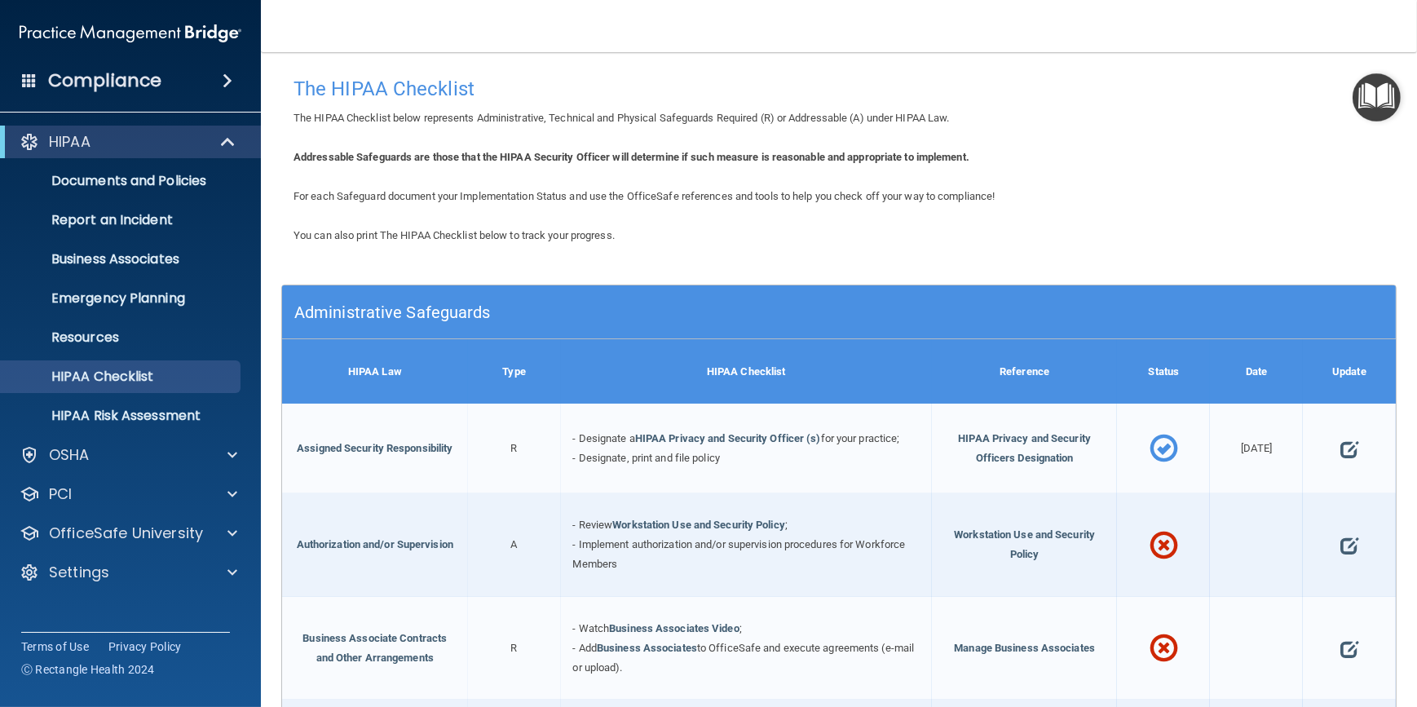
drag, startPoint x: 851, startPoint y: 138, endPoint x: 774, endPoint y: 150, distance: 78.4
click at [774, 151] on b "Addressable Safeguards are those that the HIPAA Security Officer will determine…" at bounding box center [632, 157] width 676 height 12
drag, startPoint x: 774, startPoint y: 150, endPoint x: 860, endPoint y: 163, distance: 87.4
drag, startPoint x: 860, startPoint y: 163, endPoint x: 798, endPoint y: 153, distance: 63.6
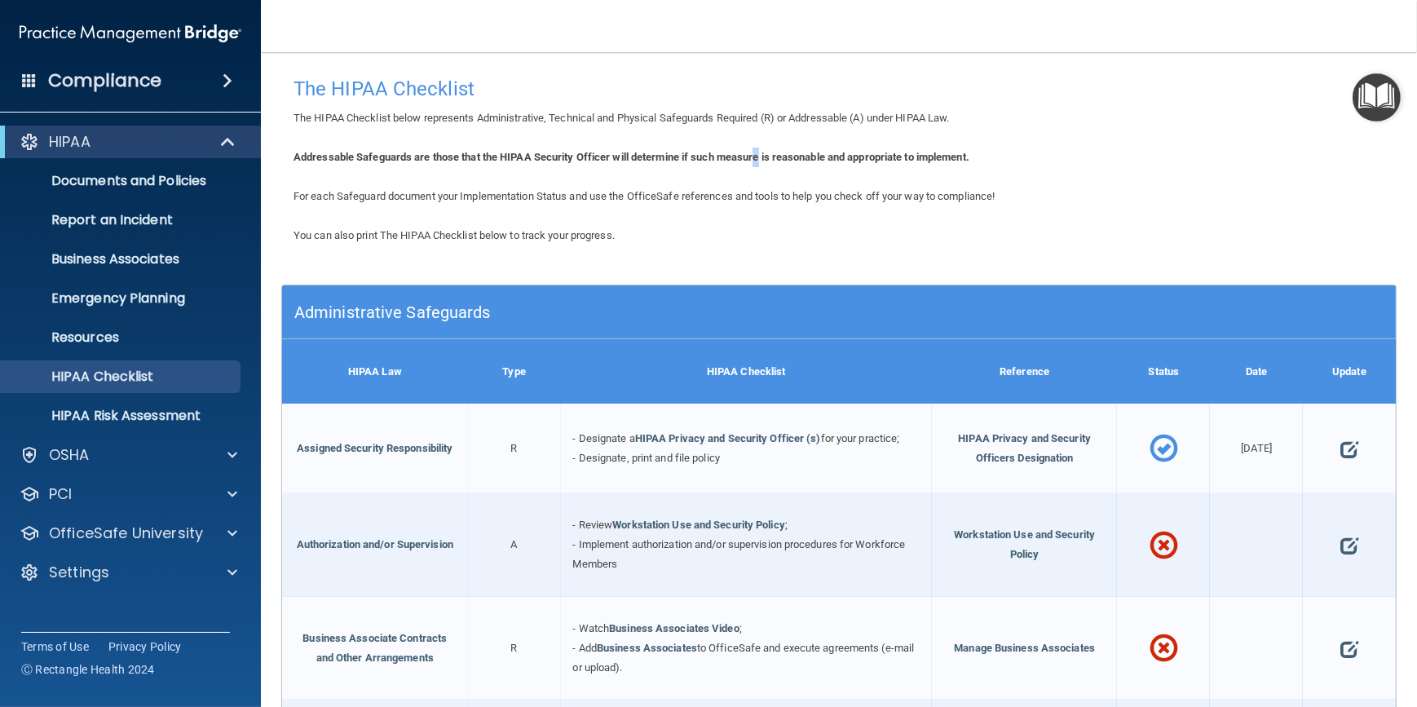
drag, startPoint x: 864, startPoint y: 147, endPoint x: 765, endPoint y: 161, distance: 99.8
click at [765, 161] on div "Addressable Safeguards are those that the HIPAA Security Officer will determine…" at bounding box center [839, 158] width 1116 height 20
click at [774, 155] on b "Addressable Safeguards are those that the HIPAA Security Officer will determine…" at bounding box center [632, 157] width 676 height 12
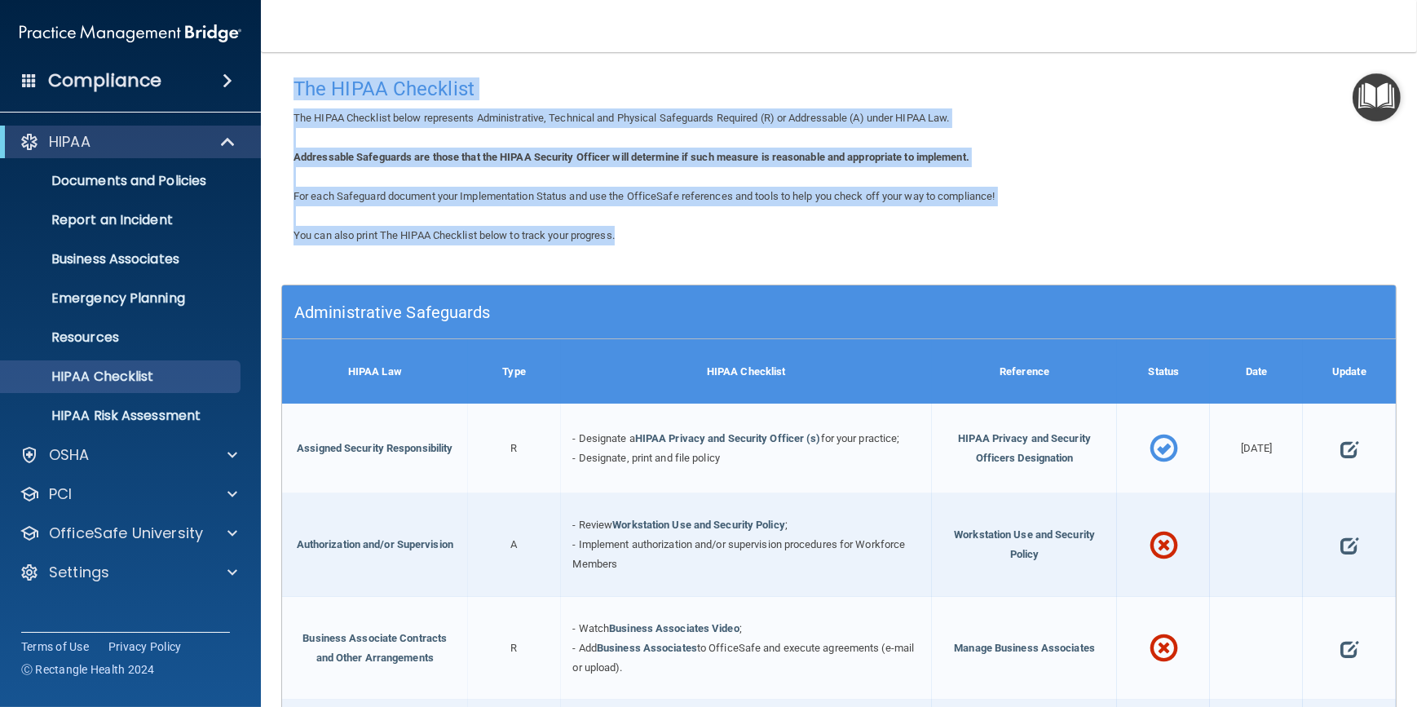
drag, startPoint x: 297, startPoint y: 87, endPoint x: 832, endPoint y: 228, distance: 553.3
drag, startPoint x: 832, startPoint y: 228, endPoint x: 792, endPoint y: 186, distance: 58.3
drag, startPoint x: 727, startPoint y: 219, endPoint x: 649, endPoint y: 203, distance: 79.0
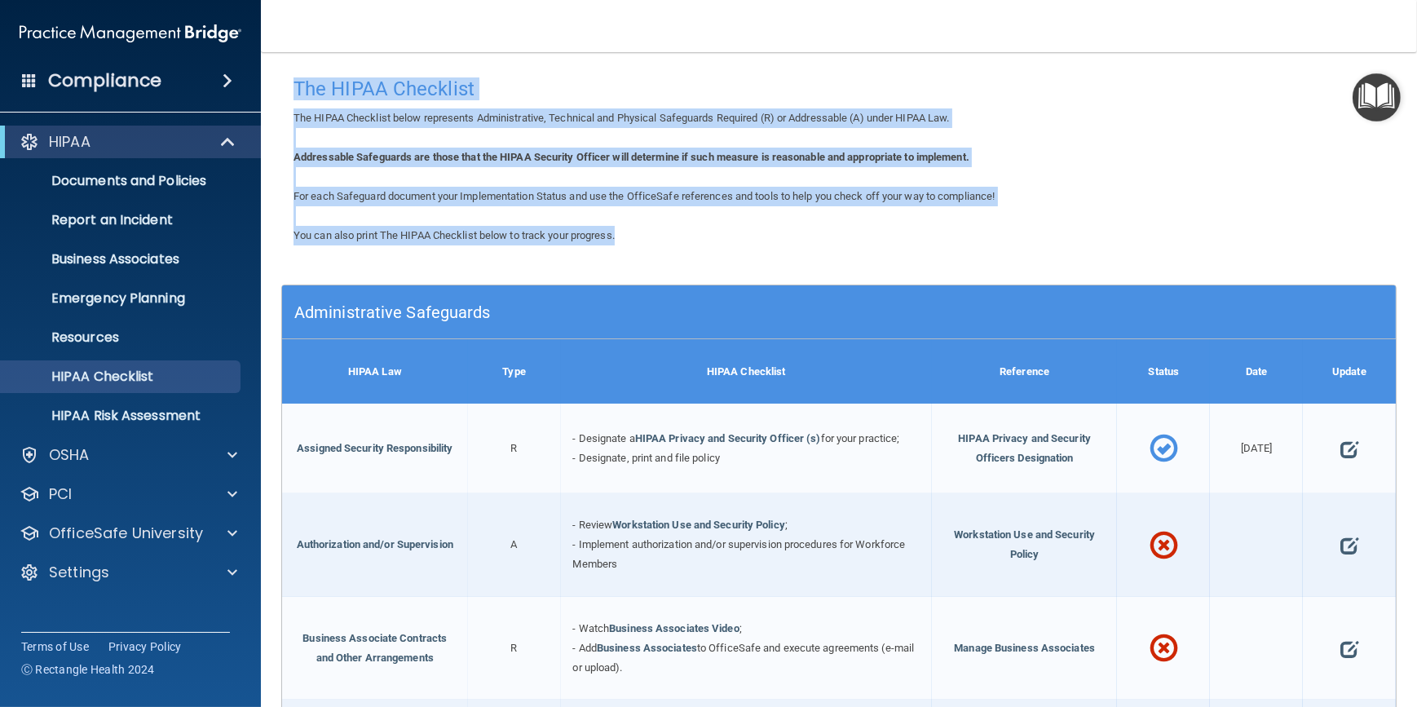
click at [648, 202] on span "For each Safeguard document your Implementation Status and use the OfficeSafe r…" at bounding box center [644, 196] width 701 height 12
drag, startPoint x: 661, startPoint y: 206, endPoint x: 640, endPoint y: 210, distance: 21.6
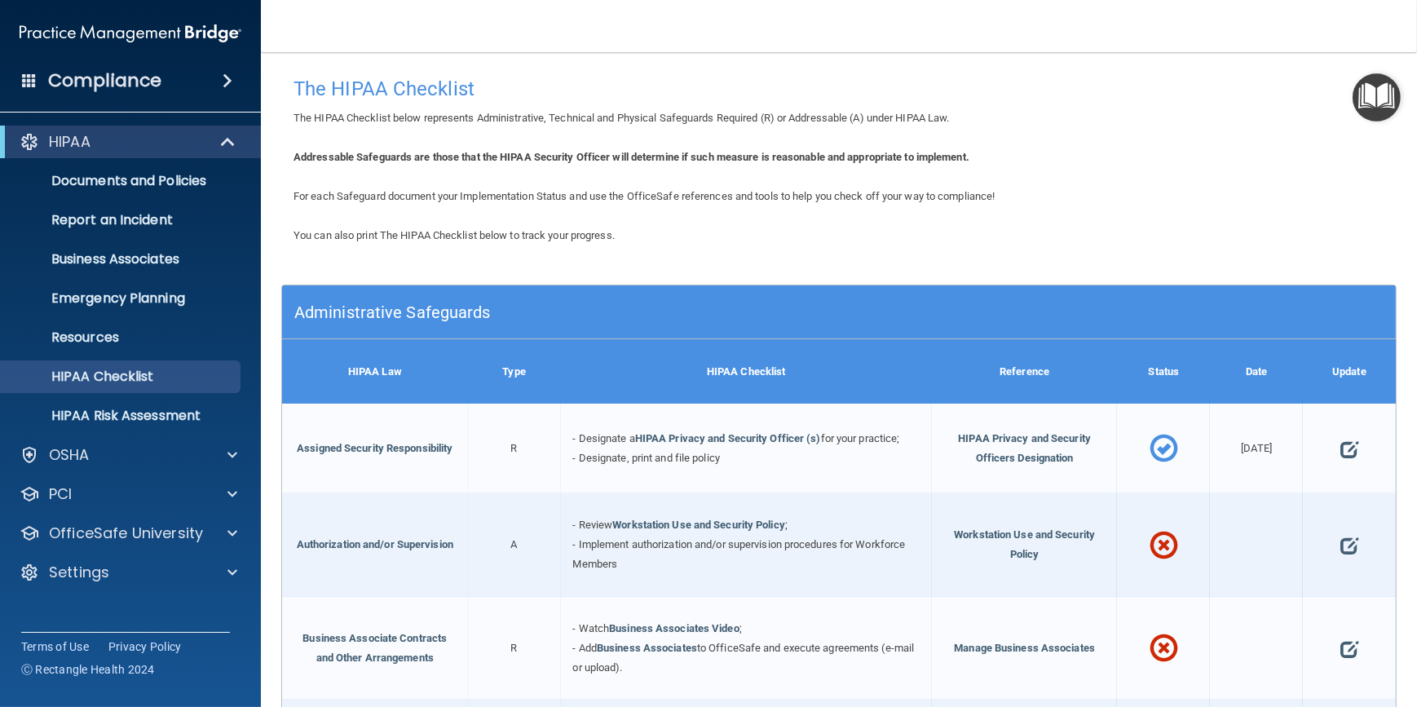
drag, startPoint x: 664, startPoint y: 206, endPoint x: 635, endPoint y: 195, distance: 30.7
click at [635, 195] on span "For each Safeguard document your Implementation Status and use the OfficeSafe r…" at bounding box center [644, 196] width 701 height 12
drag, startPoint x: 636, startPoint y: 195, endPoint x: 581, endPoint y: 197, distance: 54.7
click at [581, 197] on span "For each Safeguard document your Implementation Status and use the OfficeSafe r…" at bounding box center [644, 196] width 701 height 12
drag, startPoint x: 581, startPoint y: 197, endPoint x: 619, endPoint y: 193, distance: 37.7
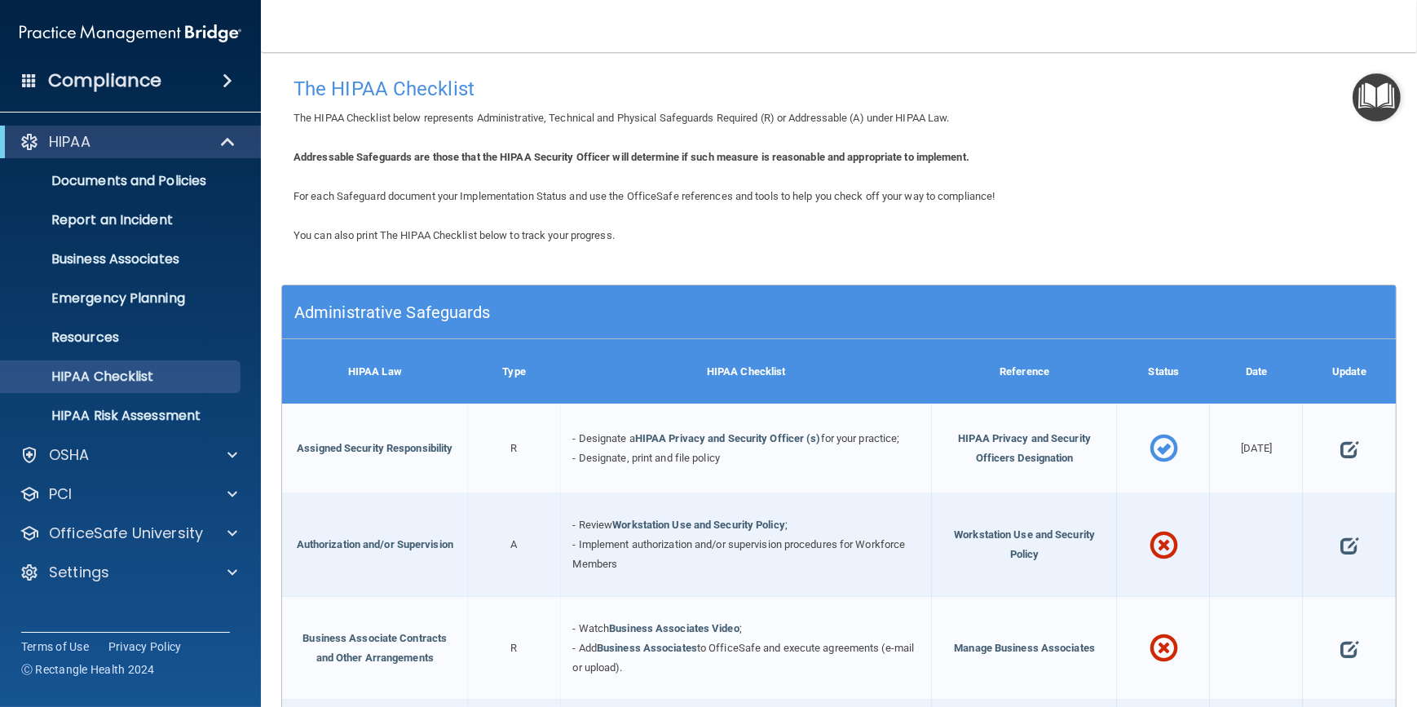
drag, startPoint x: 619, startPoint y: 193, endPoint x: 572, endPoint y: 195, distance: 46.5
click at [572, 195] on span "For each Safeguard document your Implementation Status and use the OfficeSafe r…" at bounding box center [644, 196] width 701 height 12
click at [652, 201] on span "For each Safeguard document your Implementation Status and use the OfficeSafe r…" at bounding box center [644, 196] width 701 height 12
click at [653, 202] on span "For each Safeguard document your Implementation Status and use the OfficeSafe r…" at bounding box center [644, 196] width 701 height 12
drag, startPoint x: 653, startPoint y: 202, endPoint x: 639, endPoint y: 235, distance: 35.4
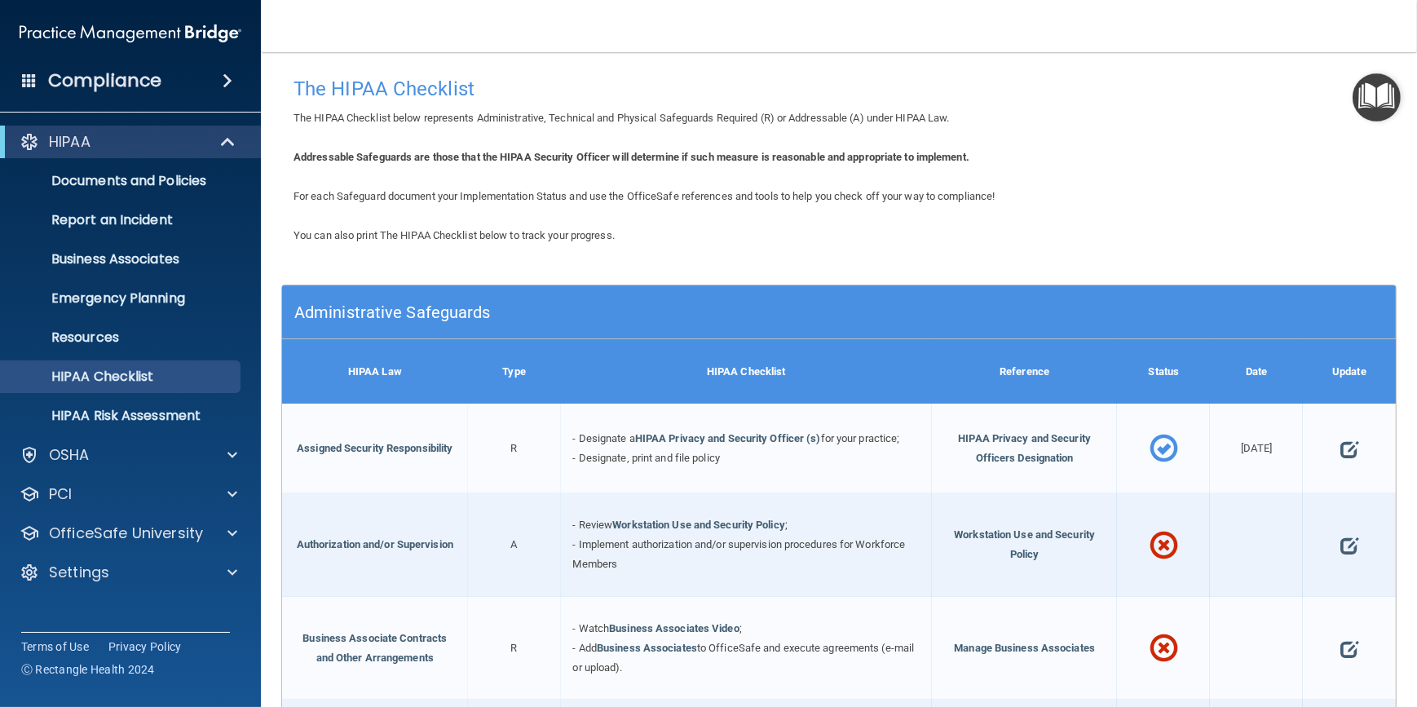
click at [639, 235] on div "You can also print The HIPAA Checklist below to track your progress." at bounding box center [839, 236] width 1116 height 20
drag, startPoint x: 470, startPoint y: 170, endPoint x: 356, endPoint y: 151, distance: 114.9
click at [356, 151] on b "Addressable Safeguards are those that the HIPAA Security Officer will determine…" at bounding box center [632, 157] width 676 height 12
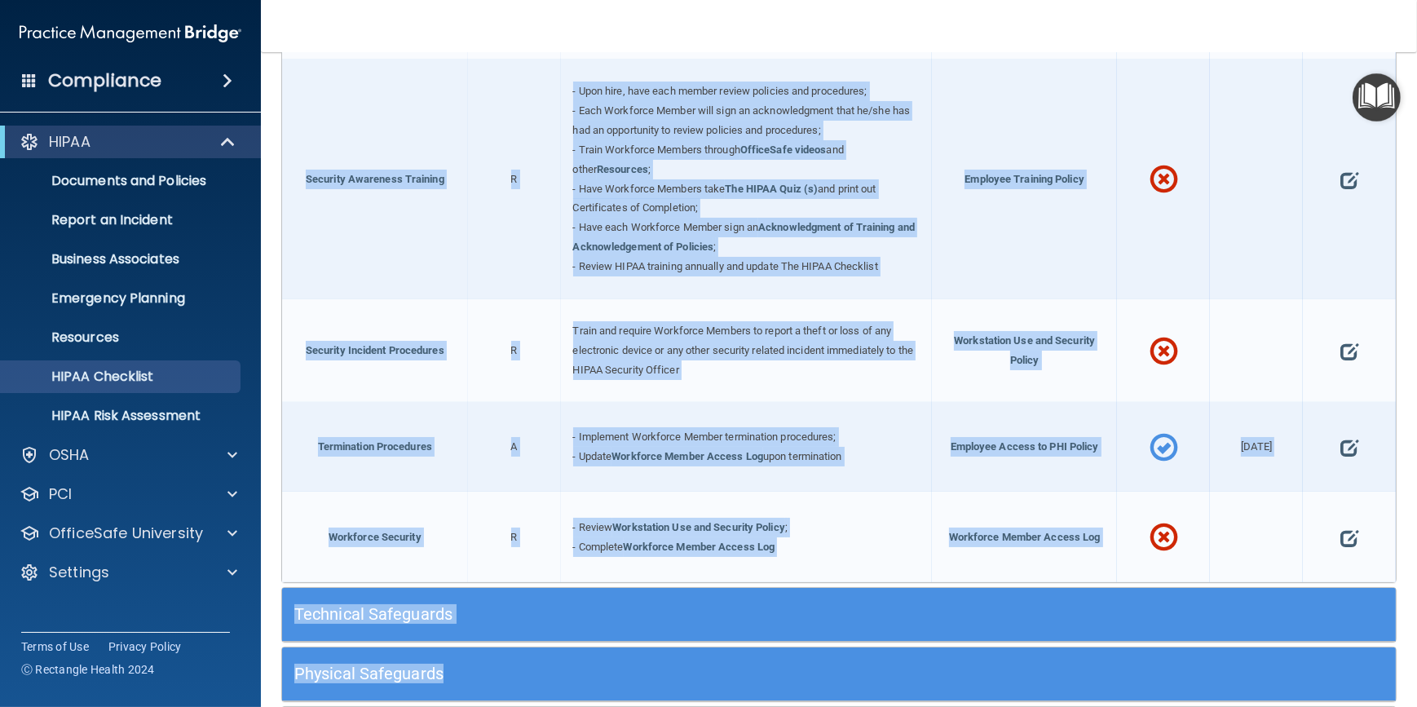
scroll to position [1528, 0]
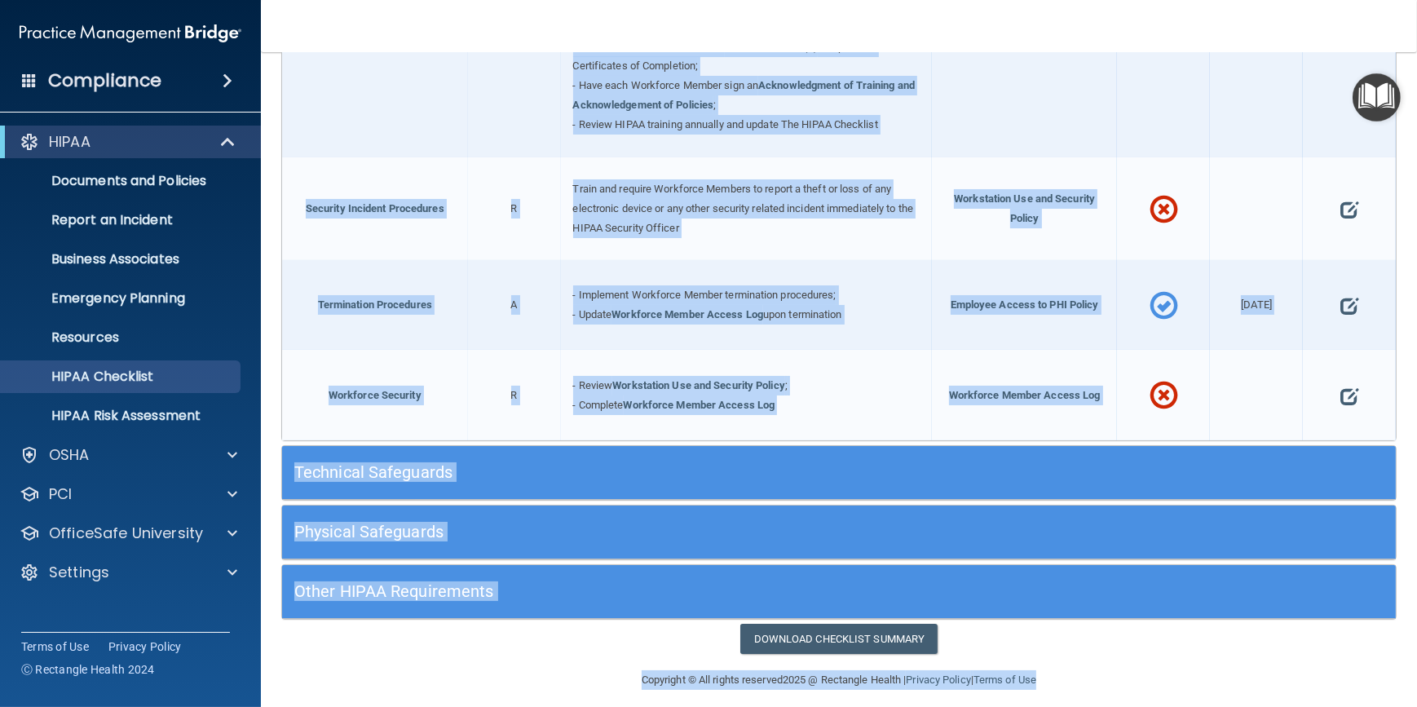
drag, startPoint x: 294, startPoint y: 86, endPoint x: 1283, endPoint y: 692, distance: 1158.9
click at [1283, 692] on main "The HIPAA Checklist The HIPAA Checklist below represents Administrative, Techni…" at bounding box center [839, 379] width 1156 height 655
click at [1135, 663] on footer "Copyright © All rights reserved 2025 @ Rectangle Health | Privacy Policy | Term…" at bounding box center [839, 678] width 1091 height 49
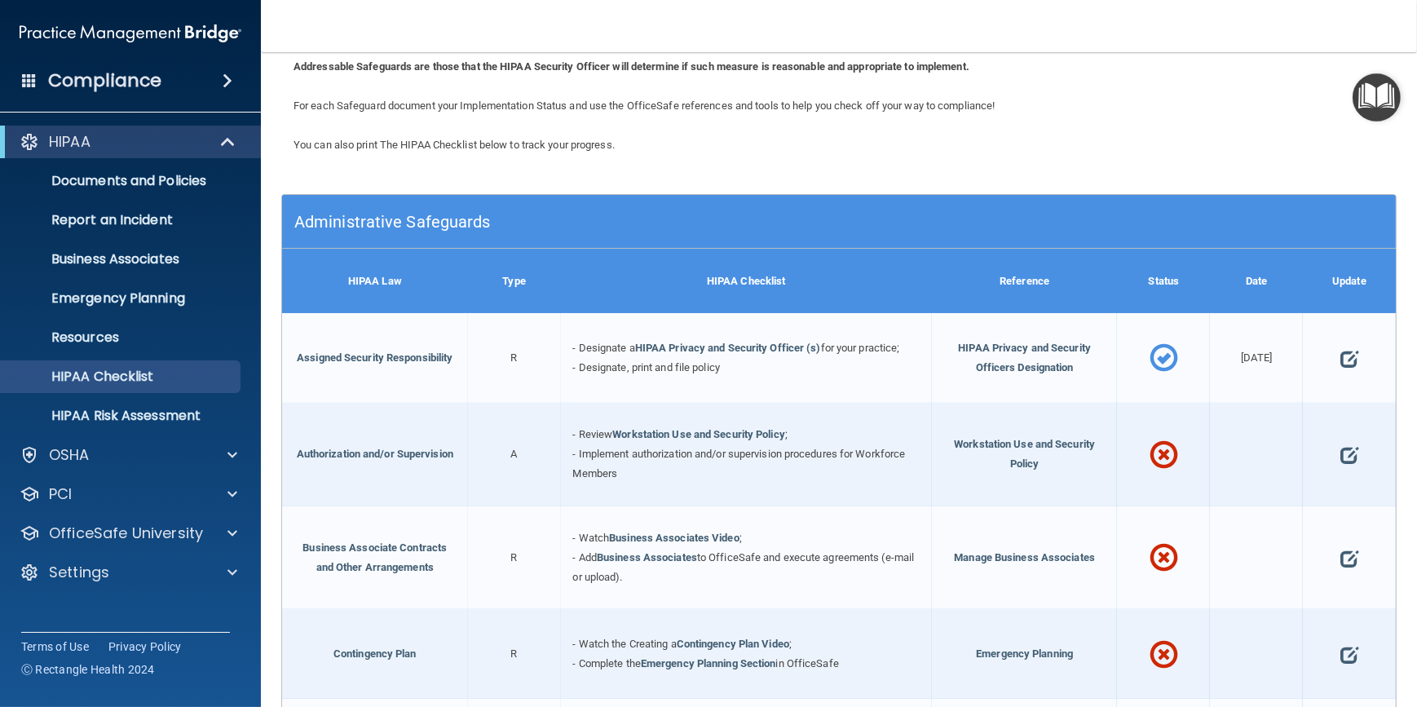
scroll to position [0, 0]
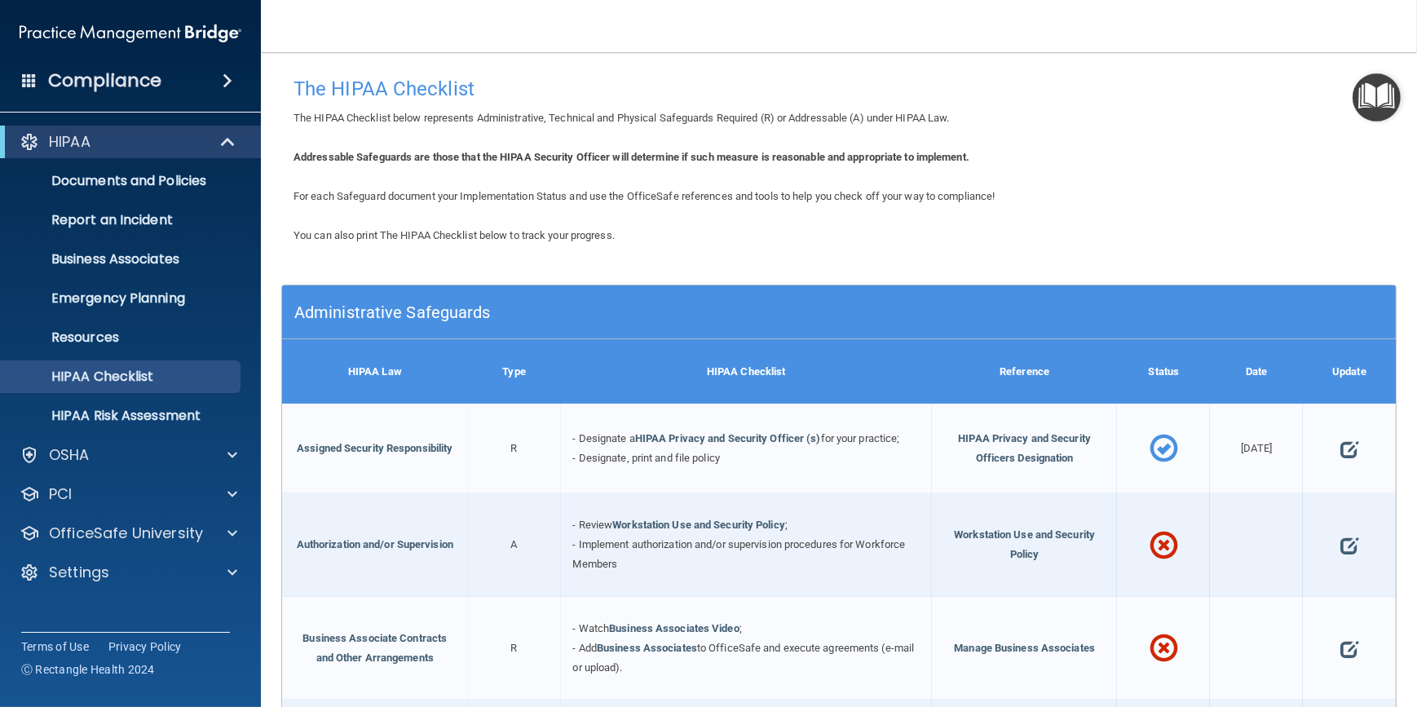
drag, startPoint x: 709, startPoint y: 173, endPoint x: 595, endPoint y: 181, distance: 114.5
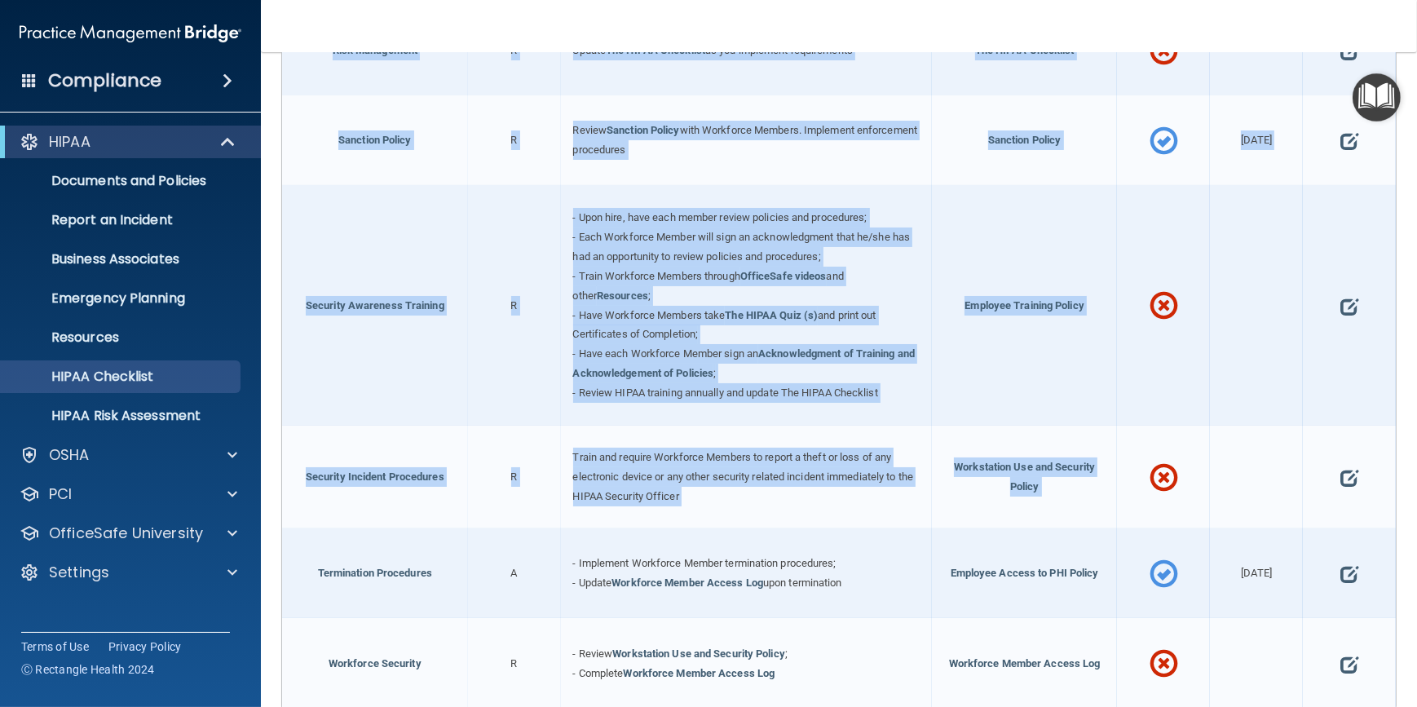
scroll to position [1528, 0]
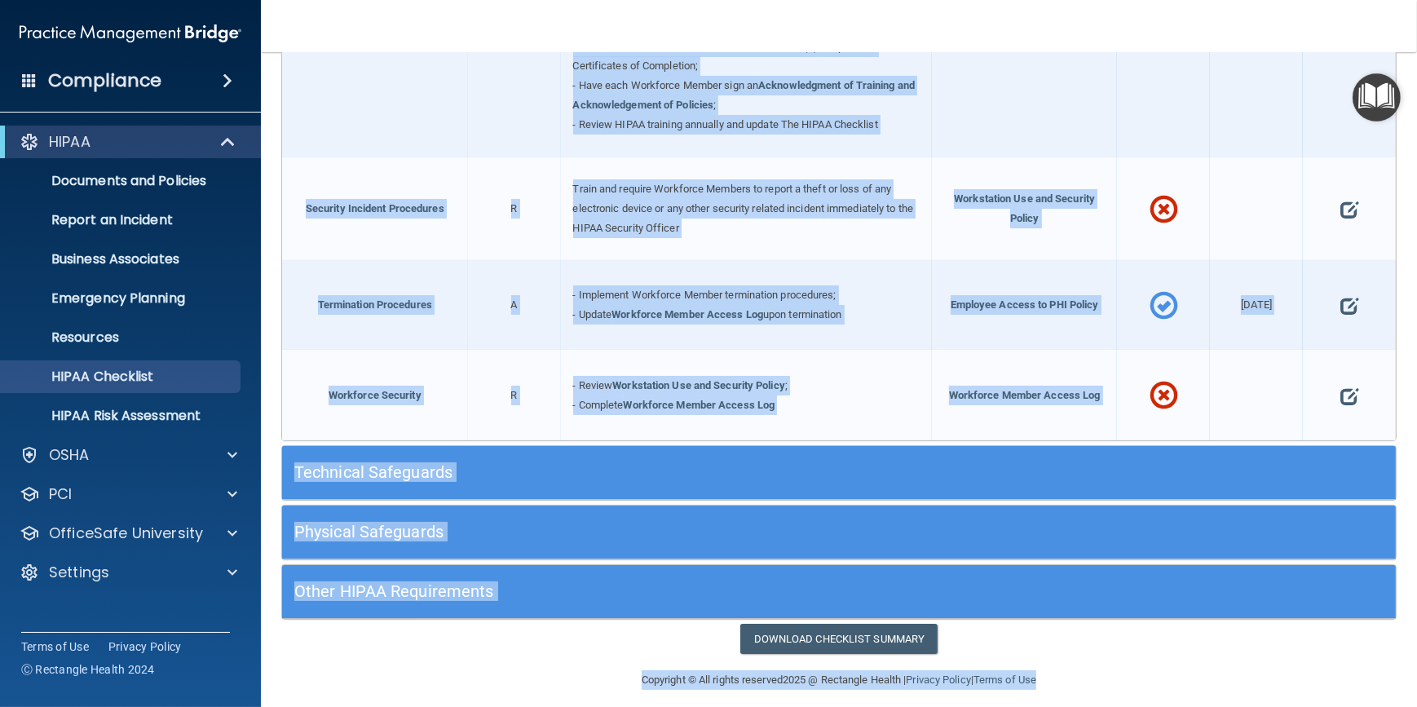
drag, startPoint x: 296, startPoint y: 82, endPoint x: 1292, endPoint y: 722, distance: 1183.3
click at [1292, 706] on html "Compliance HIPAA Documents and Policies Report an Incident Business Associates …" at bounding box center [708, 353] width 1417 height 707
drag, startPoint x: 1292, startPoint y: 722, endPoint x: 1140, endPoint y: 696, distance: 153.8
click at [1140, 696] on main "The HIPAA Checklist The HIPAA Checklist below represents Administrative, Techni…" at bounding box center [839, 379] width 1156 height 655
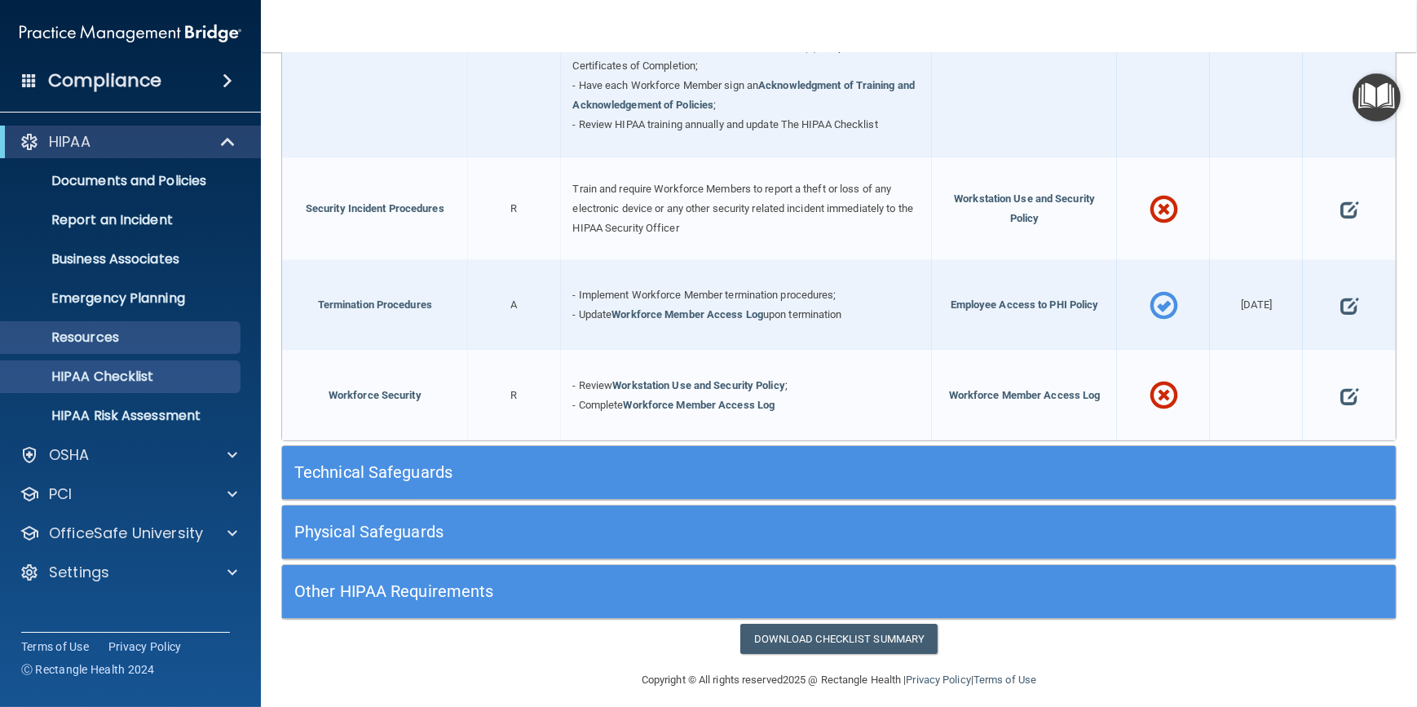
scroll to position [0, 0]
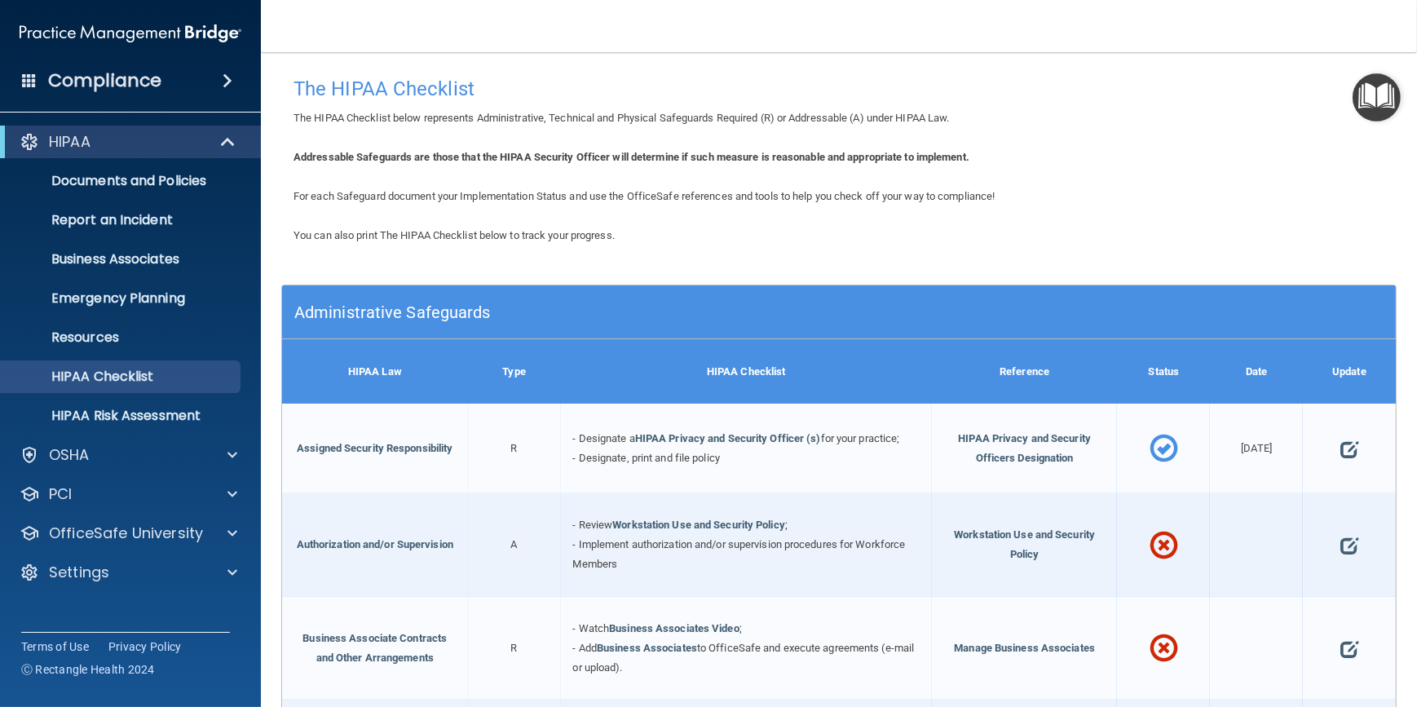
drag, startPoint x: 452, startPoint y: 170, endPoint x: 675, endPoint y: 139, distance: 225.5
drag, startPoint x: 511, startPoint y: 148, endPoint x: 429, endPoint y: 151, distance: 82.4
click at [427, 151] on b "Addressable Safeguards are those that the HIPAA Security Officer will determine…" at bounding box center [632, 157] width 676 height 12
drag, startPoint x: 544, startPoint y: 164, endPoint x: 399, endPoint y: 156, distance: 145.4
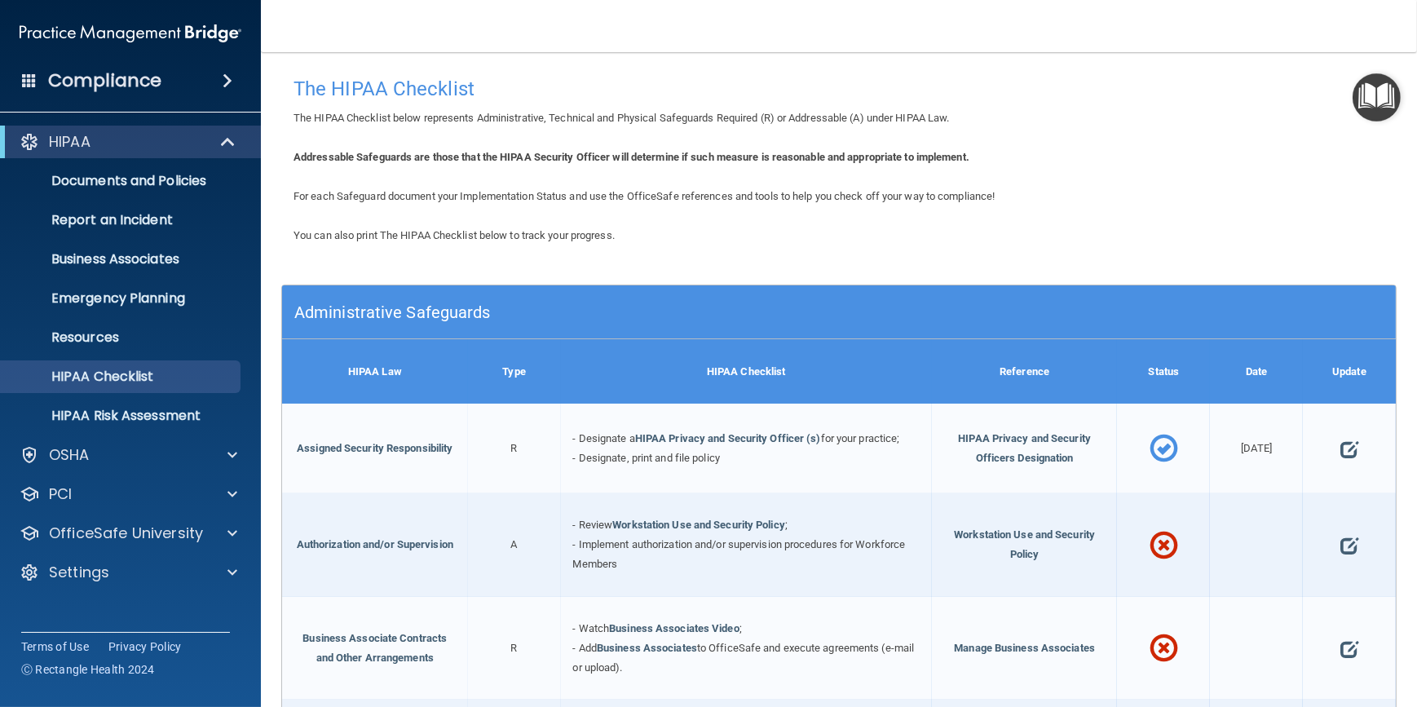
click at [399, 156] on b "Addressable Safeguards are those that the HIPAA Security Officer will determine…" at bounding box center [632, 157] width 676 height 12
drag, startPoint x: 399, startPoint y: 156, endPoint x: 301, endPoint y: 82, distance: 122.3
click at [301, 82] on h4 "The HIPAA Checklist" at bounding box center [839, 88] width 1091 height 21
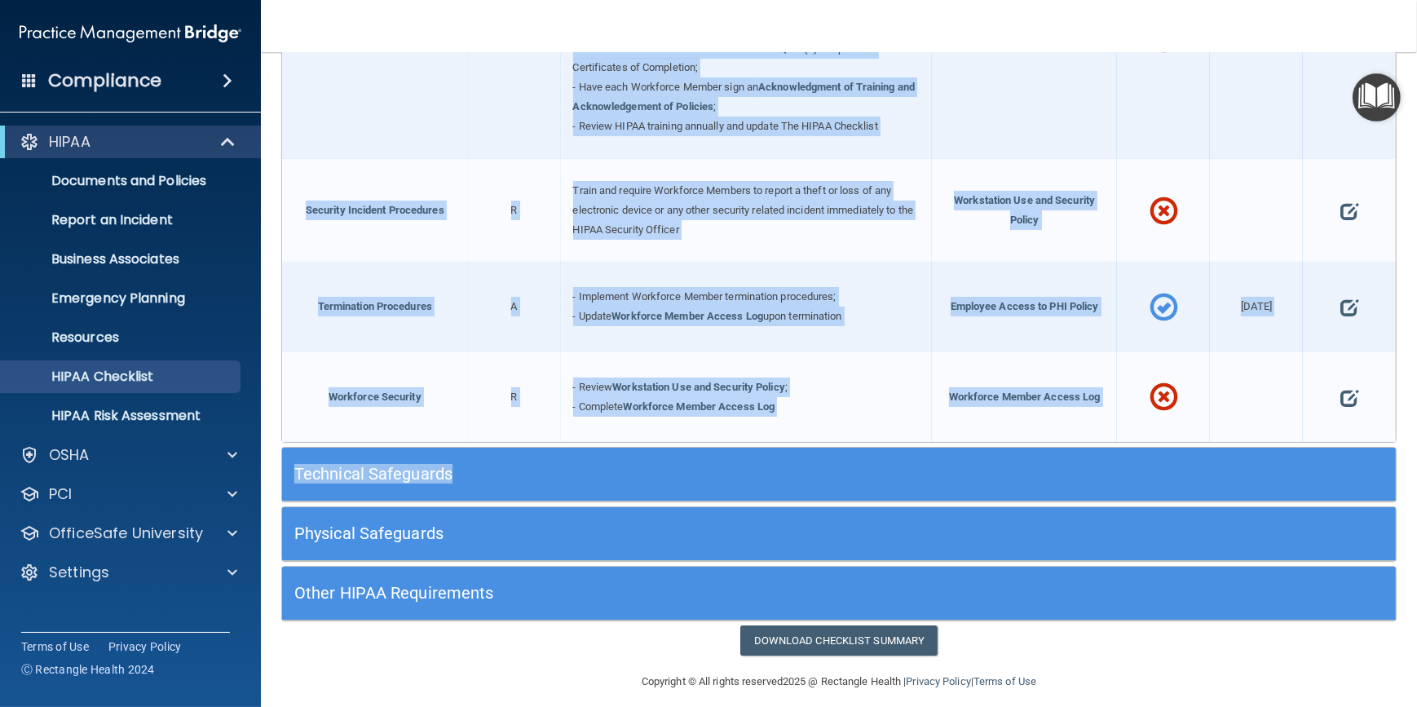
scroll to position [1528, 0]
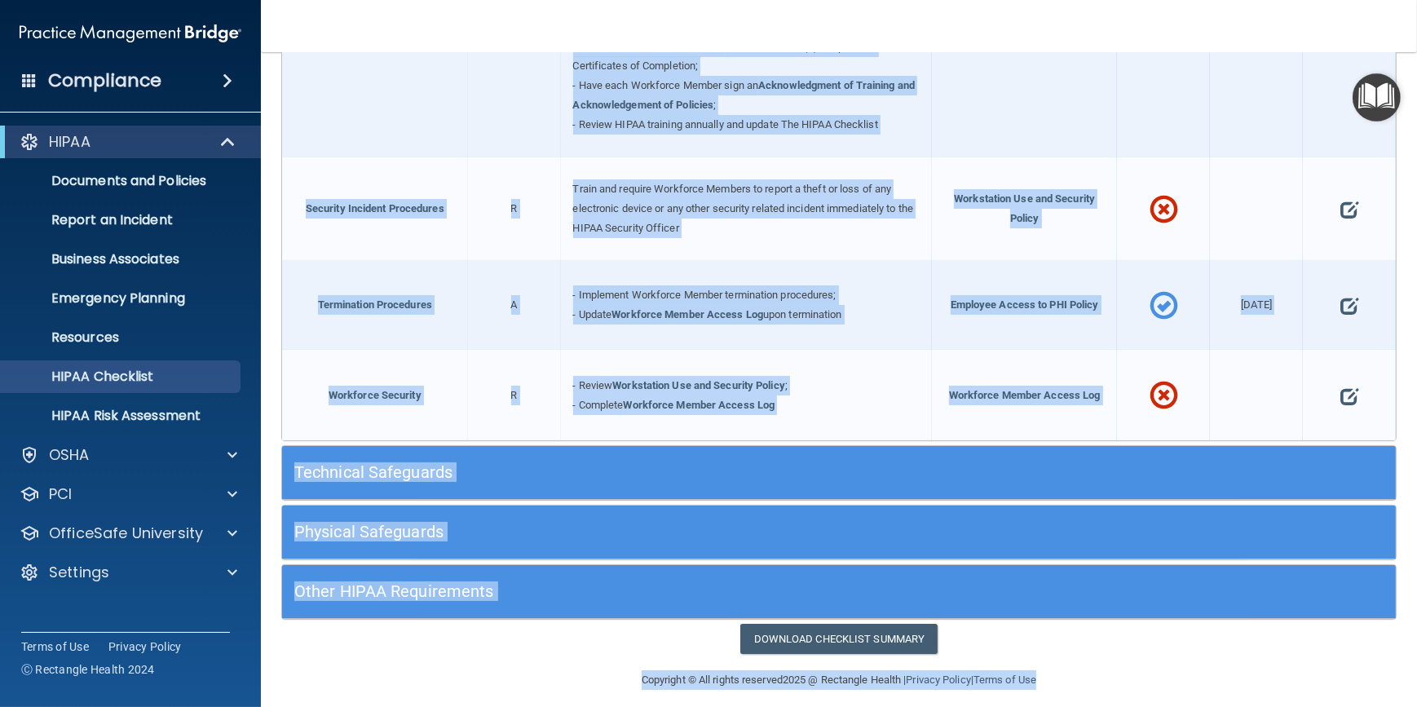
drag, startPoint x: 294, startPoint y: 86, endPoint x: 1238, endPoint y: 668, distance: 1109.0
click at [1238, 668] on main "The HIPAA Checklist The HIPAA Checklist below represents Administrative, Techni…" at bounding box center [839, 379] width 1156 height 655
drag, startPoint x: 1238, startPoint y: 668, endPoint x: 1150, endPoint y: 640, distance: 92.3
click at [1150, 640] on div "Download Checklist Summary" at bounding box center [839, 639] width 1140 height 30
drag, startPoint x: 294, startPoint y: 88, endPoint x: 1160, endPoint y: 690, distance: 1055.3
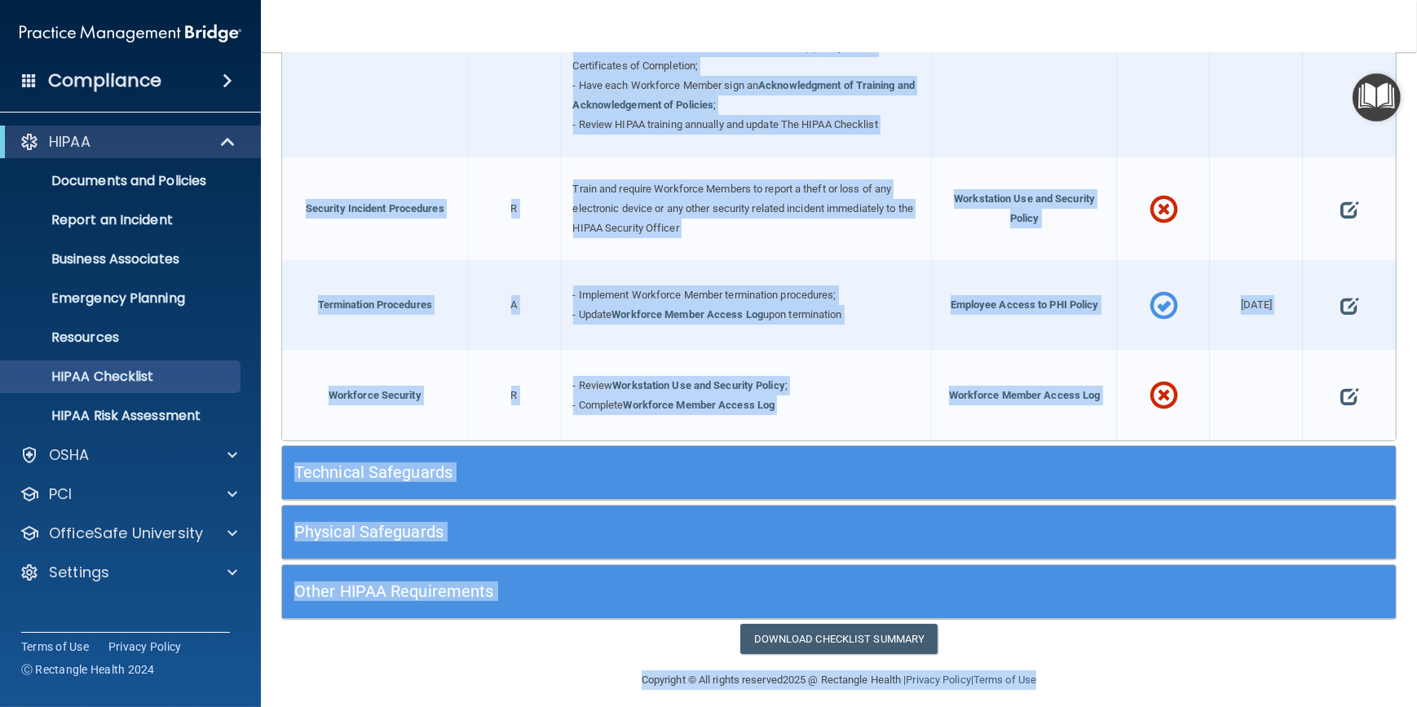
click at [1160, 690] on main "The HIPAA Checklist The HIPAA Checklist below represents Administrative, Techni…" at bounding box center [839, 379] width 1156 height 655
click at [1192, 680] on footer "Copyright © All rights reserved 2025 @ Rectangle Health | Privacy Policy | Term…" at bounding box center [839, 678] width 1091 height 49
drag, startPoint x: 290, startPoint y: 85, endPoint x: 1244, endPoint y: 716, distance: 1143.3
click at [1244, 706] on html "Compliance HIPAA Documents and Policies Report an Incident Business Associates …" at bounding box center [708, 353] width 1417 height 707
drag, startPoint x: 1244, startPoint y: 716, endPoint x: 1113, endPoint y: 656, distance: 143.8
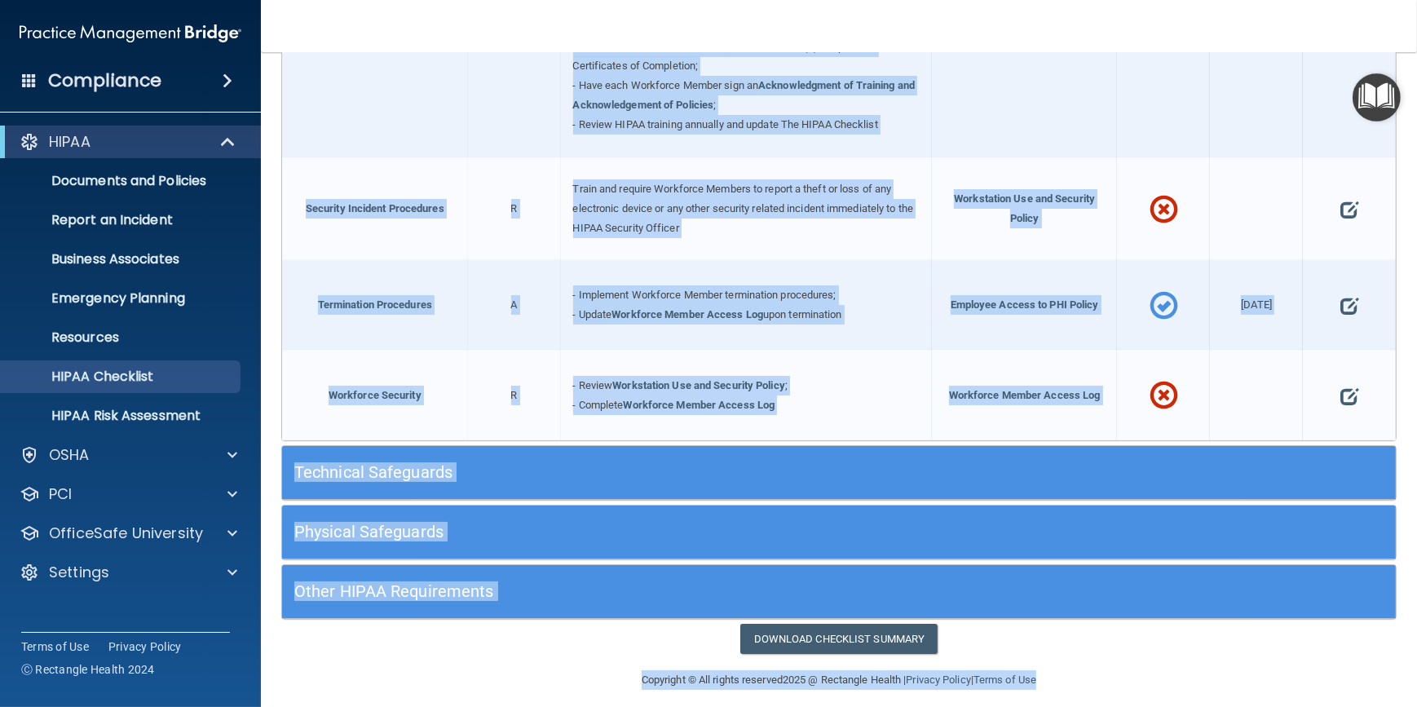
click at [1099, 655] on div "Copyright © All rights reserved 2025 @ Rectangle Health | Privacy Policy | Term…" at bounding box center [838, 680] width 595 height 52
click at [546, 654] on div "Copyright © All rights reserved 2025 @ Rectangle Health | Privacy Policy | Term…" at bounding box center [838, 680] width 595 height 52
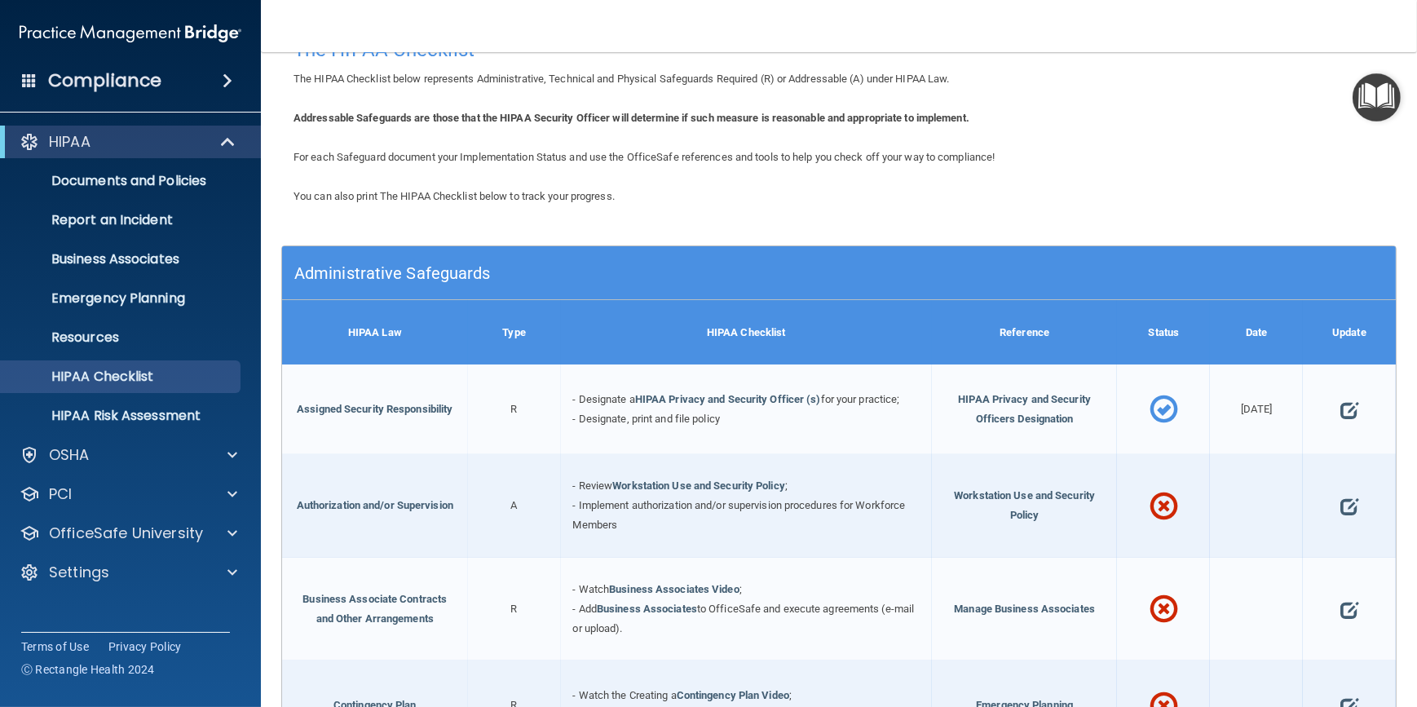
scroll to position [0, 0]
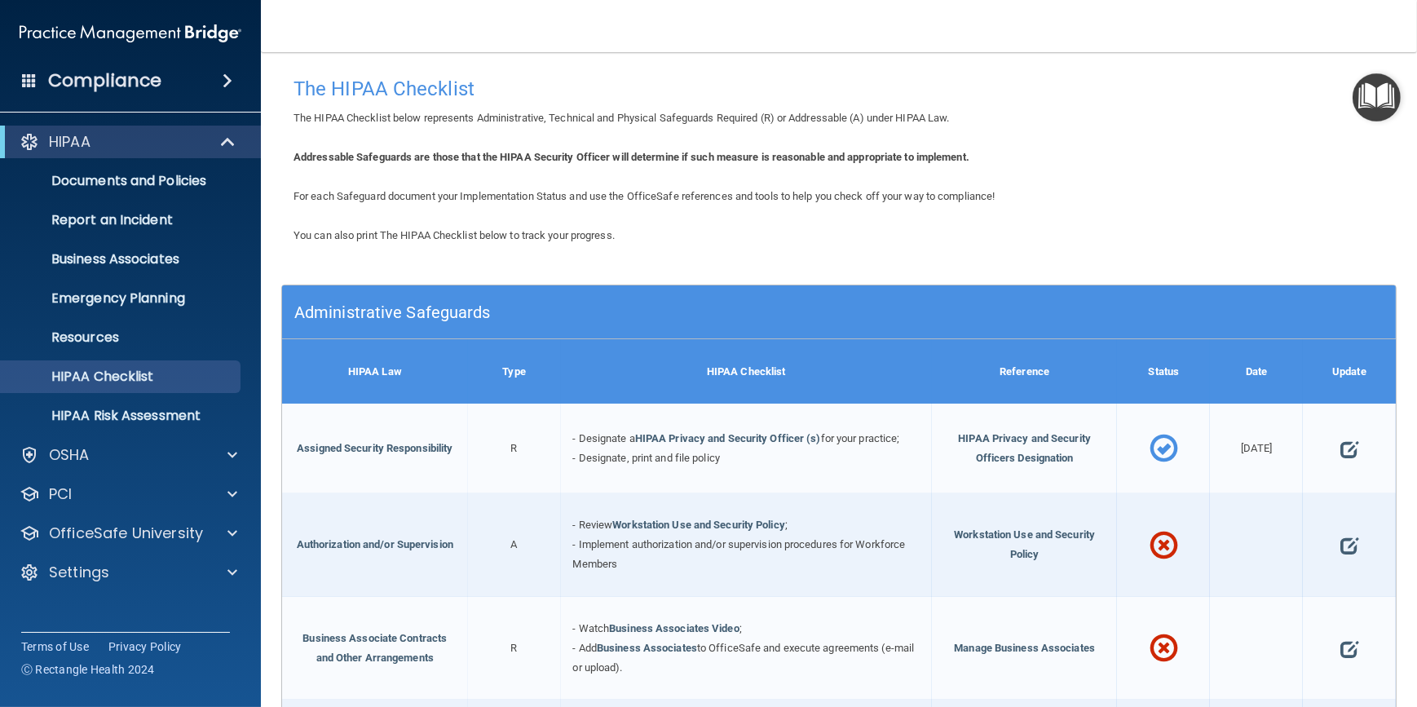
drag, startPoint x: 590, startPoint y: 195, endPoint x: 583, endPoint y: 176, distance: 19.9
drag, startPoint x: 714, startPoint y: 193, endPoint x: 498, endPoint y: 171, distance: 216.4
drag, startPoint x: 670, startPoint y: 171, endPoint x: 535, endPoint y: 161, distance: 135.7
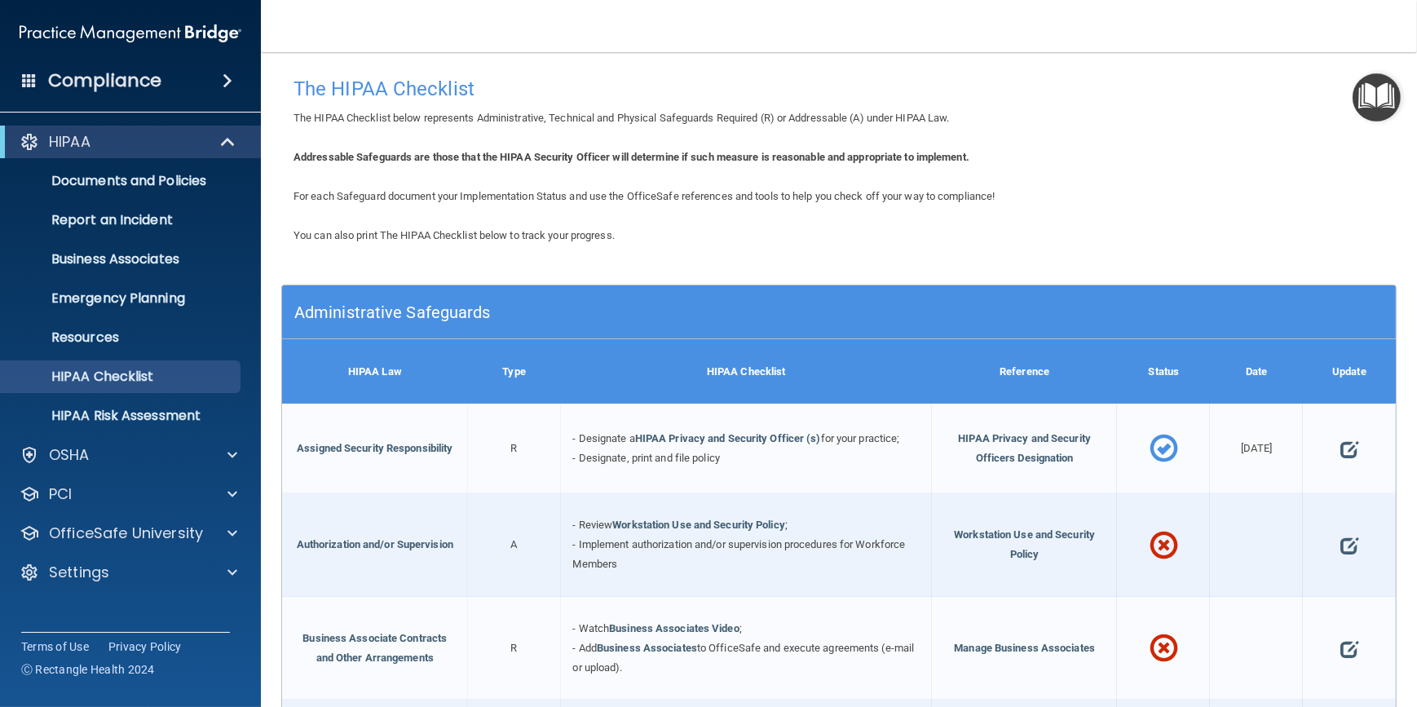
click at [535, 161] on div "Addressable Safeguards are those that the HIPAA Security Officer will determine…" at bounding box center [839, 158] width 1116 height 20
drag, startPoint x: 535, startPoint y: 161, endPoint x: 587, endPoint y: 156, distance: 52.5
drag, startPoint x: 587, startPoint y: 156, endPoint x: 471, endPoint y: 163, distance: 116.0
click at [471, 163] on b "Addressable Safeguards are those that the HIPAA Security Officer will determine…" at bounding box center [632, 157] width 676 height 12
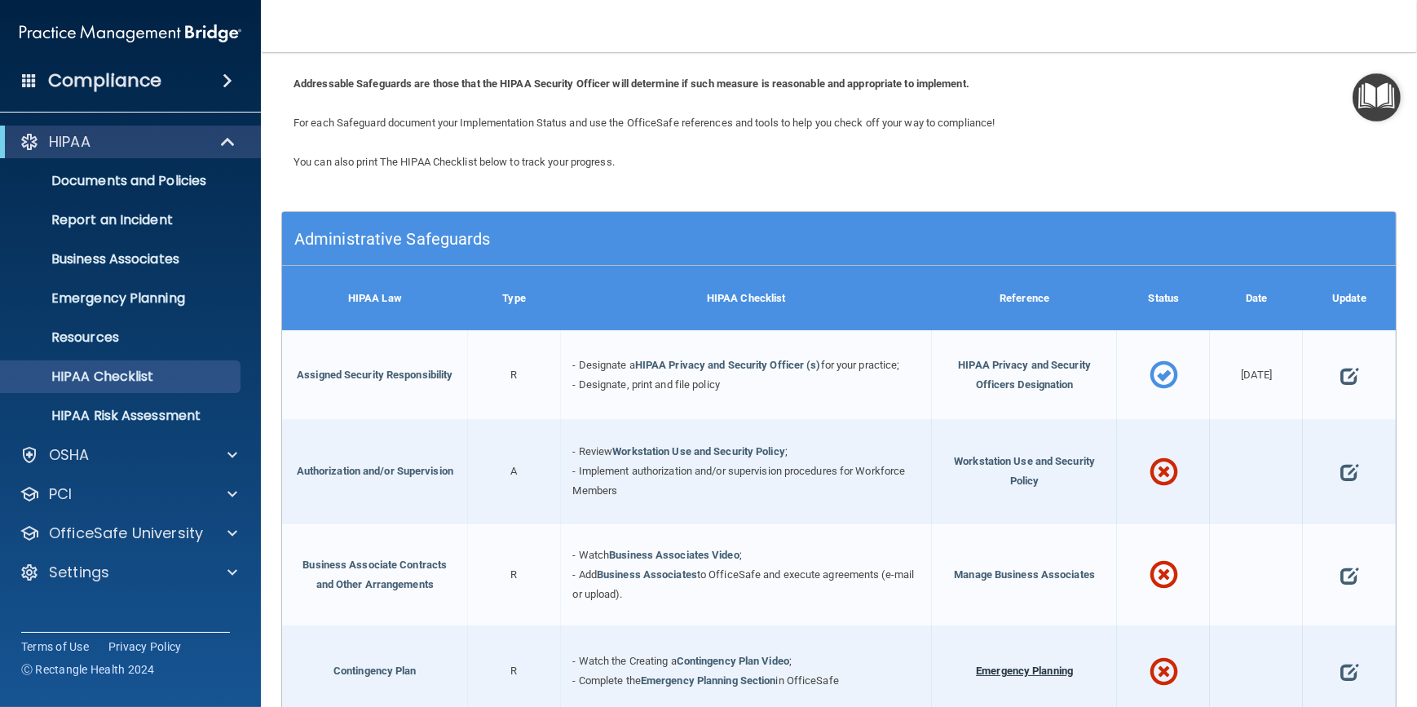
scroll to position [222, 0]
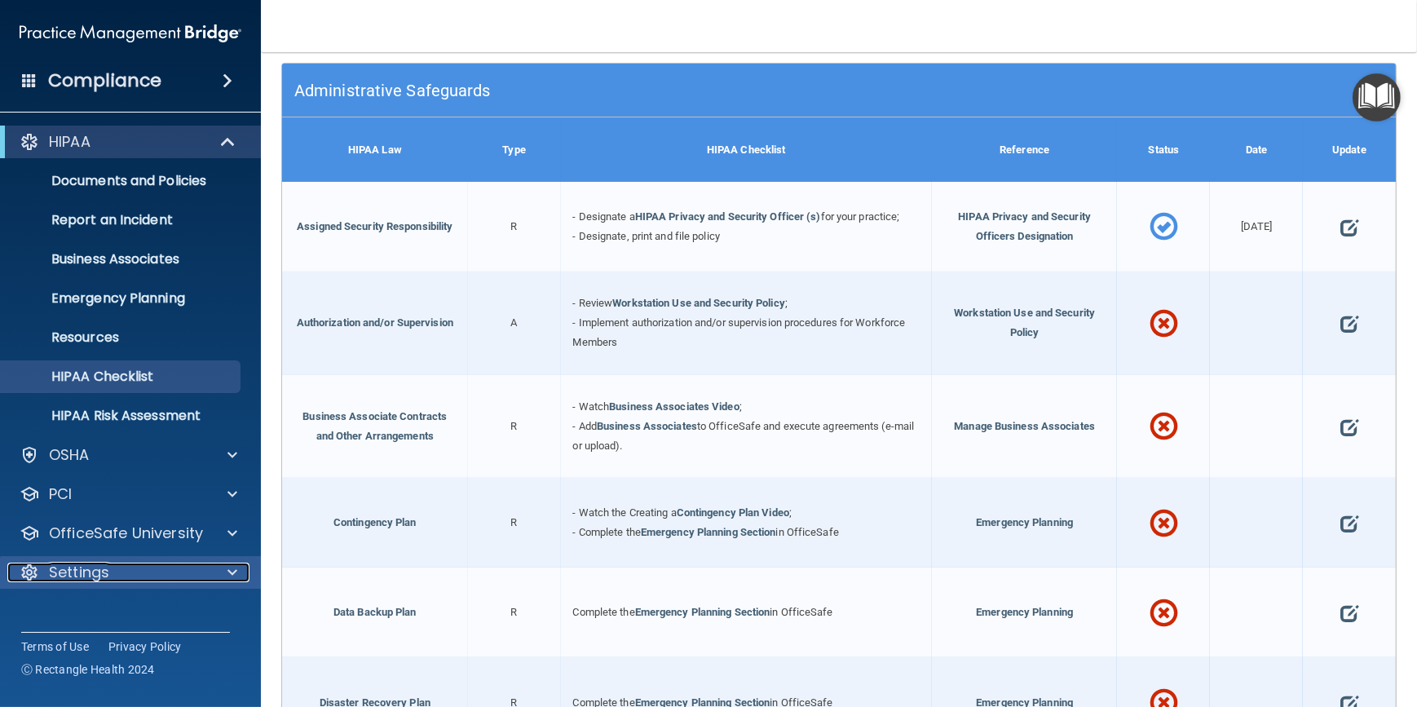
click at [206, 573] on div "Settings" at bounding box center [108, 573] width 202 height 20
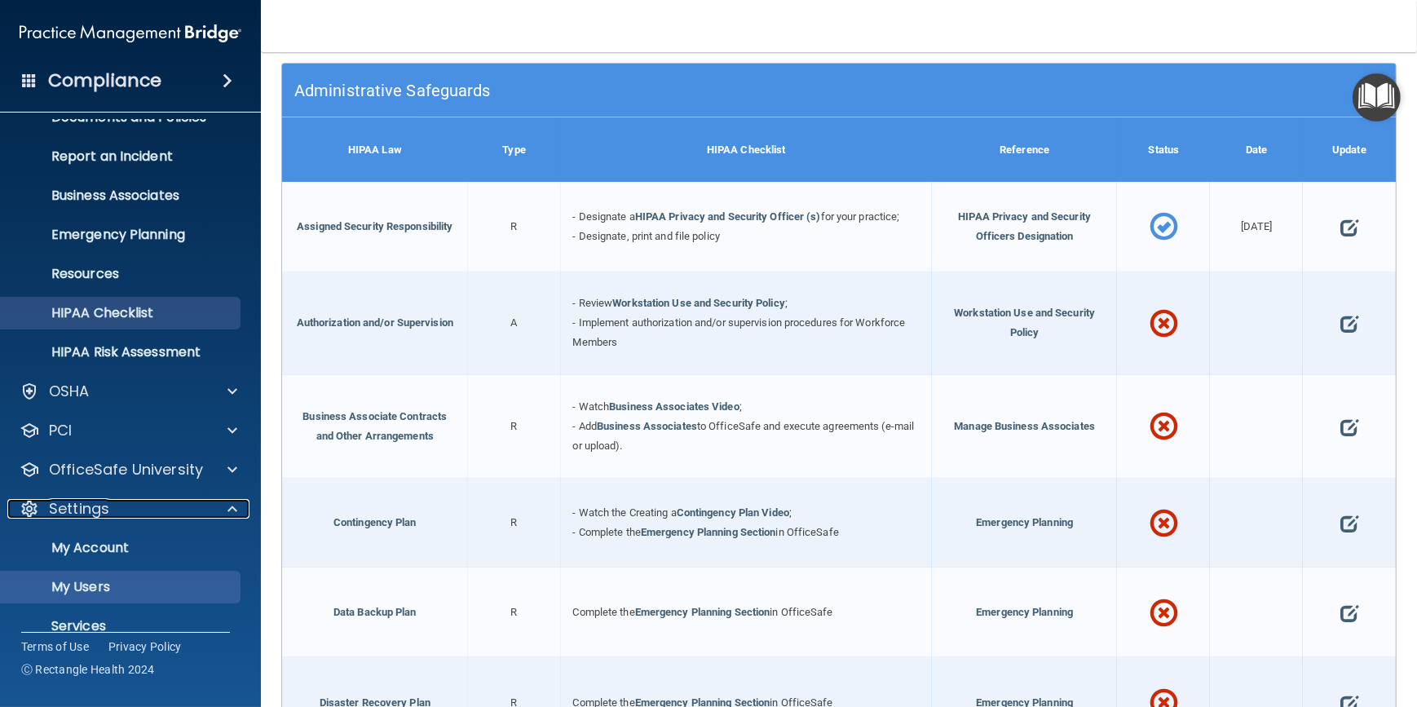
scroll to position [126, 0]
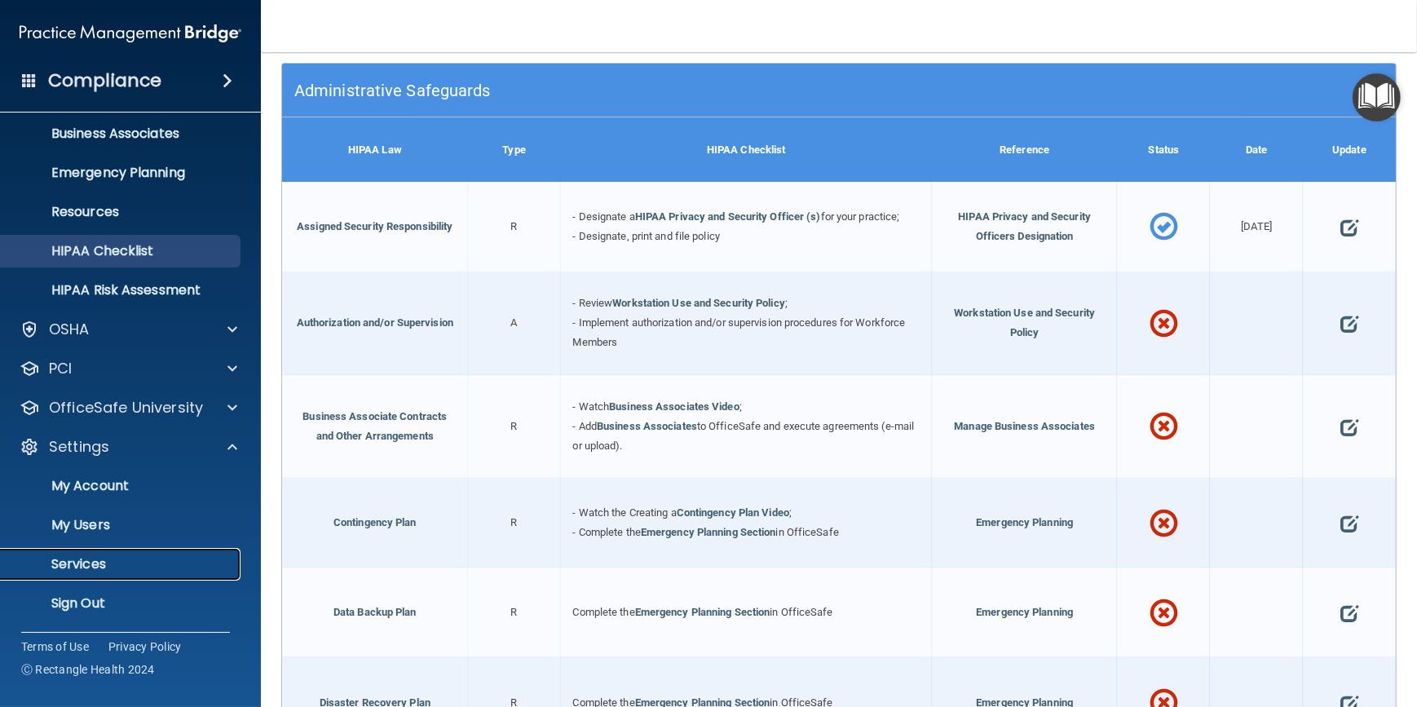
click at [106, 559] on p "Services" at bounding box center [122, 564] width 223 height 16
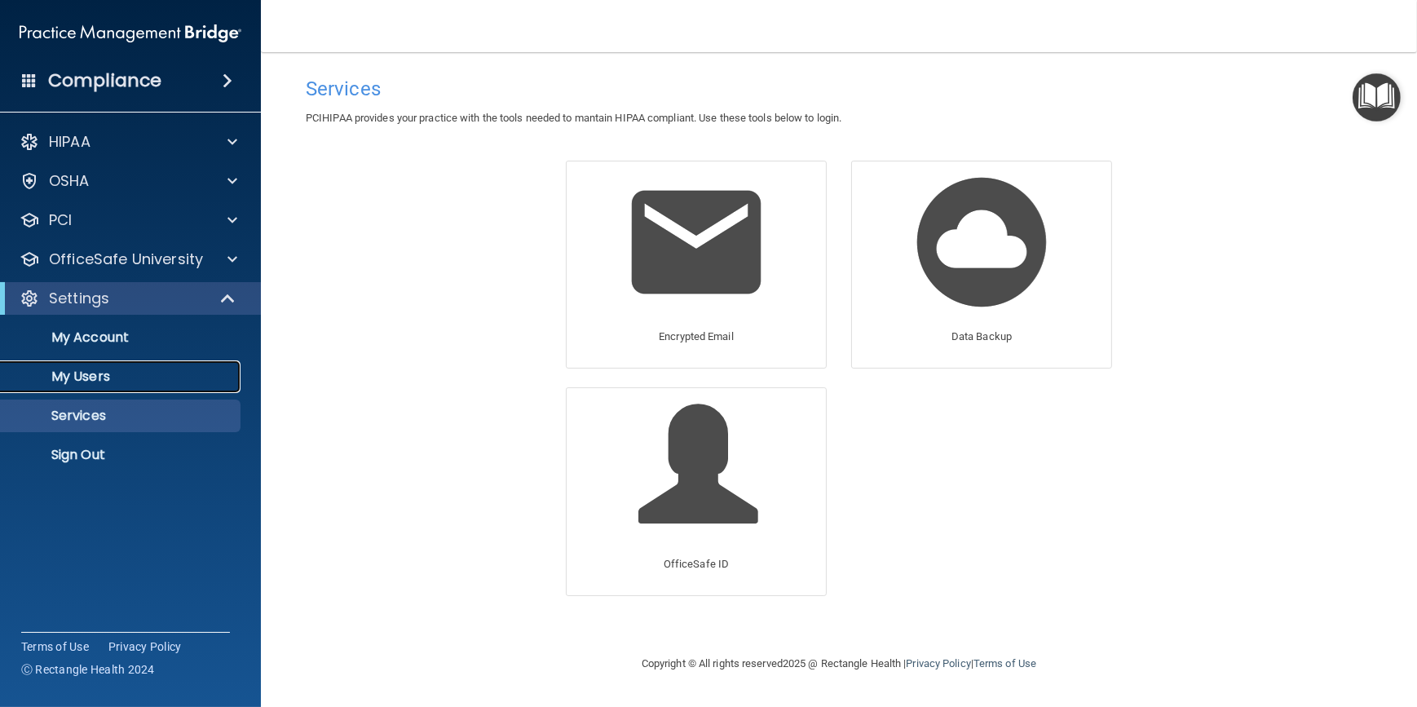
click at [123, 371] on p "My Users" at bounding box center [122, 377] width 223 height 16
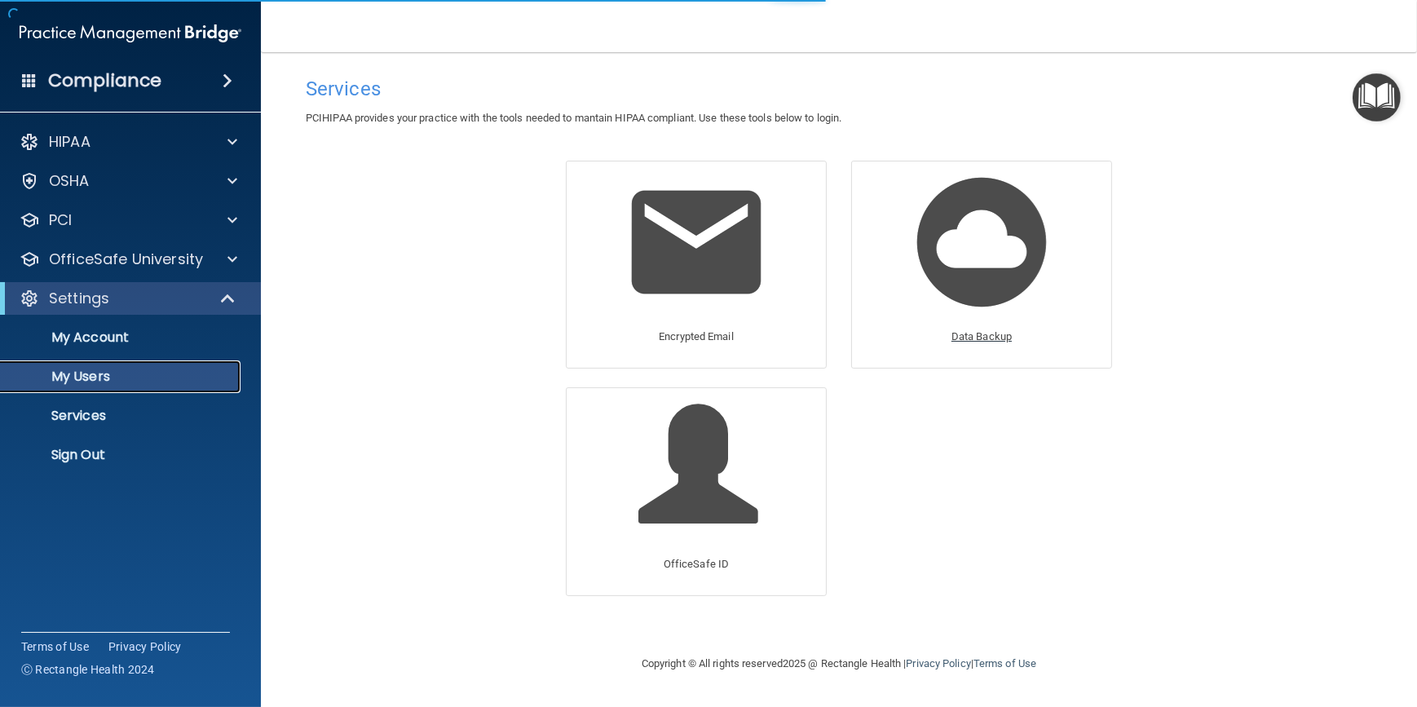
select select "20"
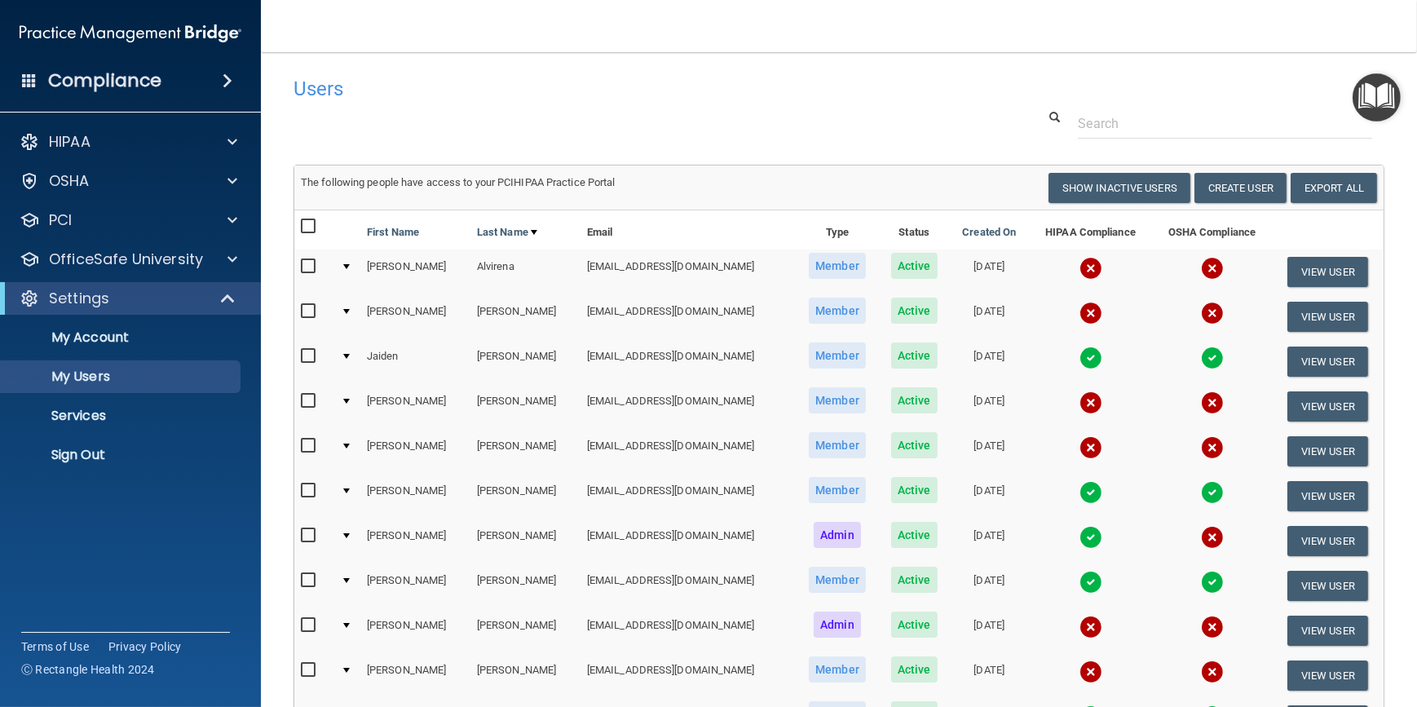
drag, startPoint x: 549, startPoint y: 108, endPoint x: 469, endPoint y: 101, distance: 80.3
click at [446, 98] on h4 "Users" at bounding box center [607, 88] width 626 height 21
drag, startPoint x: 740, startPoint y: 99, endPoint x: 585, endPoint y: 138, distance: 160.6
click at [576, 132] on div at bounding box center [839, 123] width 1116 height 30
drag, startPoint x: 636, startPoint y: 129, endPoint x: 546, endPoint y: 121, distance: 90.1
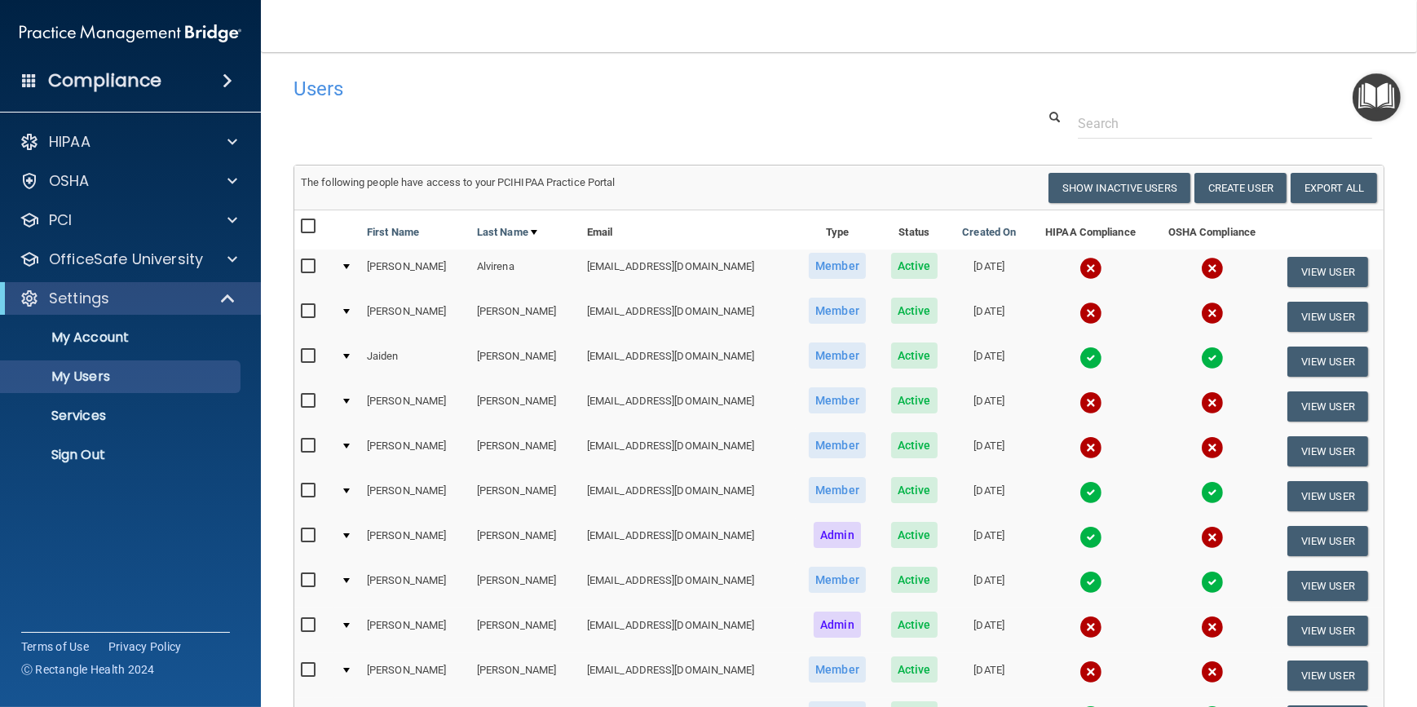
click at [546, 121] on div at bounding box center [839, 123] width 1116 height 30
click at [167, 148] on div "HIPAA" at bounding box center [108, 142] width 202 height 20
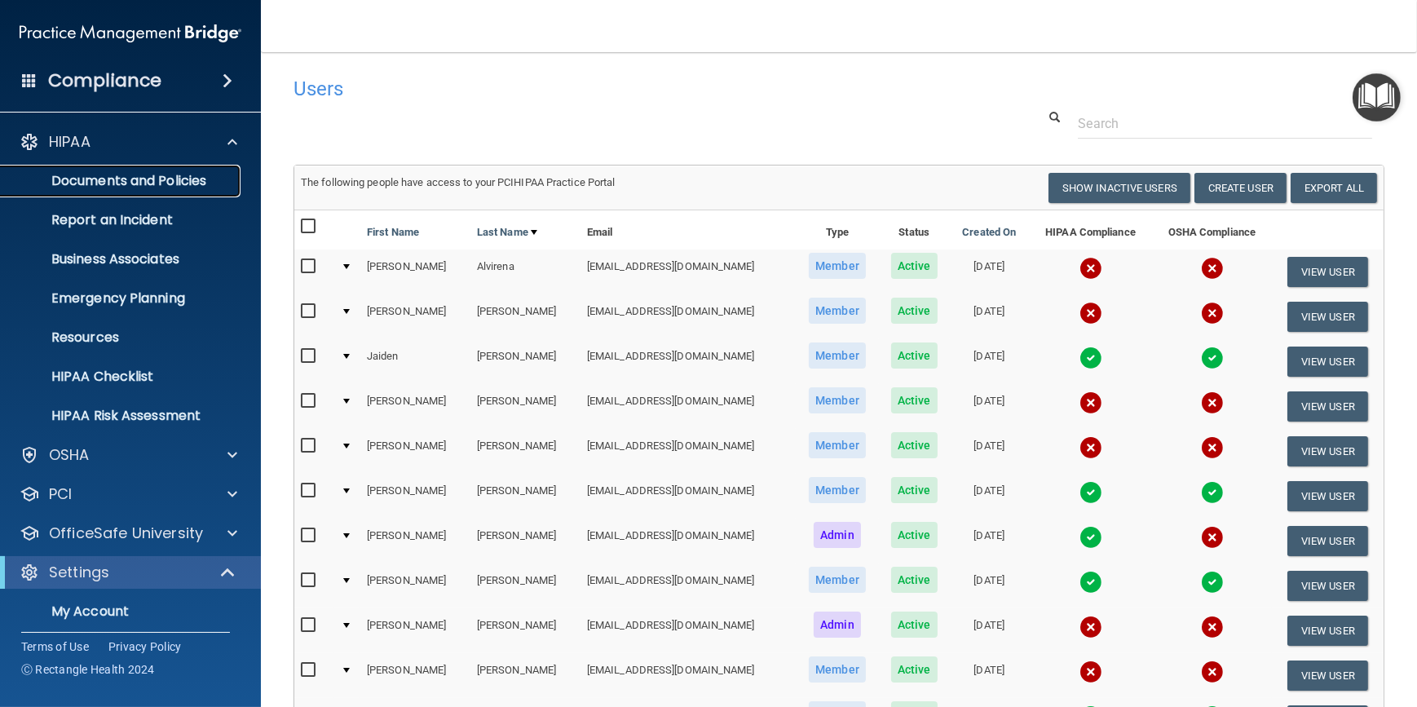
click at [117, 183] on p "Documents and Policies" at bounding box center [122, 181] width 223 height 16
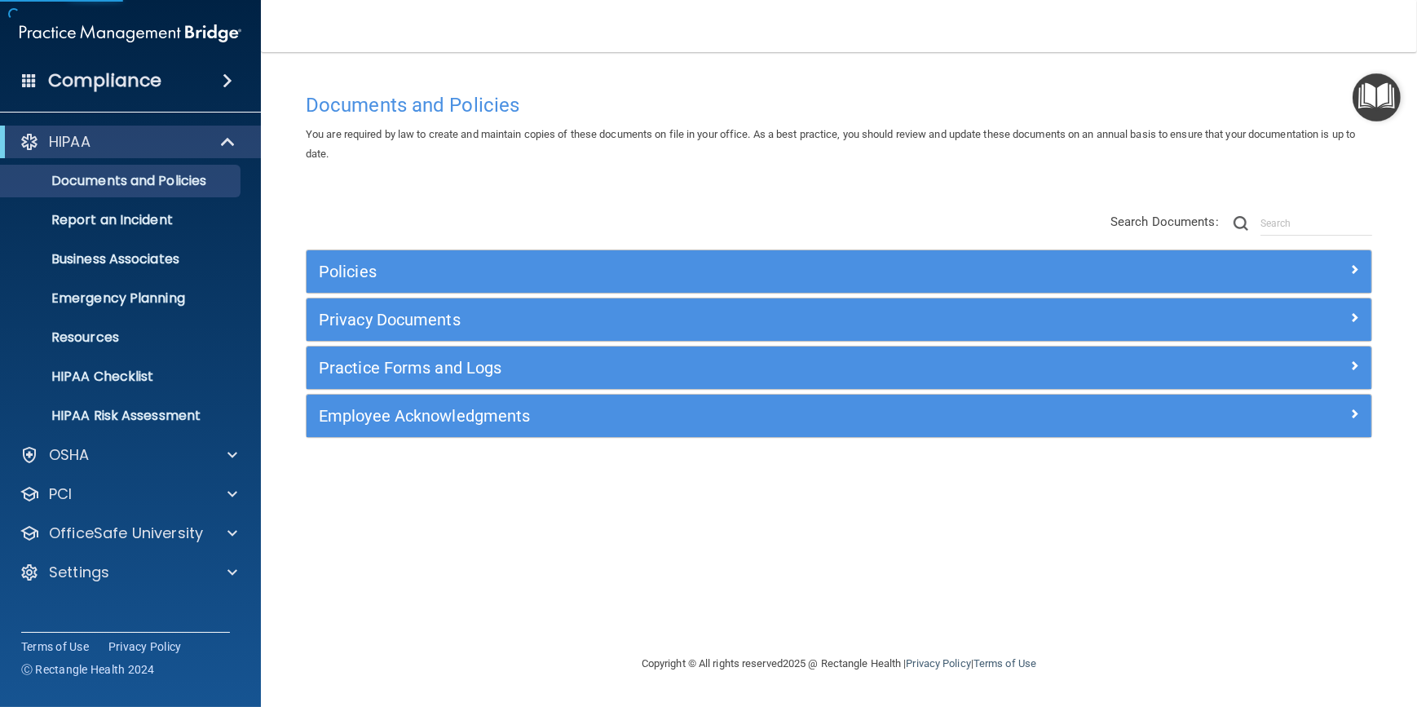
drag, startPoint x: 624, startPoint y: 544, endPoint x: 496, endPoint y: 511, distance: 132.1
click at [489, 513] on div "Documents and Policies You are required by law to create and maintain copies of…" at bounding box center [839, 369] width 1091 height 569
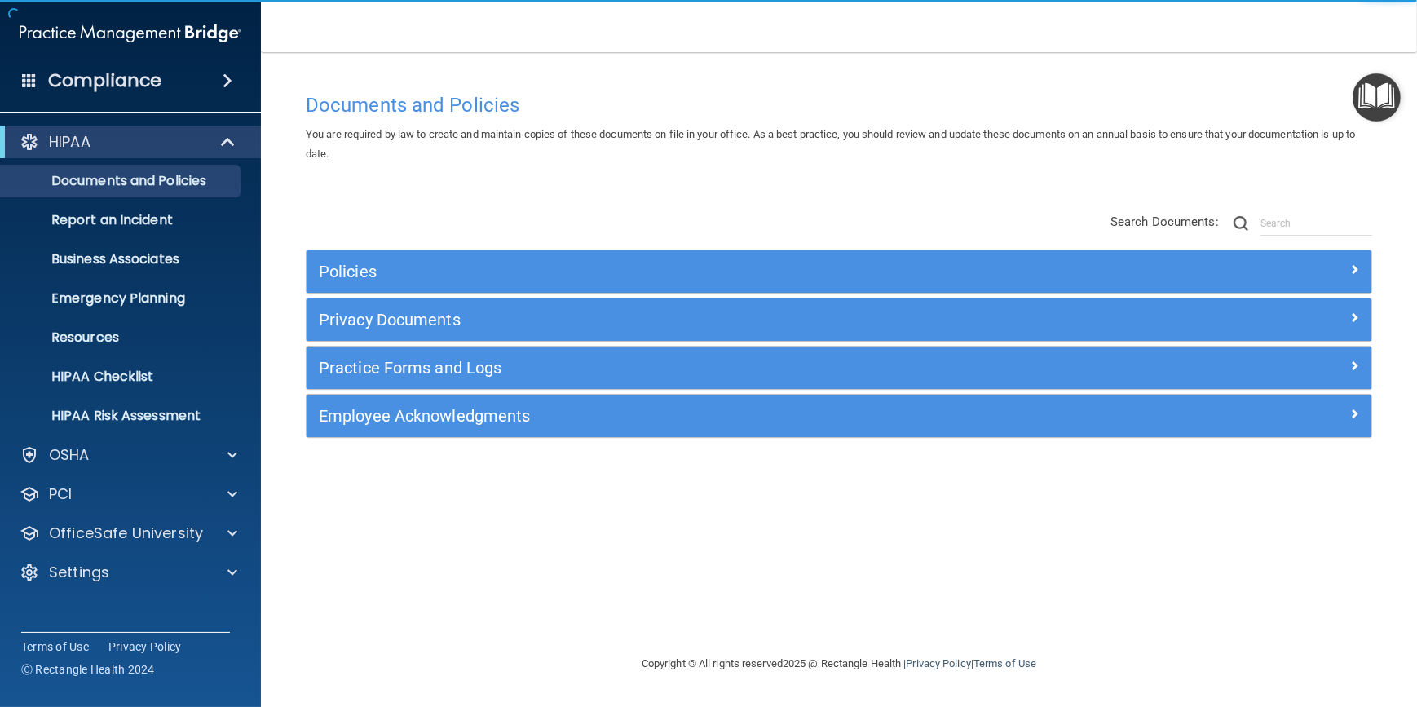
drag, startPoint x: 807, startPoint y: 528, endPoint x: 568, endPoint y: 507, distance: 239.8
click at [568, 507] on div "Documents and Policies You are required by law to create and maintain copies of…" at bounding box center [839, 369] width 1091 height 569
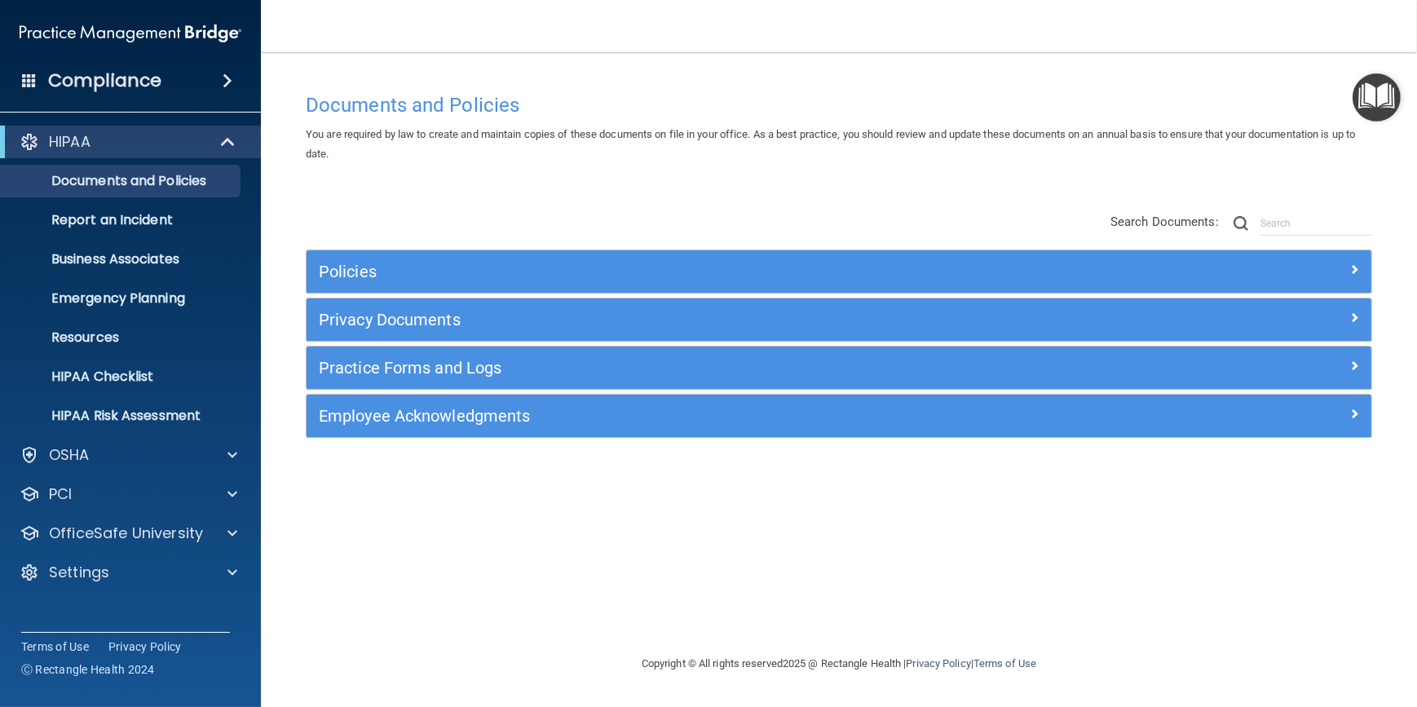
drag, startPoint x: 628, startPoint y: 527, endPoint x: 499, endPoint y: 501, distance: 131.5
click at [499, 501] on div "Documents and Policies You are required by law to create and maintain copies of…" at bounding box center [839, 369] width 1091 height 569
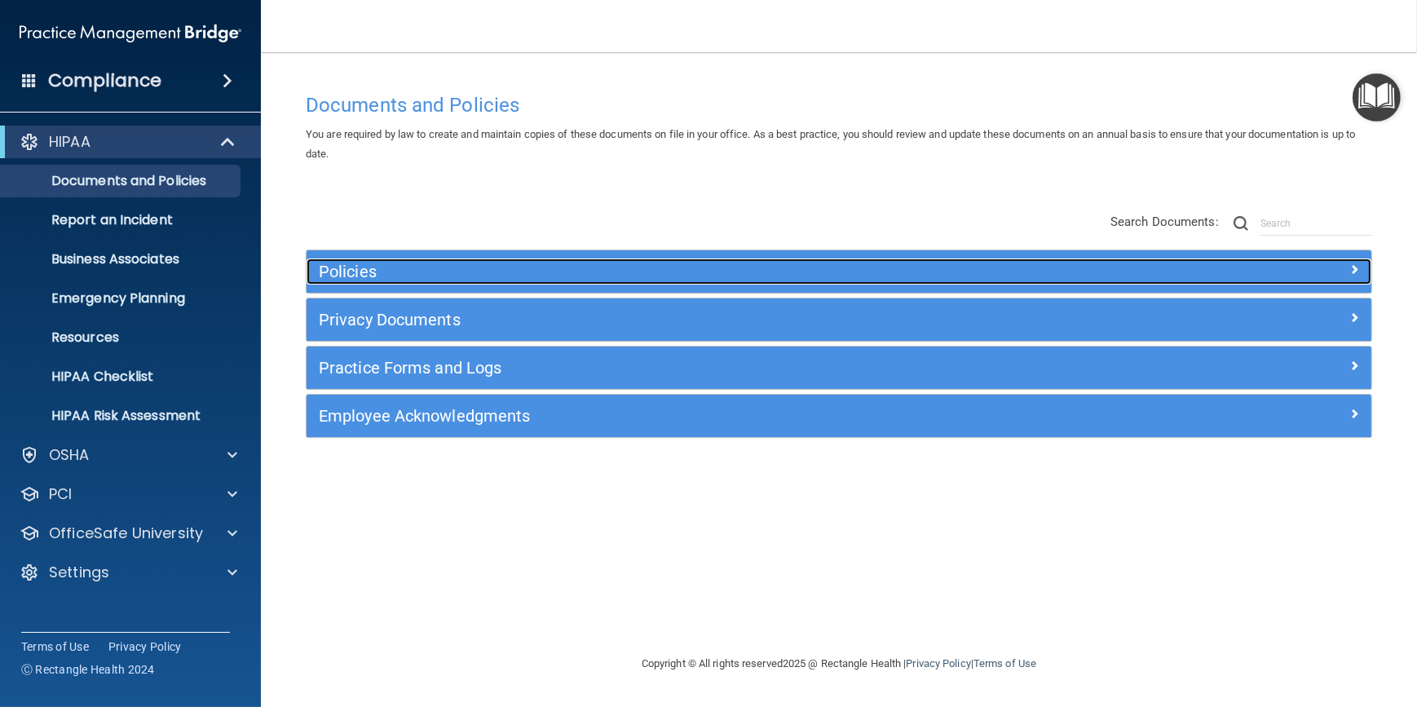
click at [630, 278] on h5 "Policies" at bounding box center [706, 272] width 775 height 18
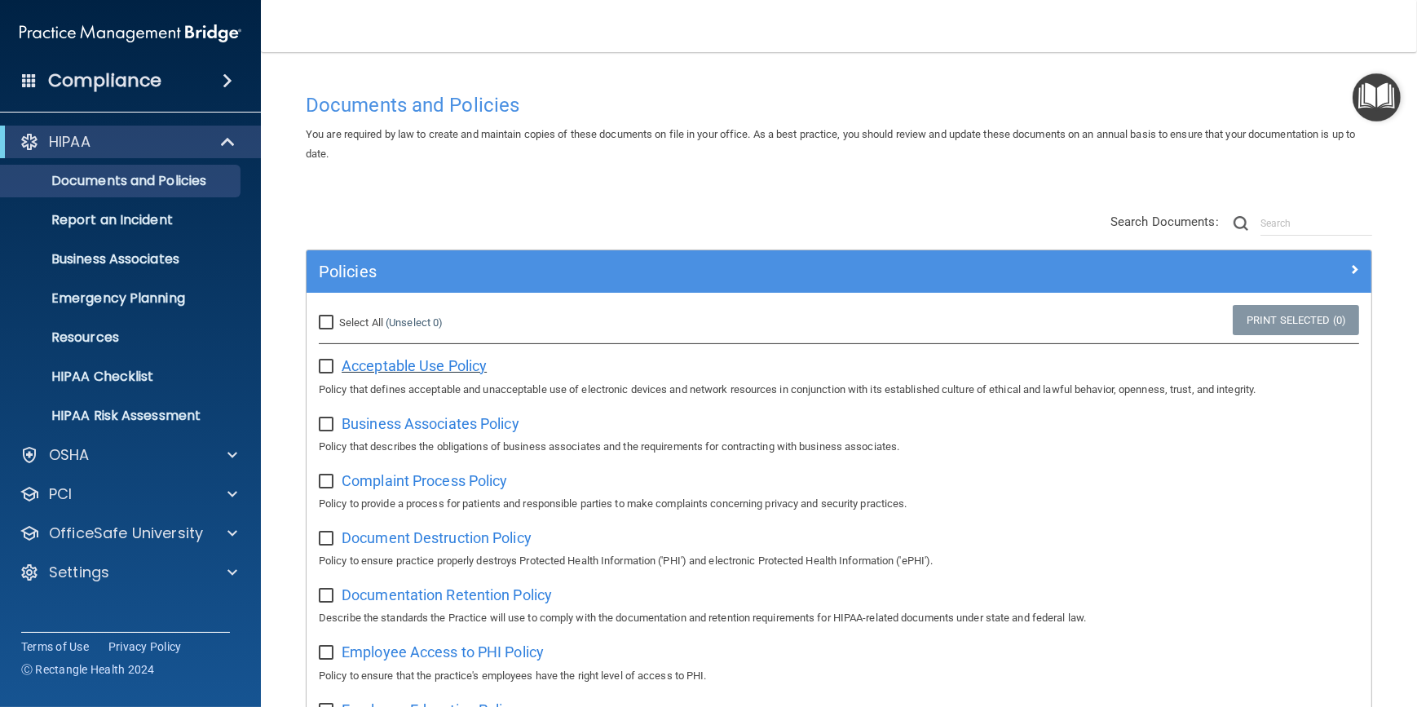
click at [428, 360] on span "Acceptable Use Policy" at bounding box center [414, 365] width 145 height 17
drag, startPoint x: 445, startPoint y: 162, endPoint x: 396, endPoint y: 126, distance: 61.2
click at [396, 126] on div "You are required by law to create and maintain copies of these documents on fil…" at bounding box center [839, 144] width 1091 height 39
drag, startPoint x: 594, startPoint y: 161, endPoint x: 552, endPoint y: 151, distance: 42.7
click at [550, 153] on div "You are required by law to create and maintain copies of these documents on fil…" at bounding box center [839, 144] width 1091 height 39
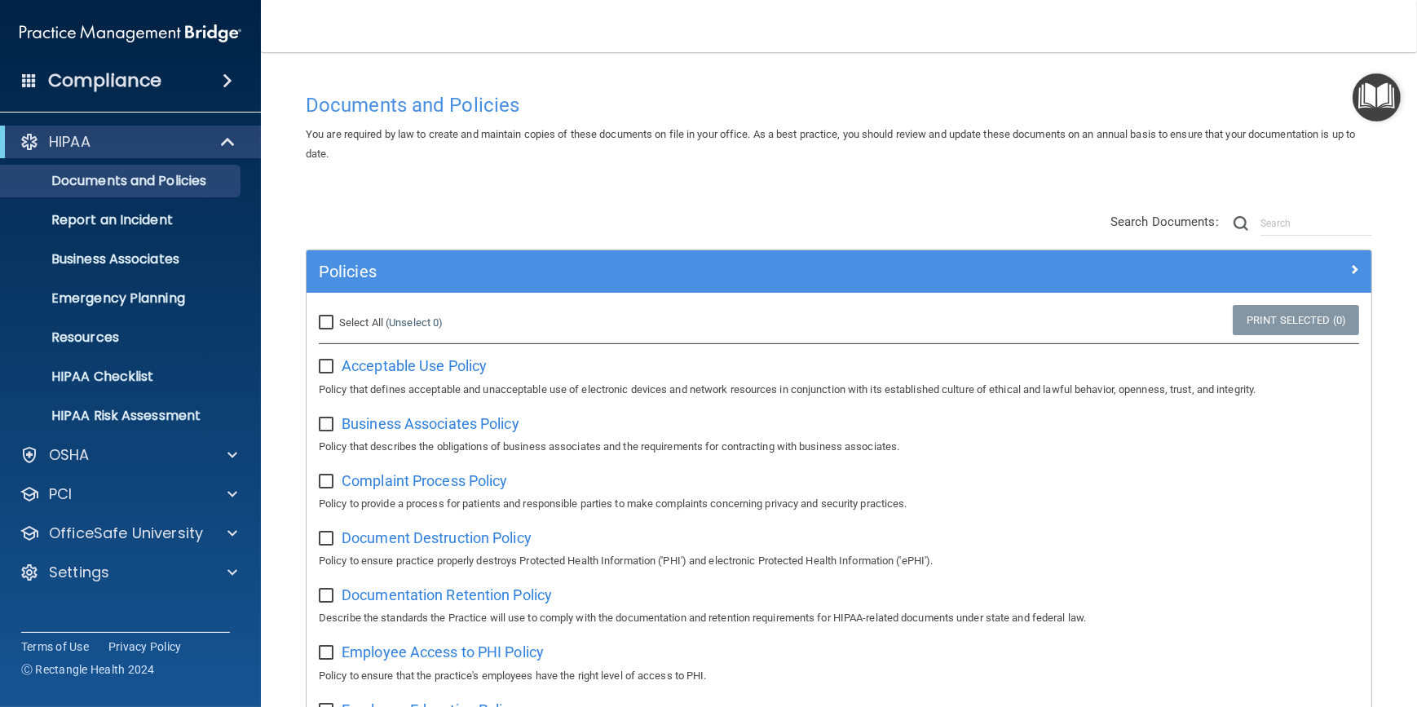
drag, startPoint x: 553, startPoint y: 149, endPoint x: 513, endPoint y: 148, distance: 40.0
click at [513, 148] on div "You are required by law to create and maintain copies of these documents on fil…" at bounding box center [839, 144] width 1091 height 39
drag, startPoint x: 513, startPoint y: 148, endPoint x: 448, endPoint y: 131, distance: 67.2
click at [448, 131] on span "You are required by law to create and maintain copies of these documents on fil…" at bounding box center [831, 144] width 1050 height 32
drag, startPoint x: 436, startPoint y: 138, endPoint x: 411, endPoint y: 134, distance: 25.6
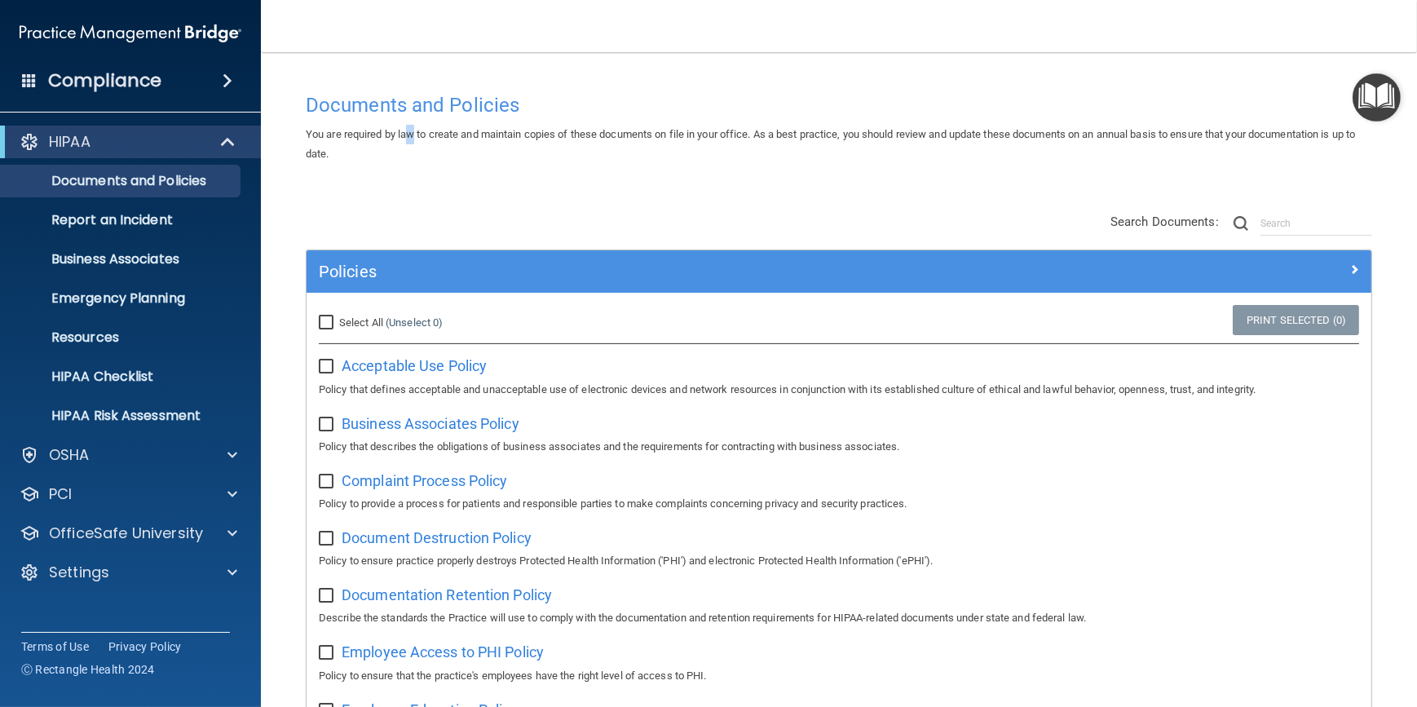
click at [411, 134] on span "You are required by law to create and maintain copies of these documents on fil…" at bounding box center [831, 144] width 1050 height 32
drag, startPoint x: 405, startPoint y: 137, endPoint x: 374, endPoint y: 132, distance: 32.2
click at [374, 132] on span "You are required by law to create and maintain copies of these documents on fil…" at bounding box center [831, 144] width 1050 height 32
drag, startPoint x: 377, startPoint y: 130, endPoint x: 351, endPoint y: 132, distance: 25.3
click at [351, 132] on span "You are required by law to create and maintain copies of these documents on fil…" at bounding box center [831, 144] width 1050 height 32
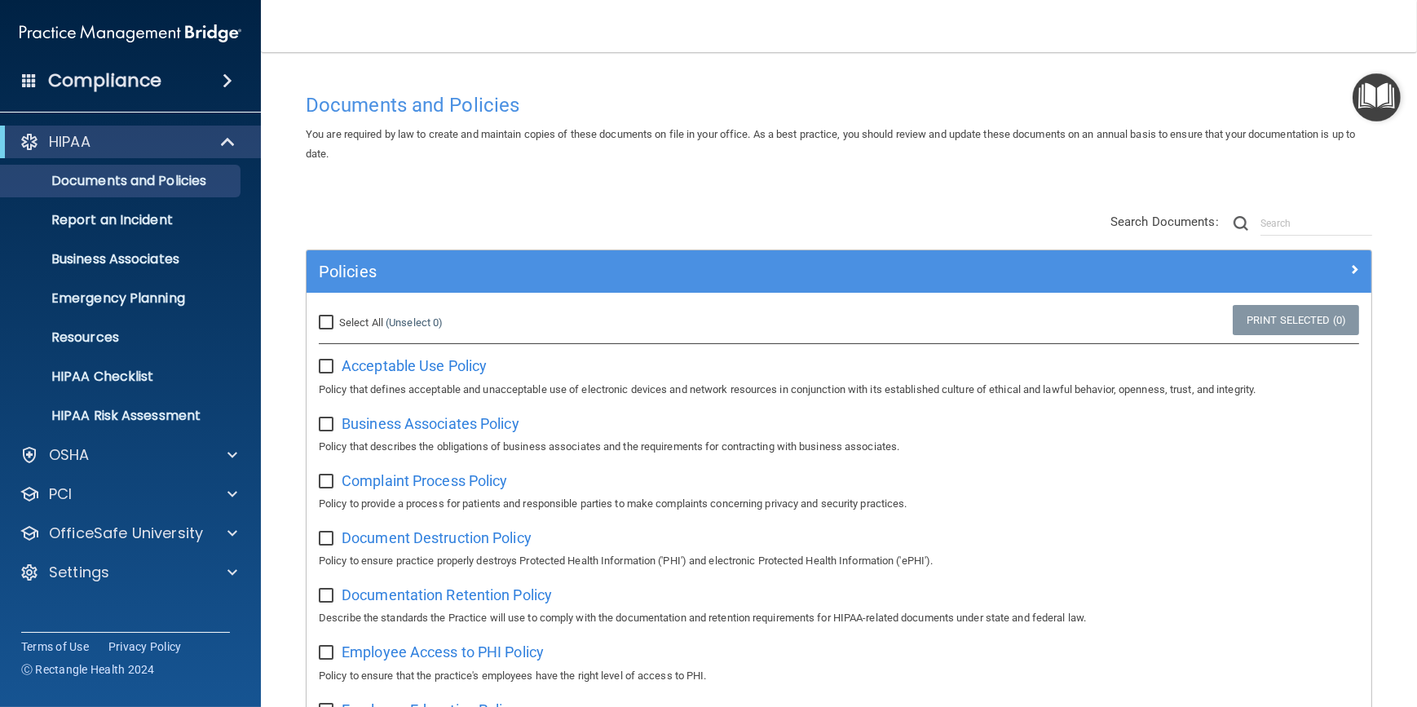
drag, startPoint x: 749, startPoint y: 162, endPoint x: 677, endPoint y: 155, distance: 73.0
click at [662, 159] on div "You are required by law to create and maintain copies of these documents on fil…" at bounding box center [839, 144] width 1091 height 39
drag, startPoint x: 766, startPoint y: 126, endPoint x: 675, endPoint y: 127, distance: 90.5
click at [675, 128] on span "You are required by law to create and maintain copies of these documents on fil…" at bounding box center [831, 144] width 1050 height 32
drag, startPoint x: 651, startPoint y: 147, endPoint x: 547, endPoint y: 168, distance: 105.7
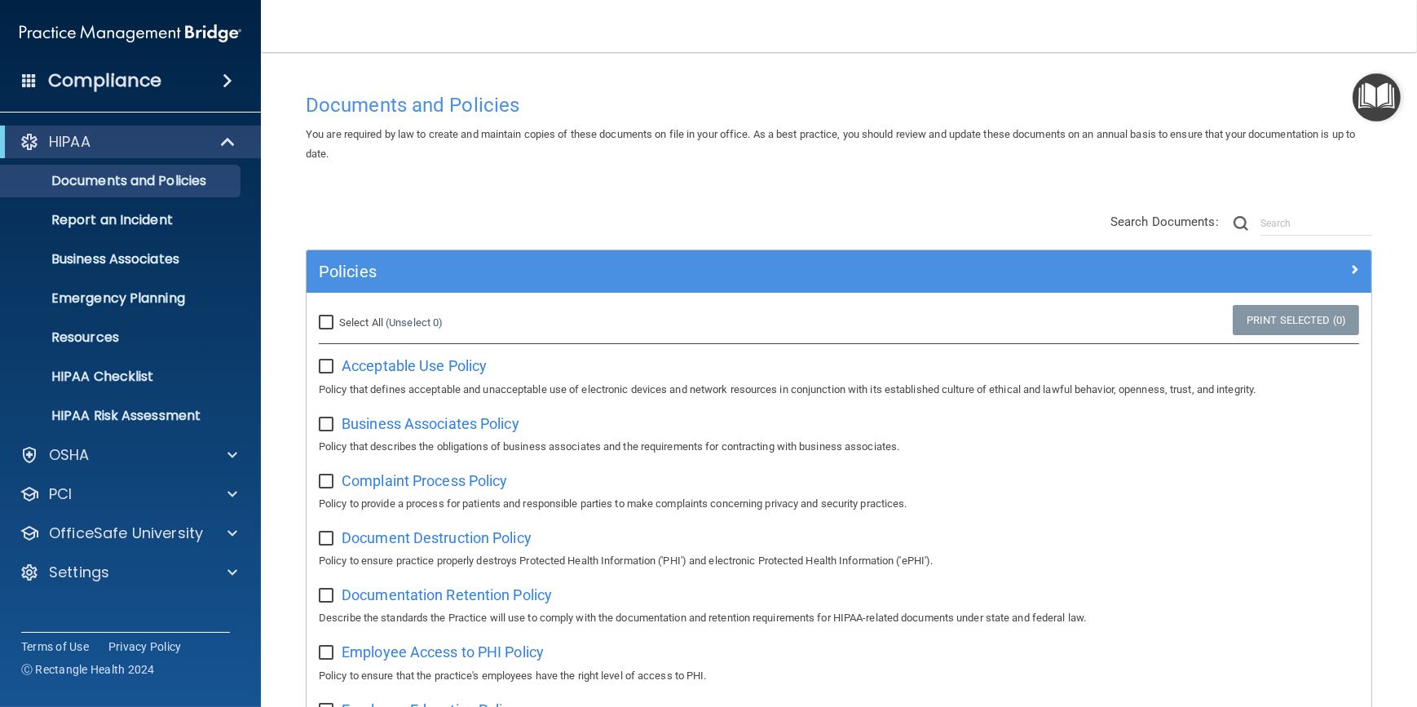
drag, startPoint x: 547, startPoint y: 168, endPoint x: 579, endPoint y: 161, distance: 32.5
drag, startPoint x: 579, startPoint y: 161, endPoint x: 467, endPoint y: 152, distance: 112.2
click at [467, 152] on div "You are required by law to create and maintain copies of these documents on fil…" at bounding box center [839, 144] width 1091 height 39
drag, startPoint x: 497, startPoint y: 120, endPoint x: 376, endPoint y: 138, distance: 122.8
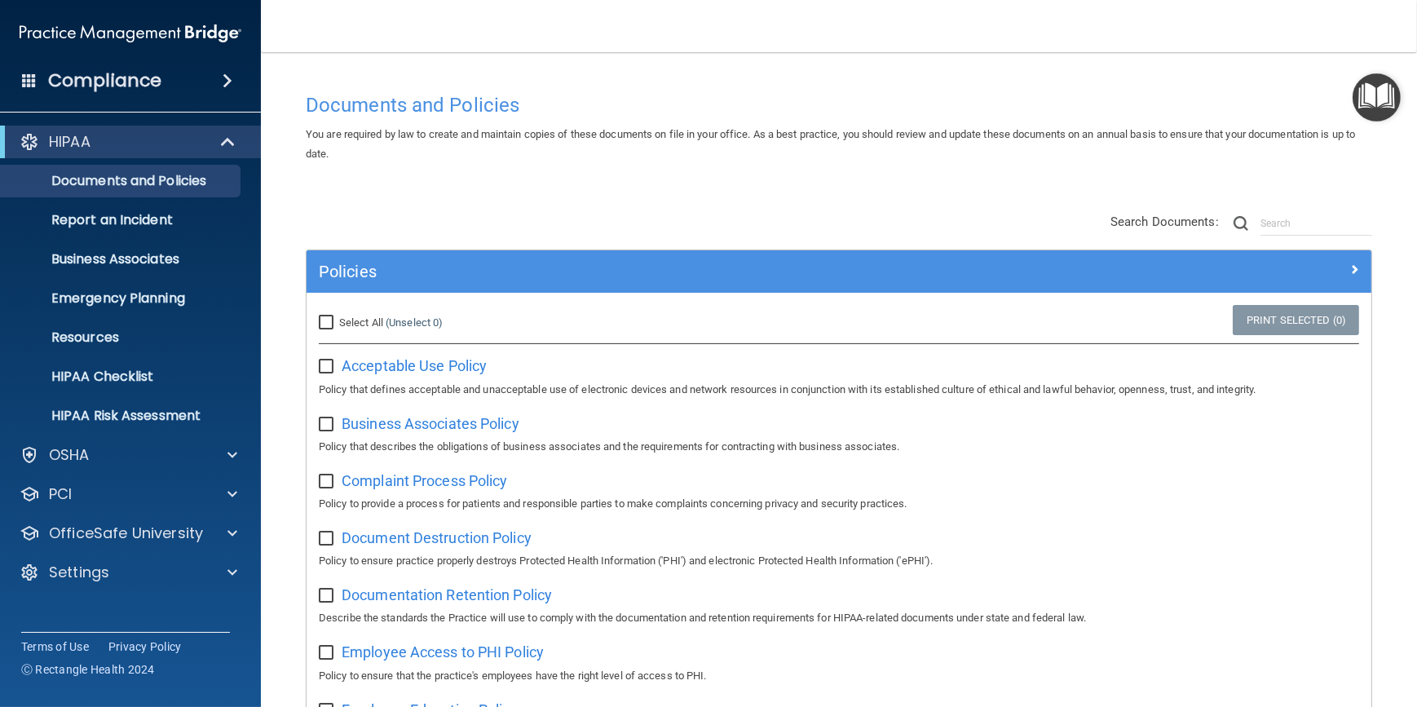
click at [376, 138] on span "You are required by law to create and maintain copies of these documents on fil…" at bounding box center [831, 144] width 1050 height 32
drag, startPoint x: 382, startPoint y: 134, endPoint x: 351, endPoint y: 139, distance: 31.4
click at [351, 139] on span "You are required by law to create and maintain copies of these documents on fil…" at bounding box center [831, 144] width 1050 height 32
